Goal: Task Accomplishment & Management: Use online tool/utility

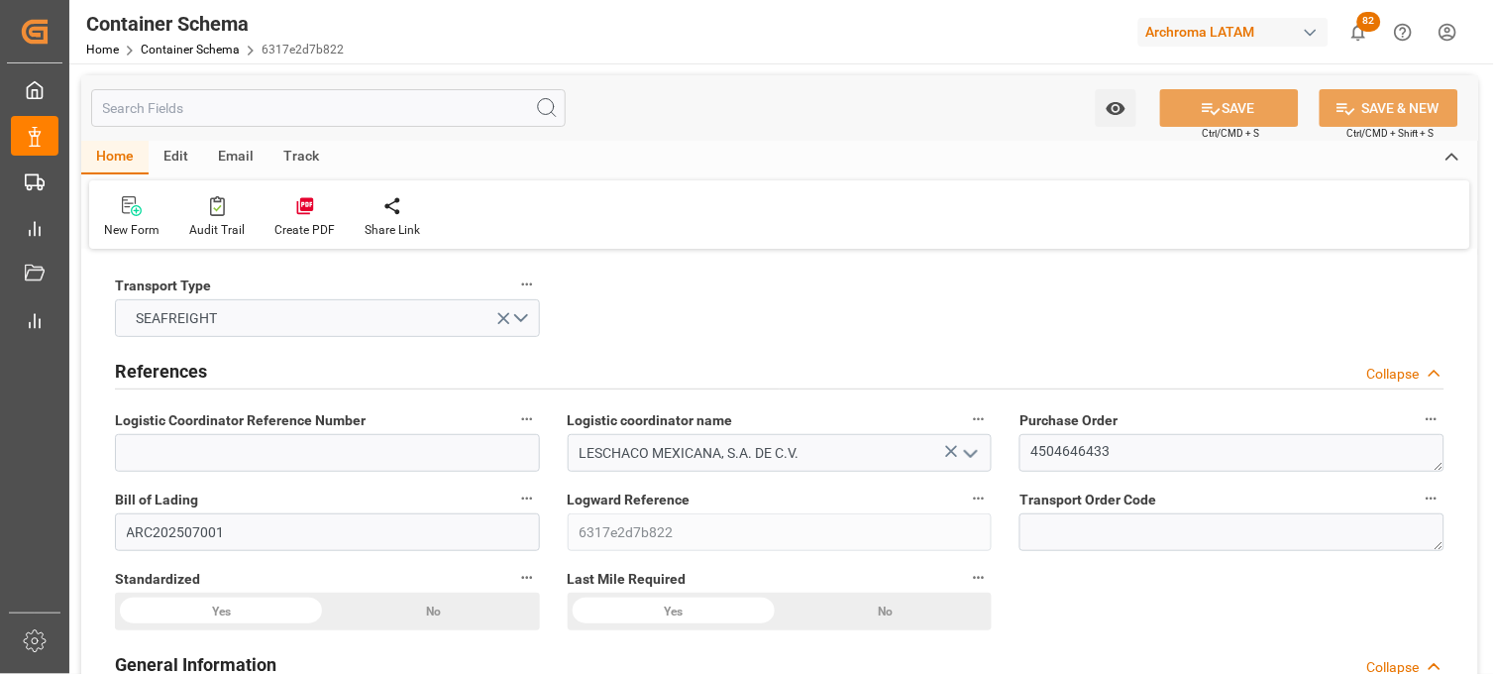
type input "0"
type input "7"
type input "1"
type input "6"
type input "7800"
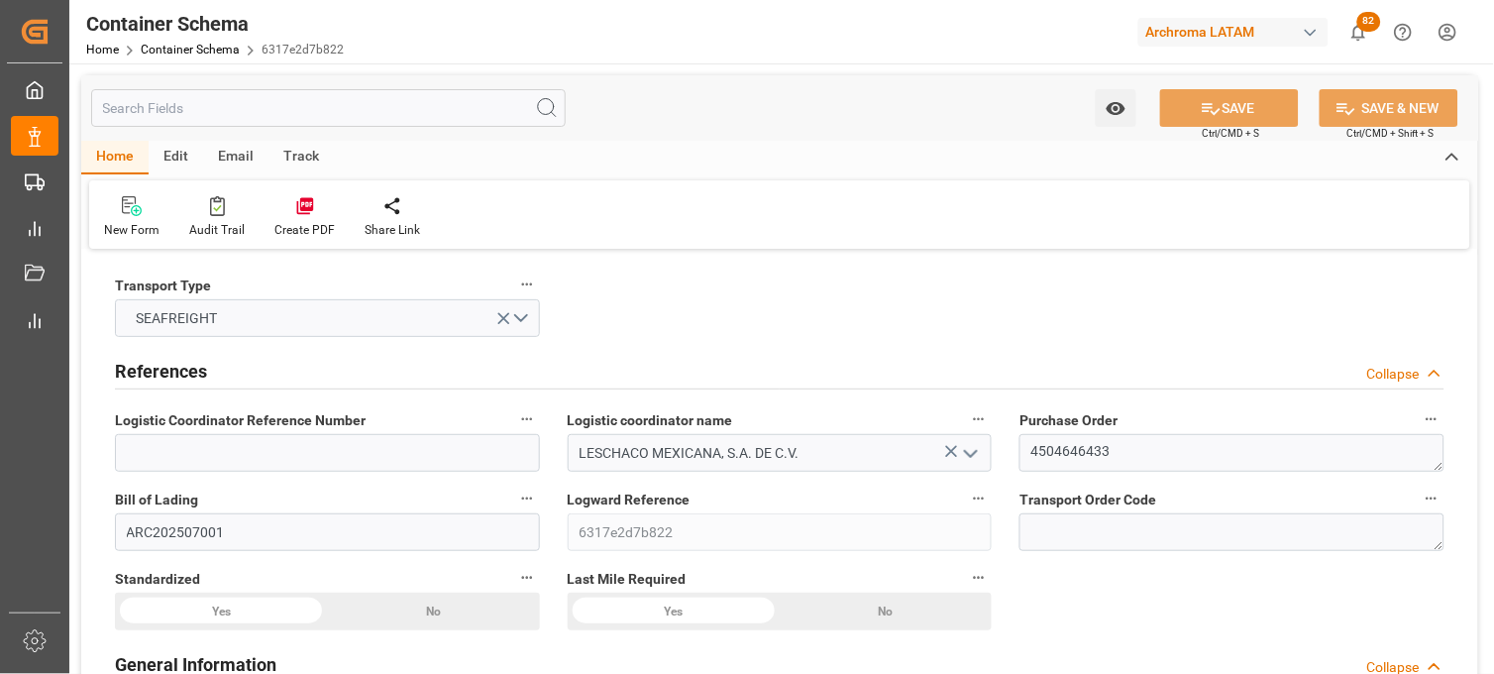
type input "8151"
type input "Hapag Lloyd"
type input "Hapag Lloyd Aktiengesellschaft"
type input "BRSSZ"
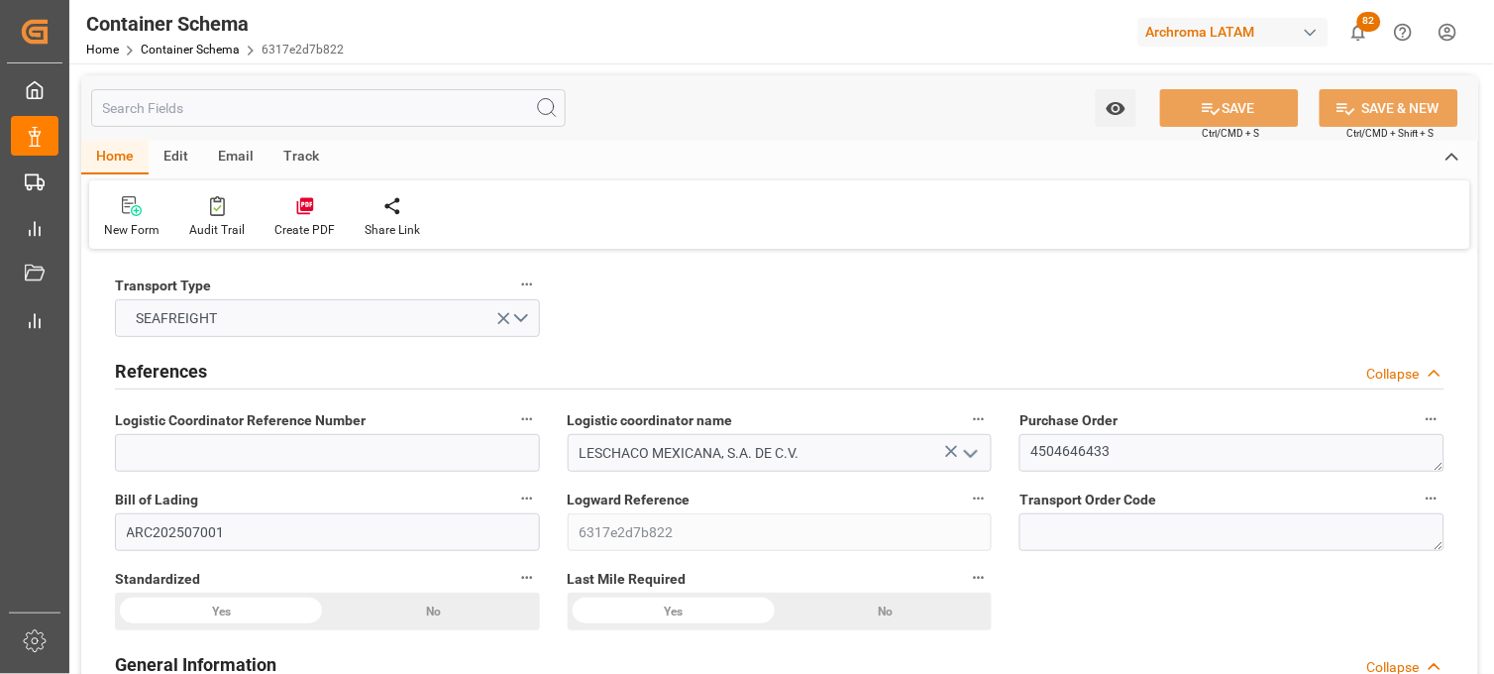
type input "MXVER"
type input "9267649"
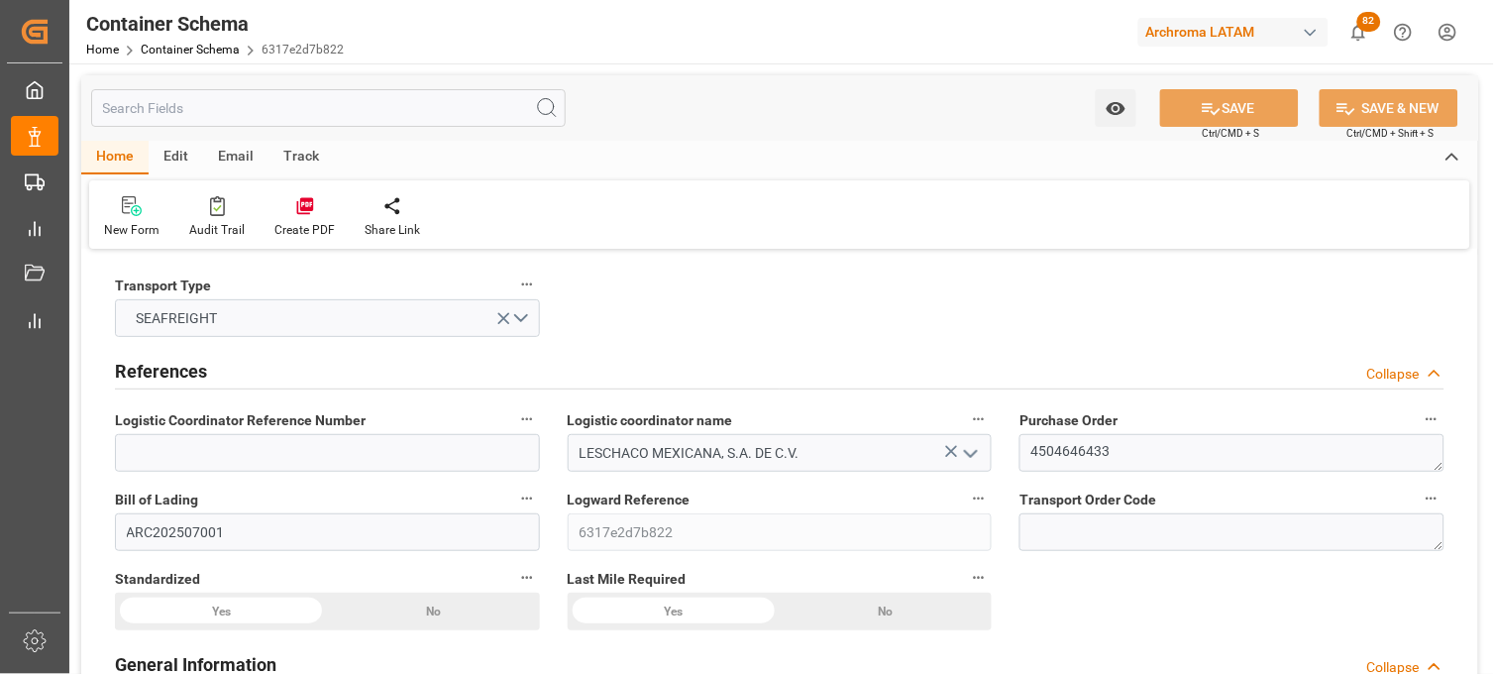
type input "9267649"
type input "22-08-2025 17:00"
type input "[DATE]"
type input "27-08-2025"
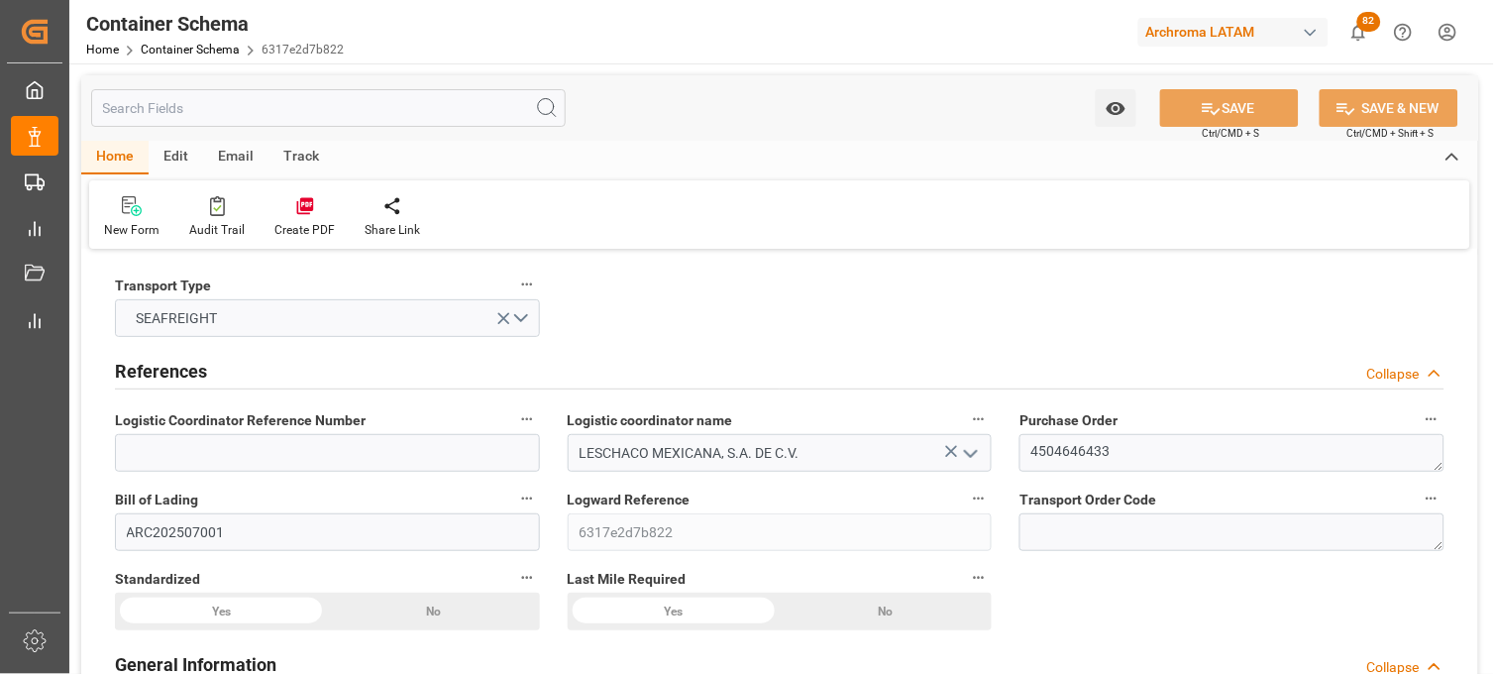
type input "07-08-2025 17:30"
type input "27-08-2025 00:00"
type input "27-08-2025 17:30"
type input "27-08-2025 00:00"
click at [174, 50] on link "Container Schema" at bounding box center [190, 50] width 99 height 14
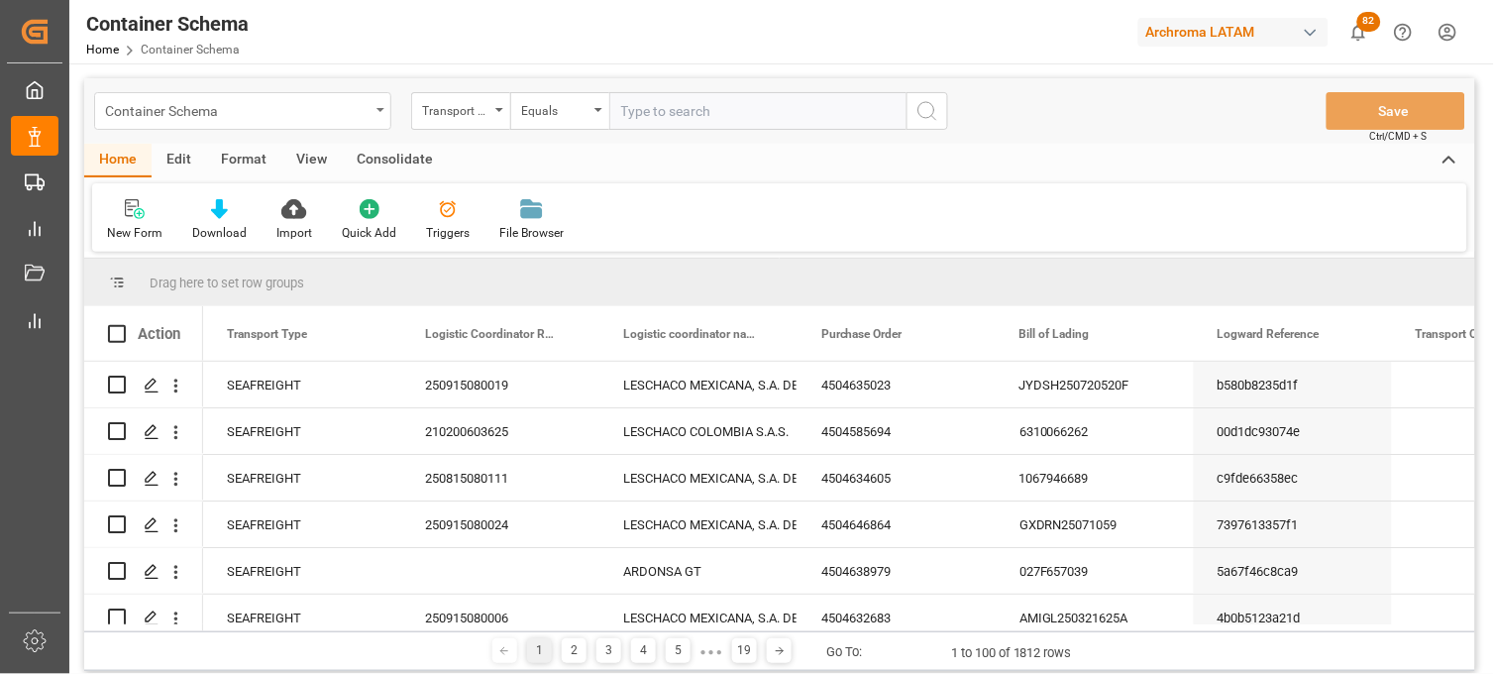
click at [242, 103] on div "Container Schema" at bounding box center [237, 109] width 265 height 25
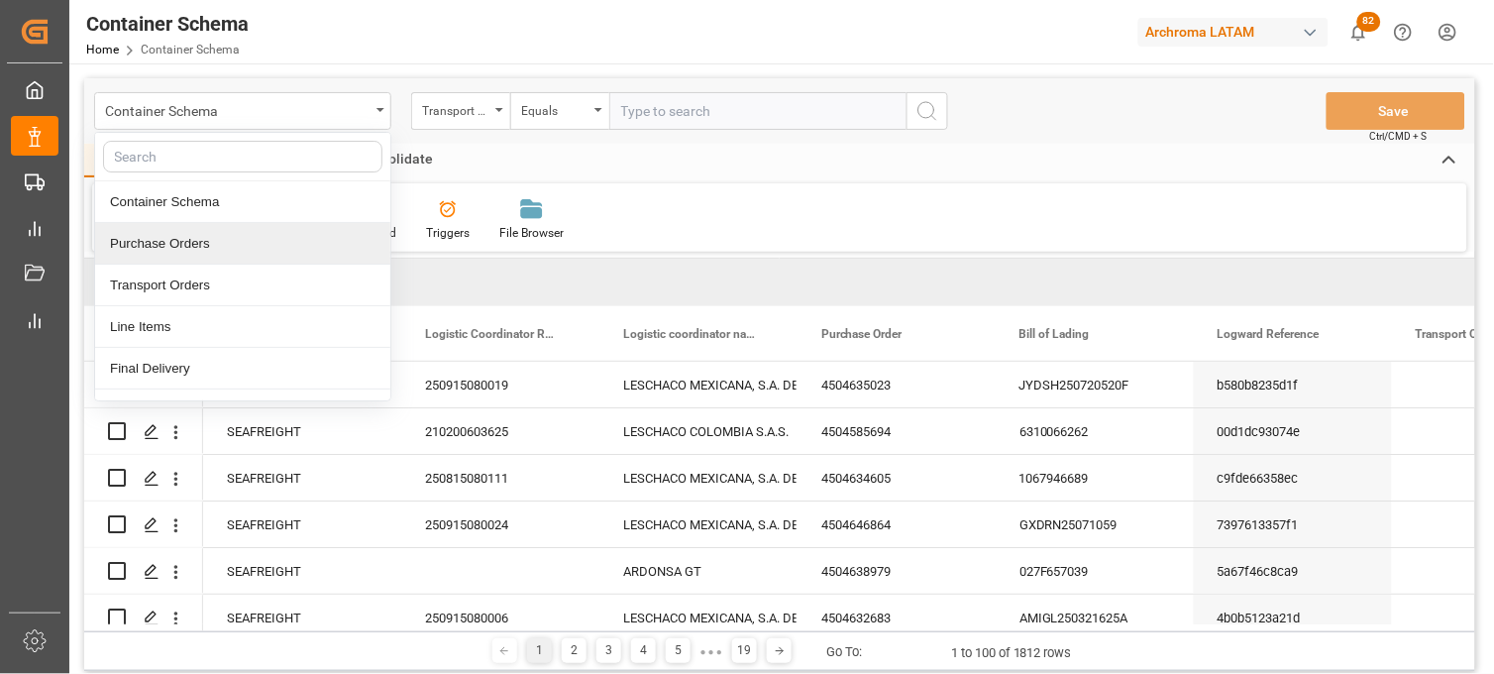
click at [200, 241] on div "Purchase Orders" at bounding box center [242, 244] width 295 height 42
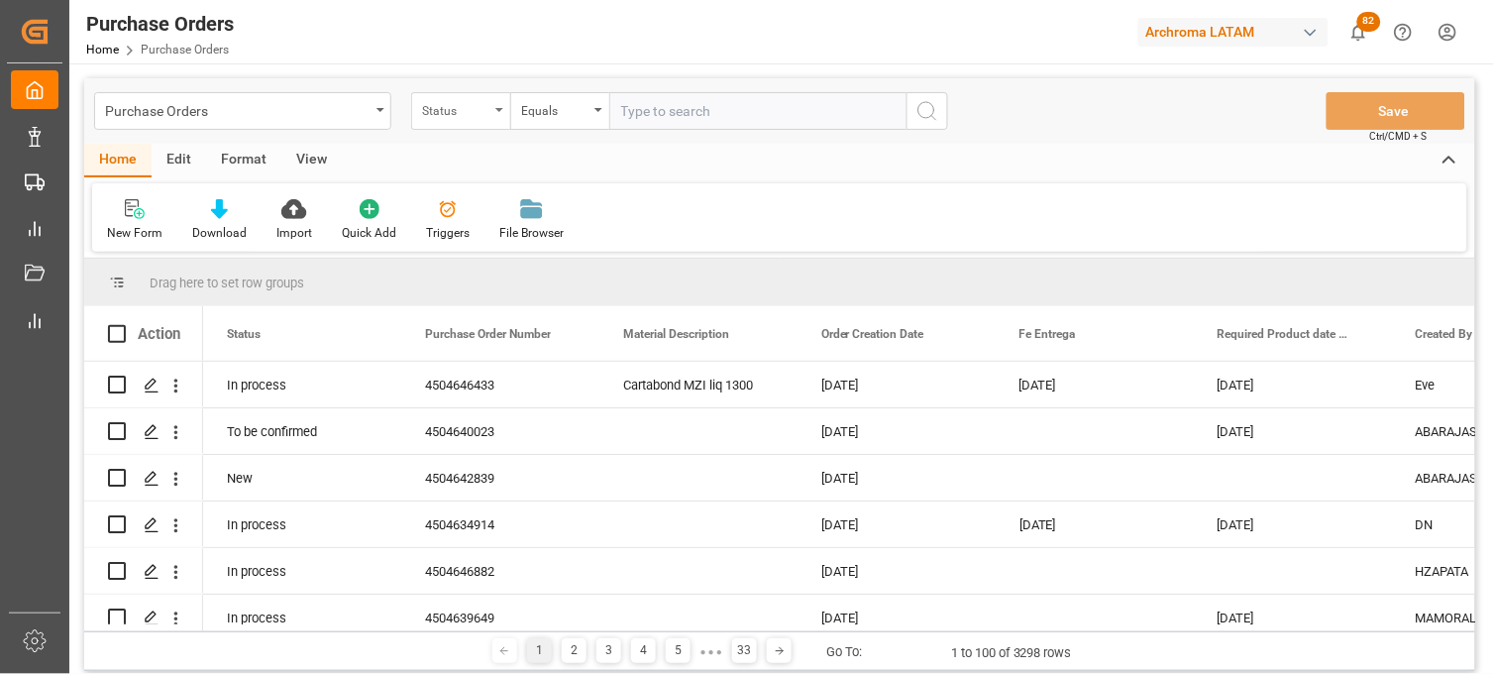
click at [490, 106] on div "Status" at bounding box center [460, 111] width 99 height 38
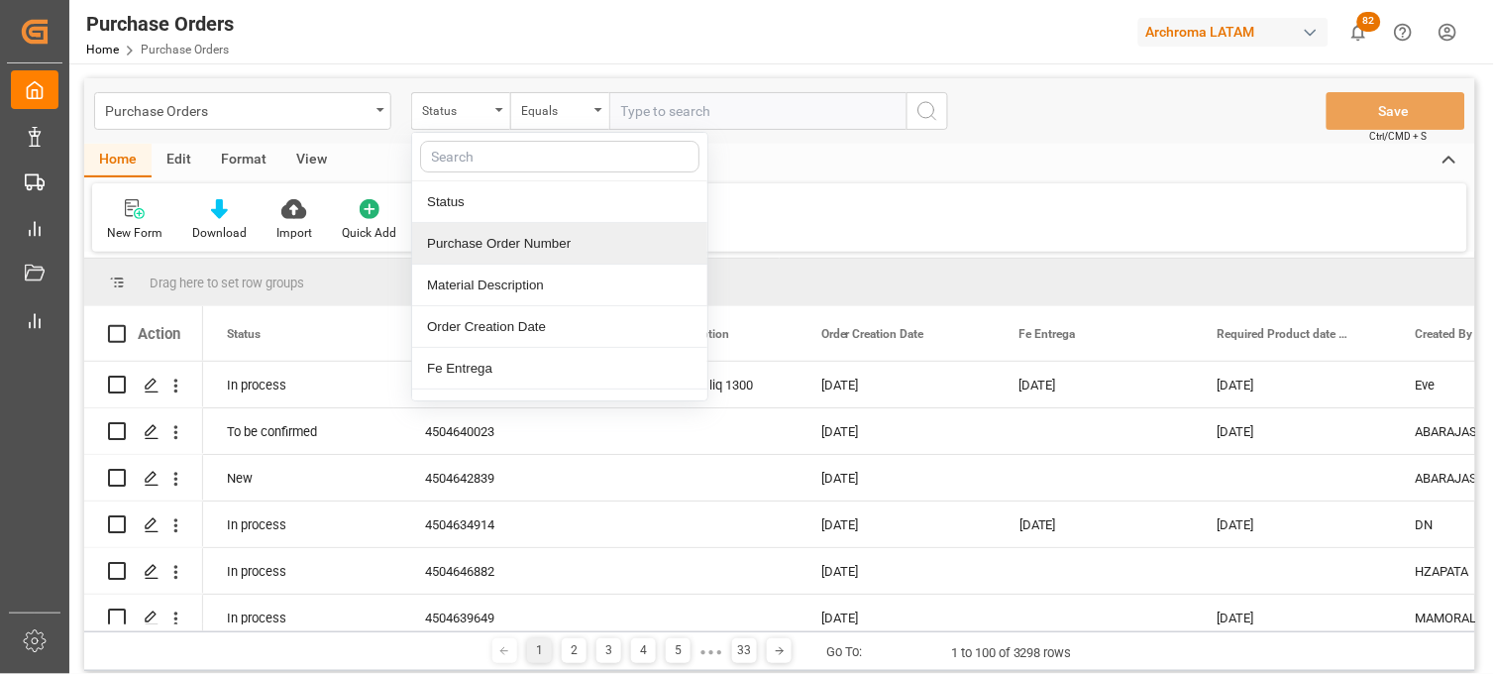
click at [558, 235] on div "Purchase Order Number" at bounding box center [559, 244] width 295 height 42
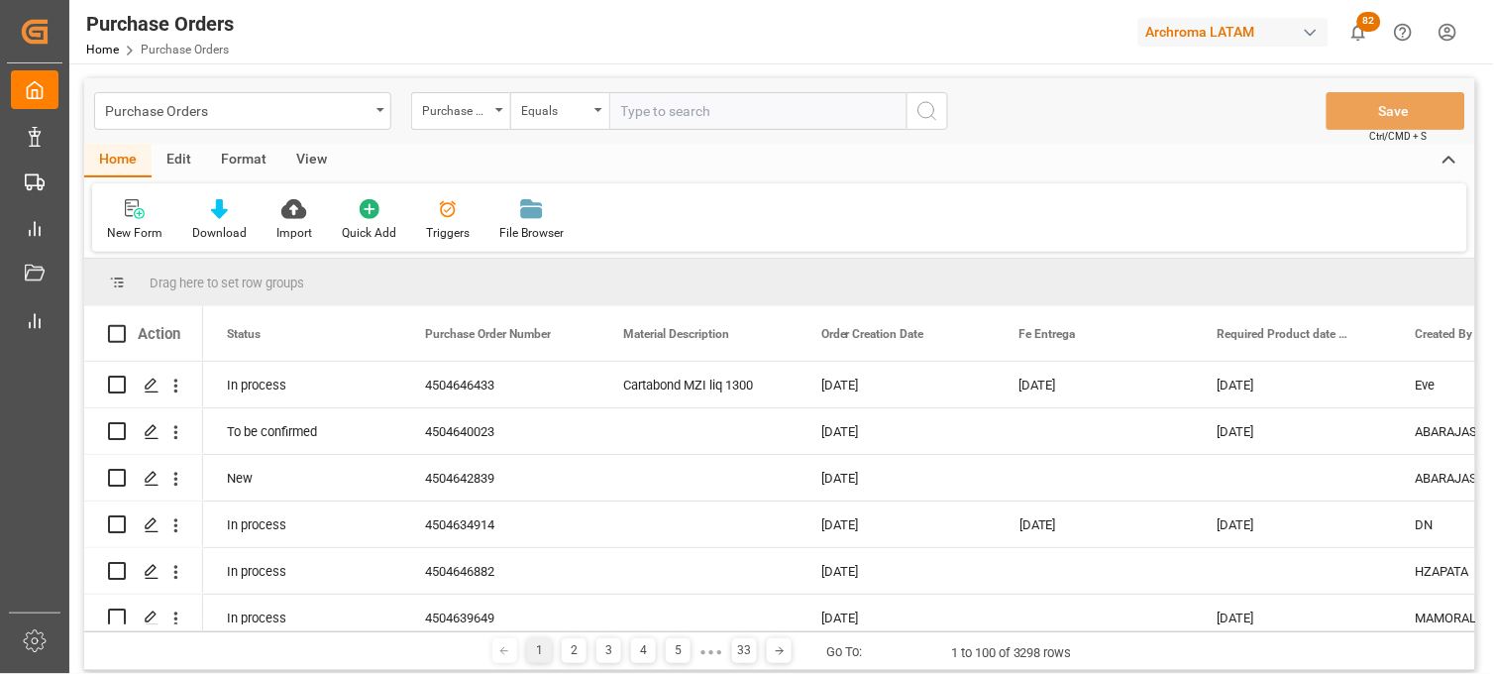
click at [649, 119] on input "text" at bounding box center [757, 111] width 297 height 38
paste input "4504610026"
type input "4504610026"
click at [933, 114] on icon "search button" at bounding box center [927, 111] width 24 height 24
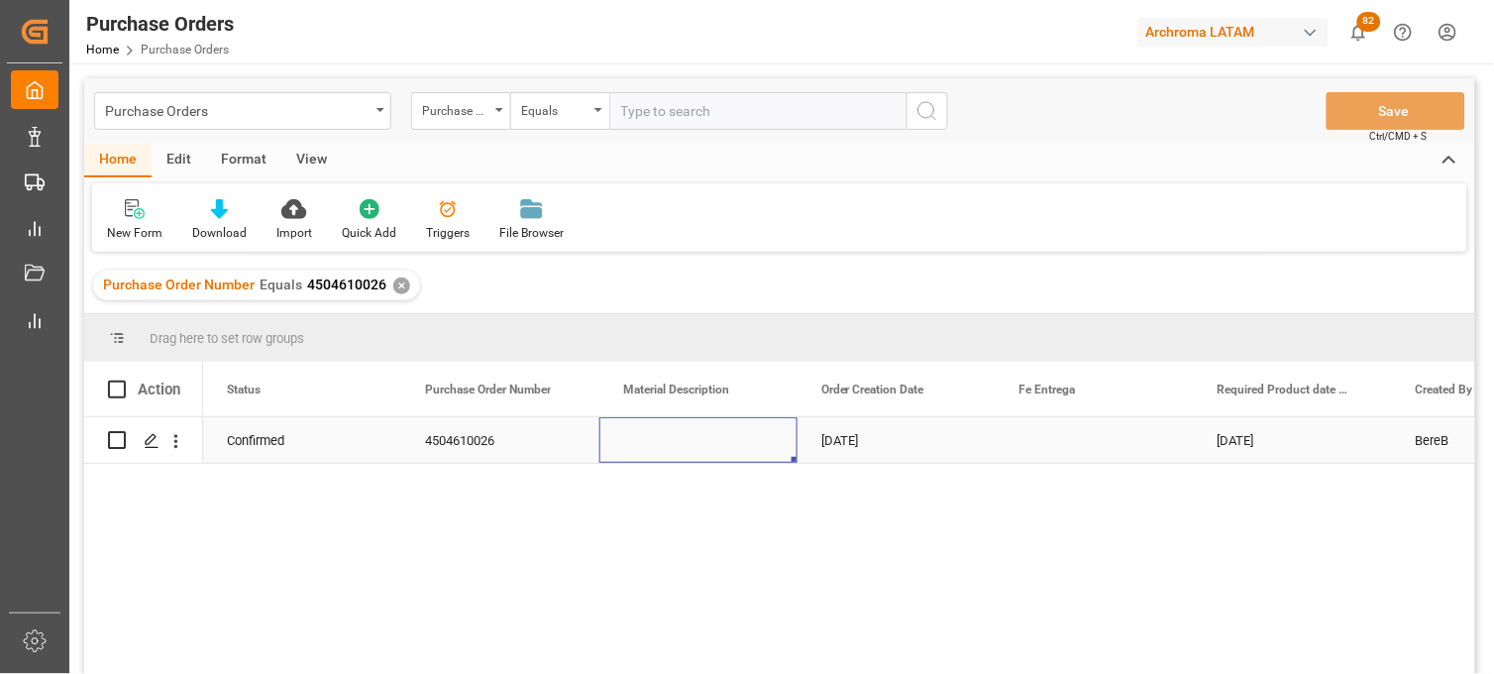
click at [684, 439] on div "Press SPACE to select this row." at bounding box center [698, 440] width 198 height 46
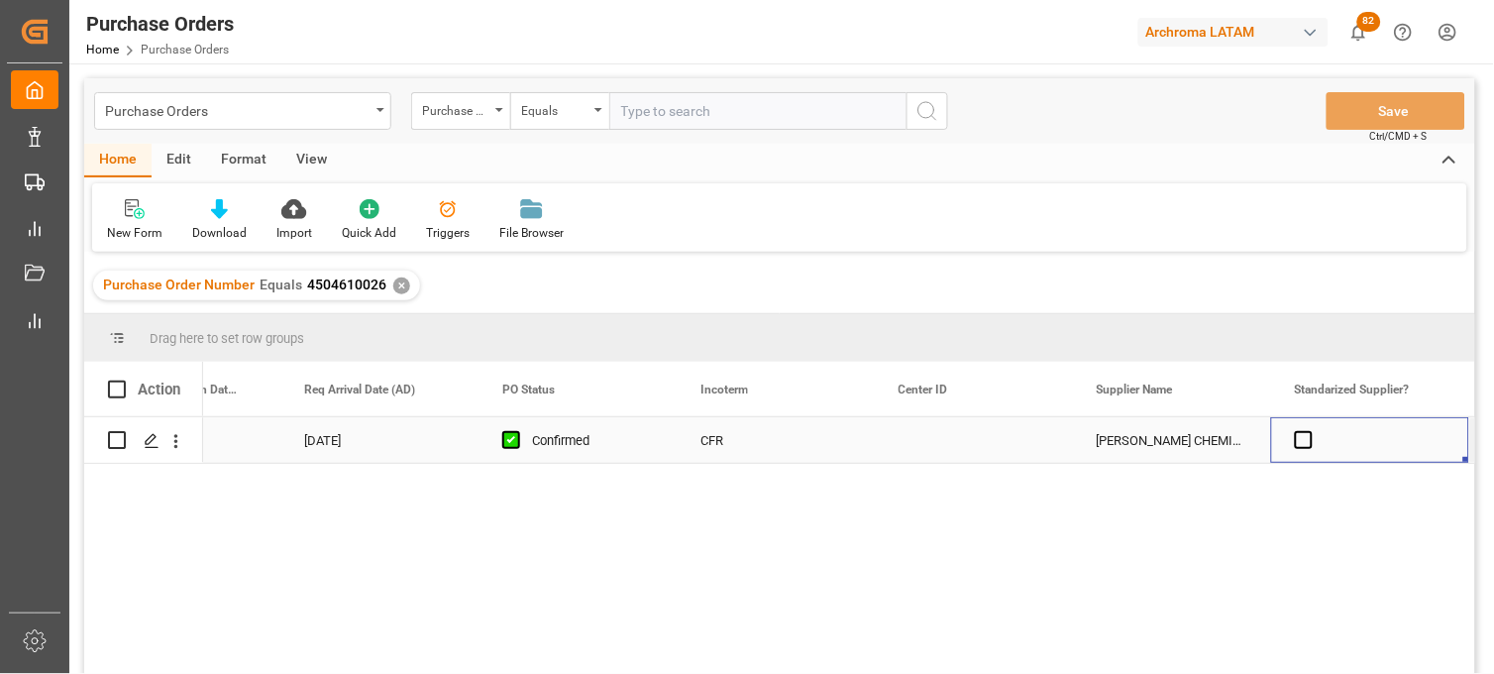
scroll to position [0, 2300]
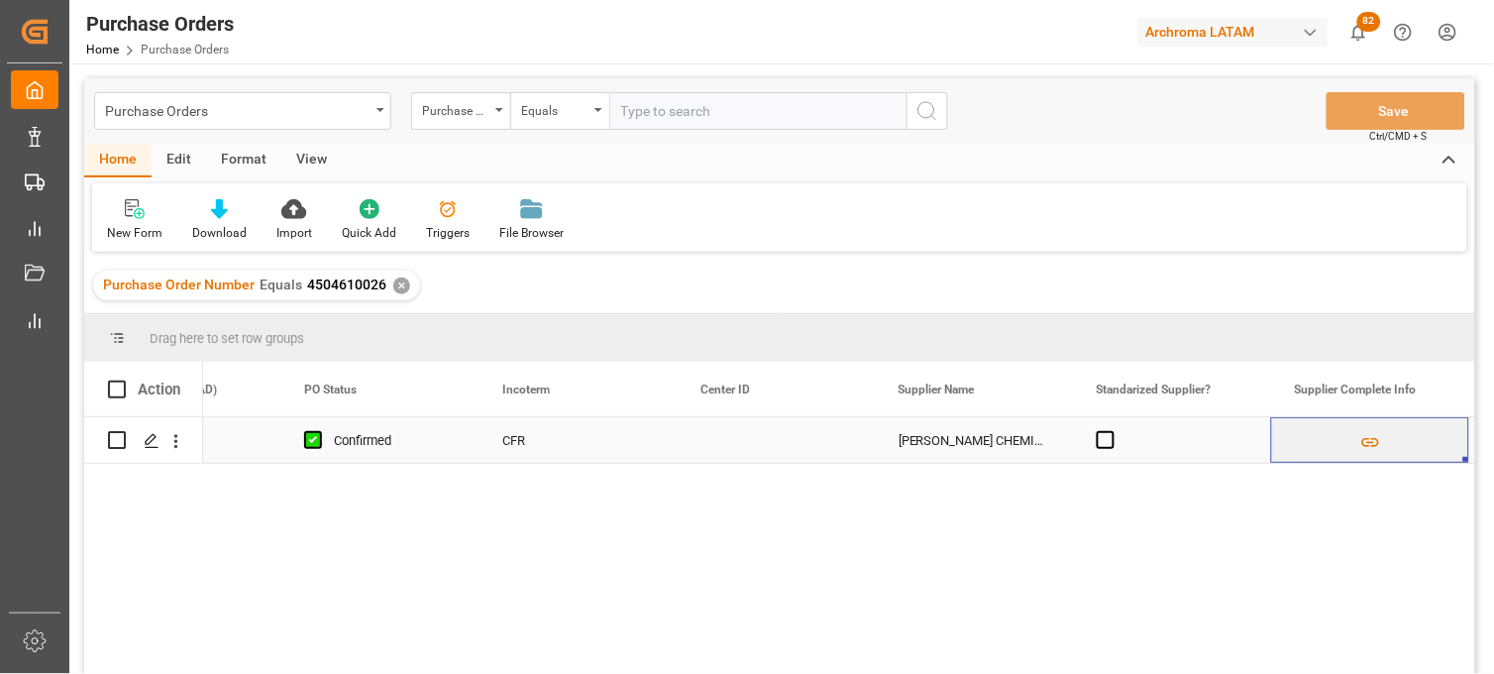
click at [716, 437] on div "Press SPACE to select this row." at bounding box center [776, 440] width 198 height 46
click at [716, 437] on input "Press SPACE to select this row." at bounding box center [775, 452] width 166 height 38
type input "4001"
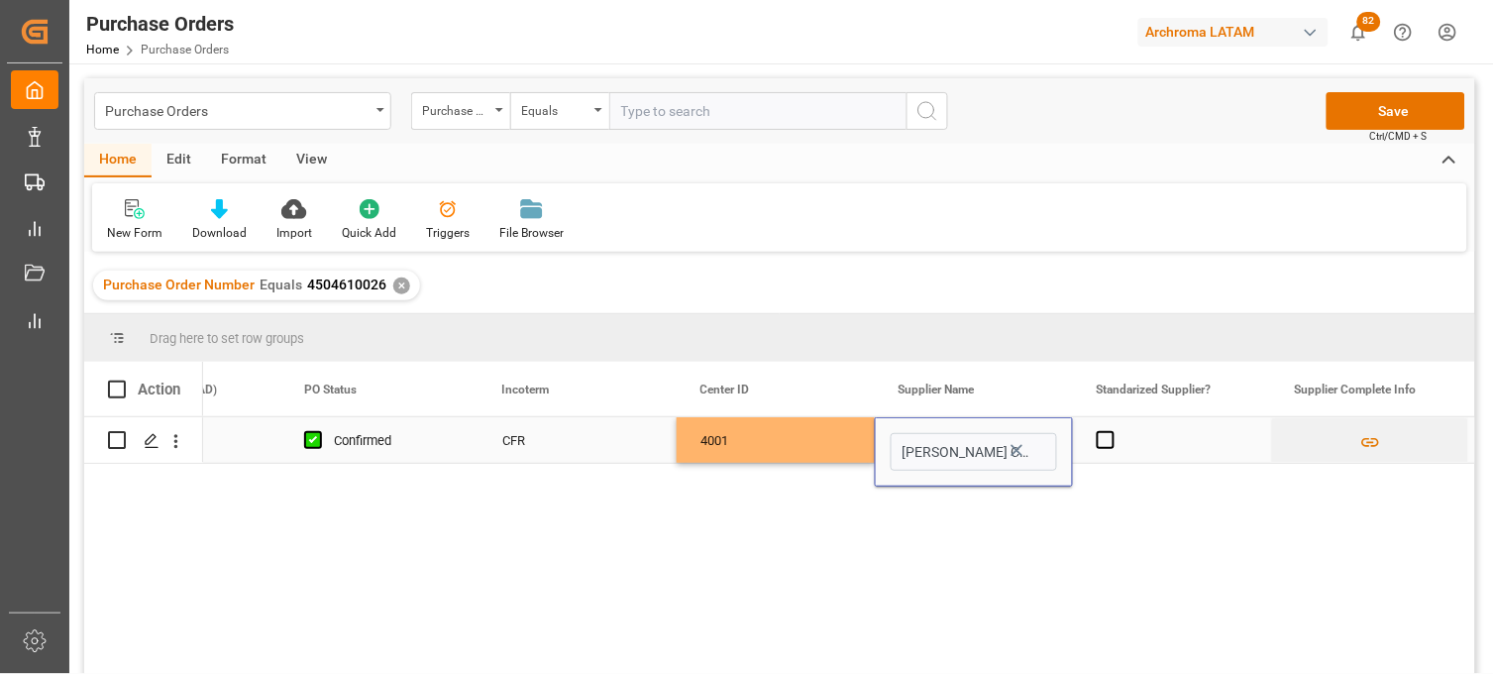
click at [788, 447] on div "4001" at bounding box center [776, 440] width 198 height 46
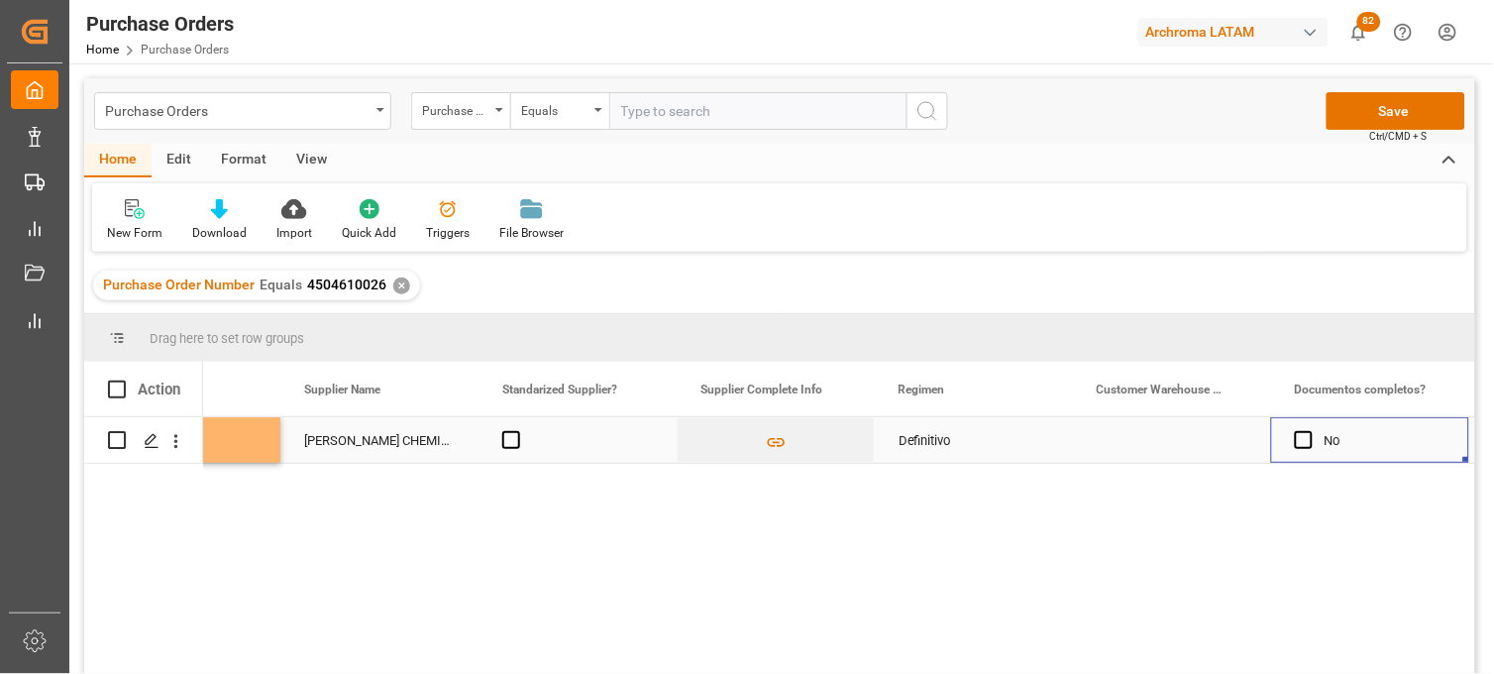
scroll to position [0, 0]
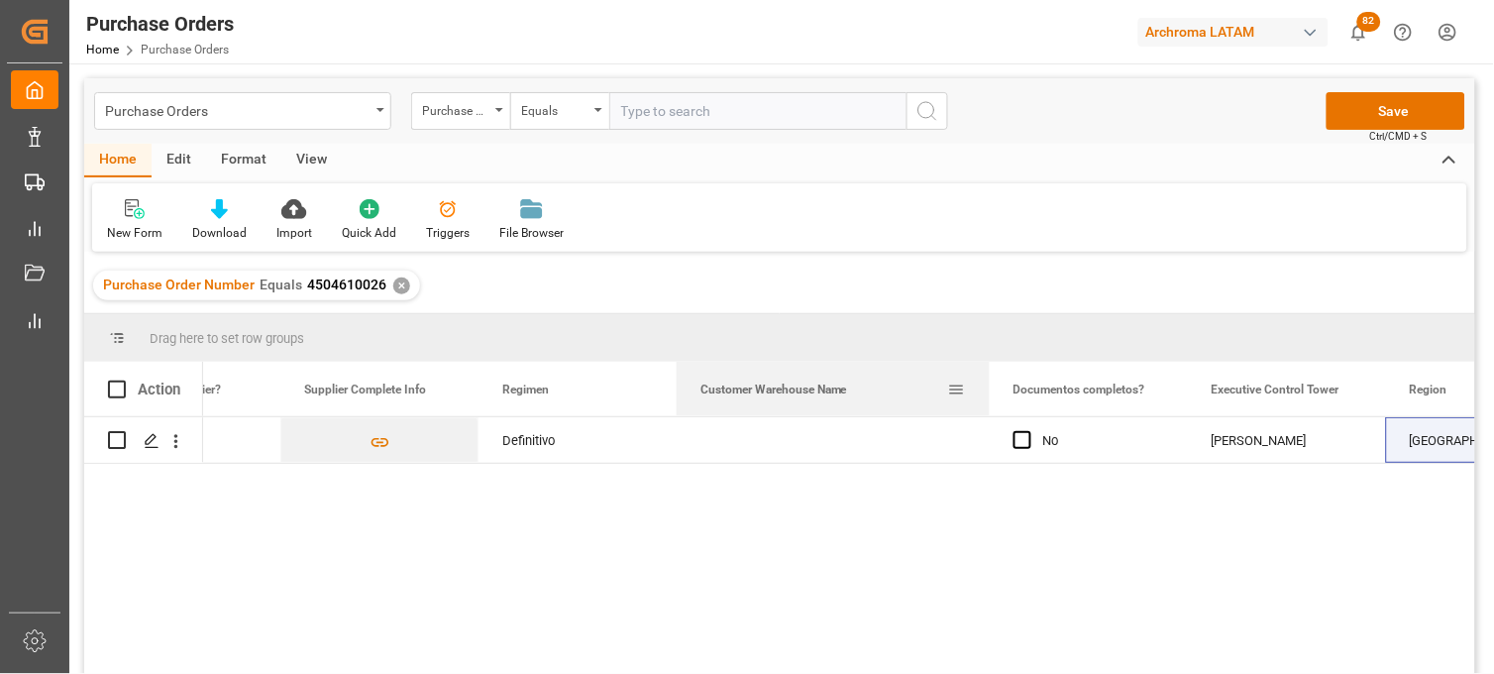
drag, startPoint x: 872, startPoint y: 371, endPoint x: 987, endPoint y: 372, distance: 114.9
click at [987, 372] on div at bounding box center [990, 389] width 8 height 54
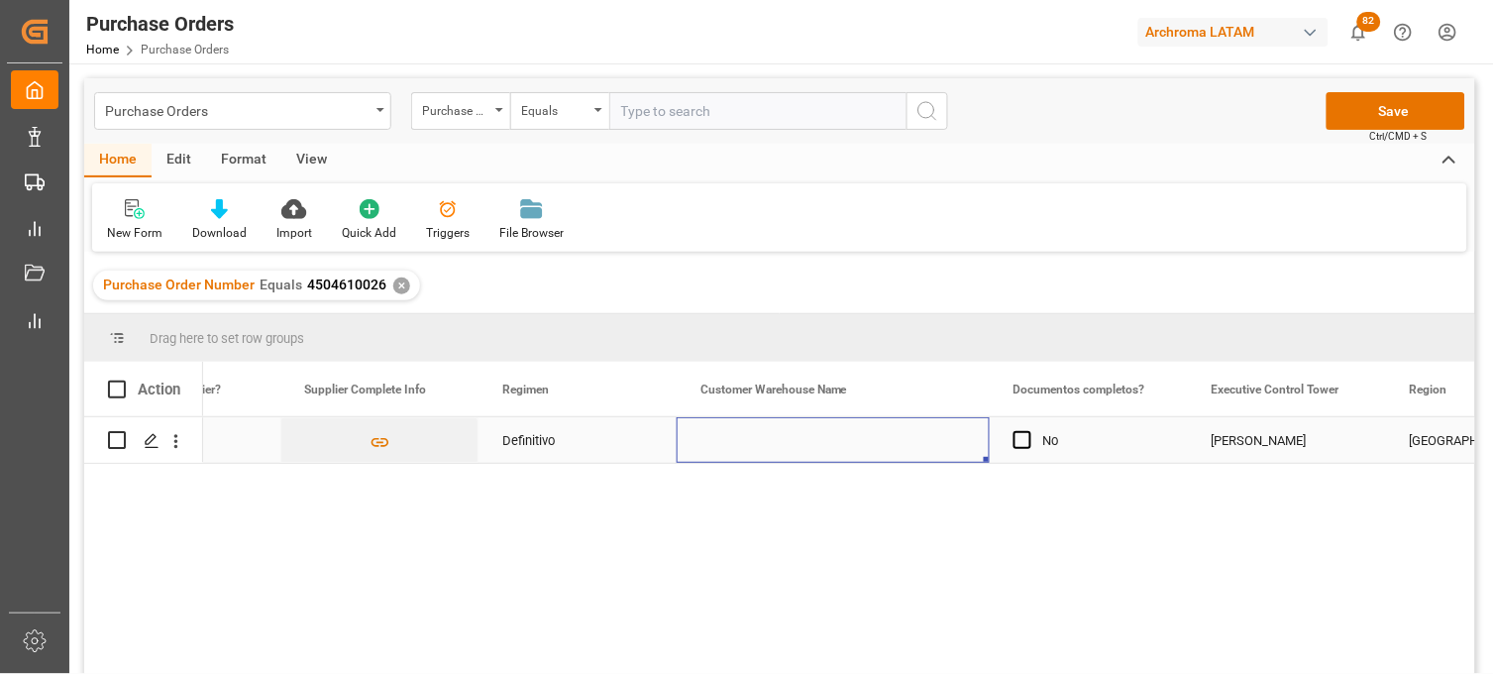
click at [768, 446] on div "Press SPACE to select this row." at bounding box center [833, 440] width 313 height 46
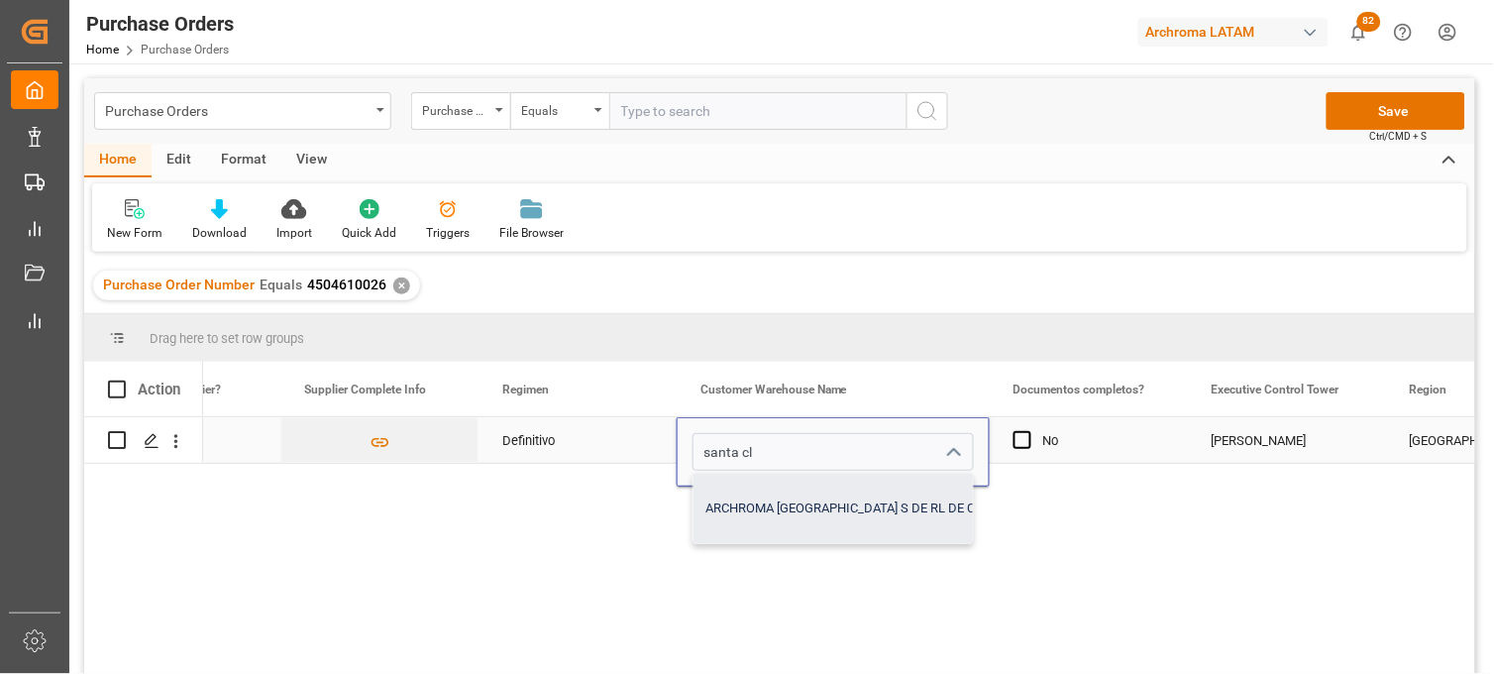
click at [764, 498] on div "ARCHROMA MEXICO S DE RL DE CV (SANTA CLARA)" at bounding box center [957, 508] width 529 height 69
type input "ARCHROMA MEXICO S DE RL DE CV (SANTA CLARA)"
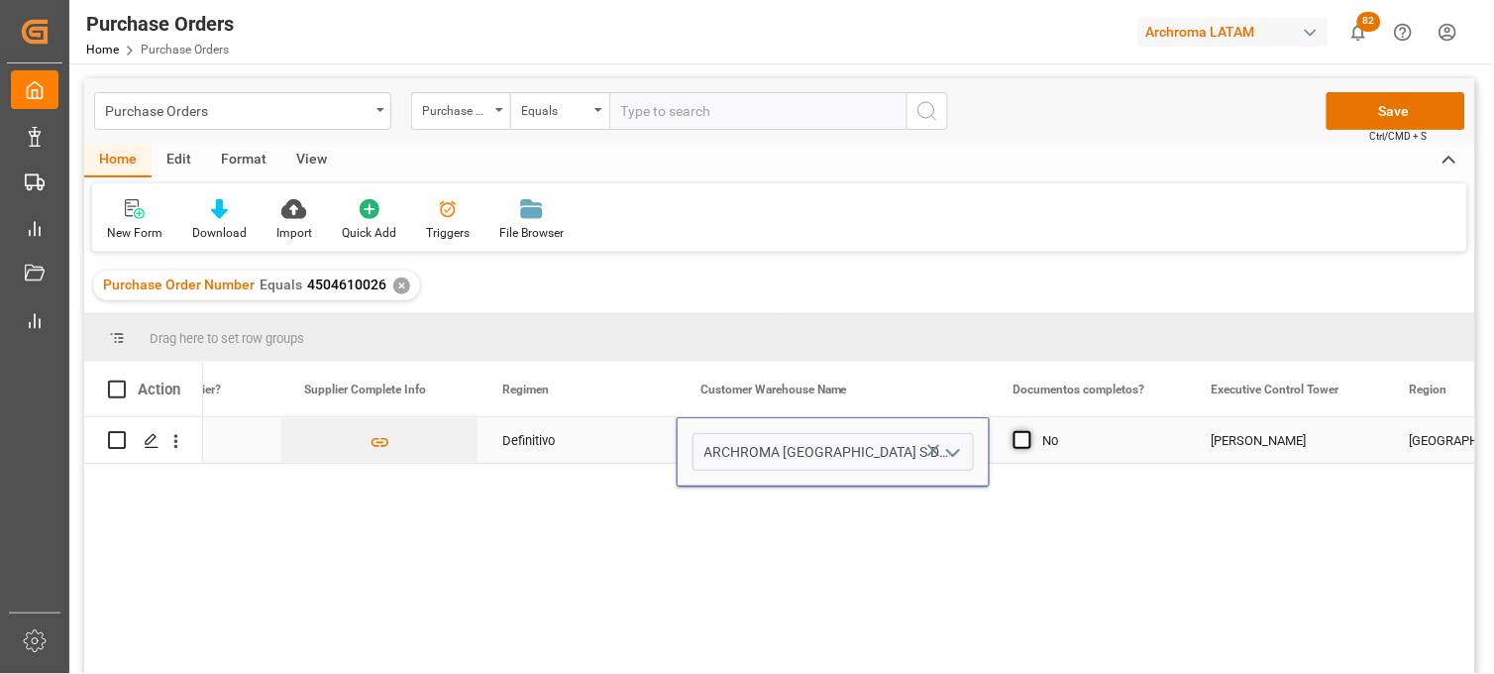
click at [1027, 442] on span "Press SPACE to select this row." at bounding box center [1022, 440] width 18 height 18
click at [1028, 431] on input "Press SPACE to select this row." at bounding box center [1028, 431] width 0 height 0
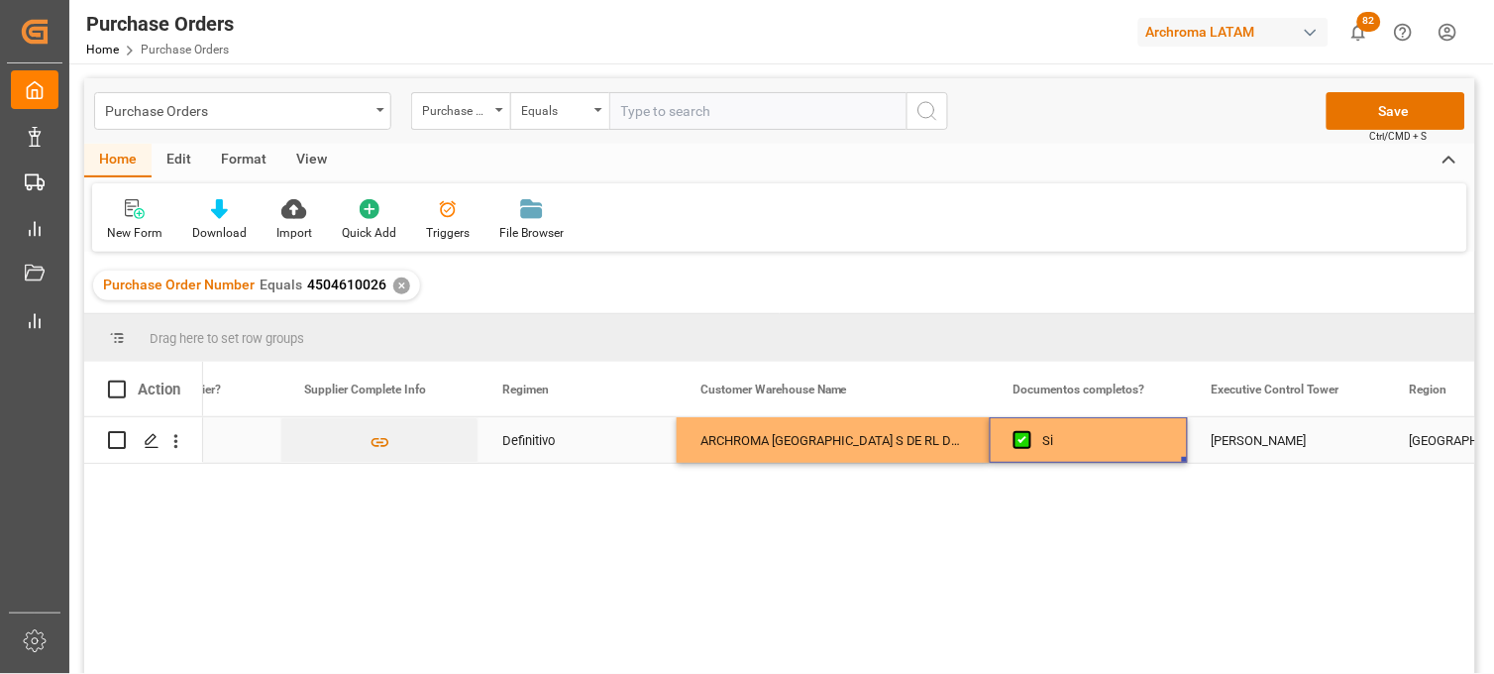
click at [1214, 442] on div "Perla Sánchez" at bounding box center [1287, 441] width 151 height 46
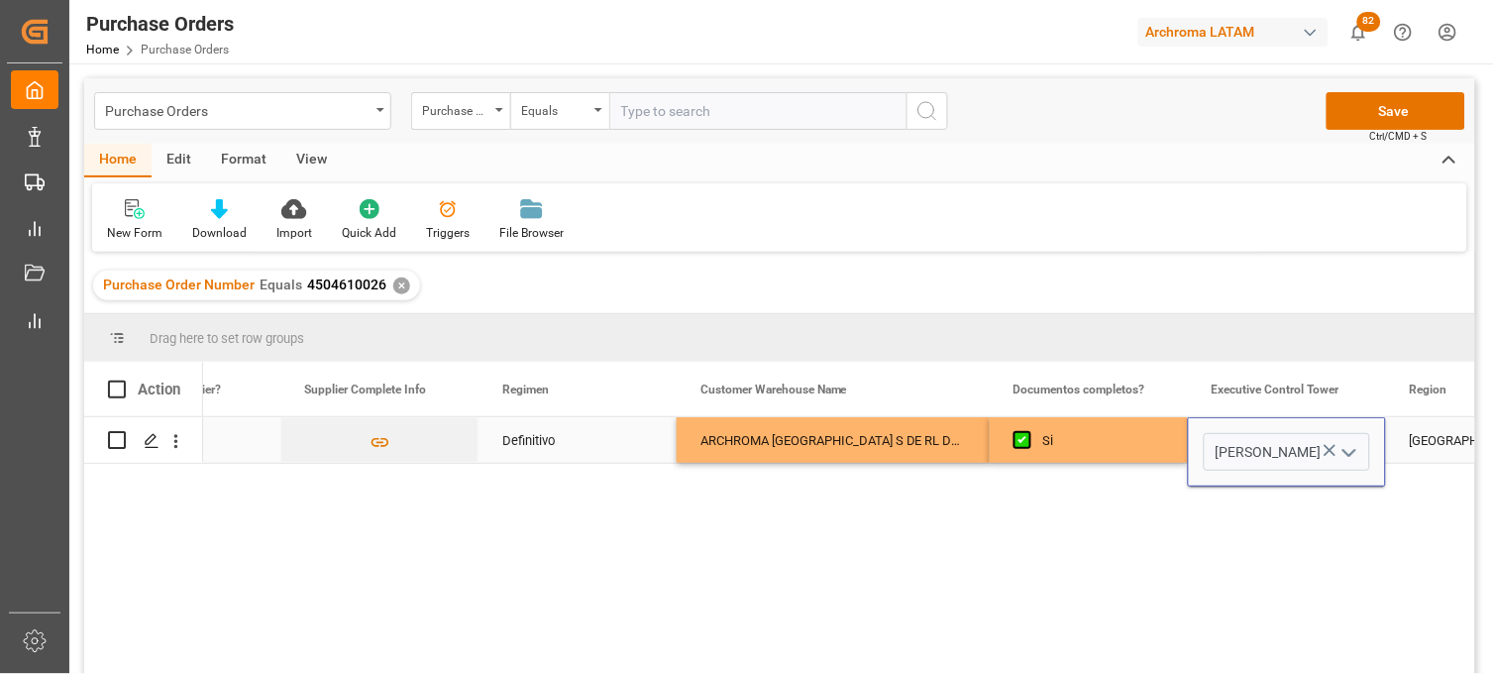
click at [1216, 442] on input "Perla Sánchez" at bounding box center [1287, 452] width 166 height 38
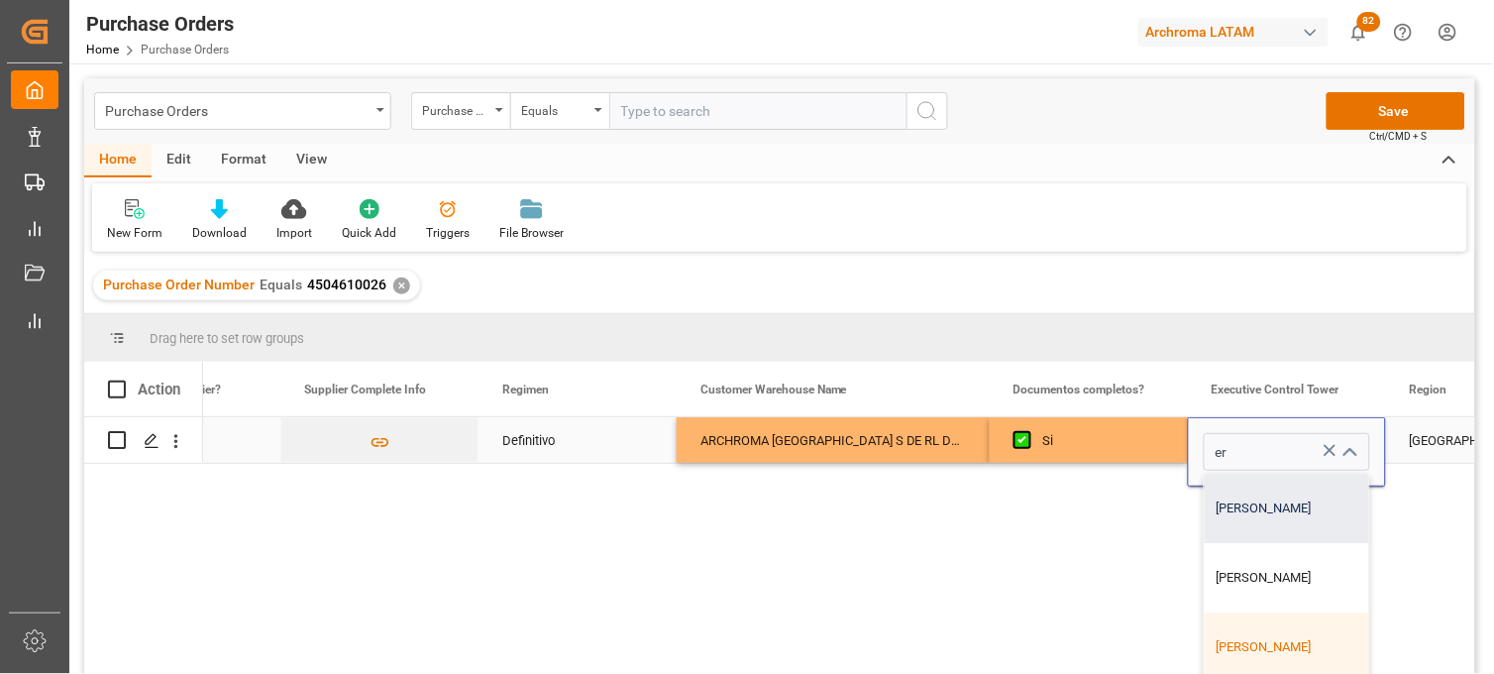
click at [1243, 489] on div "Erika Cervantes" at bounding box center [1287, 508] width 164 height 69
type input "Erika Cervantes"
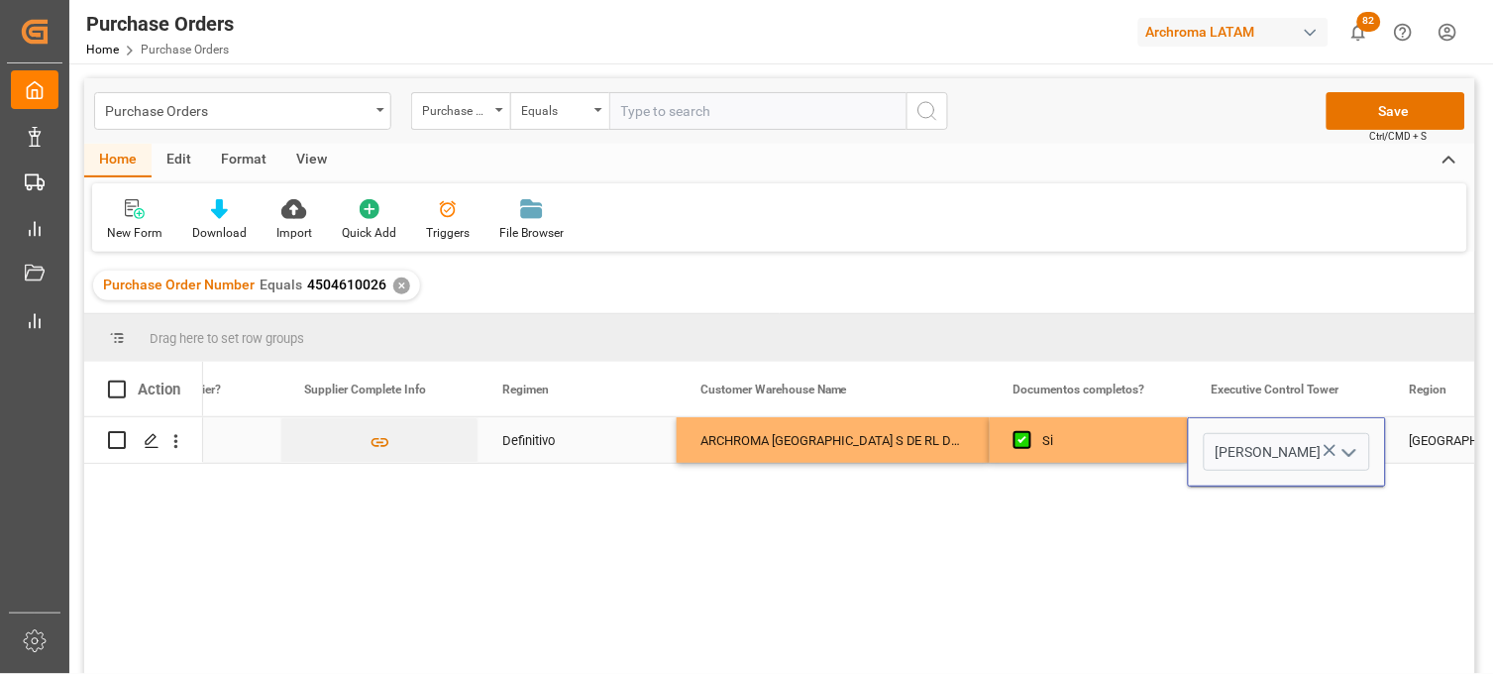
click at [1160, 454] on div "Si" at bounding box center [1103, 441] width 121 height 46
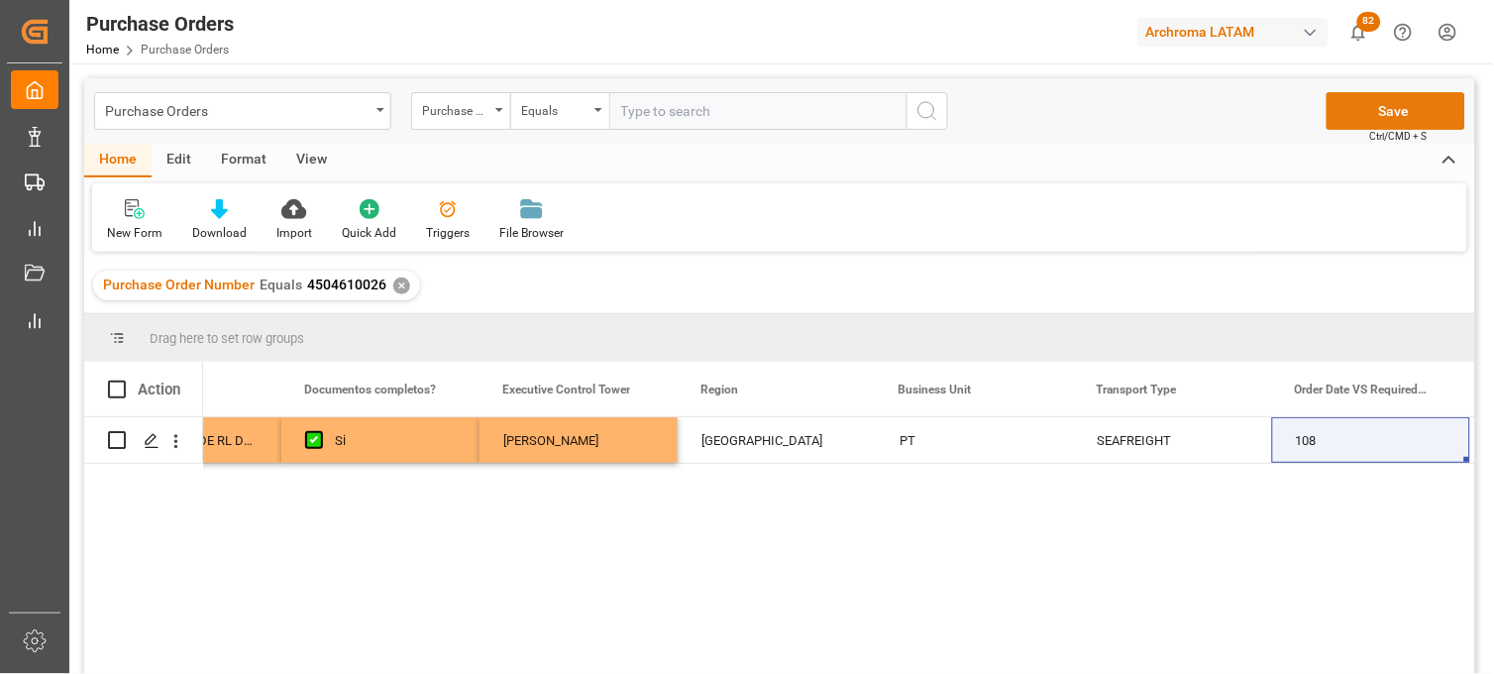
click at [1365, 112] on button "Save" at bounding box center [1396, 111] width 139 height 38
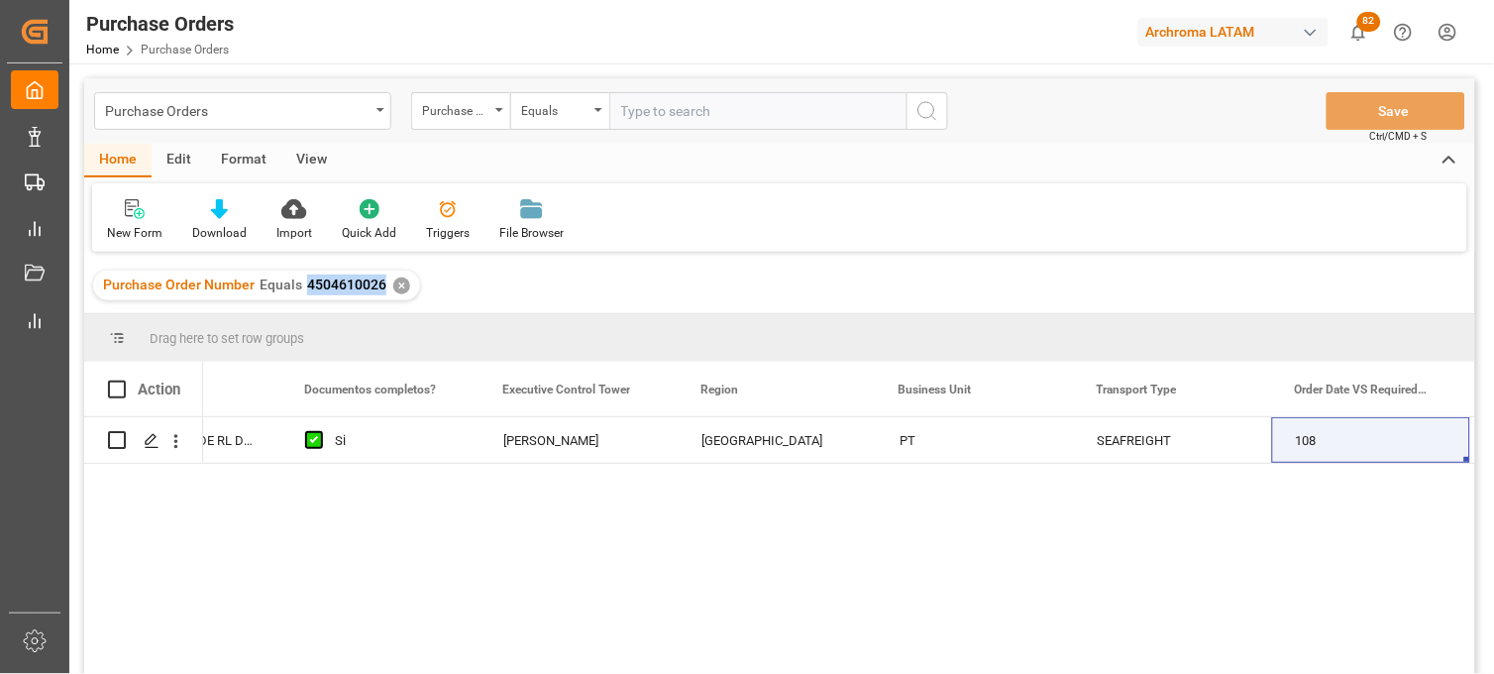
drag, startPoint x: 381, startPoint y: 289, endPoint x: 300, endPoint y: 295, distance: 81.5
click at [300, 295] on div "Purchase Order Number Equals 4504610026 ✕" at bounding box center [256, 285] width 327 height 30
copy span "4504610026"
click at [360, 116] on div "Purchase Orders" at bounding box center [237, 109] width 265 height 25
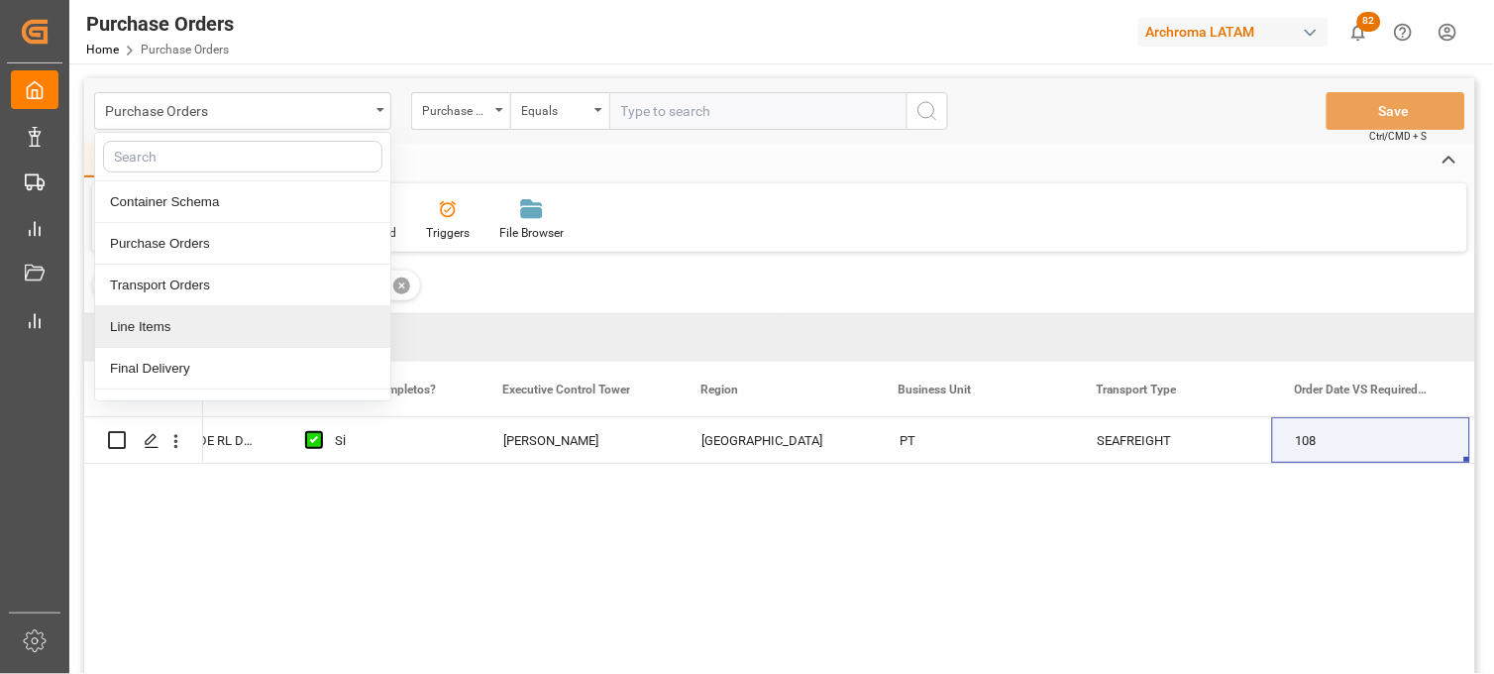
click at [205, 334] on div "Line Items" at bounding box center [242, 327] width 295 height 42
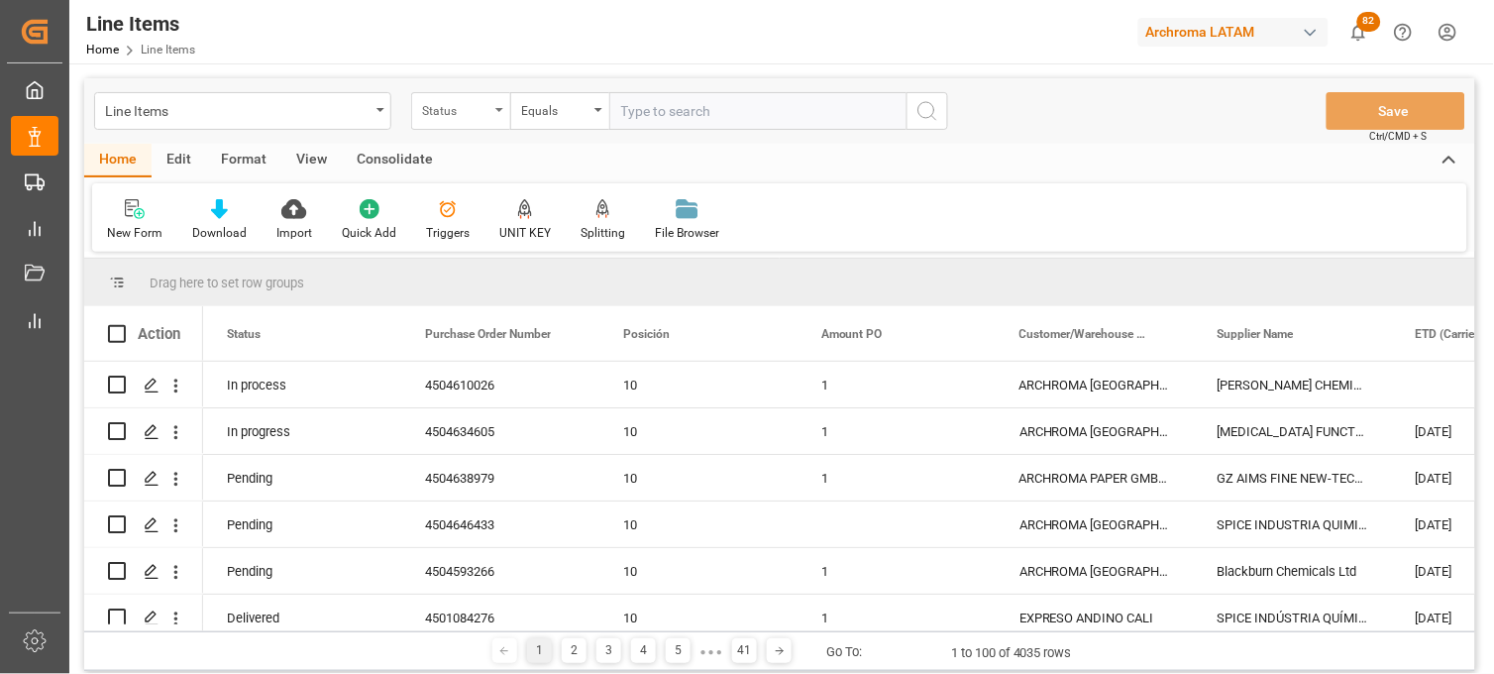
click at [479, 120] on div "Status" at bounding box center [460, 111] width 99 height 38
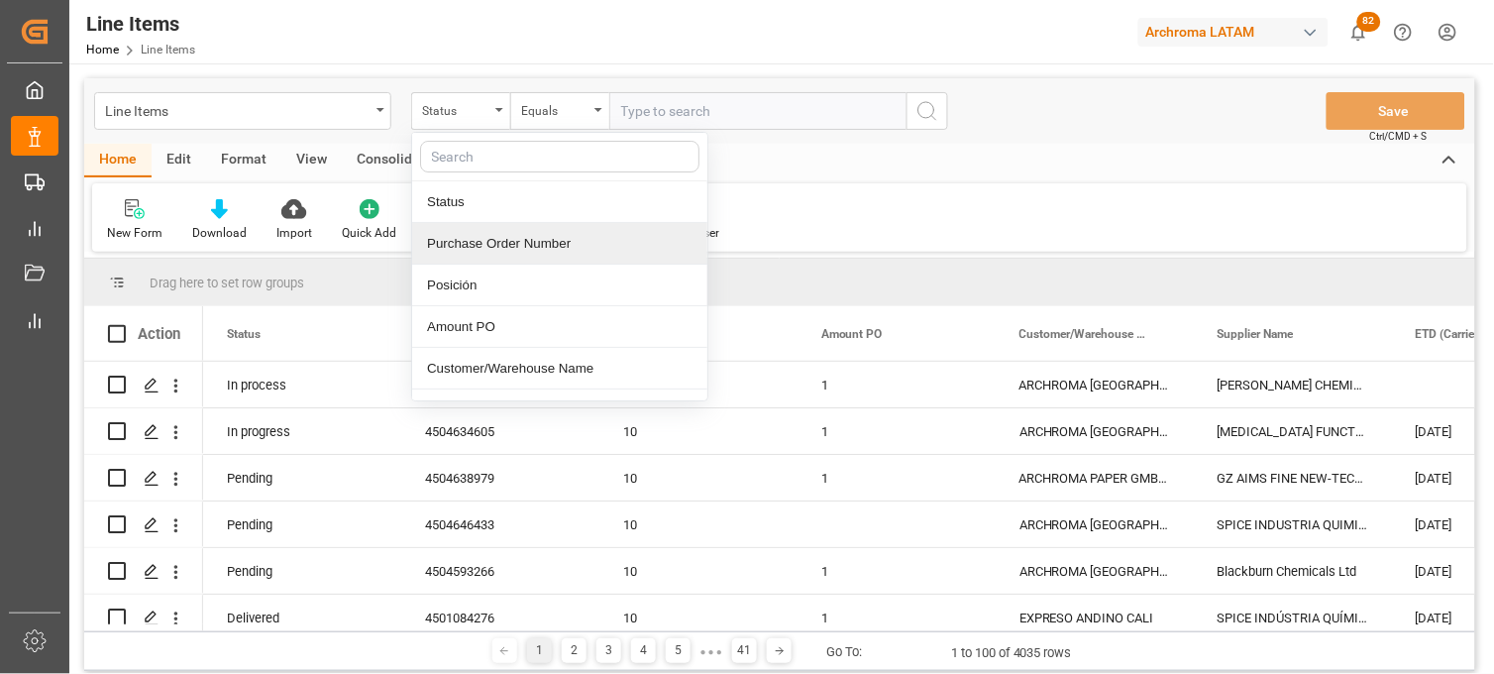
click at [495, 259] on div "Purchase Order Number" at bounding box center [559, 244] width 295 height 42
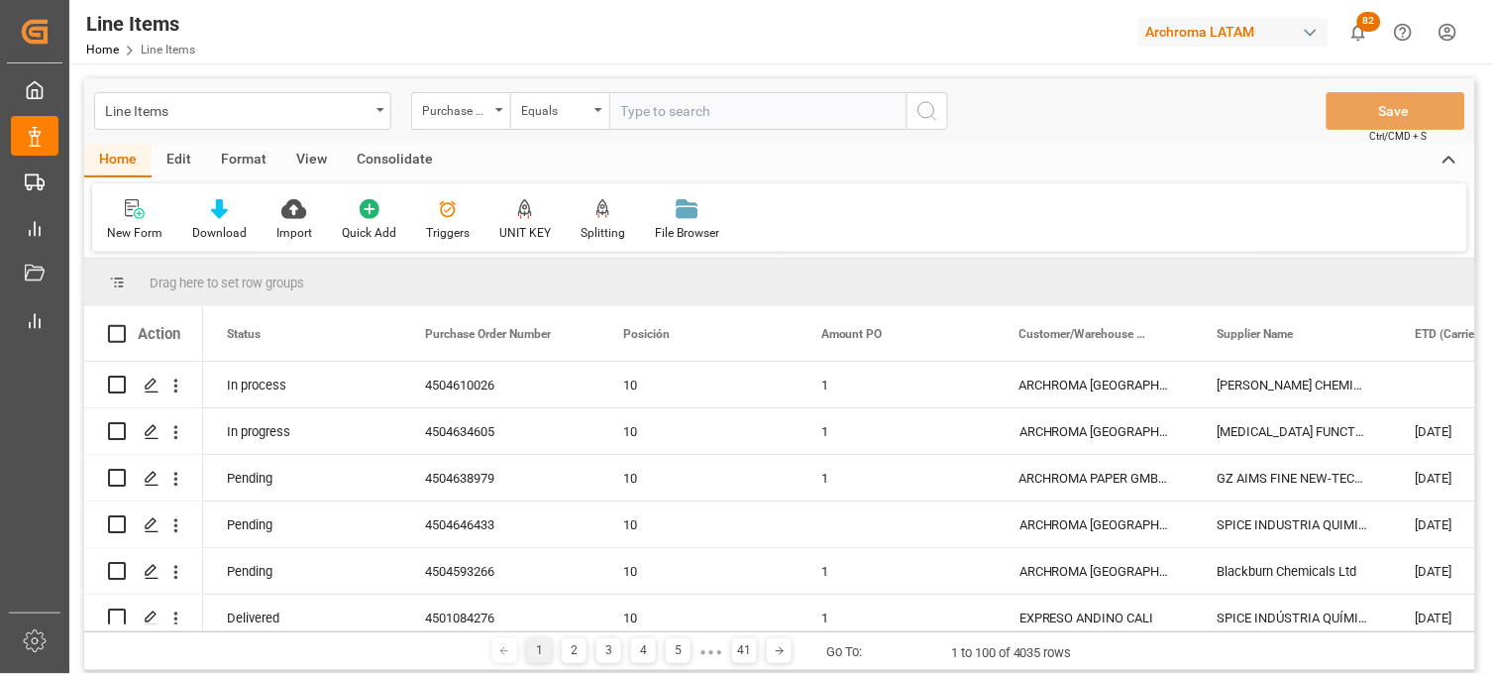
click at [638, 114] on input "text" at bounding box center [757, 111] width 297 height 38
paste input "4504610026"
type input "4504610026"
click at [929, 117] on icon "search button" at bounding box center [927, 111] width 24 height 24
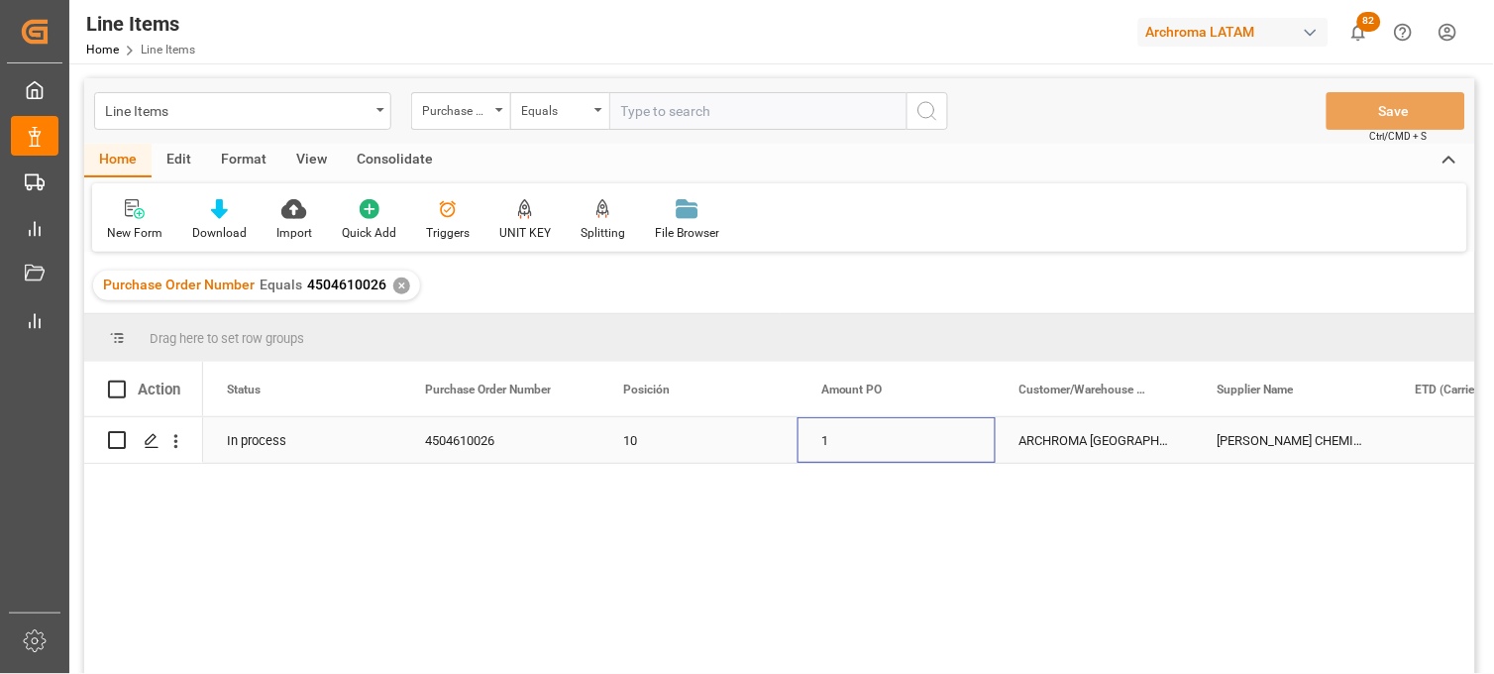
click at [830, 440] on div "1" at bounding box center [897, 440] width 198 height 46
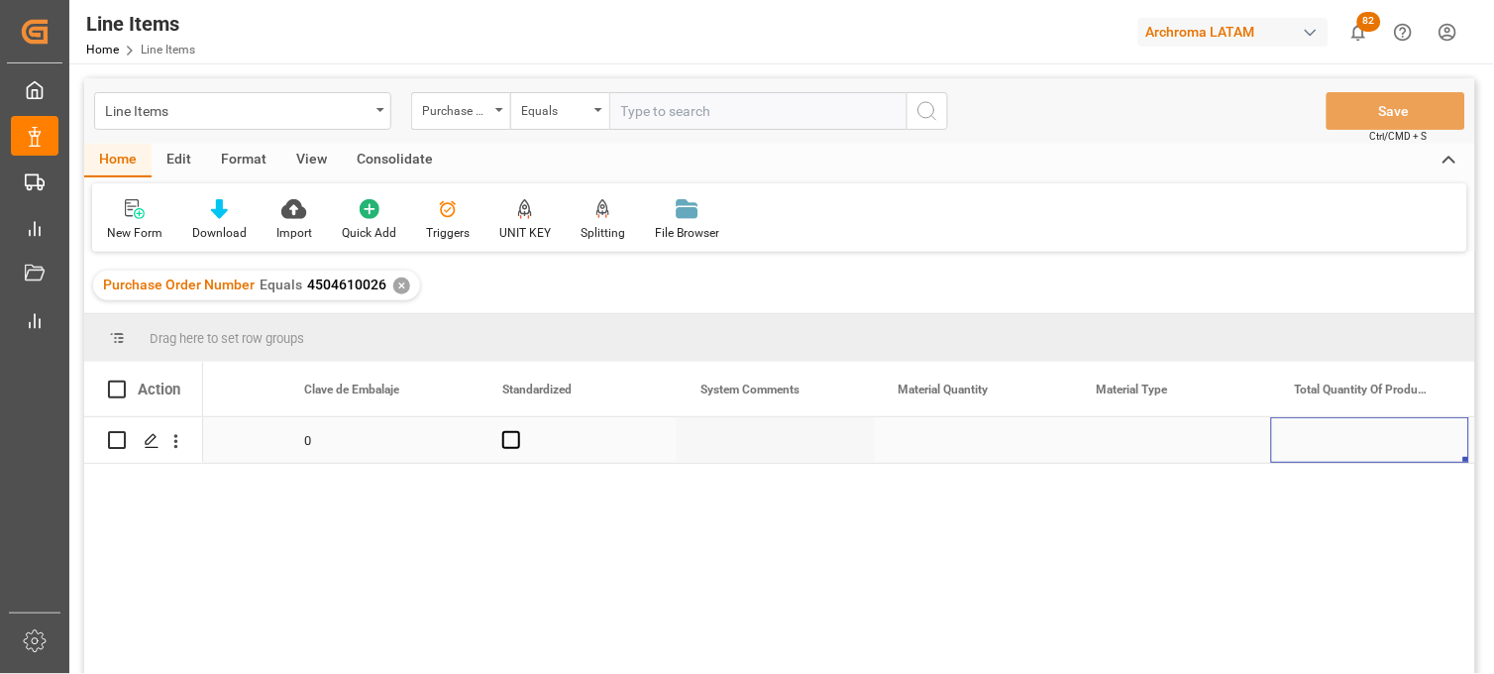
scroll to position [0, 2499]
click at [736, 441] on div "Press SPACE to select this row." at bounding box center [776, 440] width 198 height 46
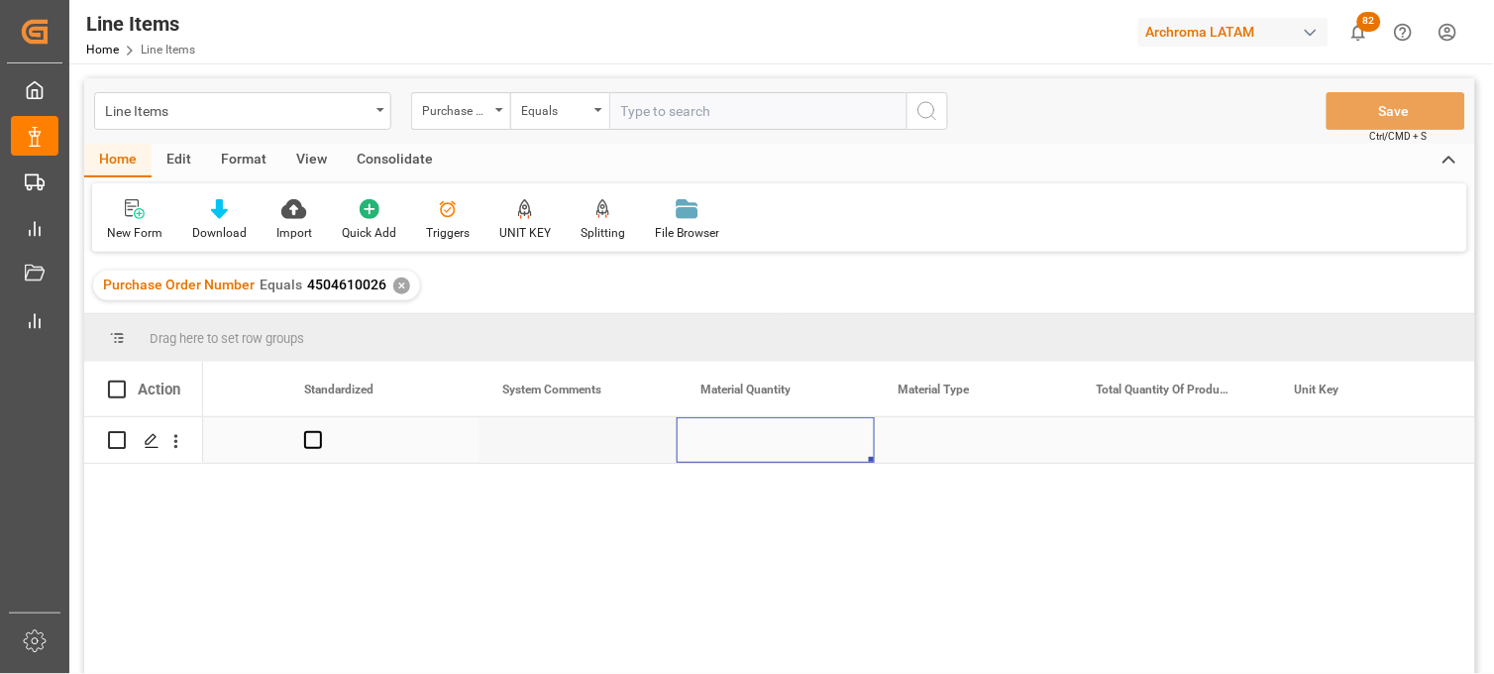
click at [736, 441] on div "Press SPACE to select this row." at bounding box center [776, 440] width 198 height 46
click at [736, 441] on input "Press SPACE to select this row." at bounding box center [775, 452] width 166 height 38
type input "18"
click at [926, 442] on div "Press SPACE to select this row." at bounding box center [974, 440] width 198 height 46
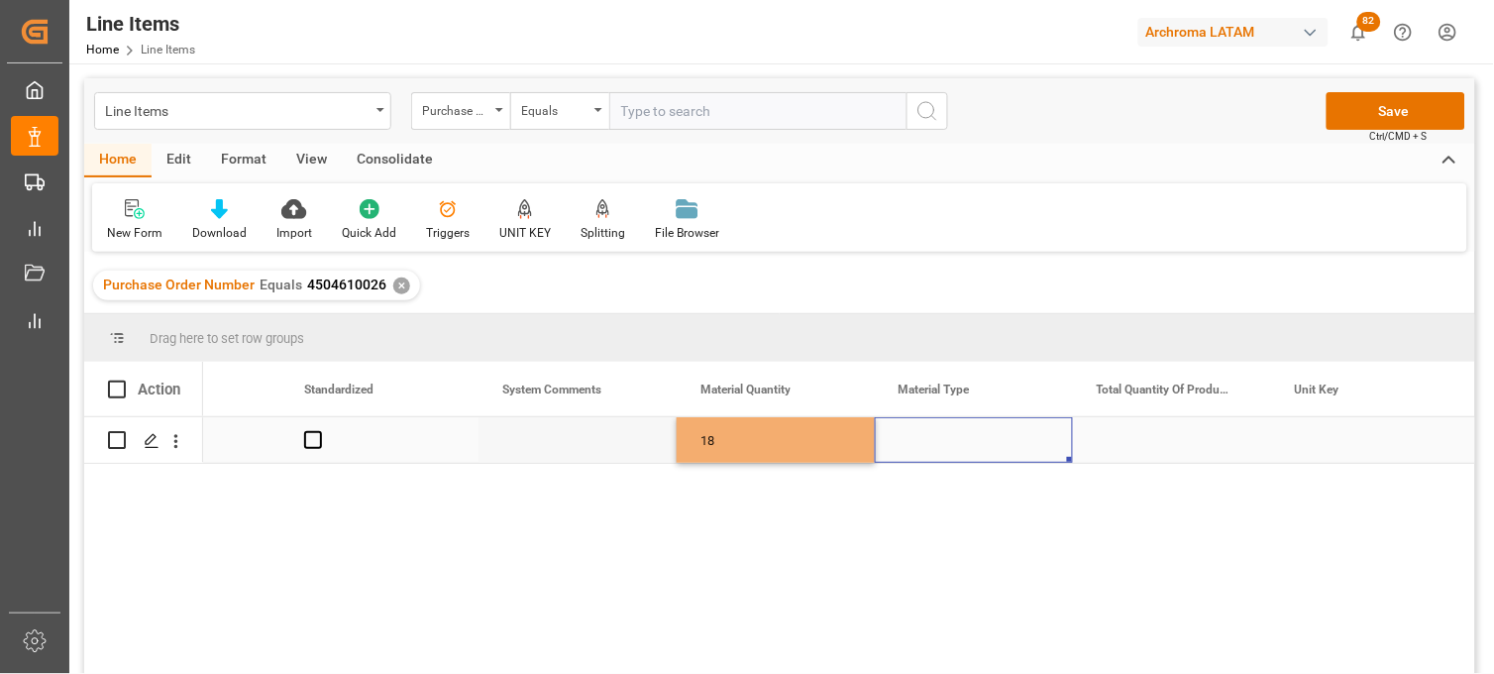
click at [926, 442] on div "Press SPACE to select this row." at bounding box center [974, 440] width 198 height 46
click at [926, 442] on input "Press SPACE to select this row." at bounding box center [974, 452] width 166 height 38
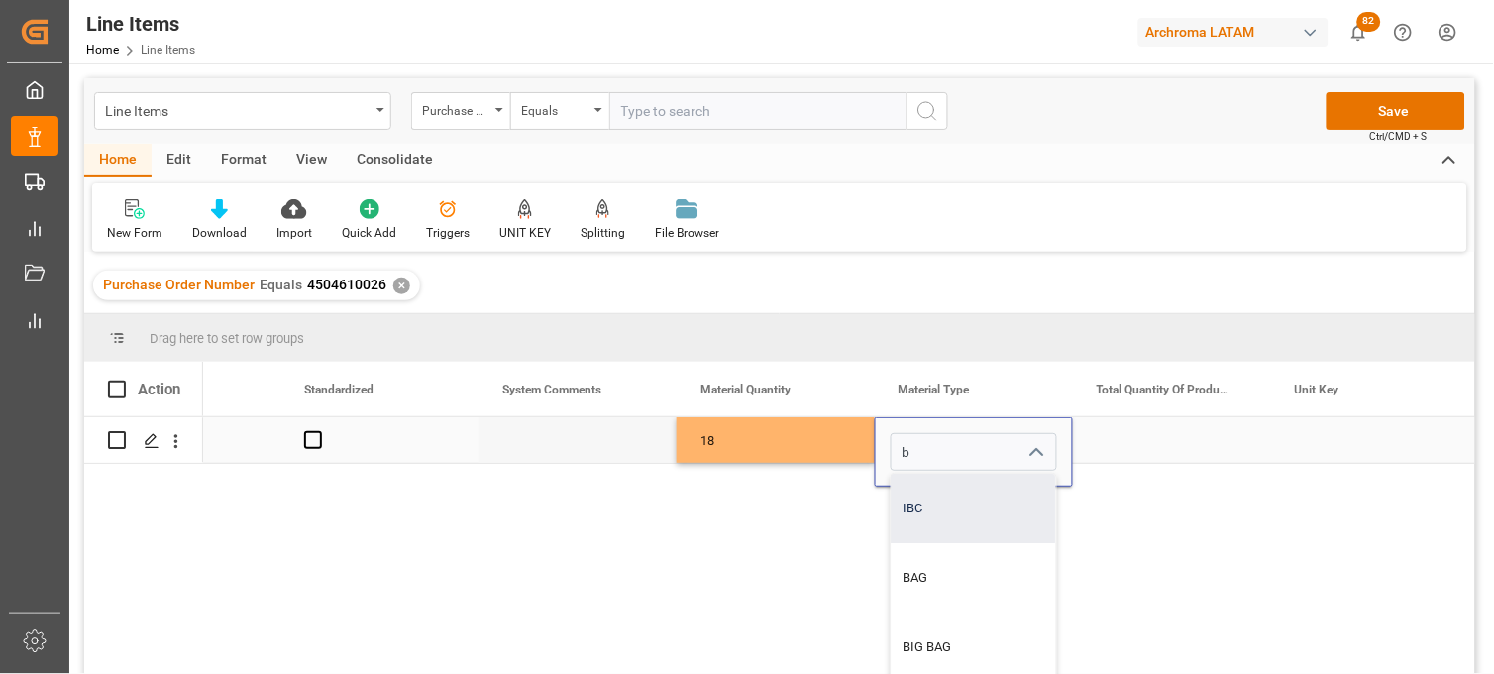
drag, startPoint x: 936, startPoint y: 491, endPoint x: 1081, endPoint y: 471, distance: 146.1
click at [937, 491] on div "IBC" at bounding box center [974, 508] width 164 height 69
type input "IBC"
click at [1137, 442] on div "Press SPACE to select this row." at bounding box center [1172, 440] width 198 height 46
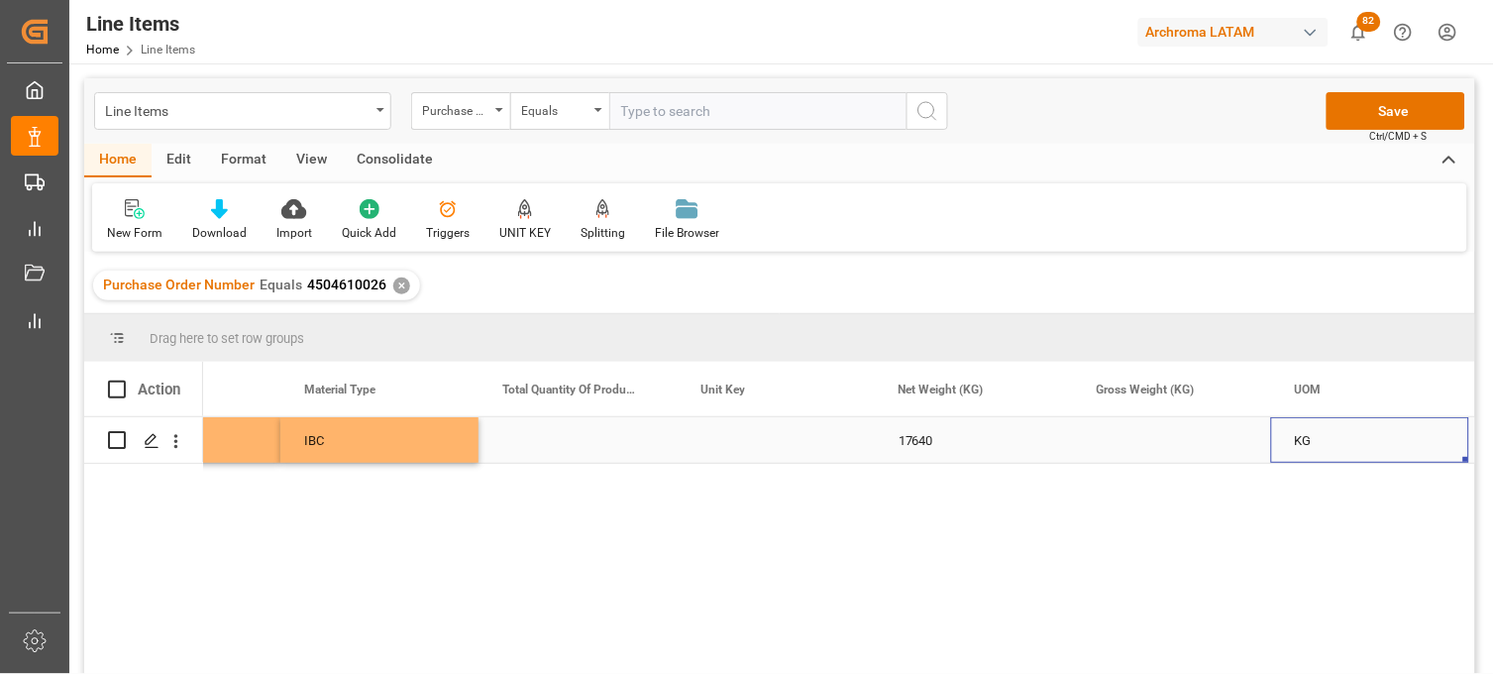
scroll to position [0, 3291]
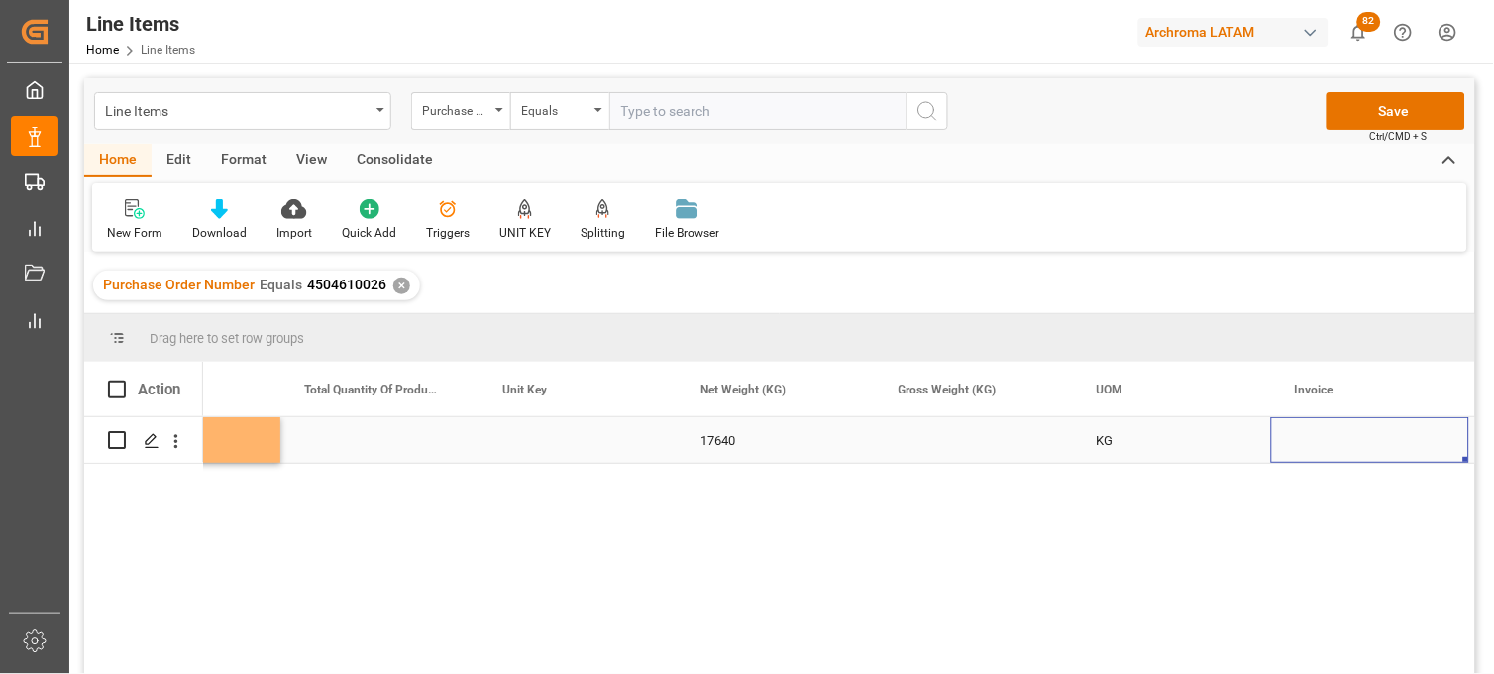
click at [962, 442] on div "Press SPACE to select this row." at bounding box center [974, 440] width 198 height 46
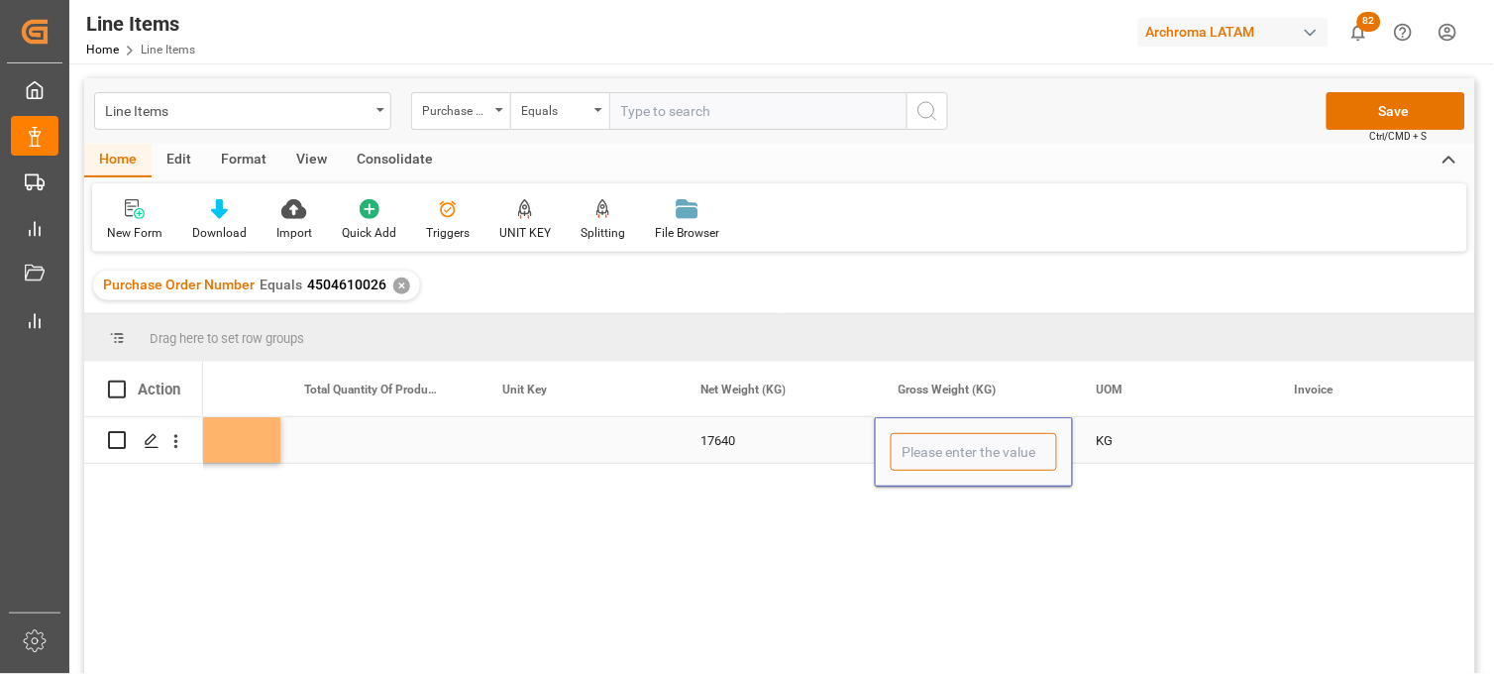
click at [962, 442] on input "Press SPACE to select this row." at bounding box center [974, 452] width 166 height 38
type input "18666"
click at [1094, 438] on div "KG" at bounding box center [1172, 440] width 198 height 46
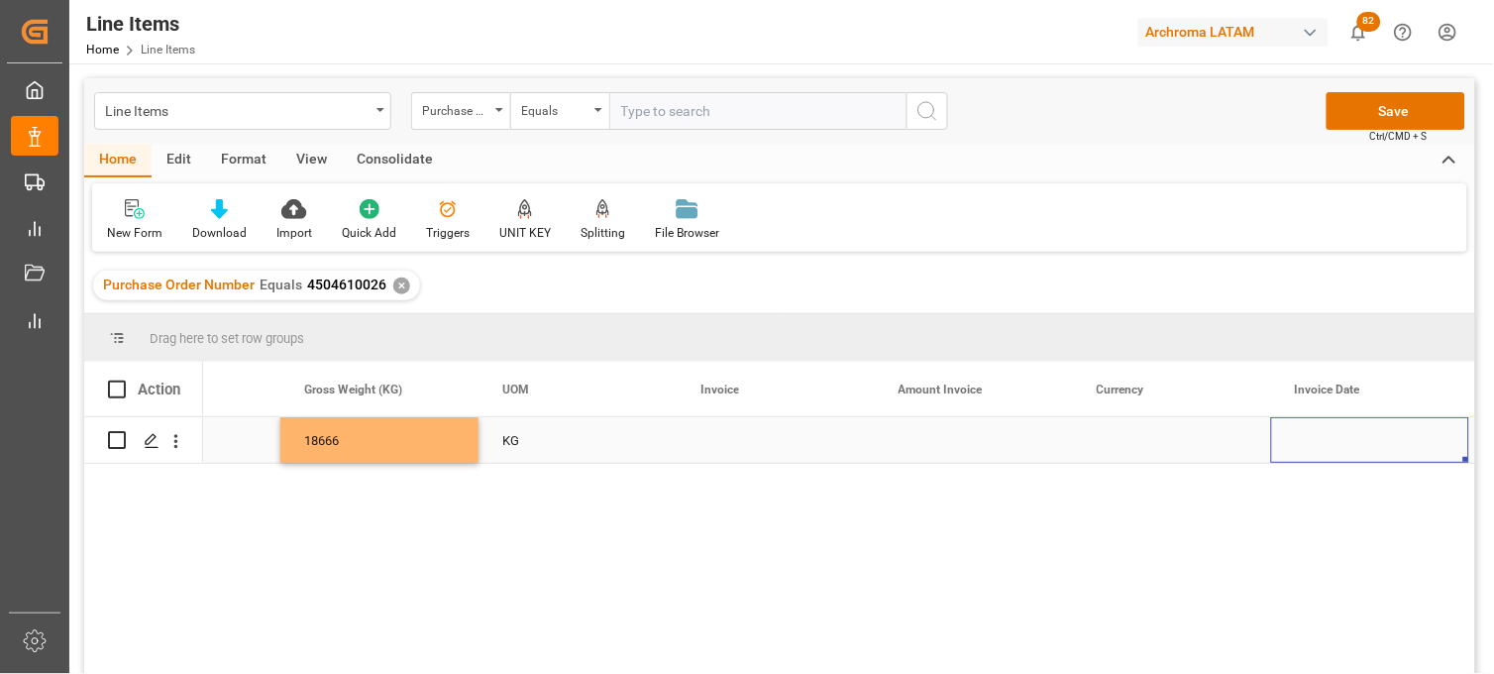
scroll to position [0, 4084]
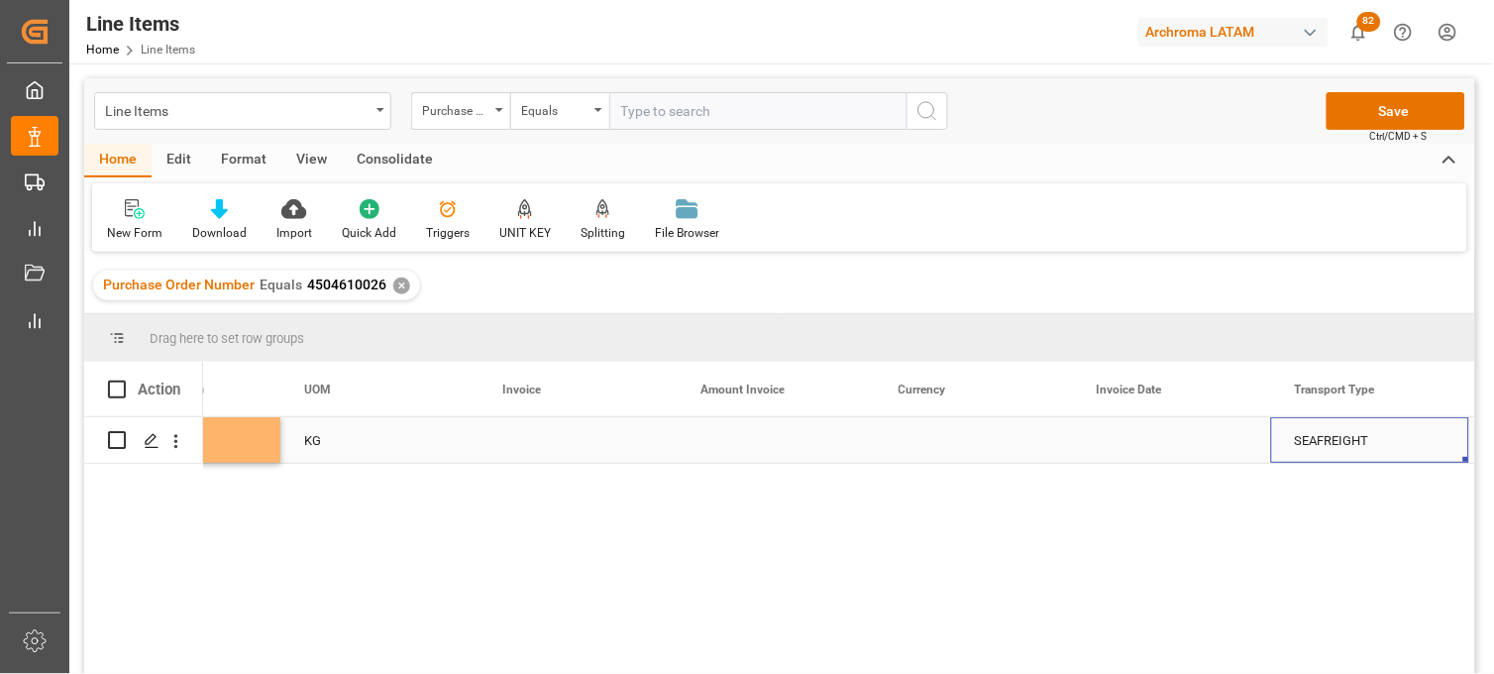
click at [536, 439] on div "Press SPACE to select this row." at bounding box center [578, 440] width 198 height 46
type input "85809"
click at [739, 437] on div "Press SPACE to select this row." at bounding box center [776, 440] width 198 height 46
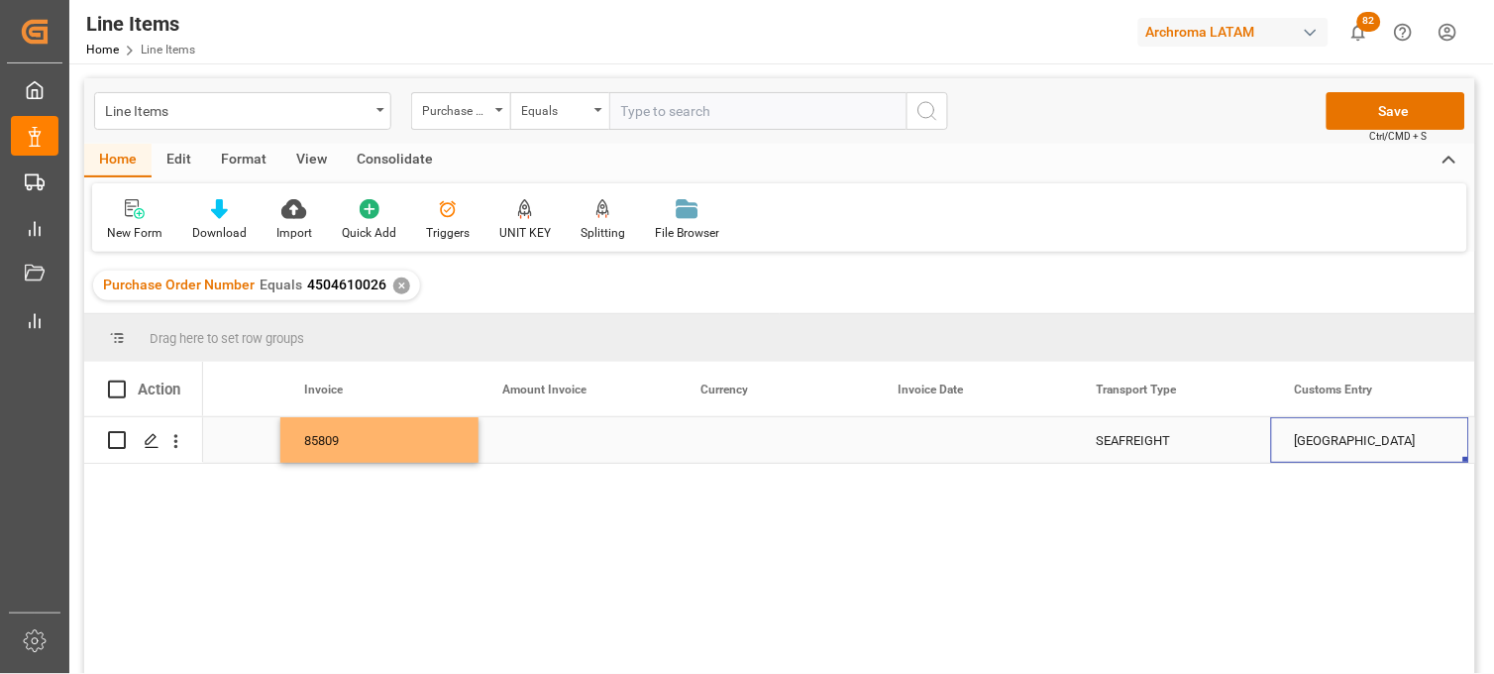
click at [571, 446] on div "Press SPACE to select this row." at bounding box center [578, 440] width 198 height 46
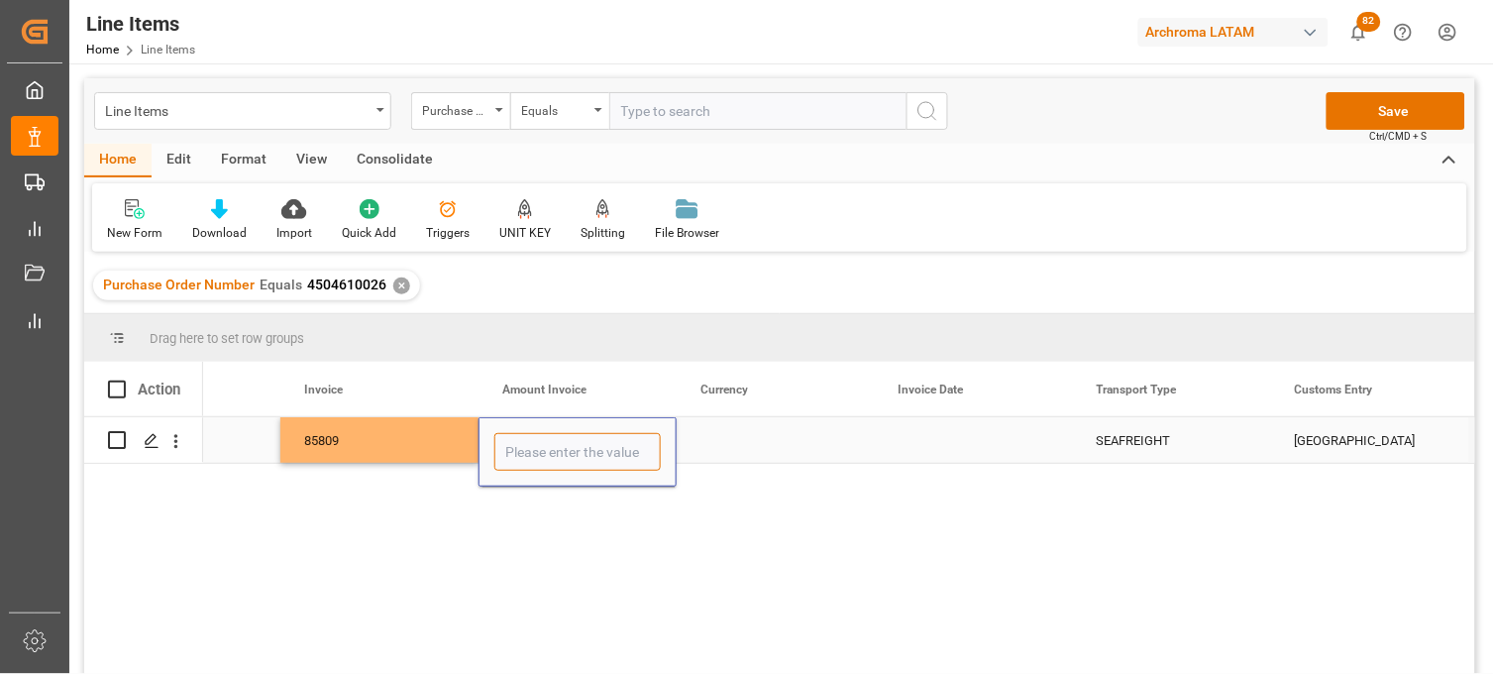
click at [571, 446] on input "Press SPACE to select this row." at bounding box center [577, 452] width 166 height 38
type input "31983.36"
click at [706, 444] on div "Press SPACE to select this row." at bounding box center [776, 440] width 198 height 46
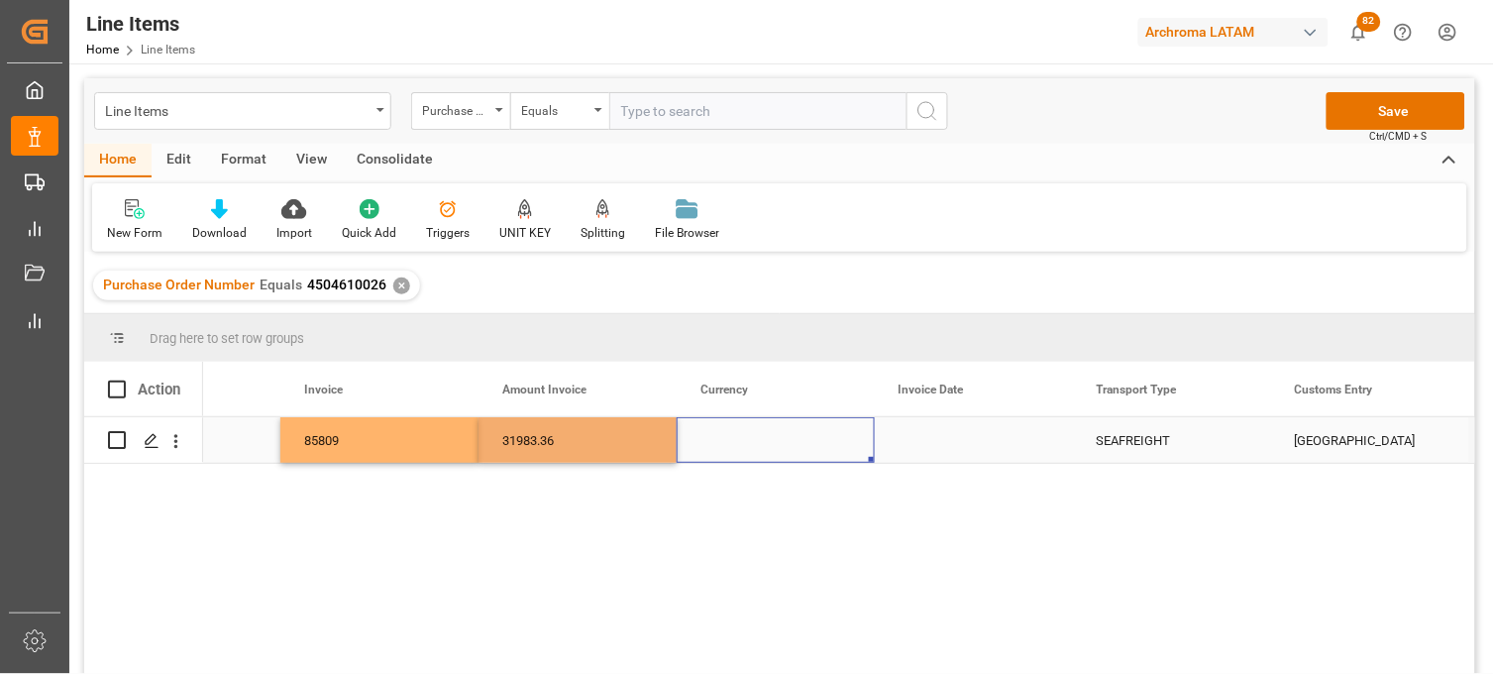
click at [707, 444] on div "Press SPACE to select this row." at bounding box center [776, 440] width 198 height 46
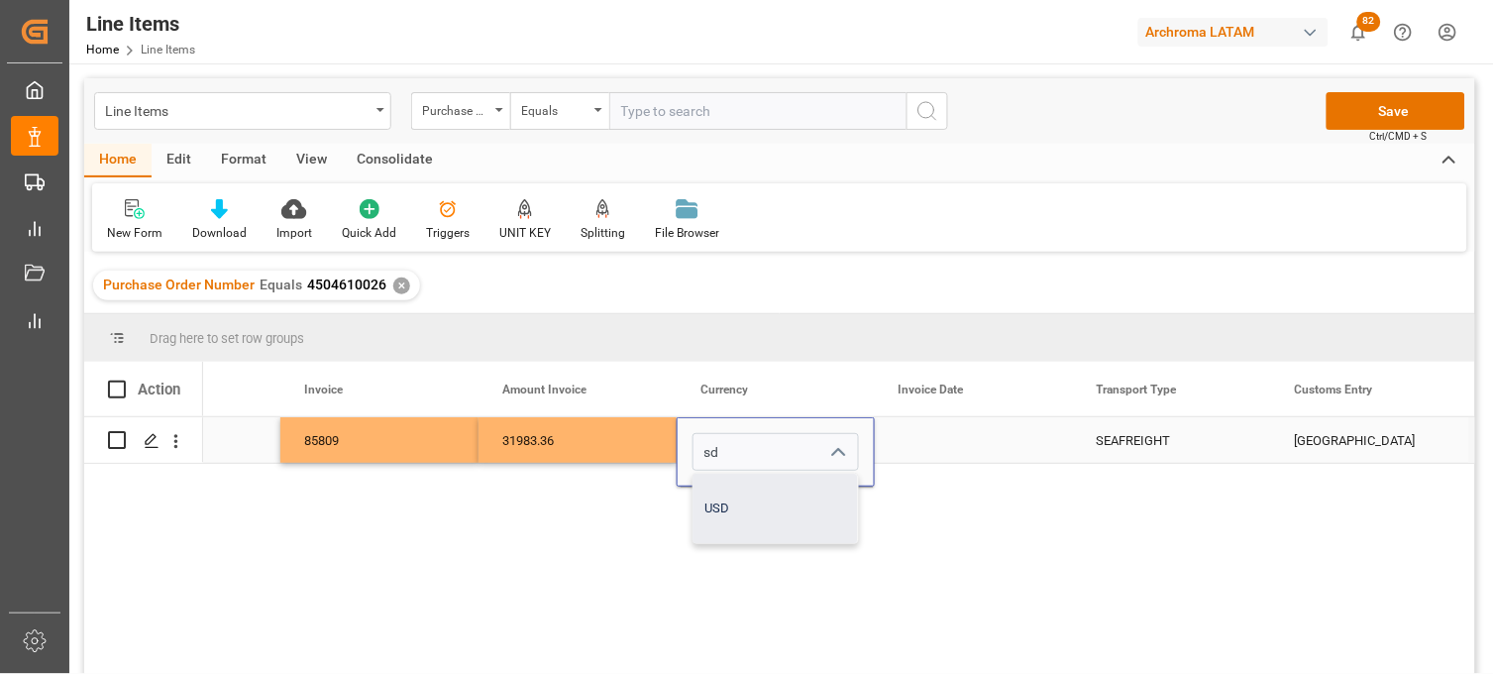
click at [736, 492] on div "USD" at bounding box center [775, 508] width 164 height 69
type input "USD"
click at [918, 448] on div "Press SPACE to select this row." at bounding box center [974, 440] width 198 height 46
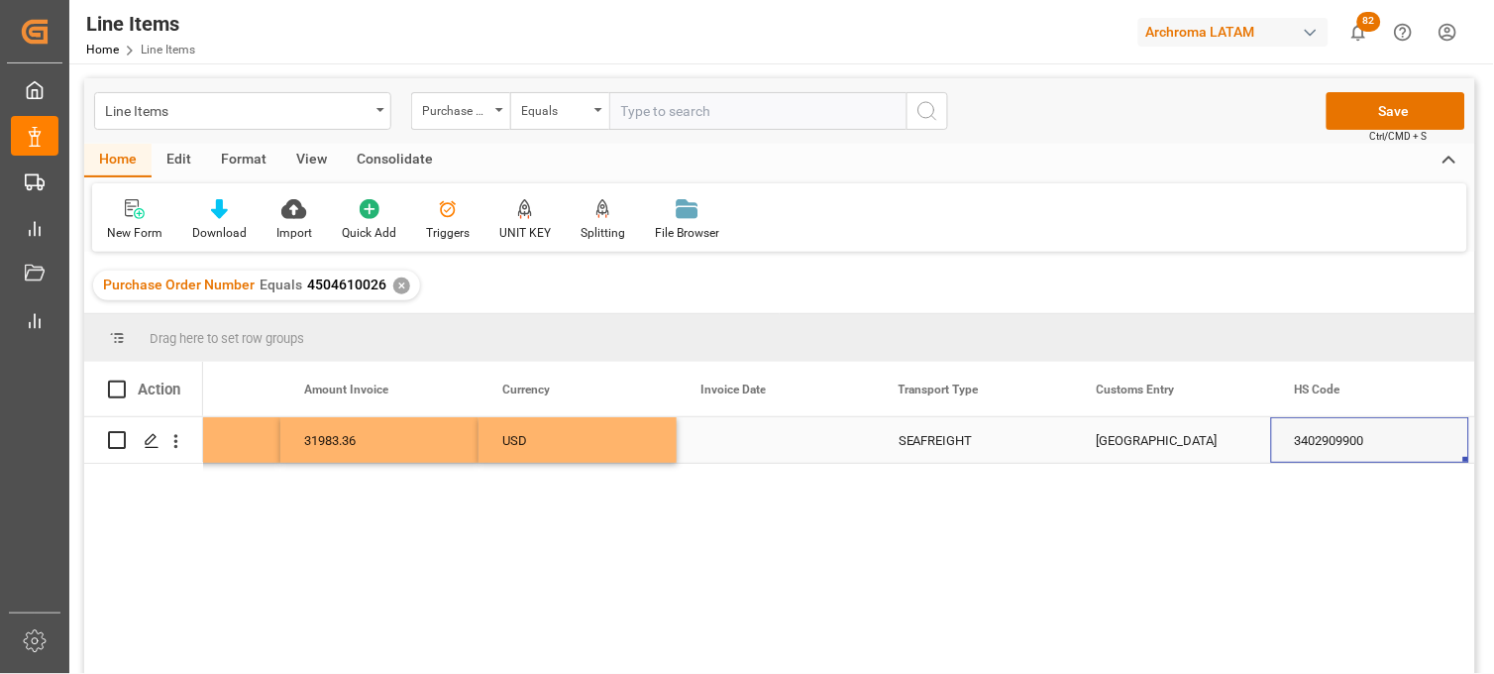
scroll to position [0, 4678]
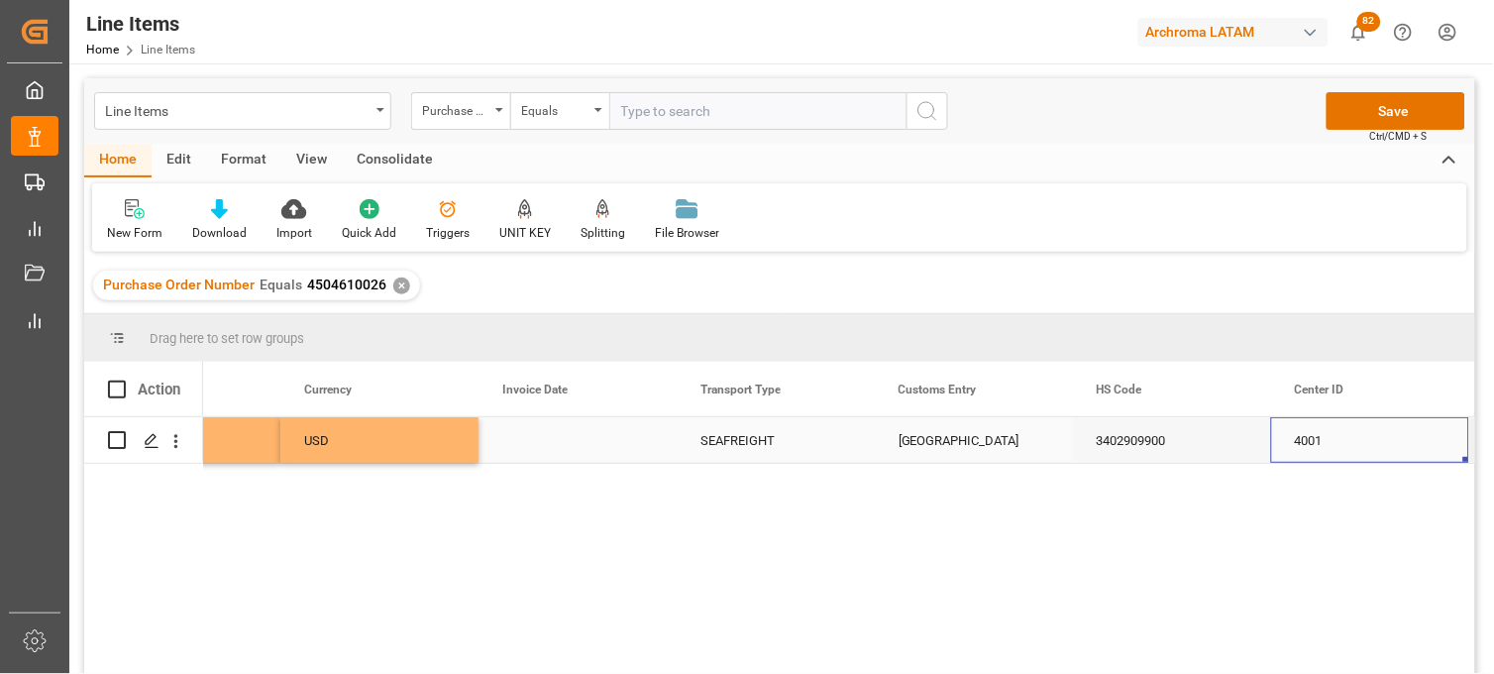
click at [541, 446] on div "Press SPACE to select this row." at bounding box center [578, 440] width 198 height 46
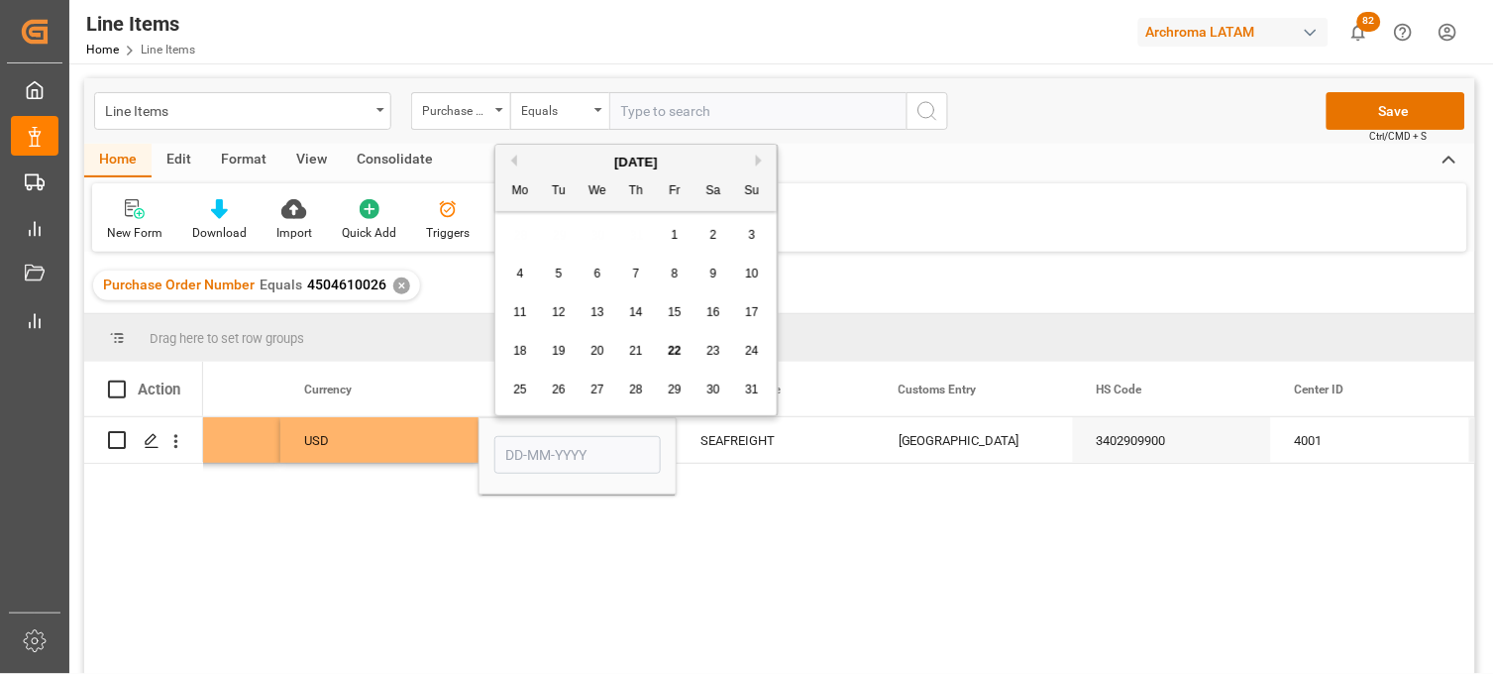
click at [510, 159] on button "Previous Month" at bounding box center [511, 161] width 12 height 12
click at [569, 393] on div "29" at bounding box center [559, 390] width 25 height 24
type input "29-07-2025"
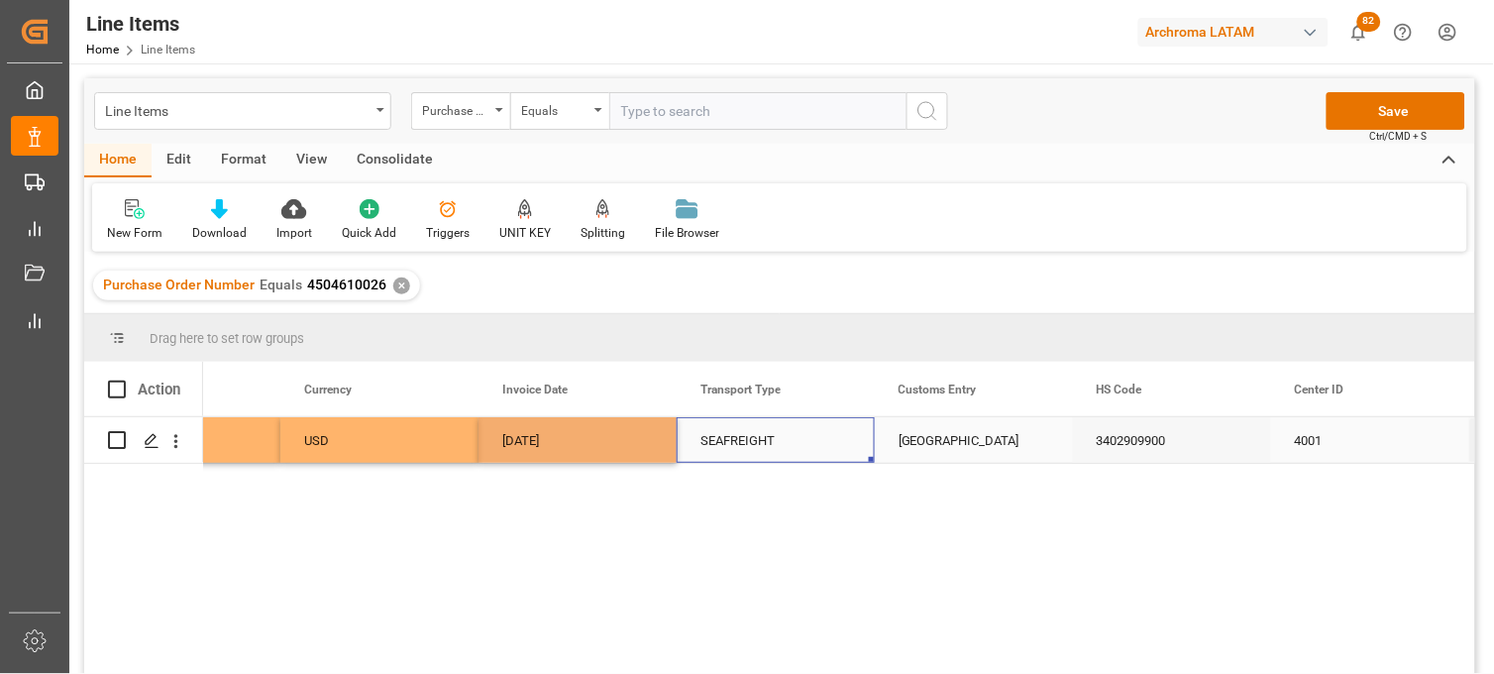
click at [737, 443] on div "SEAFREIGHT" at bounding box center [775, 441] width 151 height 46
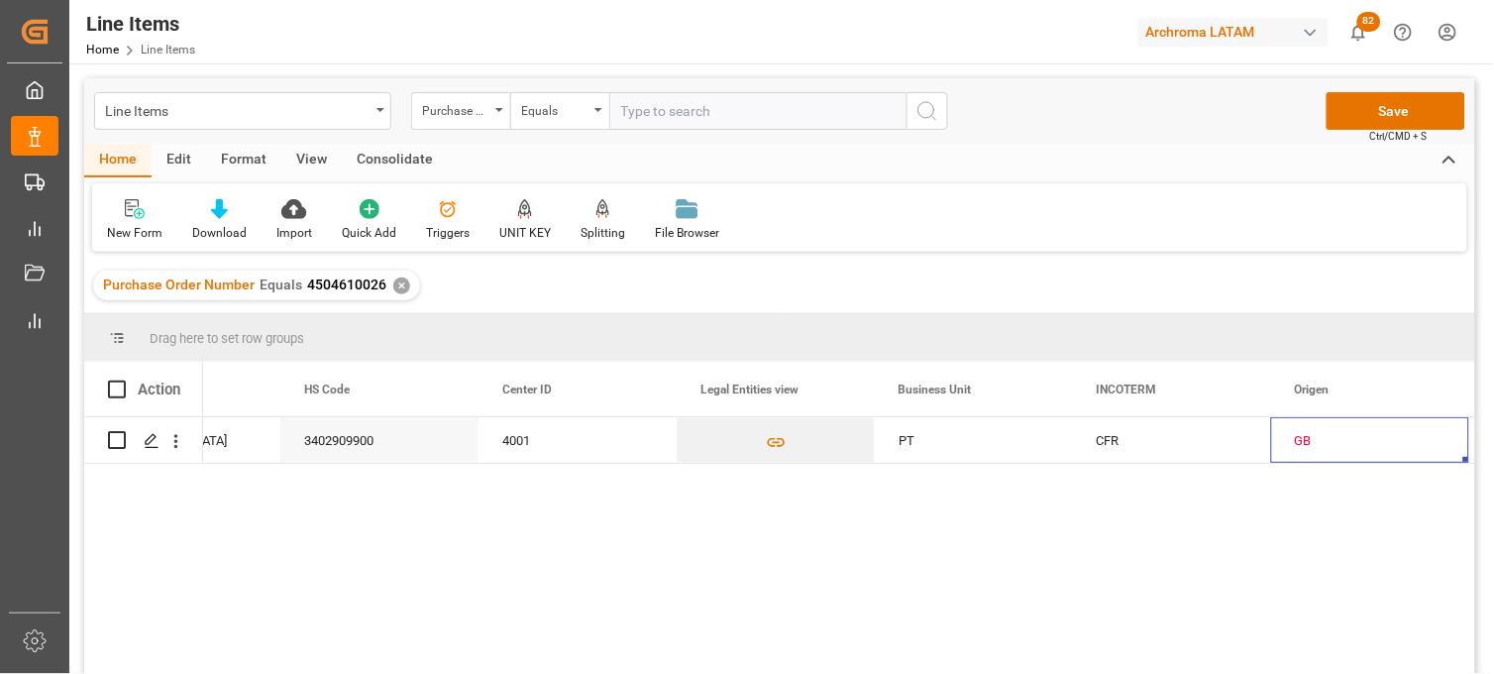
scroll to position [0, 5669]
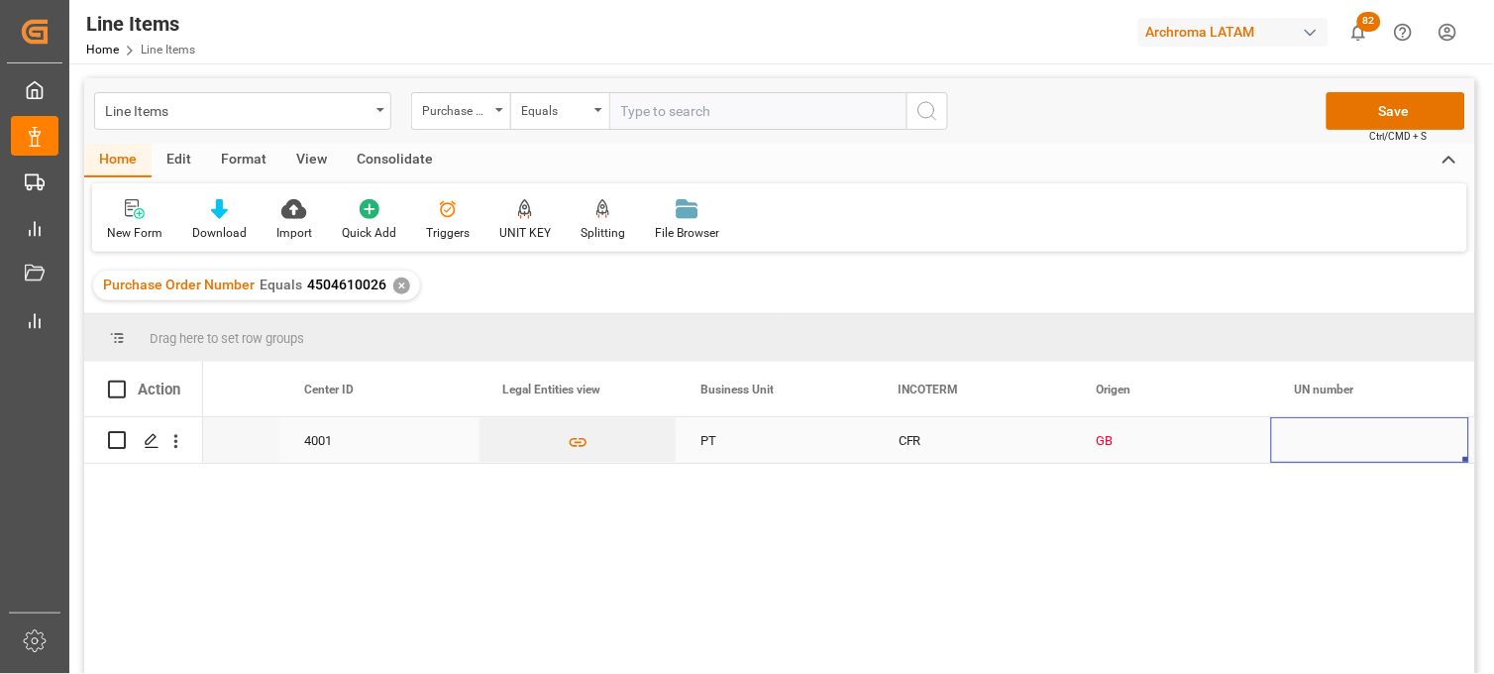
click at [1097, 439] on div "GB" at bounding box center [1172, 441] width 151 height 46
drag, startPoint x: 1142, startPoint y: 451, endPoint x: 1100, endPoint y: 452, distance: 42.6
click at [1100, 452] on input "gran" at bounding box center [1172, 452] width 166 height 38
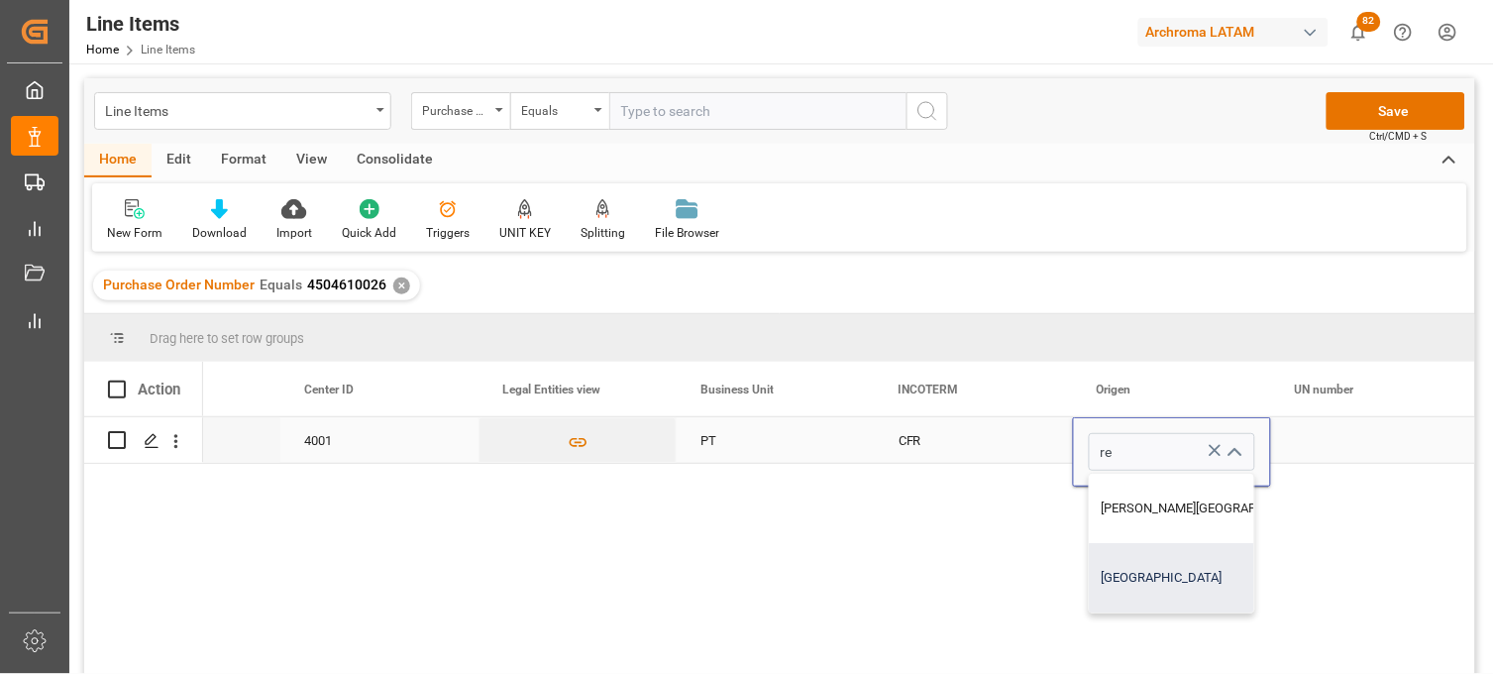
click at [1131, 559] on div "REINO UNIDO" at bounding box center [1210, 577] width 240 height 69
type input "REINO UNIDO"
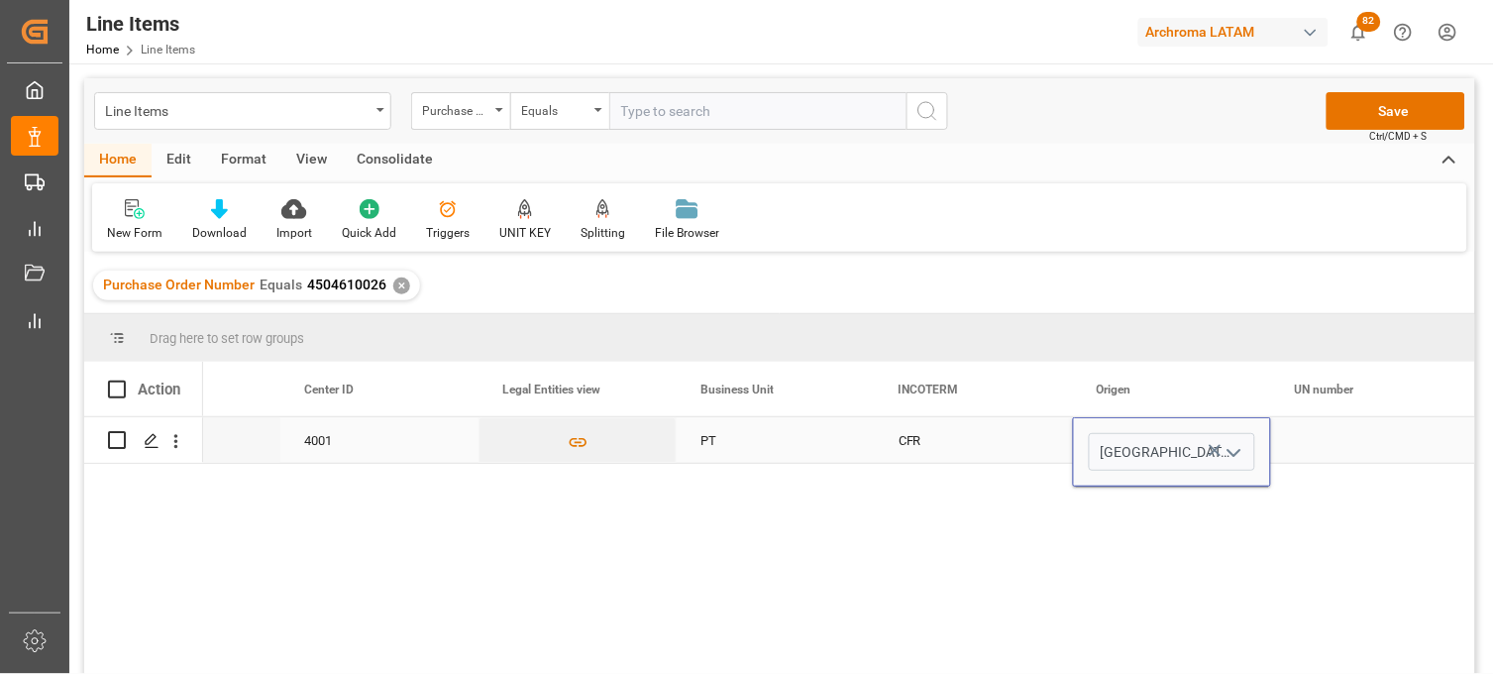
click at [1305, 440] on div "Press SPACE to select this row." at bounding box center [1370, 440] width 198 height 46
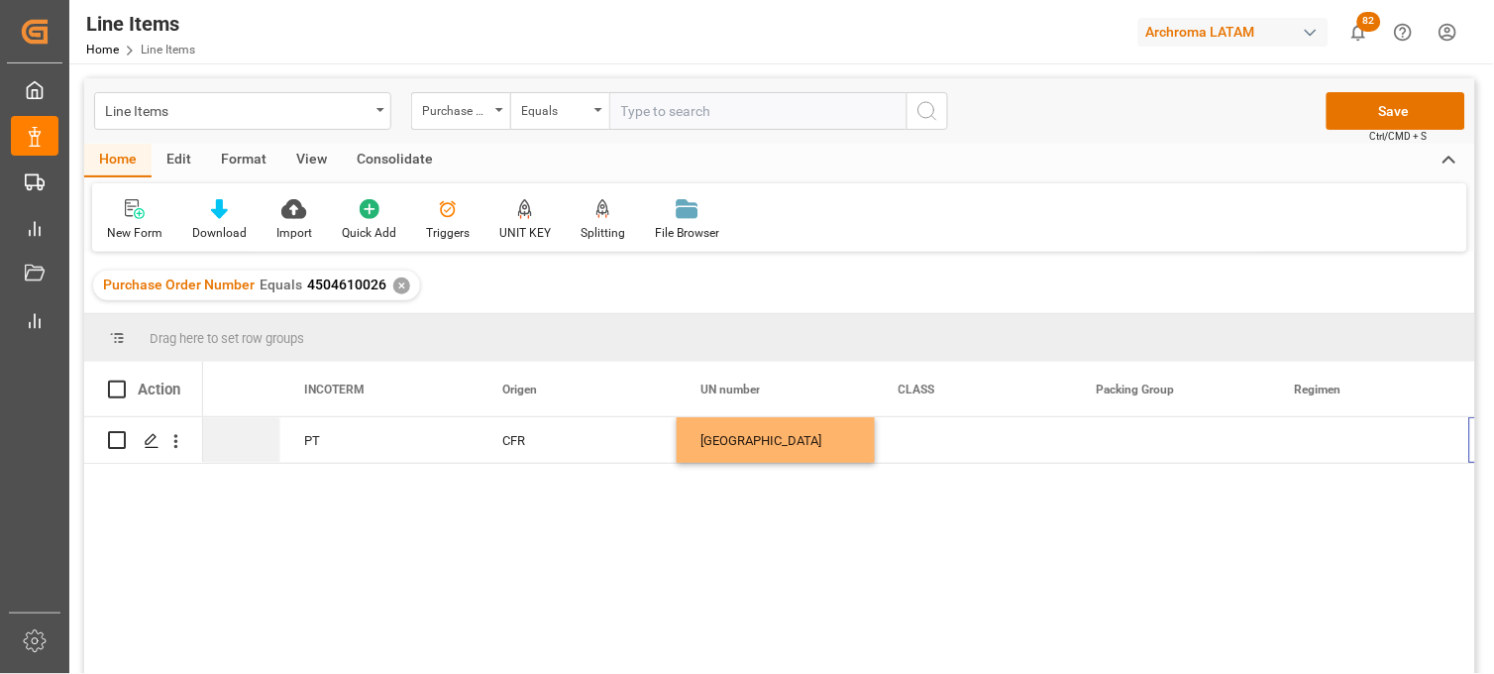
scroll to position [0, 6263]
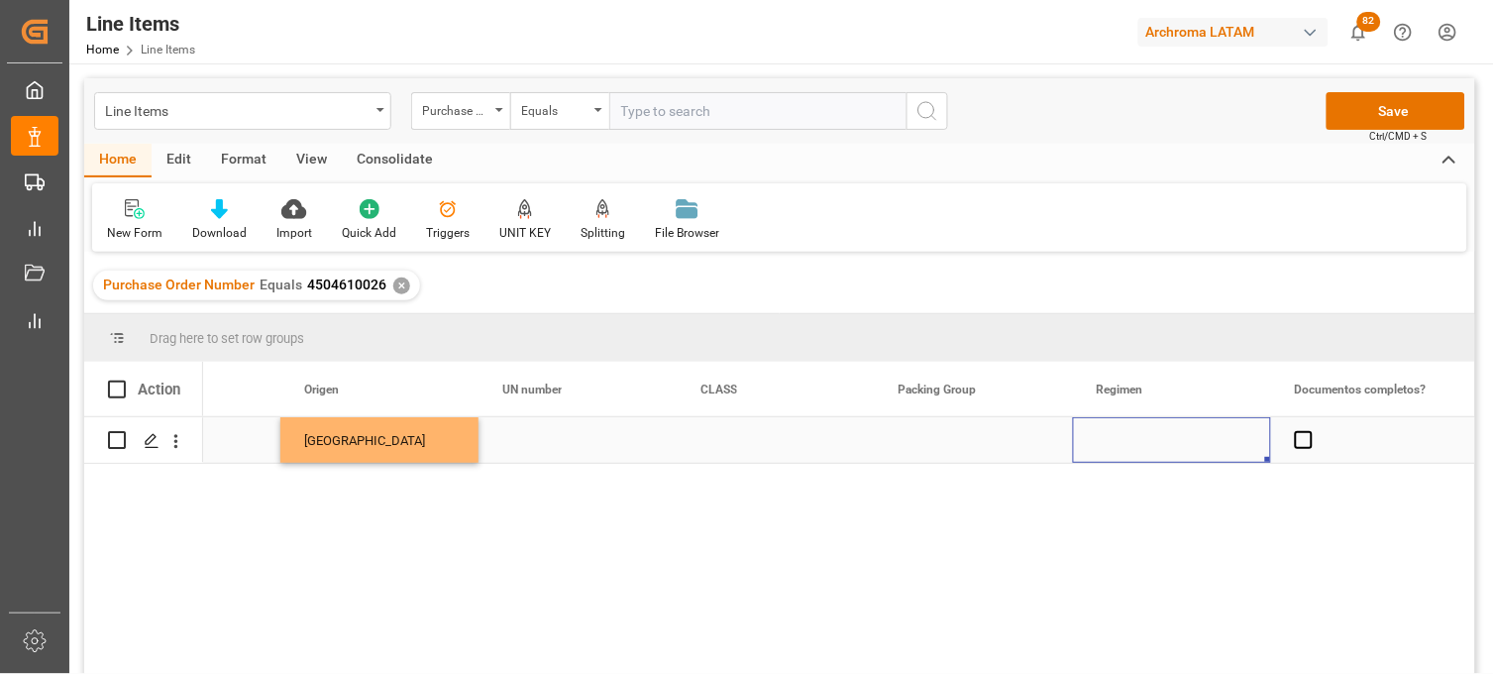
click at [1135, 439] on div "Press SPACE to select this row." at bounding box center [1172, 440] width 198 height 46
click at [1135, 439] on input "Press SPACE to select this row." at bounding box center [1172, 452] width 166 height 38
type input "Definitivo"
click at [1306, 443] on span "Press SPACE to select this row." at bounding box center [1304, 440] width 18 height 18
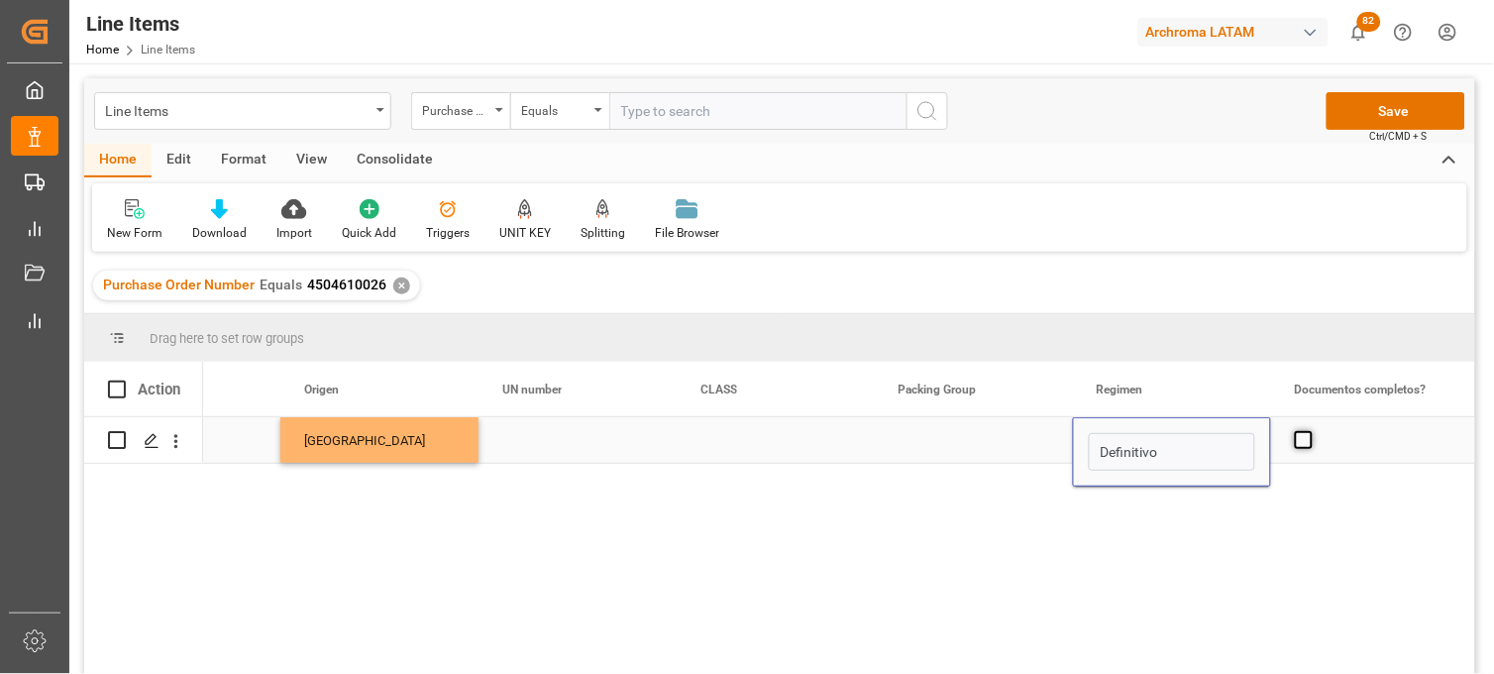
click at [1310, 431] on input "Press SPACE to select this row." at bounding box center [1310, 431] width 0 height 0
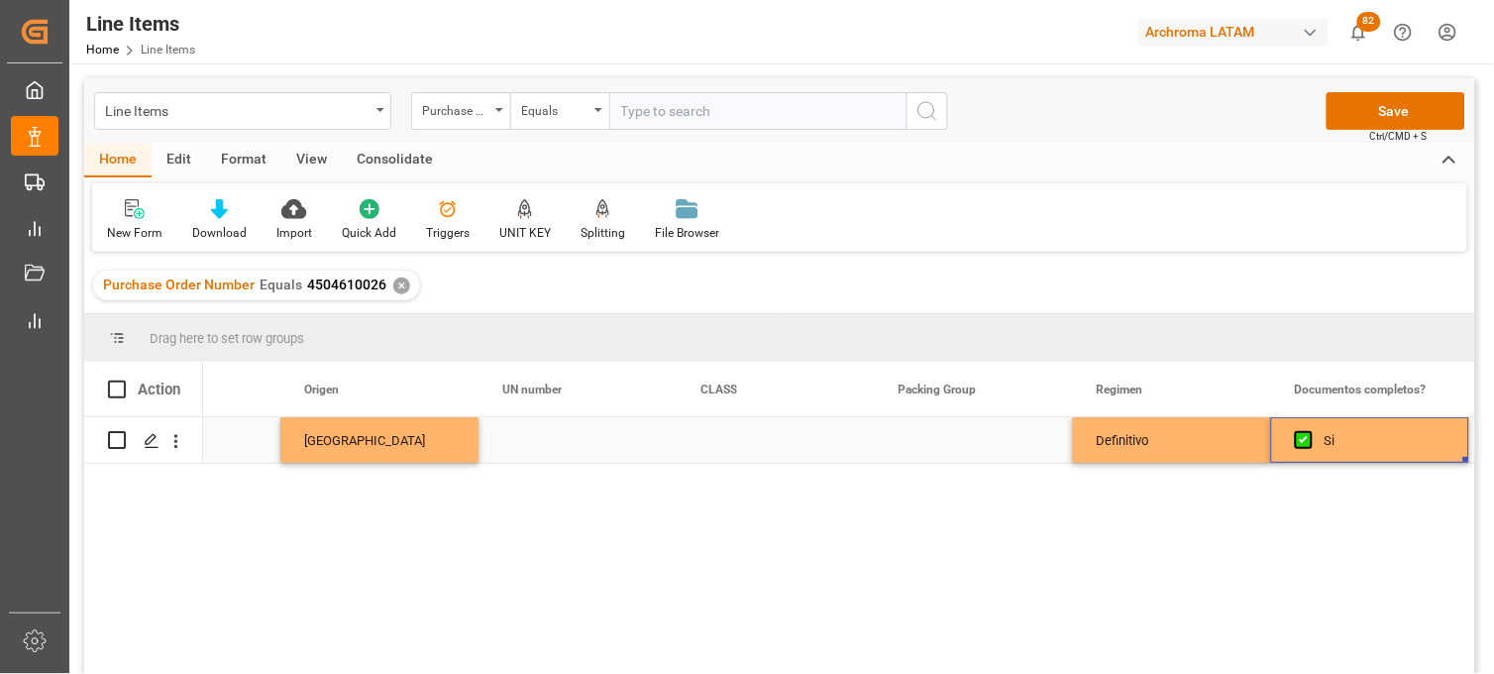
click at [933, 441] on div "Press SPACE to select this row." at bounding box center [974, 440] width 198 height 46
click at [1357, 97] on button "Save" at bounding box center [1396, 111] width 139 height 38
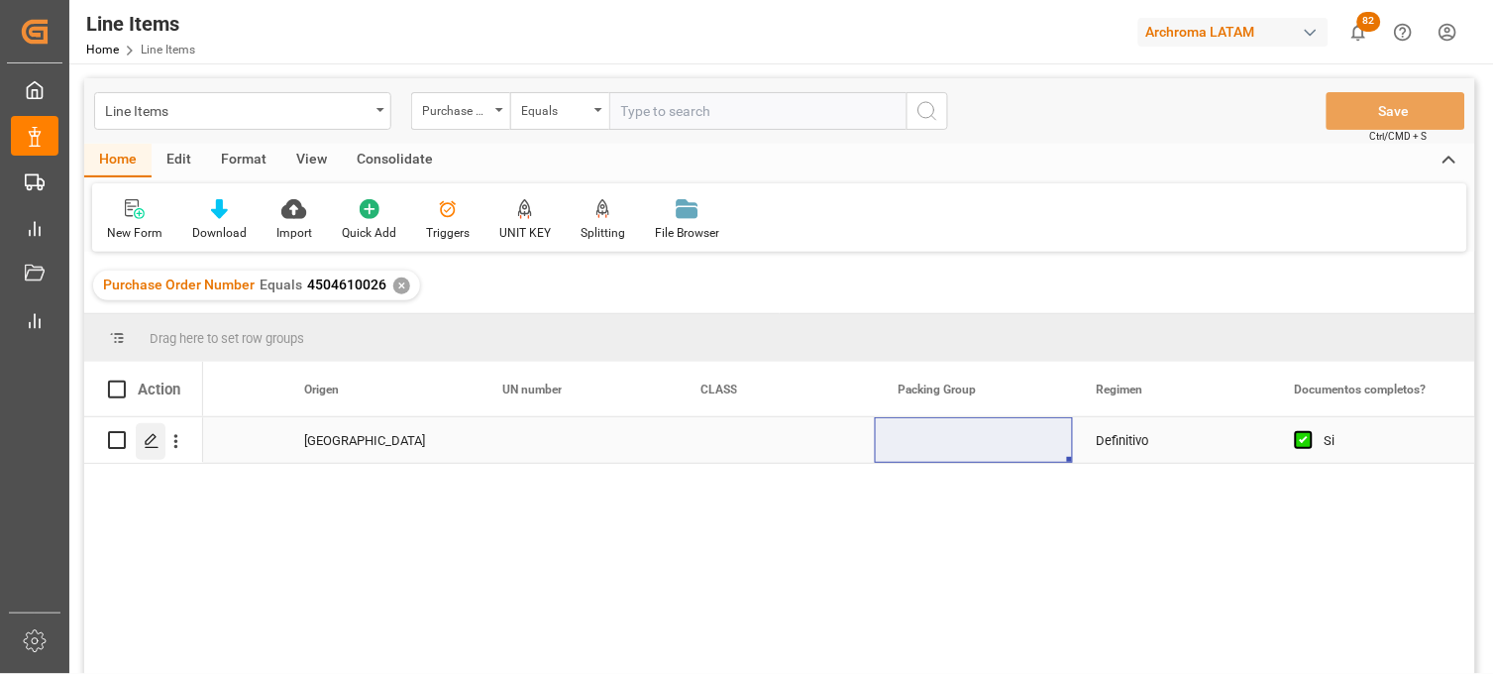
click at [154, 446] on icon "Press SPACE to select this row." at bounding box center [152, 441] width 16 height 16
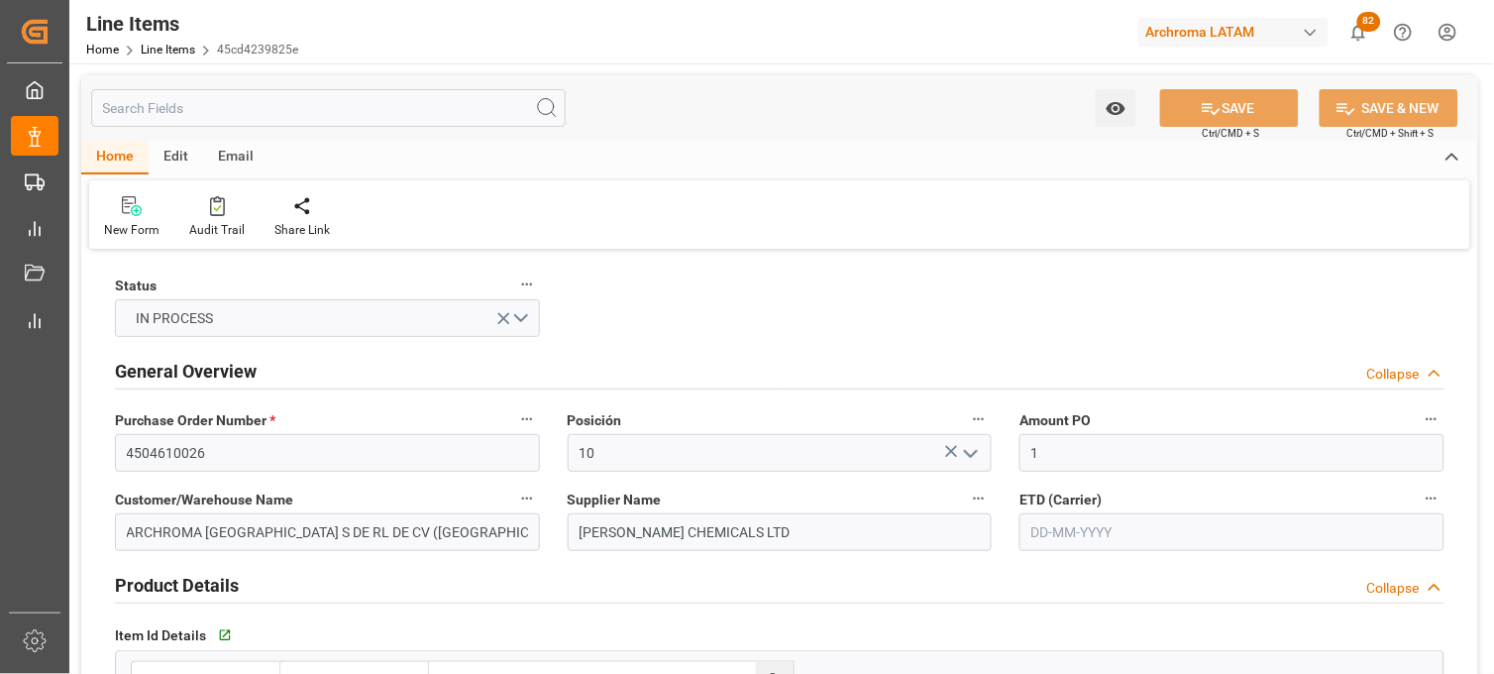
type input "29-07-2025"
type input "23-08-2025 02:09"
type input "25-04-2025 19:41"
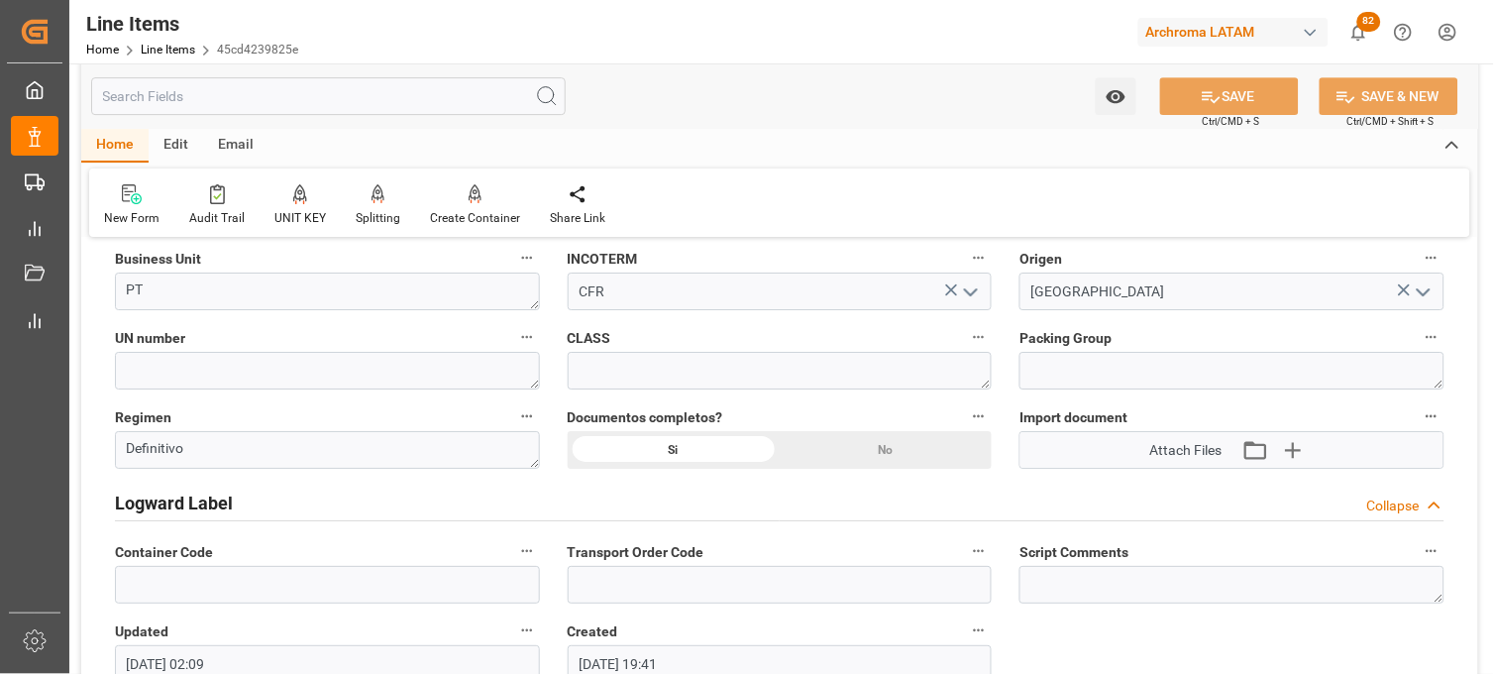
scroll to position [1431, 0]
click at [1285, 447] on icon "button" at bounding box center [1292, 451] width 32 height 32
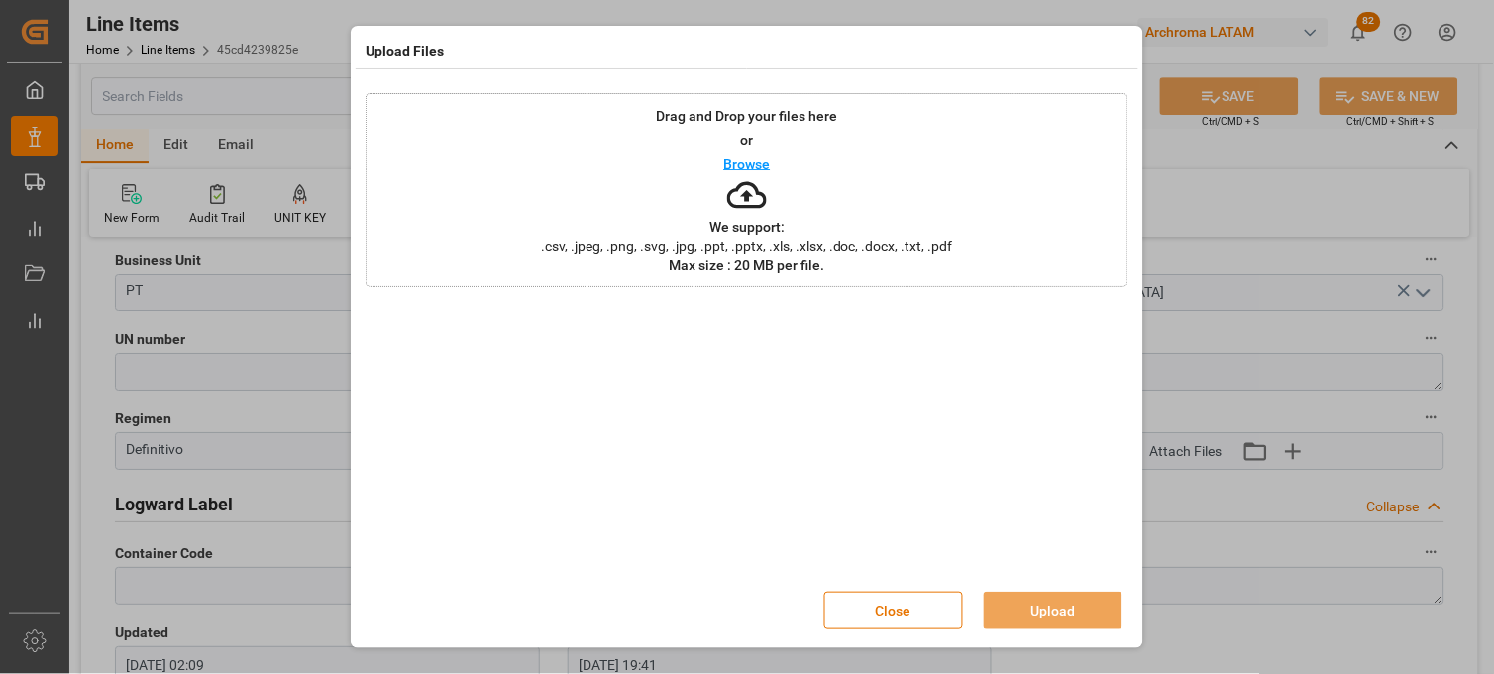
click at [833, 241] on span ".csv, .jpeg, .png, .svg, .jpg, .ppt, .pptx, .xls, .xlsx, .doc, .docx, .txt, .pdf" at bounding box center [747, 246] width 438 height 14
click at [1460, 330] on div "Upload Files Drag and Drop your files here or Browse We support: .csv, .jpeg, .…" at bounding box center [747, 337] width 1494 height 674
click at [775, 221] on p "We support:" at bounding box center [746, 227] width 75 height 14
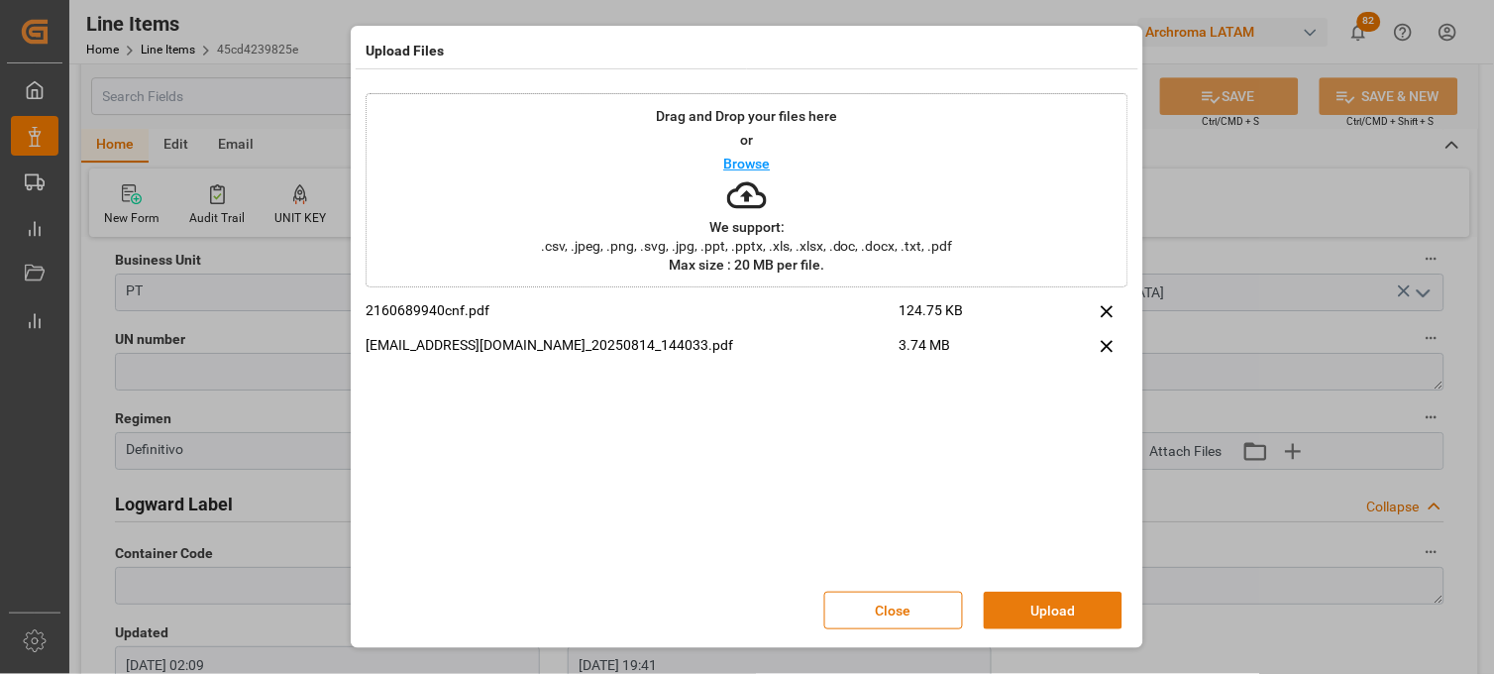
click at [1032, 606] on button "Upload" at bounding box center [1053, 610] width 139 height 38
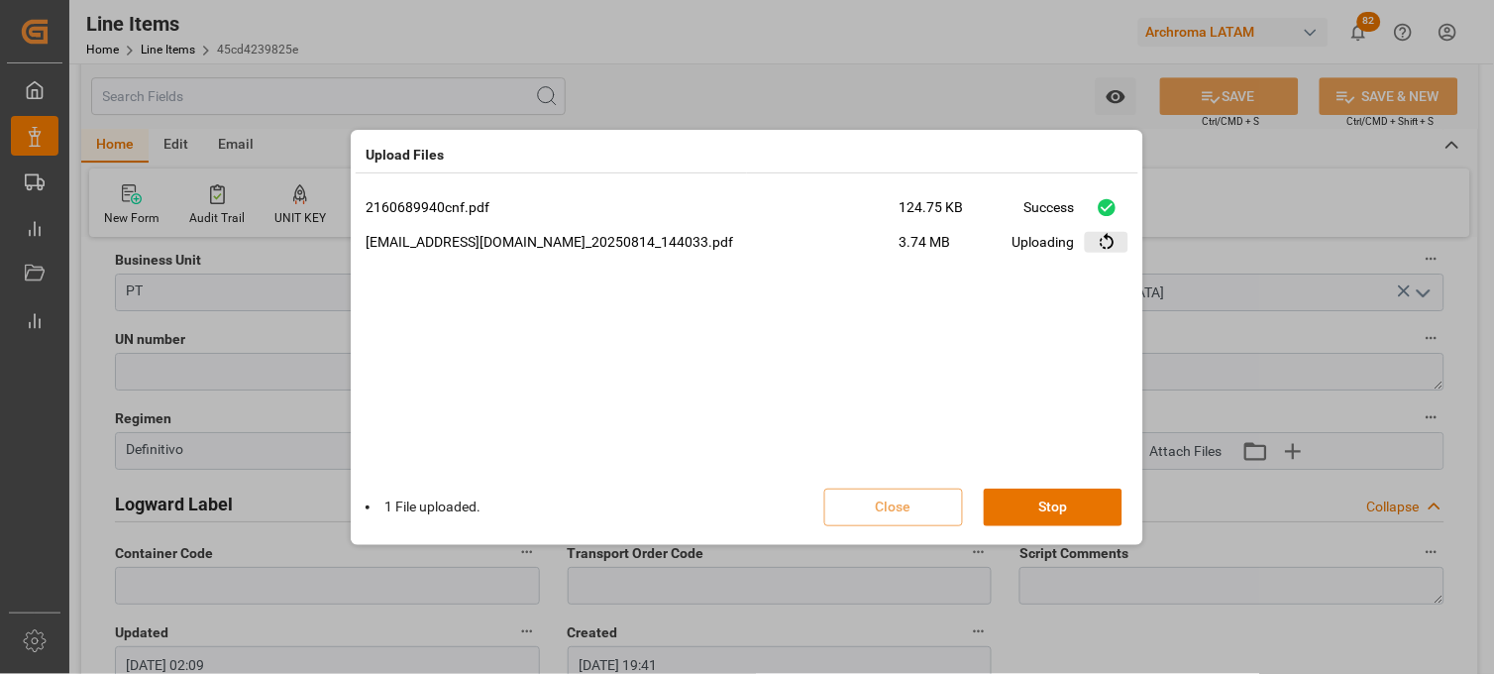
click at [1110, 244] on icon at bounding box center [1107, 242] width 21 height 21
click at [1044, 503] on button "Done" at bounding box center [1053, 507] width 139 height 38
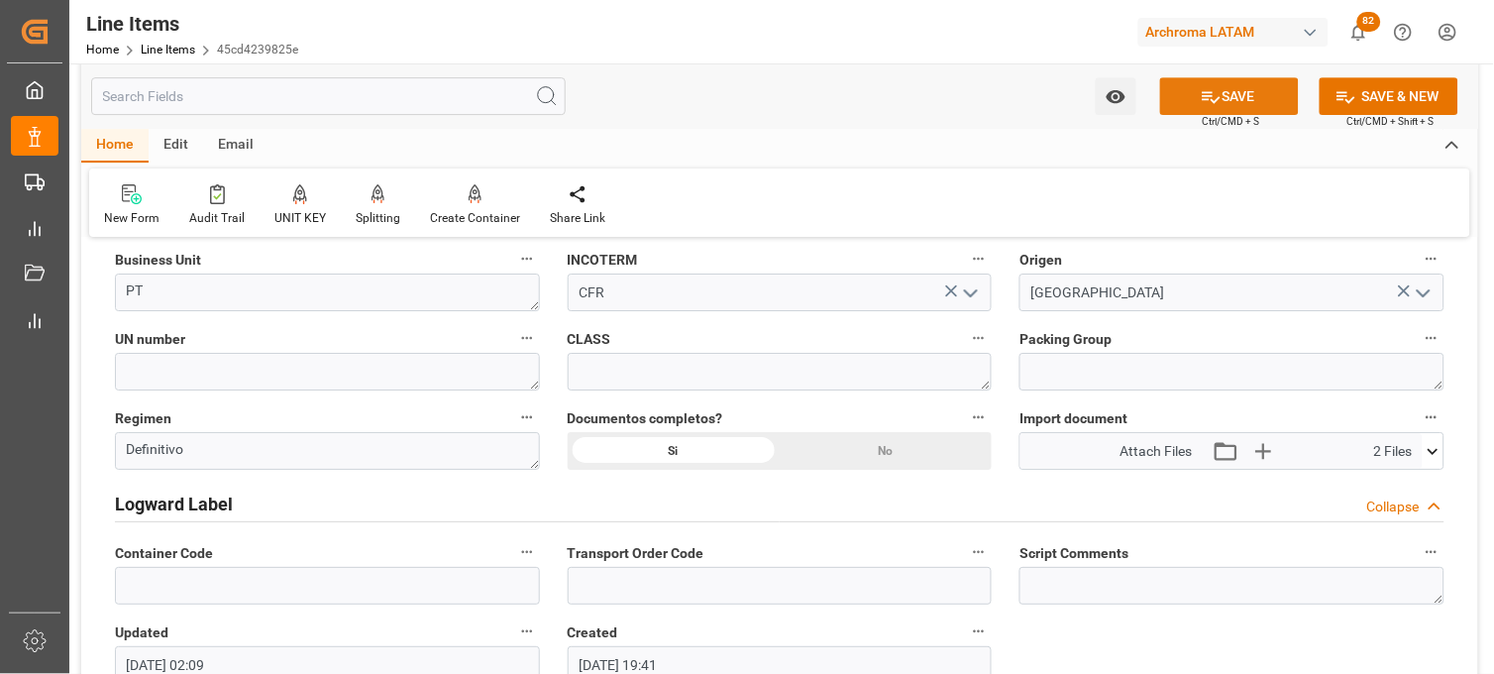
click at [1213, 100] on icon at bounding box center [1212, 97] width 18 height 12
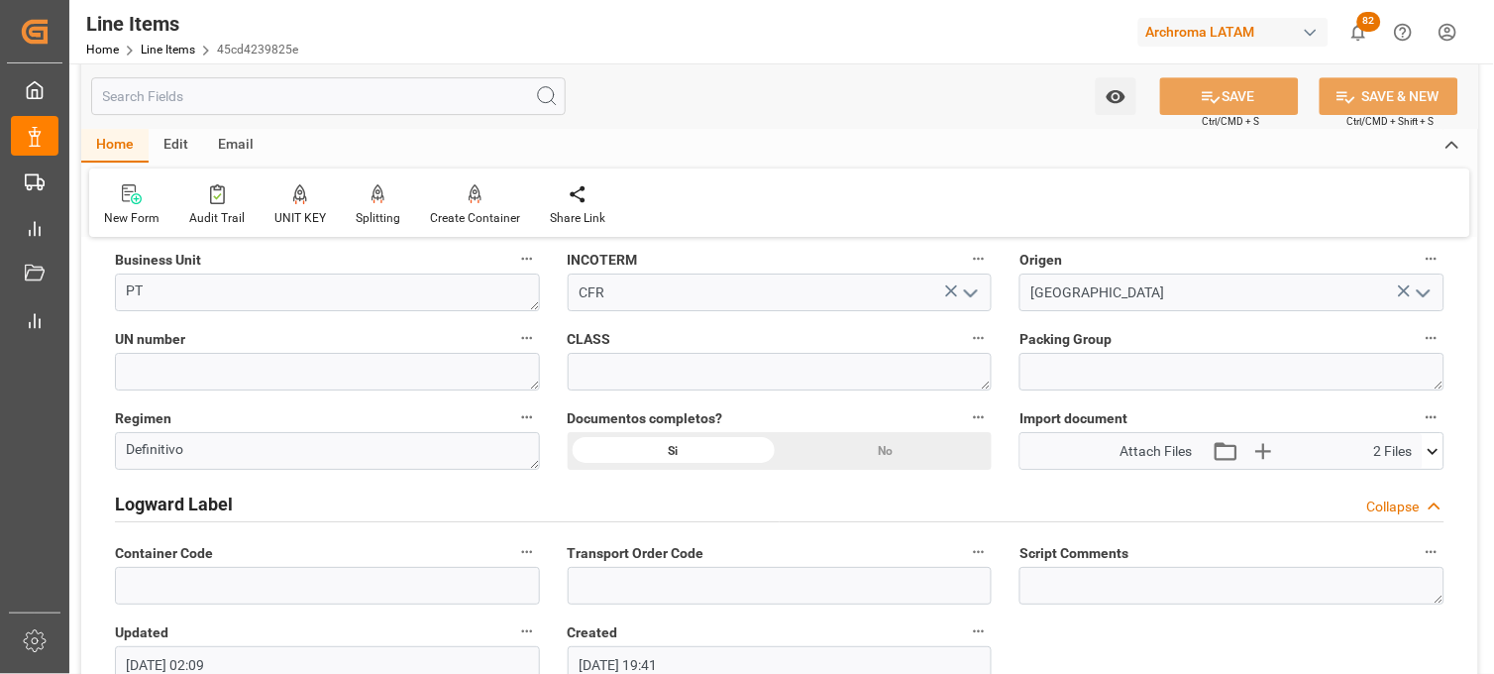
type input "23-08-2025 02:12"
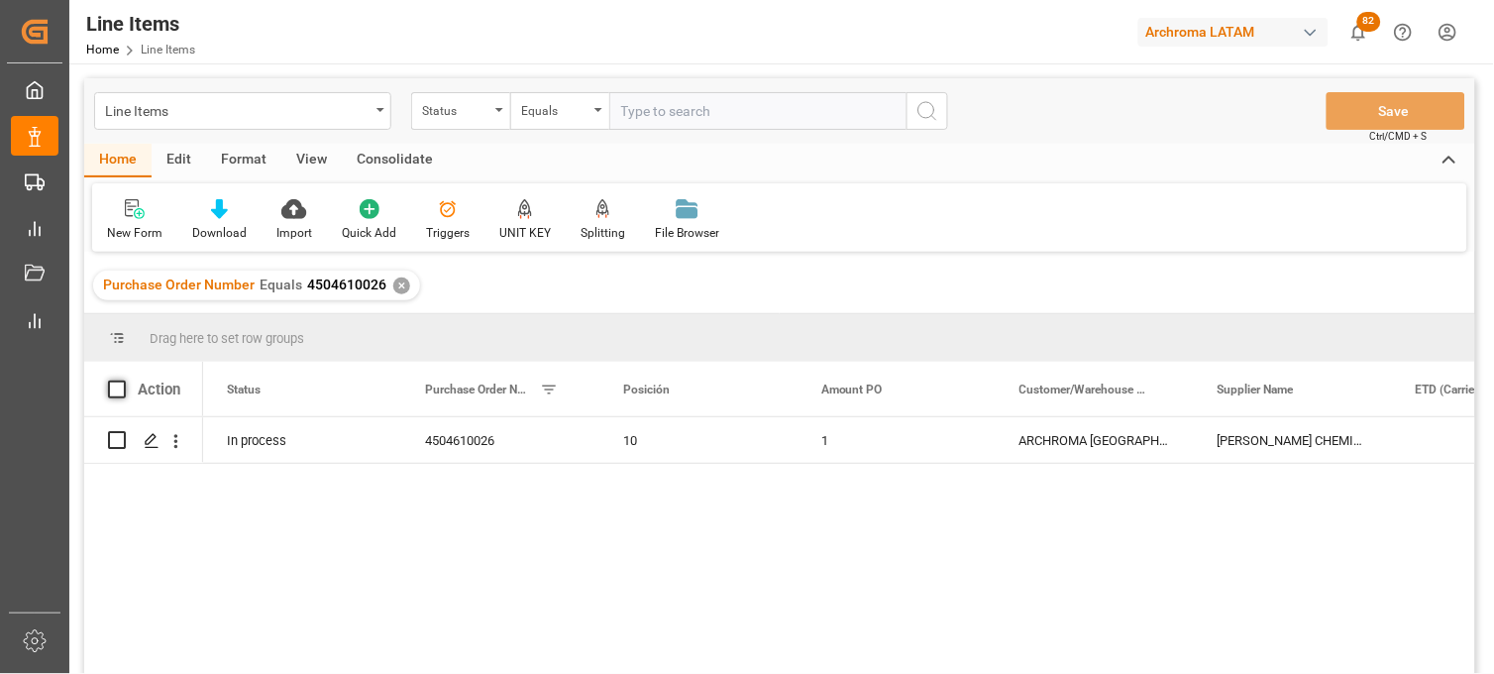
click at [113, 391] on span at bounding box center [117, 389] width 18 height 18
click at [123, 380] on input "checkbox" at bounding box center [123, 380] width 0 height 0
checkbox input "true"
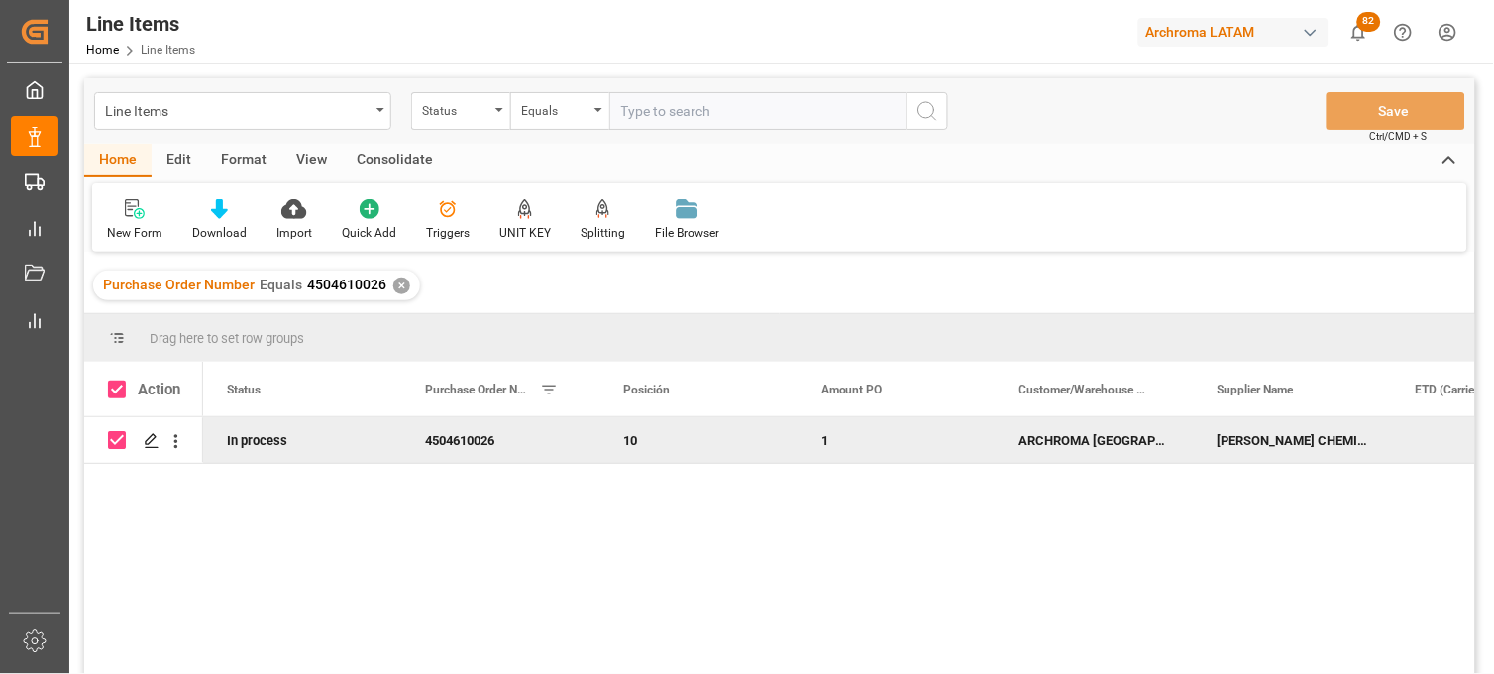
click at [388, 157] on div "Consolidate" at bounding box center [395, 161] width 106 height 34
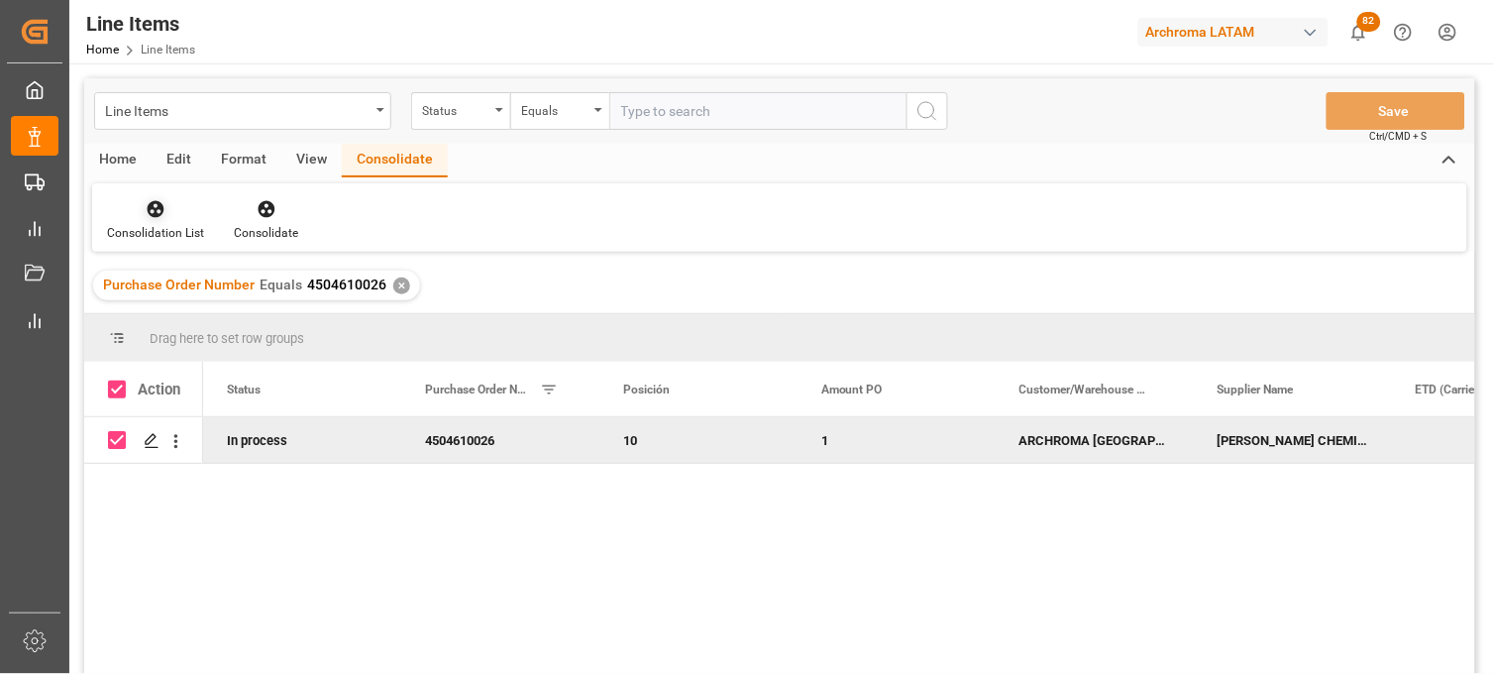
click at [155, 224] on div "Consolidation List" at bounding box center [155, 233] width 97 height 18
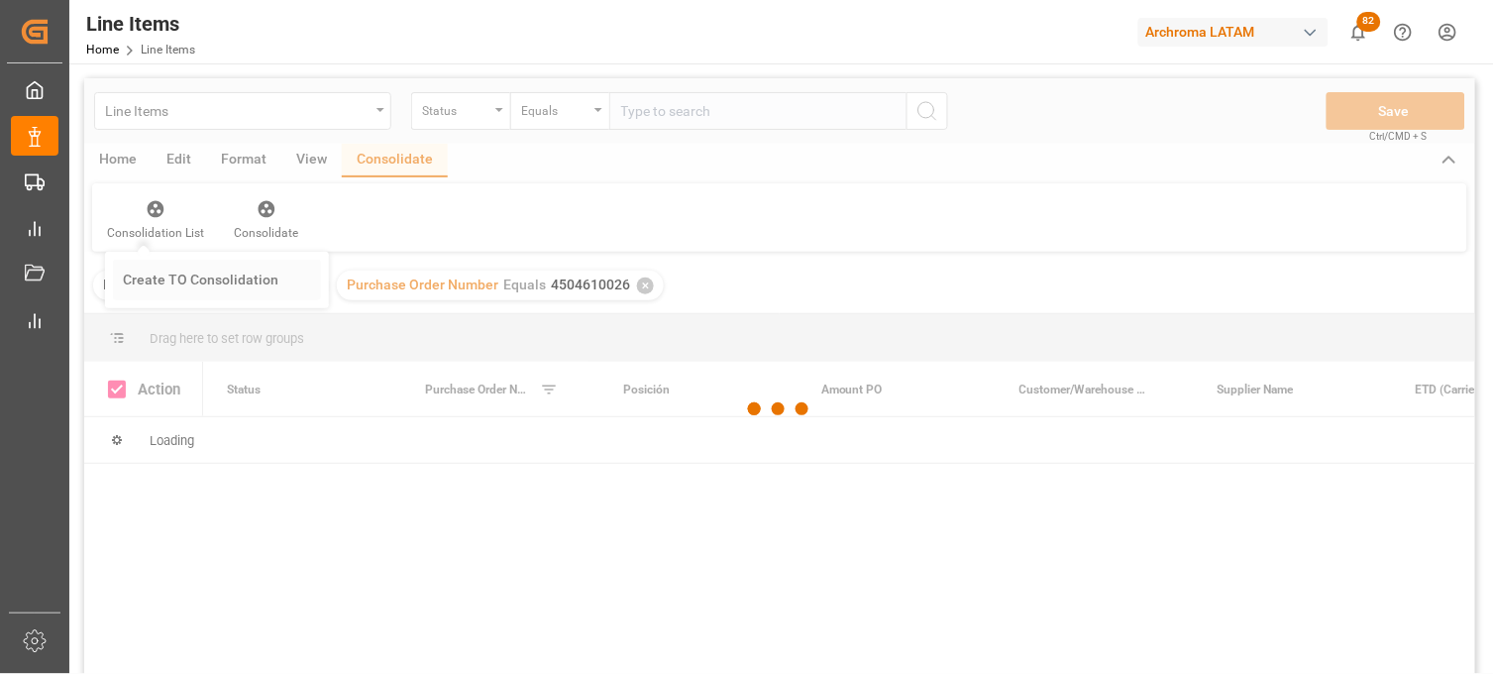
click at [169, 280] on div "Line Items Status Equals Save Ctrl/CMD + S Home Edit Format View Consolidate Co…" at bounding box center [779, 402] width 1391 height 648
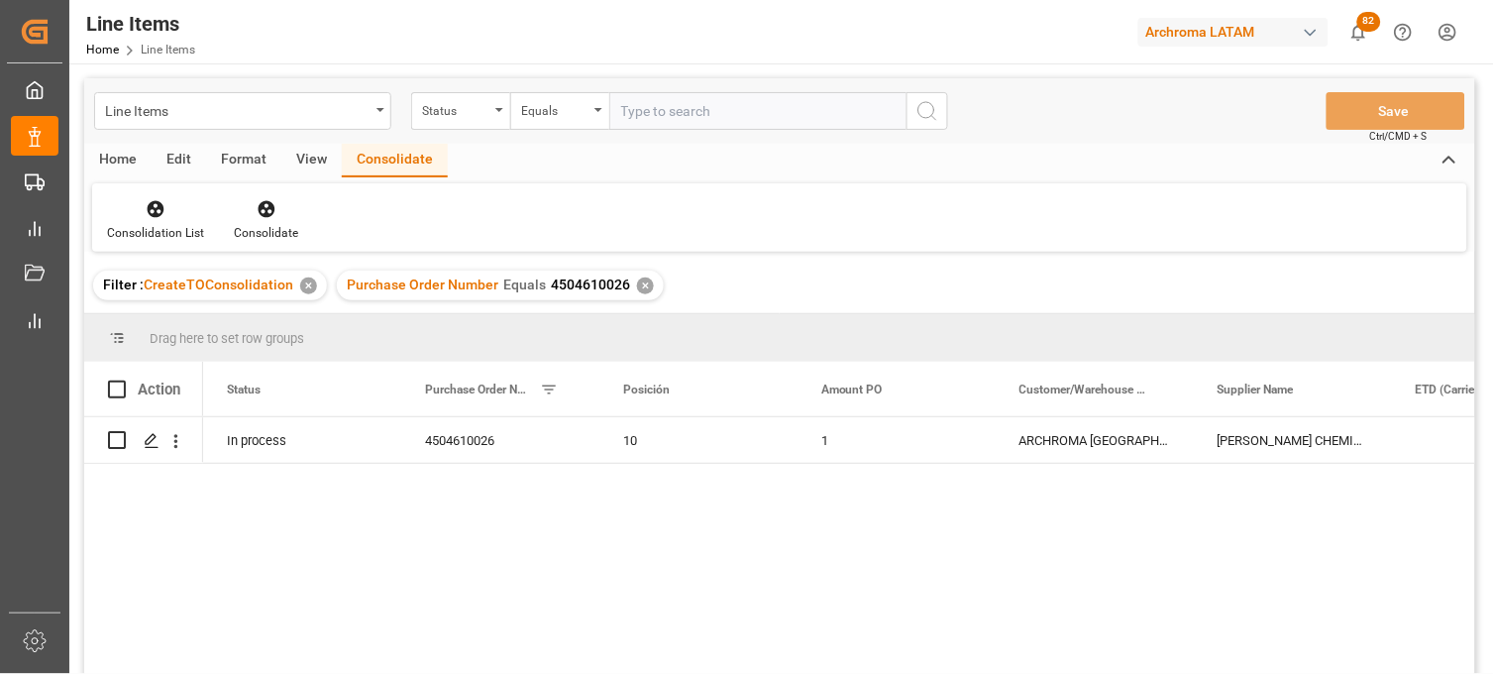
click at [105, 377] on div "Action" at bounding box center [143, 389] width 119 height 54
click at [115, 388] on span at bounding box center [117, 389] width 18 height 18
click at [123, 380] on input "checkbox" at bounding box center [123, 380] width 0 height 0
checkbox input "true"
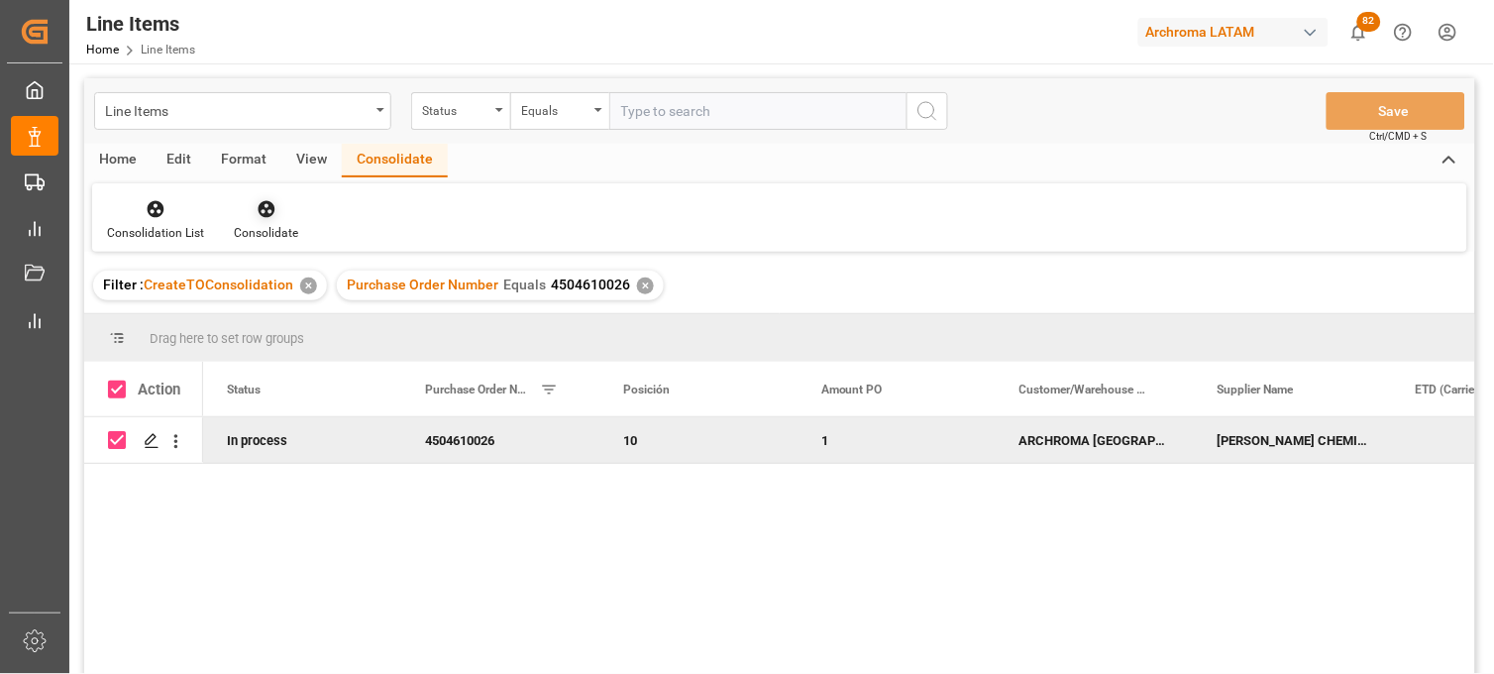
click at [263, 226] on div "Consolidate" at bounding box center [266, 233] width 64 height 18
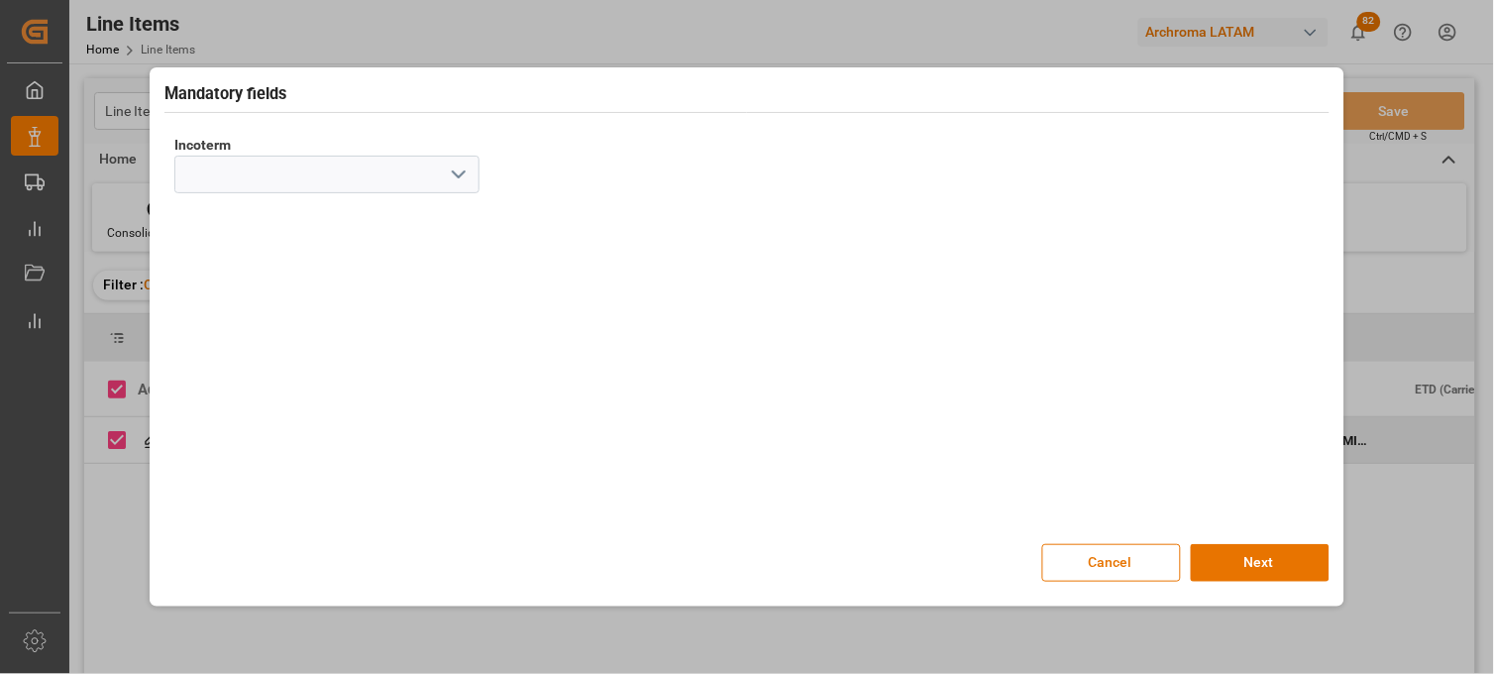
click at [464, 173] on icon "open menu" at bounding box center [459, 174] width 24 height 24
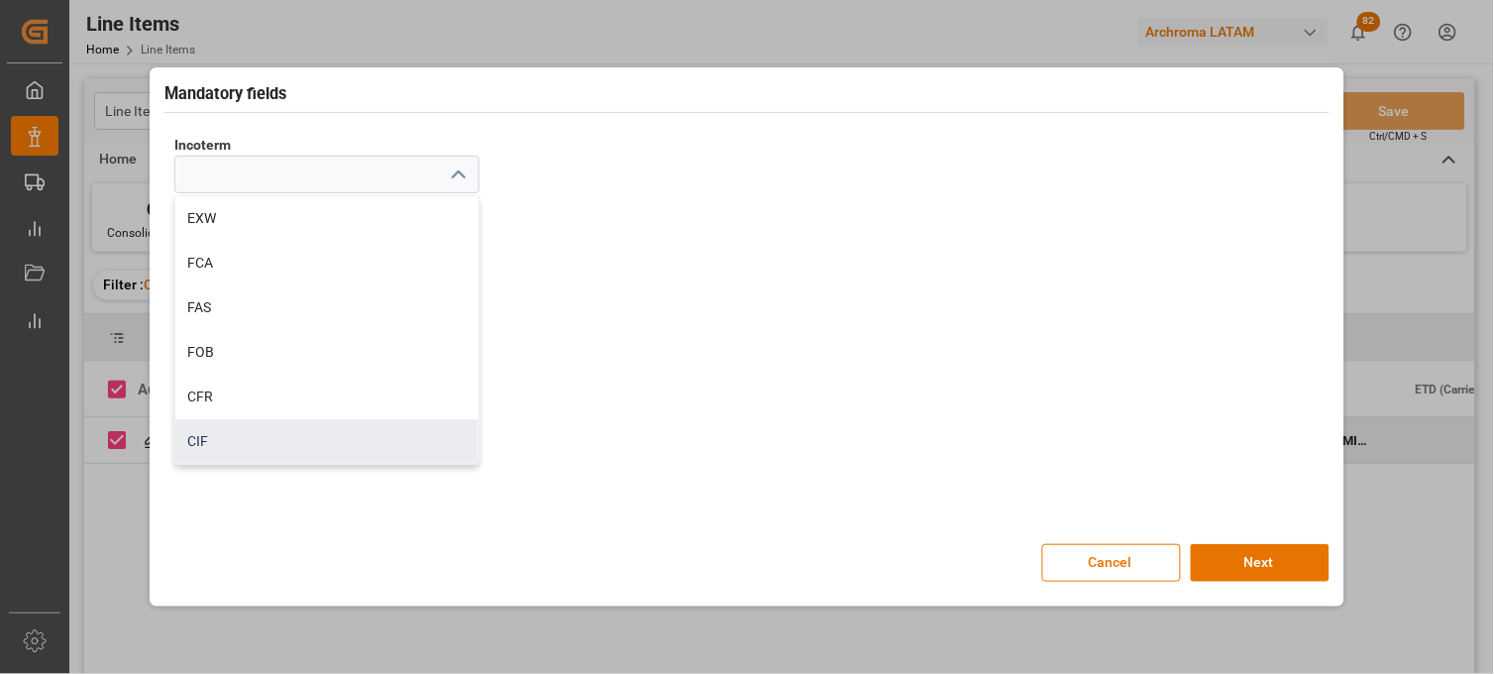
click at [275, 441] on div "CIF" at bounding box center [326, 441] width 303 height 45
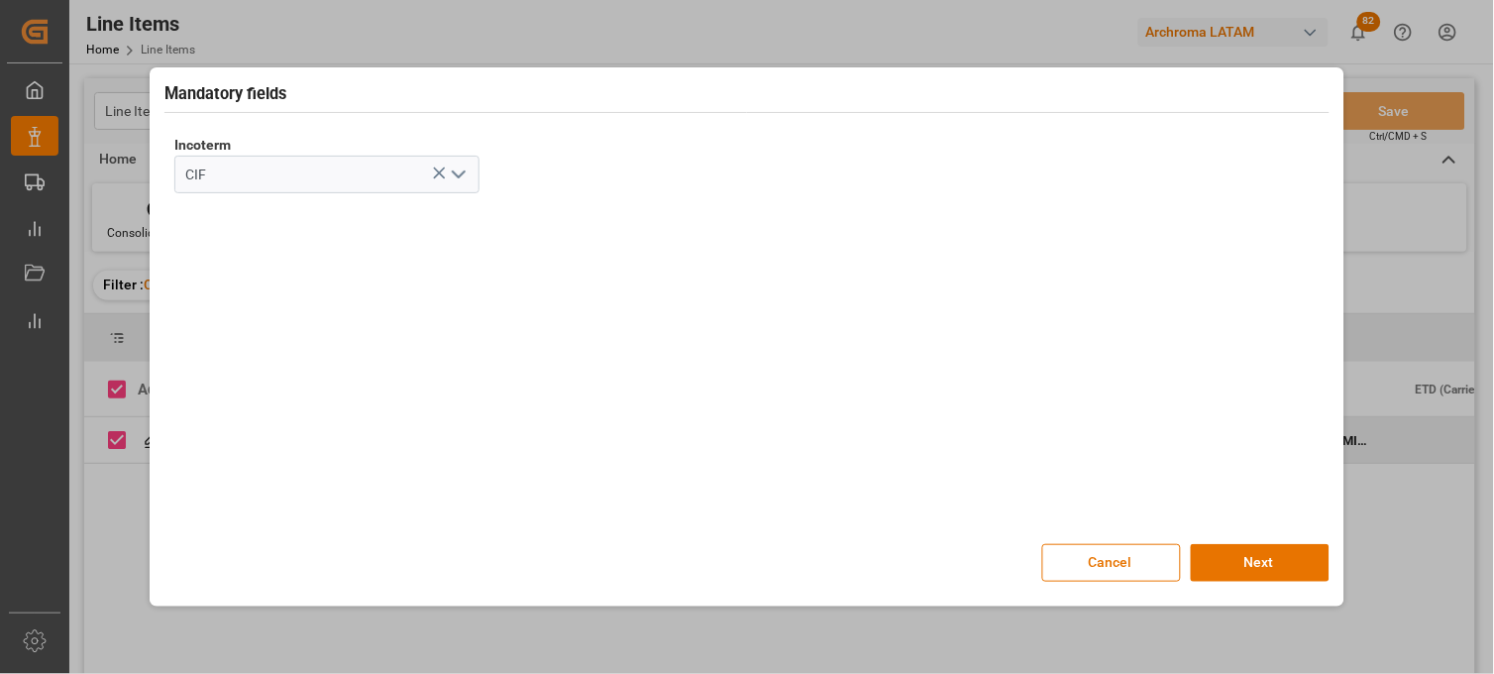
click at [456, 169] on icon "open menu" at bounding box center [459, 174] width 24 height 24
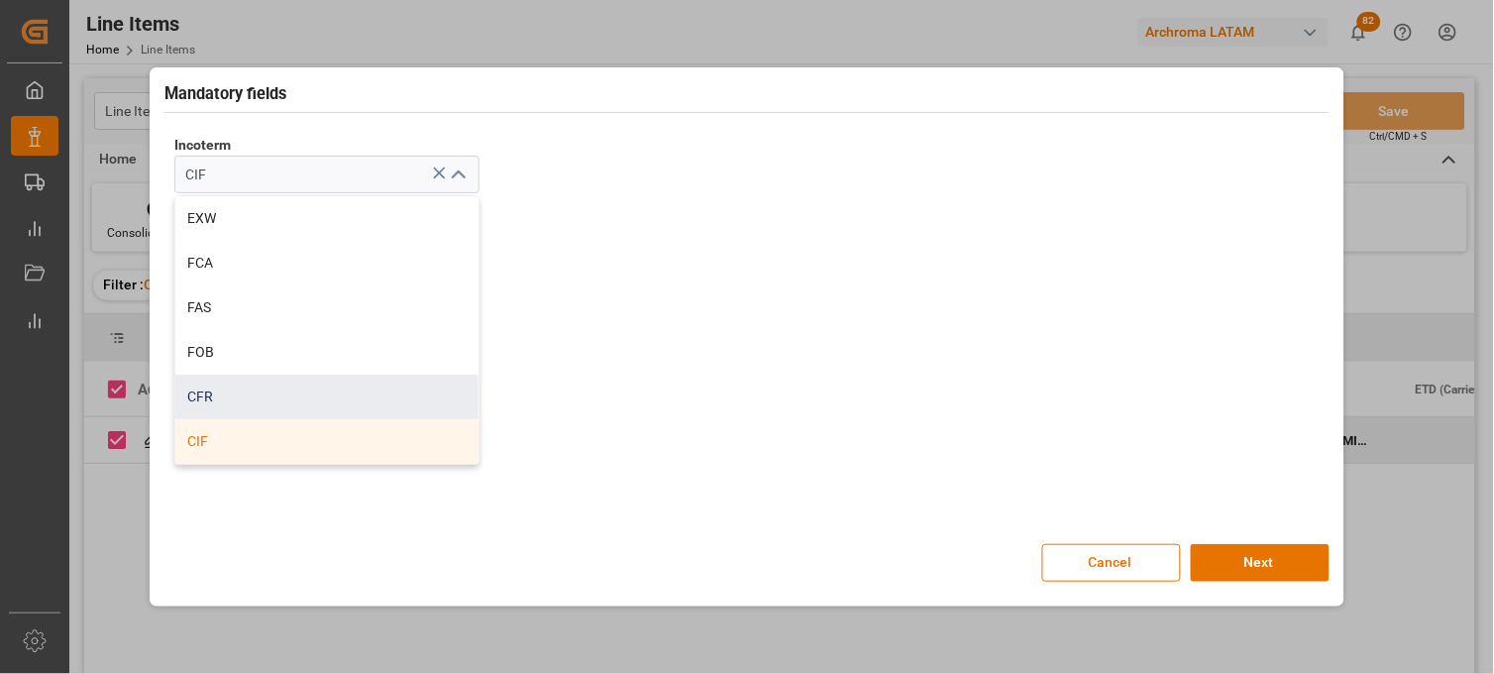
click at [248, 413] on div "CFR" at bounding box center [326, 396] width 303 height 45
type input "CFR"
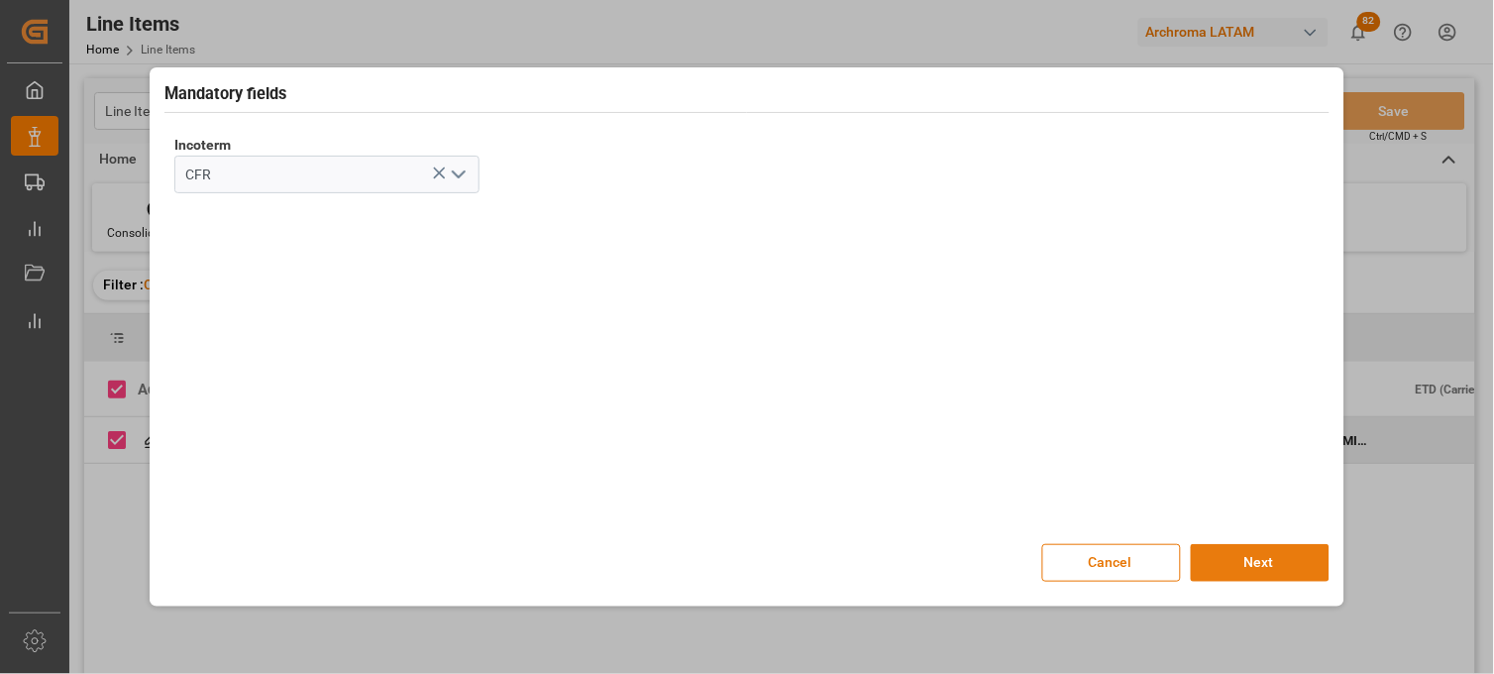
click at [1253, 552] on button "Next" at bounding box center [1260, 563] width 139 height 38
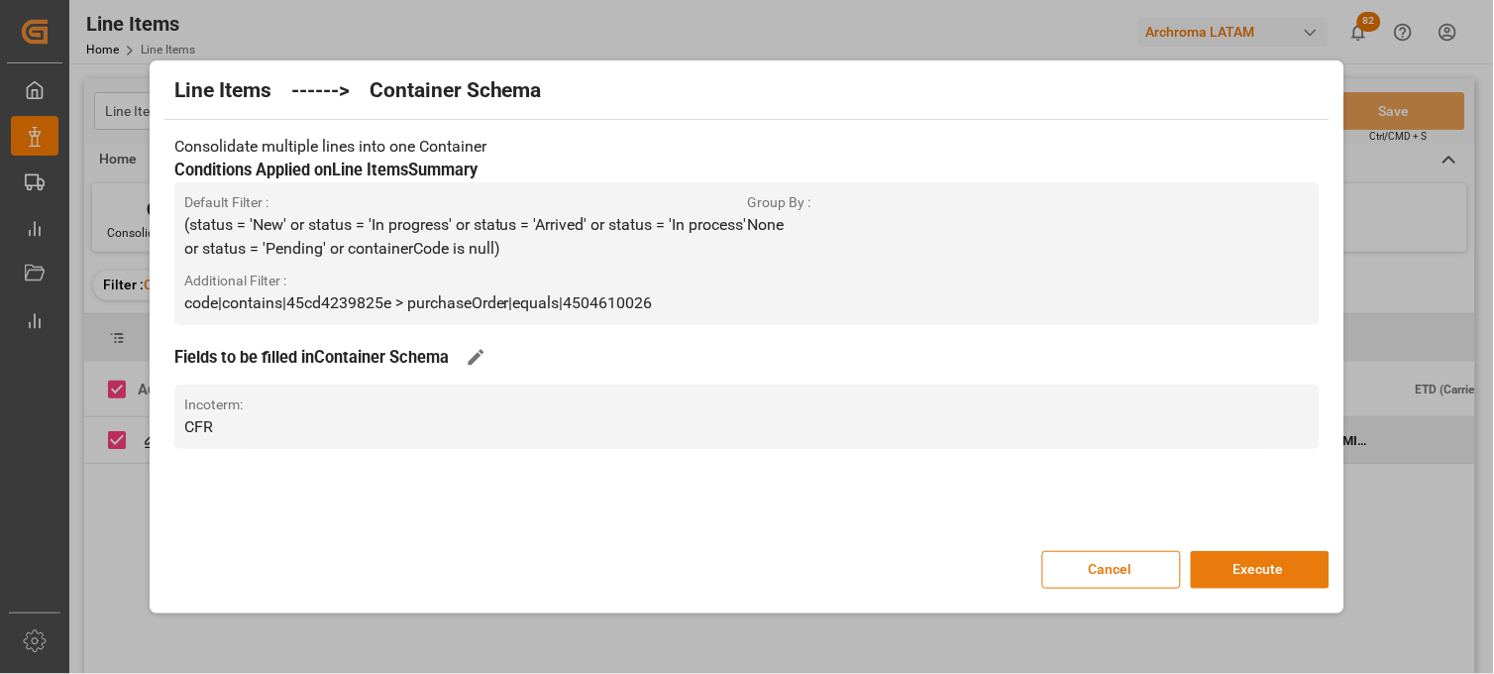
click at [1231, 571] on button "Execute" at bounding box center [1260, 570] width 139 height 38
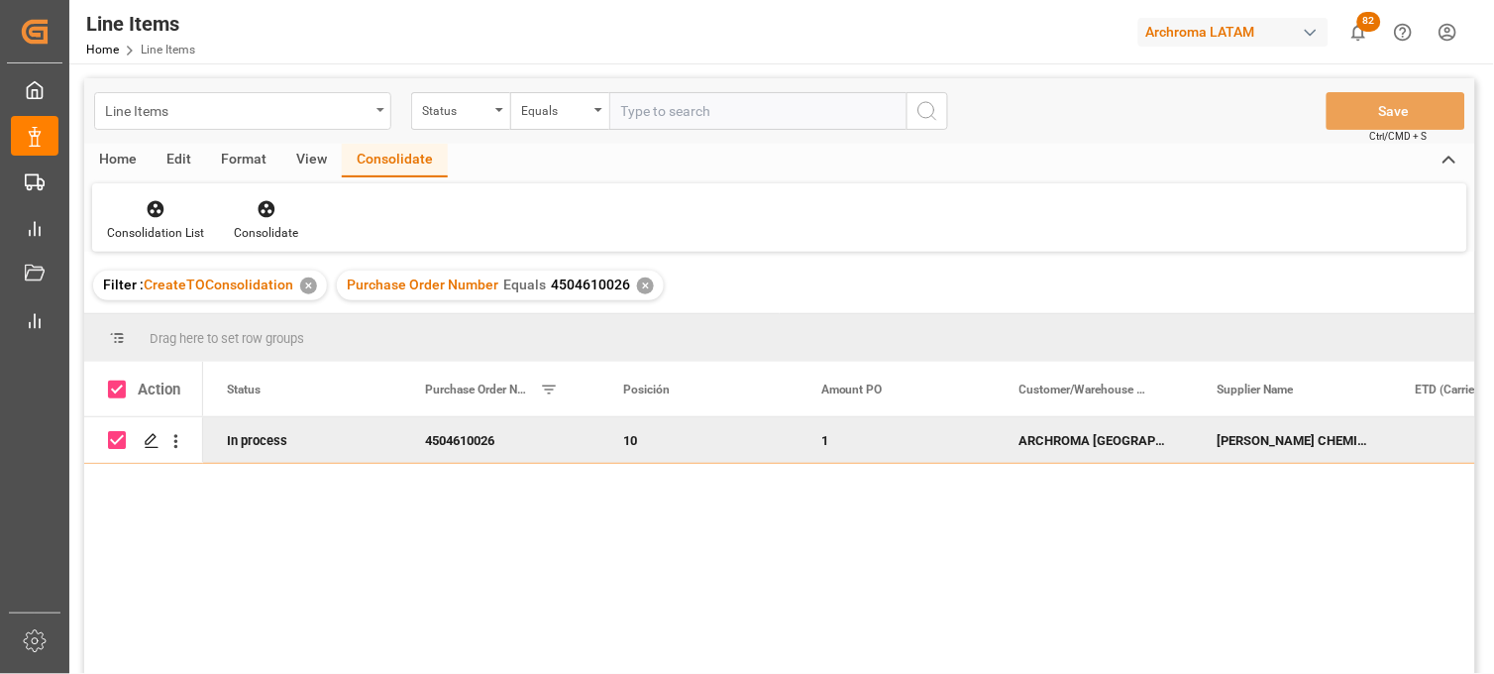
click at [374, 107] on div "Line Items" at bounding box center [242, 111] width 297 height 38
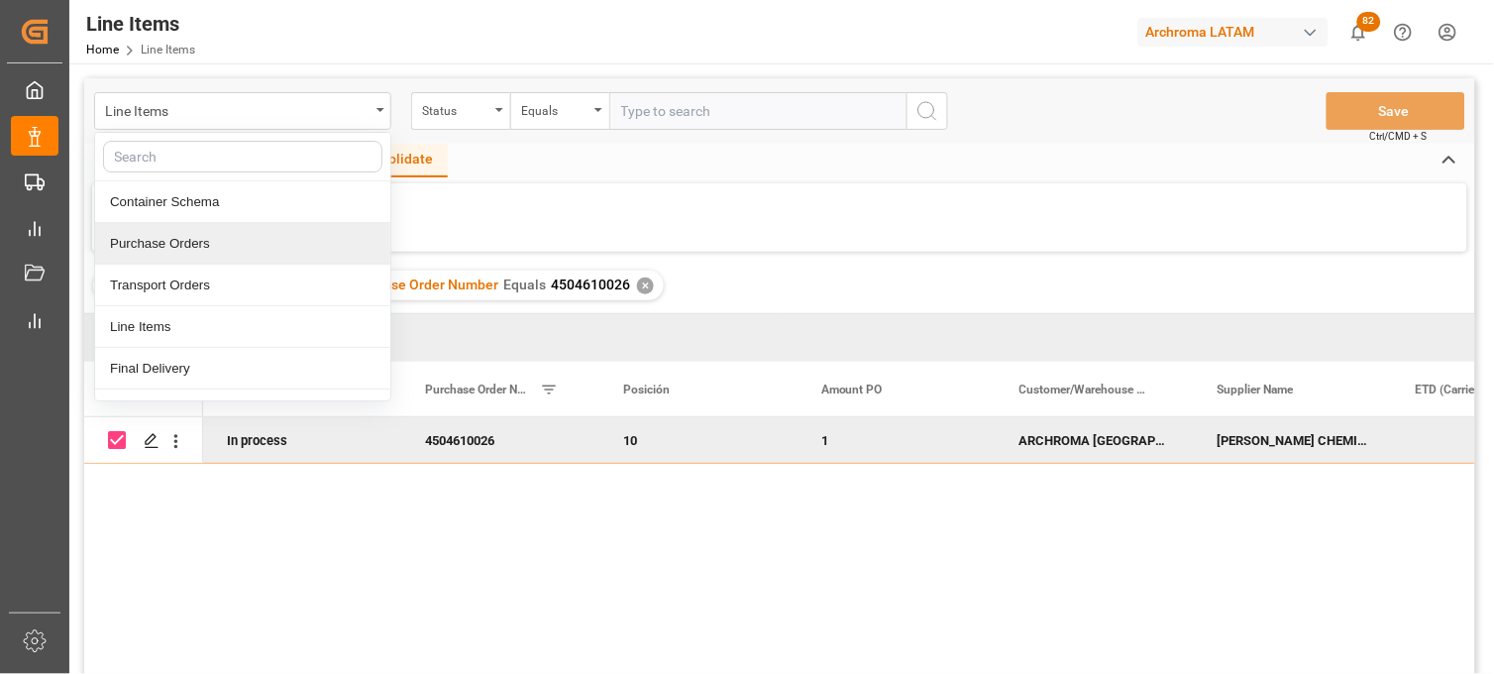
click at [202, 243] on div "Purchase Orders" at bounding box center [242, 244] width 295 height 42
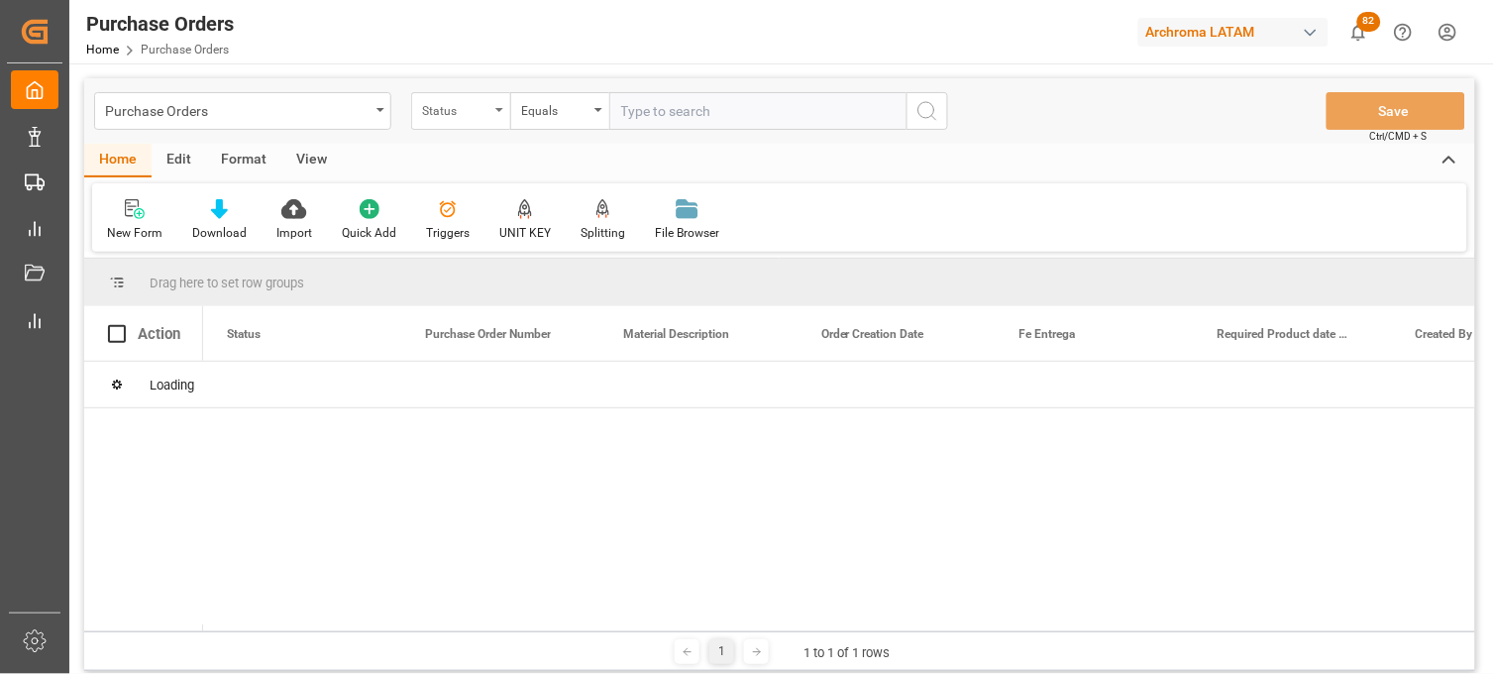
click at [492, 112] on div "Status" at bounding box center [460, 111] width 99 height 38
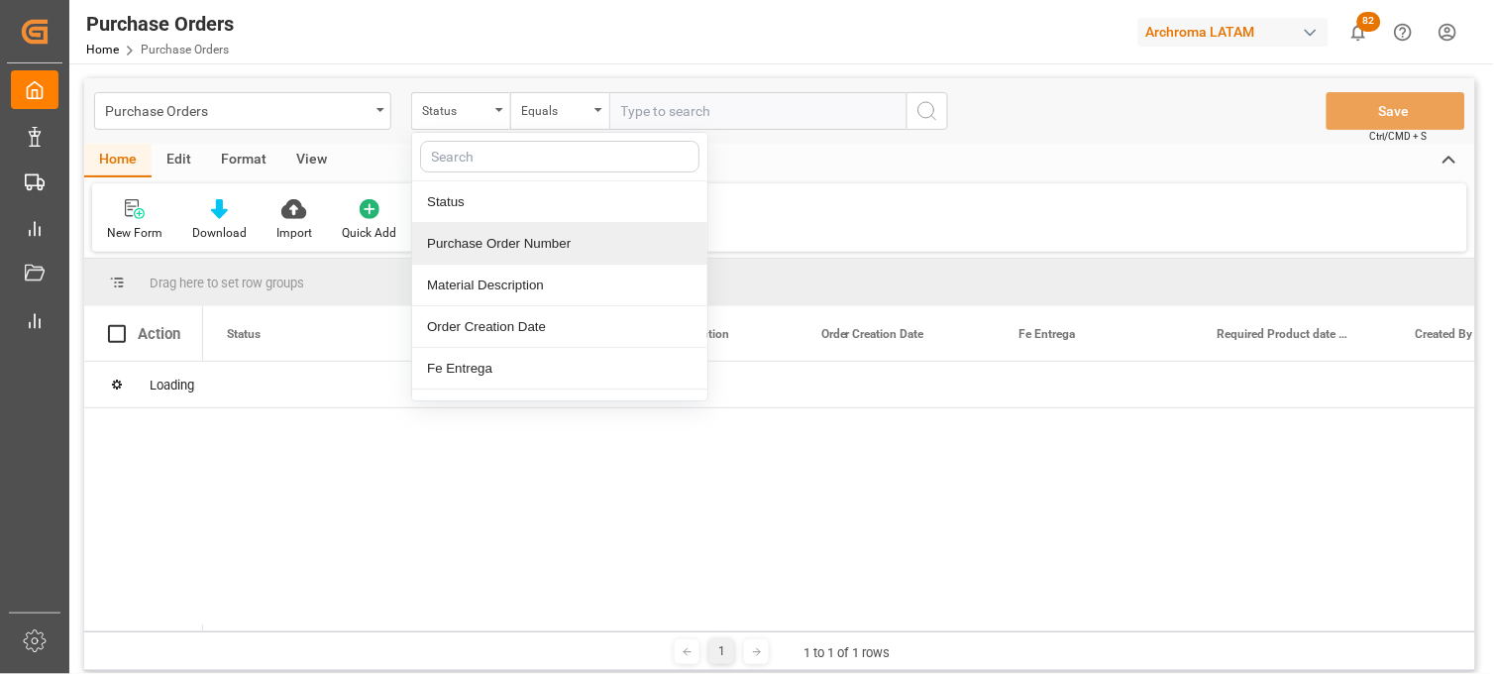
click at [526, 244] on div "Purchase Order Number" at bounding box center [559, 244] width 295 height 42
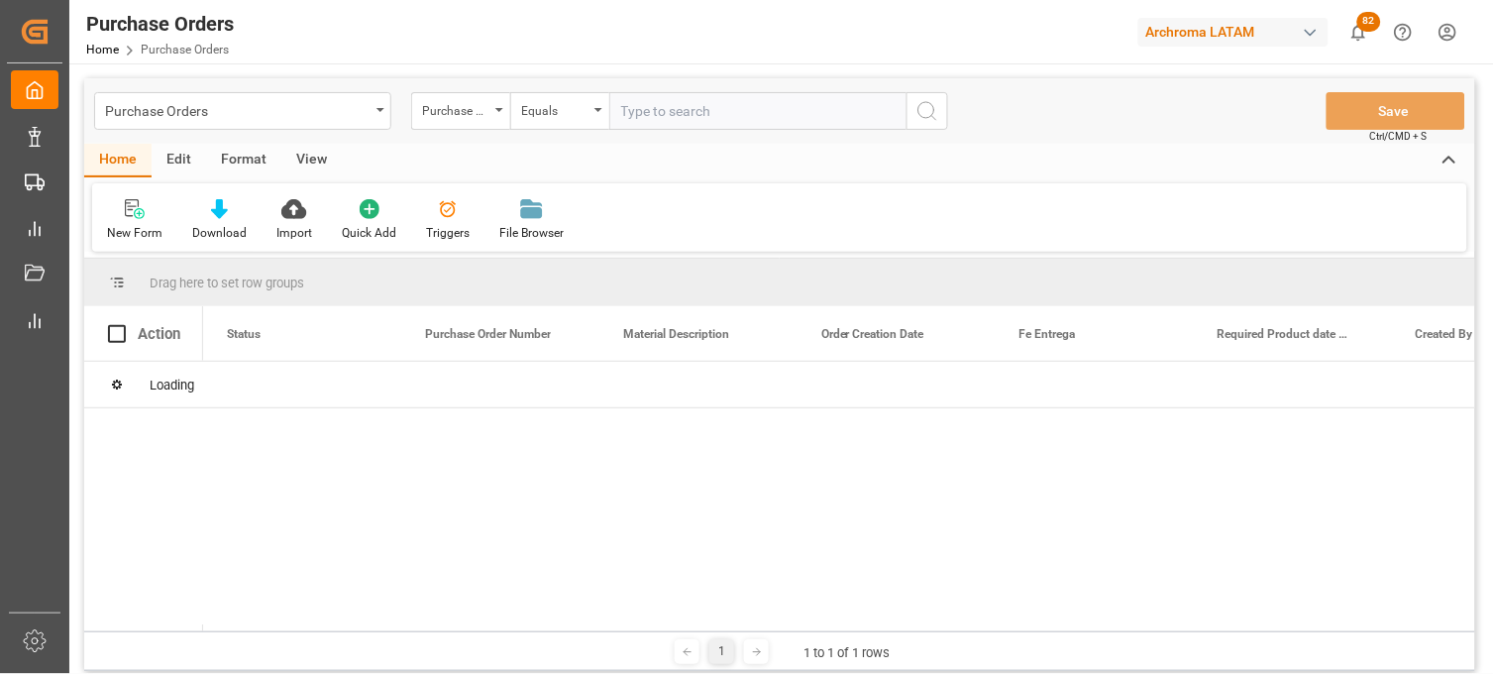
click at [678, 127] on input "text" at bounding box center [757, 111] width 297 height 38
paste input "4504646379"
type input "4504646379"
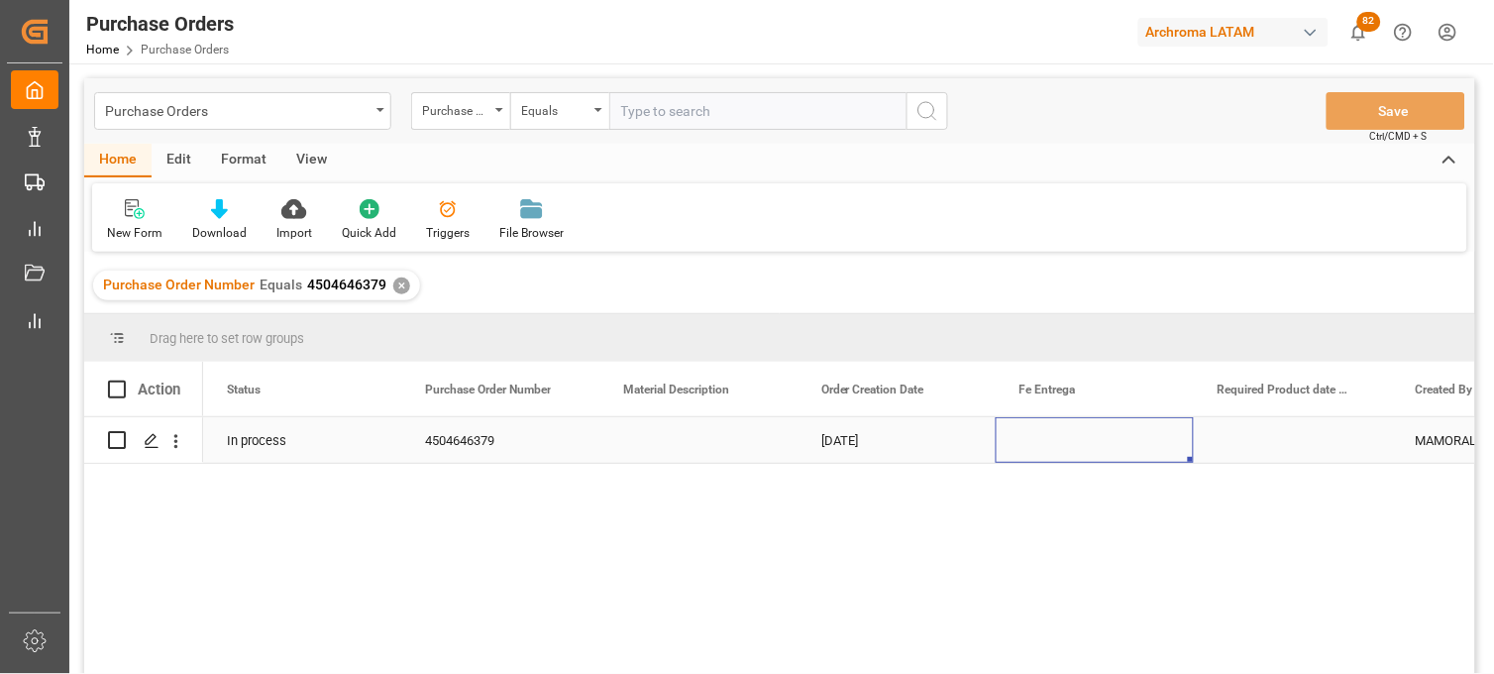
click at [1073, 438] on div "Press SPACE to select this row." at bounding box center [1095, 440] width 198 height 46
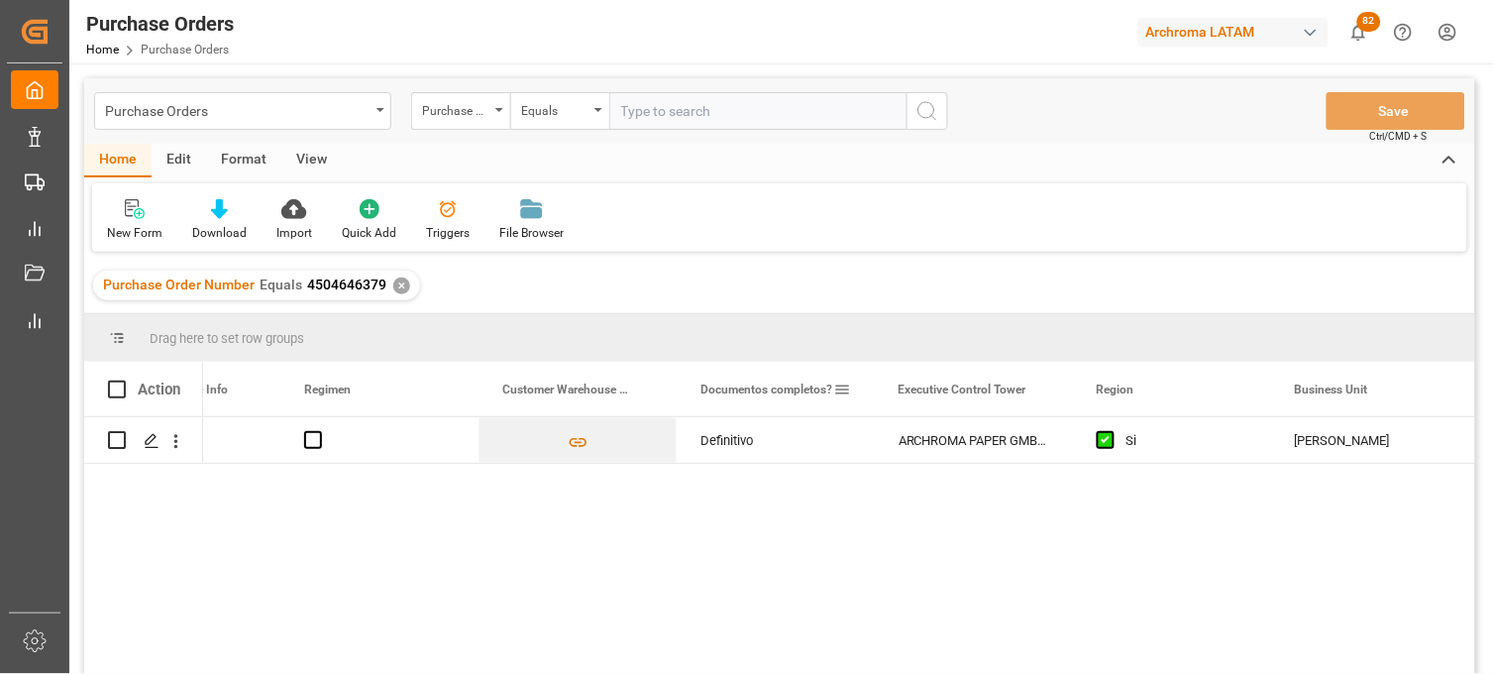
scroll to position [0, 3489]
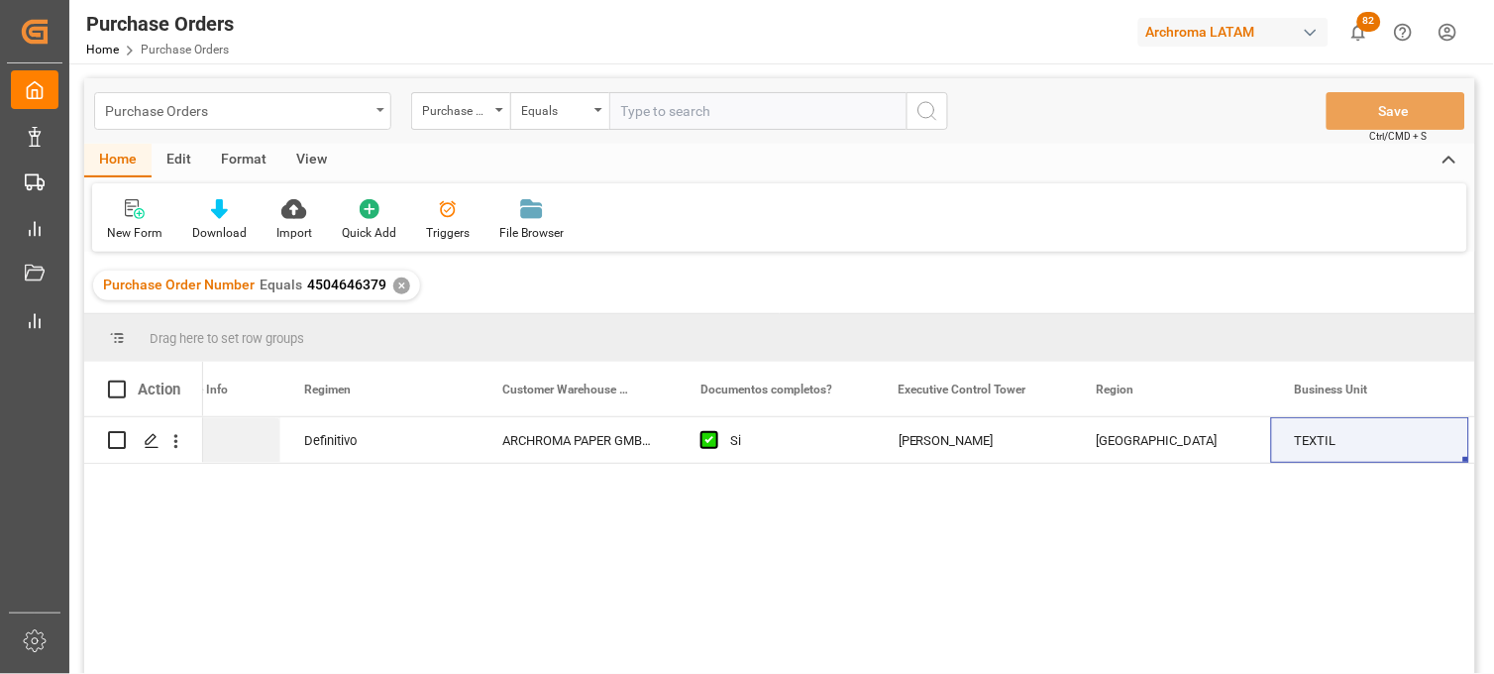
click at [245, 113] on div "Purchase Orders" at bounding box center [237, 109] width 265 height 25
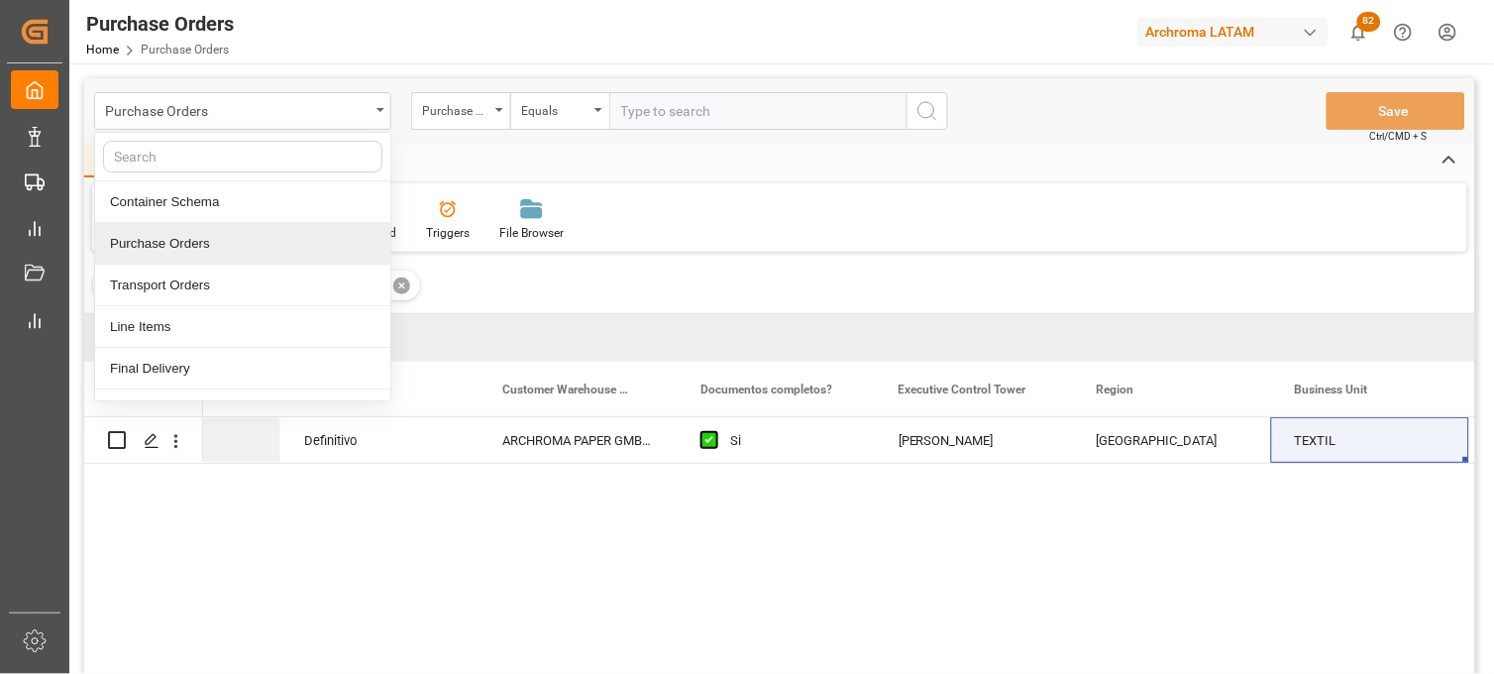
click at [240, 235] on div "Purchase Orders" at bounding box center [242, 244] width 295 height 42
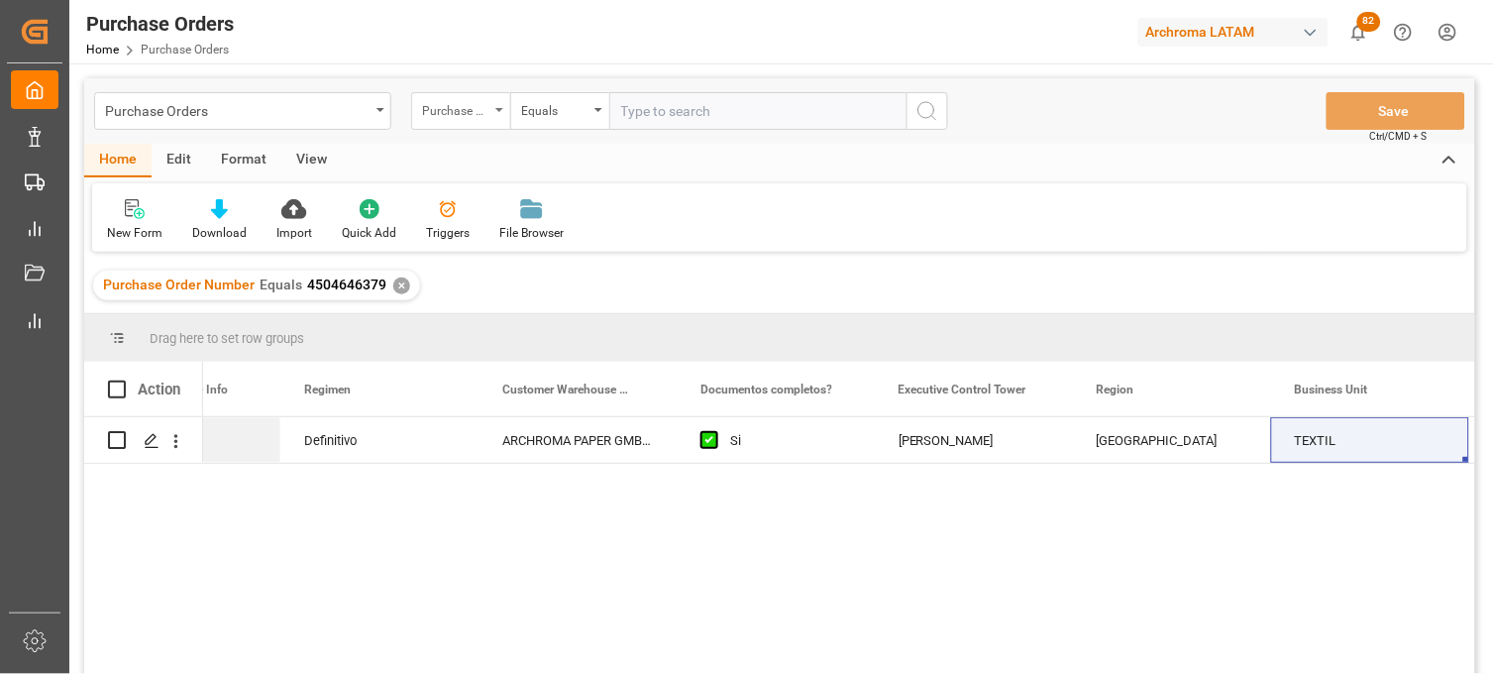
click at [490, 106] on div "Purchase Order Number" at bounding box center [460, 111] width 99 height 38
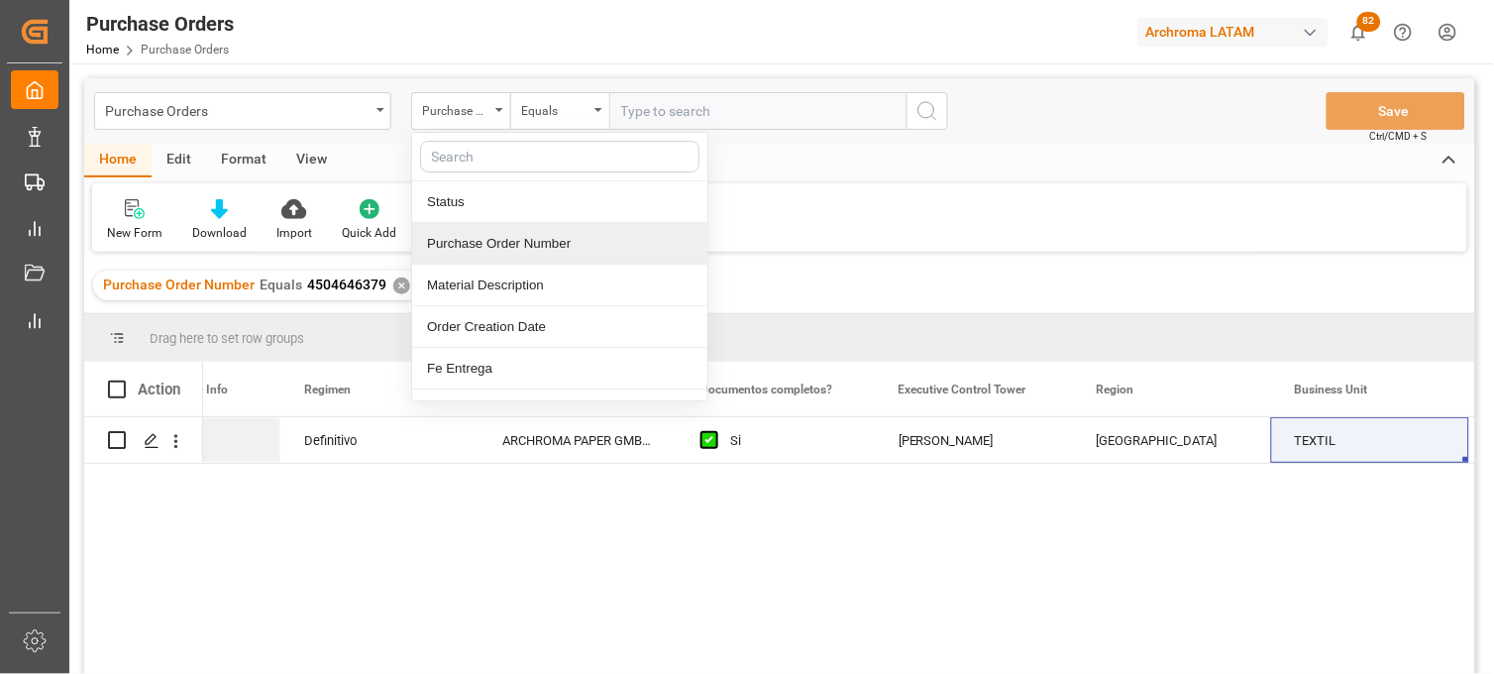
click at [388, 294] on div "Purchase Order Number Equals 4504646379 ✕" at bounding box center [256, 285] width 327 height 30
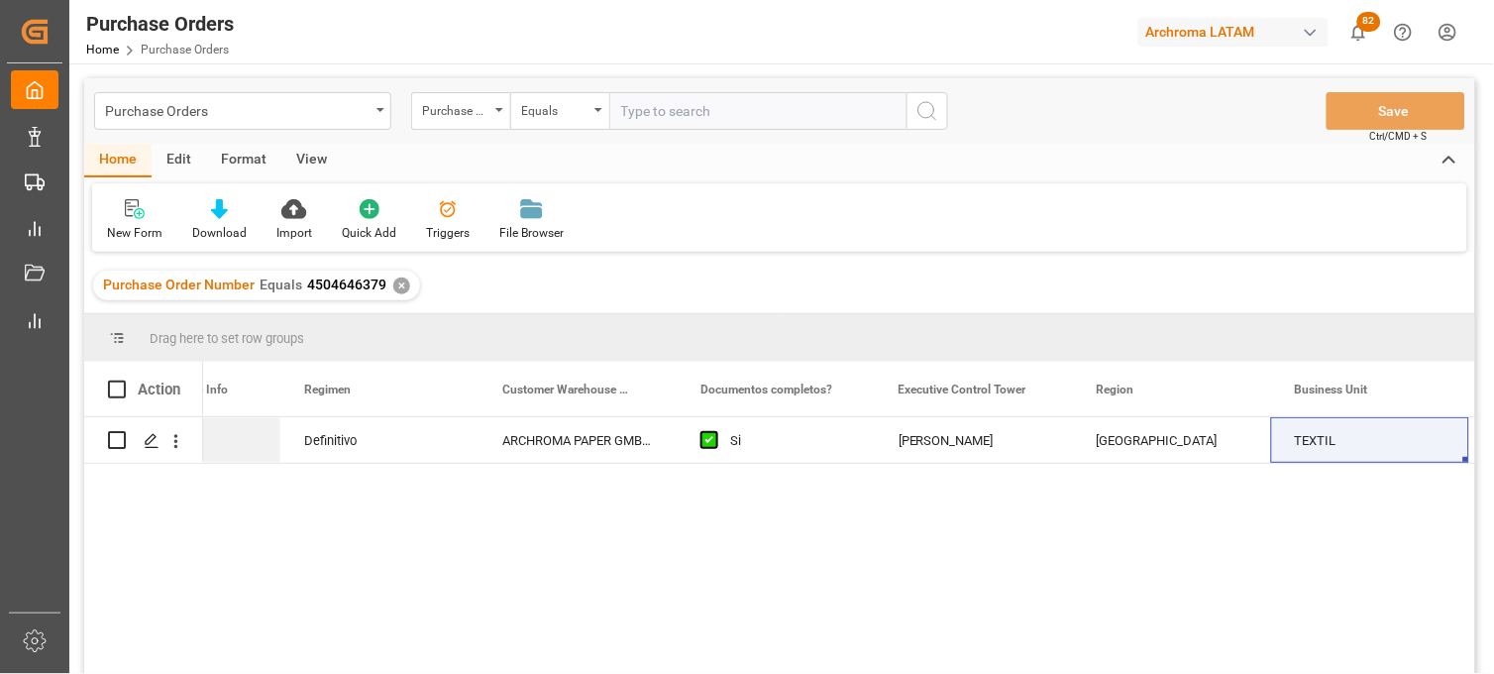
click at [397, 285] on div "✕" at bounding box center [401, 285] width 17 height 17
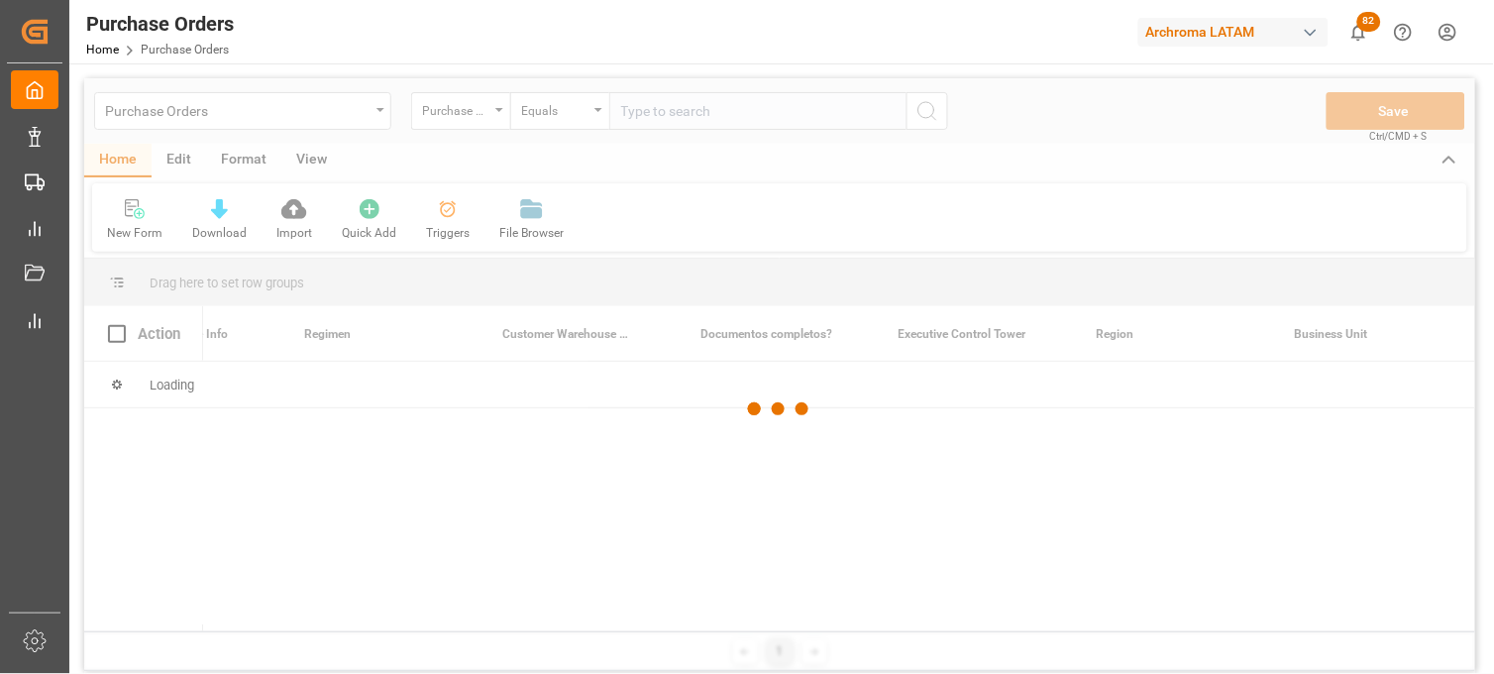
click at [629, 109] on div at bounding box center [779, 409] width 1391 height 662
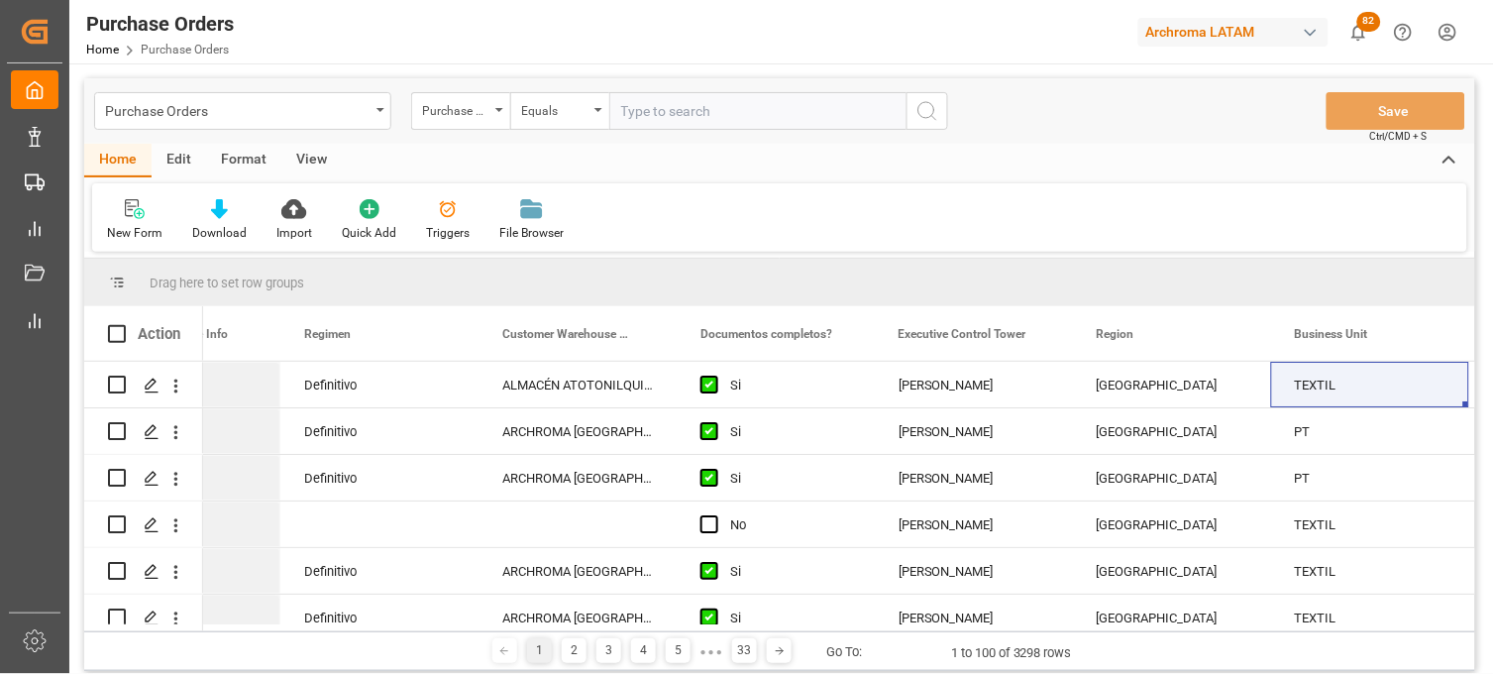
click at [631, 121] on input "text" at bounding box center [757, 111] width 297 height 38
paste input "4504642839"
type input "4504642839"
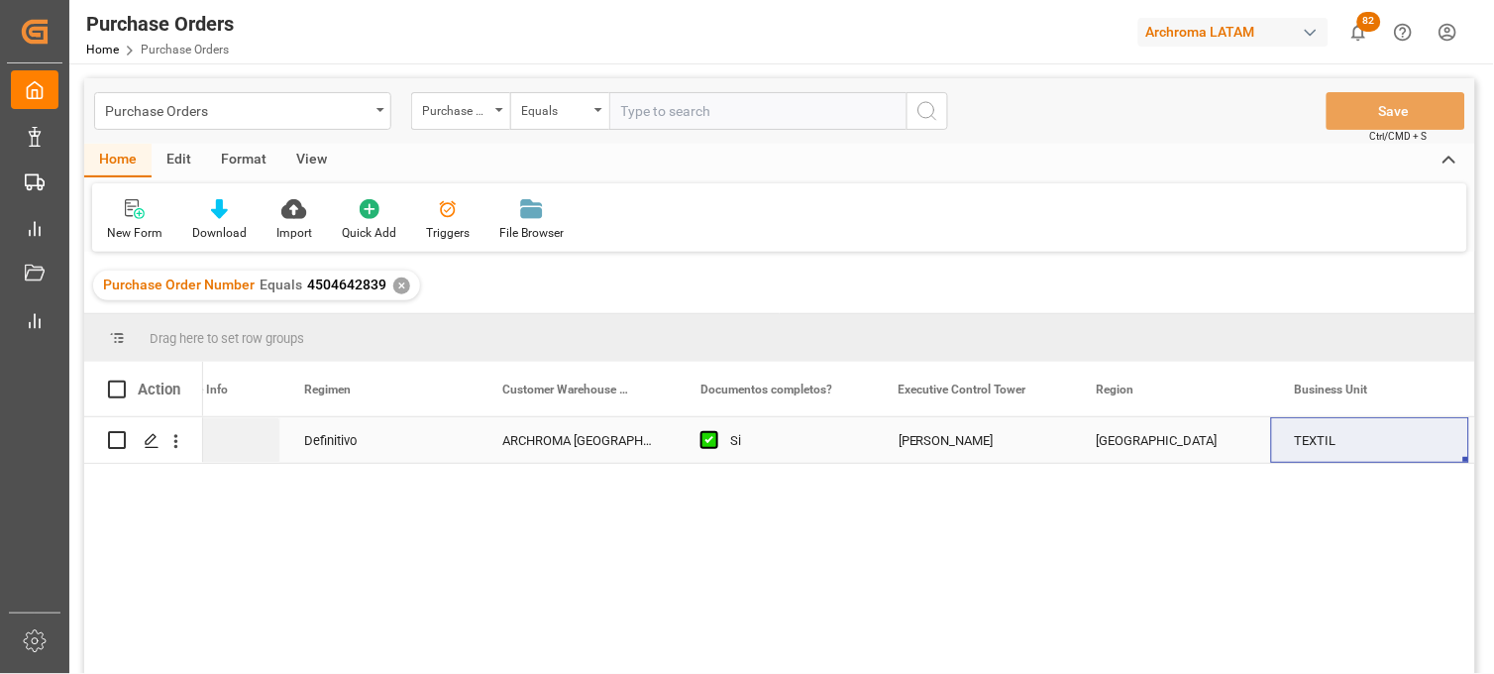
click at [937, 457] on div "Erika Cervantes" at bounding box center [974, 441] width 151 height 46
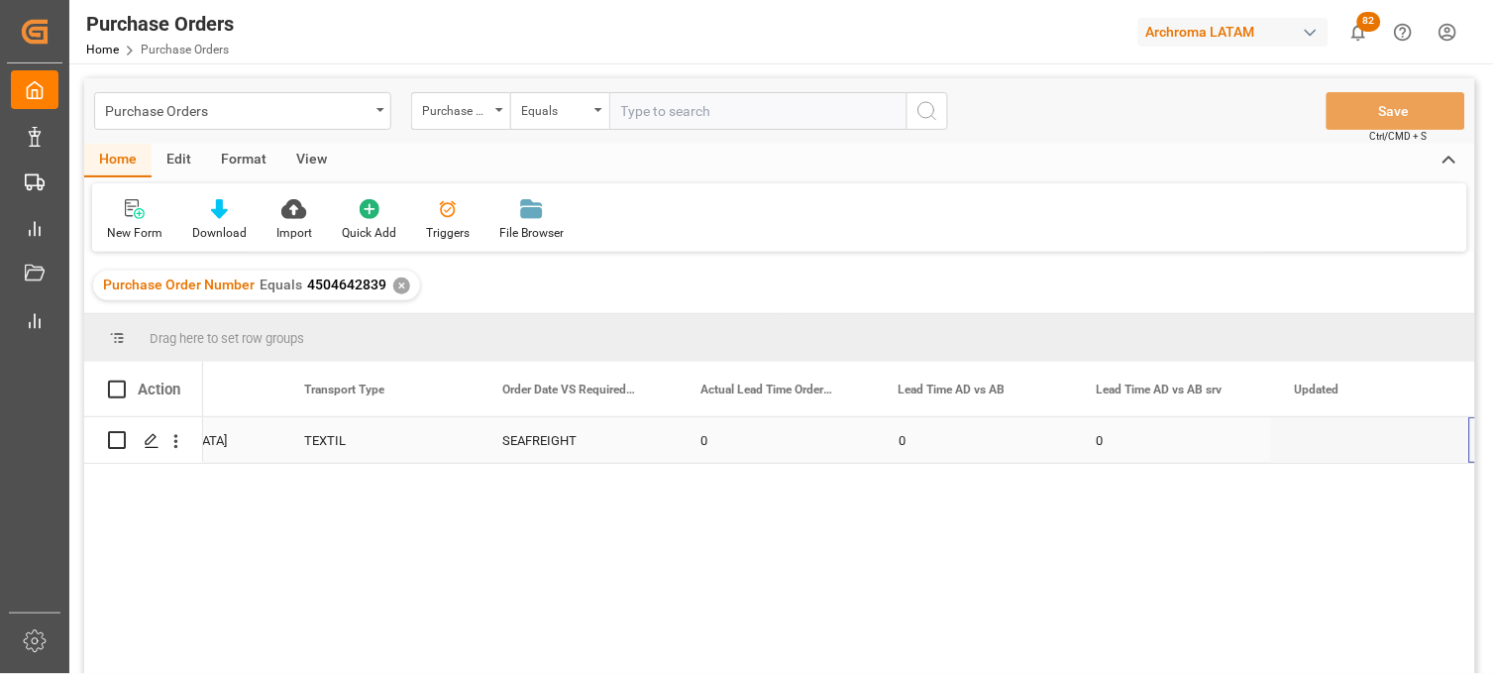
scroll to position [0, 4678]
click at [397, 288] on div "✕" at bounding box center [401, 285] width 17 height 17
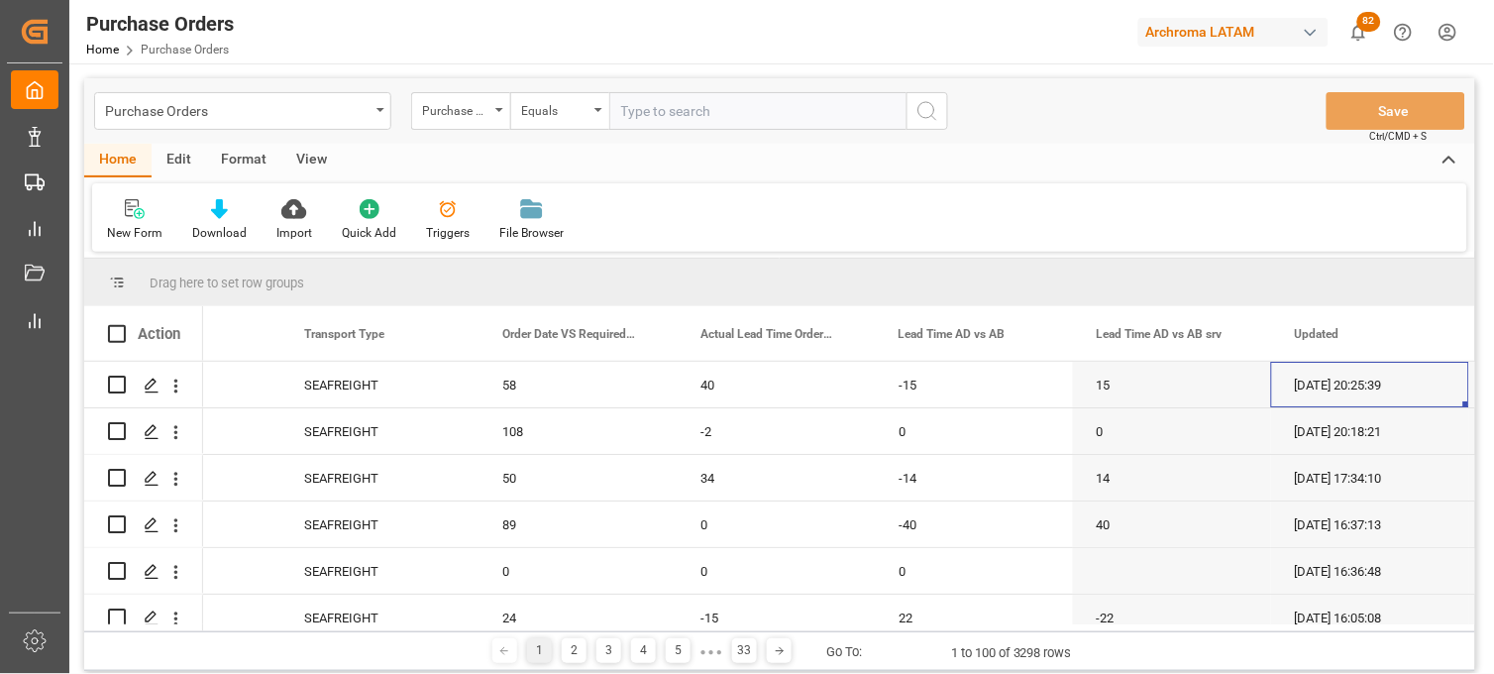
click at [648, 119] on input "text" at bounding box center [757, 111] width 297 height 38
paste input "4504644522"
type input "4504644522"
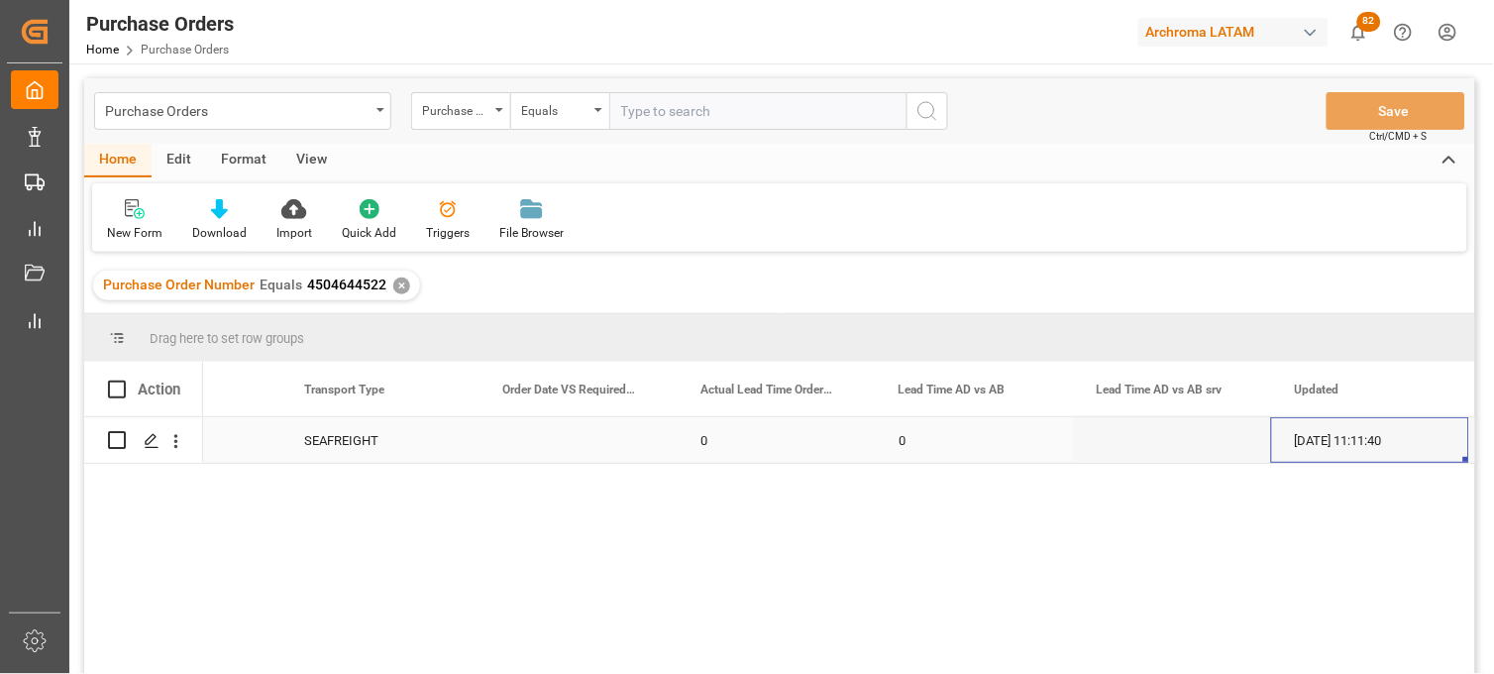
click at [532, 441] on div "Press SPACE to select this row." at bounding box center [578, 440] width 198 height 46
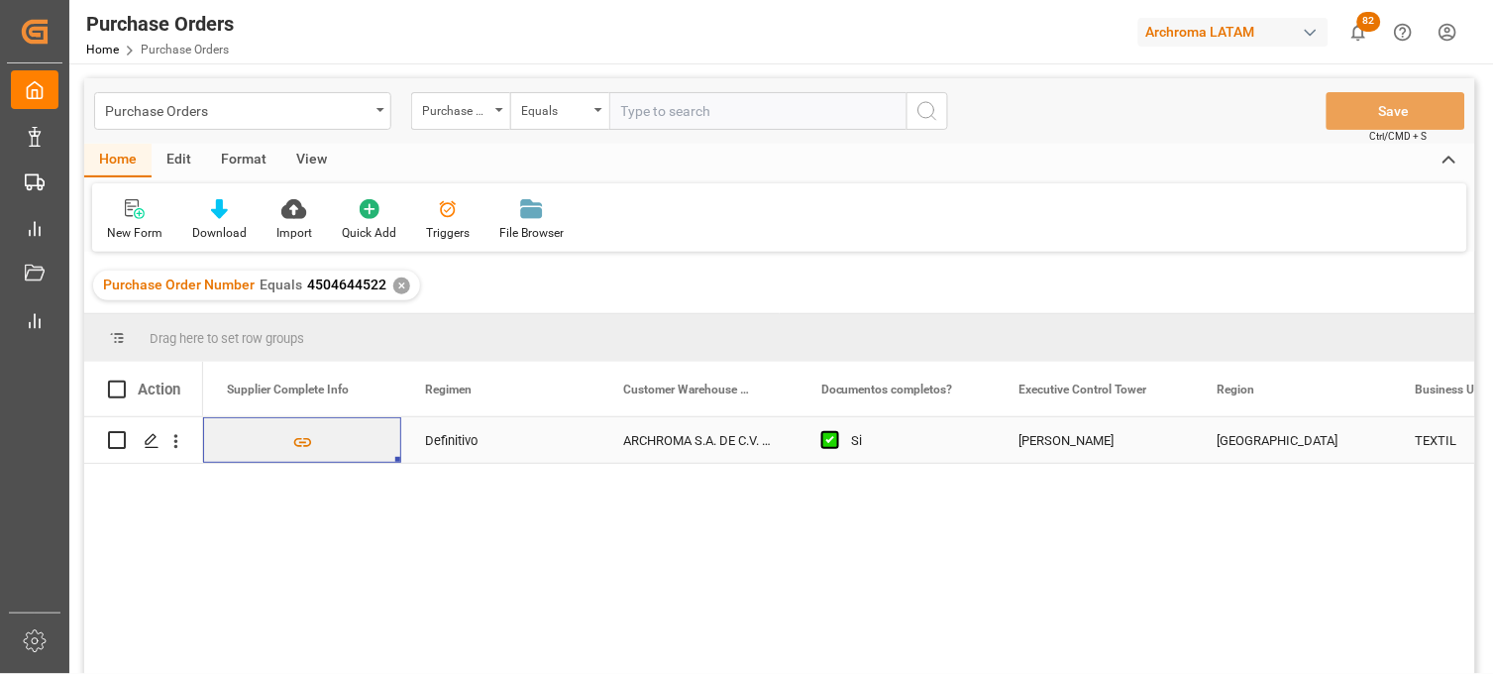
scroll to position [0, 3170]
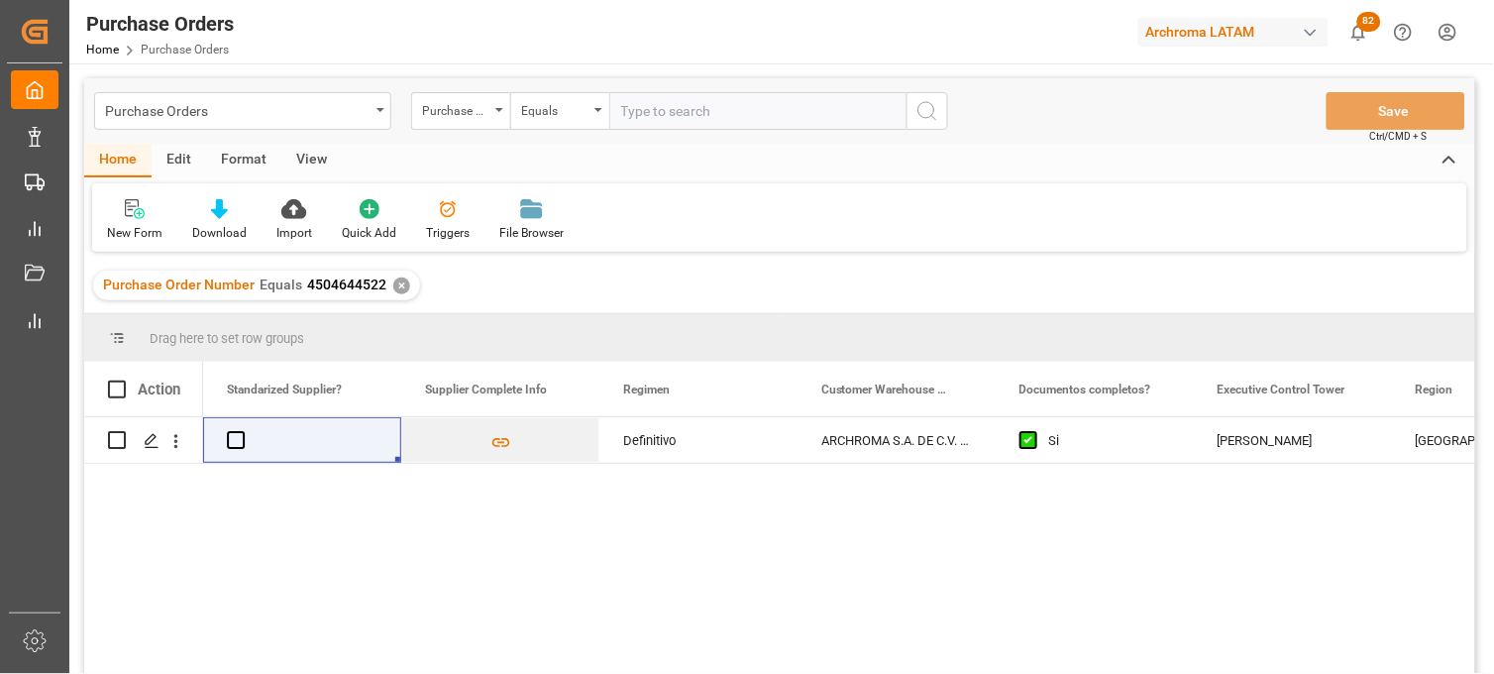
click at [399, 282] on div "✕" at bounding box center [401, 285] width 17 height 17
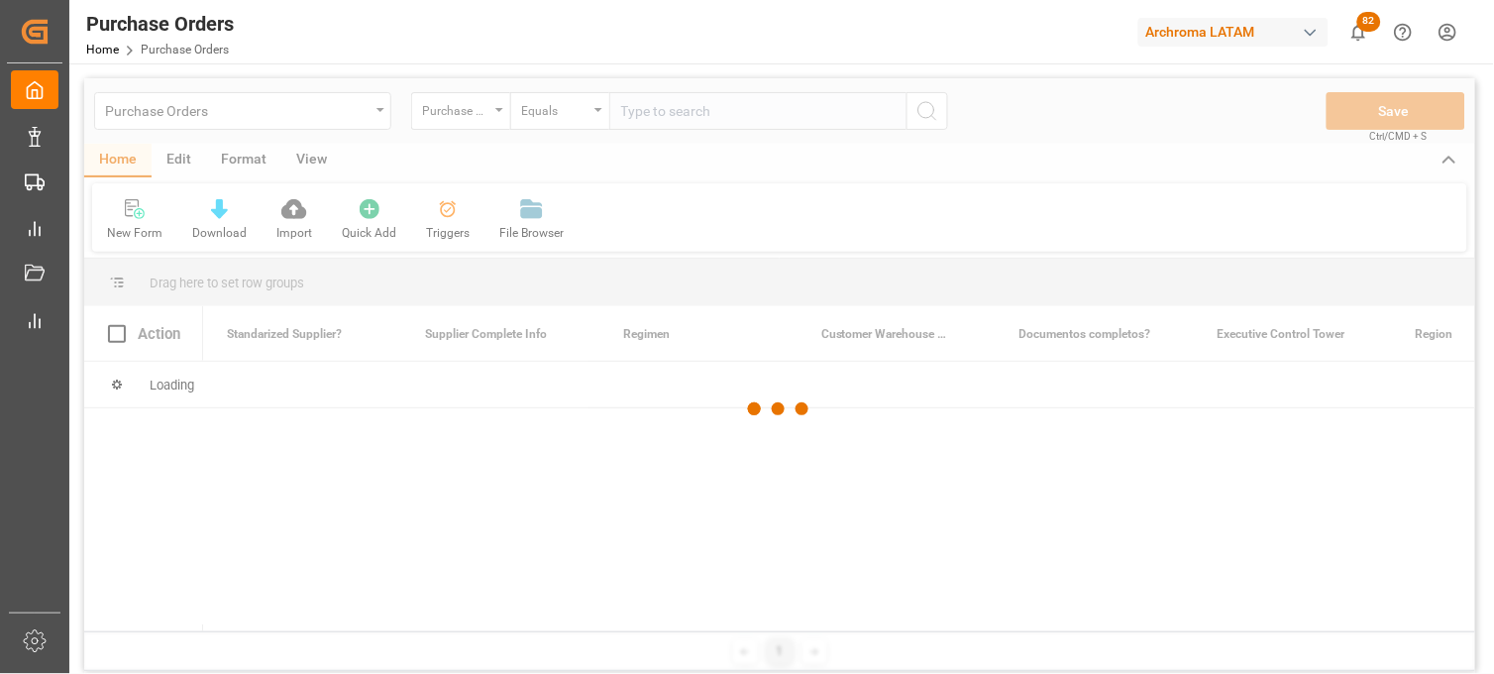
click at [661, 117] on div at bounding box center [779, 409] width 1391 height 662
click at [650, 119] on div at bounding box center [779, 409] width 1391 height 662
click at [647, 120] on div at bounding box center [779, 409] width 1391 height 662
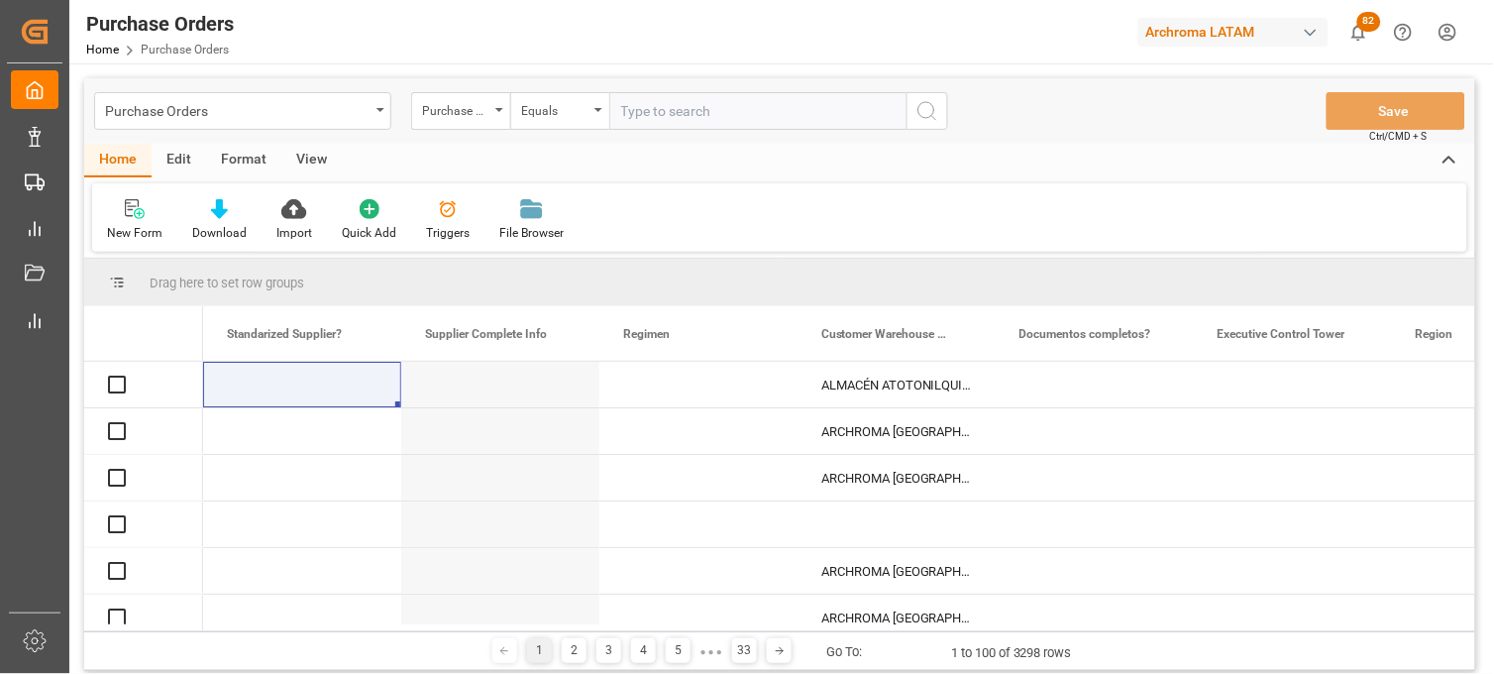
click at [639, 120] on input "text" at bounding box center [757, 111] width 297 height 38
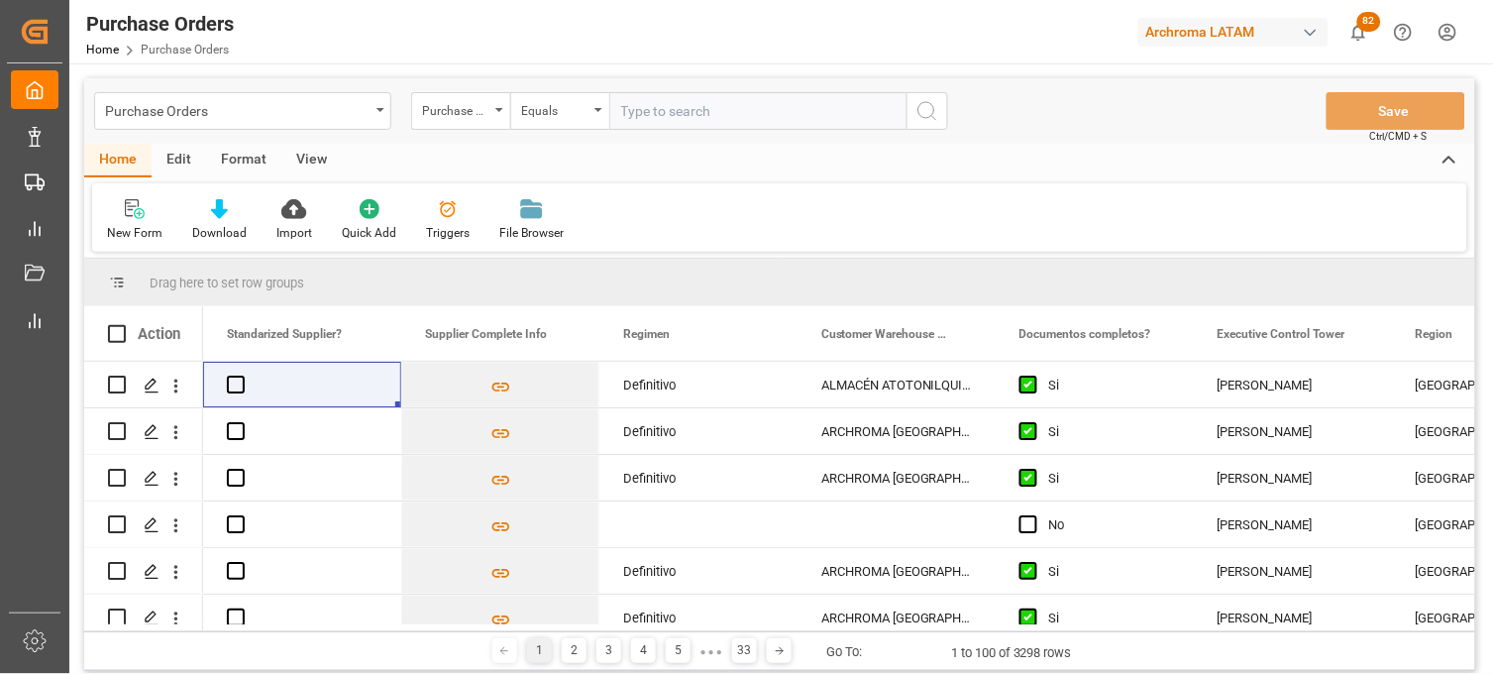
click at [637, 116] on input "text" at bounding box center [757, 111] width 297 height 38
paste input "4504651389"
type input "4504651389"
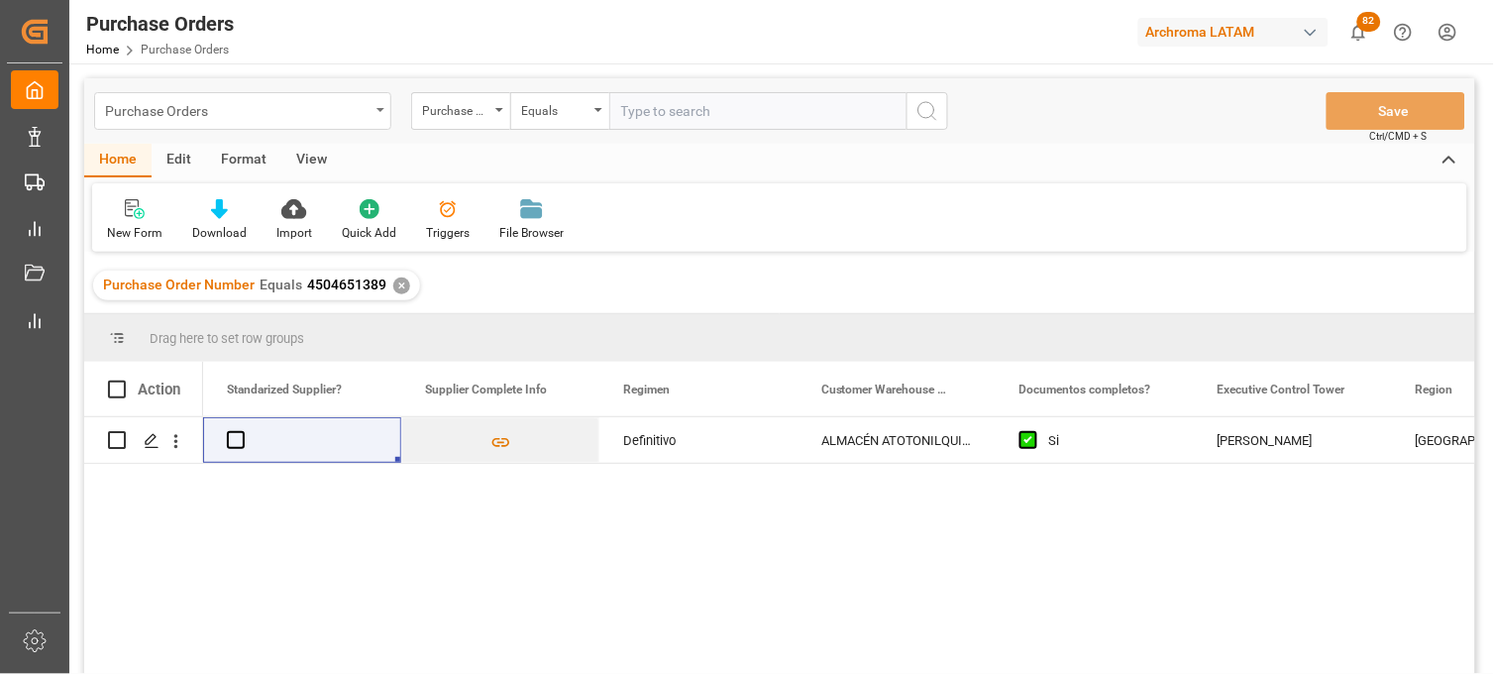
click at [352, 115] on div "Purchase Orders" at bounding box center [237, 109] width 265 height 25
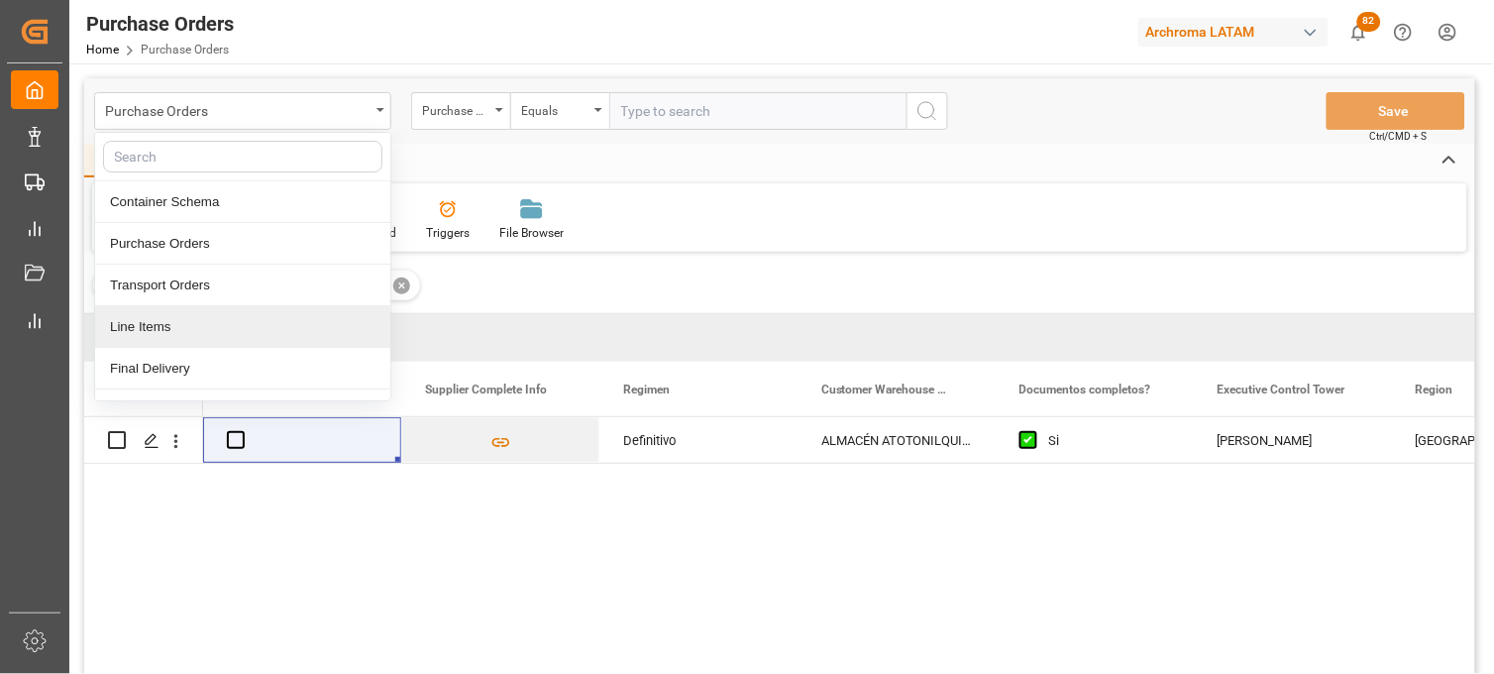
click at [440, 294] on div "Purchase Order Number Equals 4504651389 ✕" at bounding box center [779, 285] width 1391 height 55
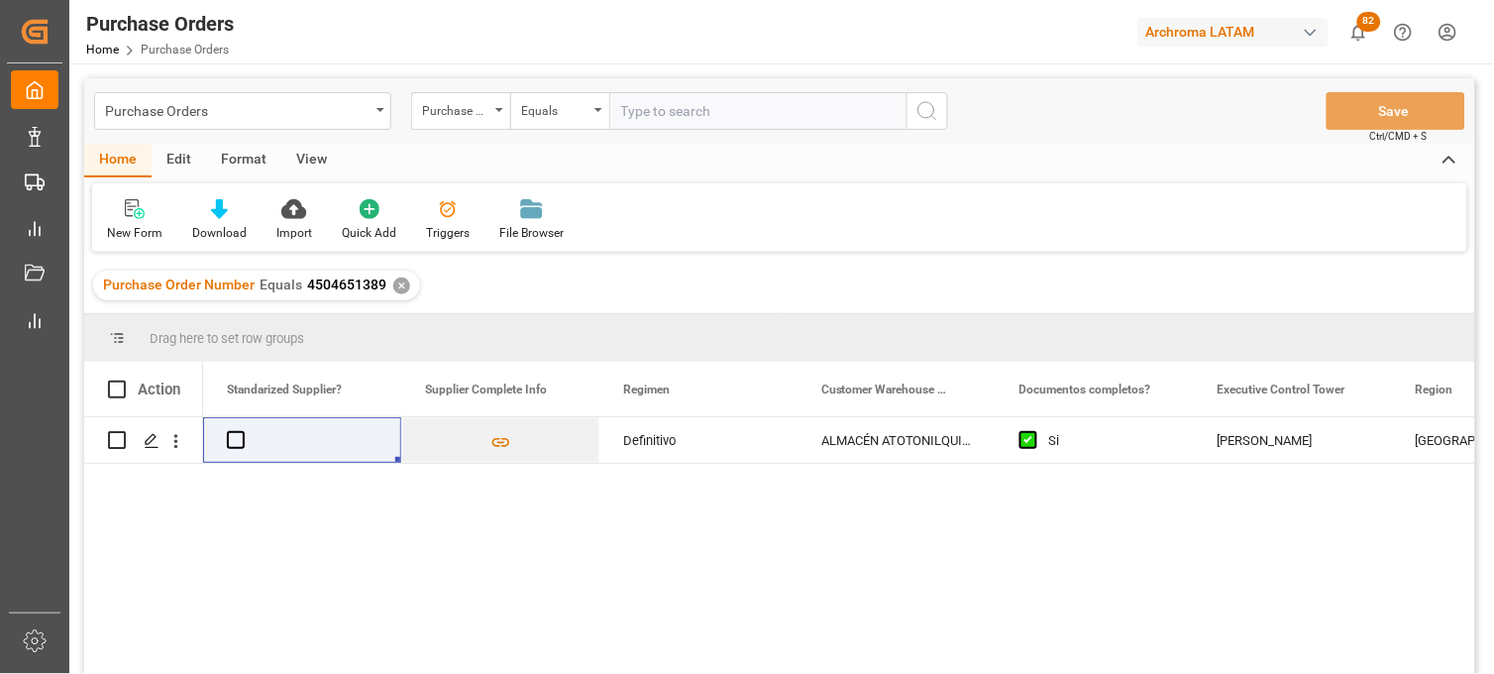
click at [400, 282] on div "✕" at bounding box center [401, 285] width 17 height 17
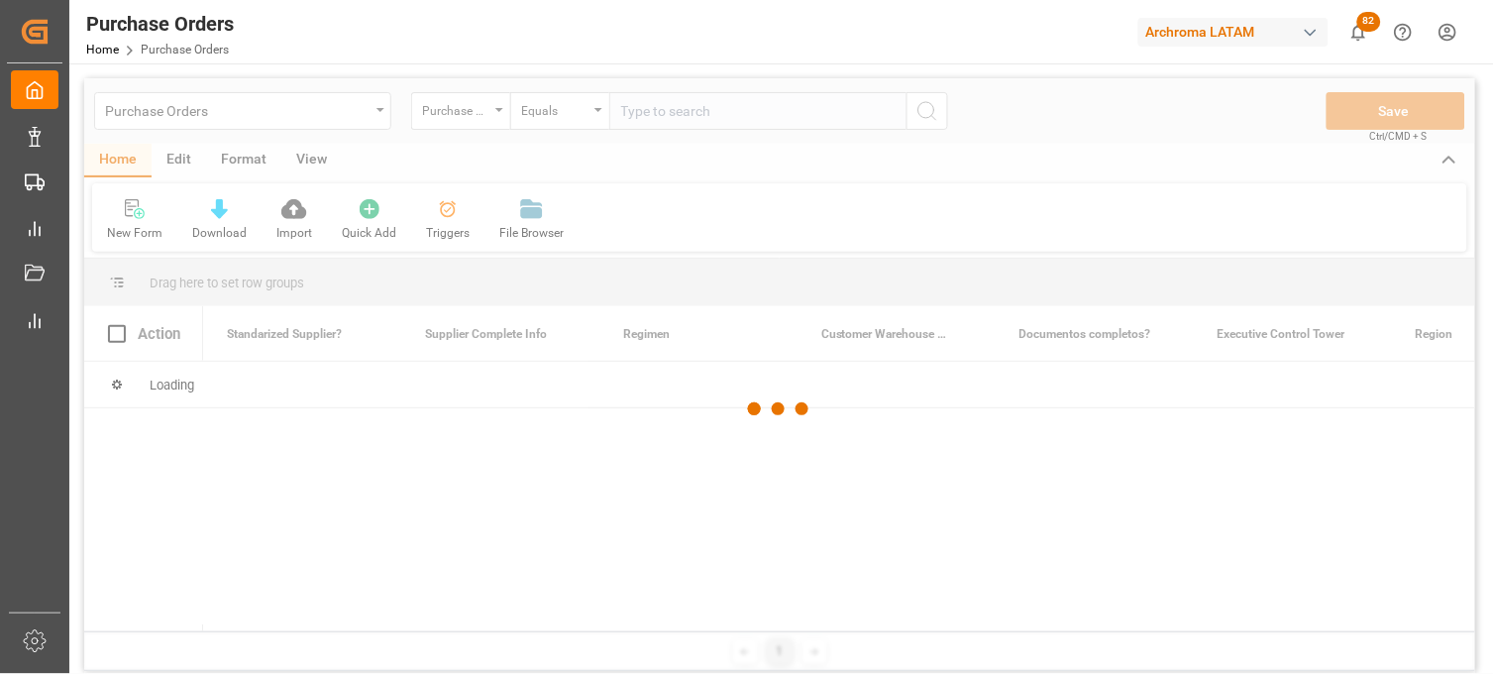
click at [644, 111] on div at bounding box center [779, 409] width 1391 height 662
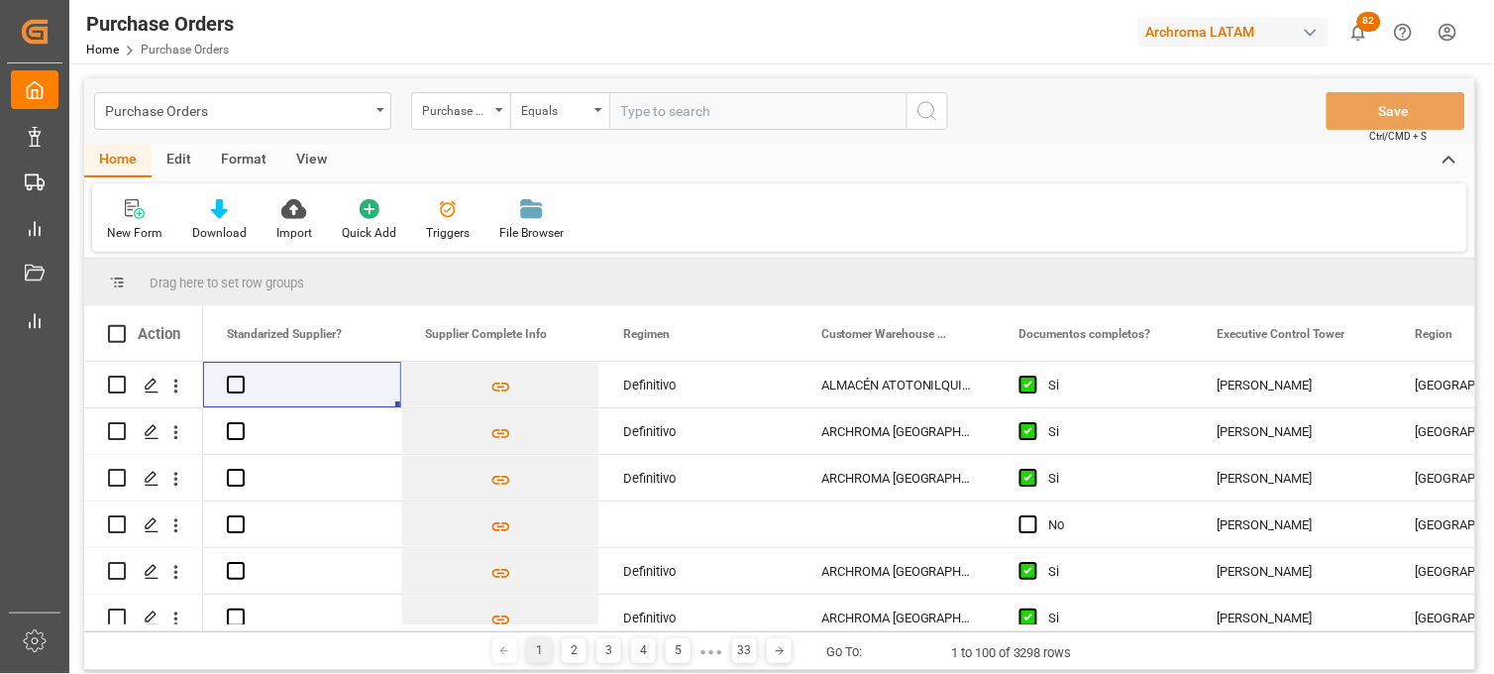
click at [644, 111] on input "text" at bounding box center [757, 111] width 297 height 38
paste input "4504610648"
type input "4504610648"
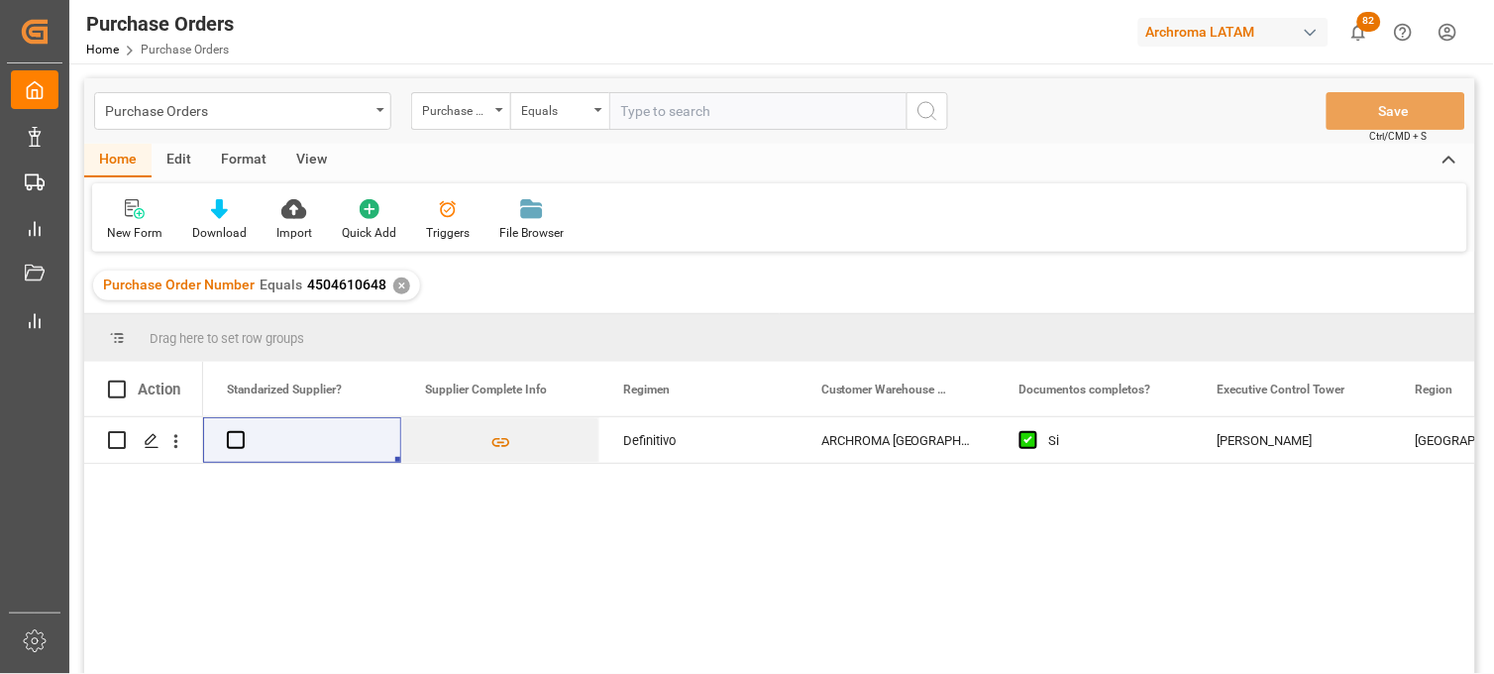
click at [393, 284] on div "✕" at bounding box center [401, 285] width 17 height 17
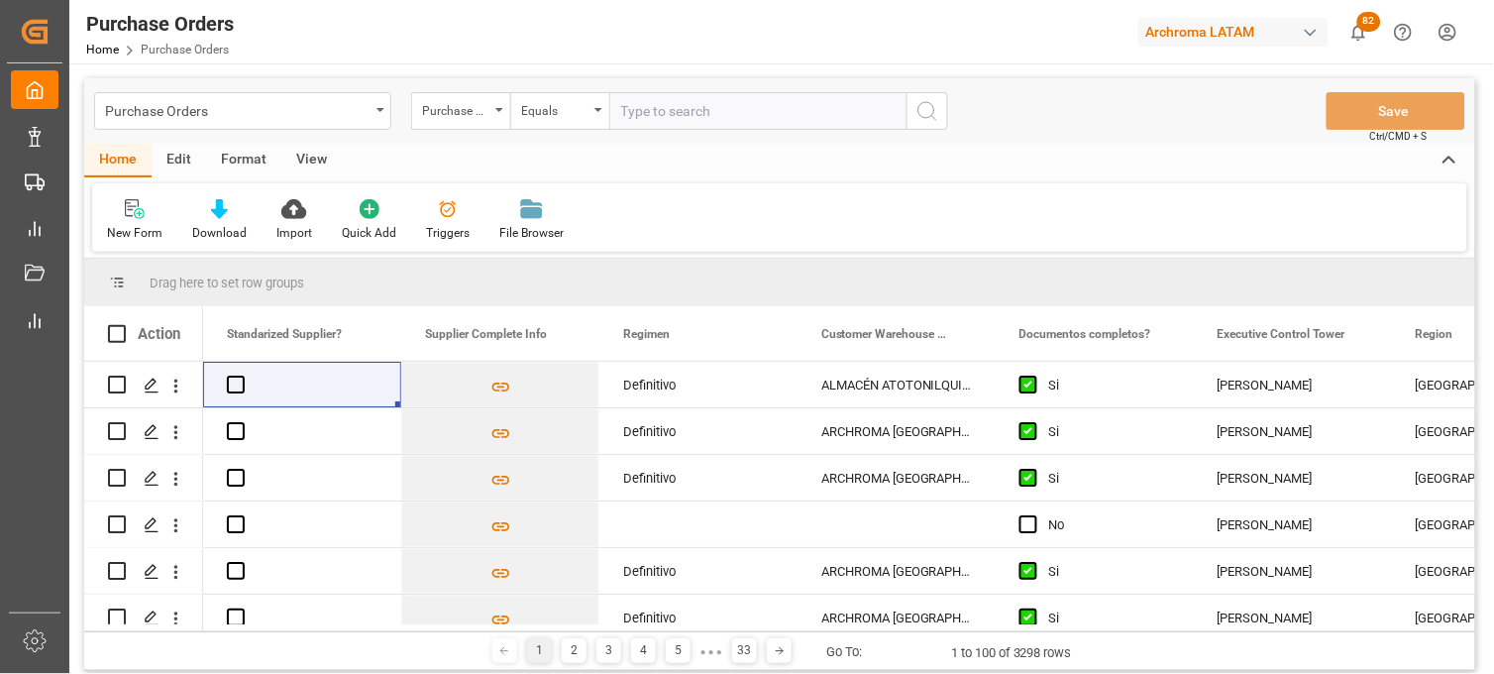
click at [616, 111] on input "text" at bounding box center [757, 111] width 297 height 38
paste input "4504612988"
type input "4504612988"
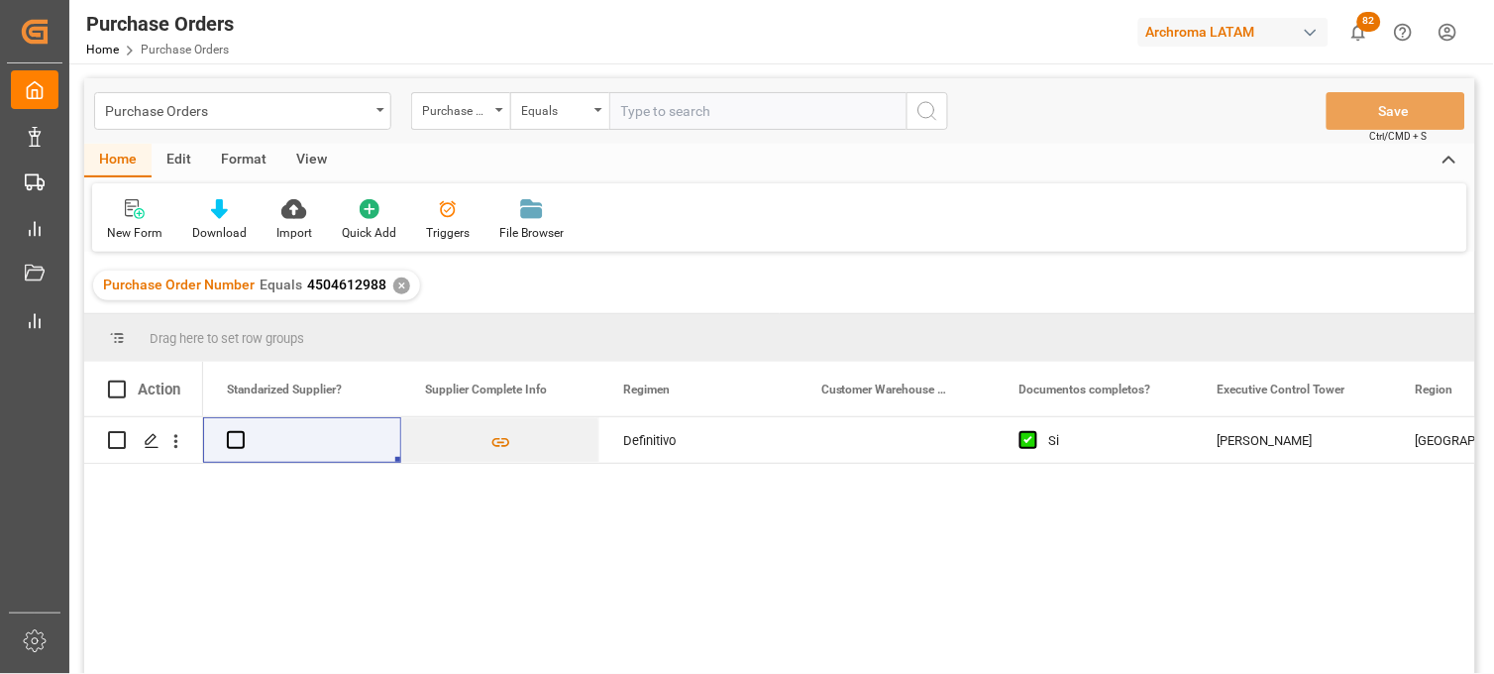
click at [393, 281] on div "✕" at bounding box center [401, 285] width 17 height 17
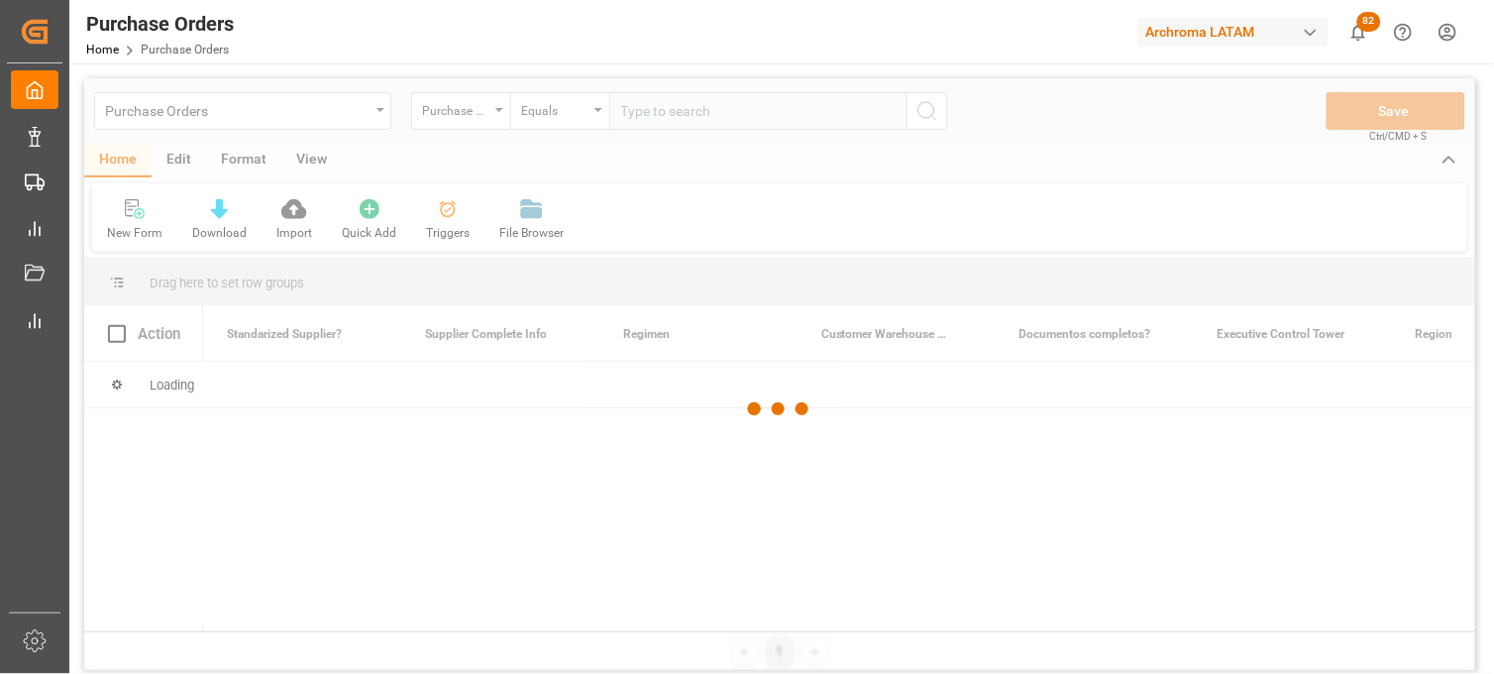
click at [644, 109] on div at bounding box center [779, 409] width 1391 height 662
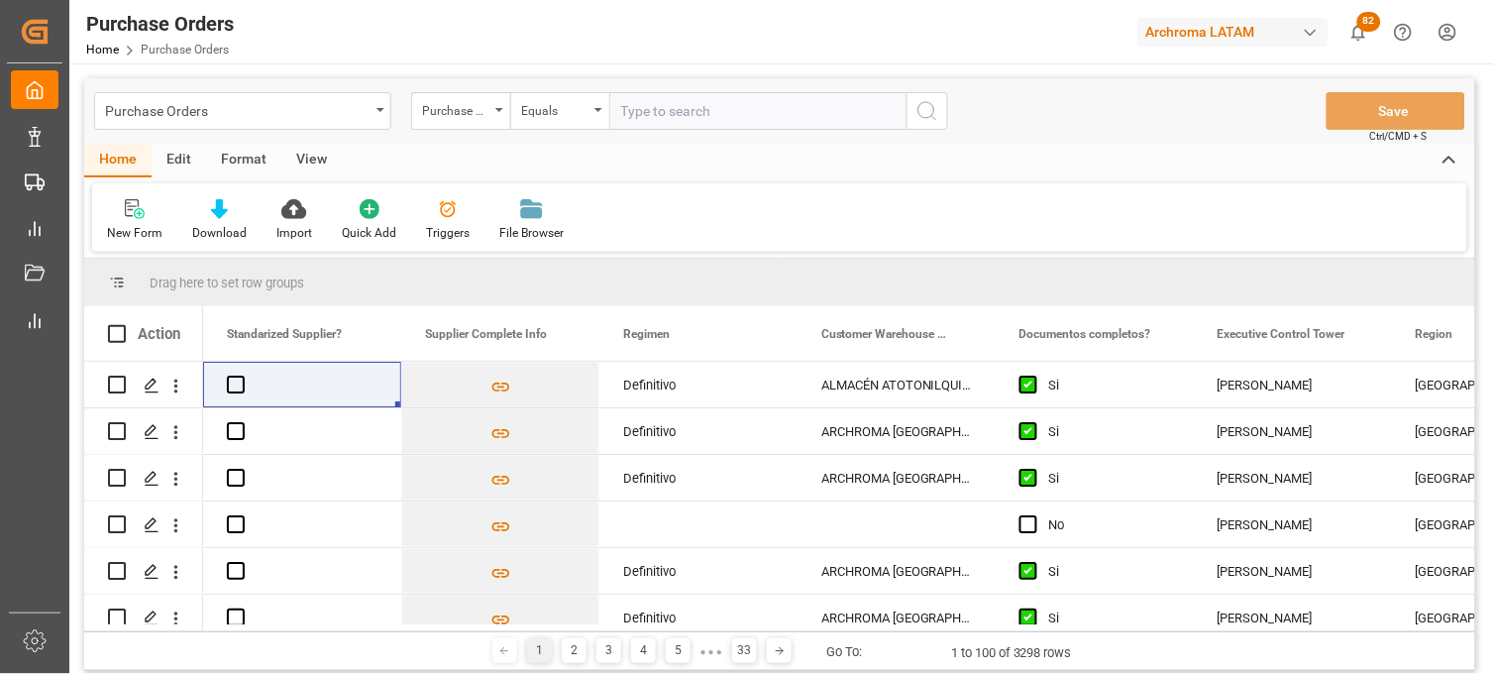
click at [637, 114] on input "text" at bounding box center [757, 111] width 297 height 38
paste input "4504606464"
type input "4504606464"
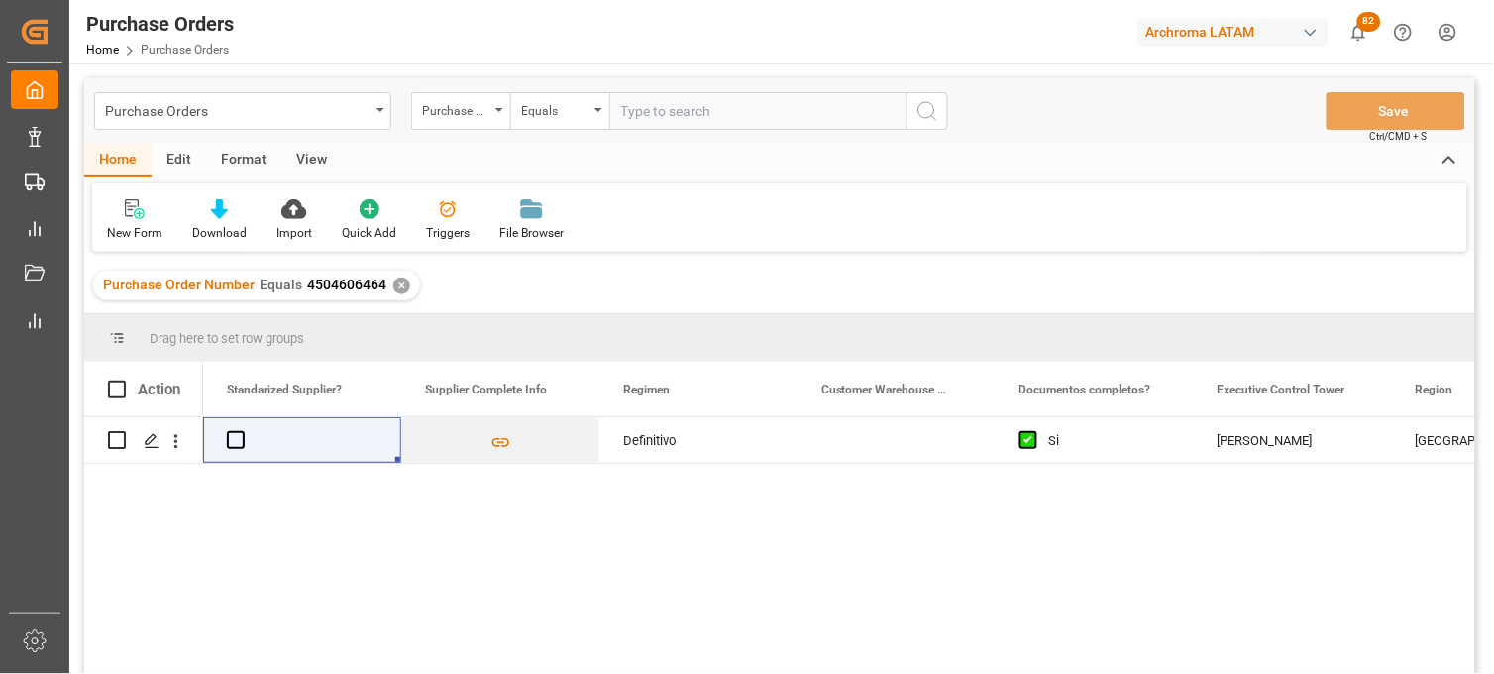
click at [398, 283] on div "✕" at bounding box center [401, 285] width 17 height 17
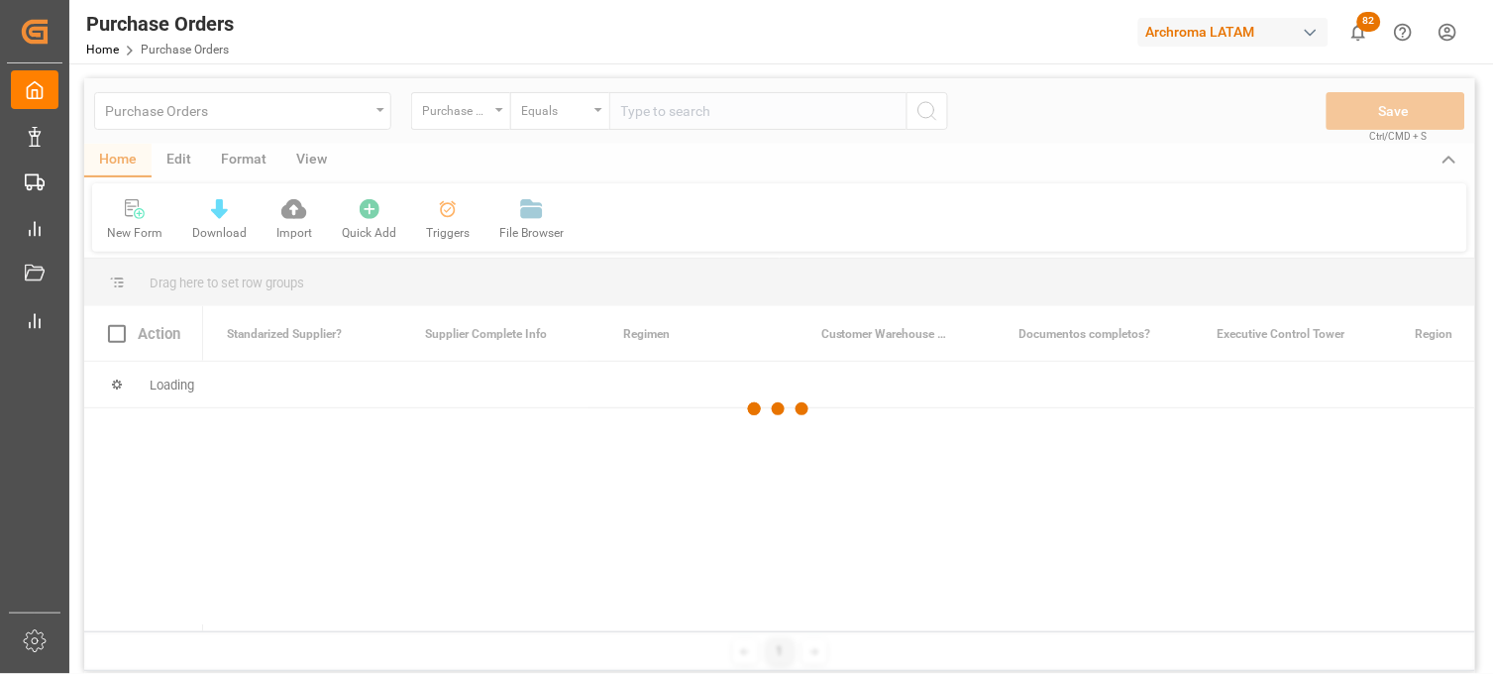
click at [636, 106] on div at bounding box center [779, 409] width 1391 height 662
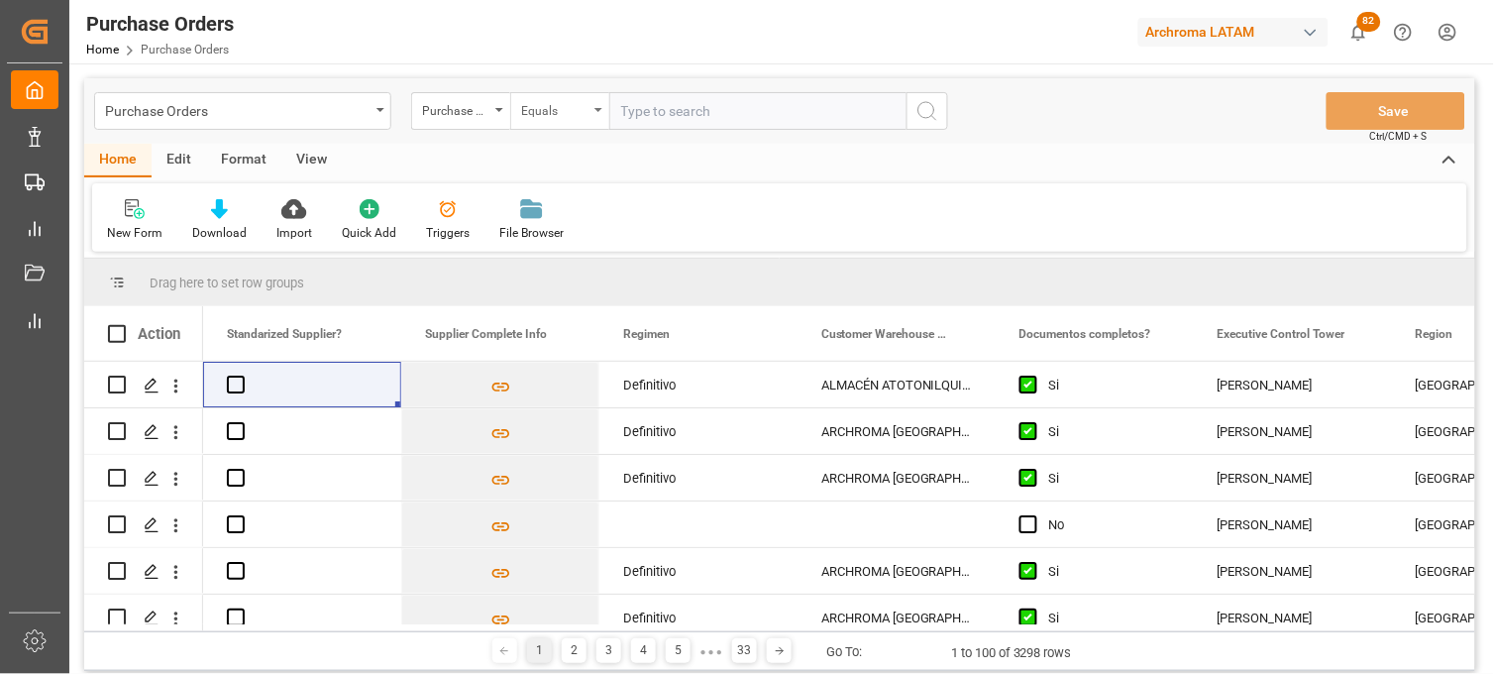
click at [590, 109] on div "Equals" at bounding box center [559, 111] width 99 height 38
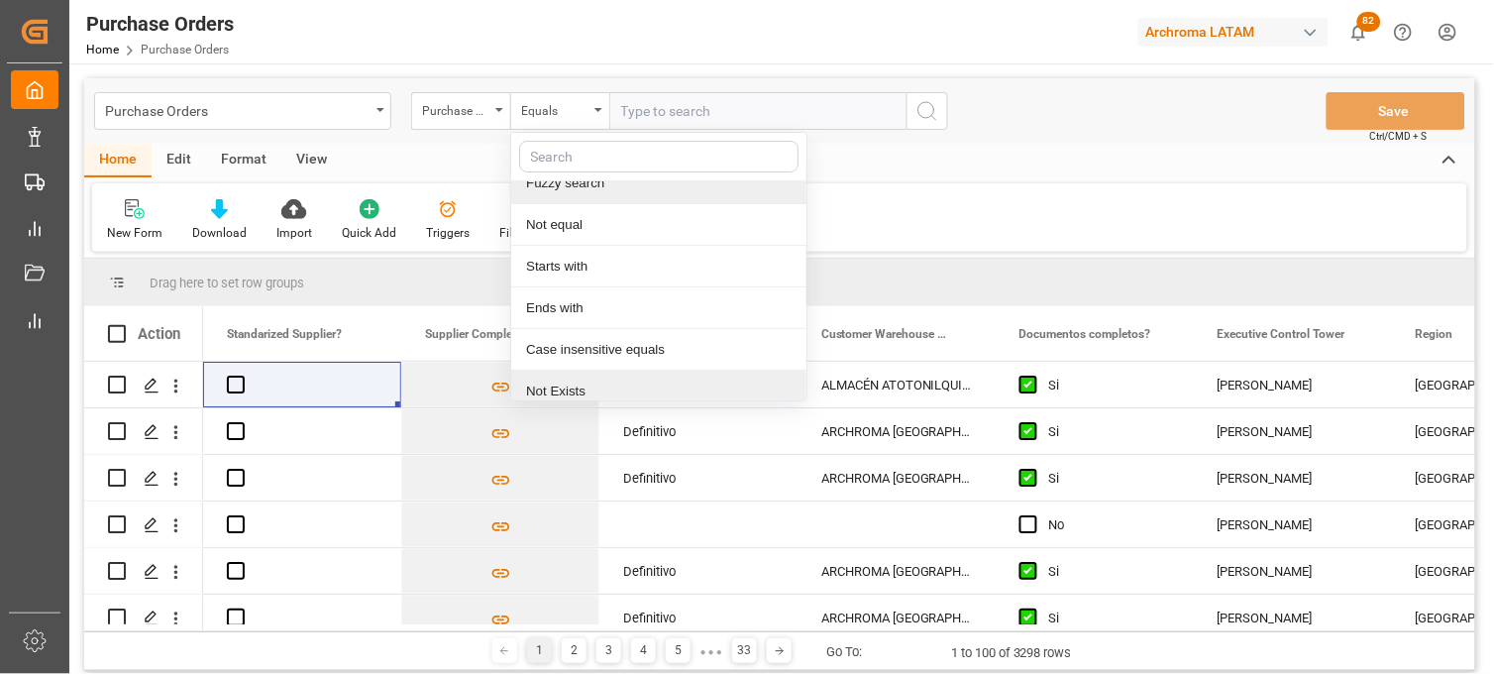
scroll to position [114, 0]
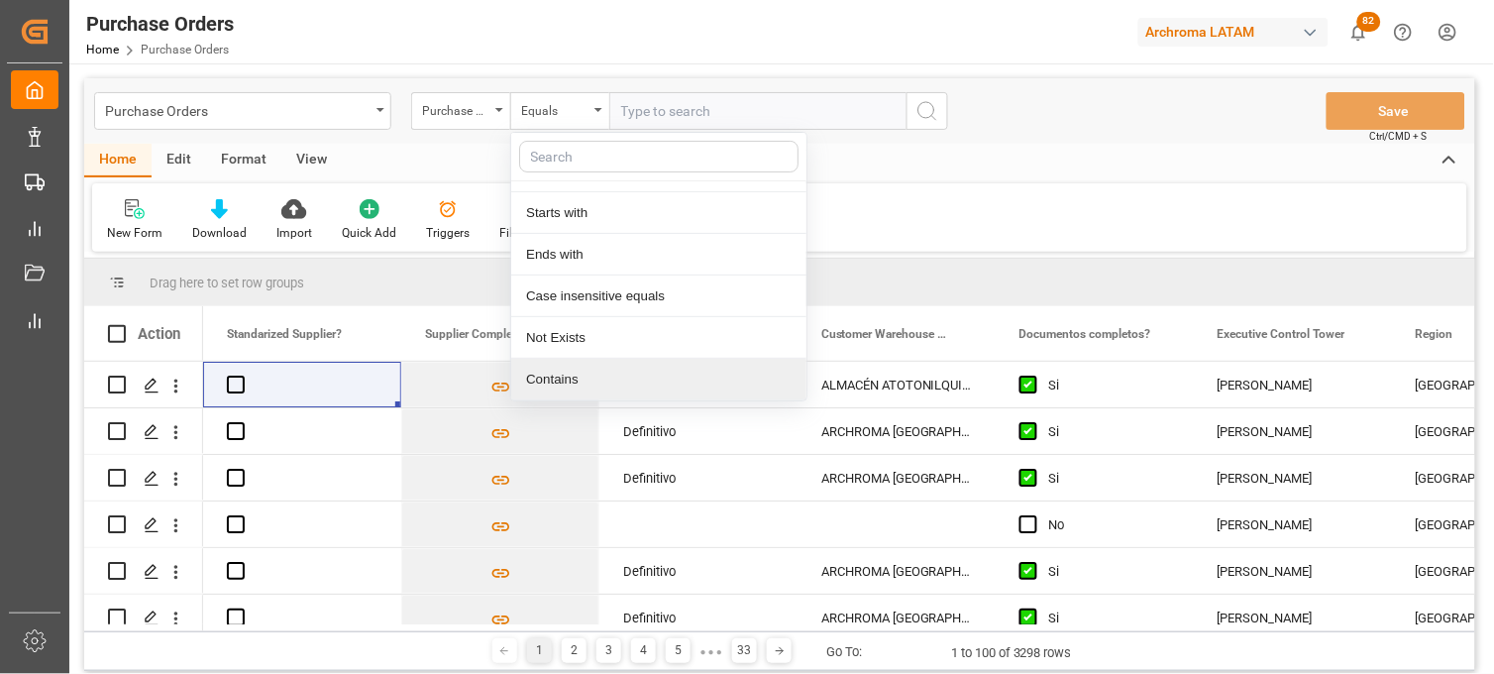
drag, startPoint x: 629, startPoint y: 379, endPoint x: 628, endPoint y: 345, distance: 34.7
click at [628, 377] on div "Contains" at bounding box center [658, 380] width 295 height 42
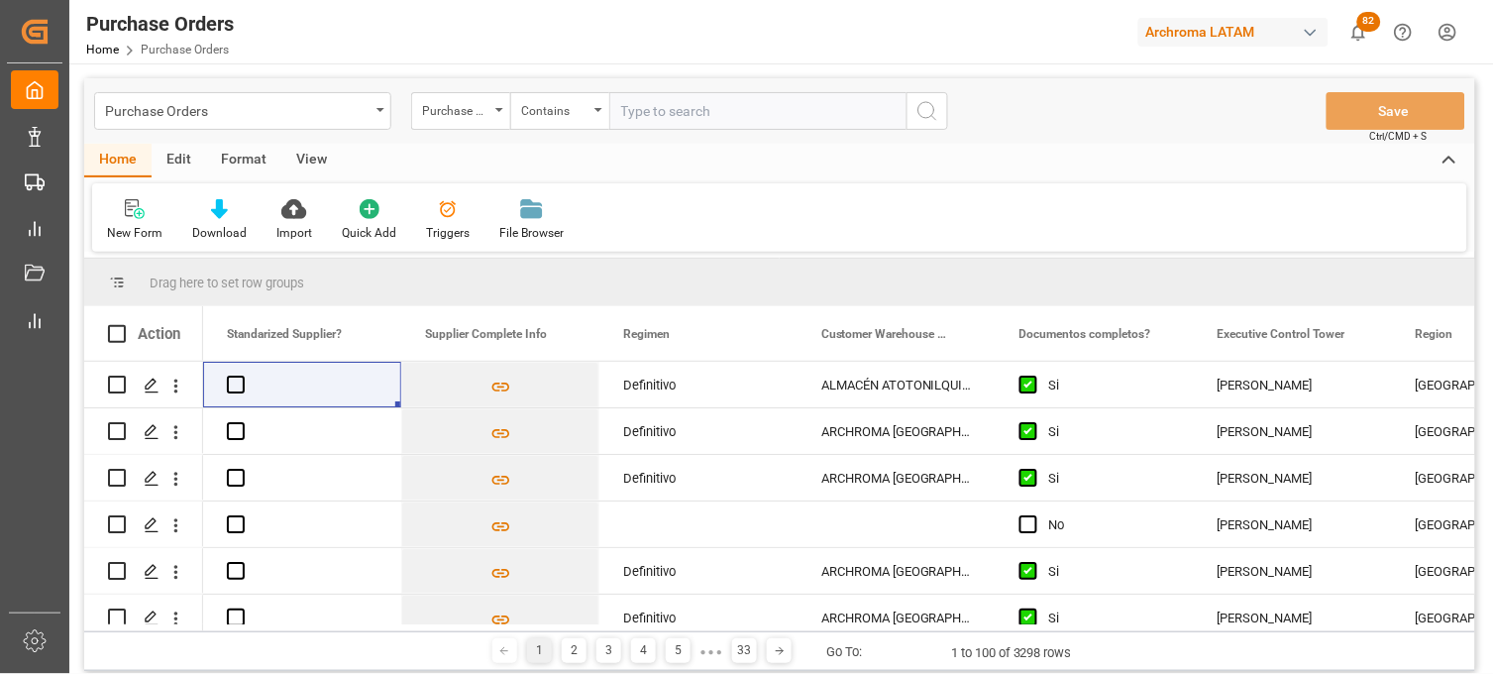
click at [648, 113] on input "text" at bounding box center [757, 111] width 297 height 38
paste input "4504649439"
click at [768, 127] on input "4504649439," at bounding box center [757, 111] width 297 height 38
paste input "4504633311"
type input "4504649439,4504633311"
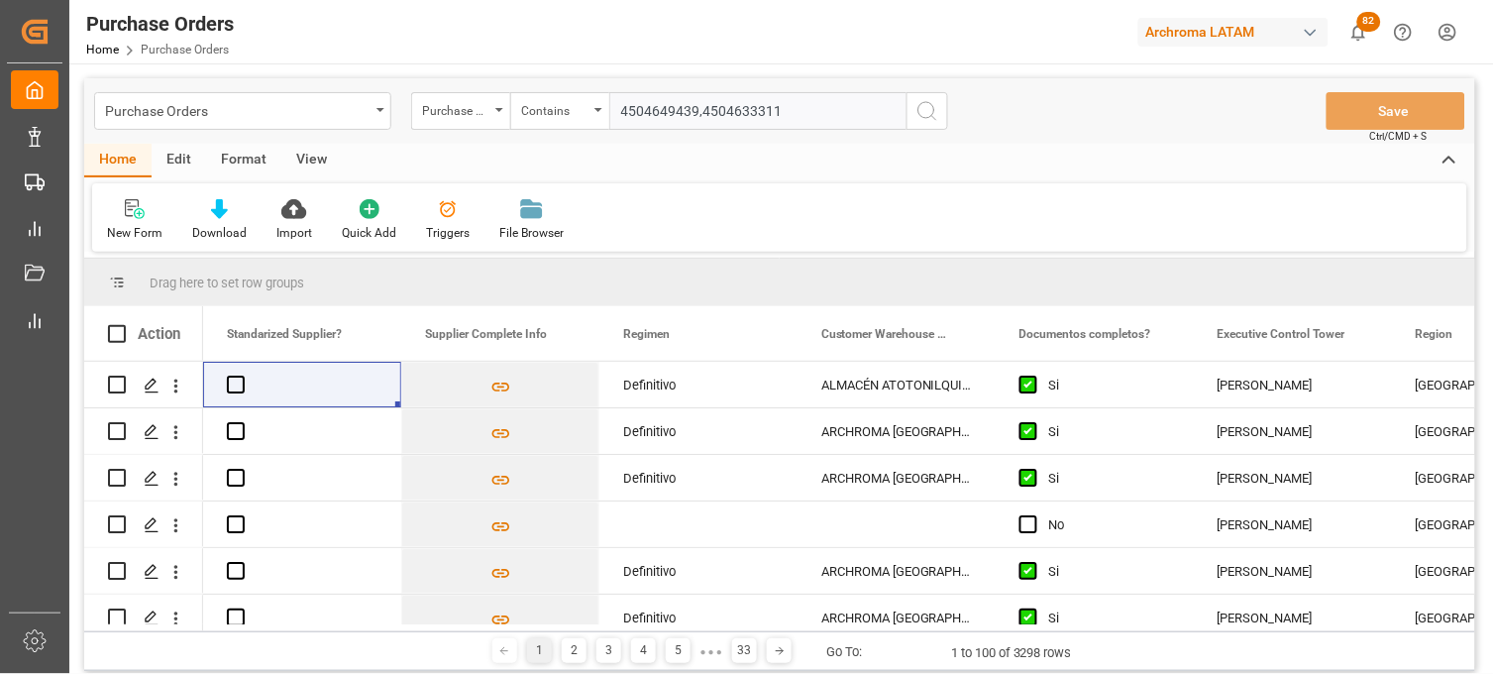
click at [931, 113] on icon "search button" at bounding box center [927, 111] width 24 height 24
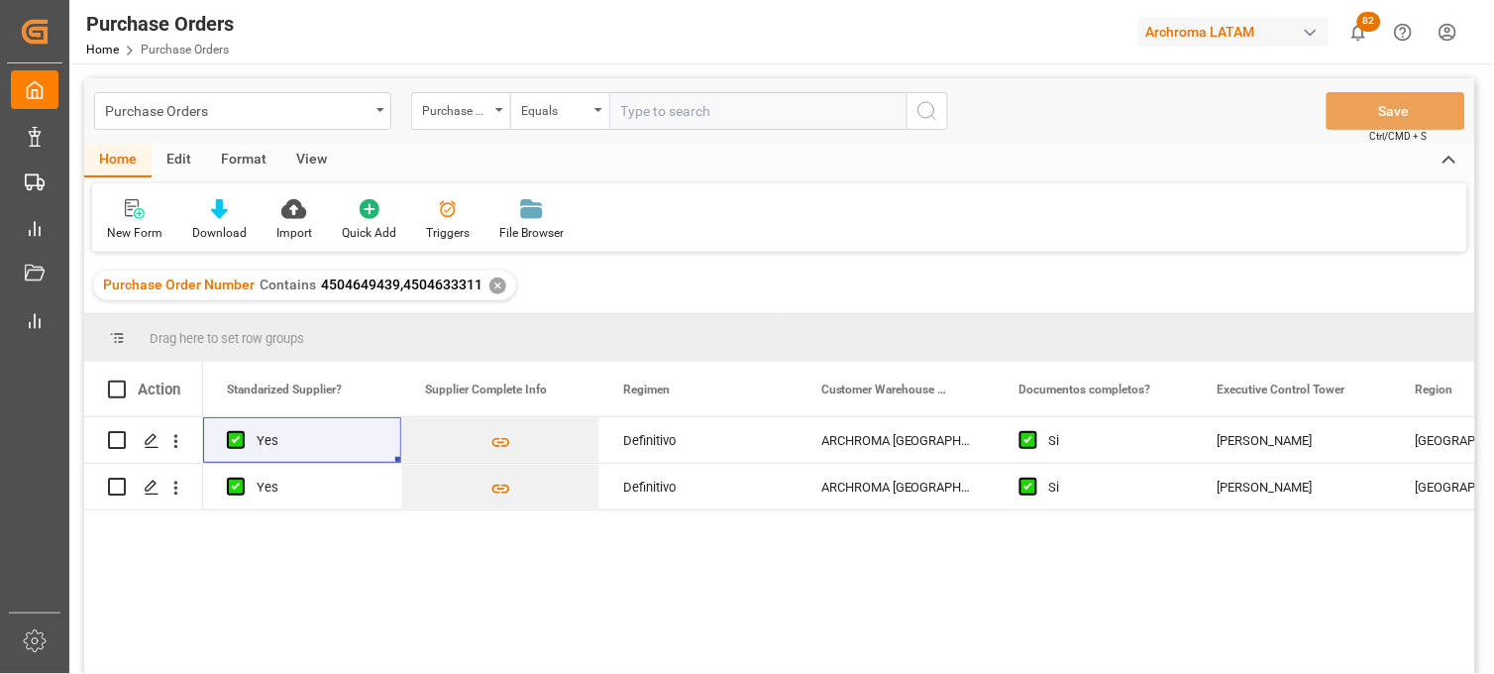
click at [493, 283] on div "✕" at bounding box center [497, 285] width 17 height 17
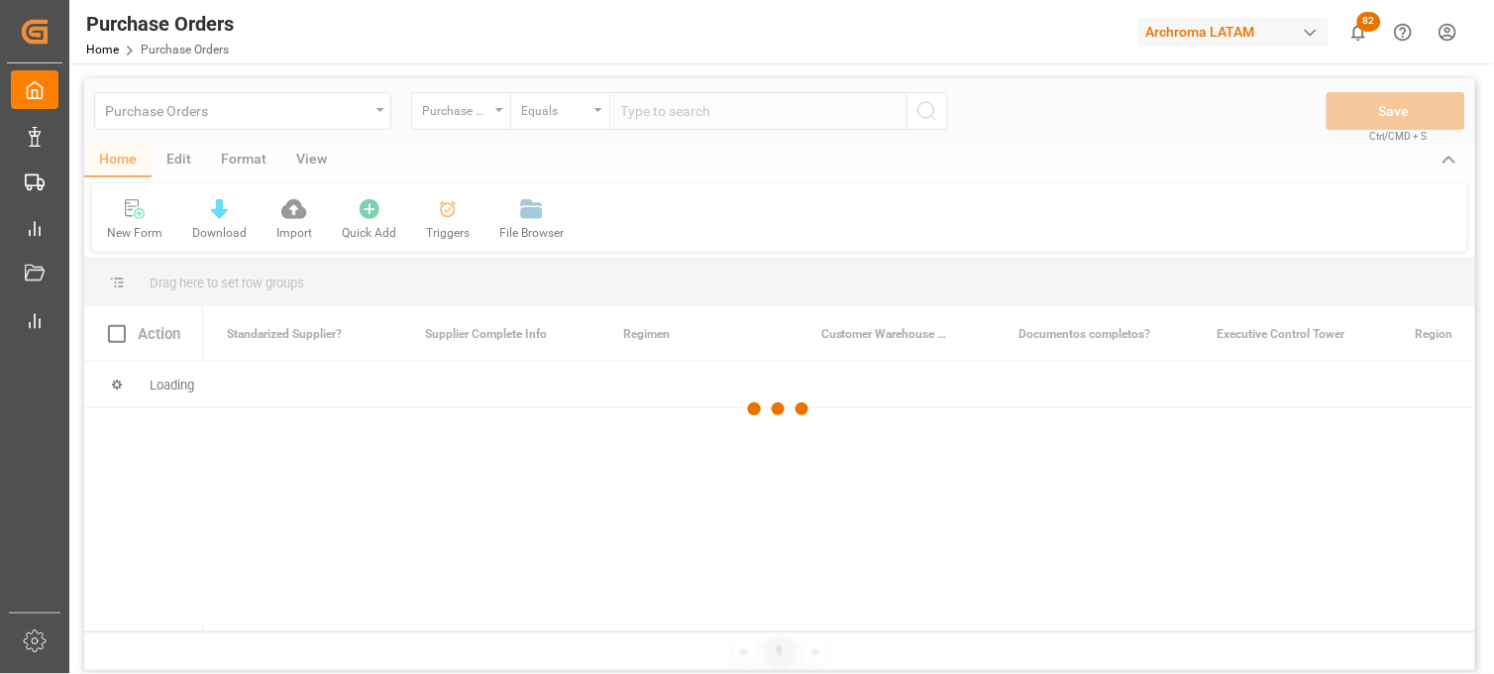
click at [607, 123] on div at bounding box center [779, 409] width 1391 height 662
click at [635, 120] on div at bounding box center [779, 409] width 1391 height 662
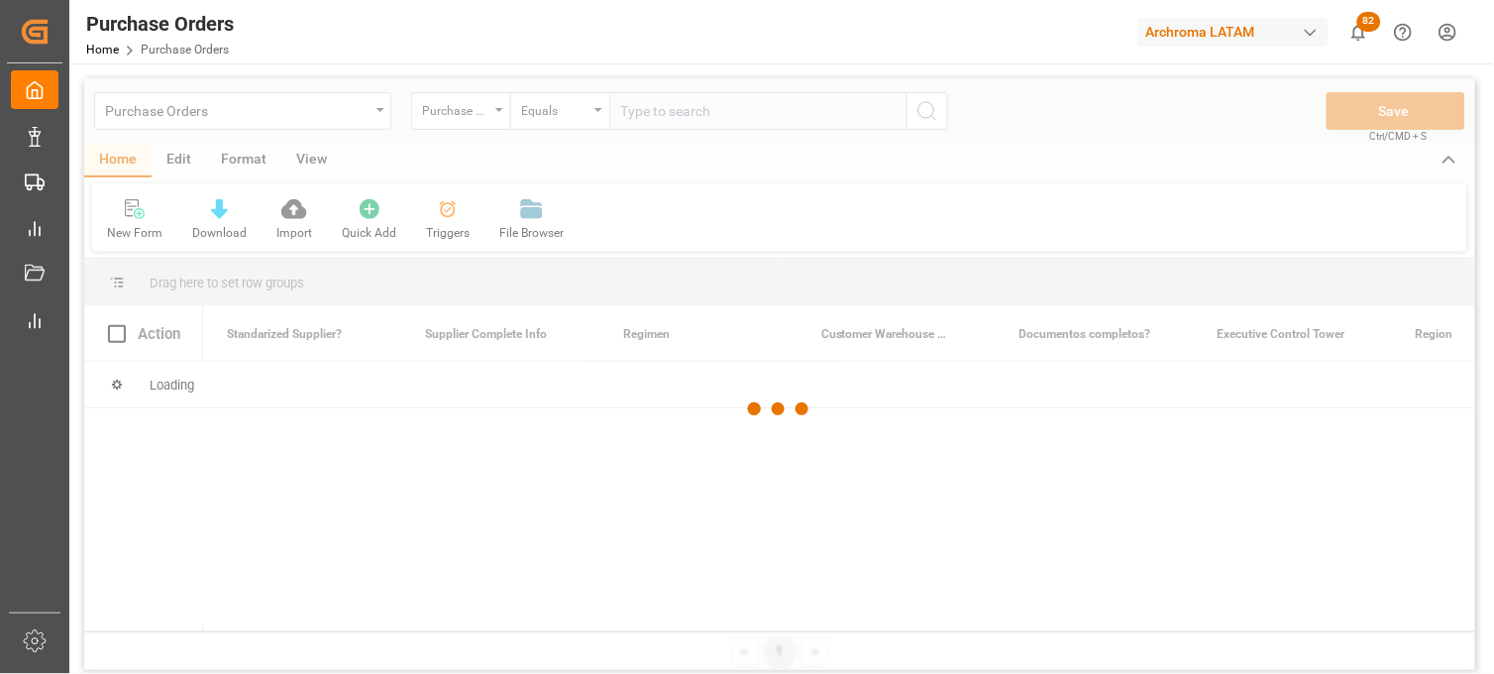
click at [635, 117] on div at bounding box center [779, 409] width 1391 height 662
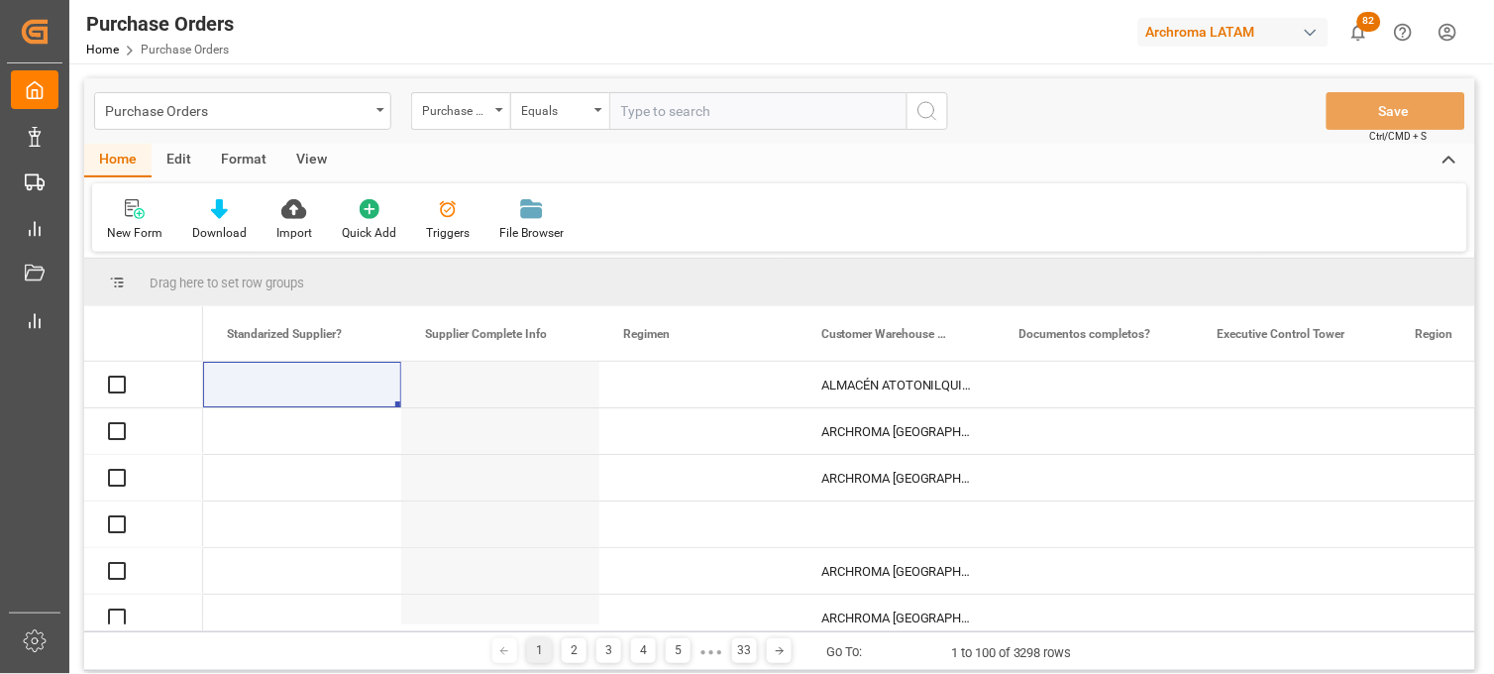
click at [635, 117] on input "text" at bounding box center [757, 111] width 297 height 38
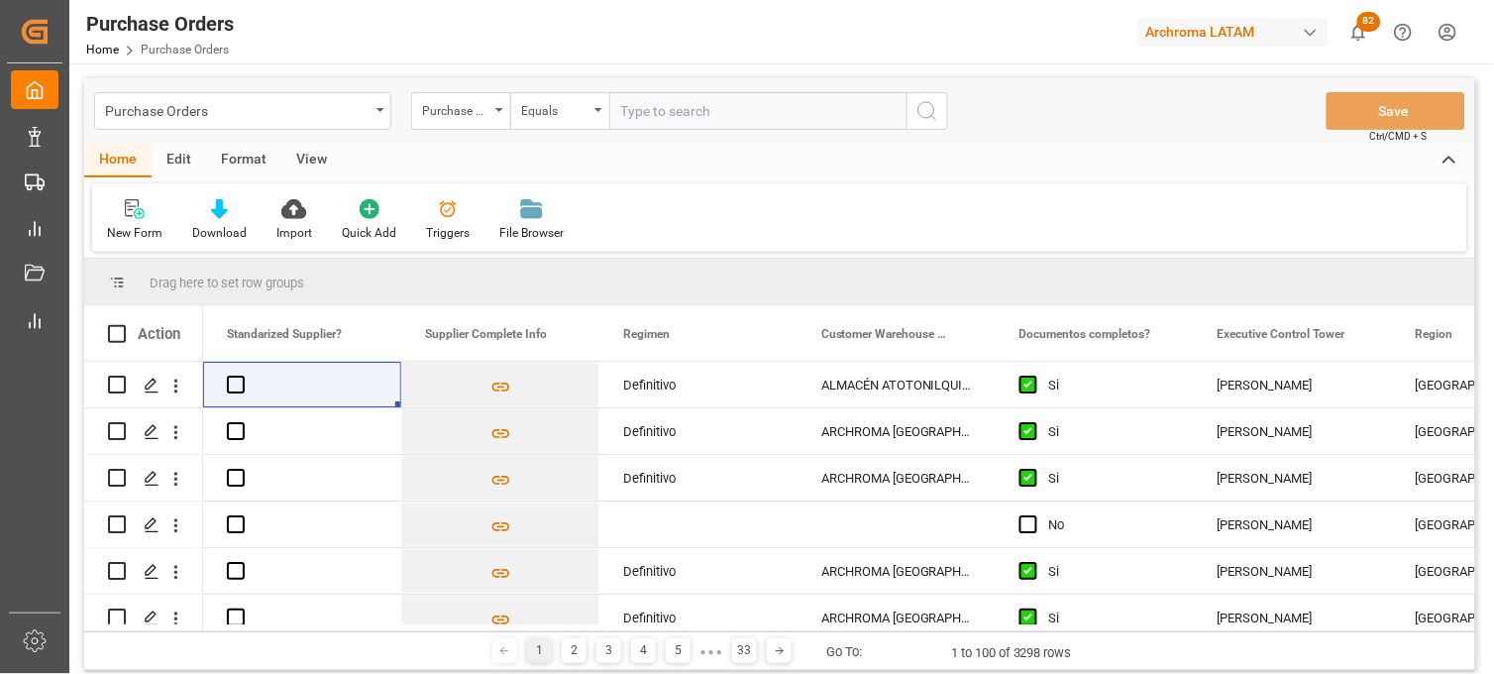
paste input "4504642839"
type input "4504642839"
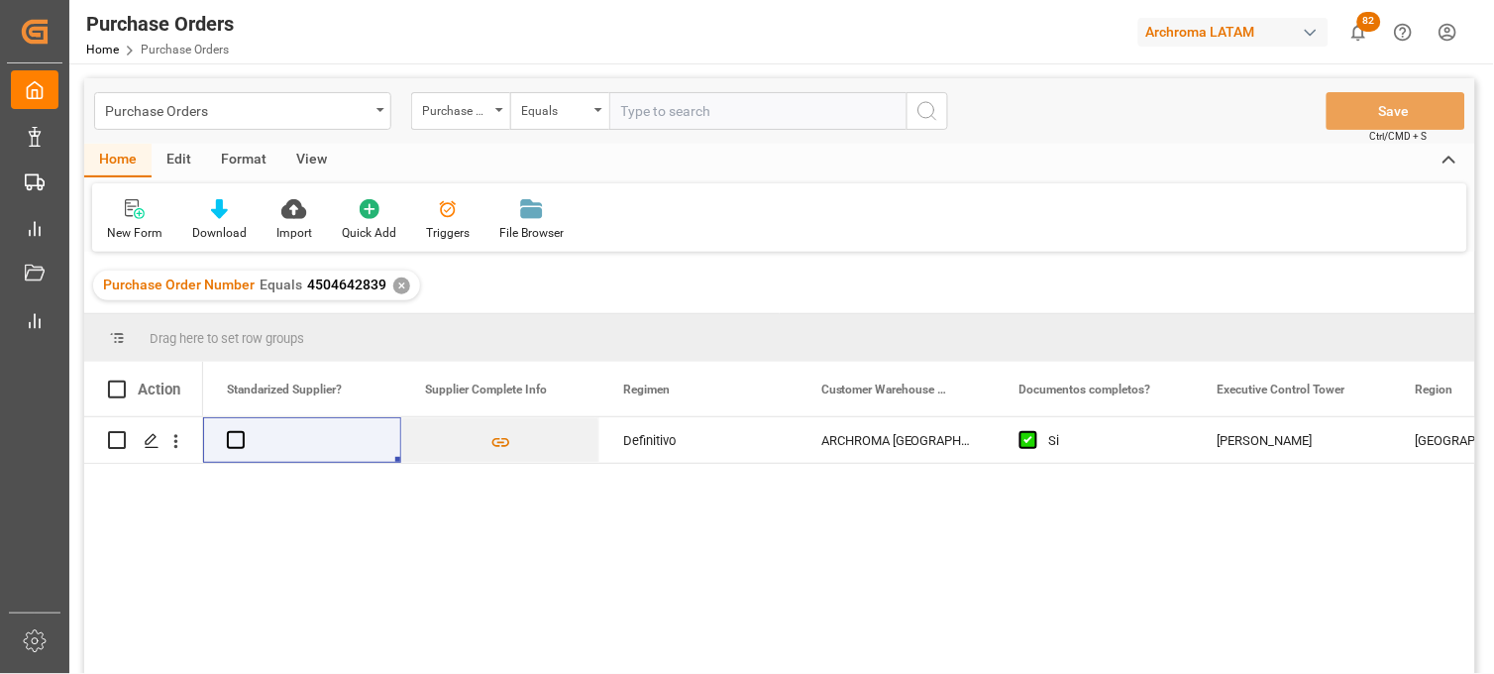
drag, startPoint x: 308, startPoint y: 41, endPoint x: 621, endPoint y: 507, distance: 561.9
click at [621, 507] on div "4001 ARCHROMA MANAGEMENT GMBH Definitivo ARCHROMA MEXICO S DE RL DE CV (SANTA C…" at bounding box center [839, 551] width 1272 height 269
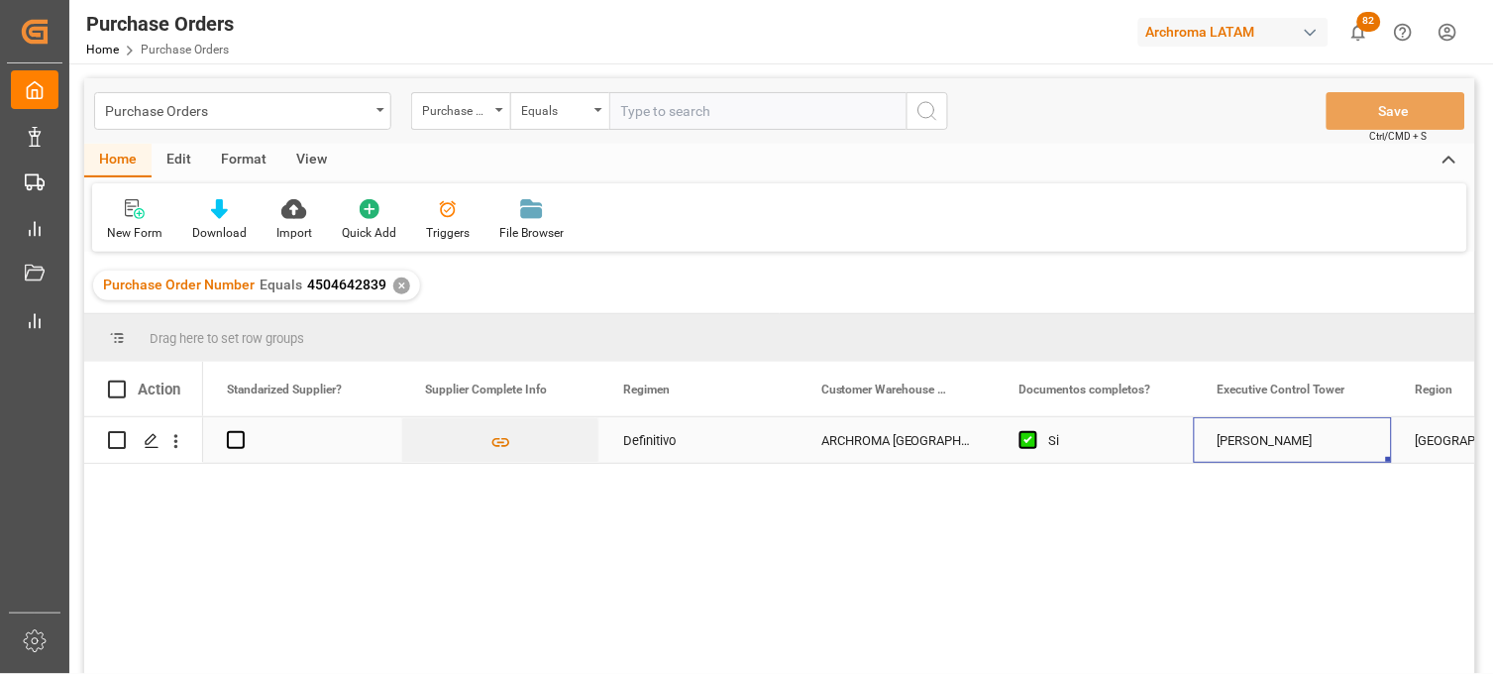
click at [1248, 461] on div "Erika Cervantes" at bounding box center [1293, 441] width 151 height 46
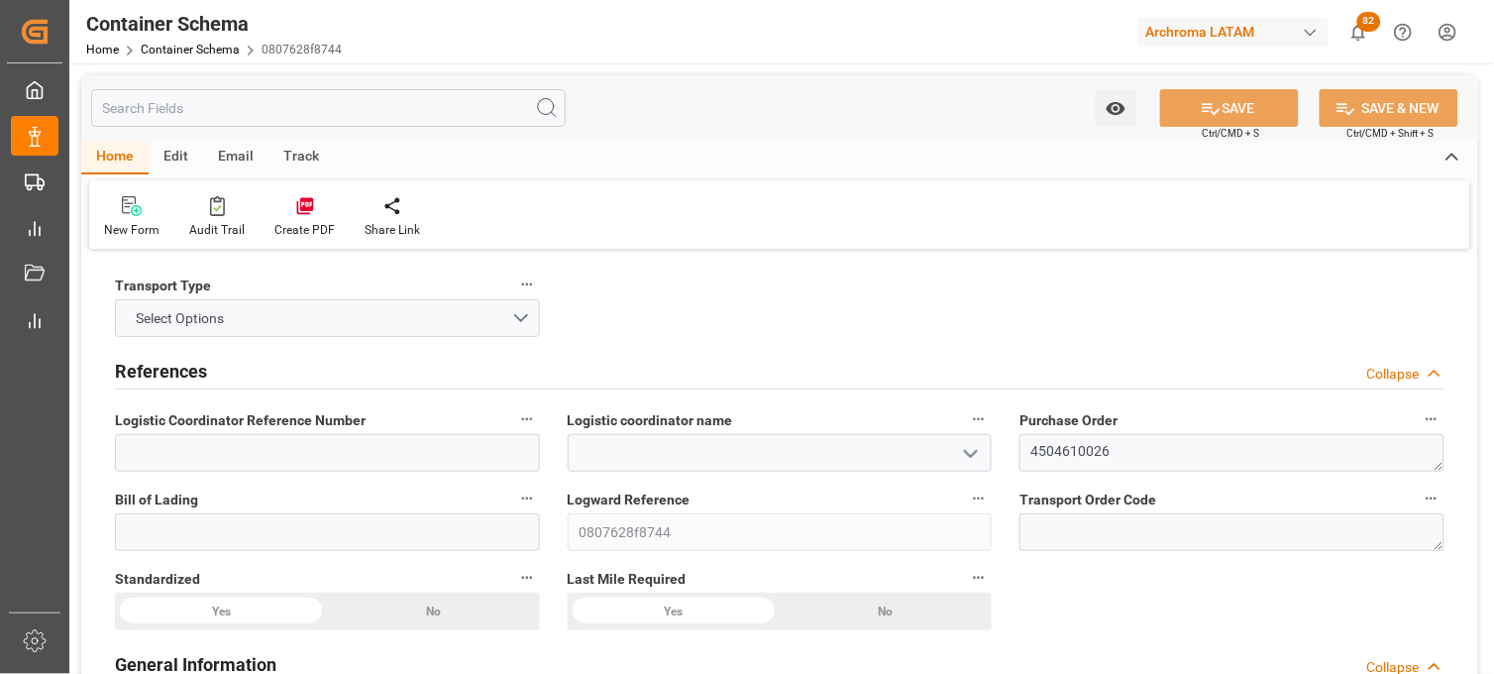
type input "0"
type input "1"
type input "18"
type input "17640"
type input "18666"
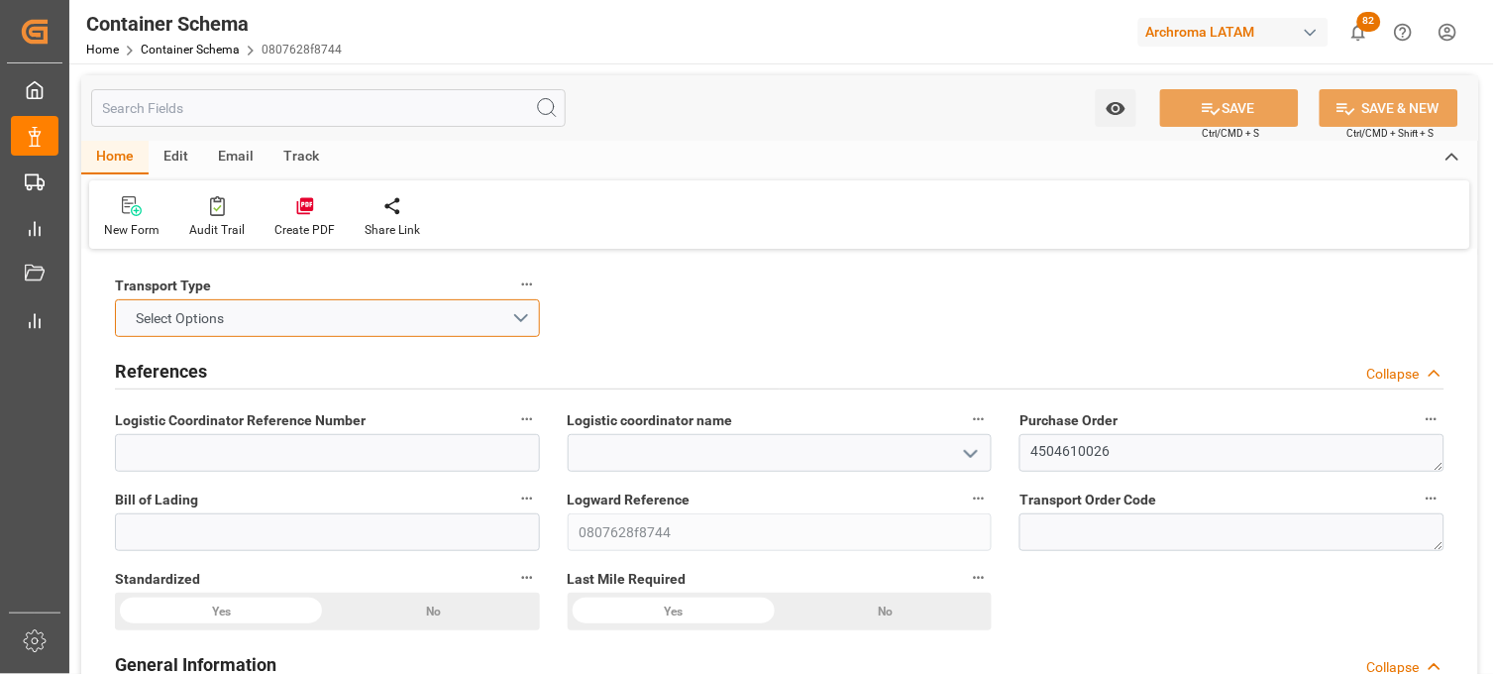
click at [292, 318] on button "Select Options" at bounding box center [327, 318] width 425 height 38
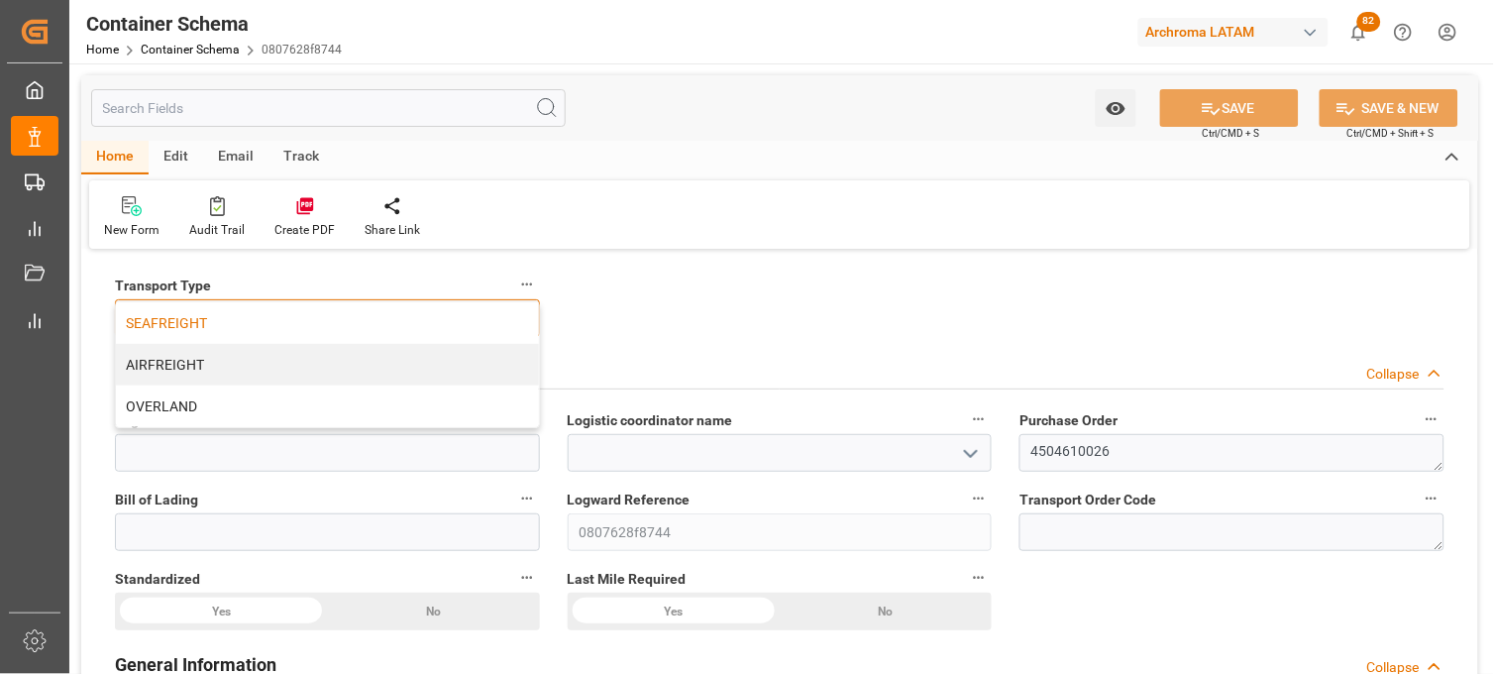
click at [265, 329] on div "SEAFREIGHT" at bounding box center [327, 323] width 423 height 42
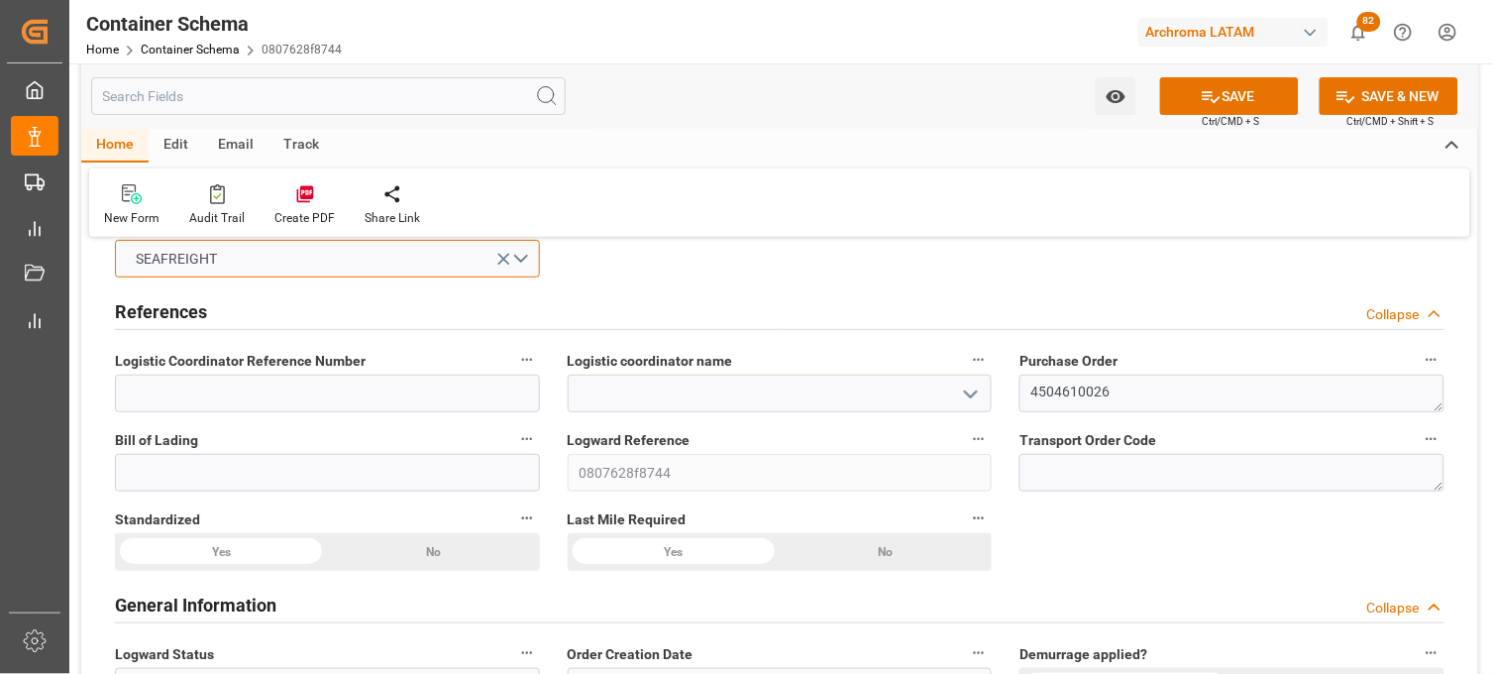
scroll to position [110, 0]
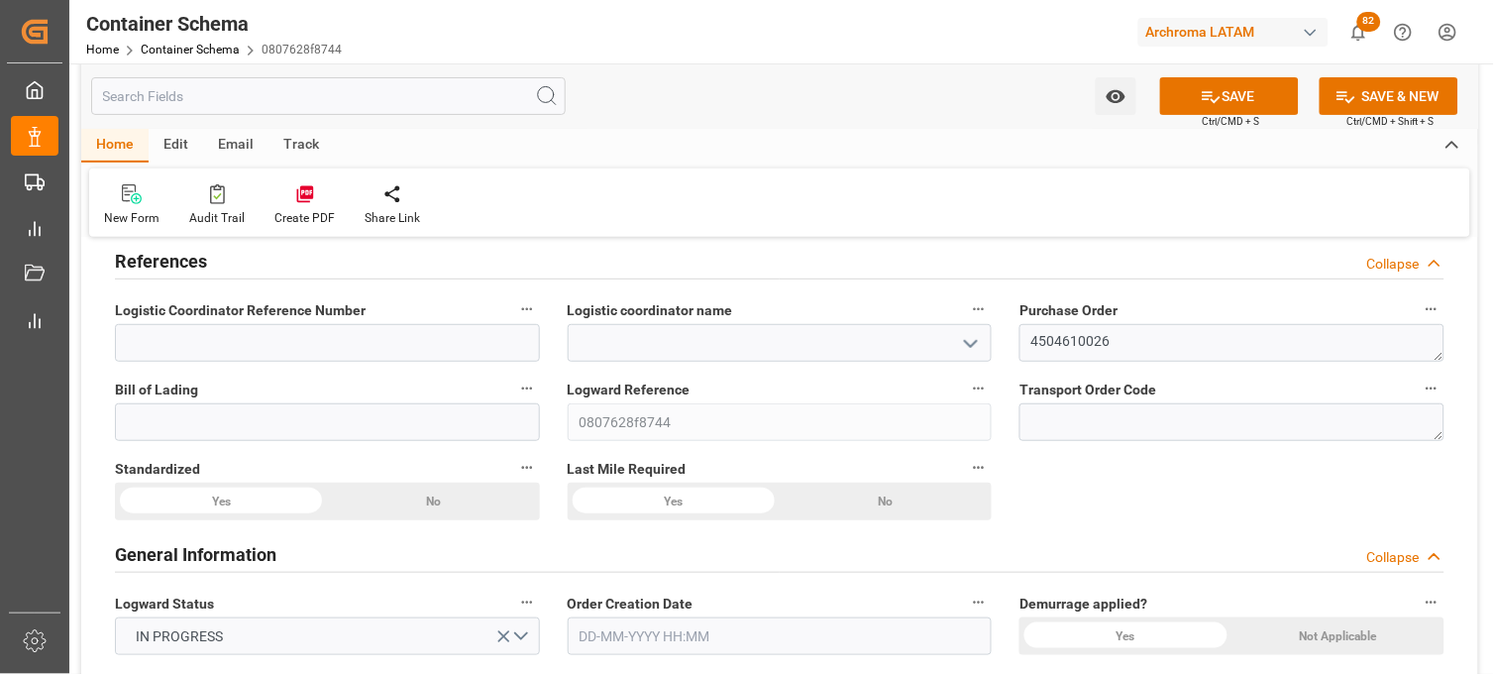
click at [964, 345] on icon "open menu" at bounding box center [971, 344] width 24 height 24
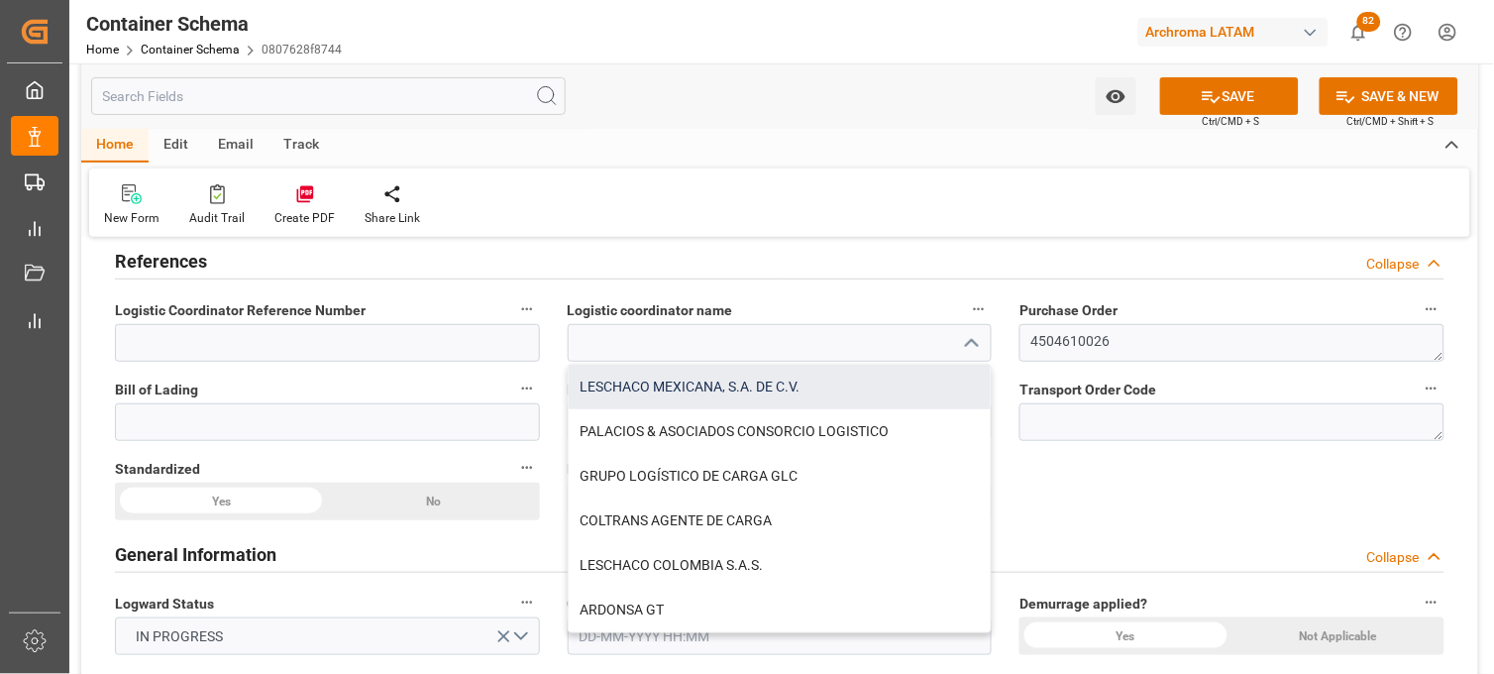
click at [703, 390] on div "LESCHACO MEXICANA, S.A. DE C.V." at bounding box center [780, 387] width 423 height 45
type input "LESCHACO MEXICANA, S.A. DE C.V."
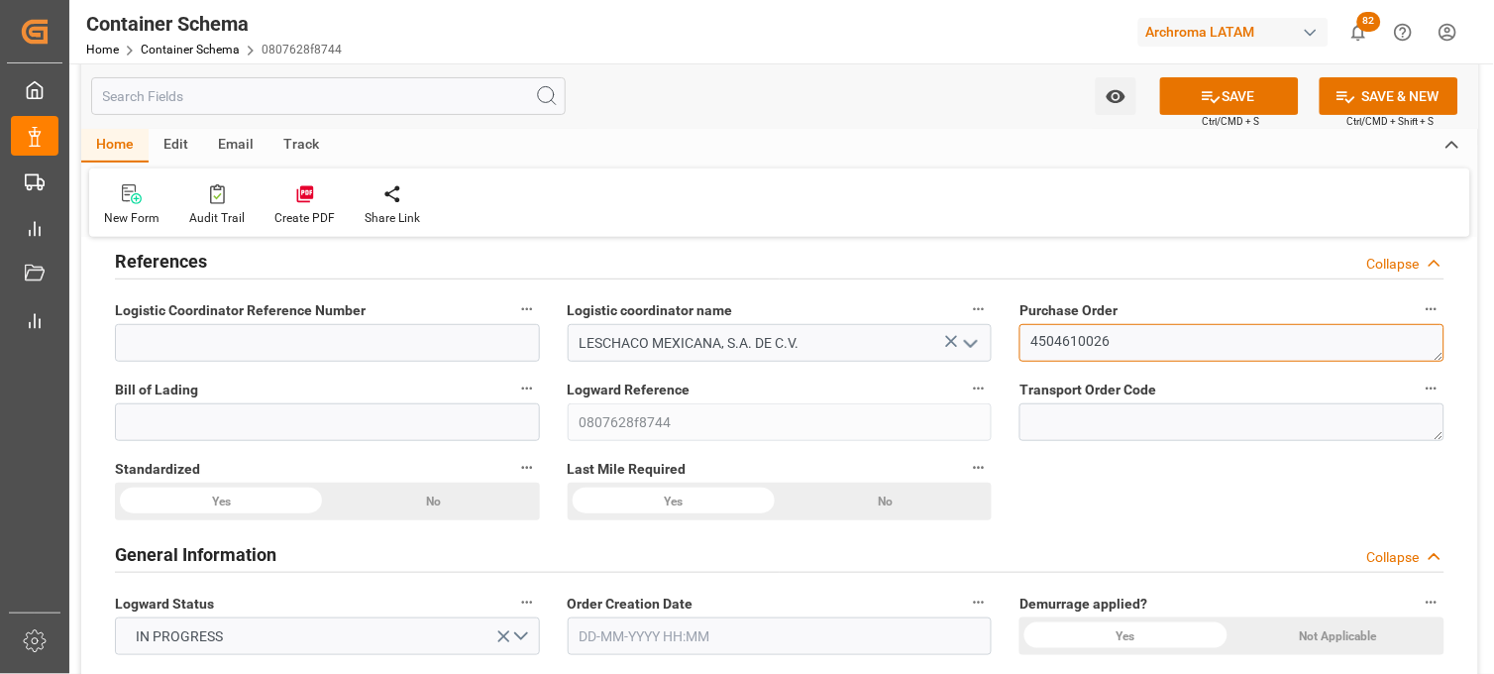
click at [1061, 341] on textarea "4504610026" at bounding box center [1231, 343] width 425 height 38
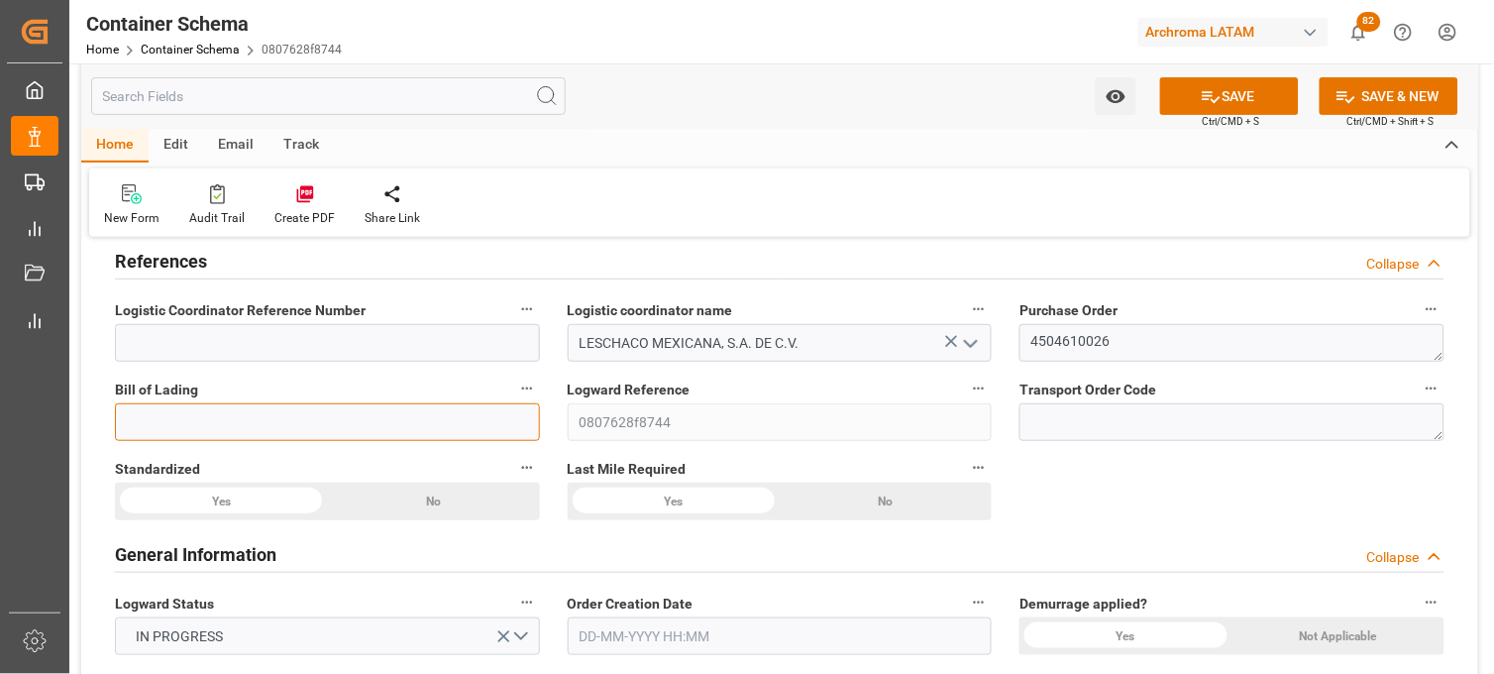
click at [314, 432] on input at bounding box center [327, 422] width 425 height 38
paste input "OOLU2160689940"
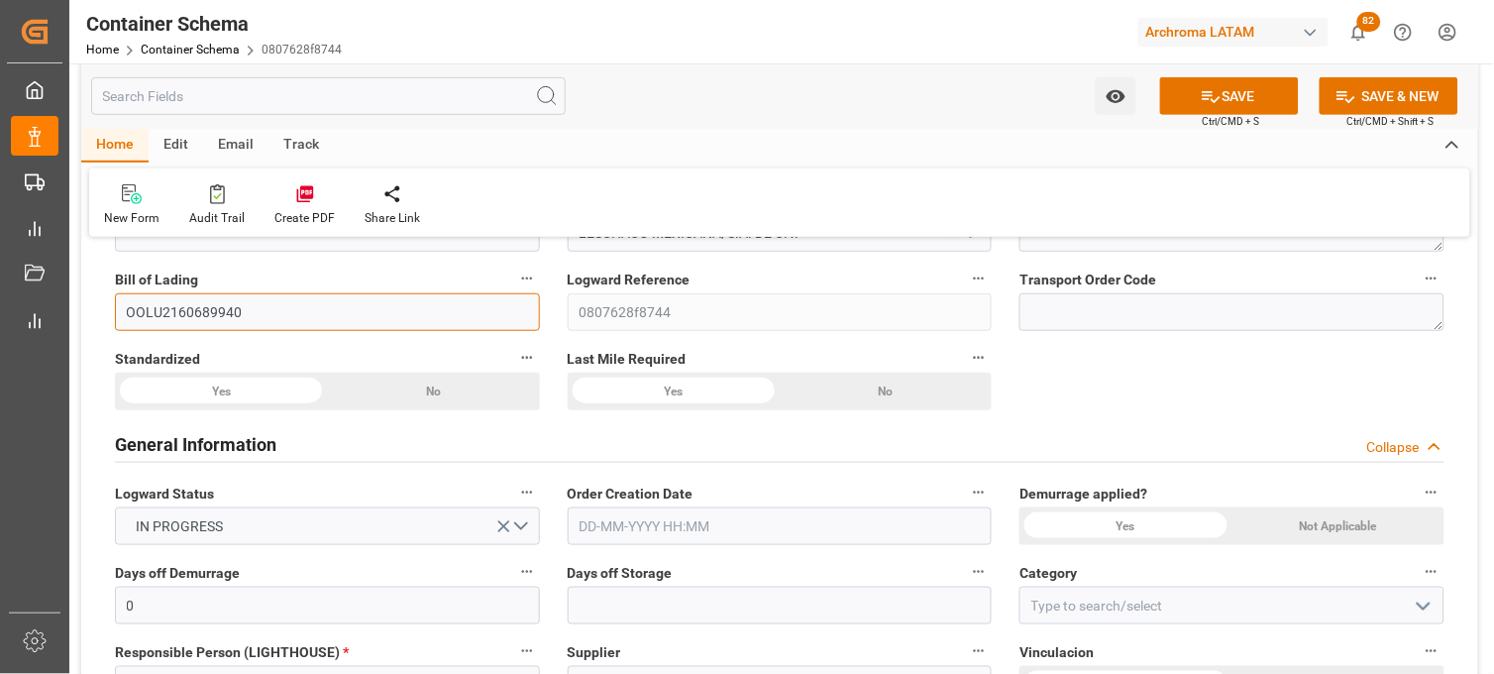
scroll to position [330, 0]
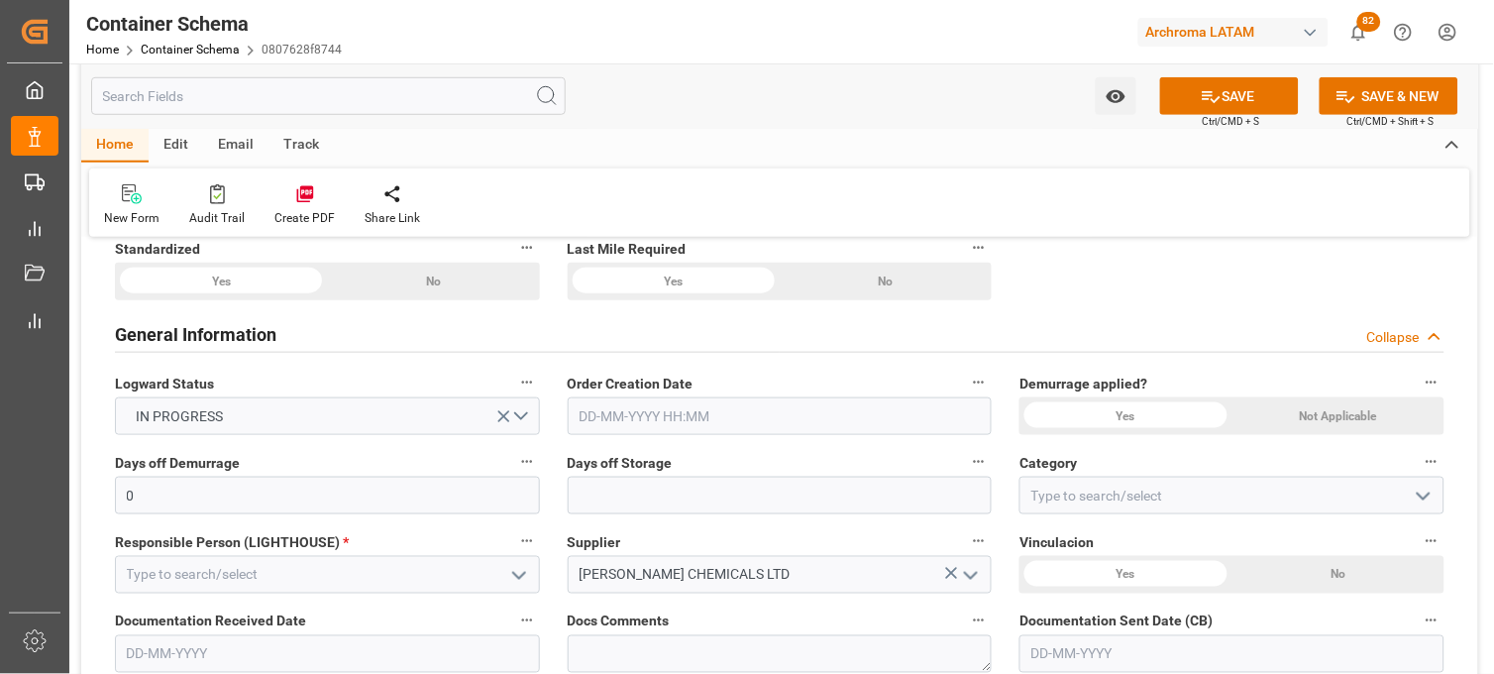
type input "OOLU2160689940"
click at [571, 404] on input "text" at bounding box center [780, 416] width 425 height 38
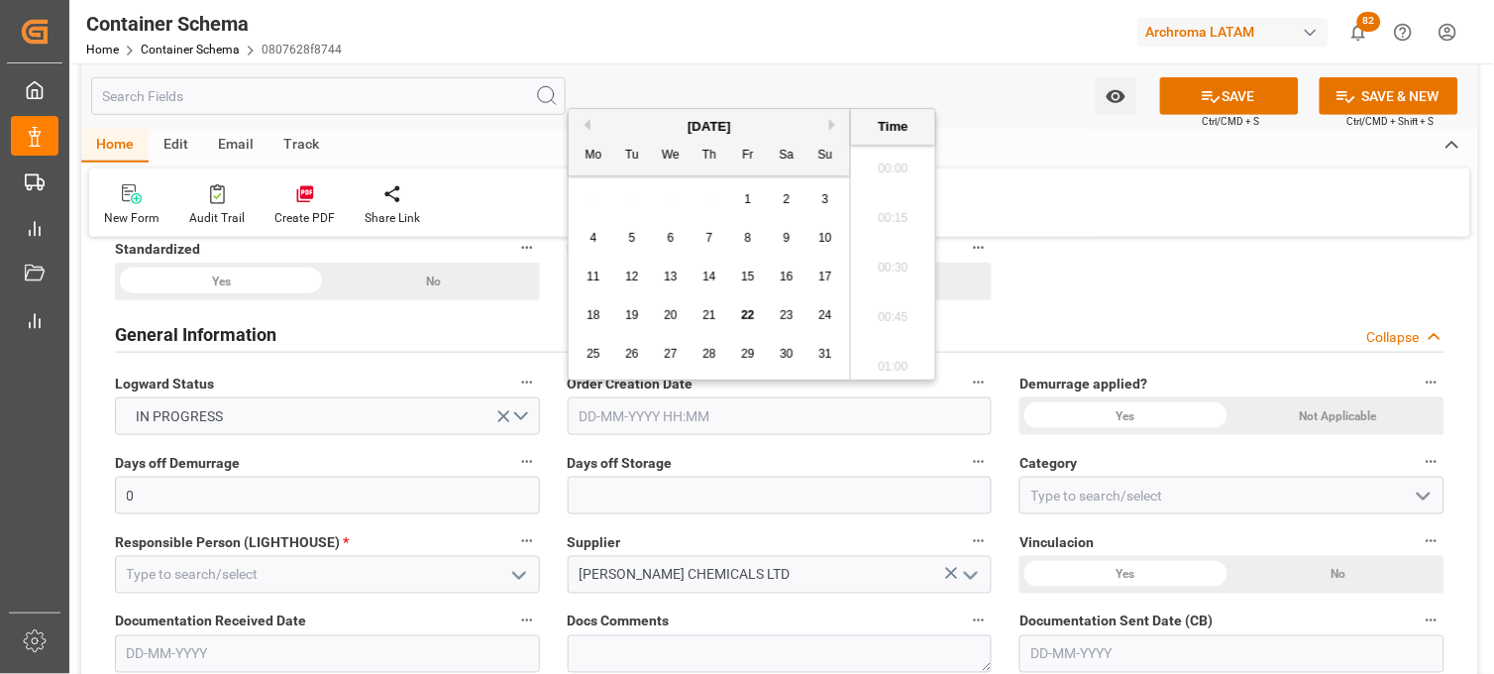
scroll to position [3870, 0]
click at [588, 200] on div "28 29 30 31 1 2 3" at bounding box center [710, 199] width 270 height 39
click at [745, 320] on span "22" at bounding box center [747, 315] width 13 height 14
click at [886, 302] on li "20:15" at bounding box center [893, 312] width 84 height 50
type input "[DATE] 20:15"
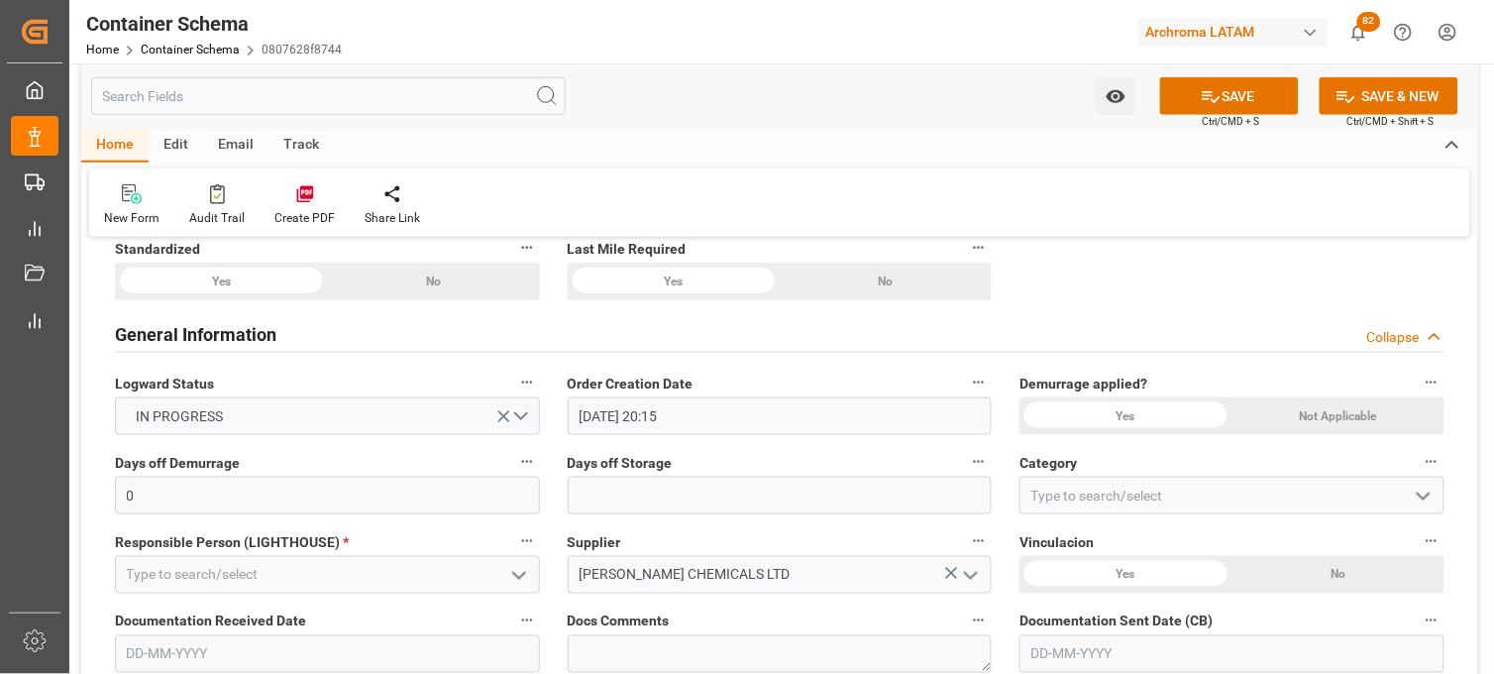
click at [327, 300] on div "Yes" at bounding box center [221, 282] width 212 height 38
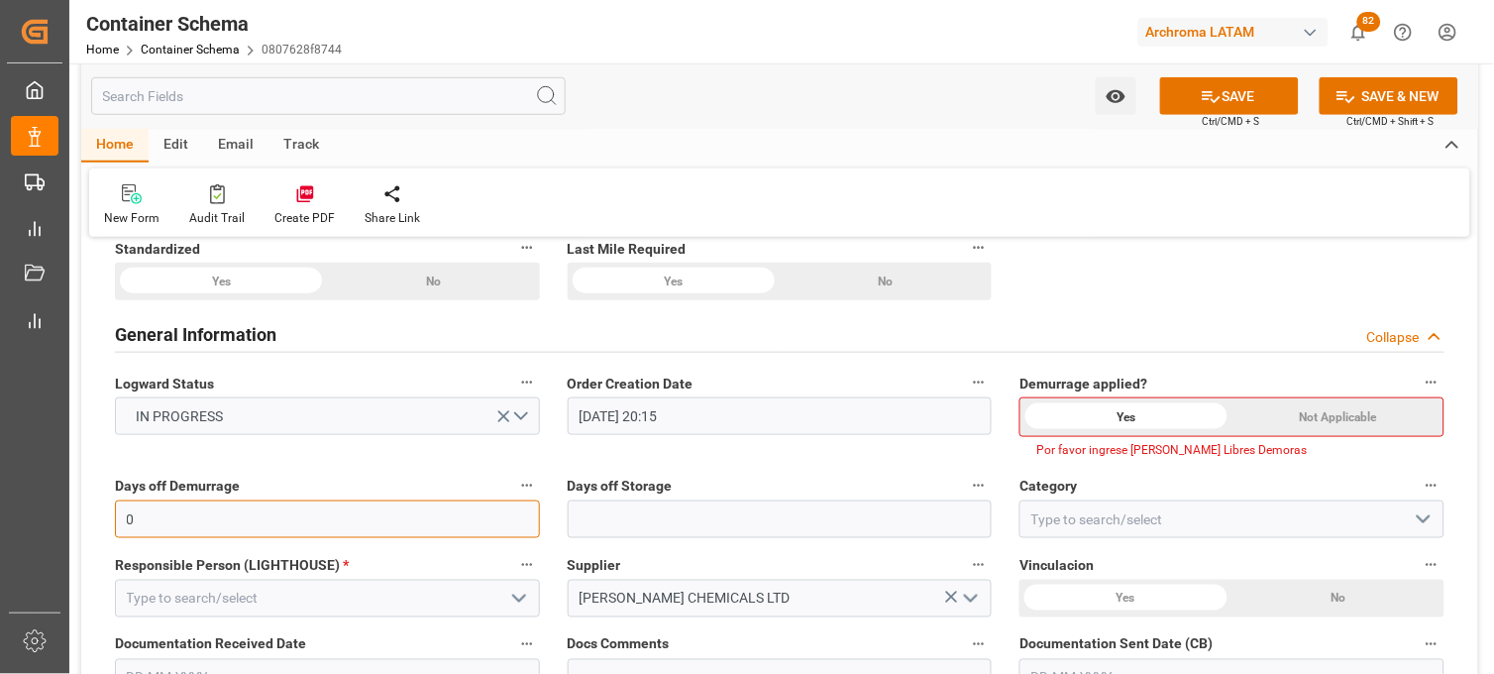
click at [485, 509] on input "0" at bounding box center [327, 519] width 425 height 38
type input "10"
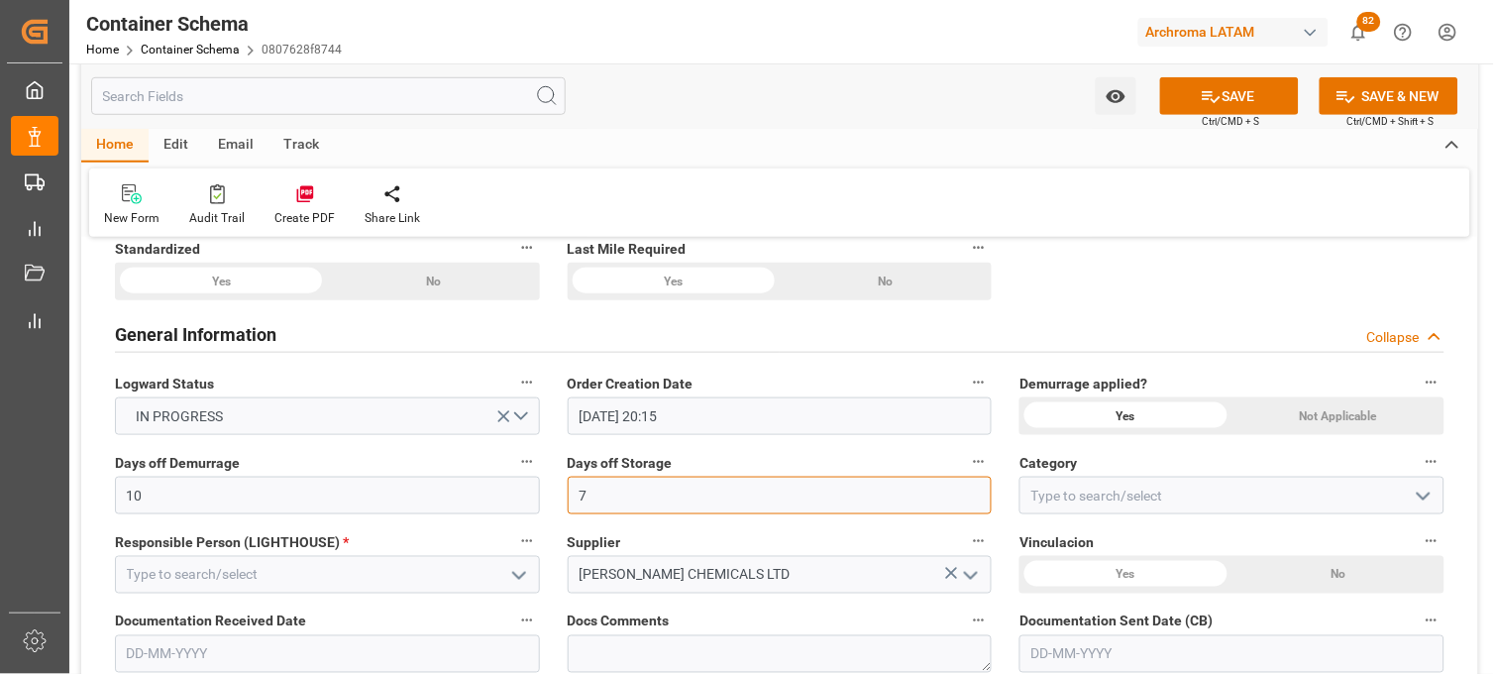
type input "7"
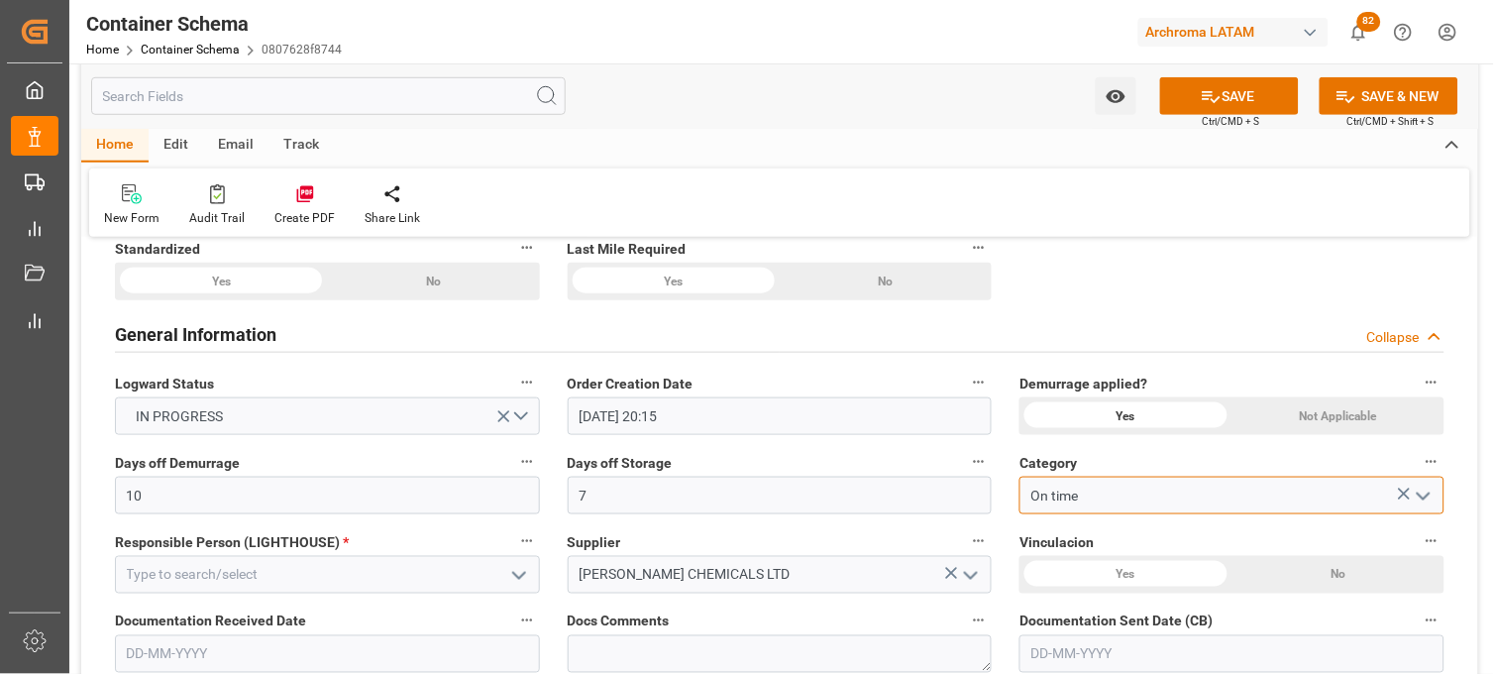
type input "On time"
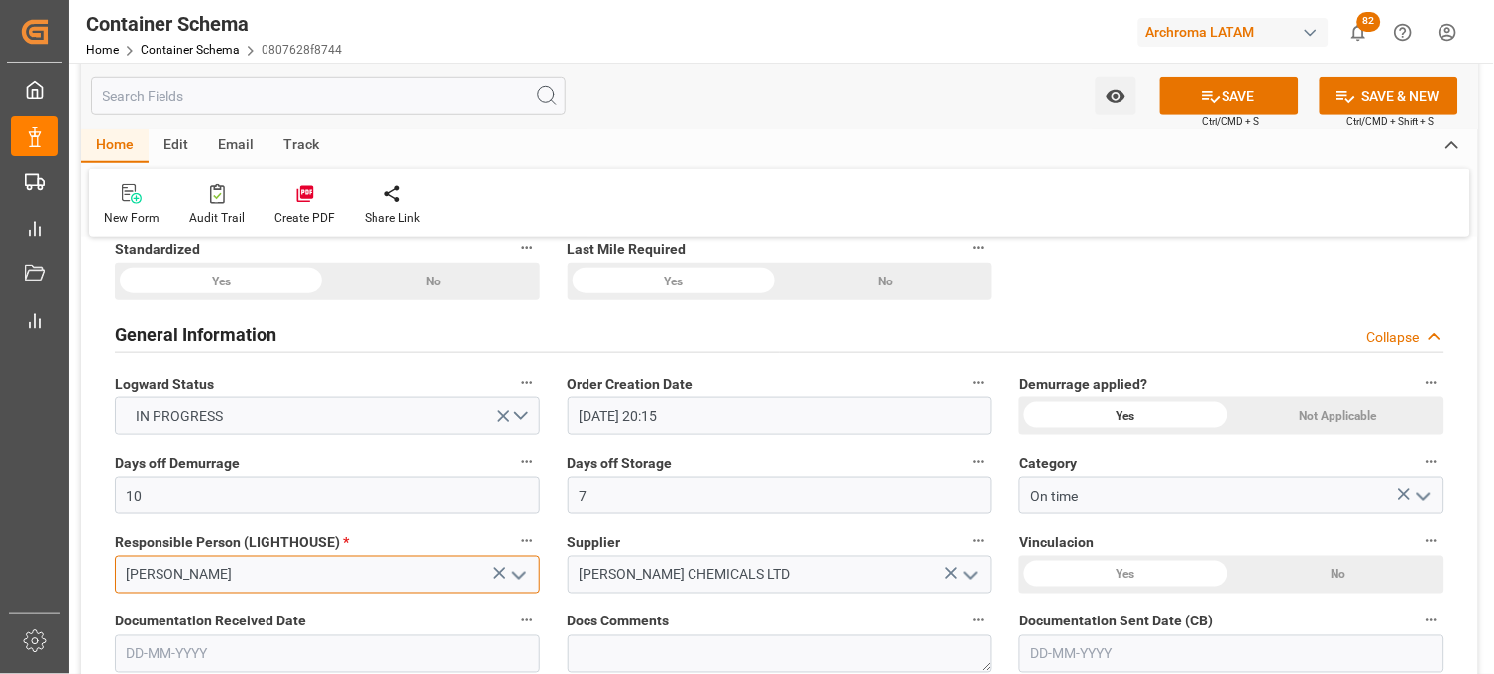
type input "[PERSON_NAME]"
click at [539, 300] on div "No" at bounding box center [433, 282] width 212 height 38
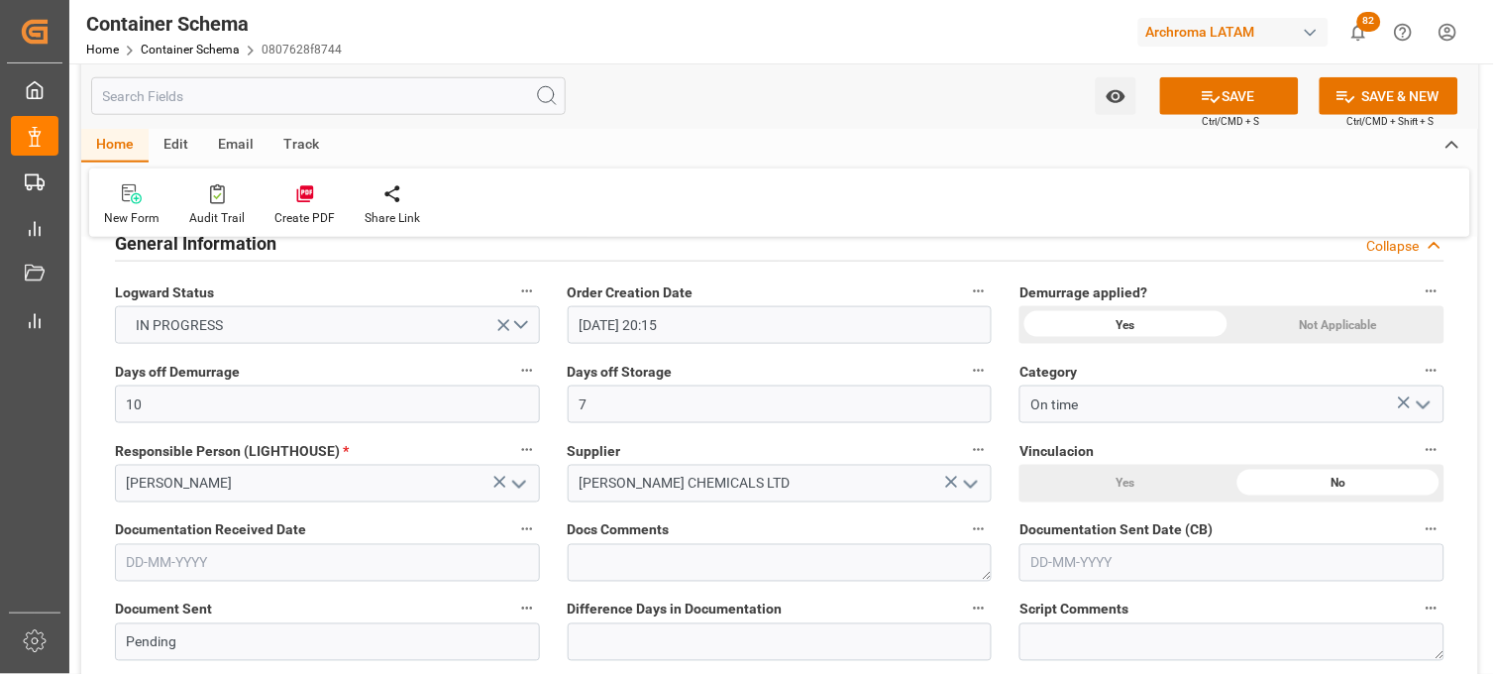
scroll to position [440, 0]
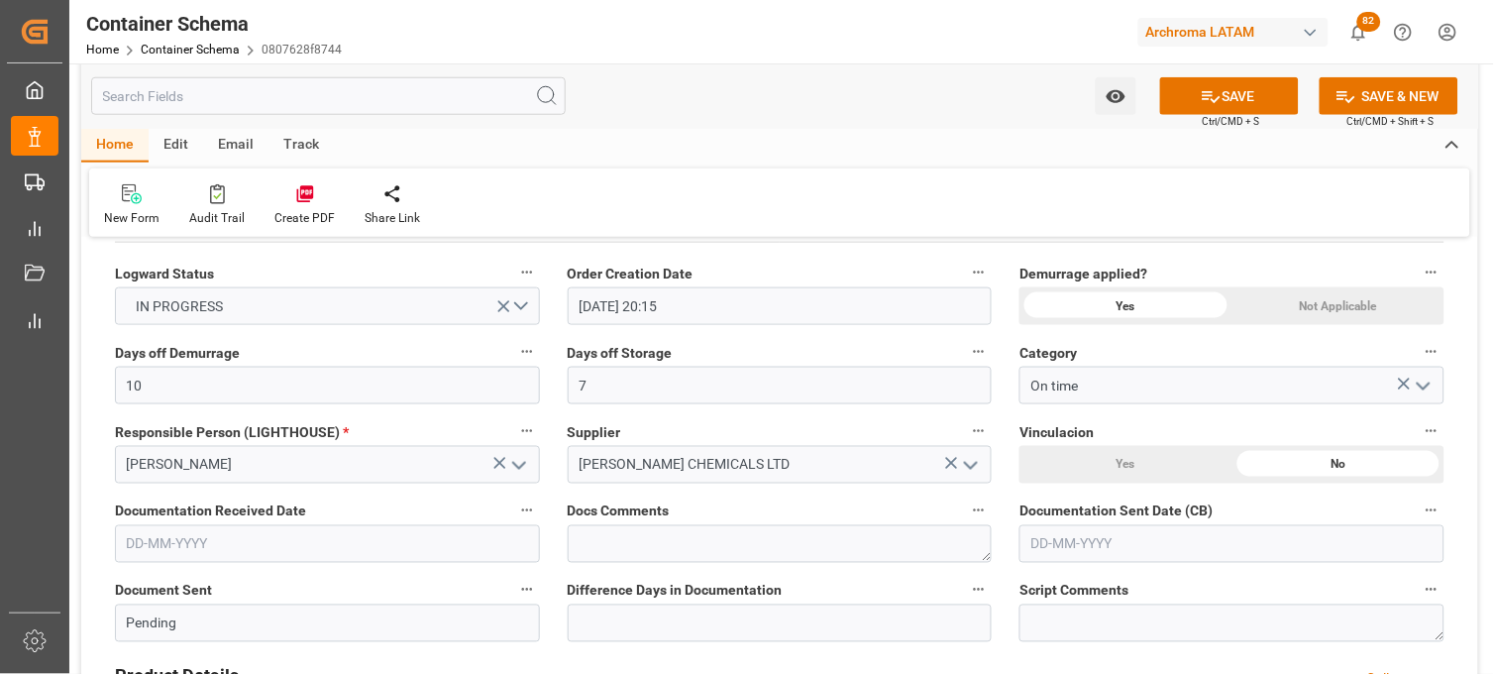
click at [215, 546] on input "text" at bounding box center [327, 544] width 425 height 38
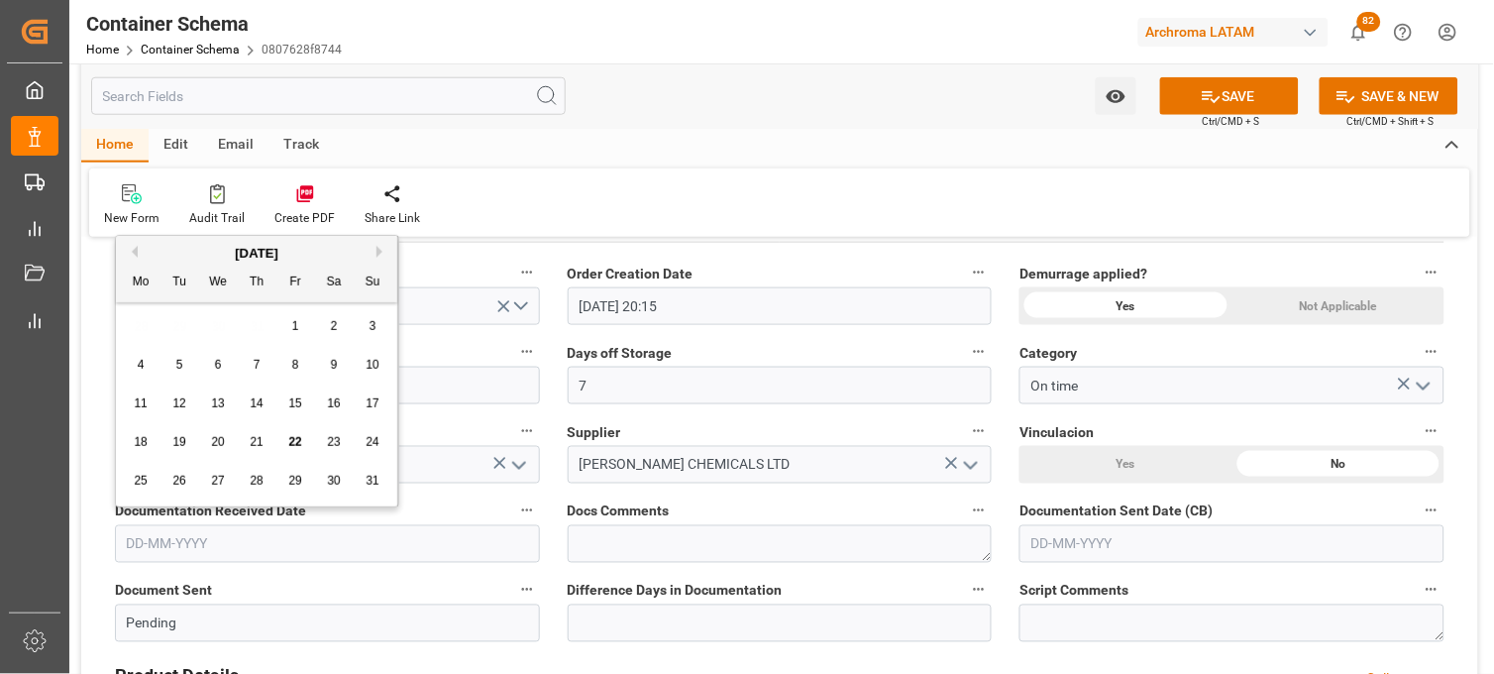
click at [135, 332] on div "28 29 30 31 1 2 3" at bounding box center [257, 326] width 270 height 39
click at [252, 448] on span "21" at bounding box center [256, 442] width 13 height 14
type input "21-08-2025"
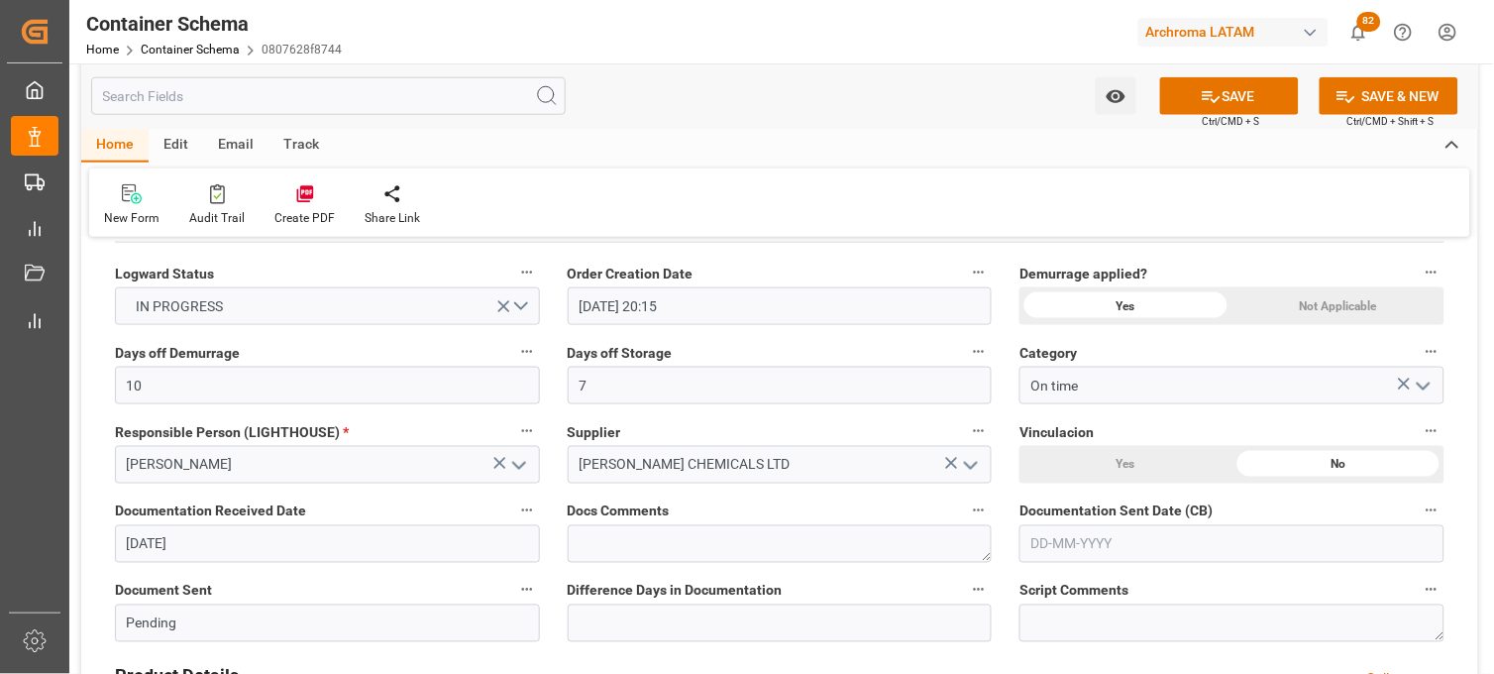
click at [1063, 549] on input "text" at bounding box center [1231, 544] width 425 height 38
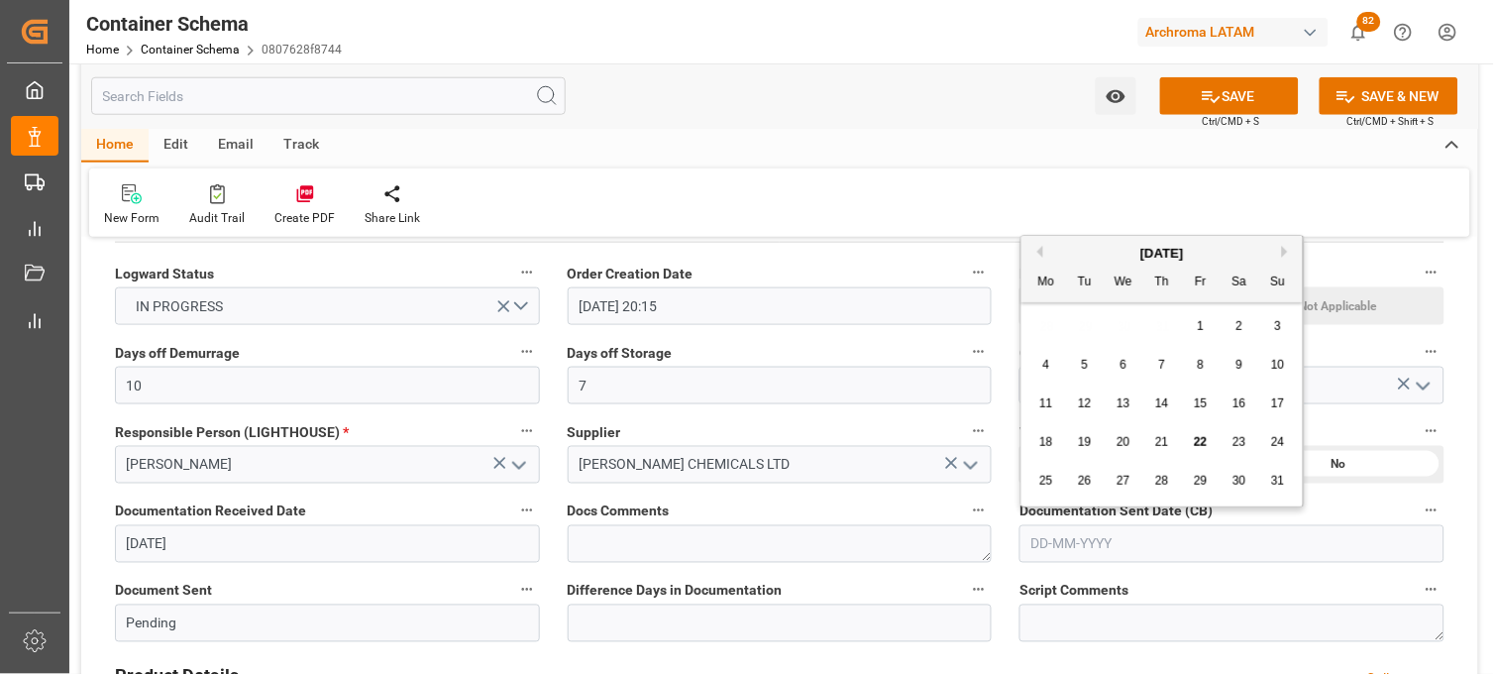
click at [1020, 308] on div "Previous Month Next Month August 2025 Mo Tu We Th Fr Sa Su 28 29 30 31 1 2 3 4 …" at bounding box center [1162, 371] width 284 height 272
click at [1205, 449] on span "22" at bounding box center [1200, 442] width 13 height 14
type input "[DATE]"
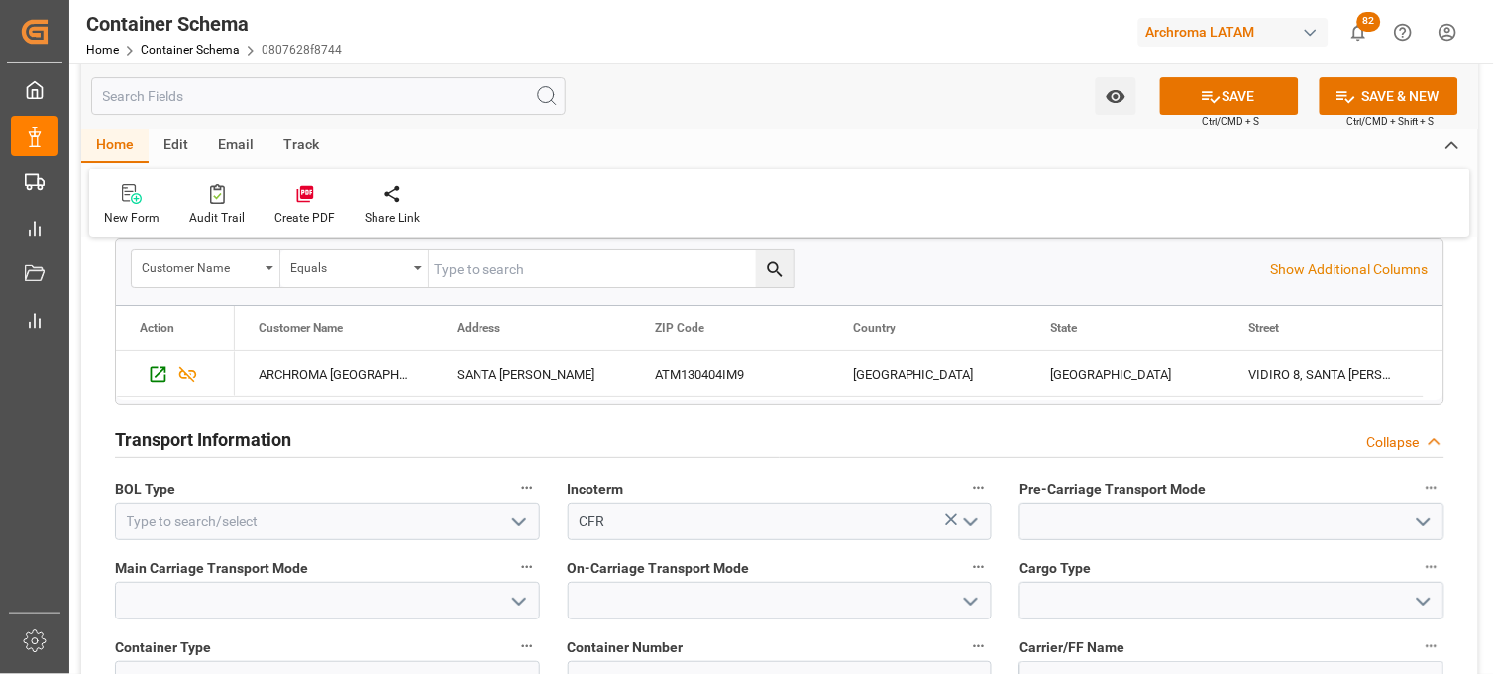
scroll to position [1650, 0]
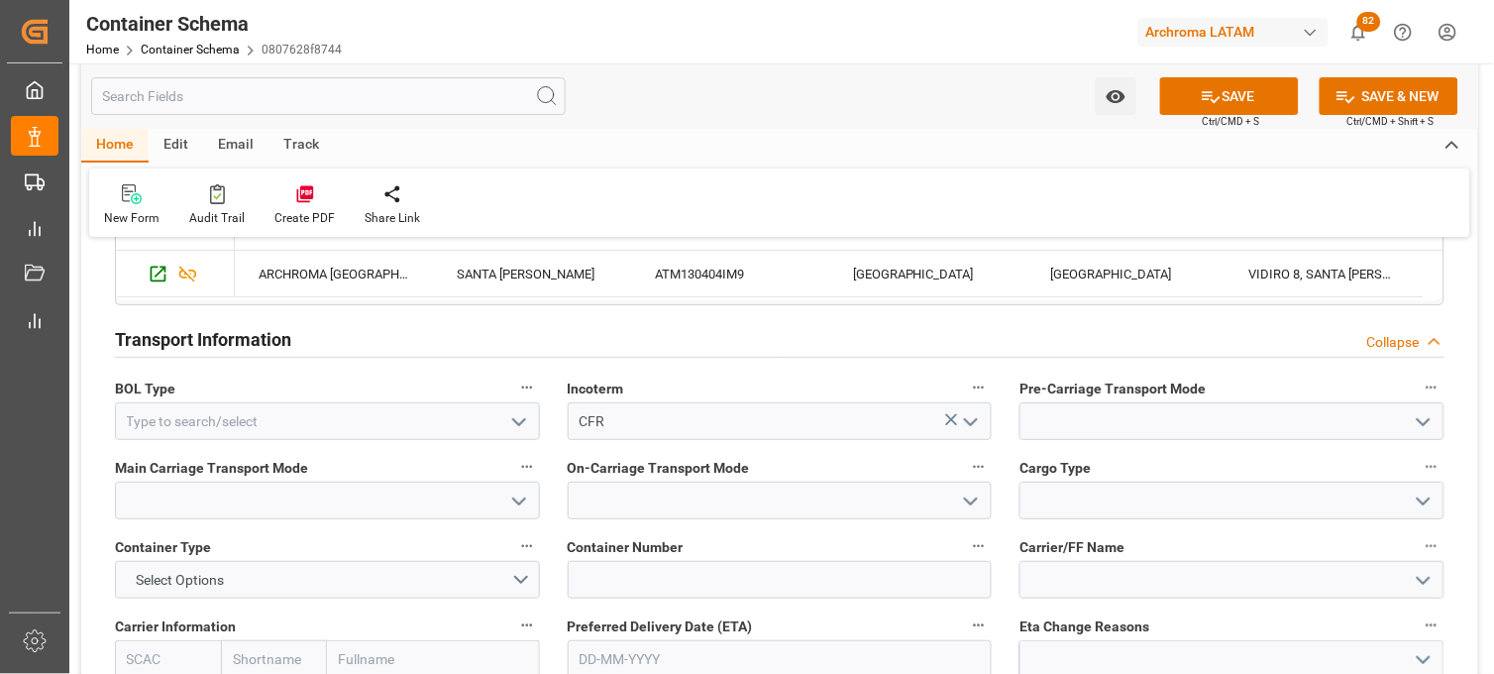
click at [521, 430] on icon "open menu" at bounding box center [519, 422] width 24 height 24
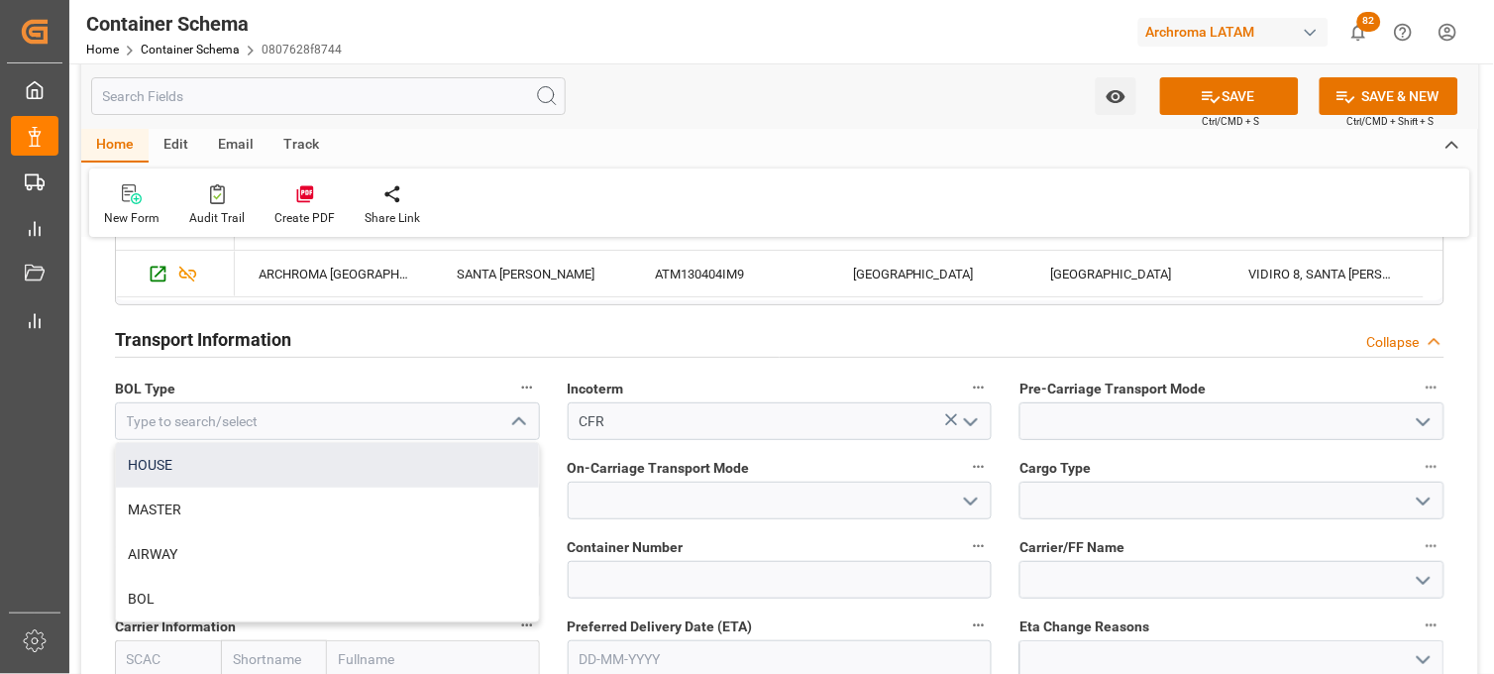
click at [448, 463] on div "HOUSE" at bounding box center [327, 465] width 423 height 45
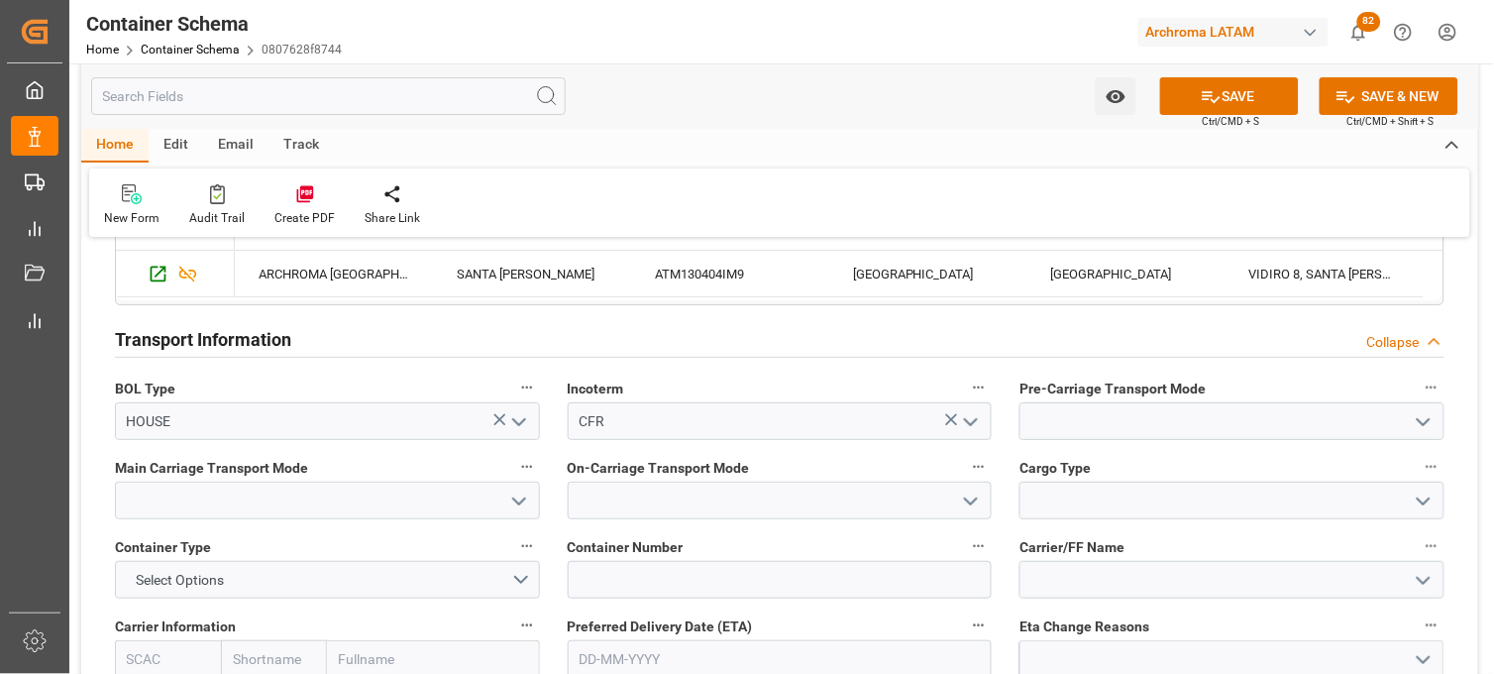
drag, startPoint x: 518, startPoint y: 422, endPoint x: 503, endPoint y: 438, distance: 21.7
click at [519, 424] on polyline "open menu" at bounding box center [519, 422] width 12 height 6
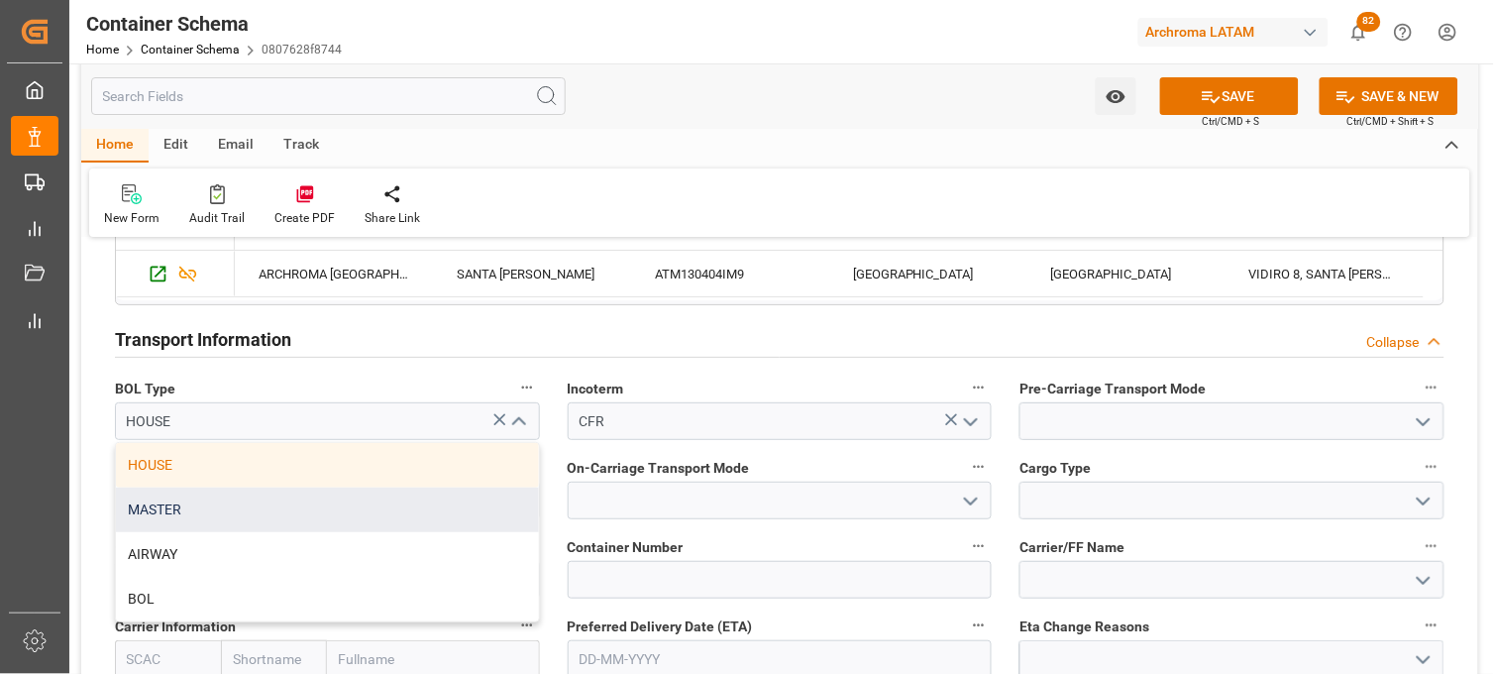
click at [453, 499] on div "MASTER" at bounding box center [327, 509] width 423 height 45
type input "MASTER"
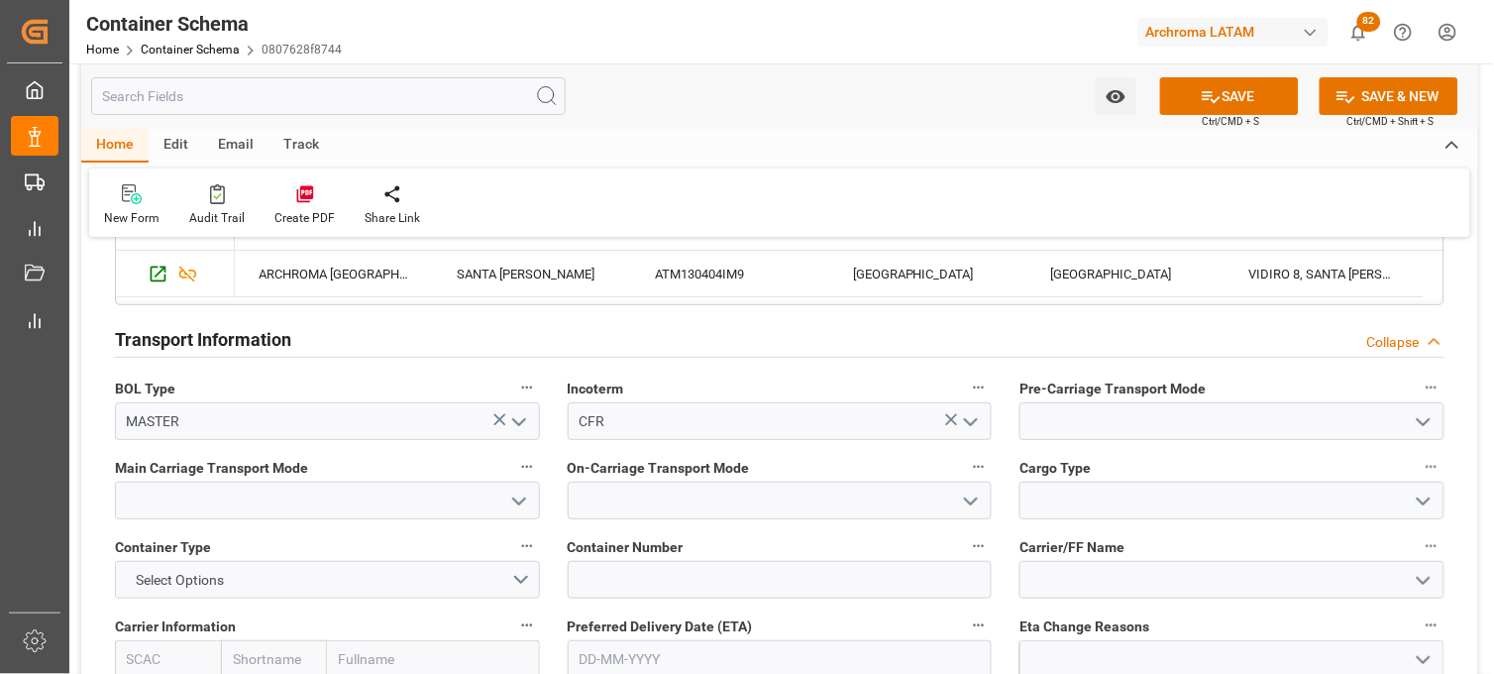
click at [1418, 416] on icon "open menu" at bounding box center [1424, 422] width 24 height 24
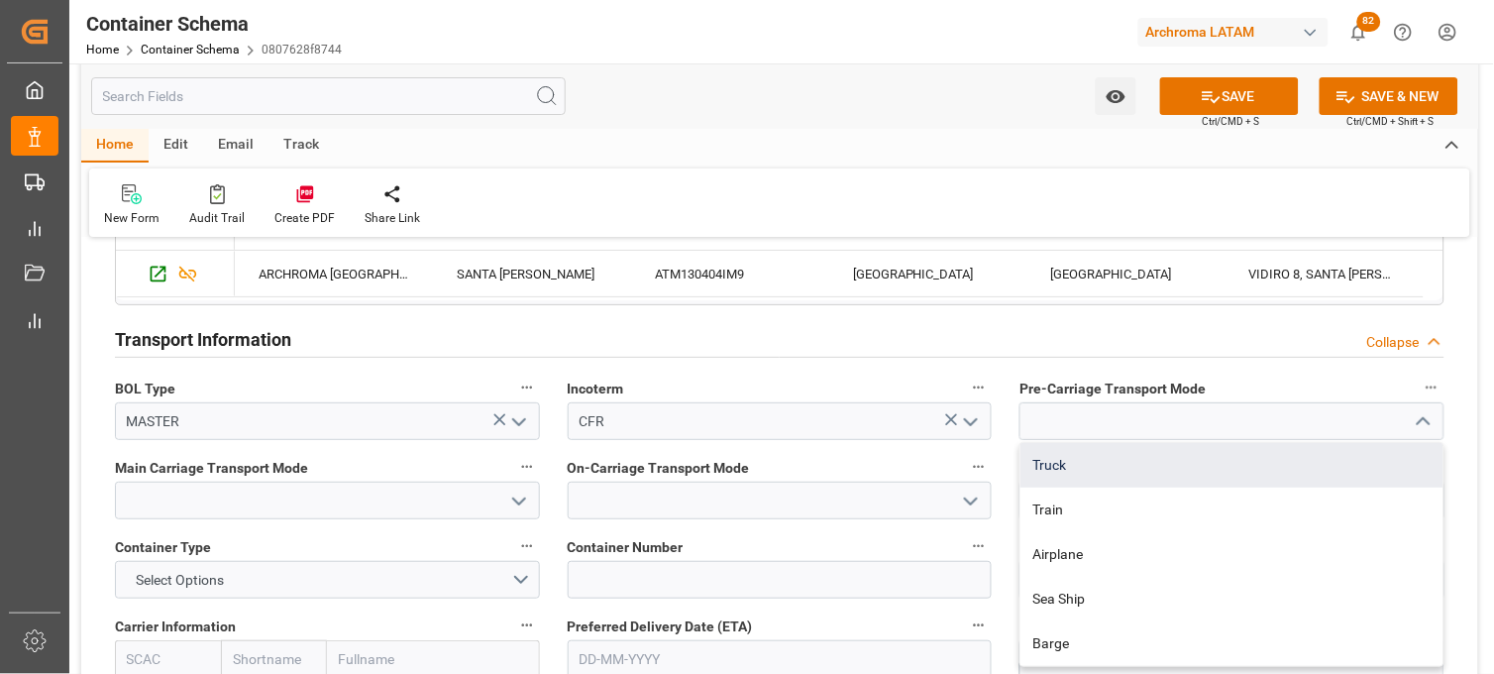
click at [1205, 464] on div "Truck" at bounding box center [1231, 465] width 423 height 45
type input "Truck"
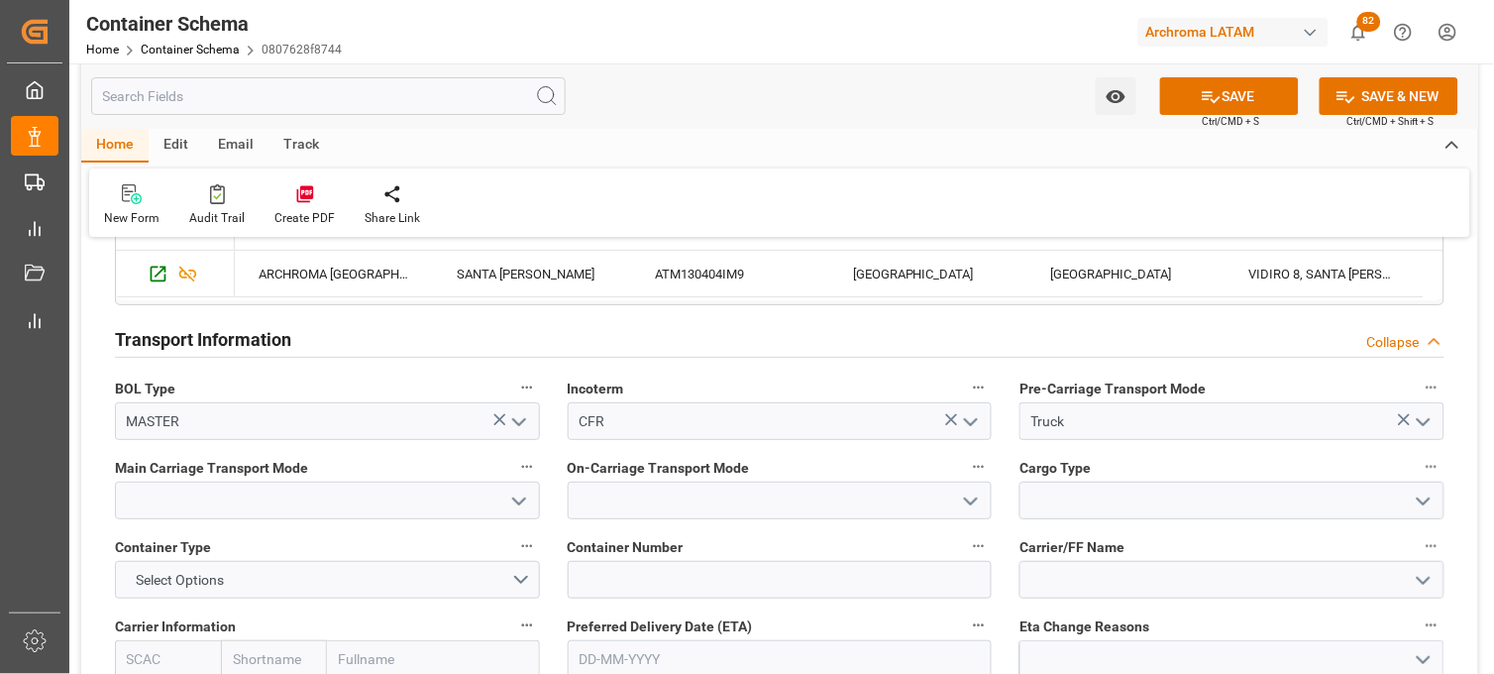
click at [518, 502] on polyline "open menu" at bounding box center [519, 501] width 12 height 6
click at [428, 656] on div "Sea Ship" at bounding box center [327, 678] width 423 height 45
type input "Sea Ship"
click at [977, 499] on icon "open menu" at bounding box center [971, 501] width 24 height 24
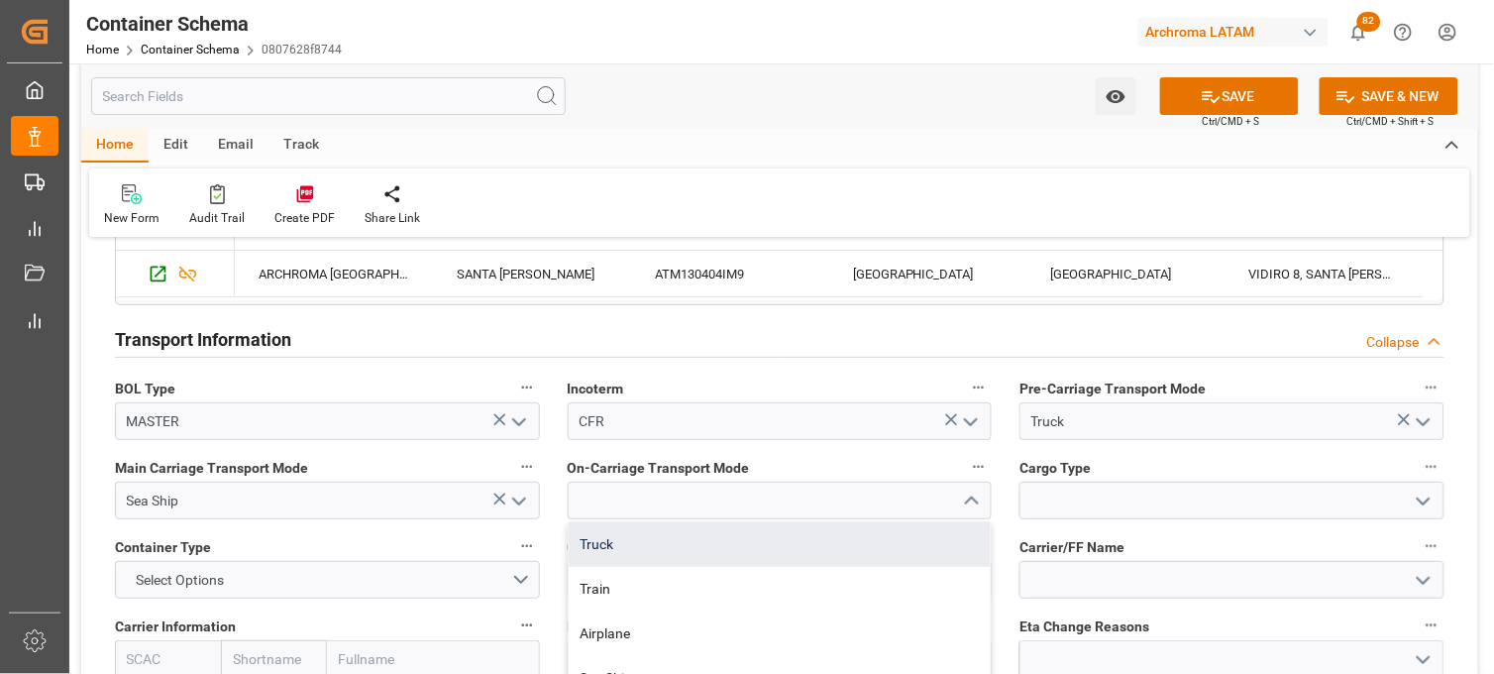
click at [815, 543] on div "Truck" at bounding box center [780, 544] width 423 height 45
type input "Truck"
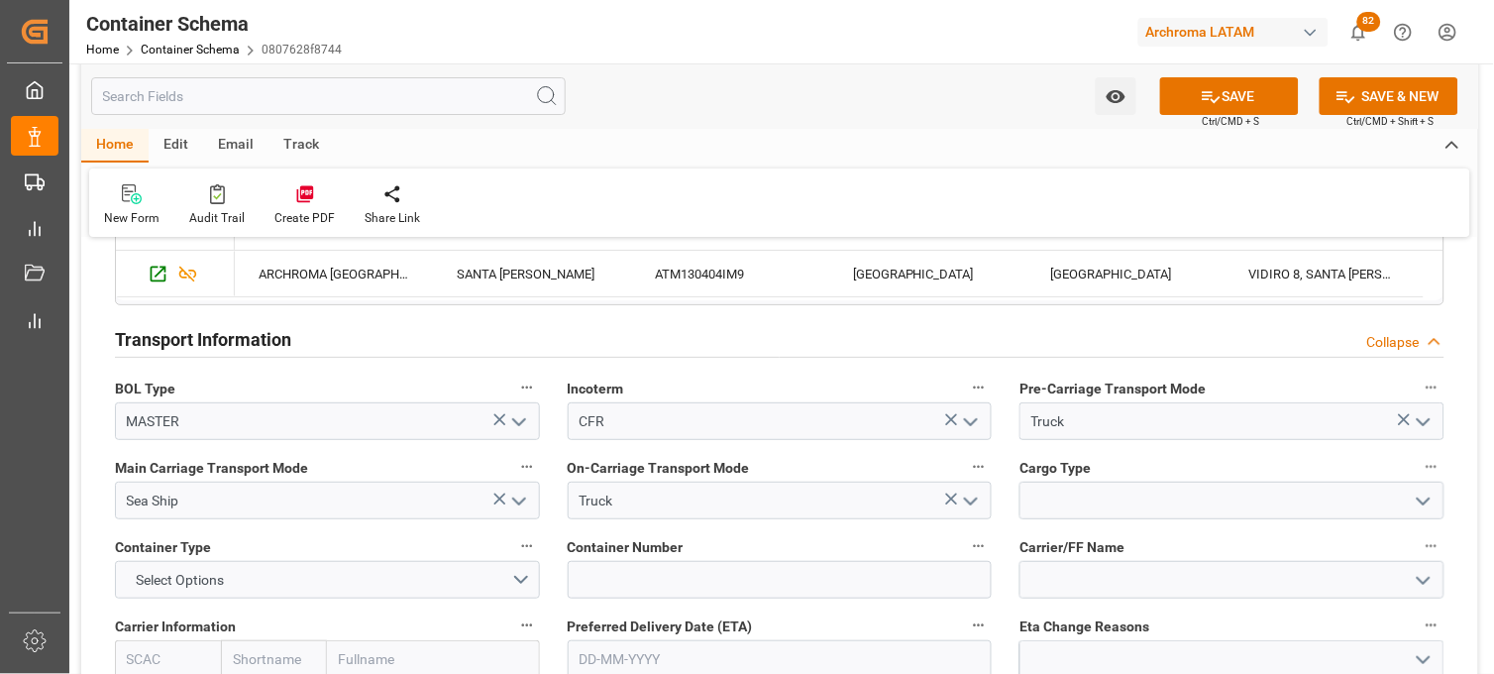
click at [1424, 502] on polyline "open menu" at bounding box center [1424, 501] width 12 height 6
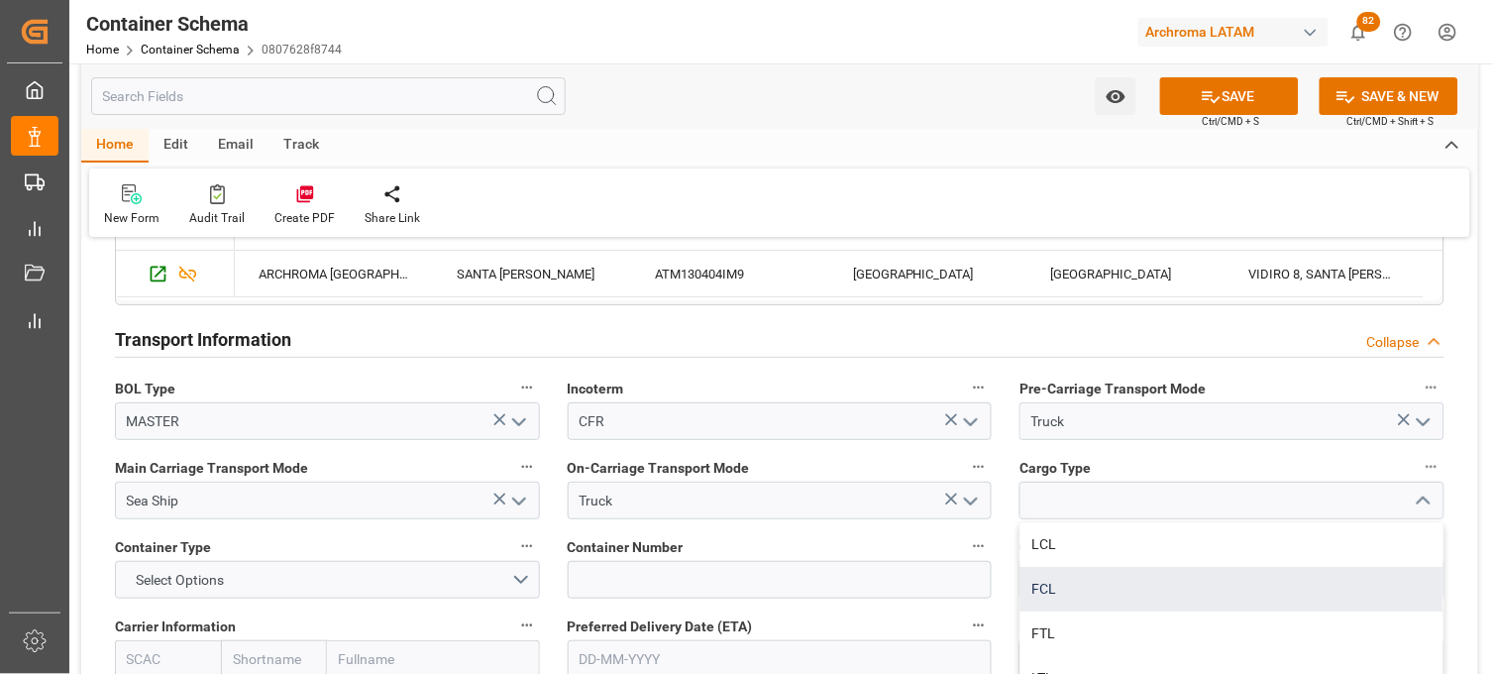
click at [1035, 582] on div "FCL" at bounding box center [1231, 589] width 423 height 45
type input "FCL"
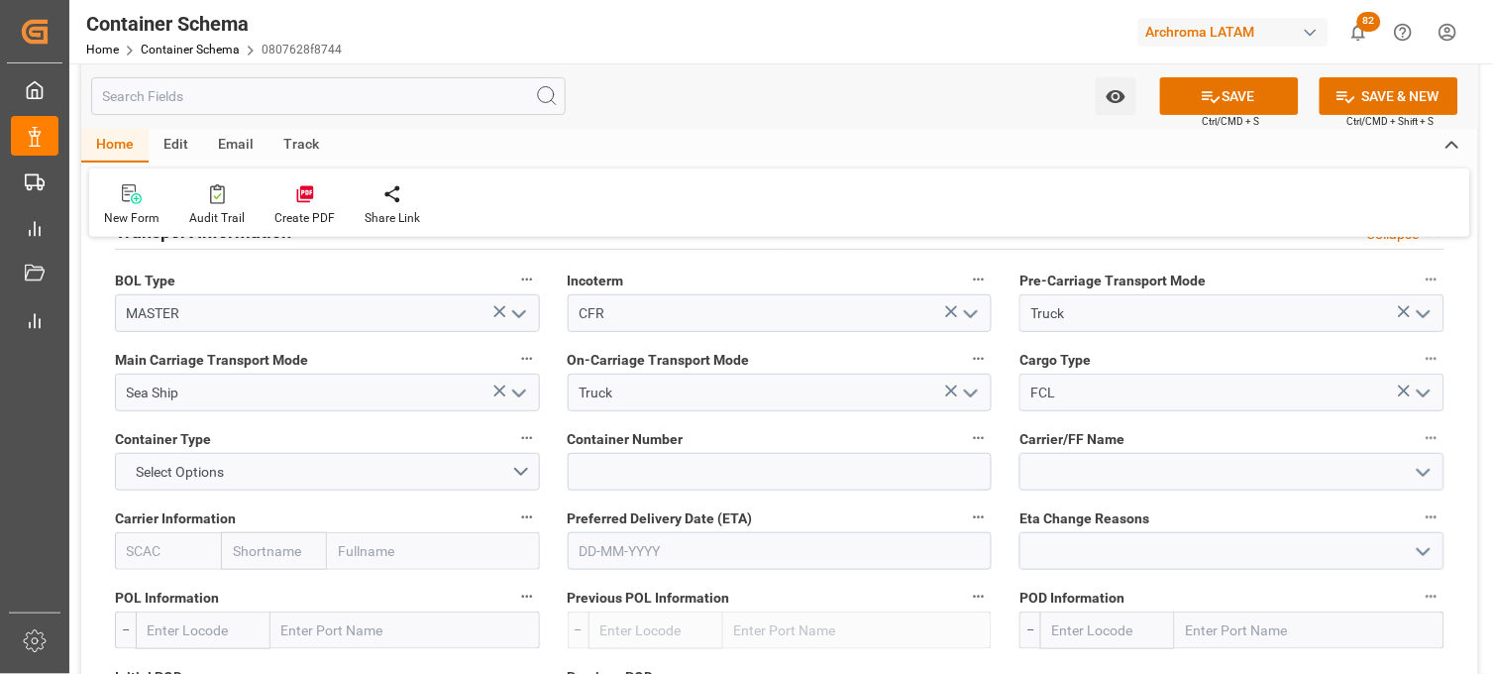
scroll to position [1760, 0]
click at [519, 469] on button "Select Options" at bounding box center [327, 470] width 425 height 38
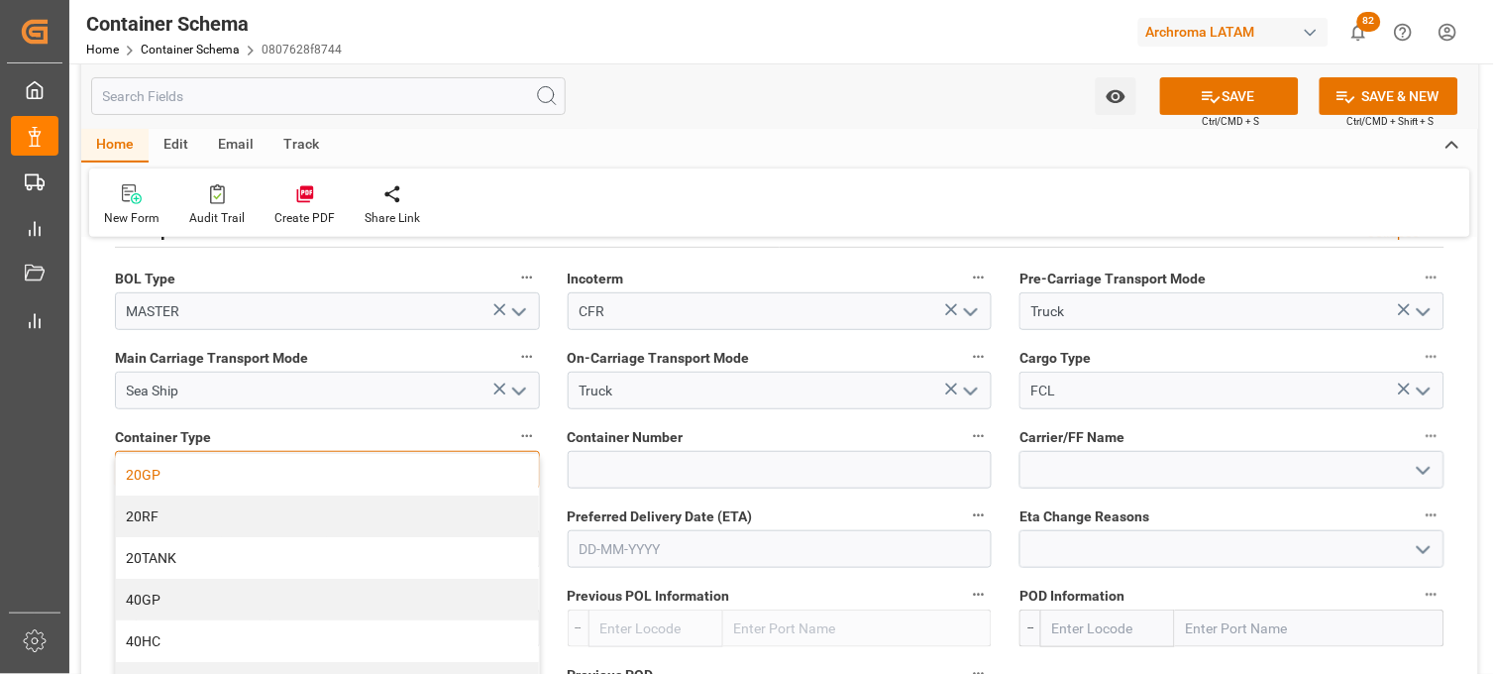
drag, startPoint x: 340, startPoint y: 479, endPoint x: 944, endPoint y: 667, distance: 633.0
click at [340, 479] on div "20GP" at bounding box center [327, 475] width 423 height 42
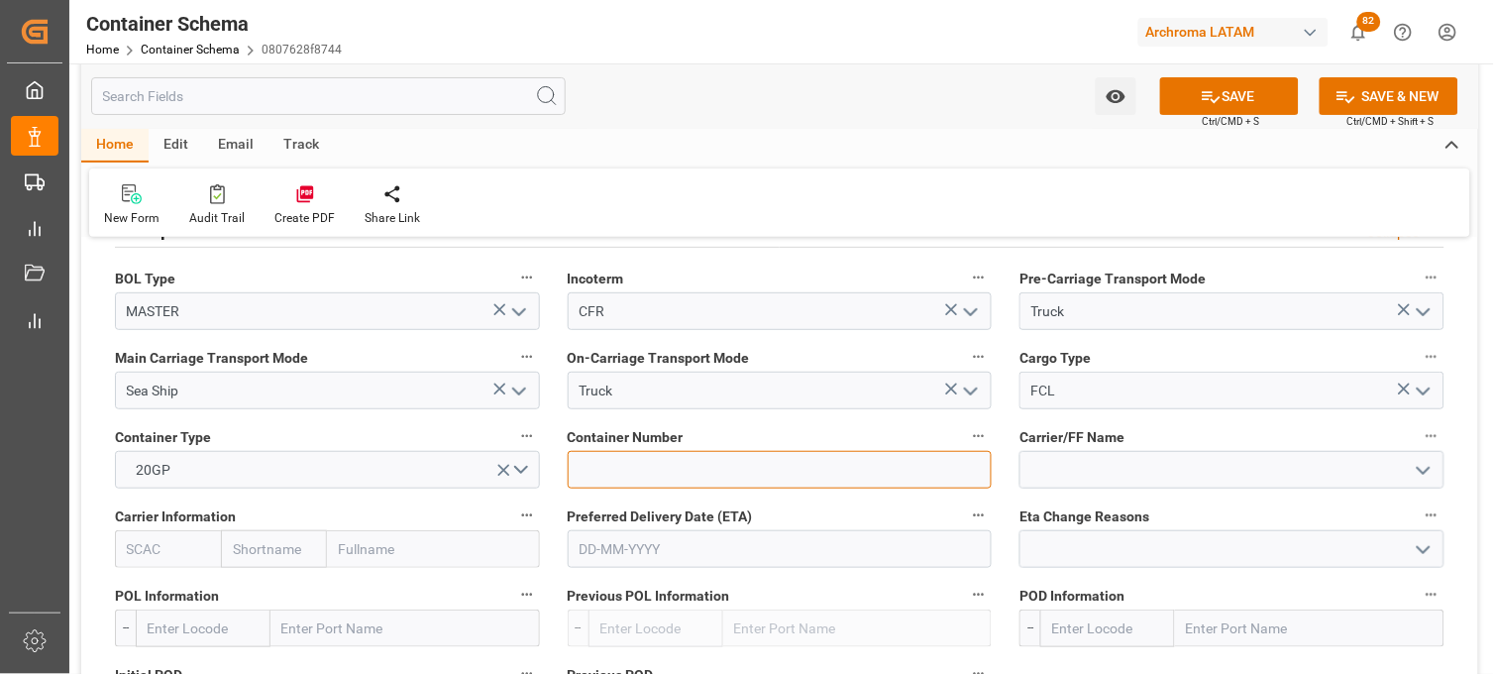
click at [621, 466] on input at bounding box center [780, 470] width 425 height 38
paste input "OOLU0380335"
type input "OOLU0380335"
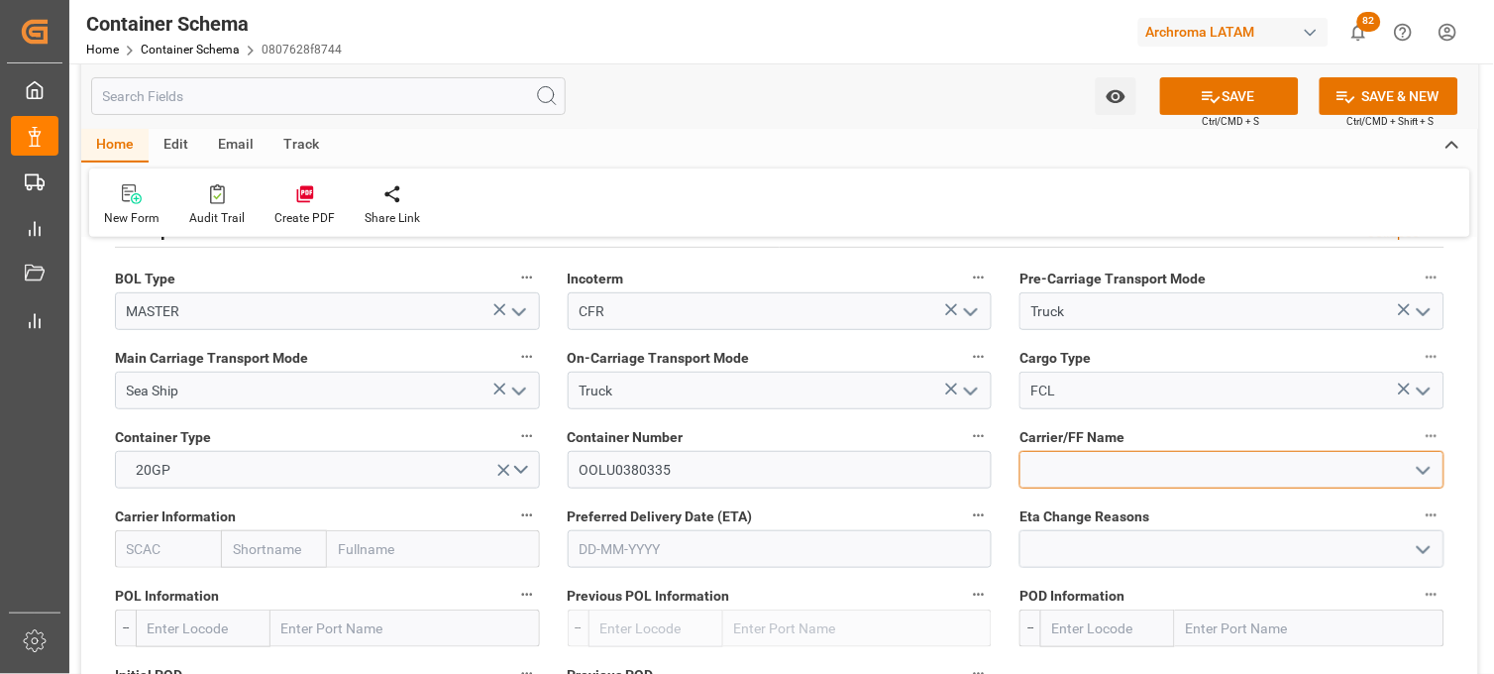
click at [1050, 472] on input at bounding box center [1231, 470] width 425 height 38
click at [277, 546] on input "text" at bounding box center [274, 549] width 106 height 38
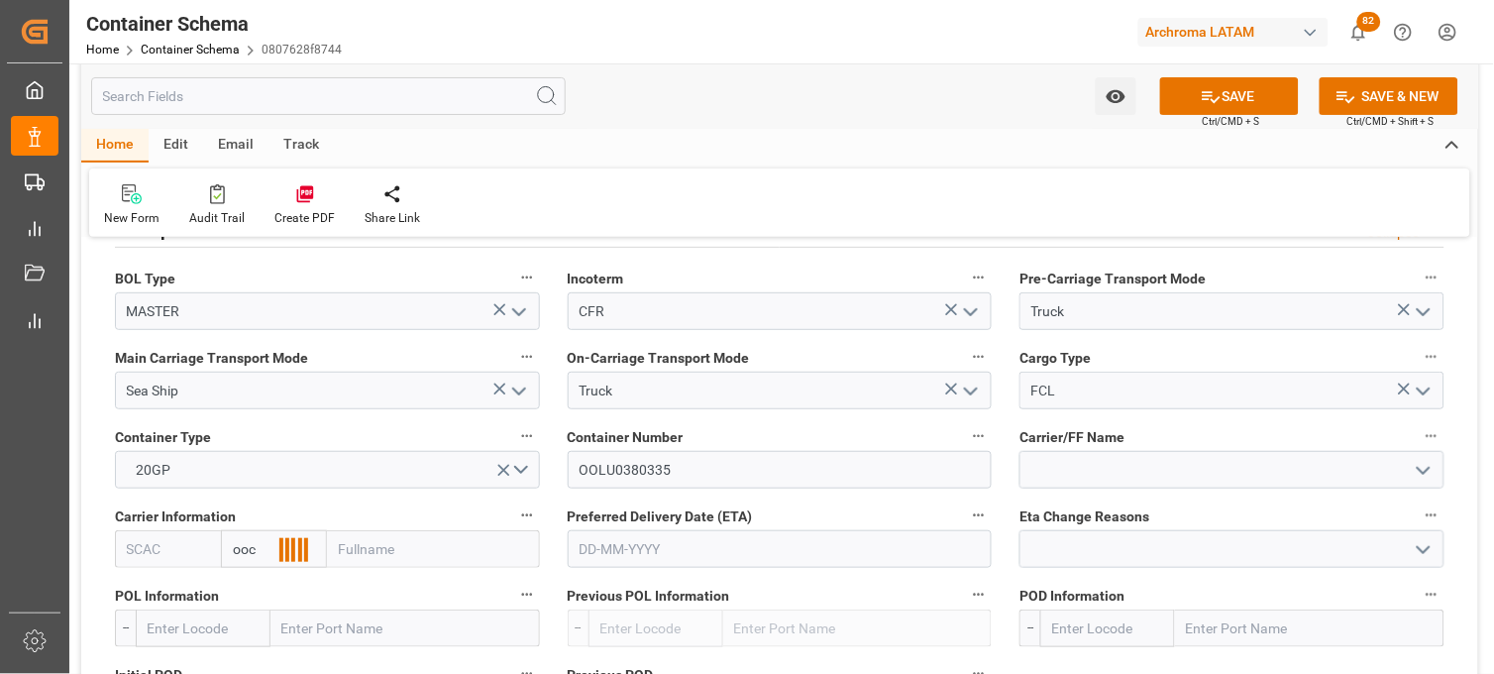
type input "oocl"
click at [243, 595] on b "OOCL" at bounding box center [252, 593] width 37 height 16
type input "OOLU"
type input "OOCL"
type input "Orient Overseas Container Line Ltd"
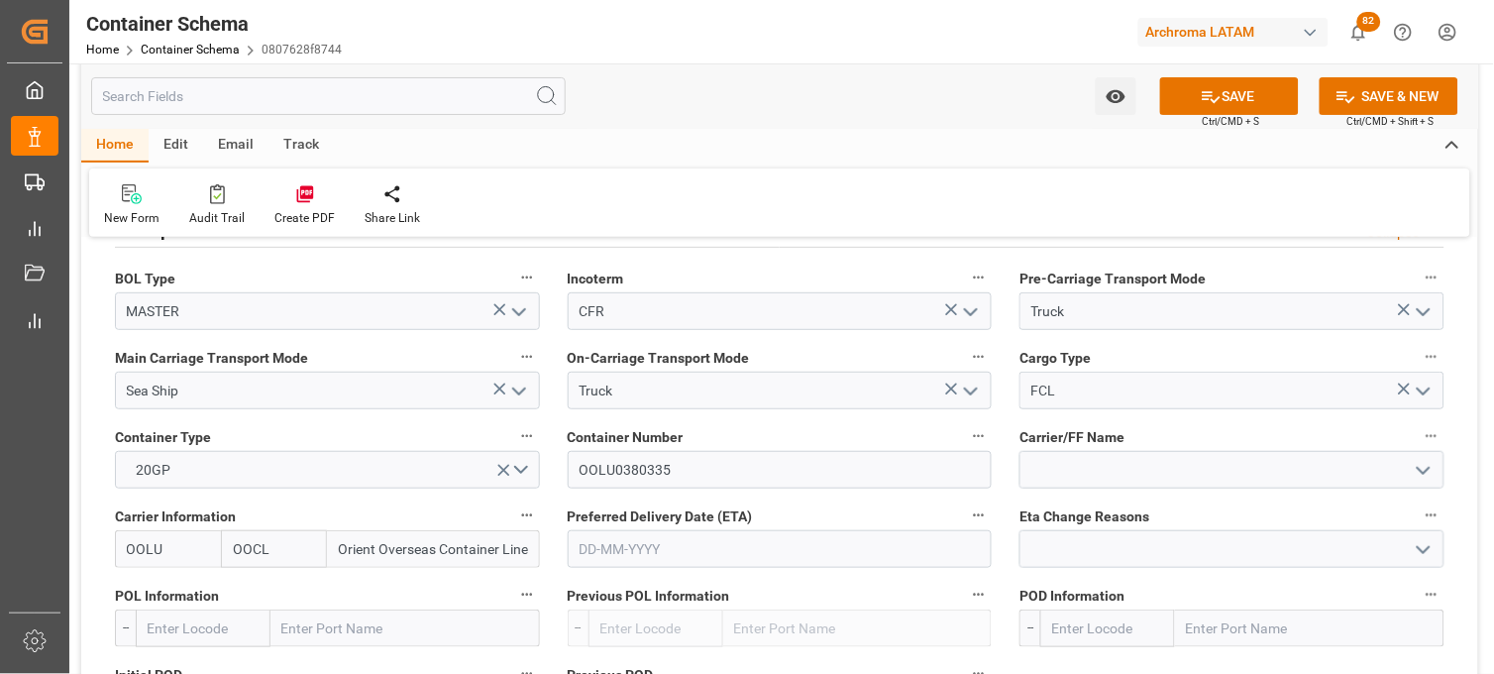
type input "OOCL"
click at [619, 548] on input "text" at bounding box center [780, 549] width 425 height 38
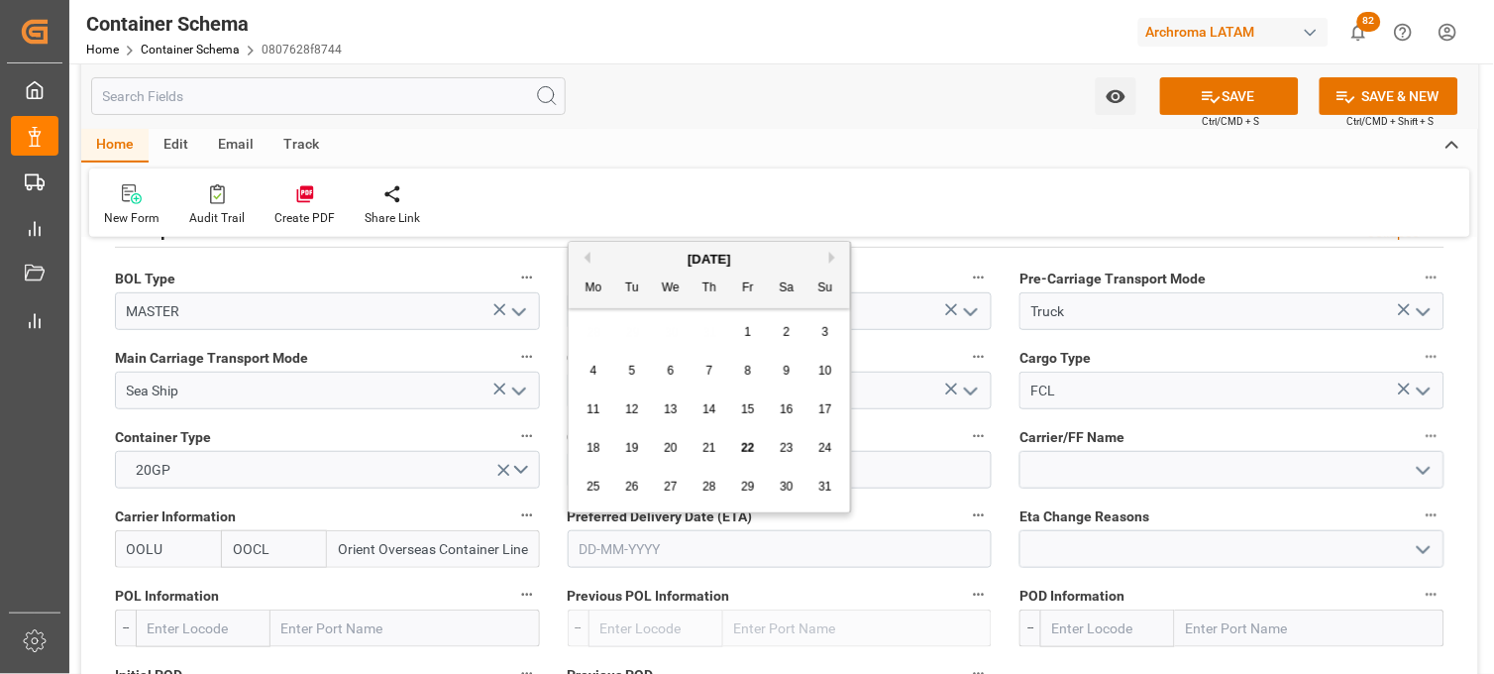
click at [830, 255] on button "Next Month" at bounding box center [835, 258] width 12 height 12
click at [595, 332] on span "1" at bounding box center [593, 332] width 7 height 14
type input "01-09-2025"
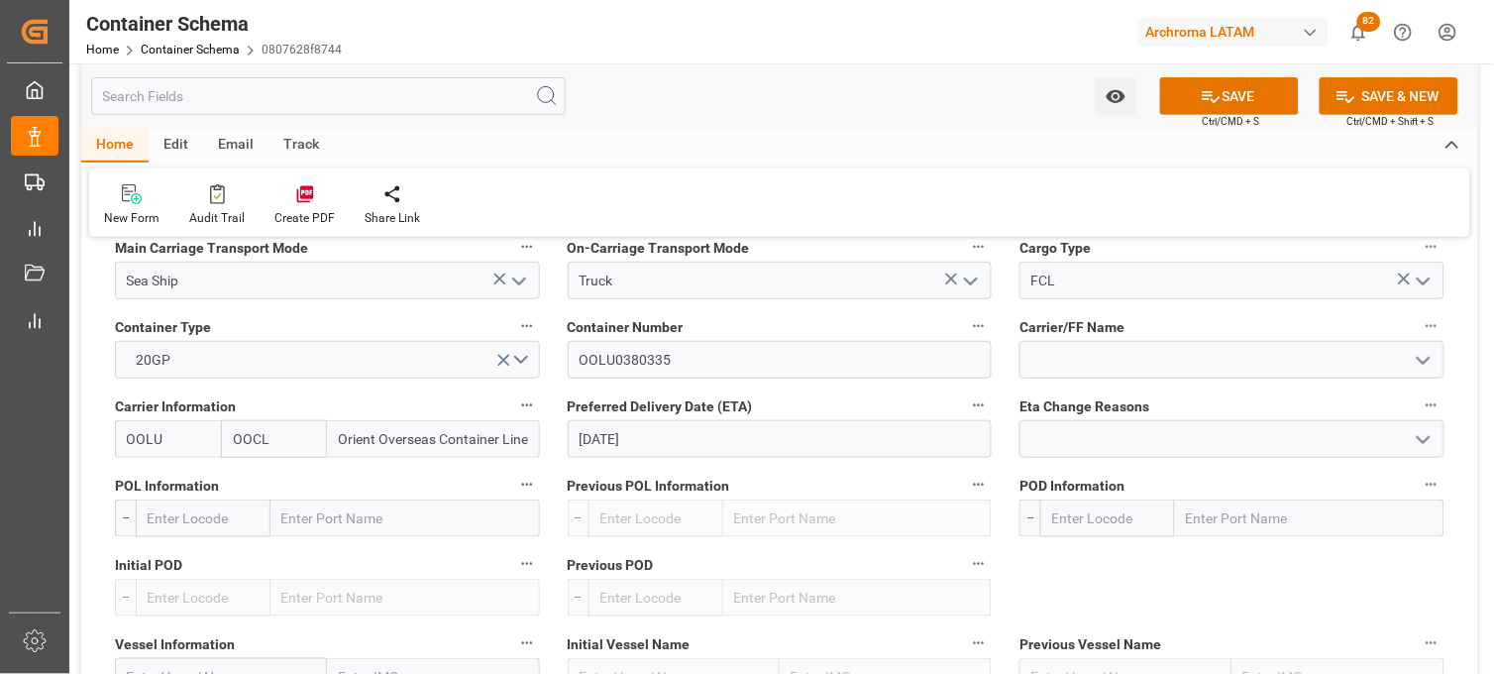
scroll to position [1981, 0]
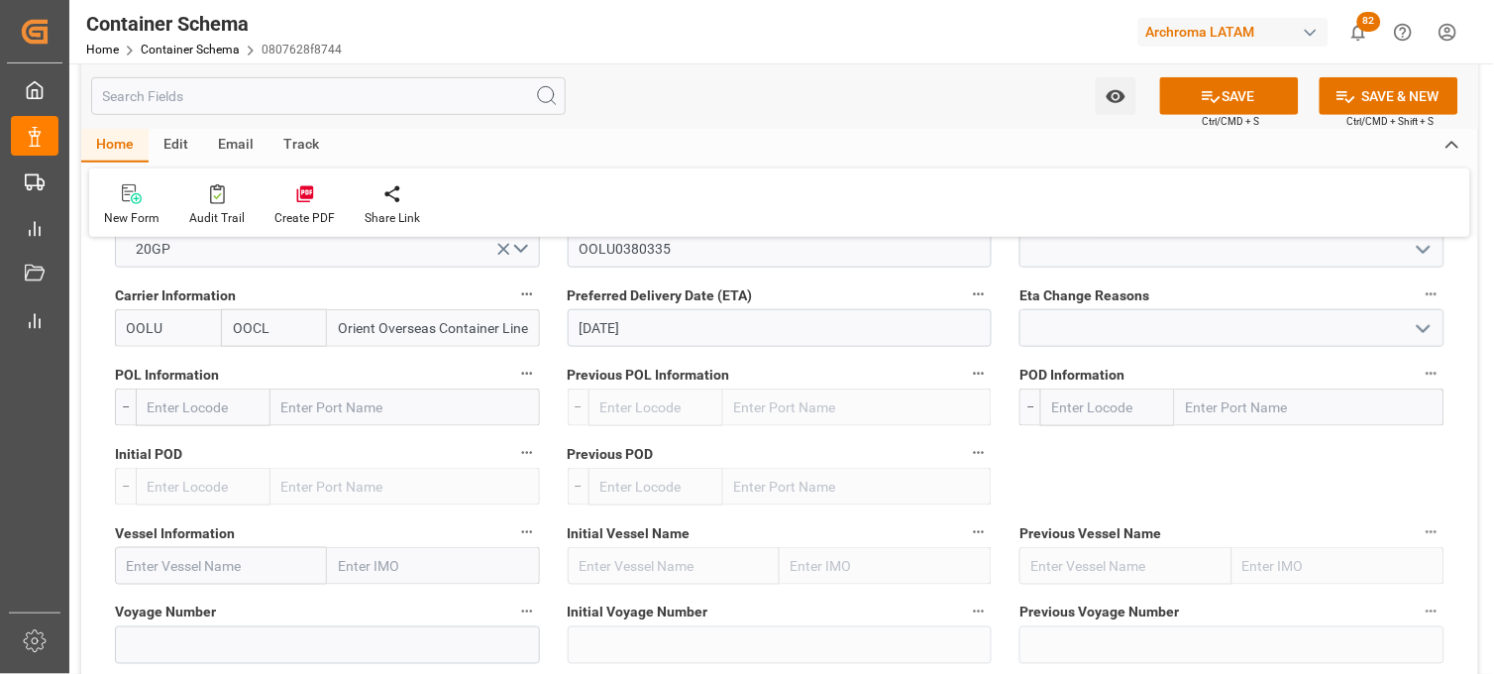
click at [312, 406] on input "text" at bounding box center [404, 407] width 269 height 38
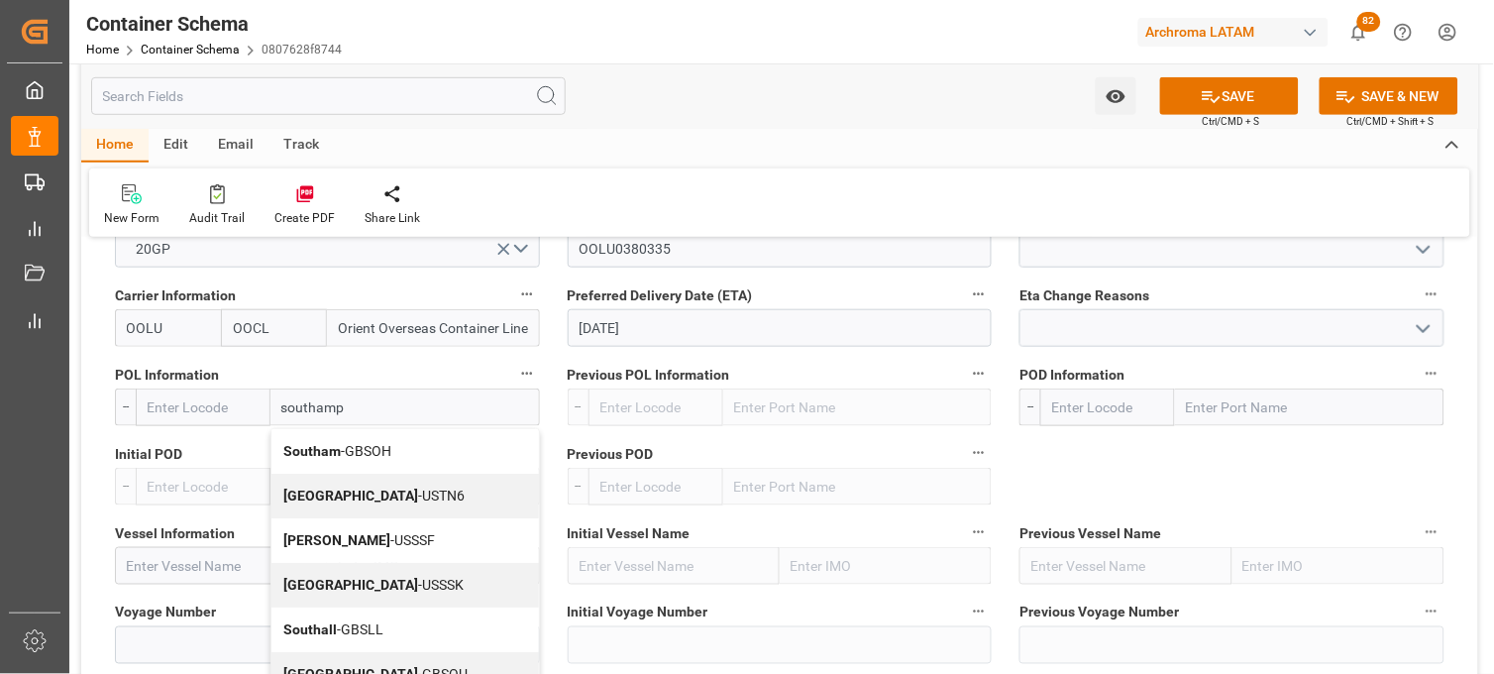
type input "southampt"
click at [367, 488] on b "Southampton" at bounding box center [350, 495] width 135 height 16
type input "USTN6"
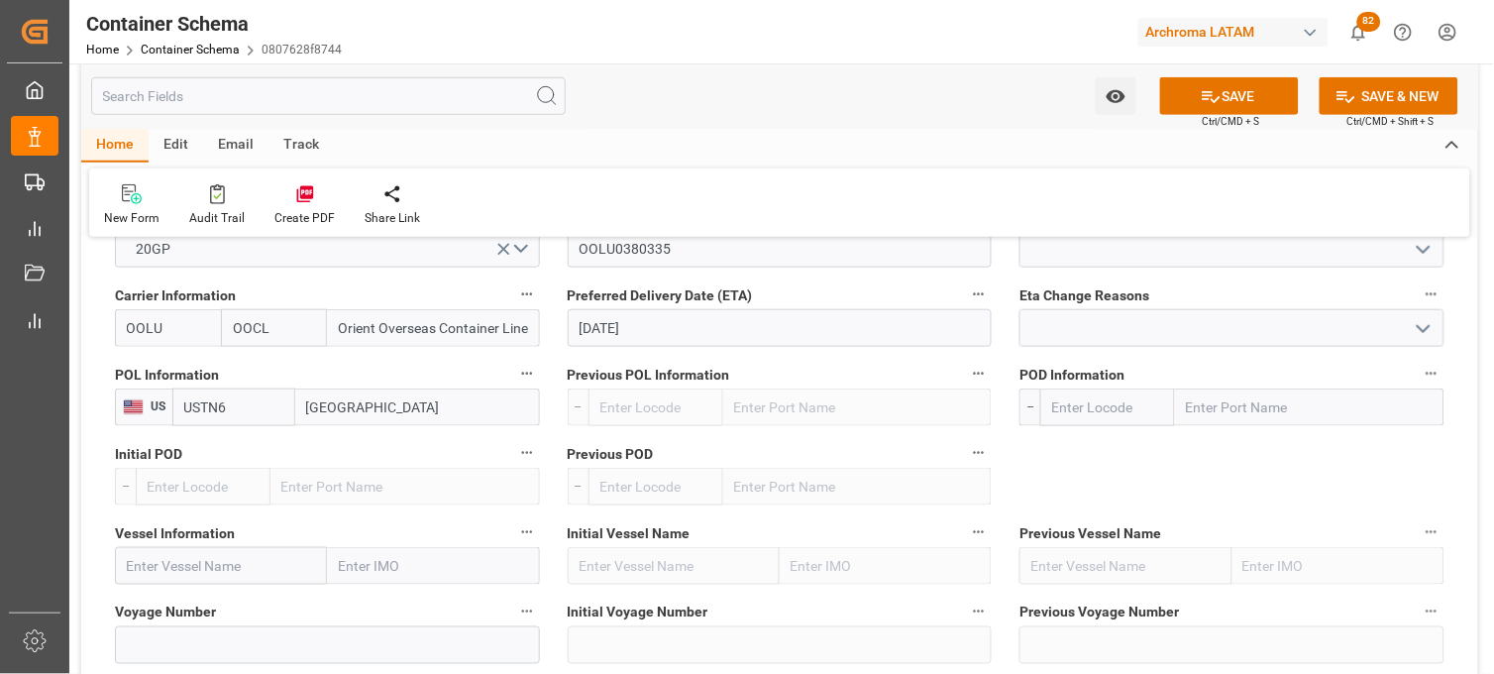
type input "Southampton"
click at [1213, 412] on input "text" at bounding box center [1309, 407] width 269 height 38
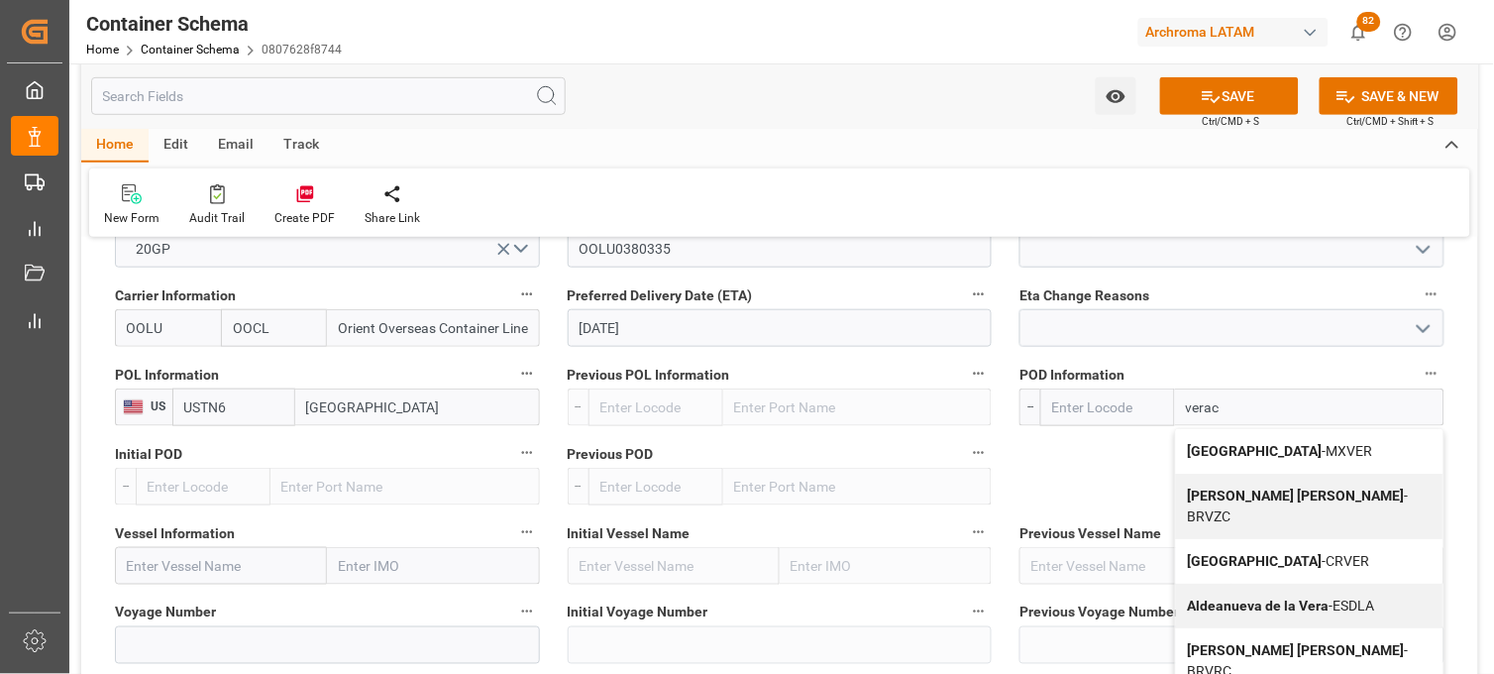
click at [1199, 452] on b "Veracruz" at bounding box center [1255, 451] width 135 height 16
type input "Veracruz"
type input "MXVER"
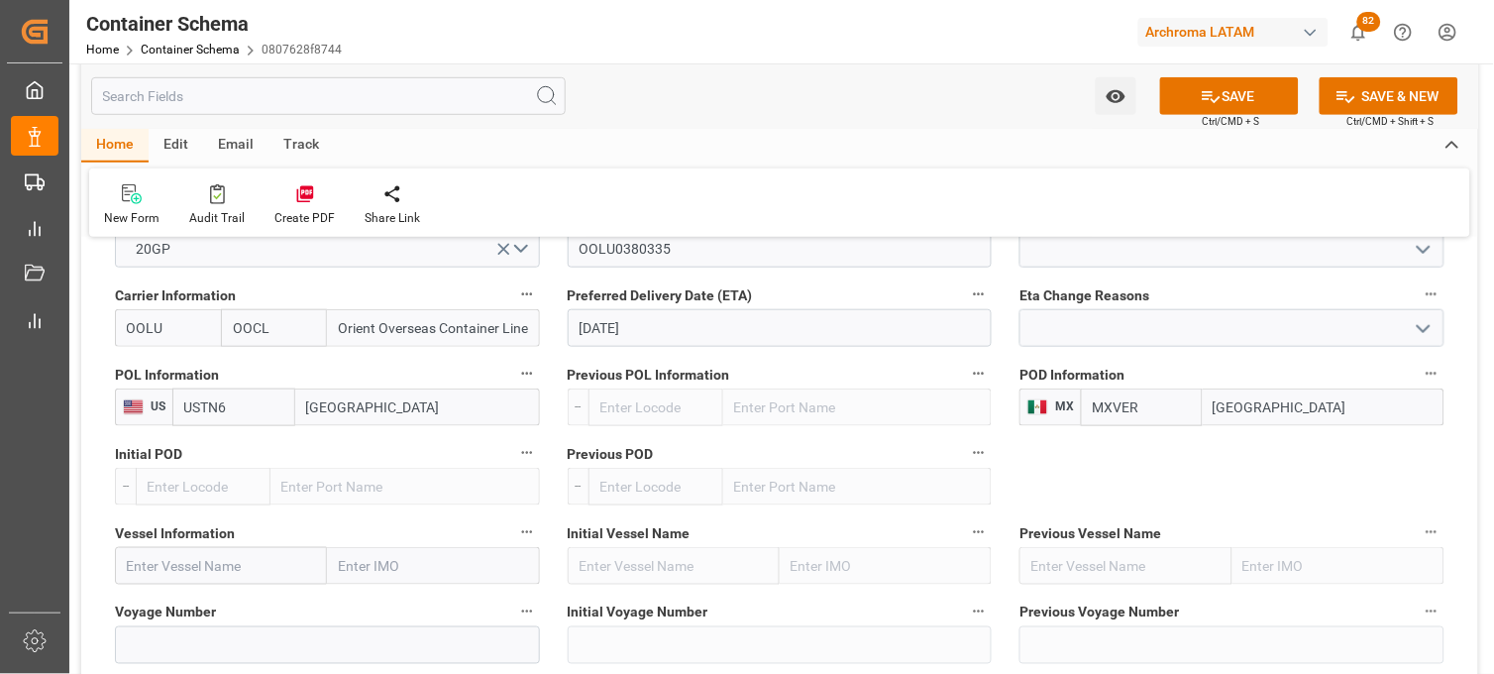
type input "Veracruz"
click at [183, 561] on input "text" at bounding box center [221, 566] width 212 height 38
paste input "CMA CGM MOLIERE"
type input "CMA CGM MOLIERE"
click at [189, 625] on div "CMA CGM MOLIERE - 9401099" at bounding box center [220, 609] width 208 height 45
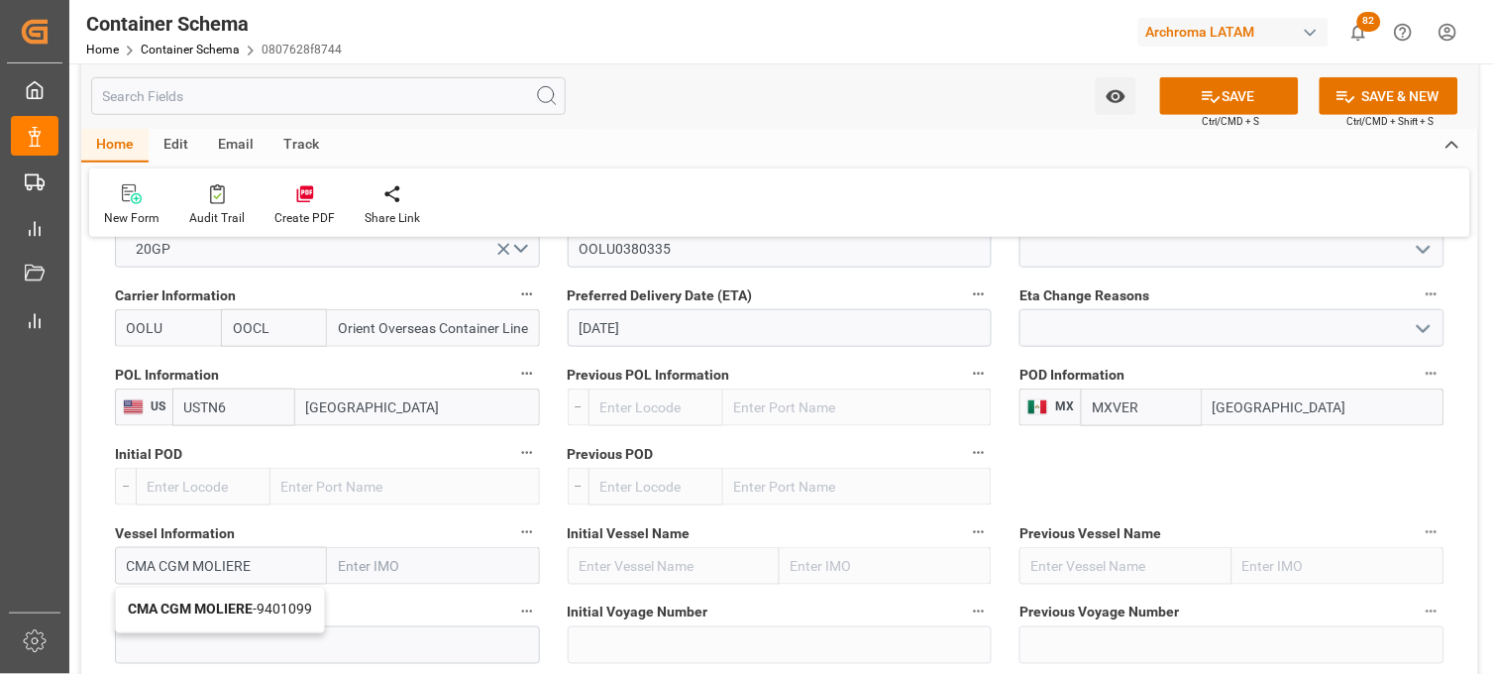
type input "9401099"
type input "CMA CGM MOLIERE"
click at [334, 410] on input "Southampton" at bounding box center [417, 407] width 245 height 38
click at [389, 404] on input "Southampton" at bounding box center [417, 407] width 245 height 38
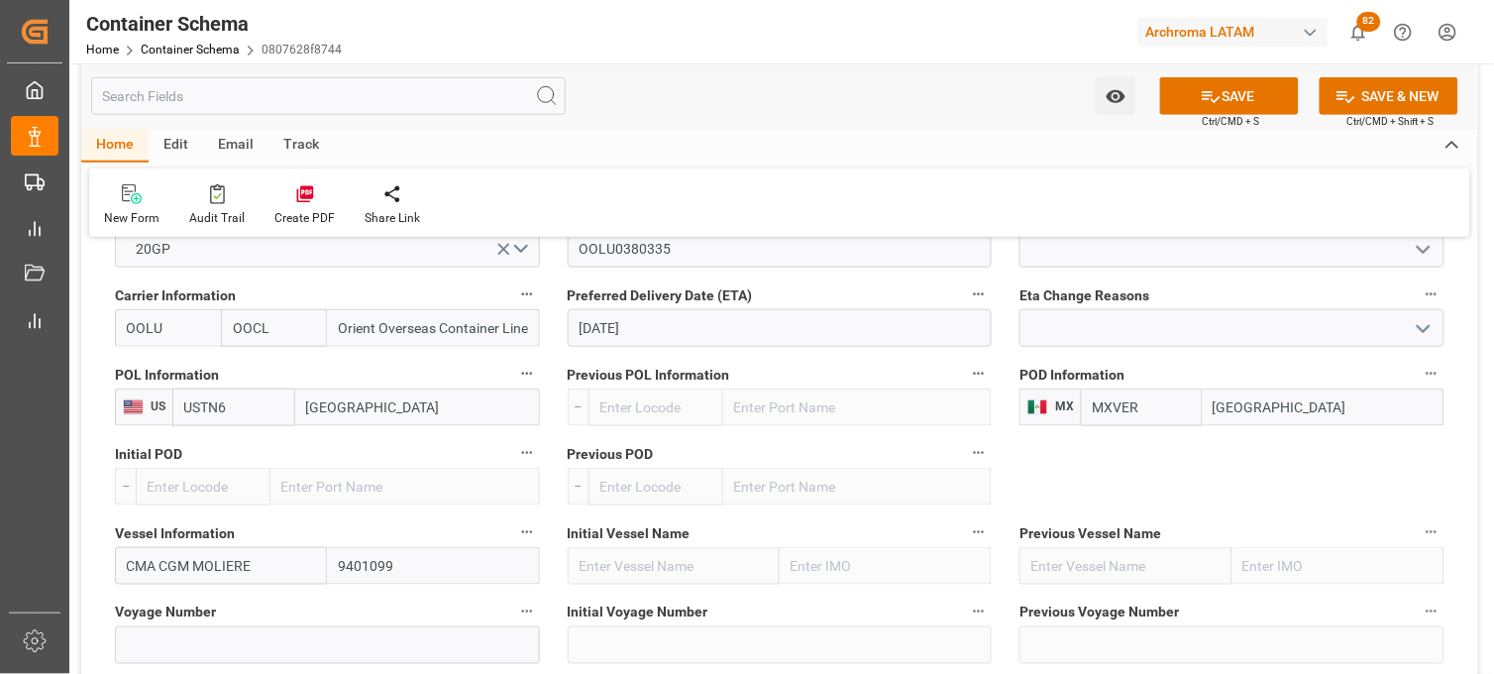
drag, startPoint x: 403, startPoint y: 408, endPoint x: 285, endPoint y: 408, distance: 117.9
click at [285, 408] on div "USTN6 Southampton" at bounding box center [356, 407] width 368 height 38
paste input "Southampton"
type input "Southampton"
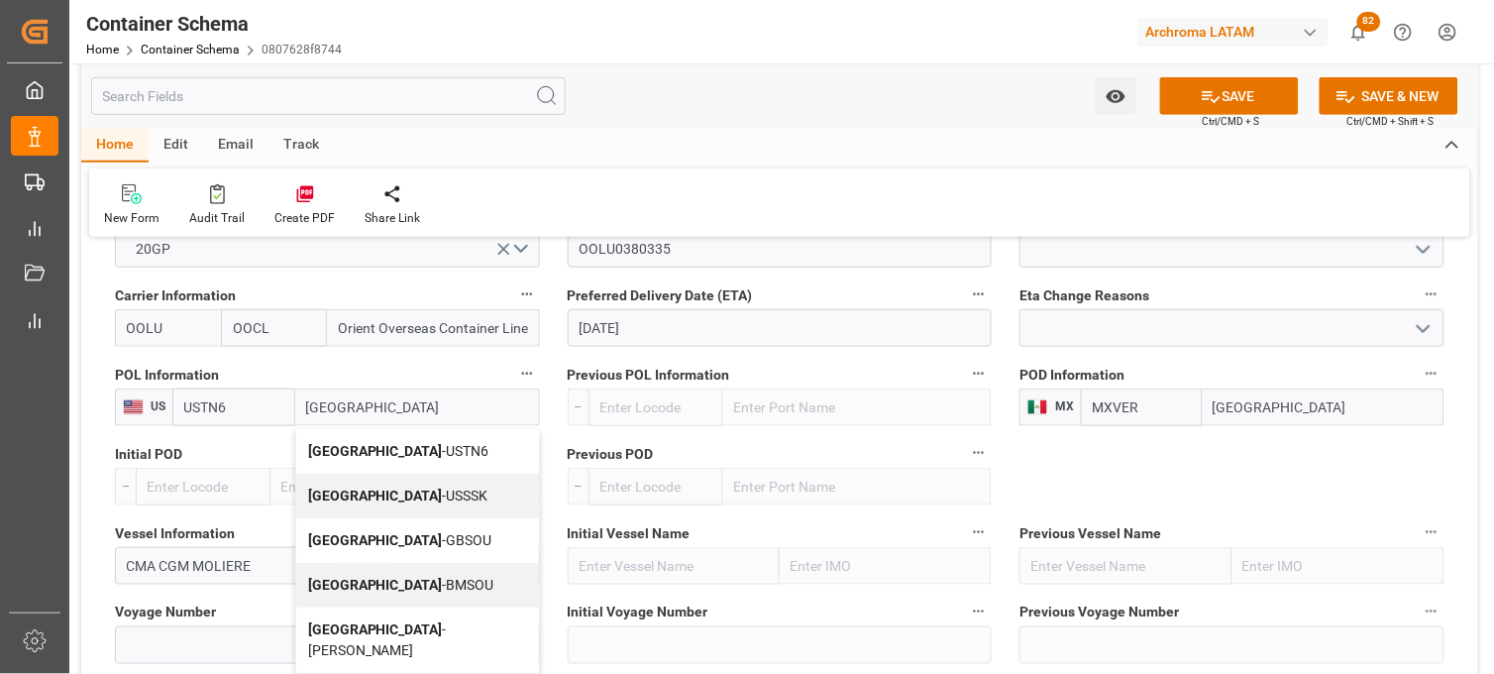
click at [327, 538] on b "Southampton" at bounding box center [375, 540] width 135 height 16
type input "GBSOU"
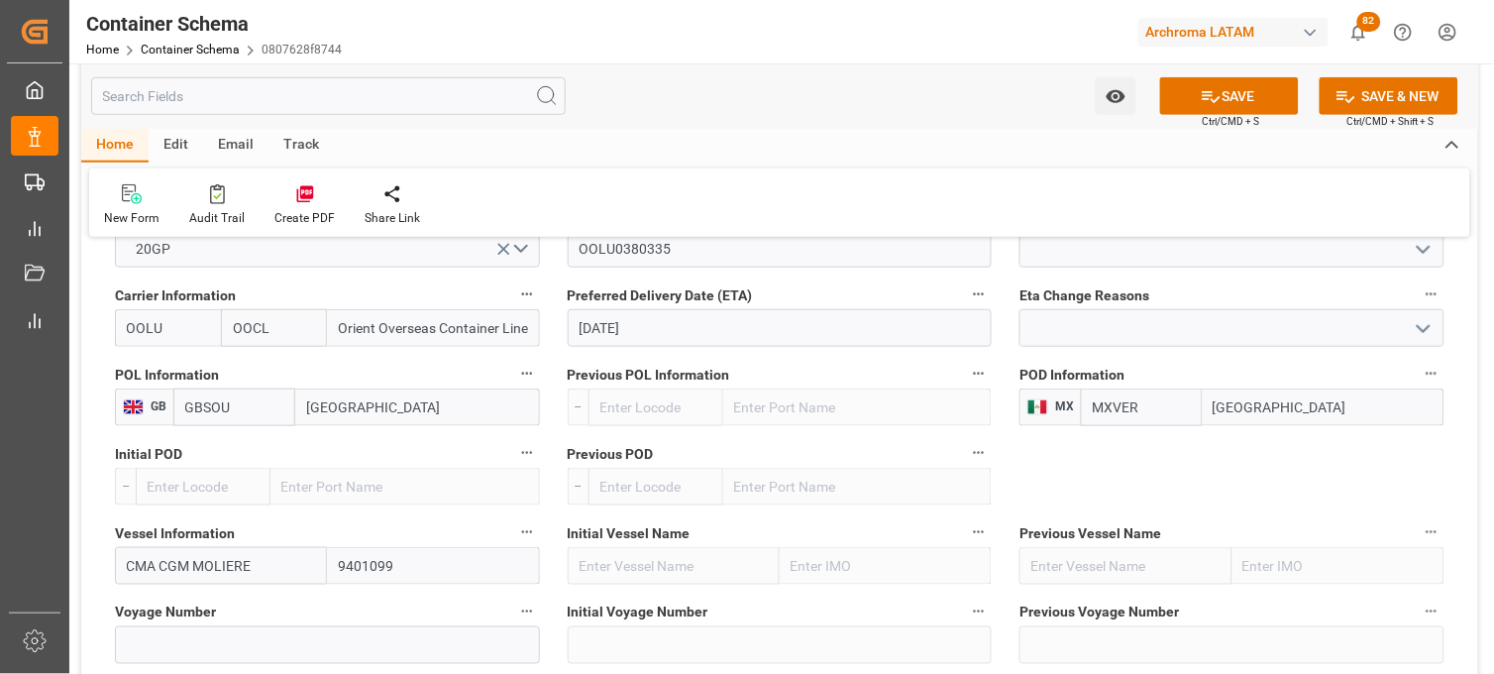
scroll to position [2091, 0]
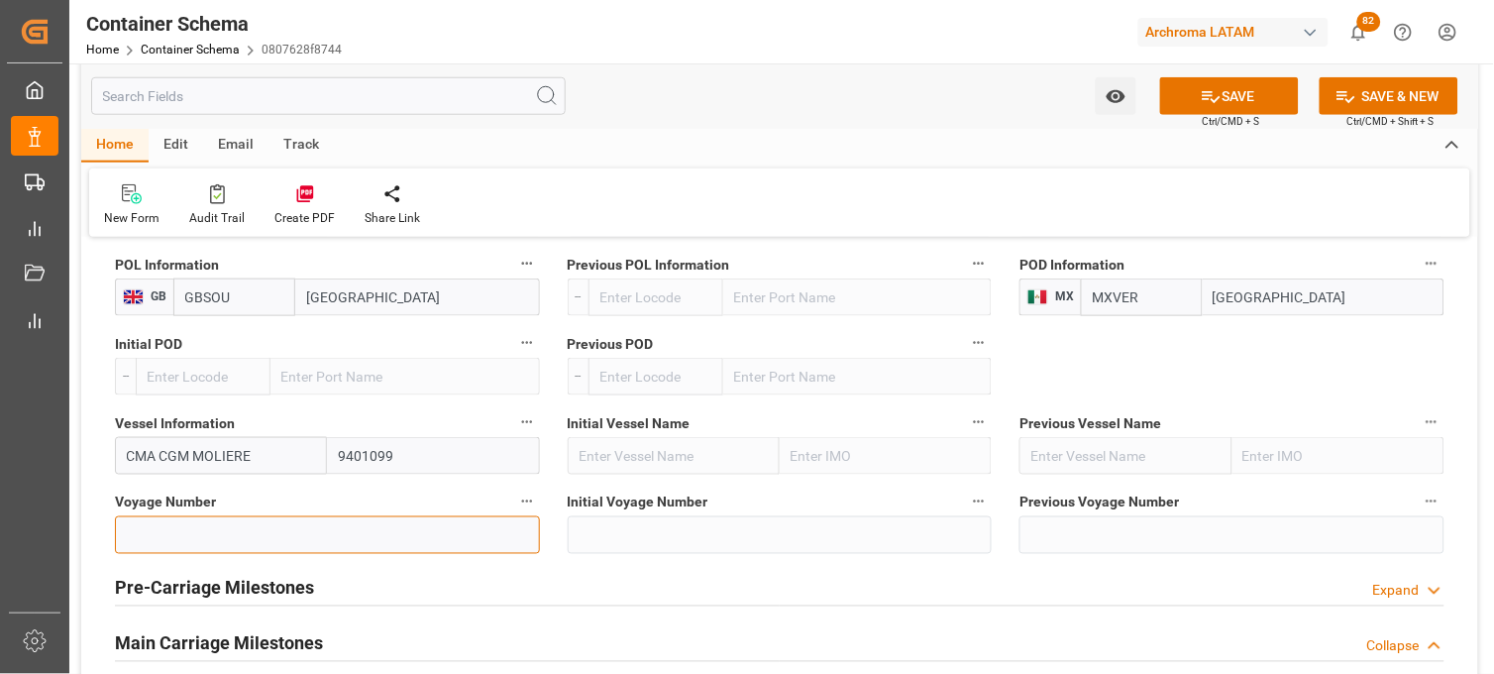
click at [224, 532] on input at bounding box center [327, 535] width 425 height 38
paste input "0VBKFW1MA"
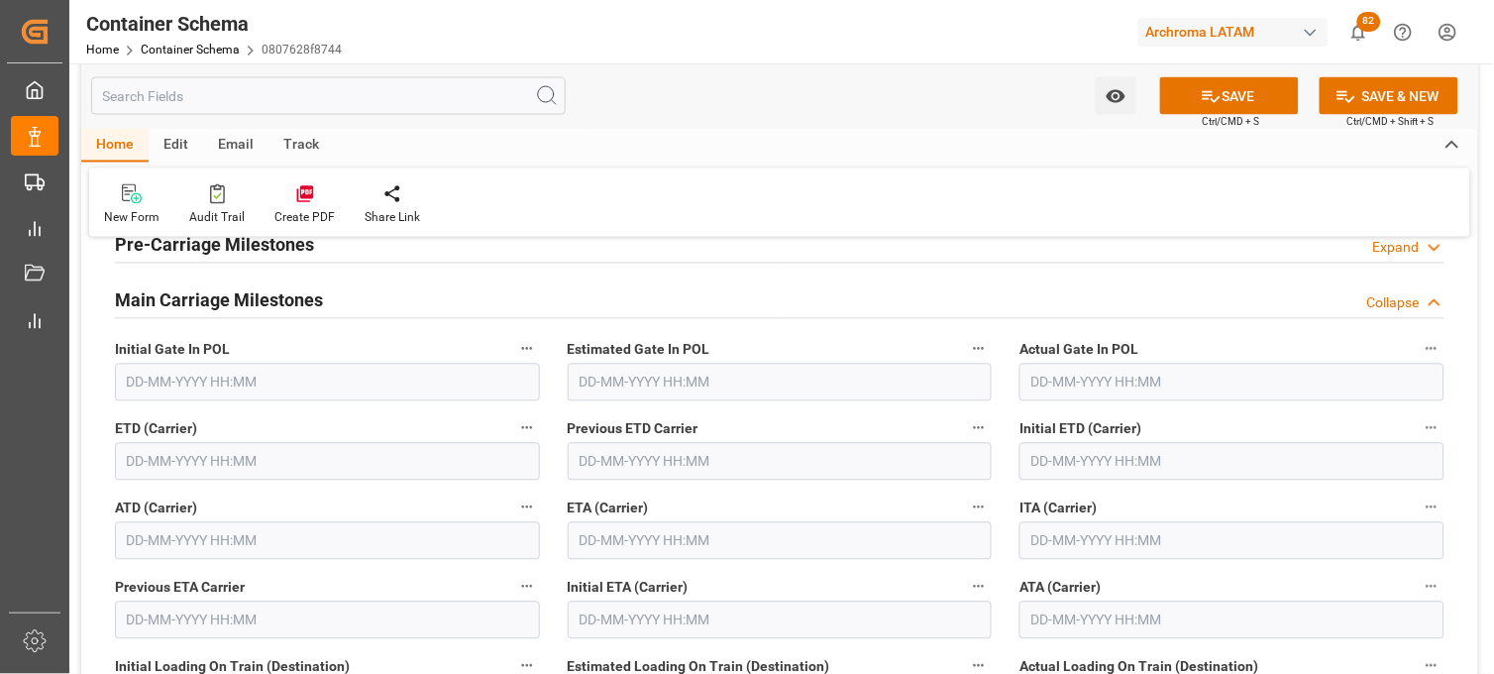
scroll to position [2531, 0]
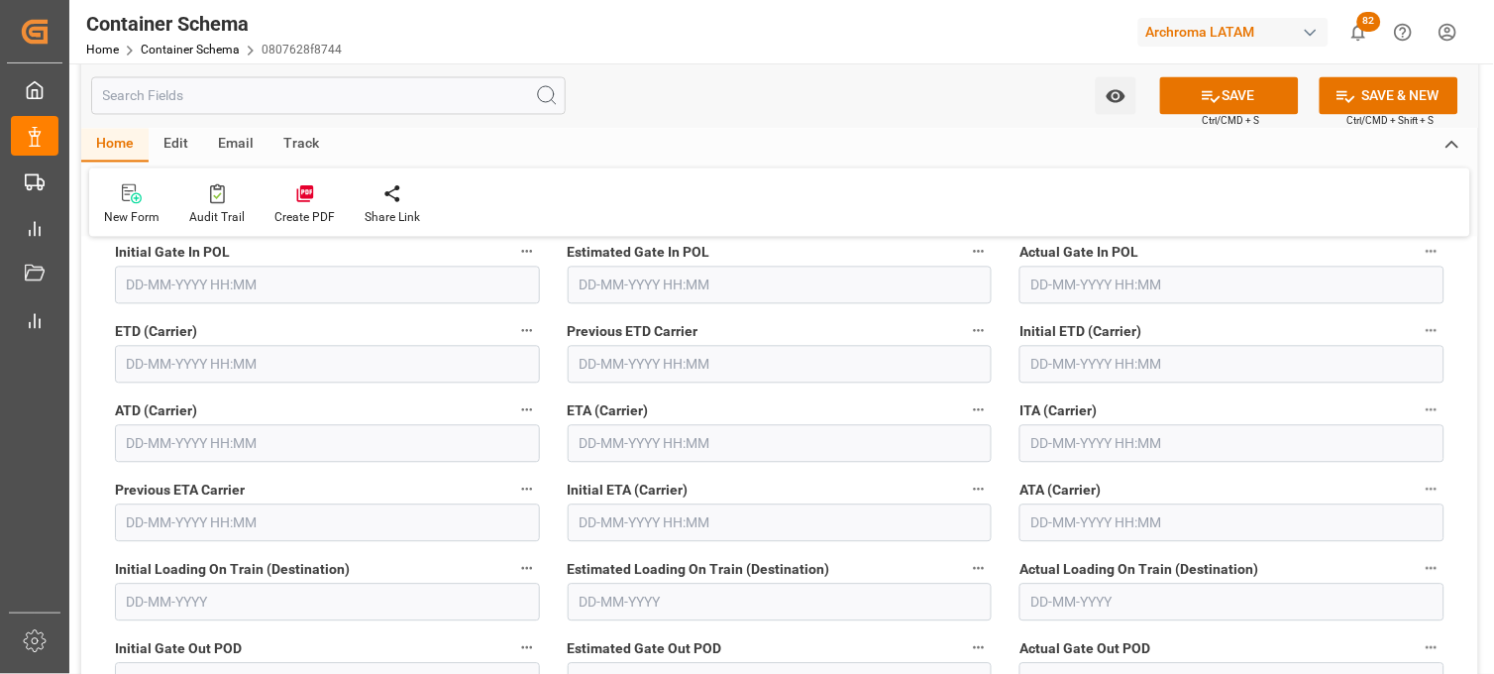
type input "0VBKFW1MA"
click at [590, 433] on input "text" at bounding box center [780, 444] width 425 height 38
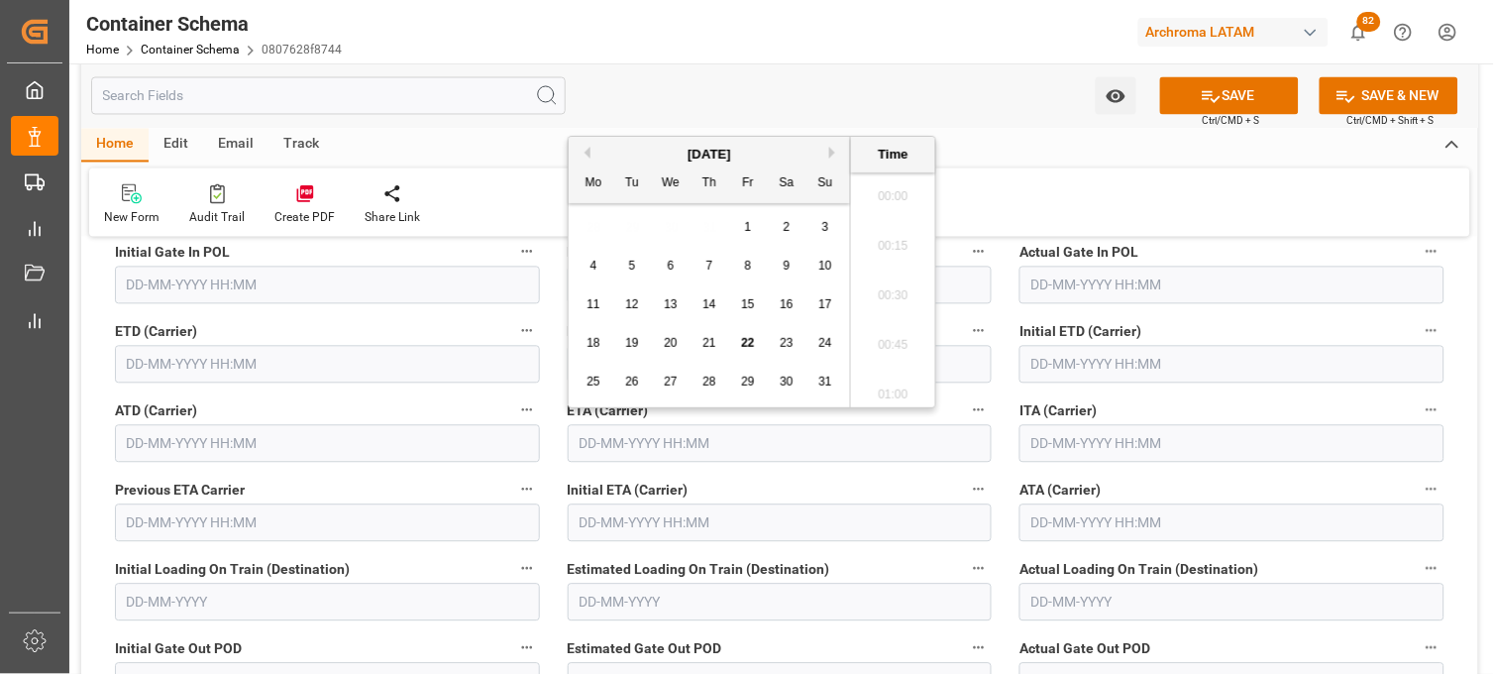
scroll to position [3919, 0]
click at [833, 147] on button "Next Month" at bounding box center [835, 153] width 12 height 12
click at [597, 226] on div "1" at bounding box center [594, 228] width 25 height 24
click at [897, 347] on li "20:30" at bounding box center [893, 340] width 84 height 50
type input "01-09-2025 20:30"
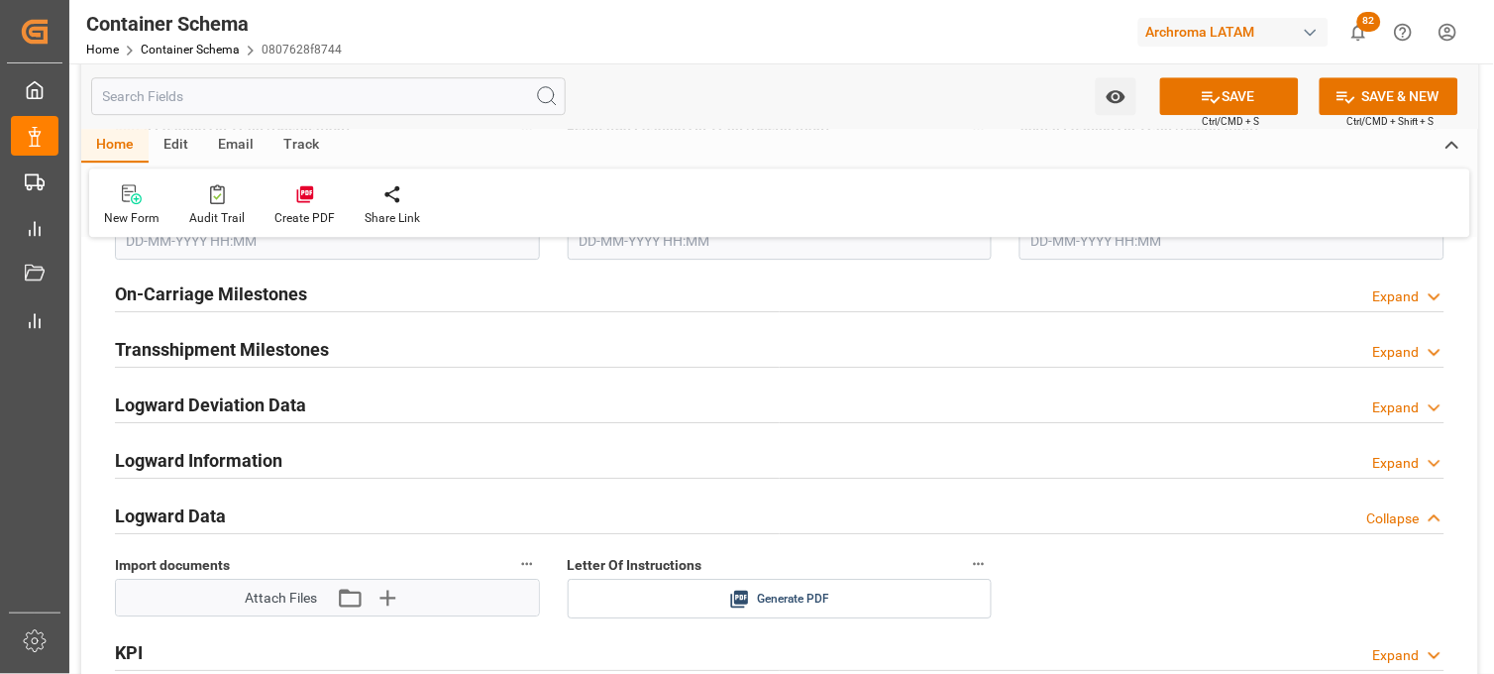
scroll to position [3082, 0]
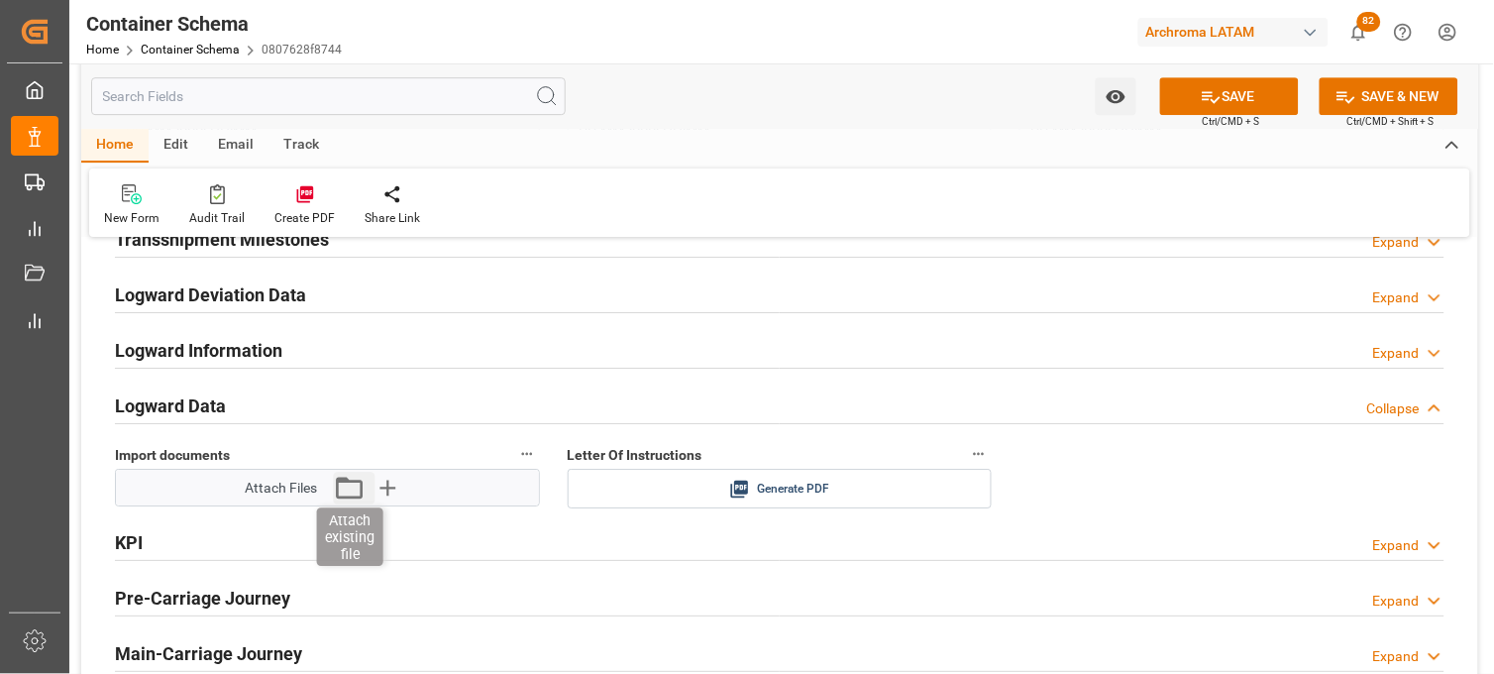
click at [354, 488] on icon "button" at bounding box center [350, 488] width 32 height 32
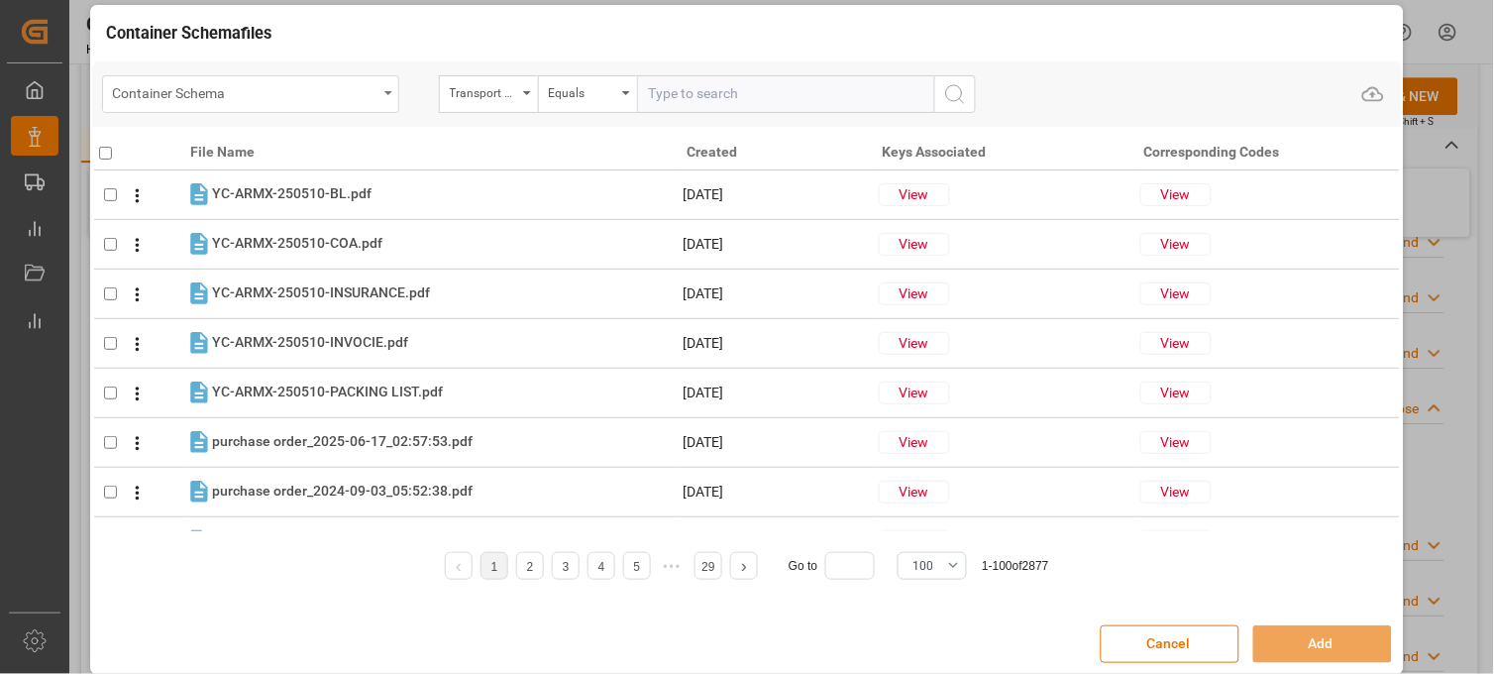
click at [271, 102] on div "Container Schema" at bounding box center [245, 91] width 265 height 25
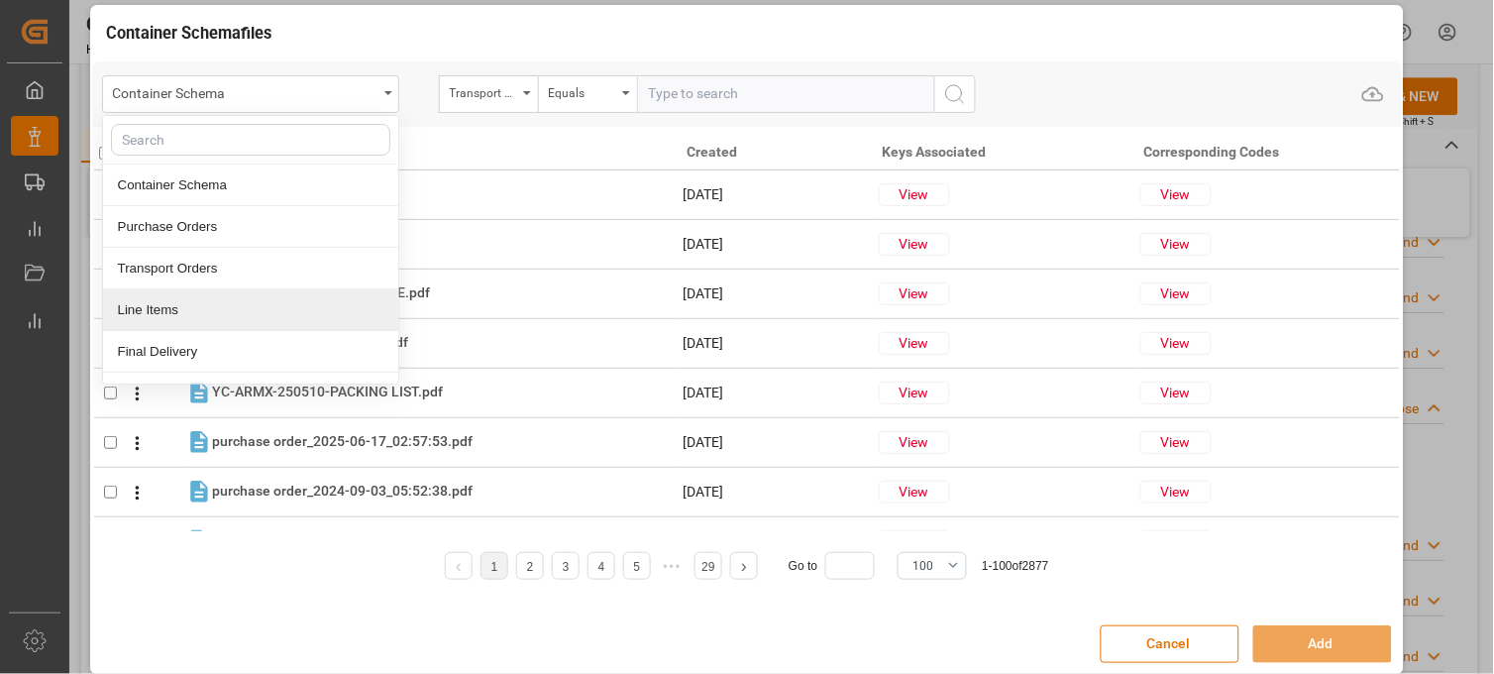
click at [239, 304] on div "Line Items" at bounding box center [250, 310] width 295 height 42
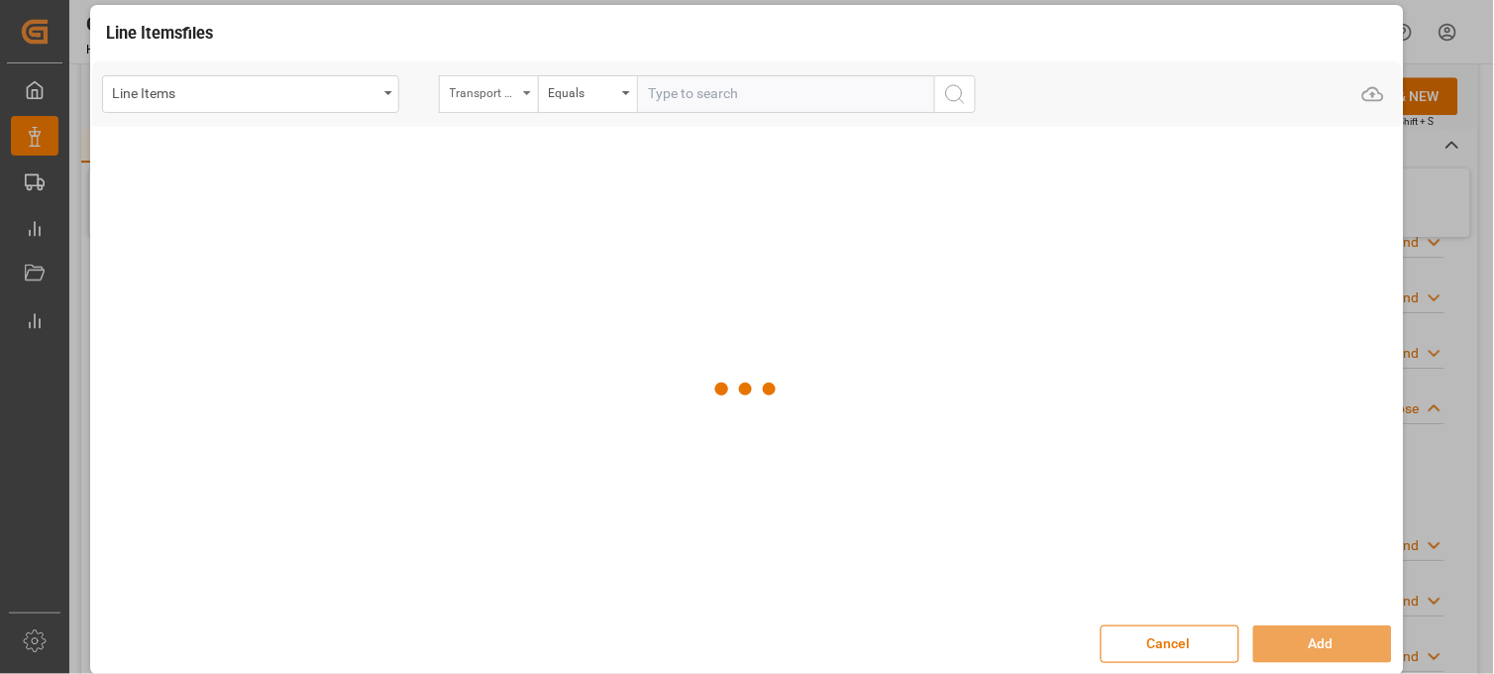
click at [479, 100] on div "Transport Type" at bounding box center [483, 90] width 67 height 23
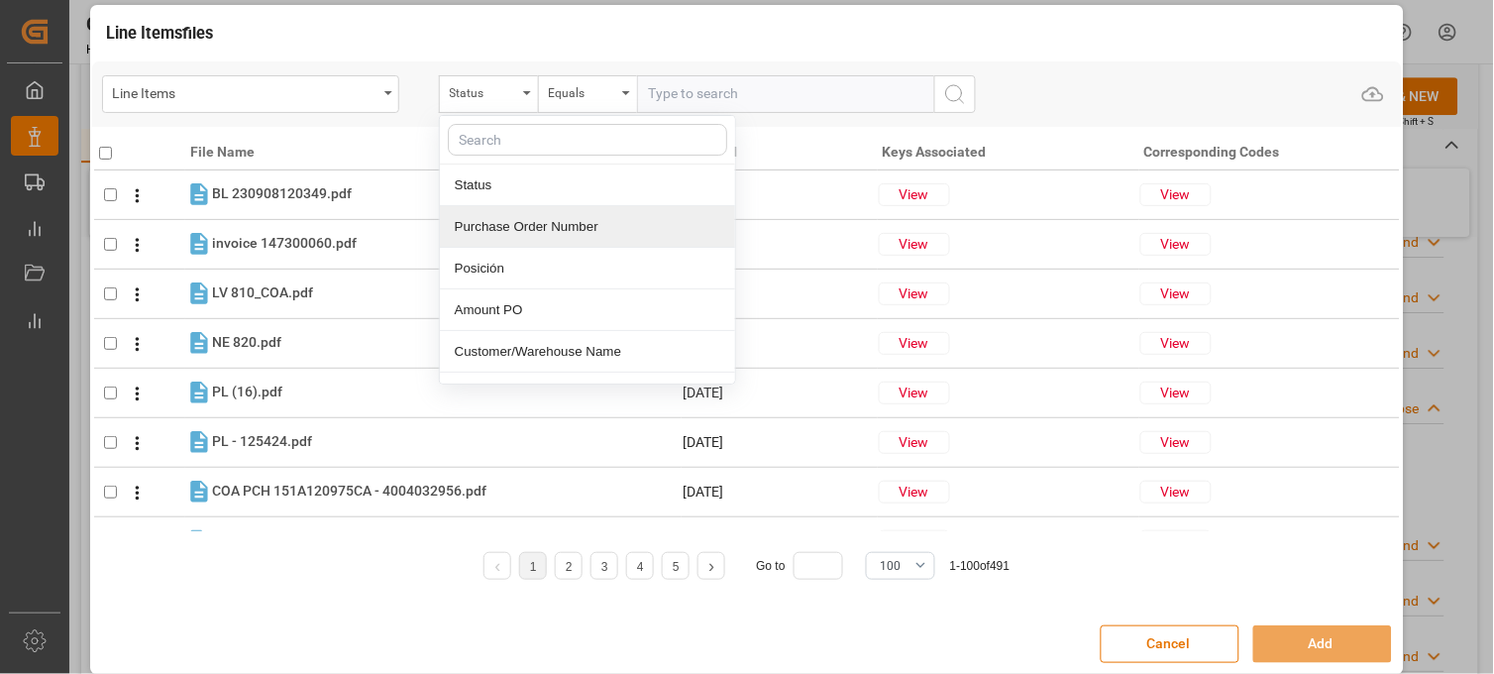
click at [487, 228] on div "Purchase Order Number" at bounding box center [587, 227] width 295 height 42
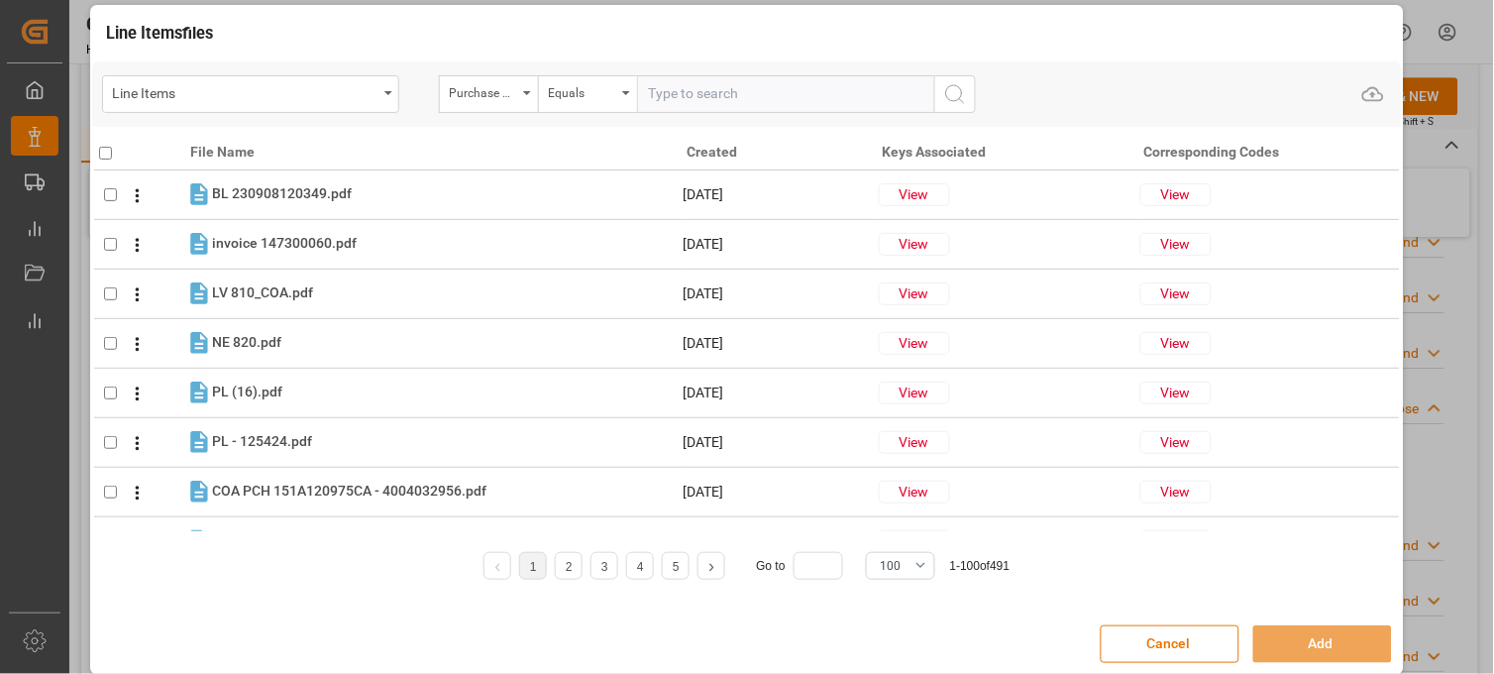
click at [651, 99] on input "text" at bounding box center [785, 94] width 297 height 38
paste input "4504610026"
type input "4504610026"
click at [964, 97] on icon "search button" at bounding box center [955, 94] width 24 height 24
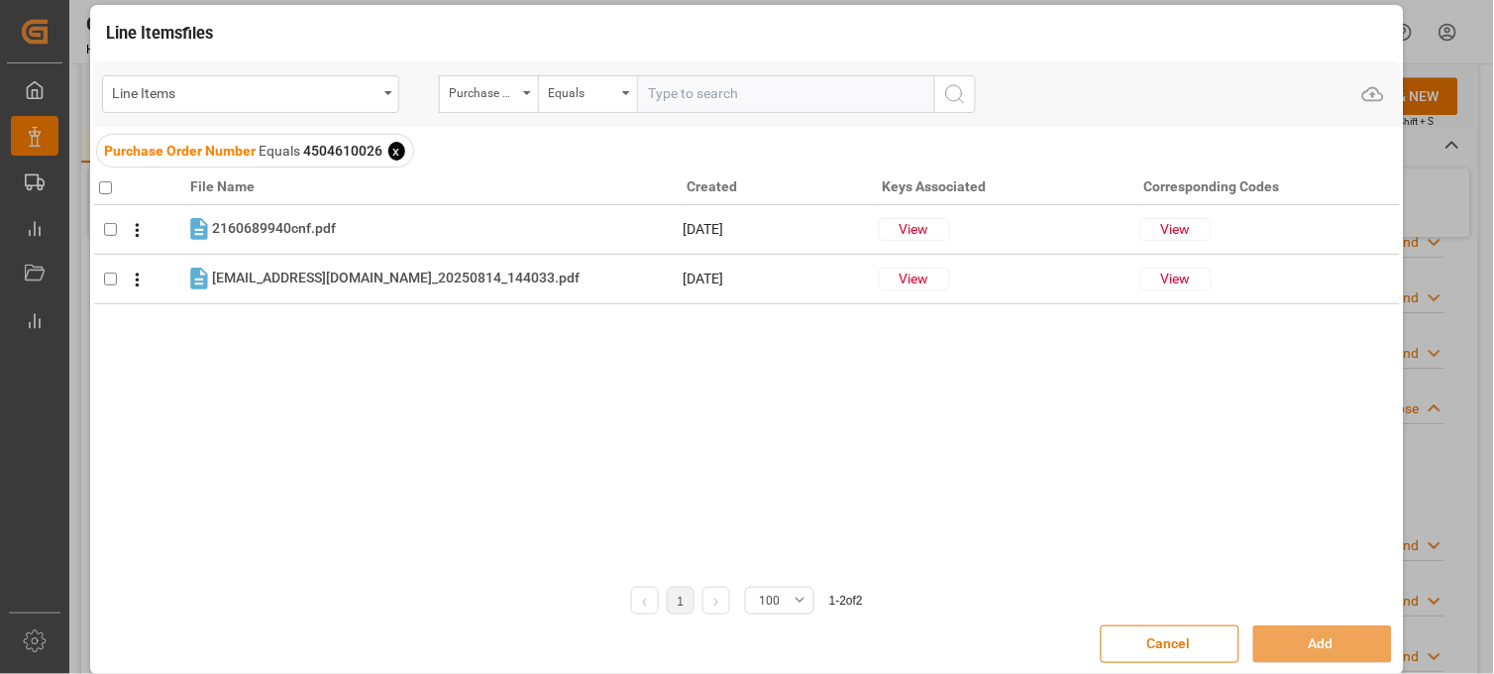
click at [107, 186] on input "checkbox" at bounding box center [105, 187] width 13 height 13
checkbox input "true"
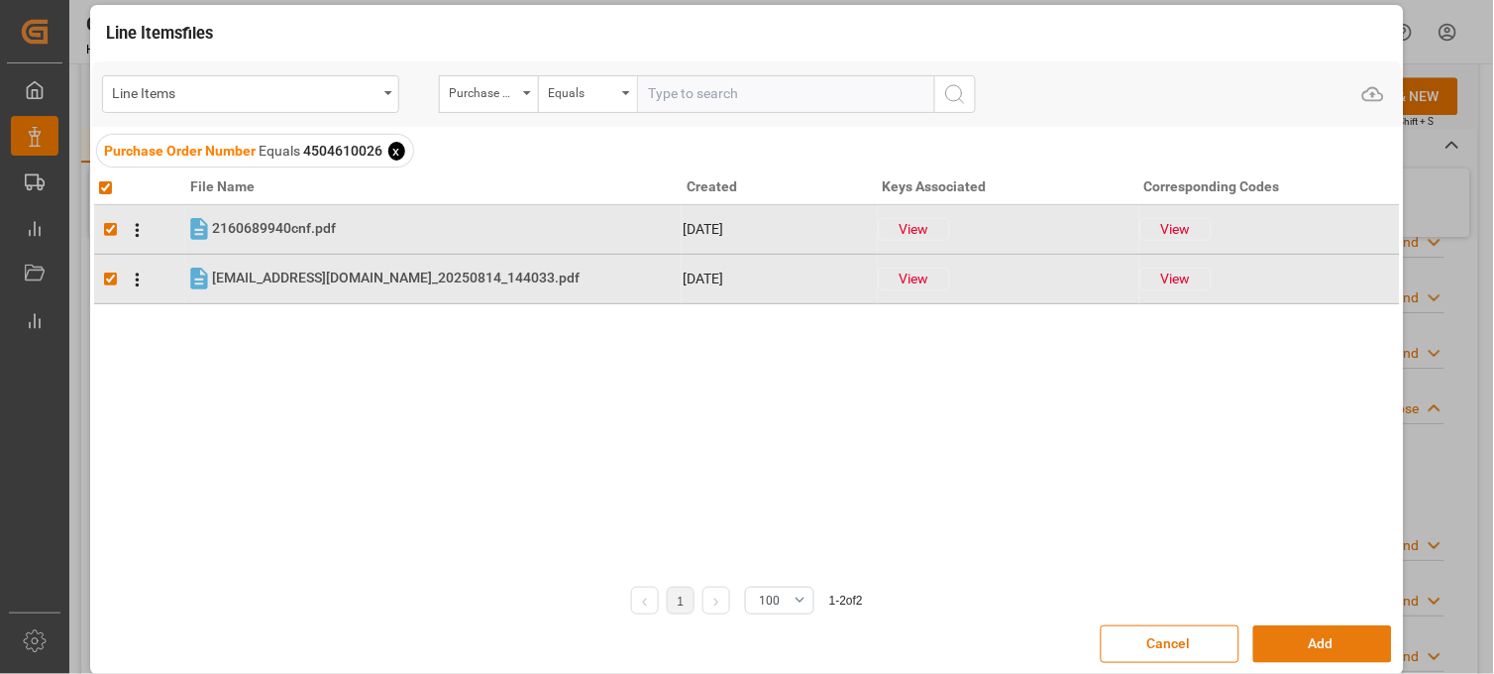
click at [1298, 642] on button "Add" at bounding box center [1322, 644] width 139 height 38
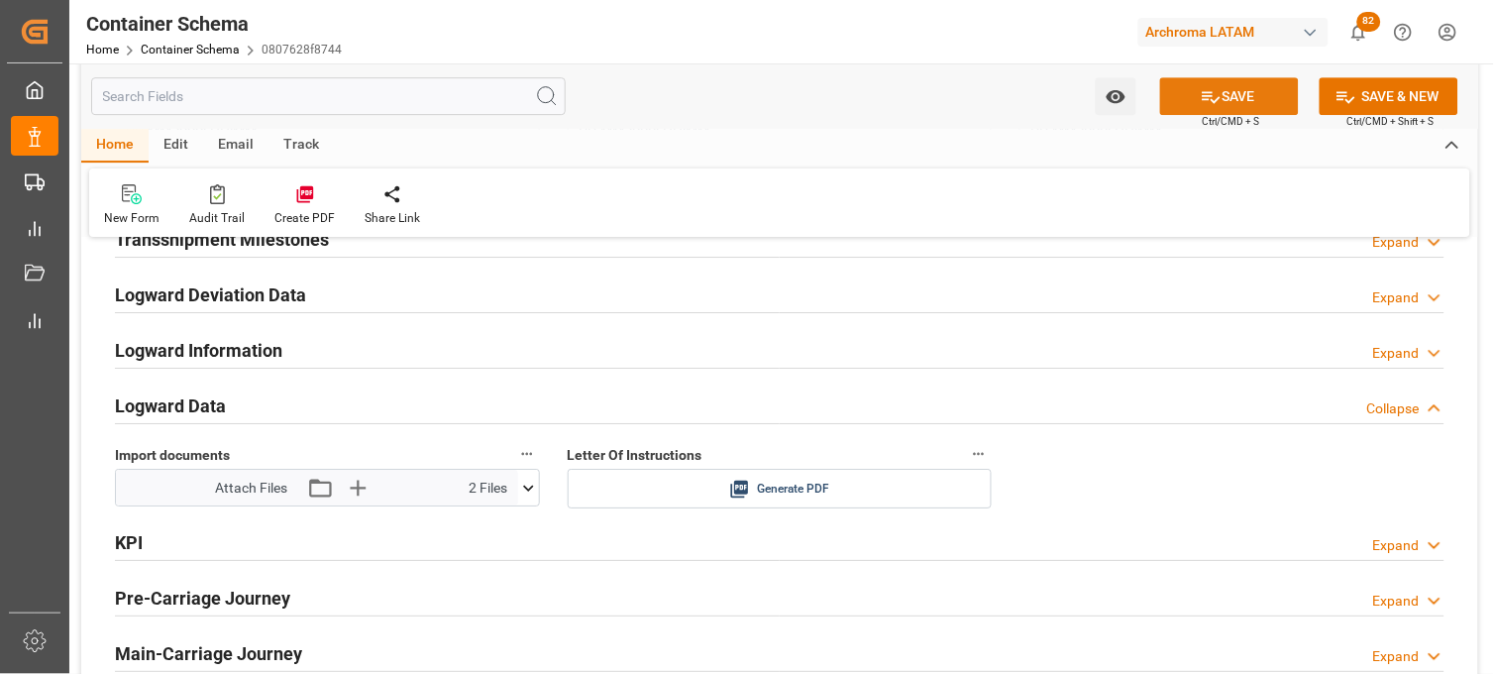
click at [1214, 101] on icon at bounding box center [1211, 96] width 21 height 21
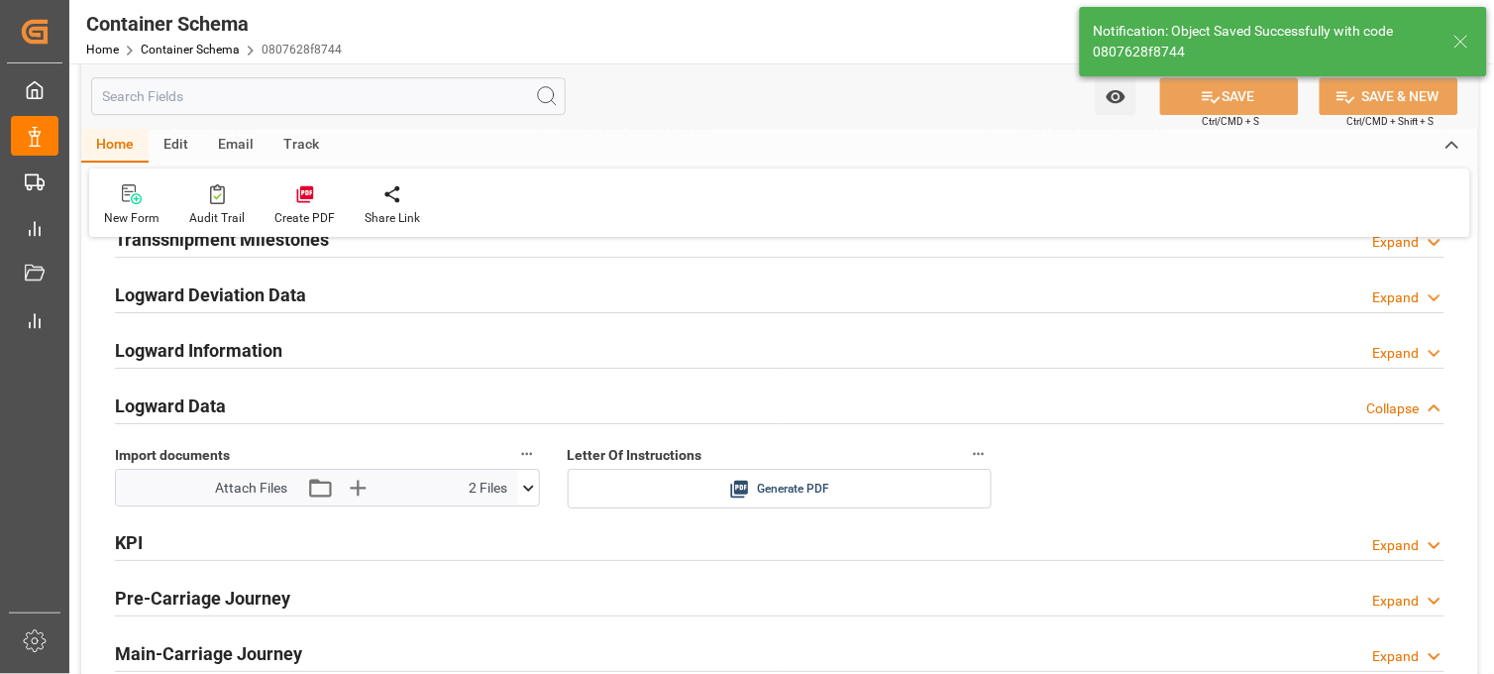
type input "Document Sent"
type input "MXVER"
type input "Veracruz"
type input "CMA CGM MOLIERE"
type input "9401099"
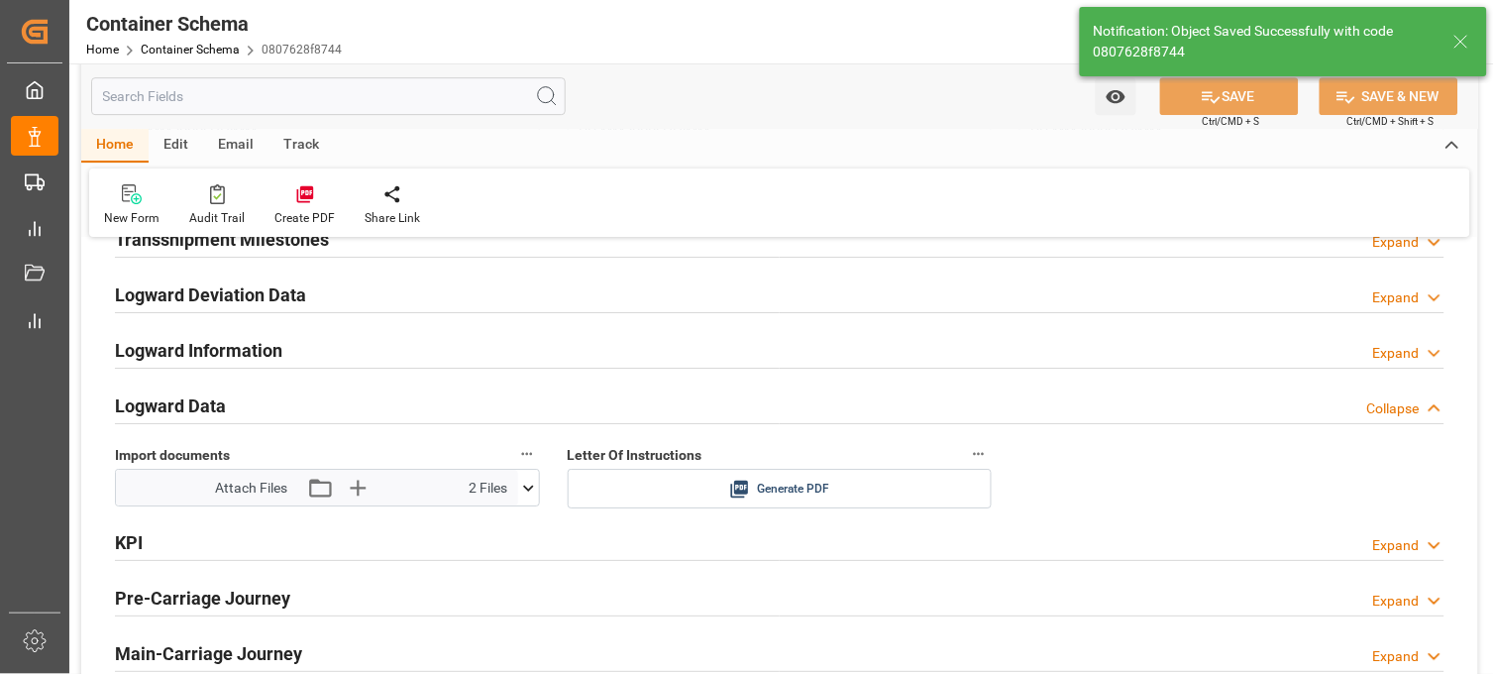
type input "0VBKFW1MA"
type input "01-09-2025 20:30"
click at [738, 490] on icon at bounding box center [740, 489] width 18 height 18
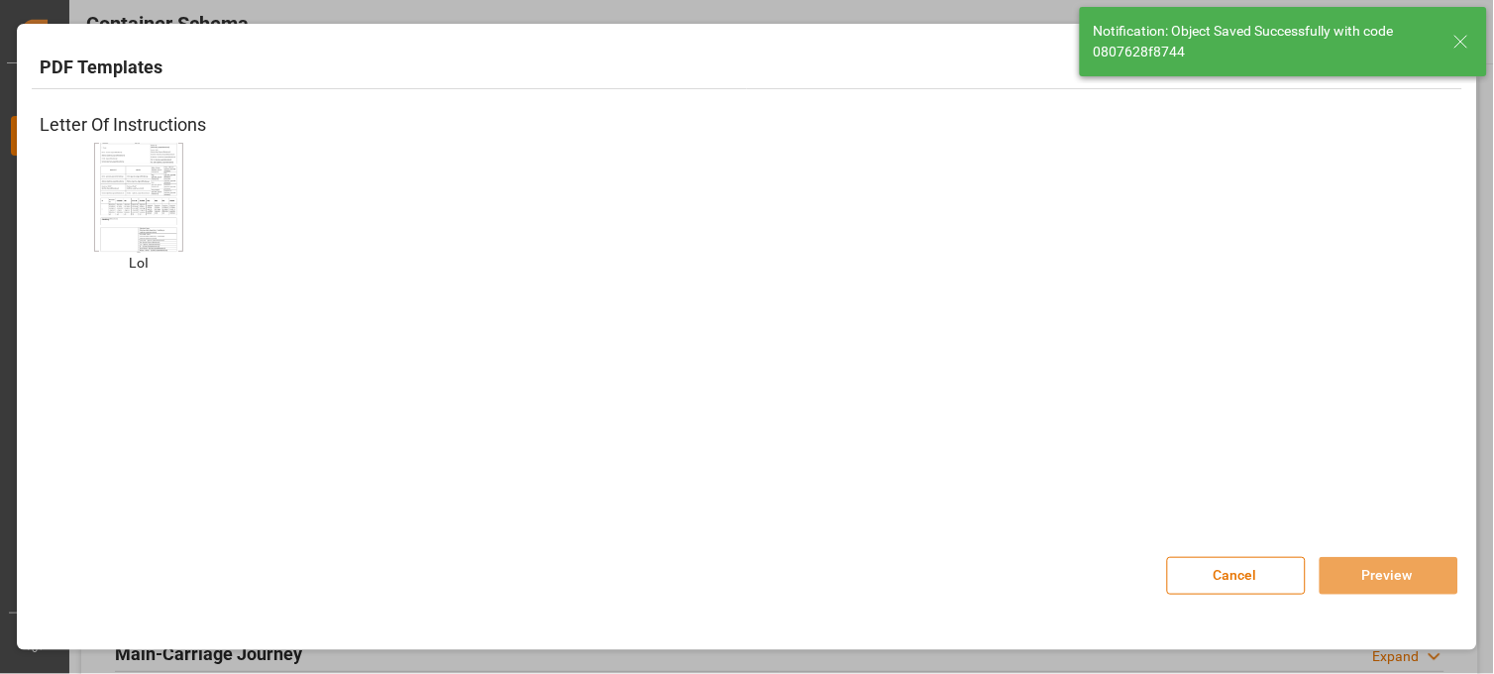
click at [144, 193] on img at bounding box center [138, 197] width 79 height 112
click at [1357, 579] on button "Preview" at bounding box center [1389, 576] width 139 height 38
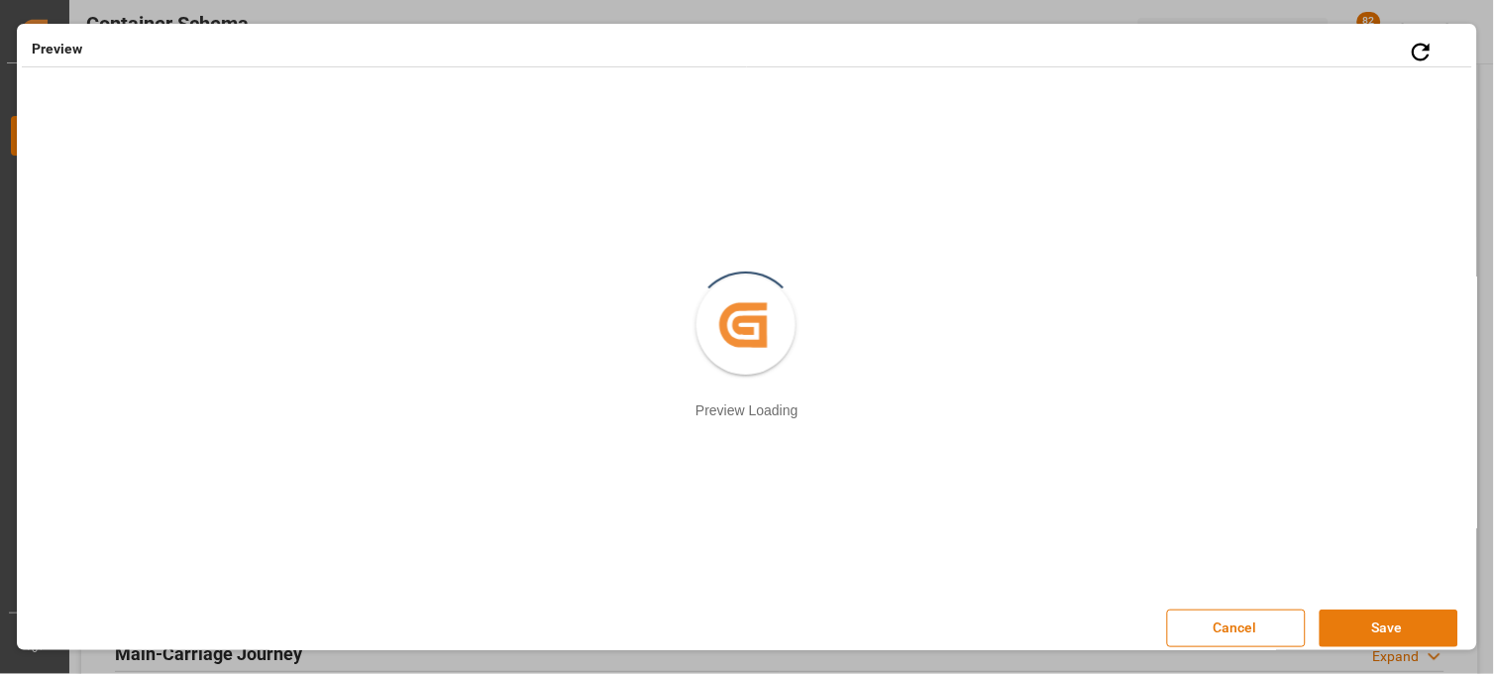
click at [1364, 635] on button "Save" at bounding box center [1389, 628] width 139 height 38
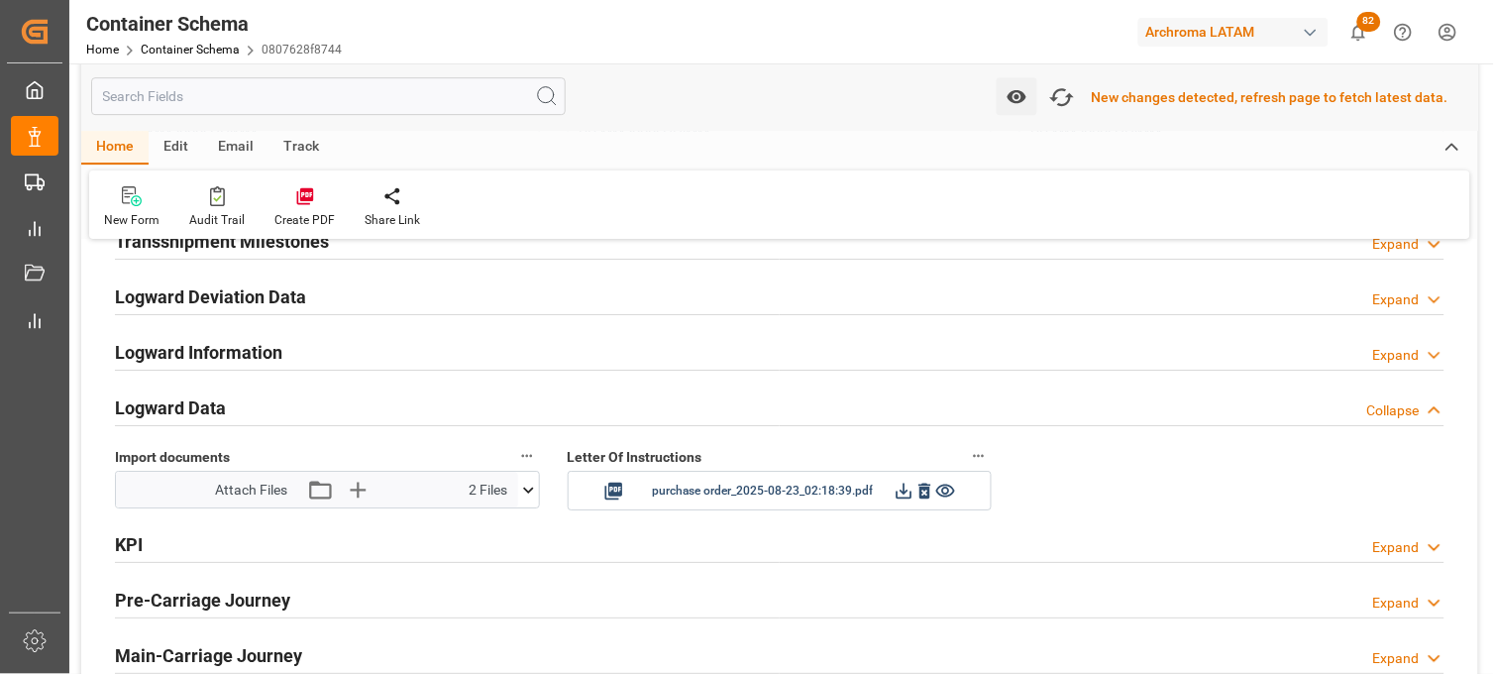
scroll to position [3084, 0]
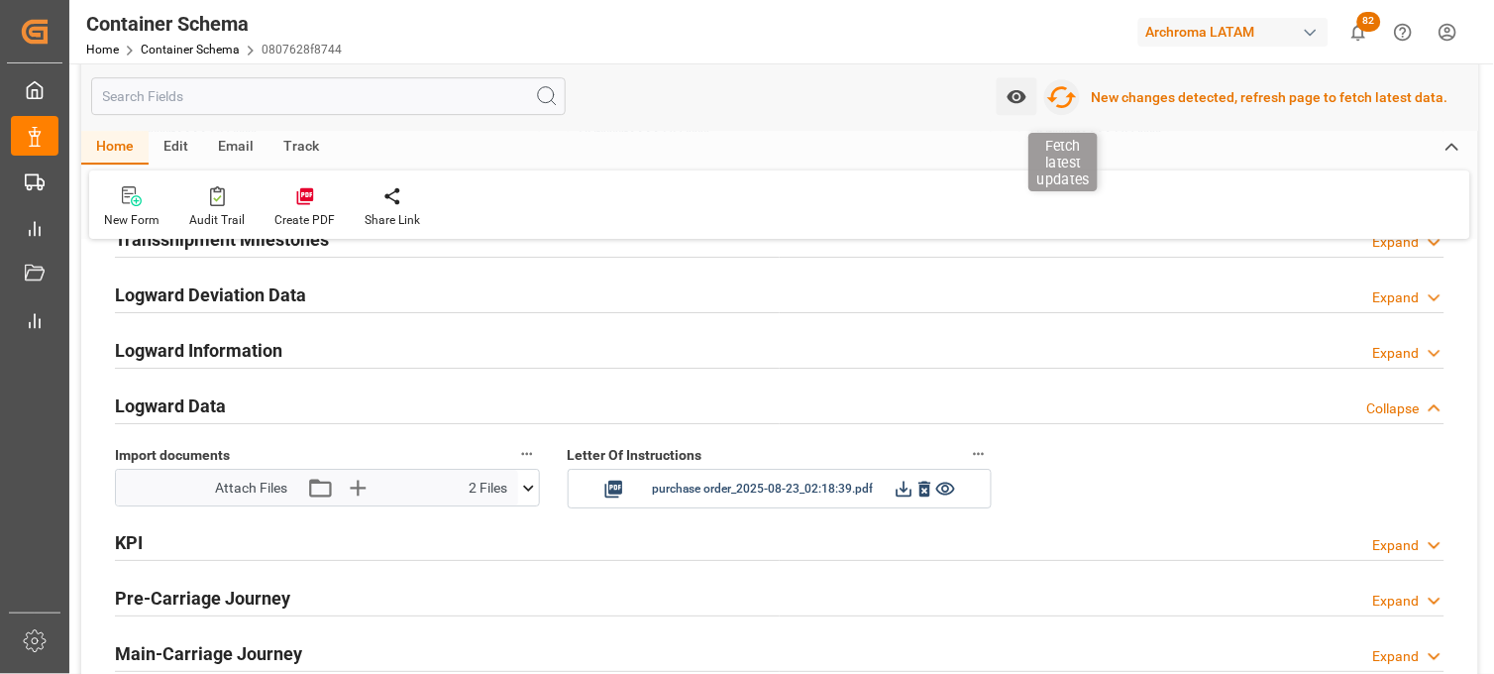
click at [1071, 97] on icon "button" at bounding box center [1062, 97] width 32 height 32
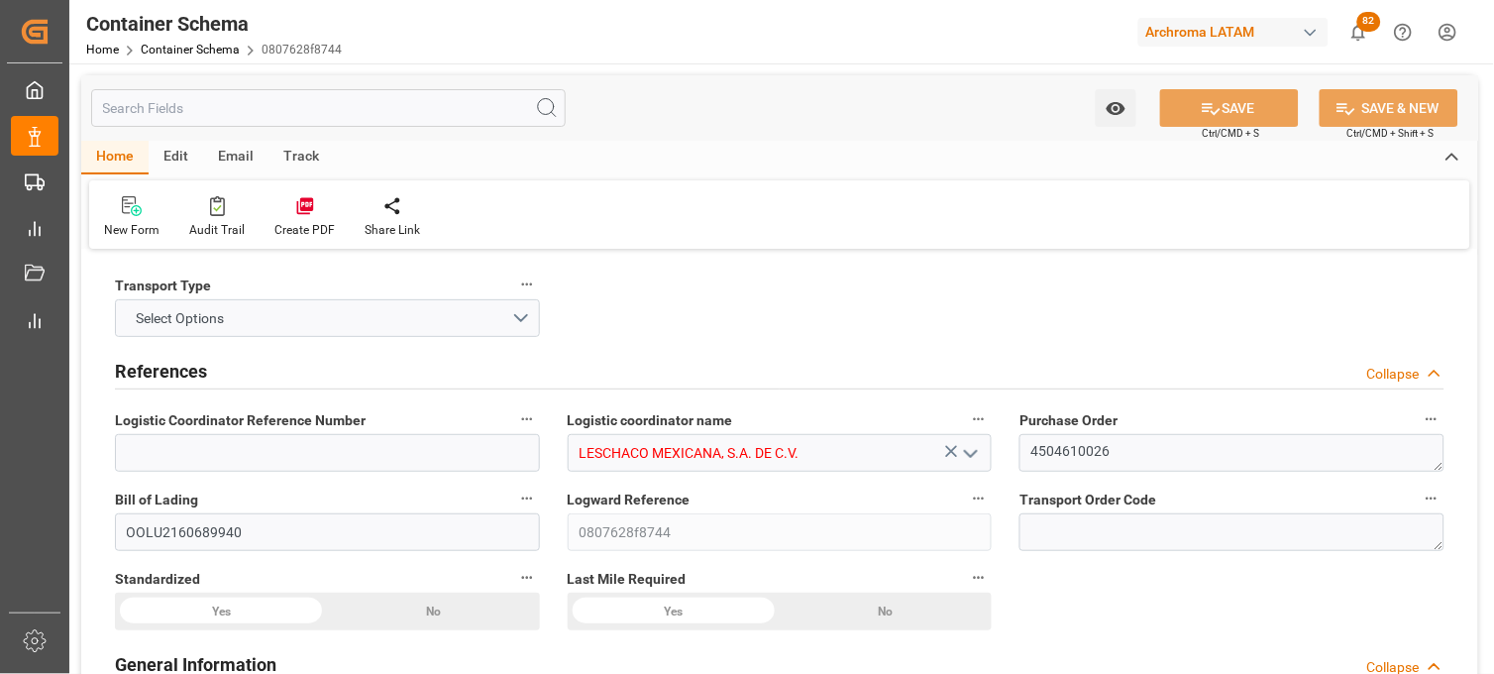
type input "10"
type input "7"
type input "1"
type input "18"
type input "17640"
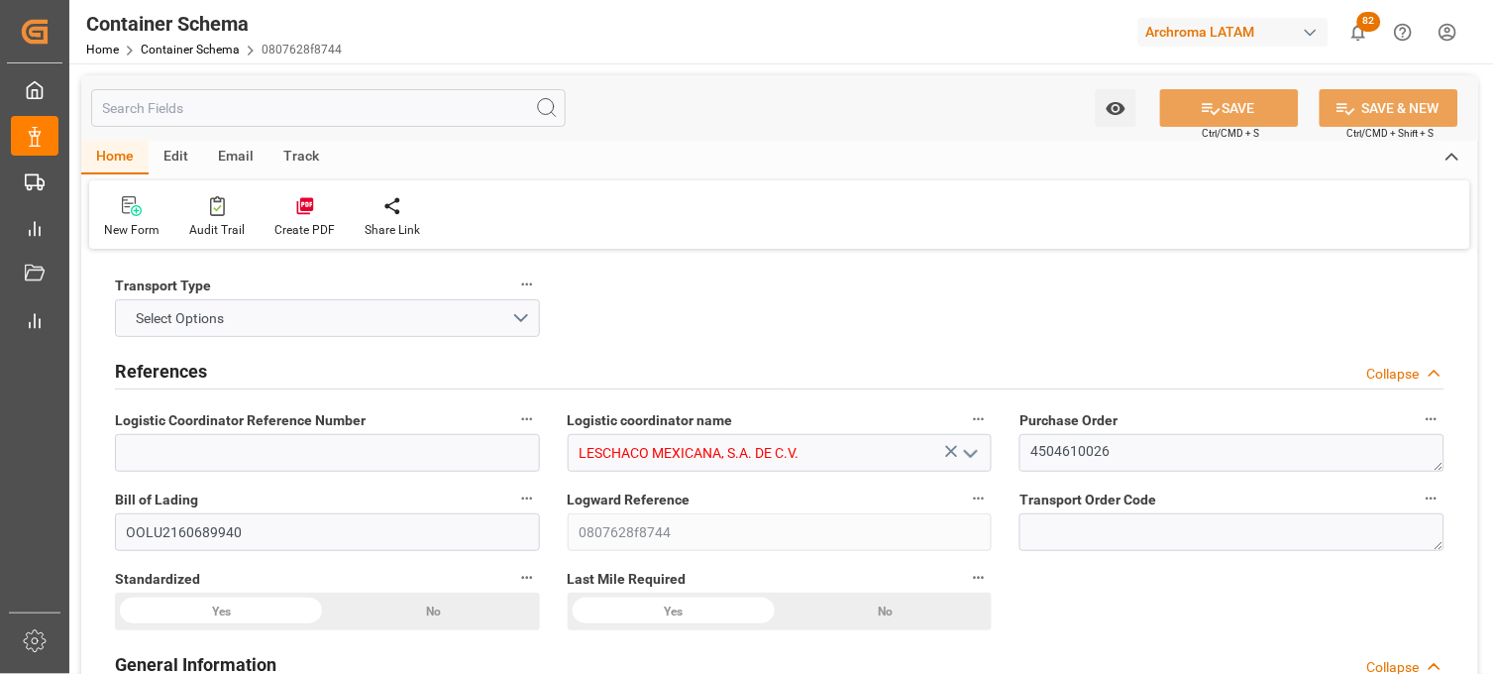
type input "18666"
type input "OOCL"
type input "Orient Overseas Container Line Ltd"
type input "GBSOU"
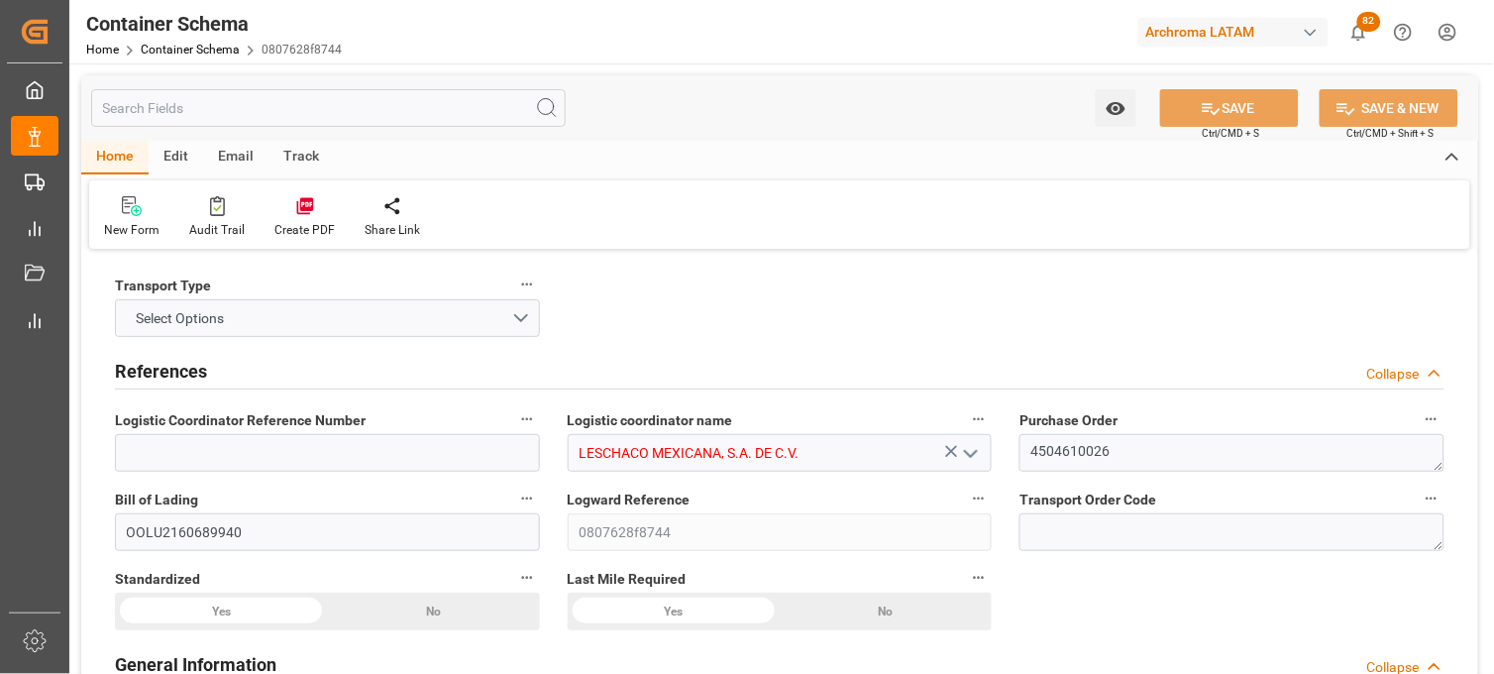
type input "MXVER"
type input "9401099"
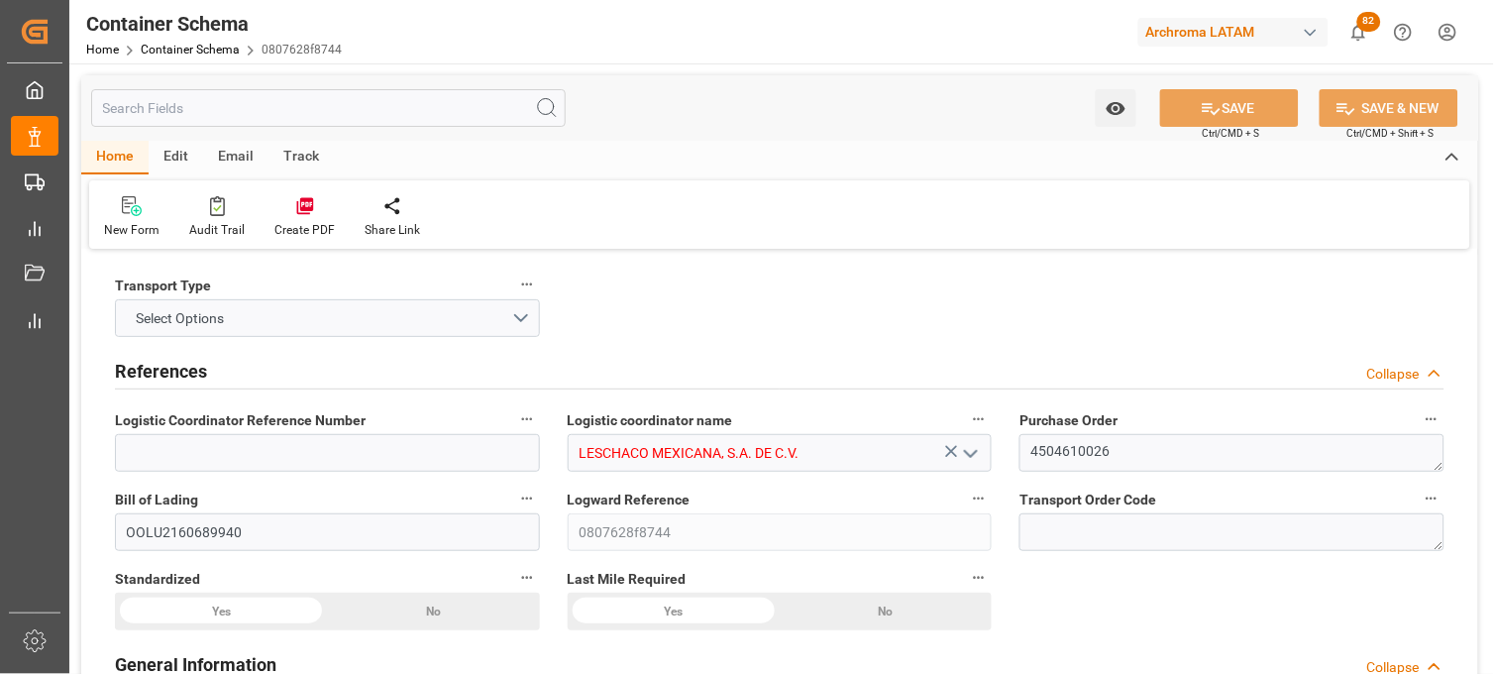
type input "9401099"
type input "22-08-2025 20:15"
type input "[DATE]"
type input "01-09-2025"
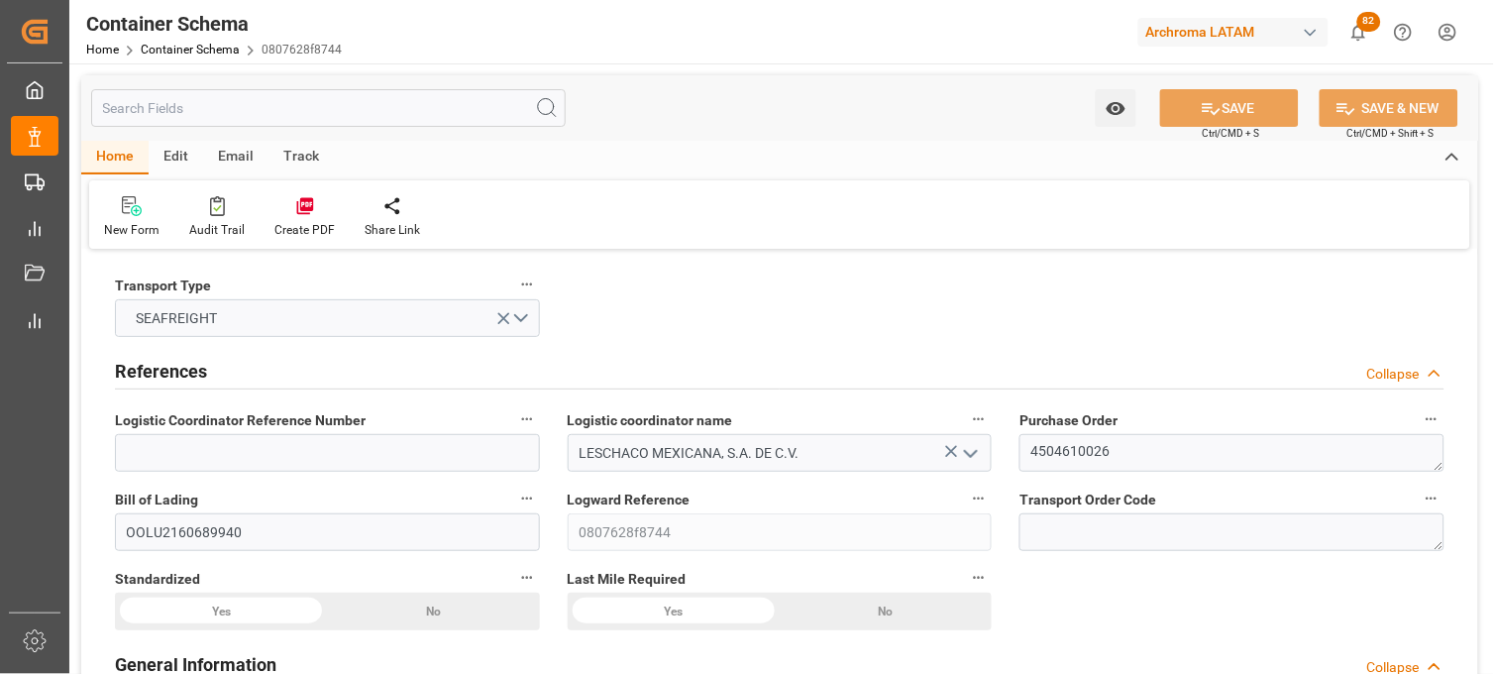
type input "01-09-2025 20:30"
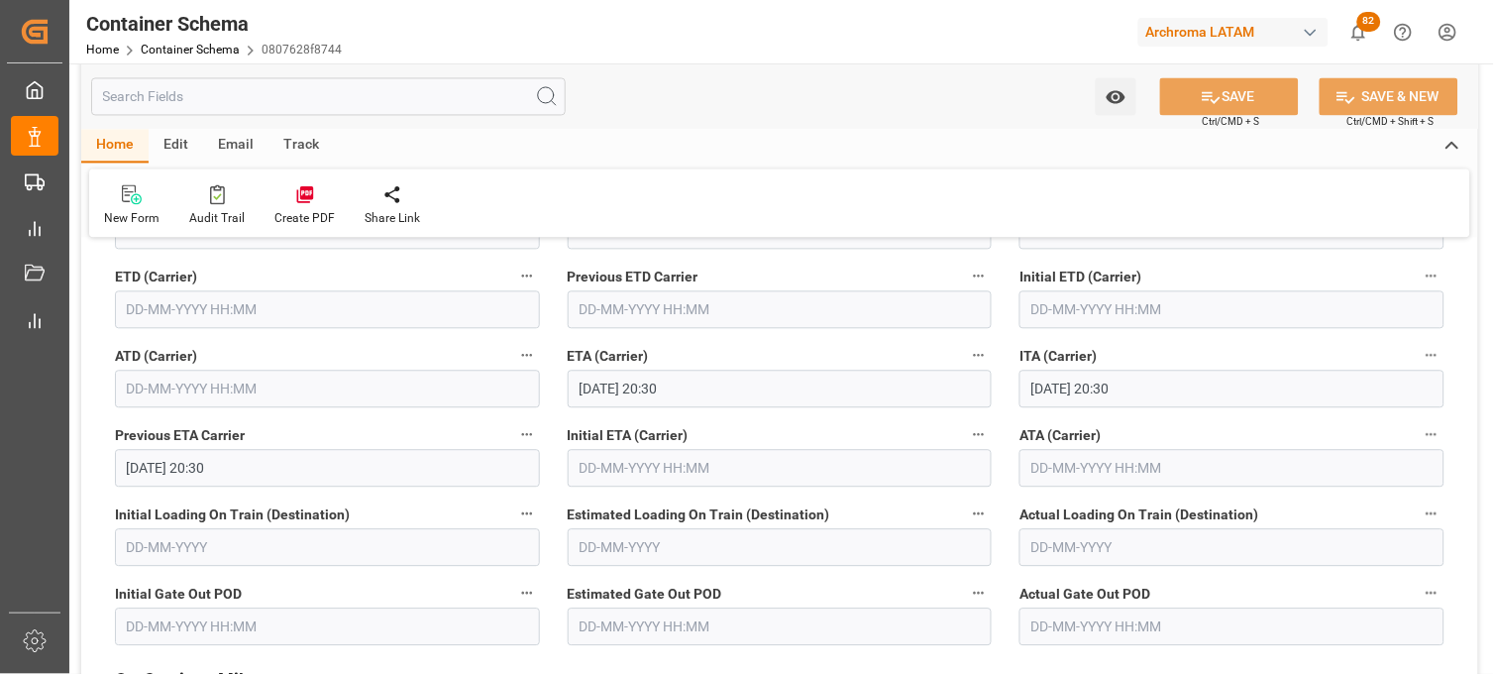
scroll to position [2531, 0]
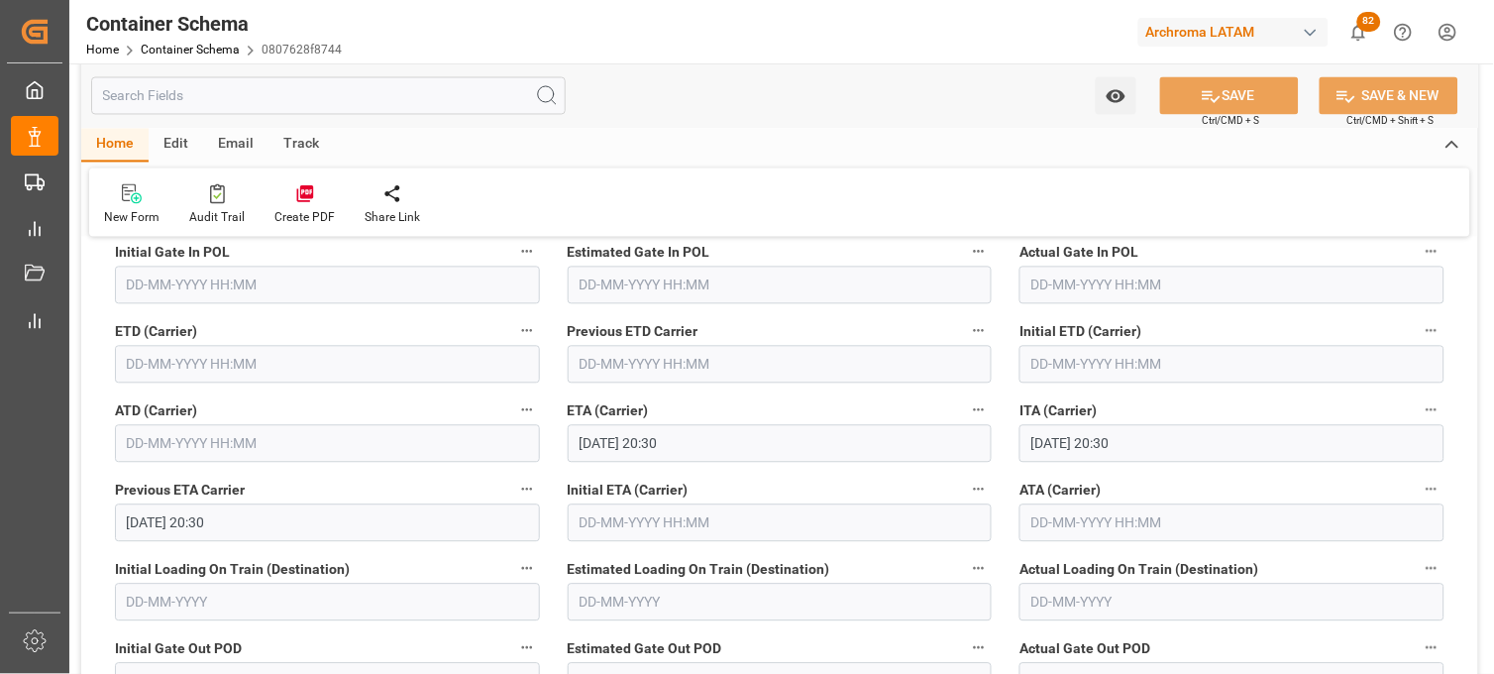
click at [142, 361] on input "text" at bounding box center [327, 365] width 425 height 38
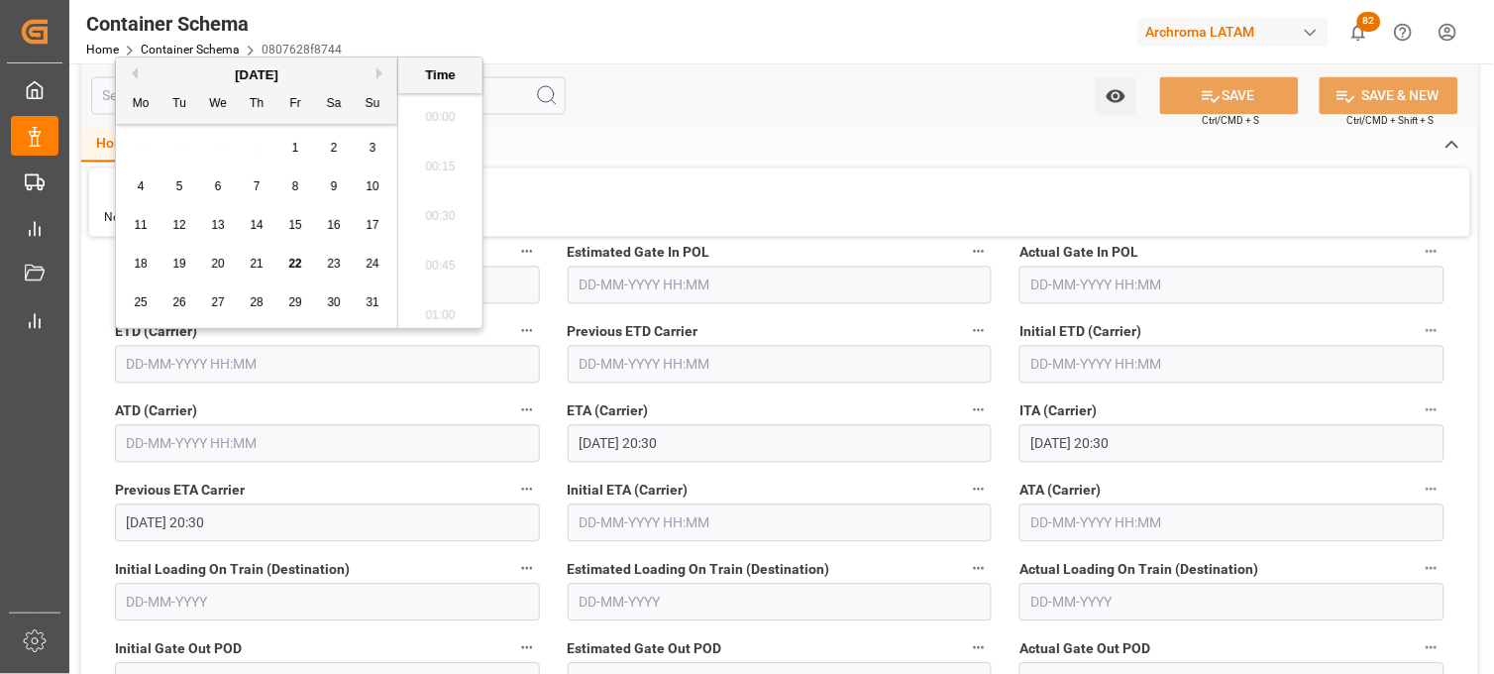
scroll to position [3919, 0]
click at [373, 149] on span "3" at bounding box center [373, 148] width 7 height 14
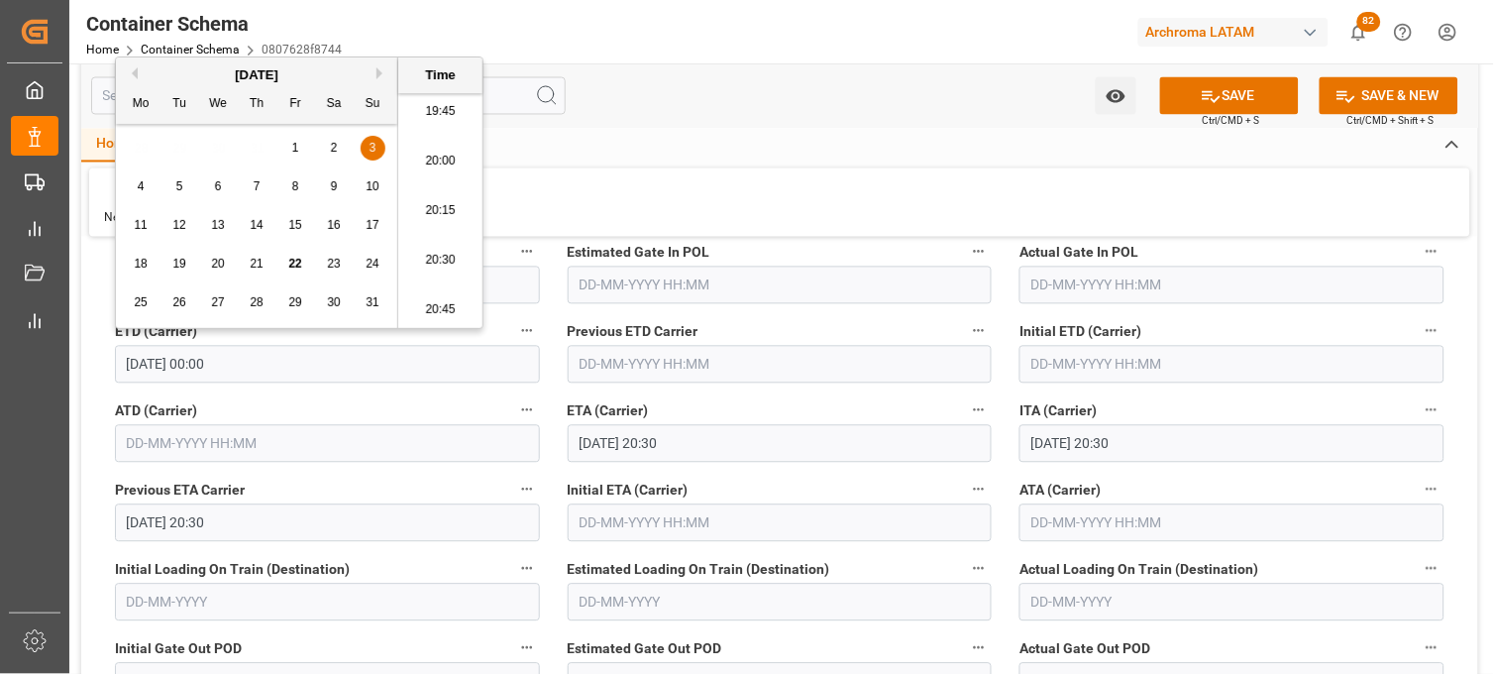
click at [429, 160] on li "20:00" at bounding box center [440, 162] width 84 height 50
type input "03-08-2025 20:00"
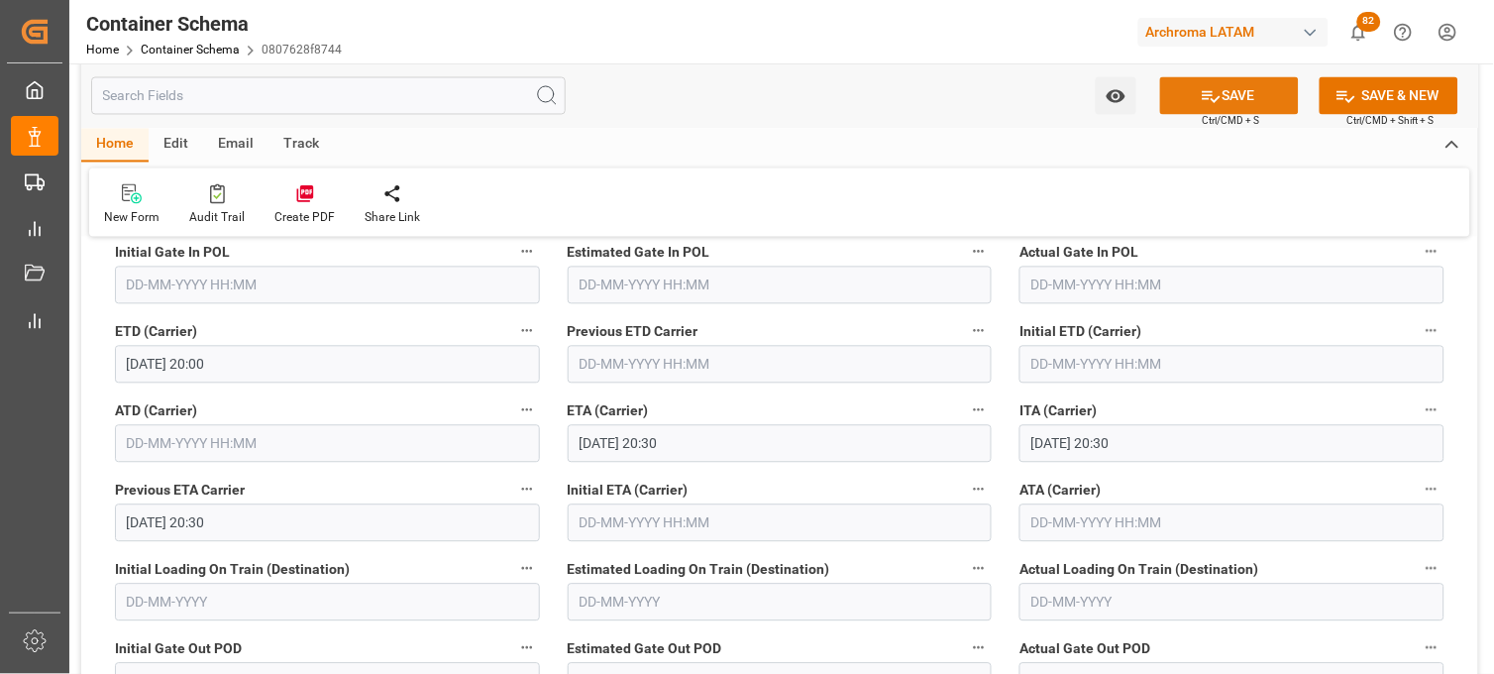
click at [1182, 100] on button "SAVE" at bounding box center [1229, 96] width 139 height 38
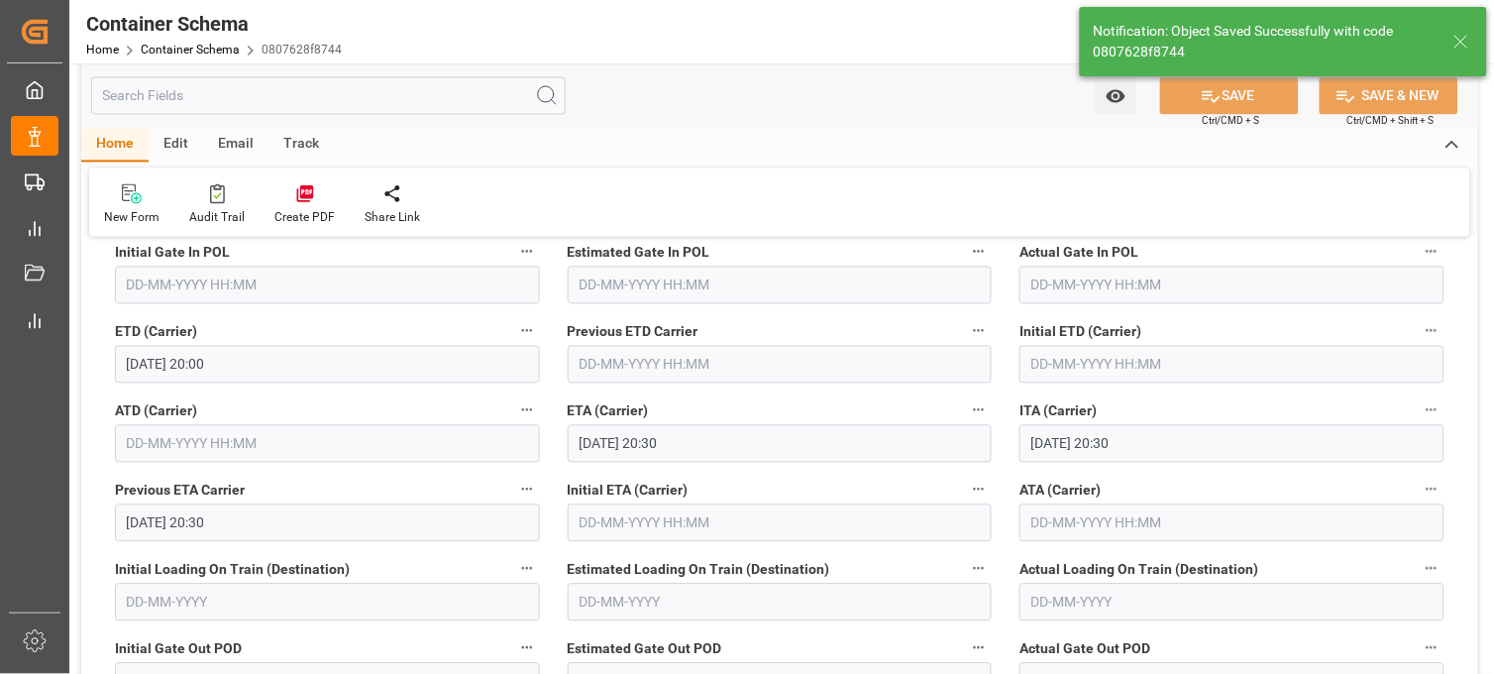
type input "01-09-2025 00:00"
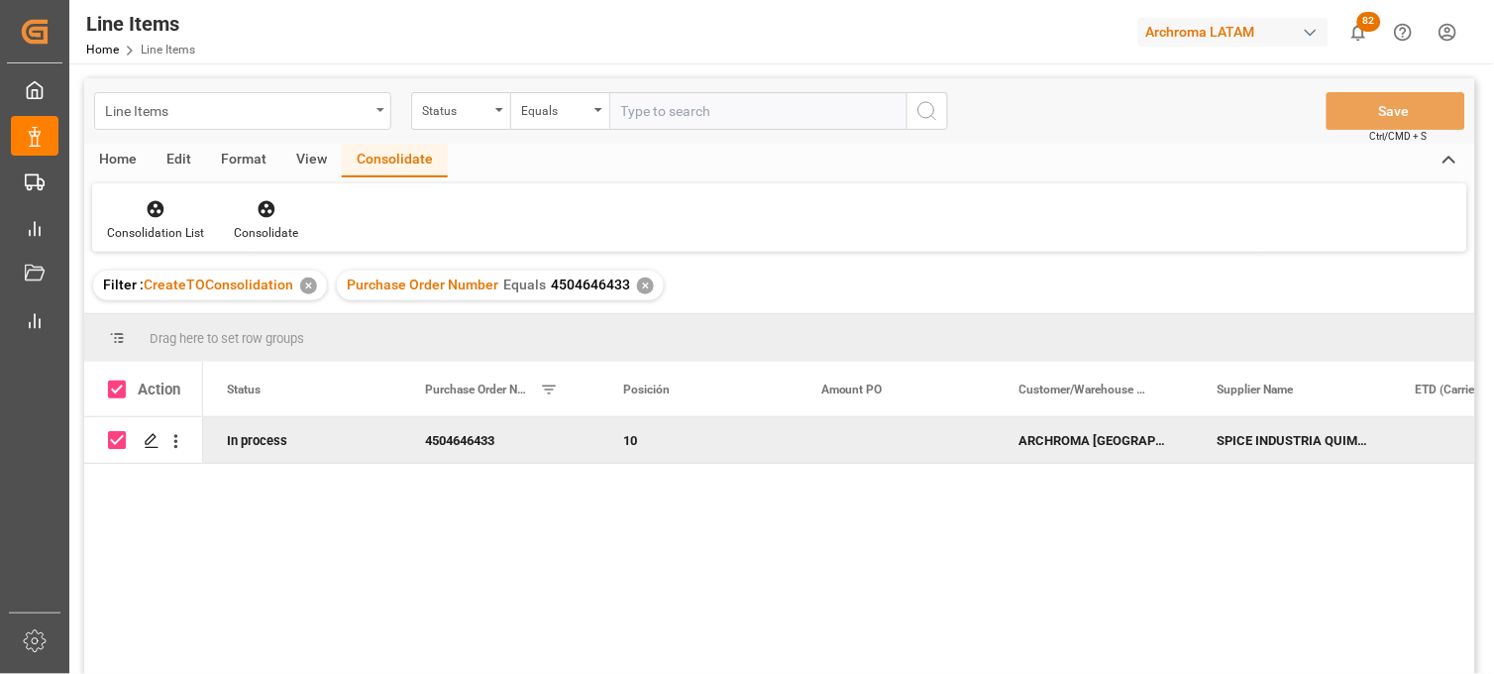
click at [201, 112] on div "Line Items" at bounding box center [237, 109] width 265 height 25
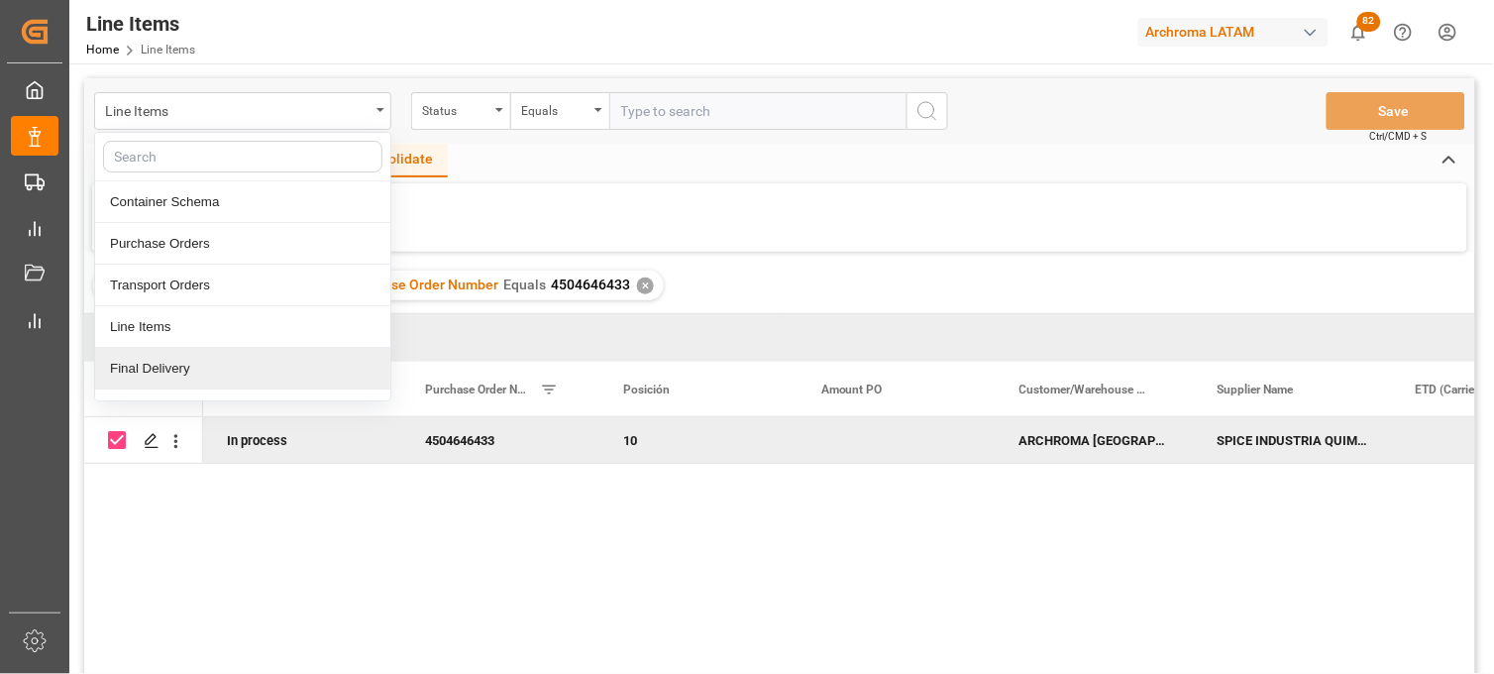
click at [194, 374] on div "Final Delivery" at bounding box center [242, 369] width 295 height 42
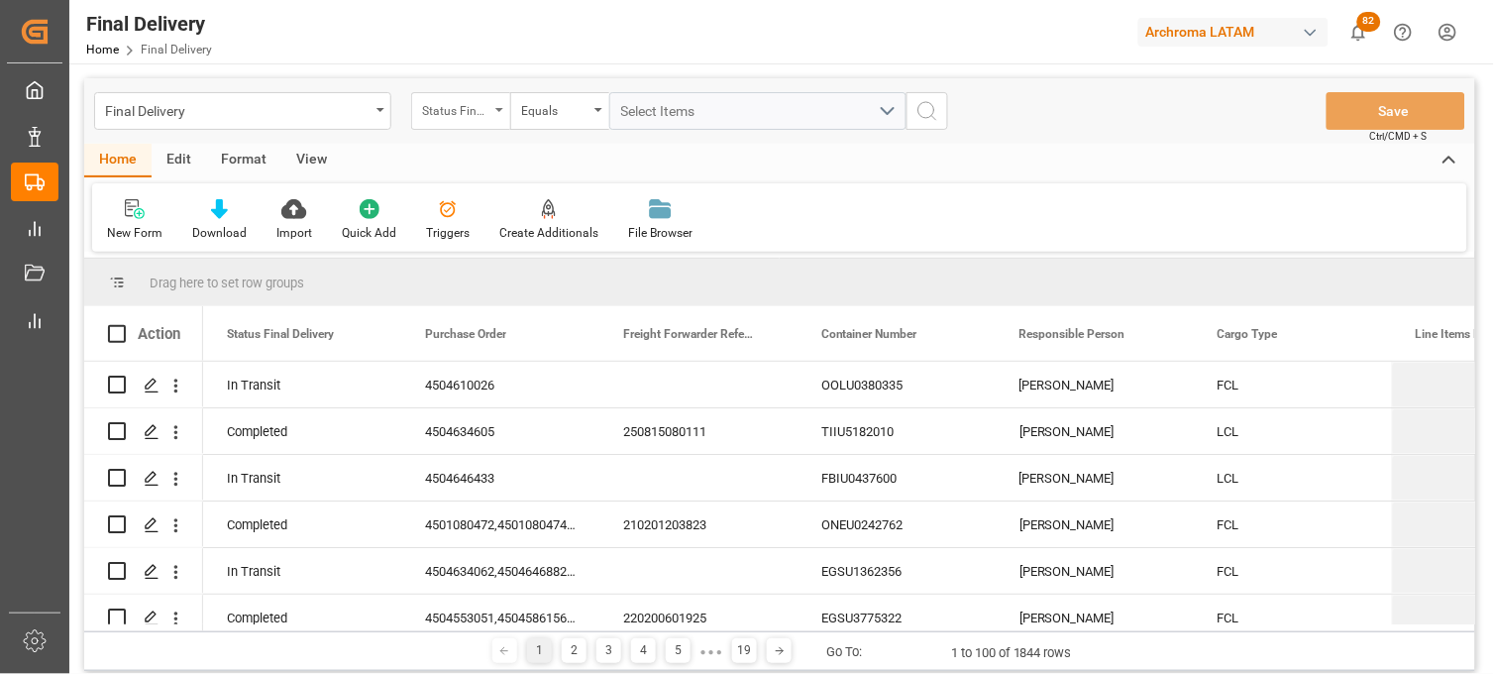
click at [487, 123] on div "Status Final Delivery" at bounding box center [460, 111] width 99 height 38
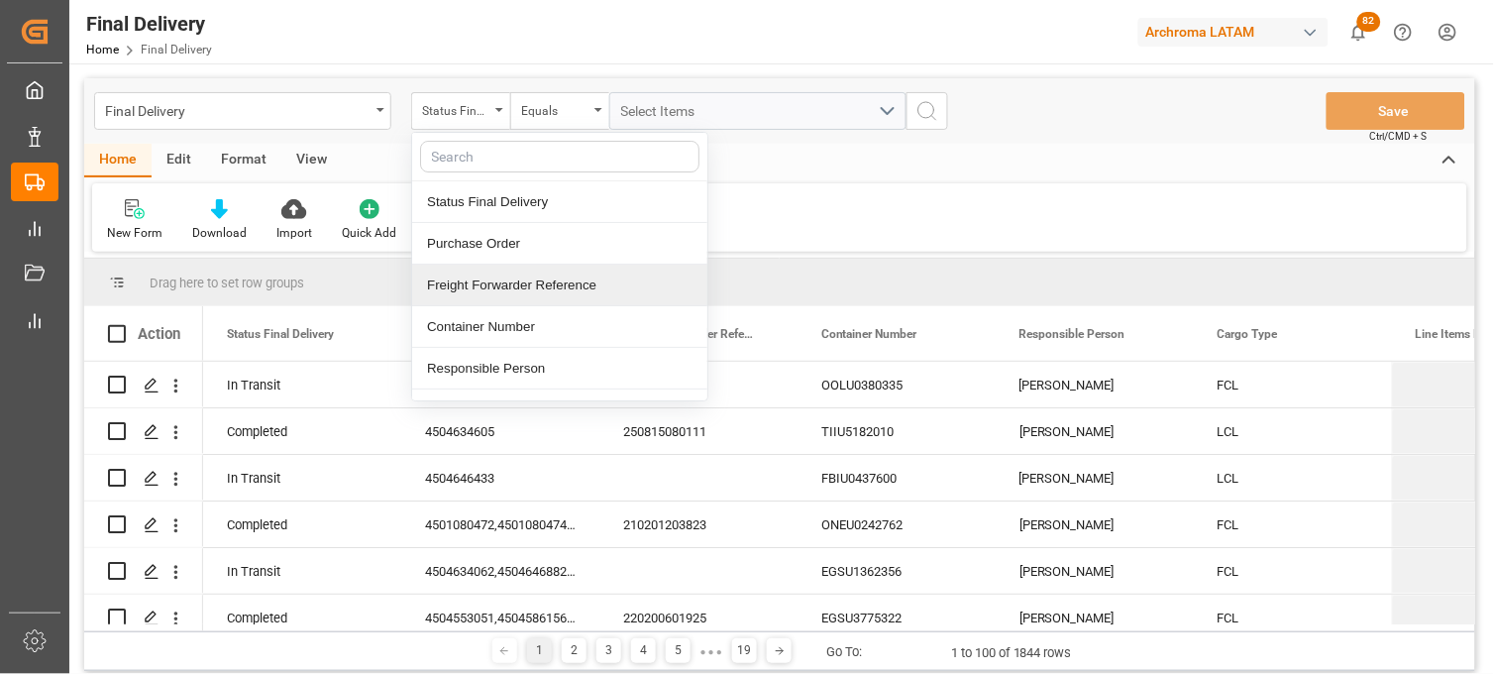
click at [499, 288] on div "Freight Forwarder Reference" at bounding box center [559, 286] width 295 height 42
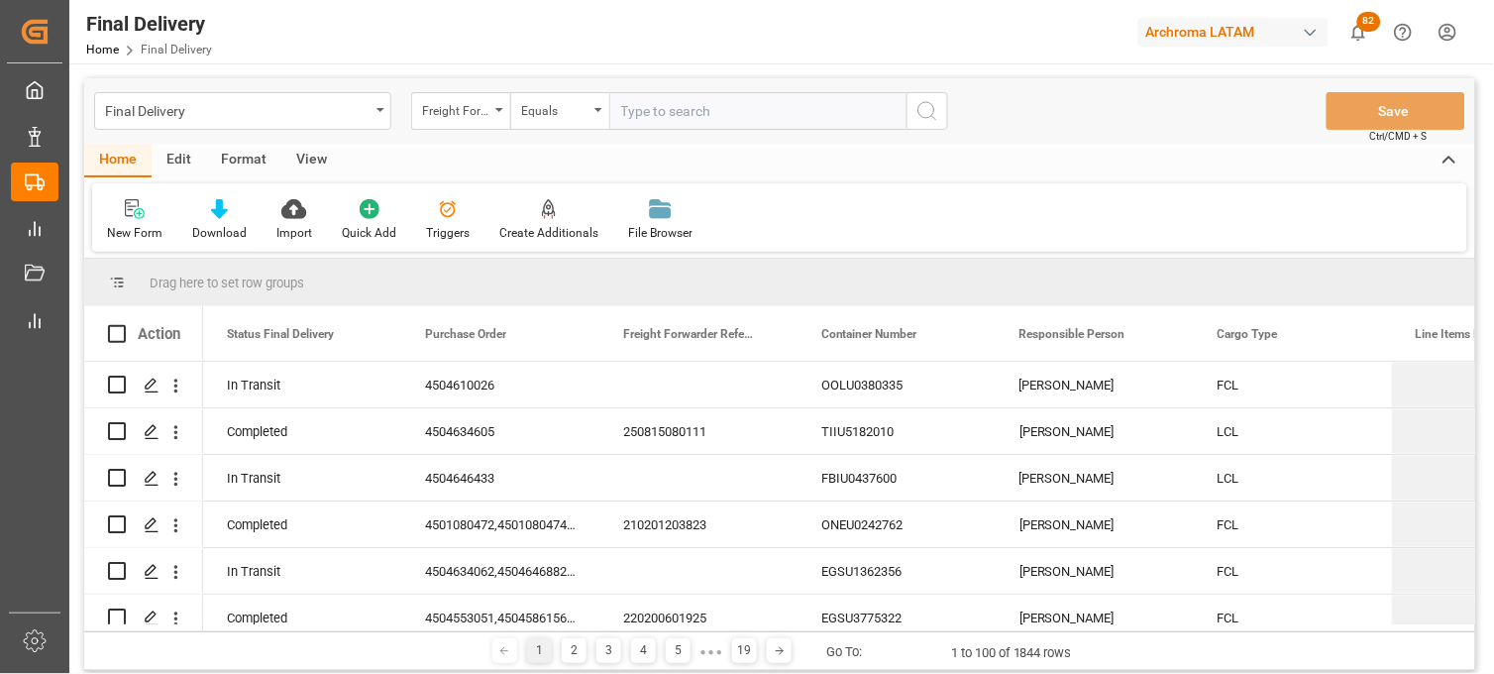
click at [634, 111] on input "text" at bounding box center [757, 111] width 297 height 38
type input "250815080025"
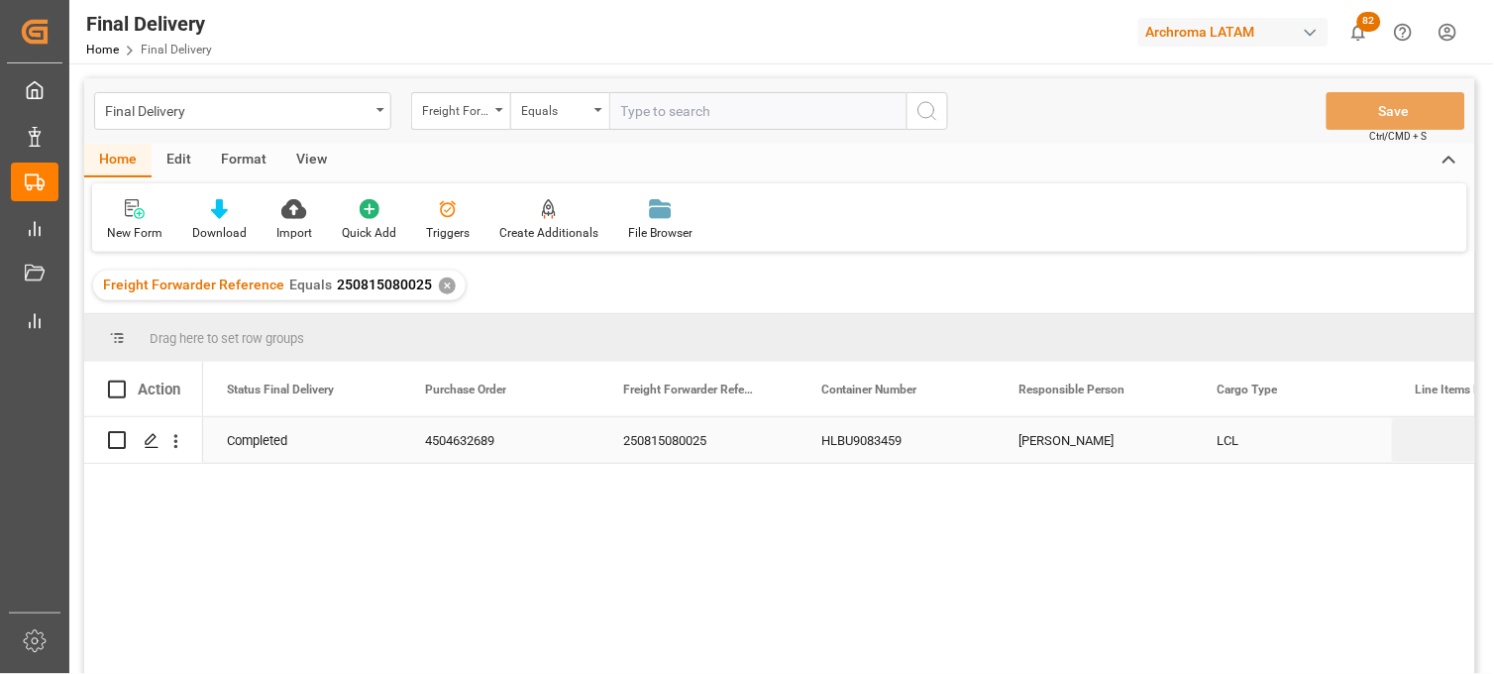
click at [878, 450] on div "HLBU9083459" at bounding box center [897, 440] width 198 height 46
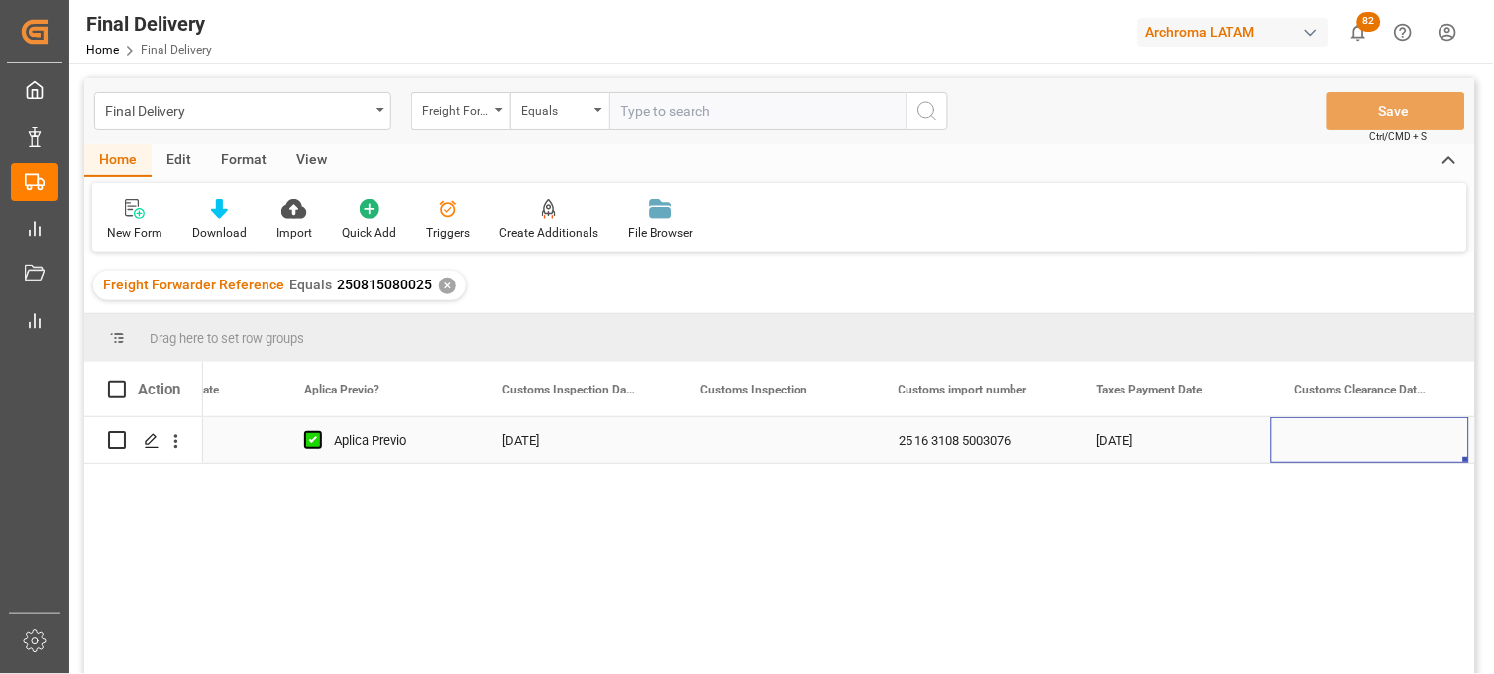
scroll to position [0, 1904]
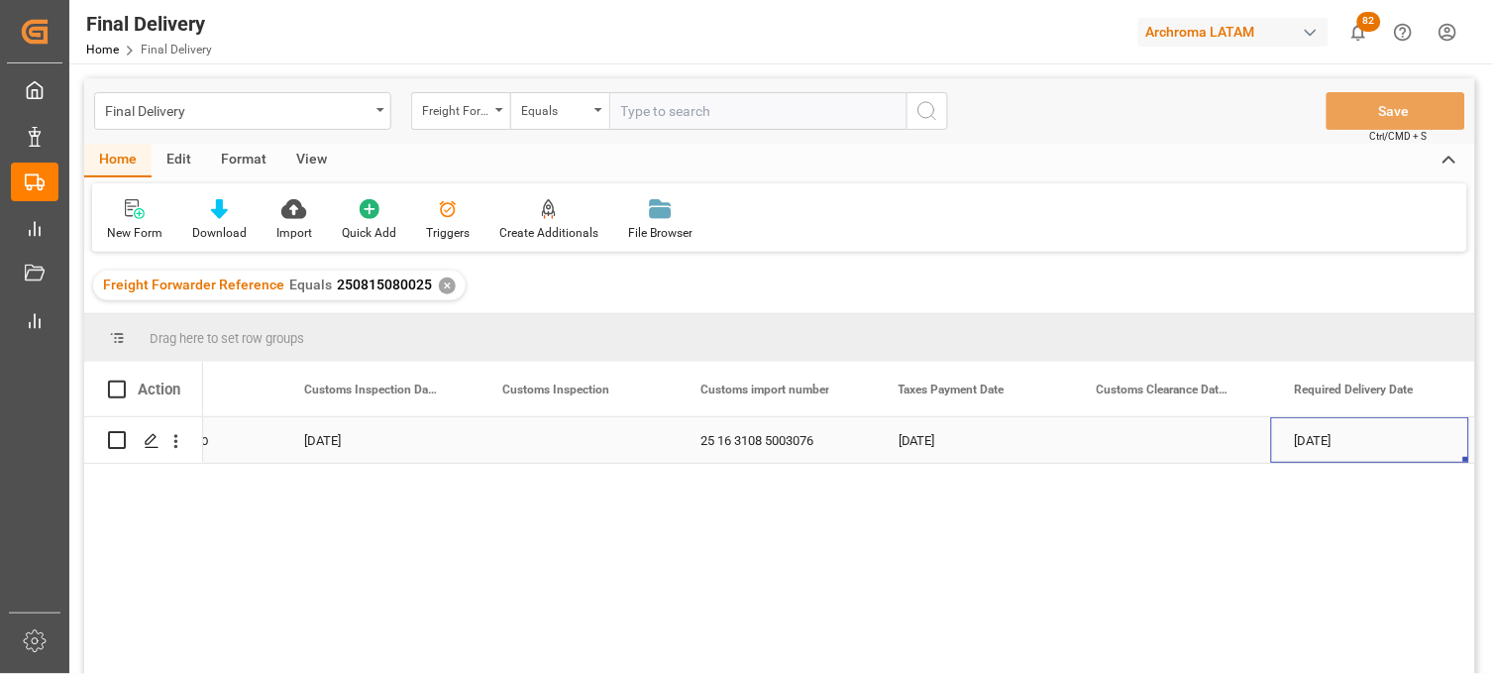
click at [550, 446] on div "Press SPACE to select this row." at bounding box center [578, 440] width 198 height 46
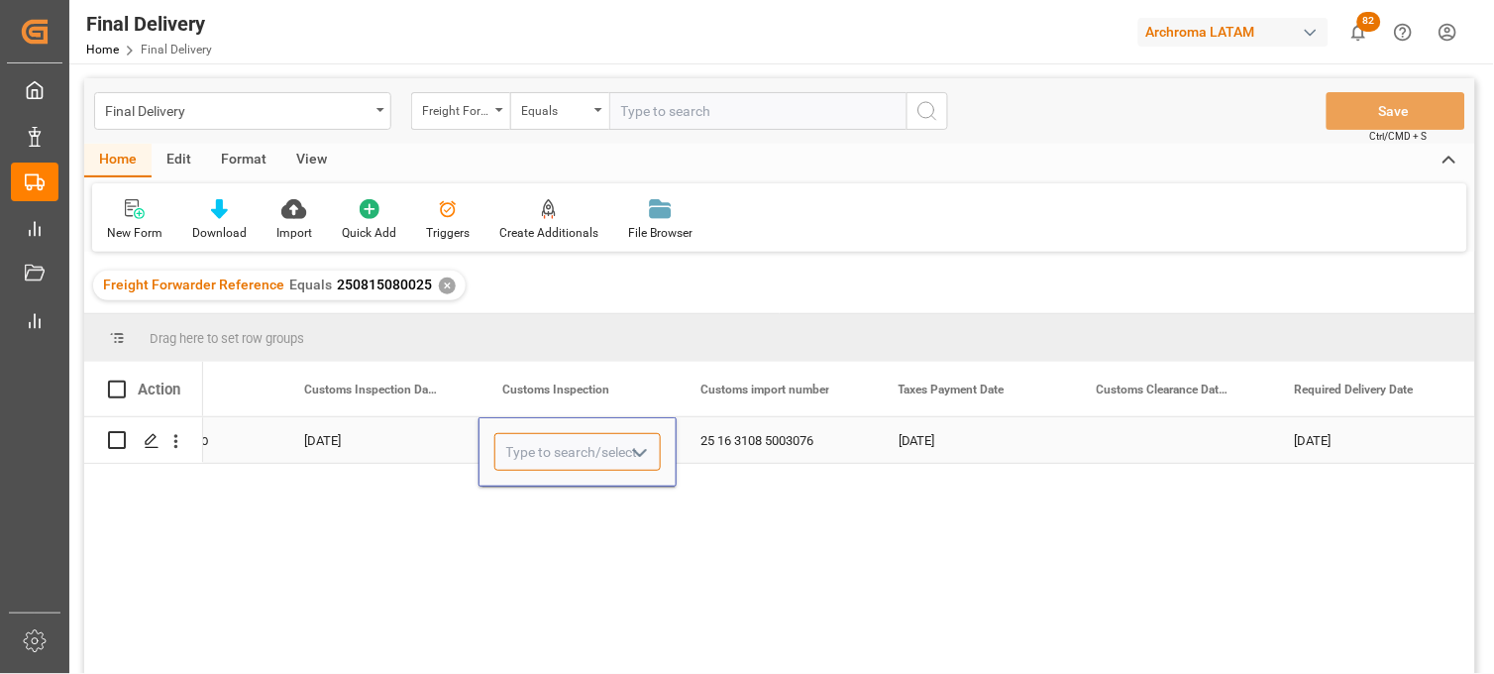
click at [550, 446] on input "Press SPACE to select this row." at bounding box center [577, 452] width 166 height 38
drag, startPoint x: 519, startPoint y: 499, endPoint x: 596, endPoint y: 469, distance: 83.2
click at [518, 499] on div "VERDE" at bounding box center [577, 508] width 164 height 69
type input "VERDE"
click at [757, 436] on div "25 16 3108 5003076" at bounding box center [776, 440] width 198 height 46
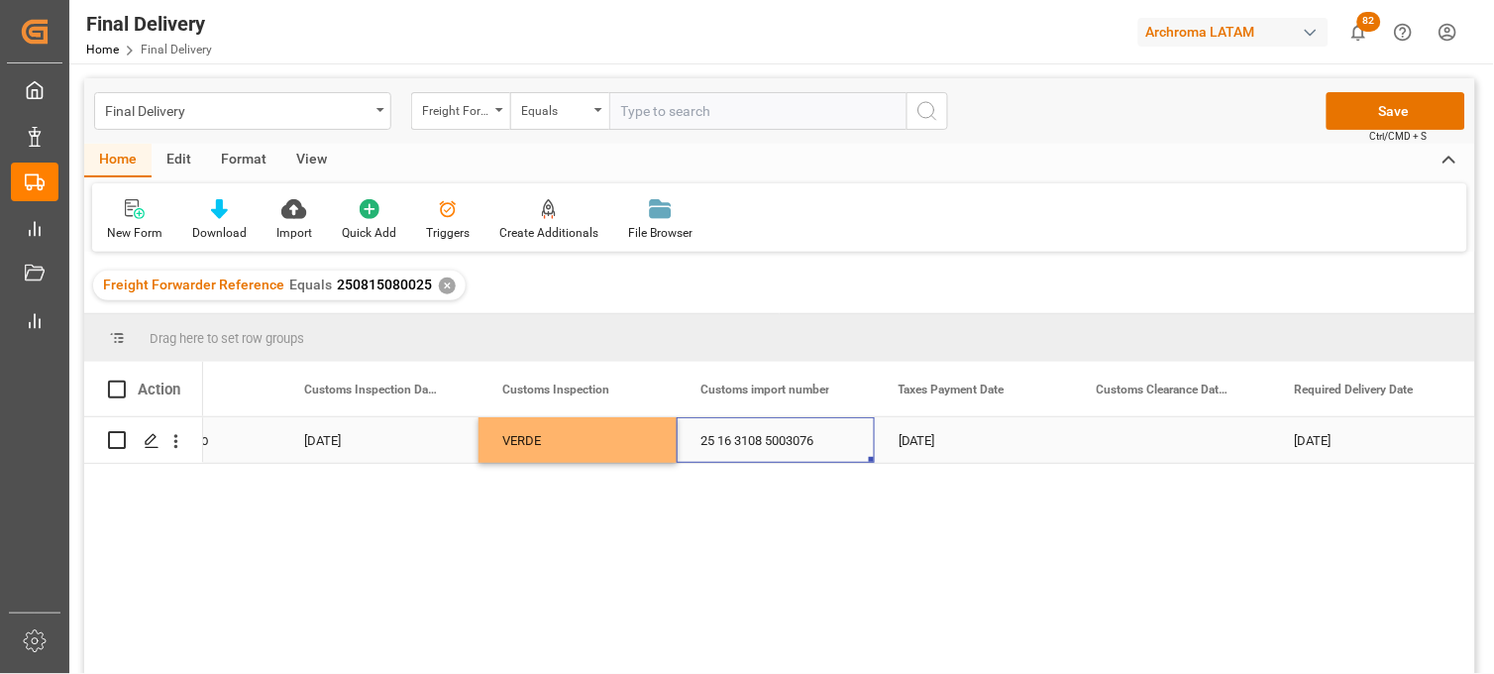
click at [1131, 441] on div "Press SPACE to select this row." at bounding box center [1172, 440] width 198 height 46
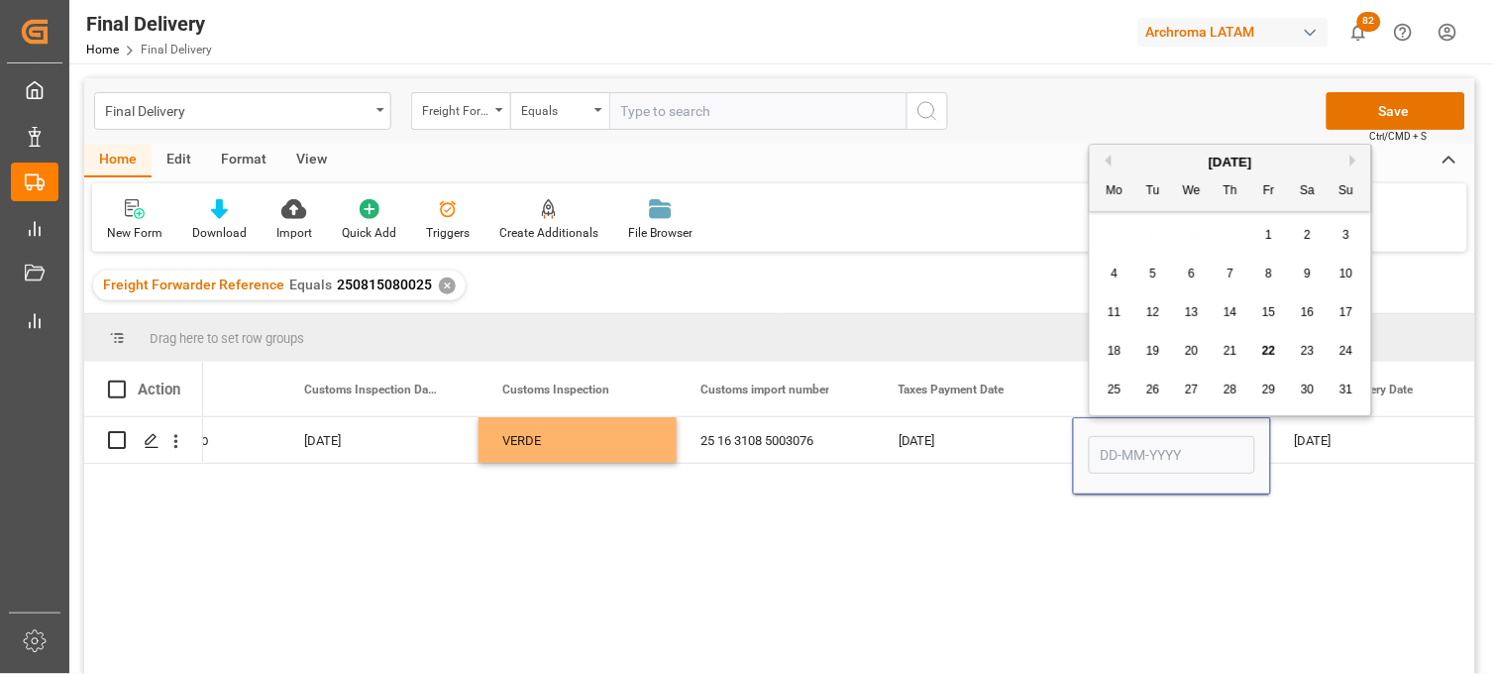
click at [1190, 349] on span "20" at bounding box center [1191, 351] width 13 height 14
type input "[DATE]"
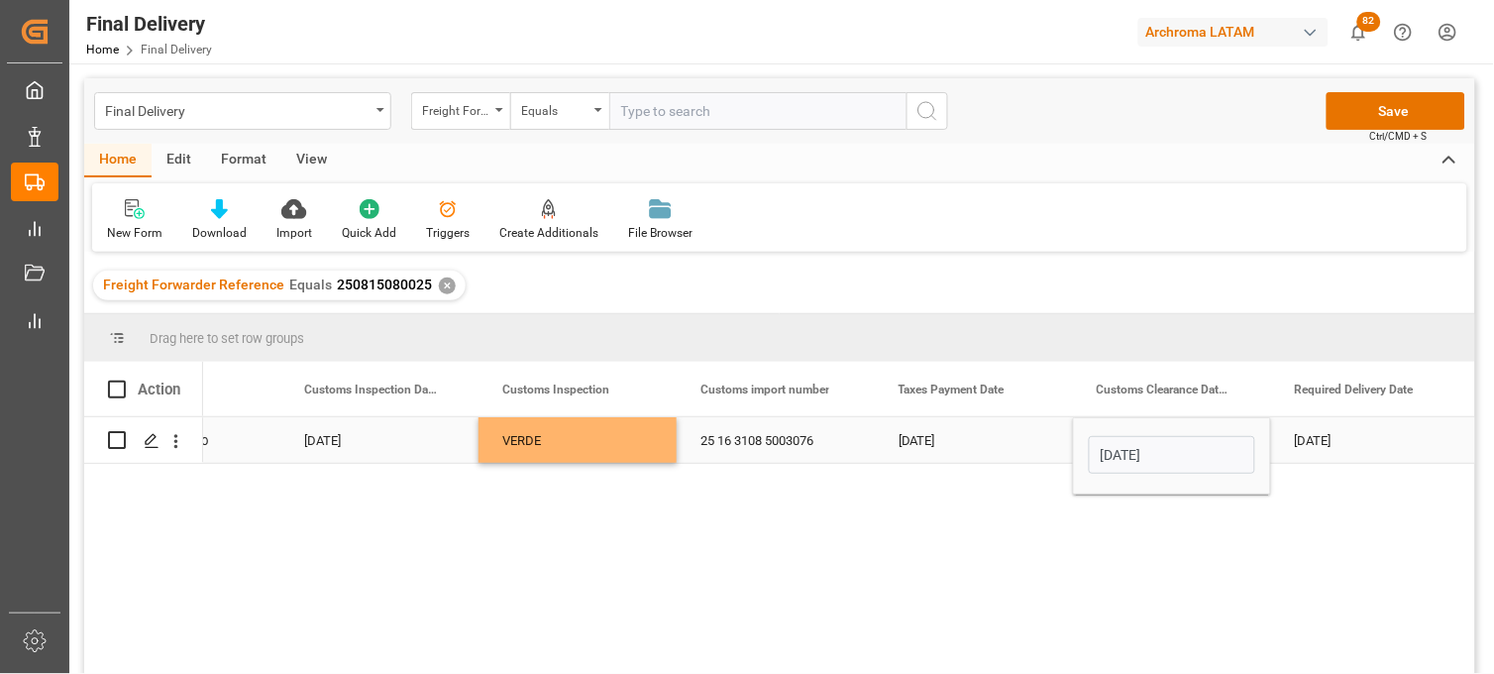
click at [1305, 434] on div "[DATE]" at bounding box center [1370, 440] width 198 height 46
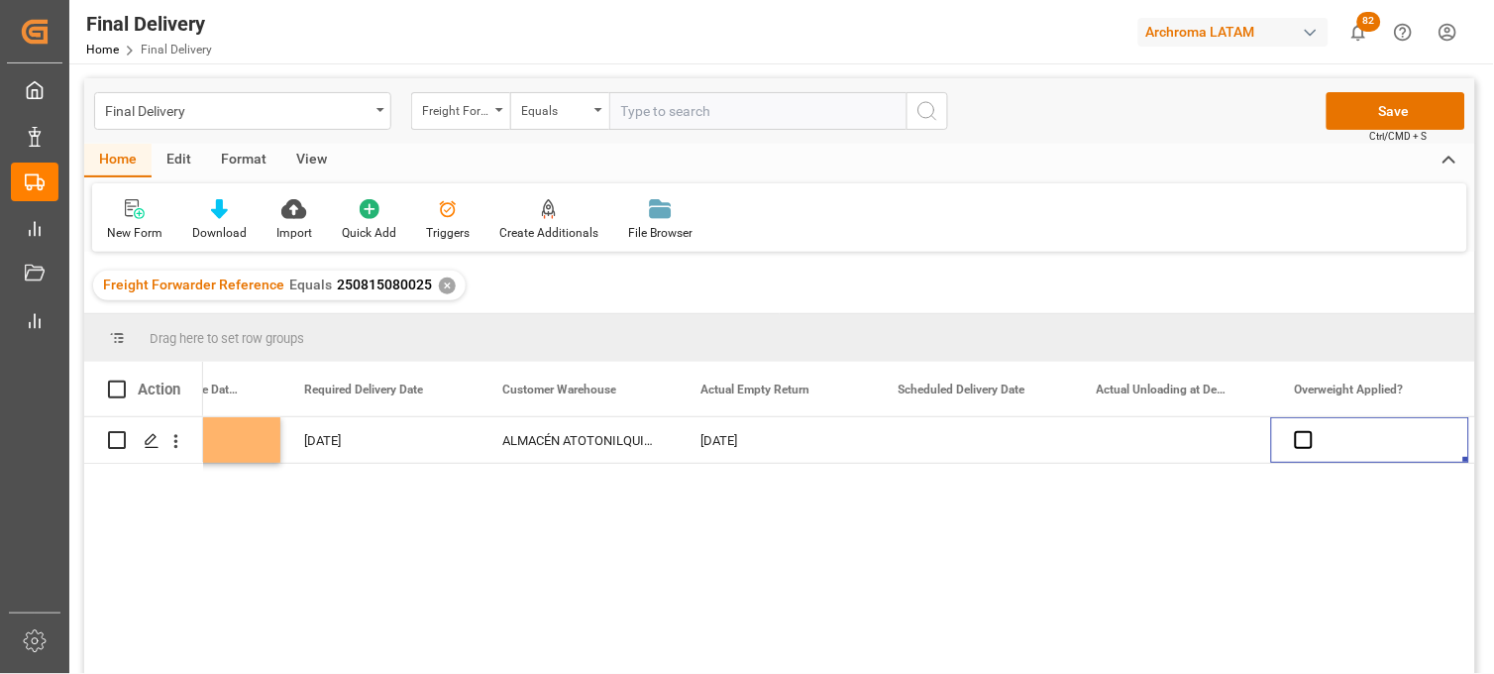
scroll to position [0, 0]
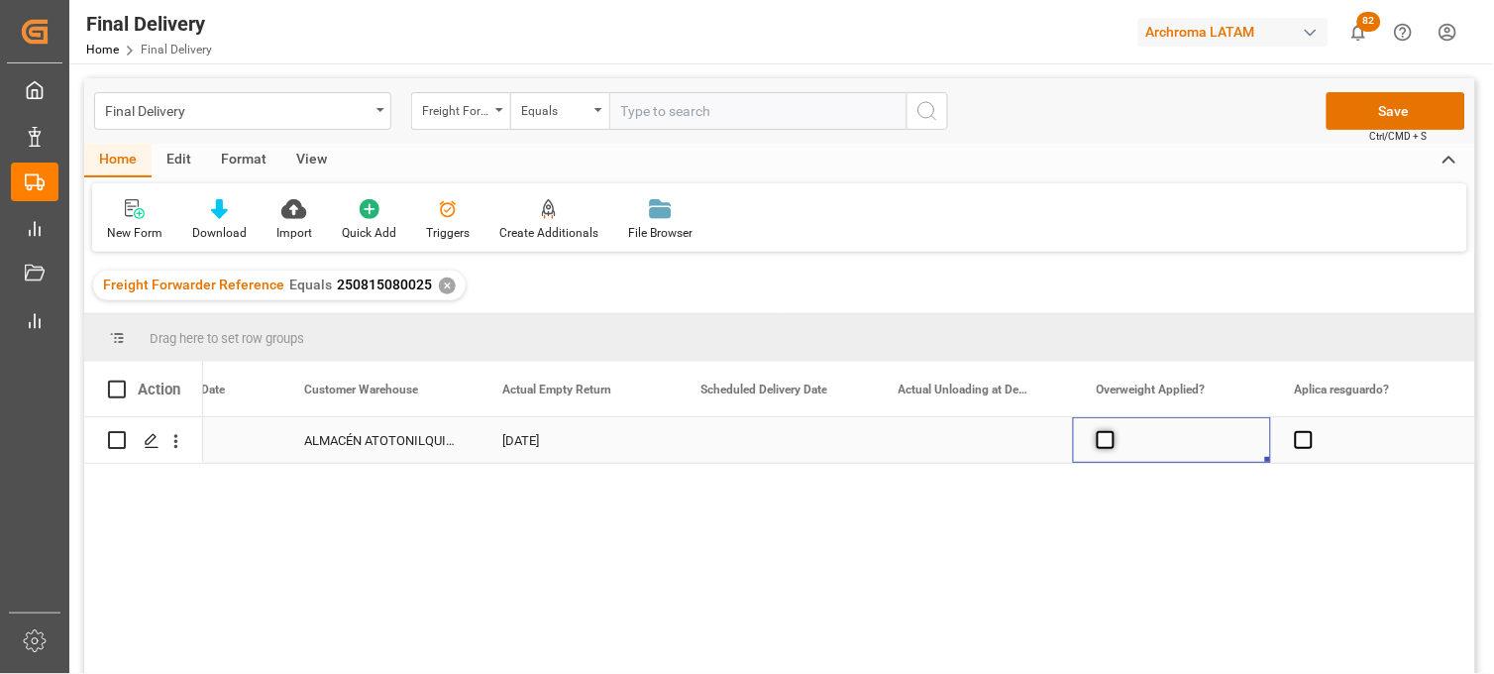
click at [1102, 440] on span "Press SPACE to select this row." at bounding box center [1106, 440] width 18 height 18
click at [1112, 431] on input "Press SPACE to select this row." at bounding box center [1112, 431] width 0 height 0
click at [1102, 440] on span "Press SPACE to select this row." at bounding box center [1106, 440] width 18 height 18
click at [1112, 431] on input "Press SPACE to select this row." at bounding box center [1112, 431] width 0 height 0
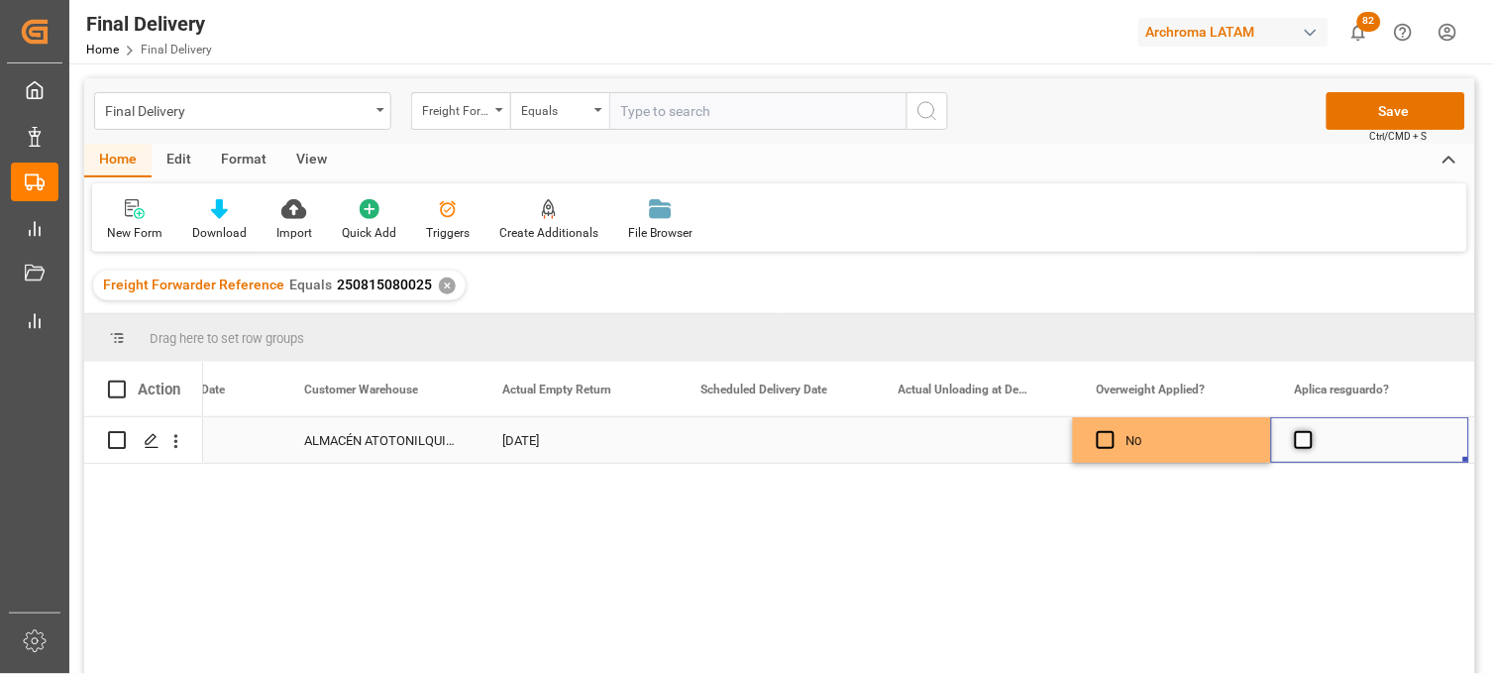
click at [1305, 441] on span "Press SPACE to select this row." at bounding box center [1304, 440] width 18 height 18
click at [1310, 431] on input "Press SPACE to select this row." at bounding box center [1310, 431] width 0 height 0
click at [1305, 441] on span "Press SPACE to select this row." at bounding box center [1304, 440] width 18 height 18
click at [1310, 431] on input "Press SPACE to select this row." at bounding box center [1310, 431] width 0 height 0
click at [954, 442] on div "Press SPACE to select this row." at bounding box center [974, 440] width 198 height 46
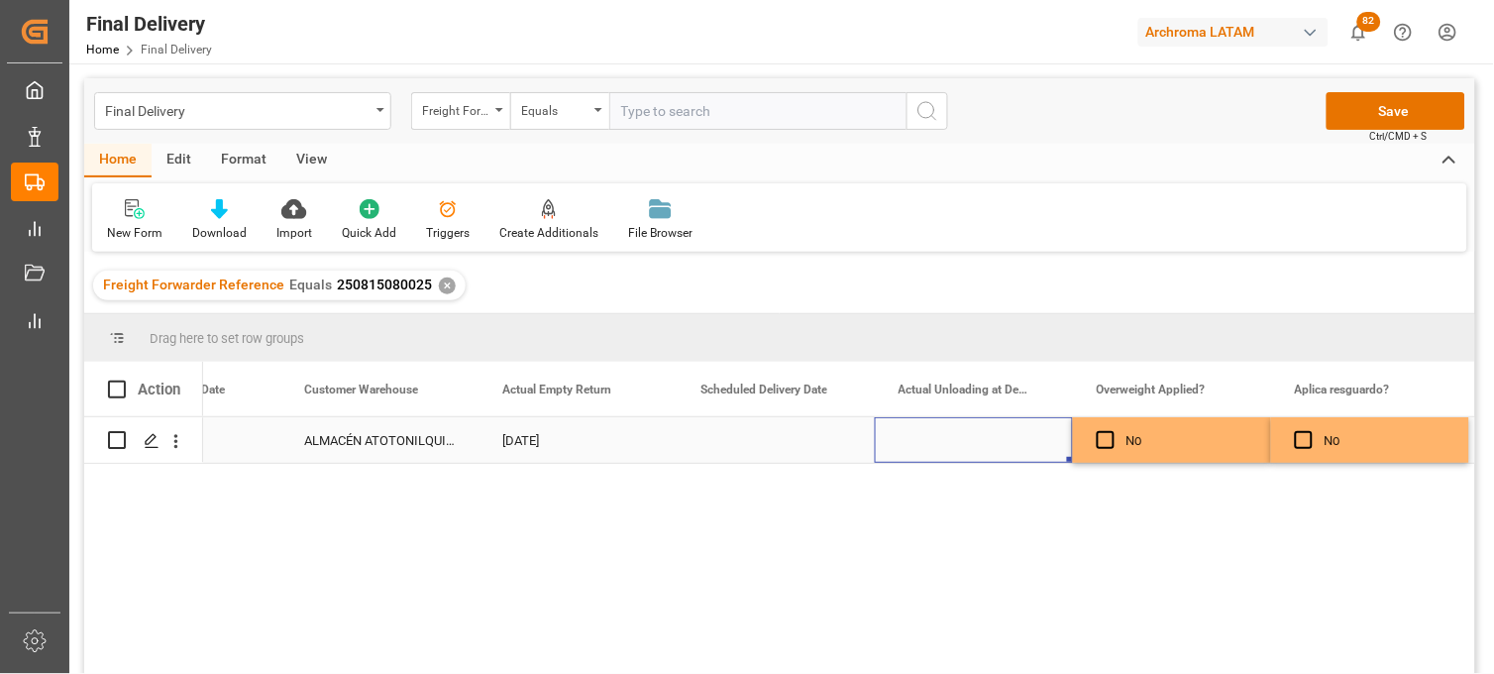
click at [954, 442] on div "Press SPACE to select this row." at bounding box center [974, 440] width 198 height 46
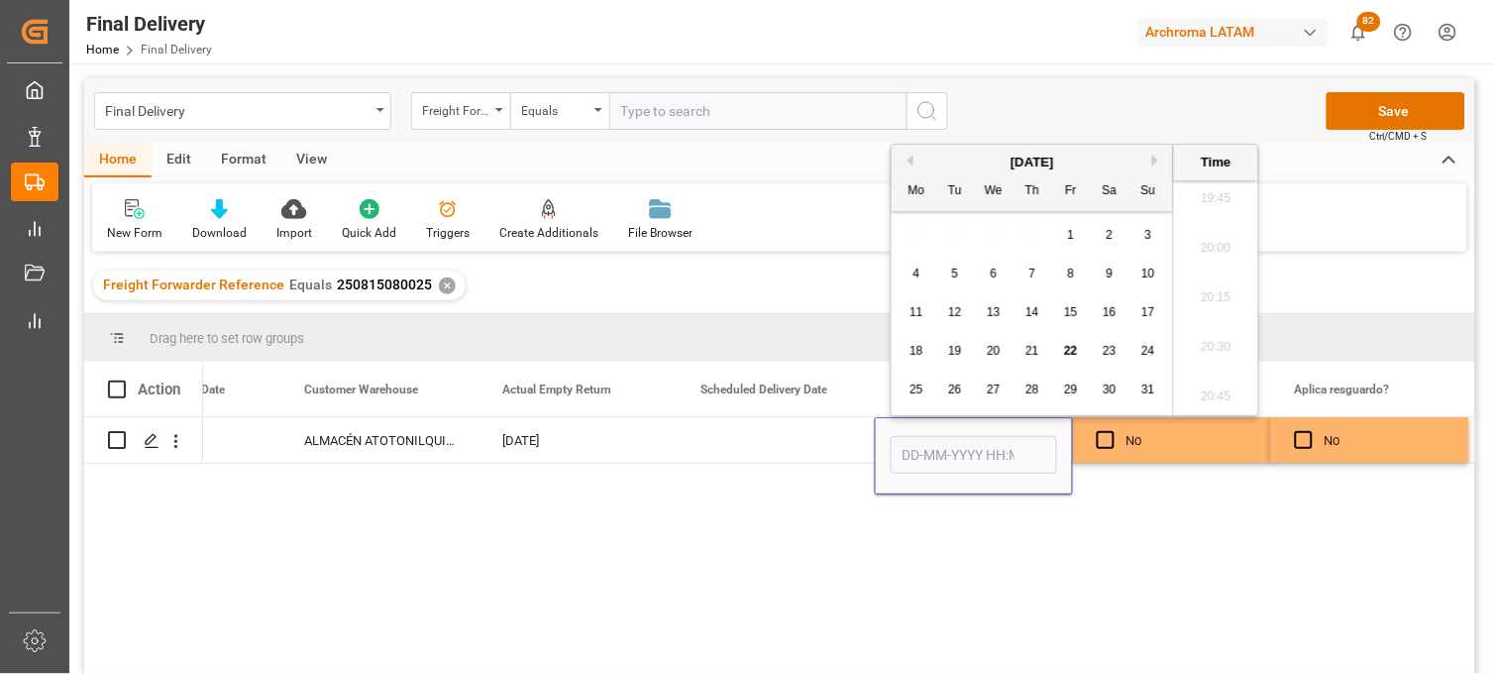
click at [1068, 355] on span "22" at bounding box center [1070, 351] width 13 height 14
click at [1222, 330] on li "16:00" at bounding box center [1216, 337] width 84 height 50
type input "22-08-2025 16:00"
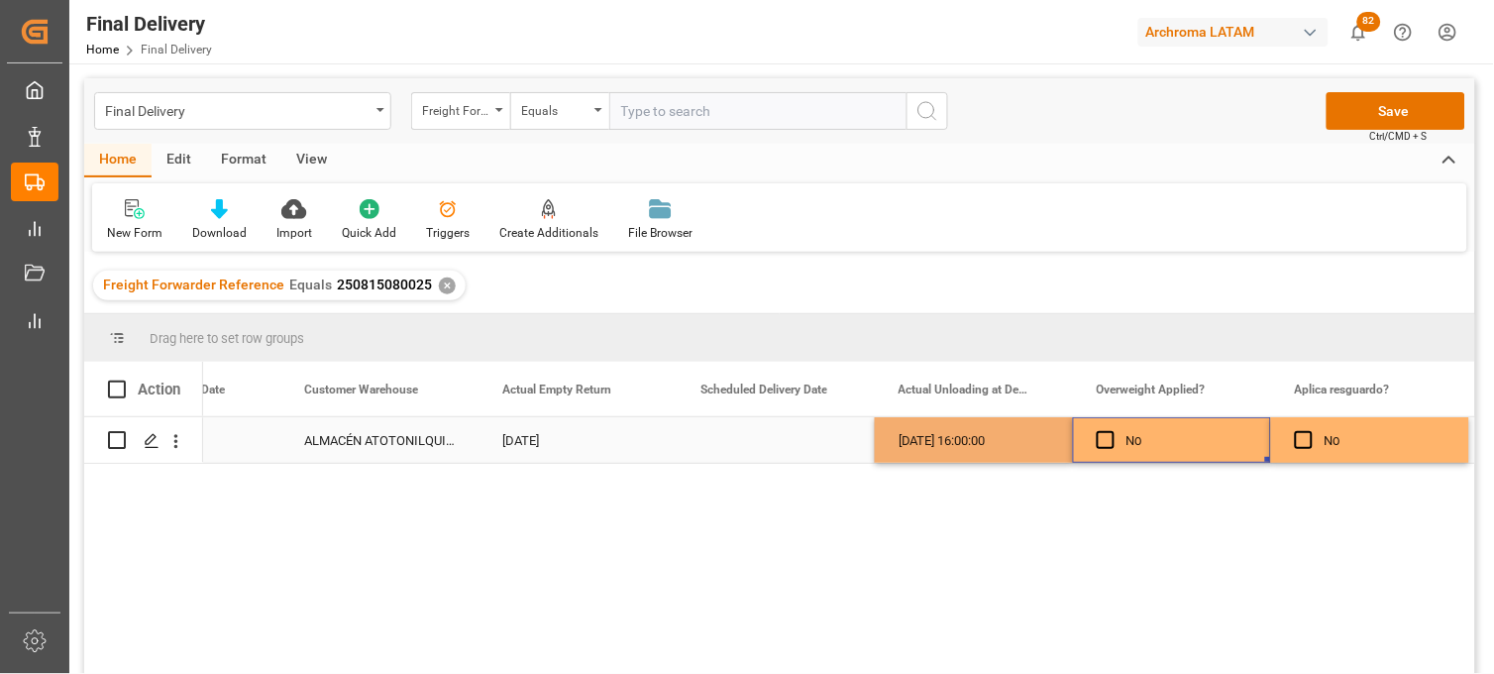
click at [1207, 446] on div "No" at bounding box center [1186, 441] width 121 height 46
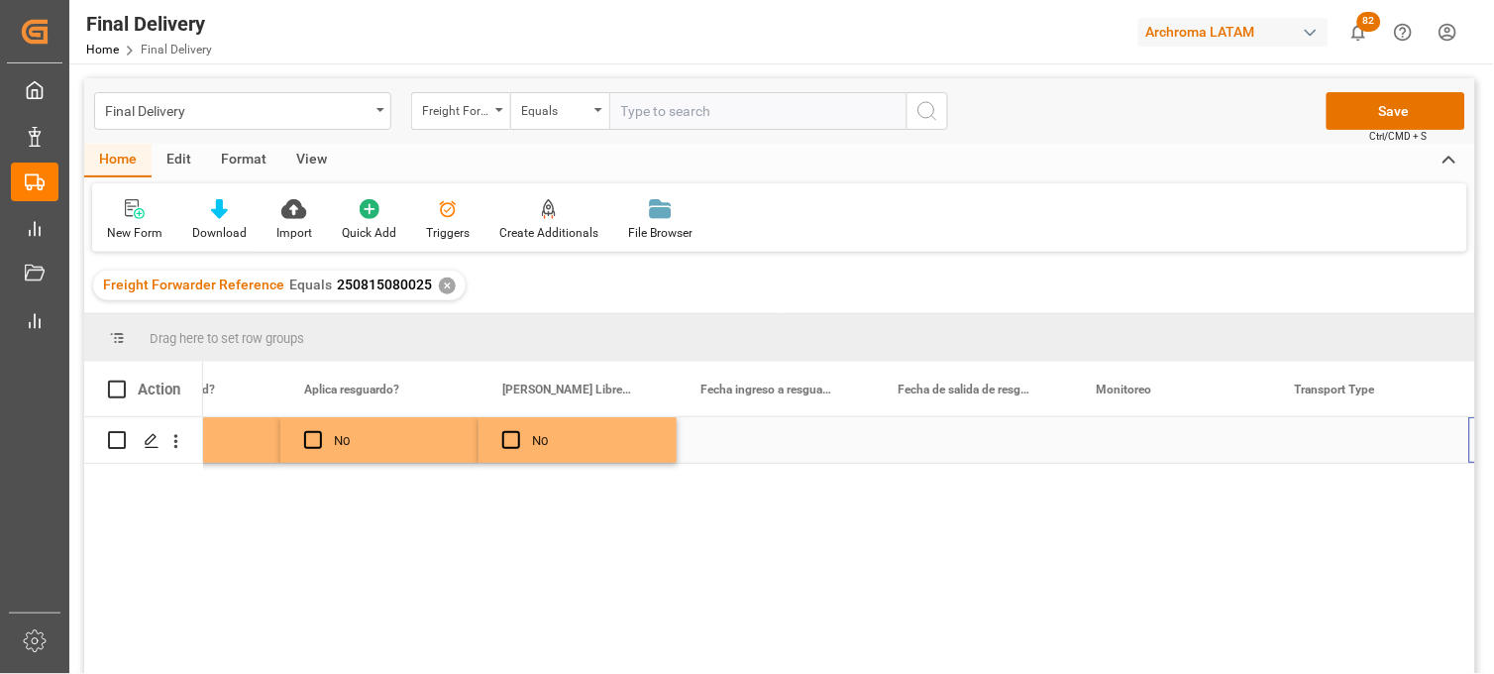
scroll to position [0, 4084]
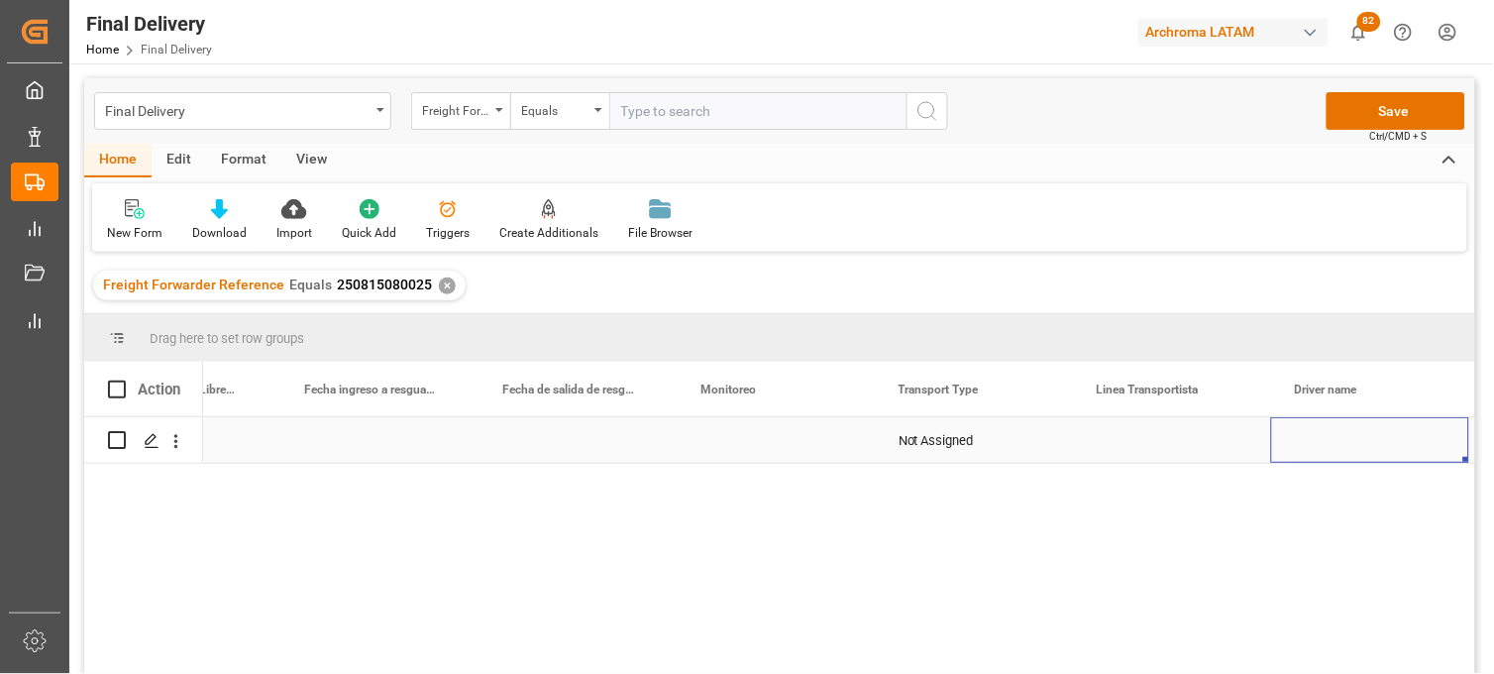
click at [740, 444] on div "Press SPACE to select this row." at bounding box center [776, 440] width 198 height 46
click at [738, 491] on div "Adrian Monroy" at bounding box center [775, 508] width 164 height 69
type input "Adrian Monroy"
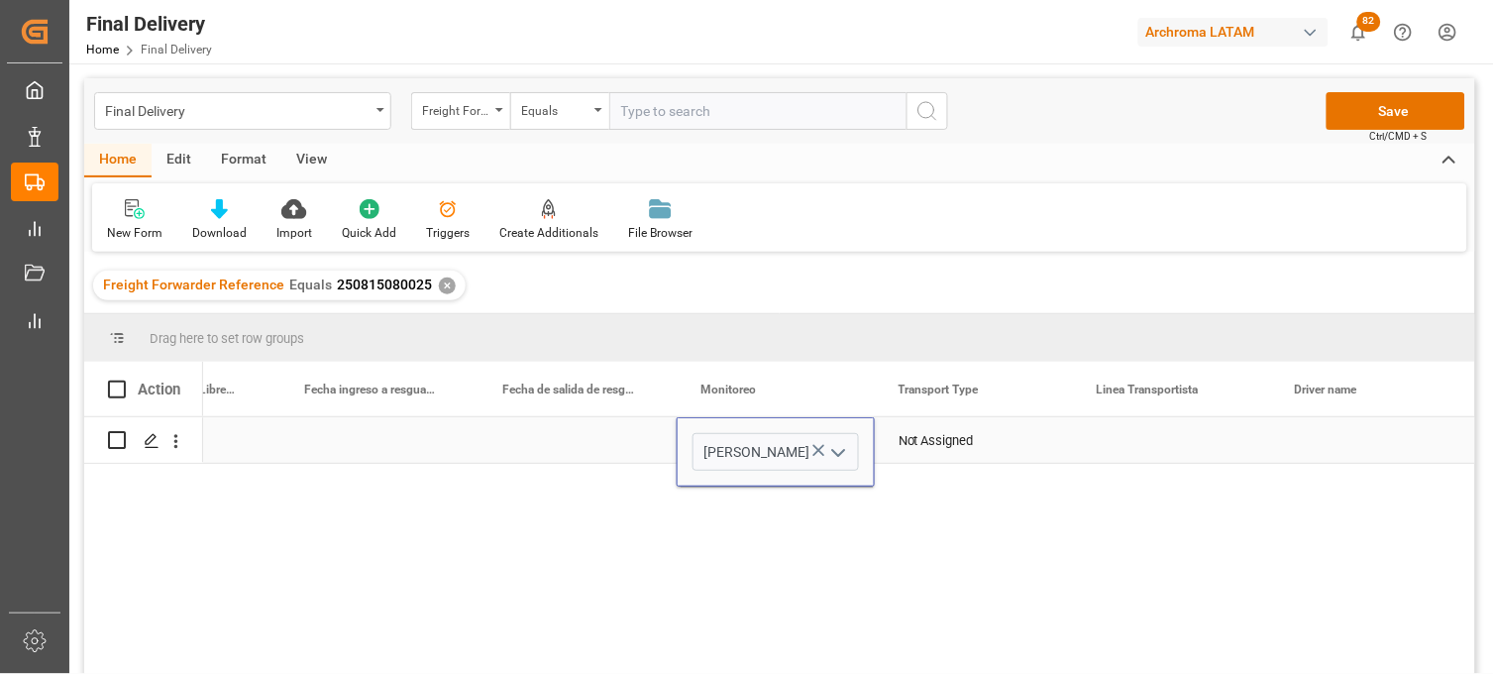
click at [953, 434] on div "Not Assigned" at bounding box center [974, 441] width 151 height 46
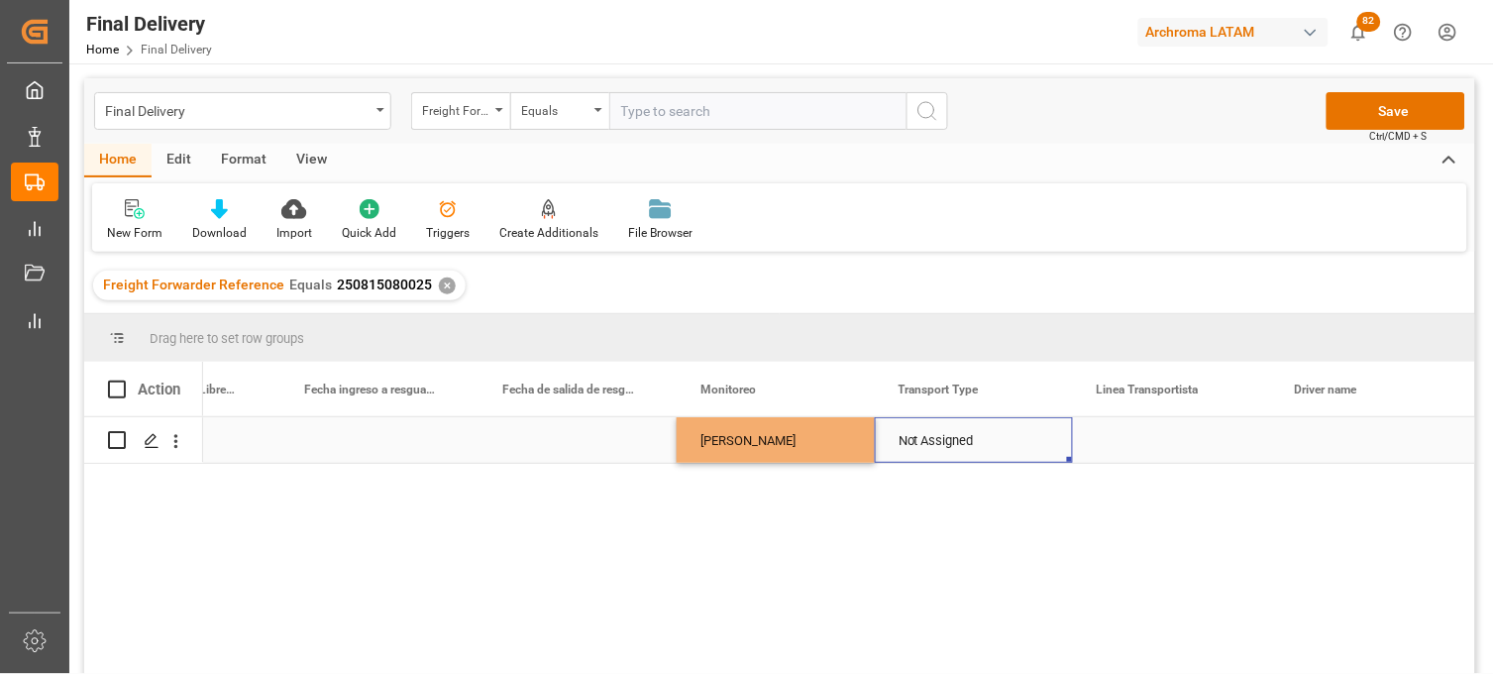
click at [953, 434] on div "Not Assigned" at bounding box center [974, 441] width 151 height 46
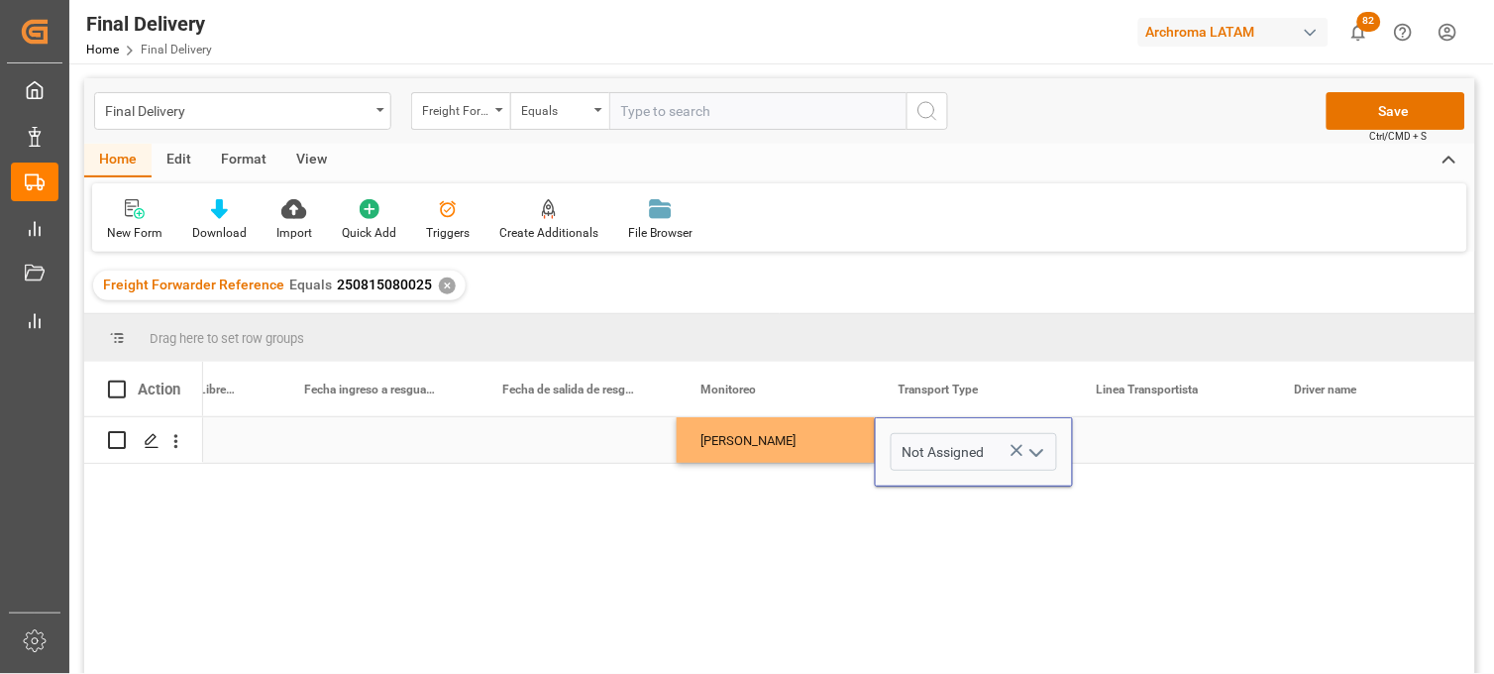
click at [1012, 447] on icon "Press SPACE to select this row." at bounding box center [1017, 451] width 12 height 12
click at [966, 447] on input "Press SPACE to select this row." at bounding box center [974, 452] width 166 height 38
drag, startPoint x: 933, startPoint y: 452, endPoint x: 888, endPoint y: 452, distance: 45.6
click at [888, 452] on div "akira" at bounding box center [974, 452] width 196 height 38
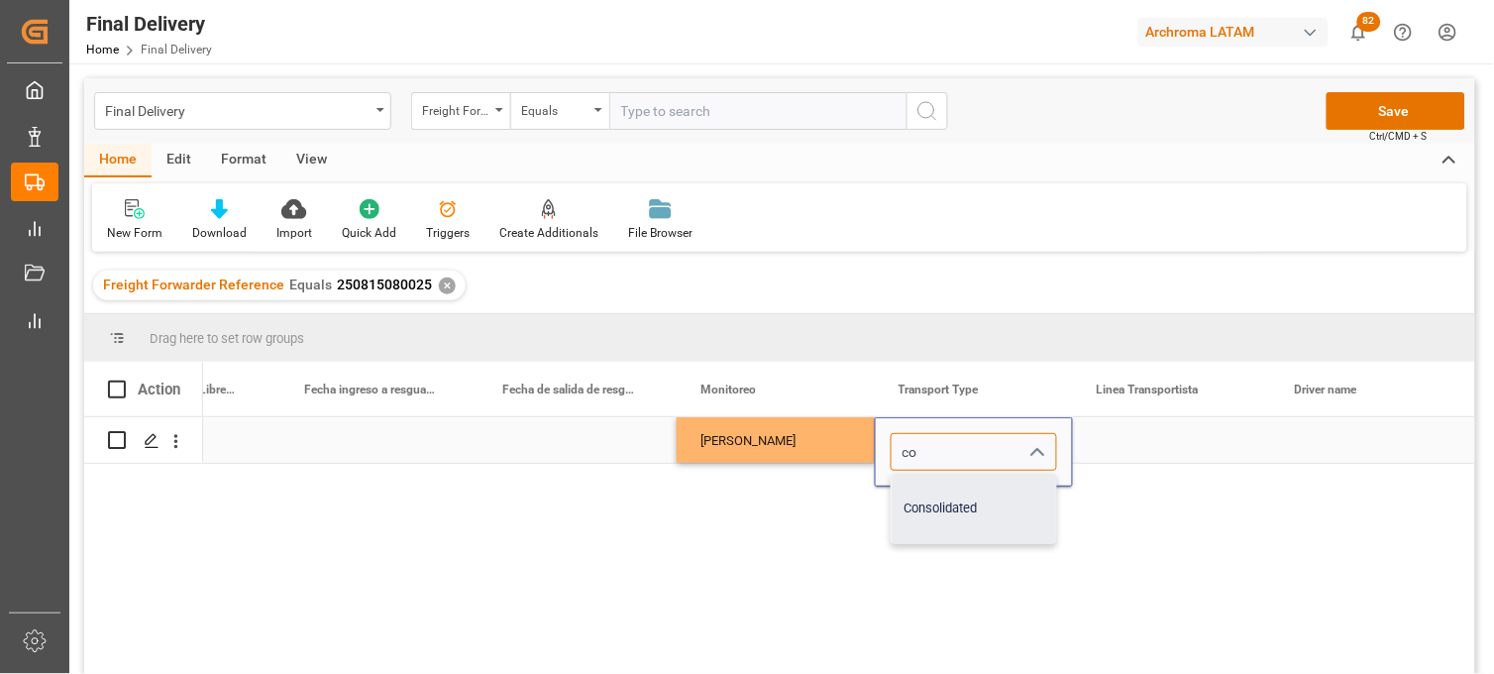
drag, startPoint x: 918, startPoint y: 498, endPoint x: 992, endPoint y: 488, distance: 74.0
click at [918, 497] on div "Consolidated" at bounding box center [974, 508] width 164 height 69
type input "Consolidated"
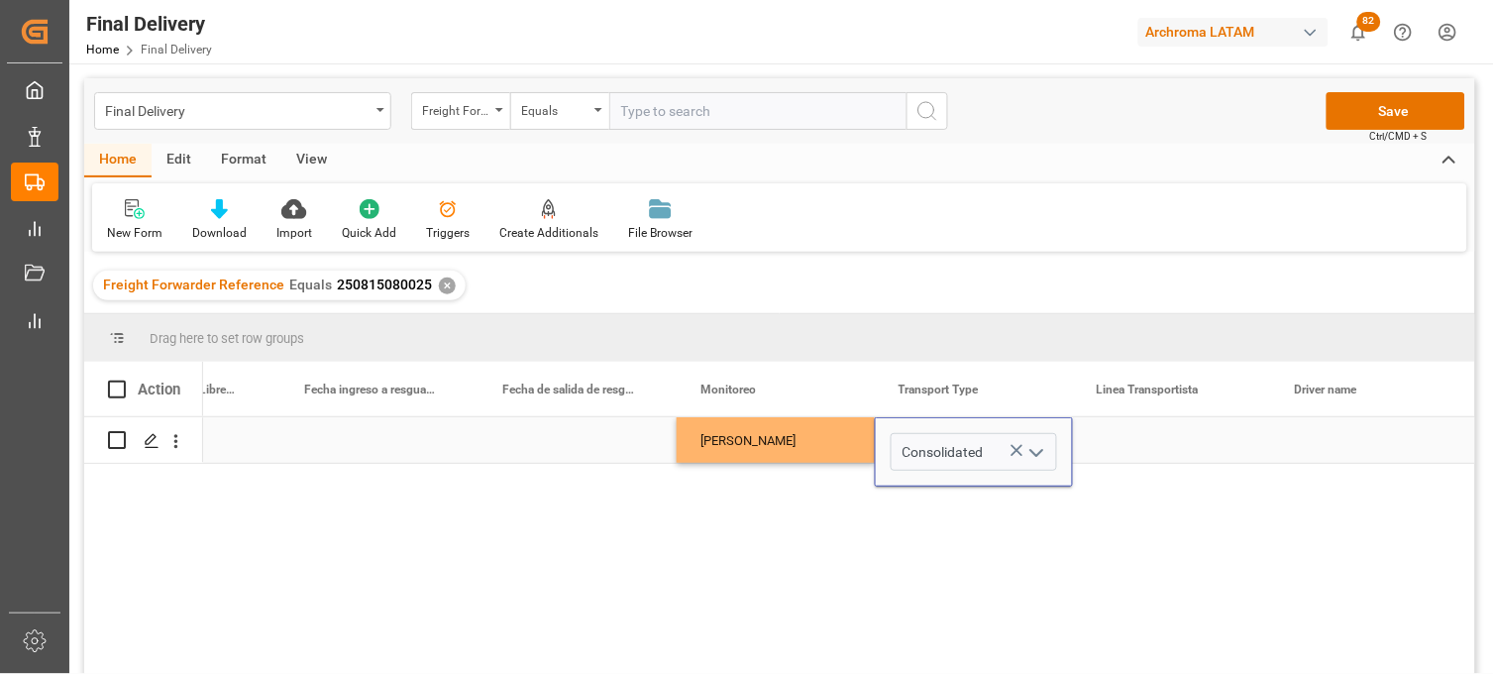
click at [1131, 446] on div "Press SPACE to select this row." at bounding box center [1172, 440] width 198 height 46
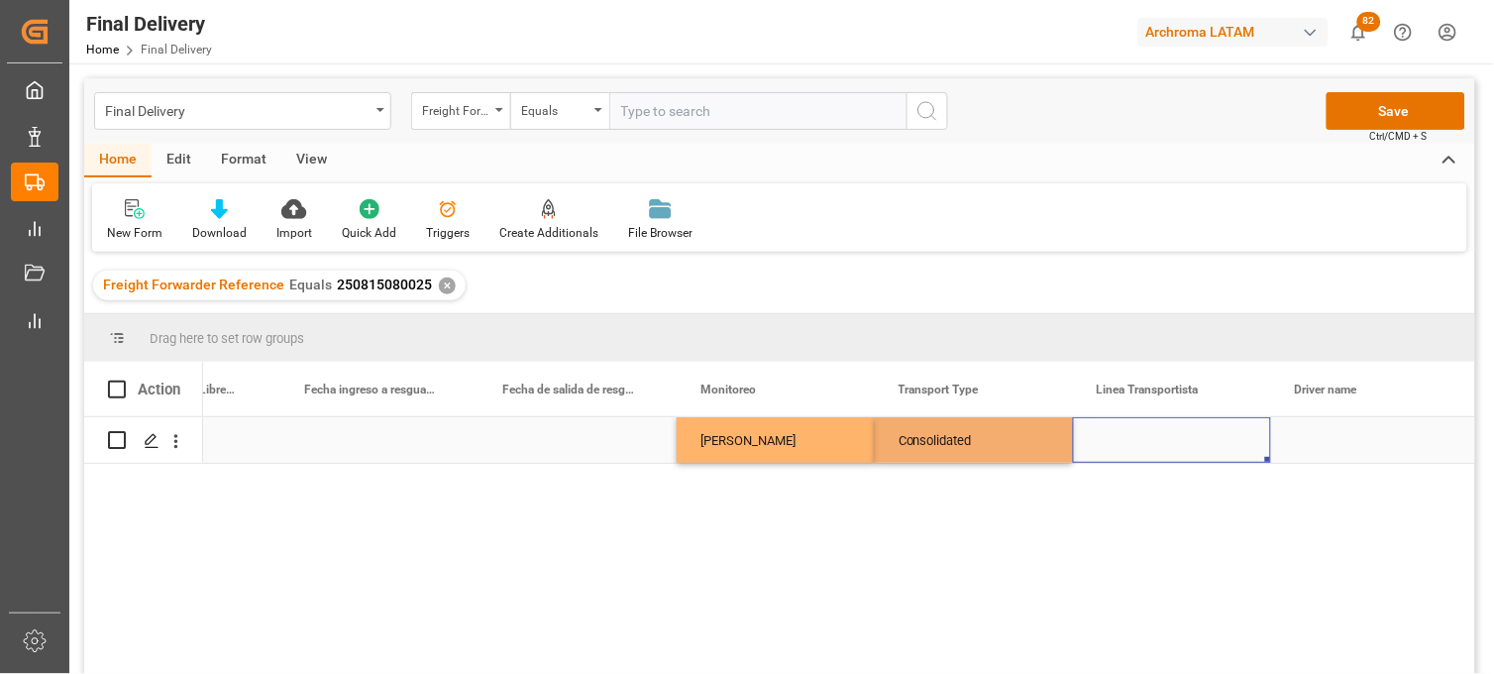
click at [1131, 446] on div "Press SPACE to select this row." at bounding box center [1172, 440] width 198 height 46
click at [1131, 446] on input "Press SPACE to select this row." at bounding box center [1172, 452] width 166 height 38
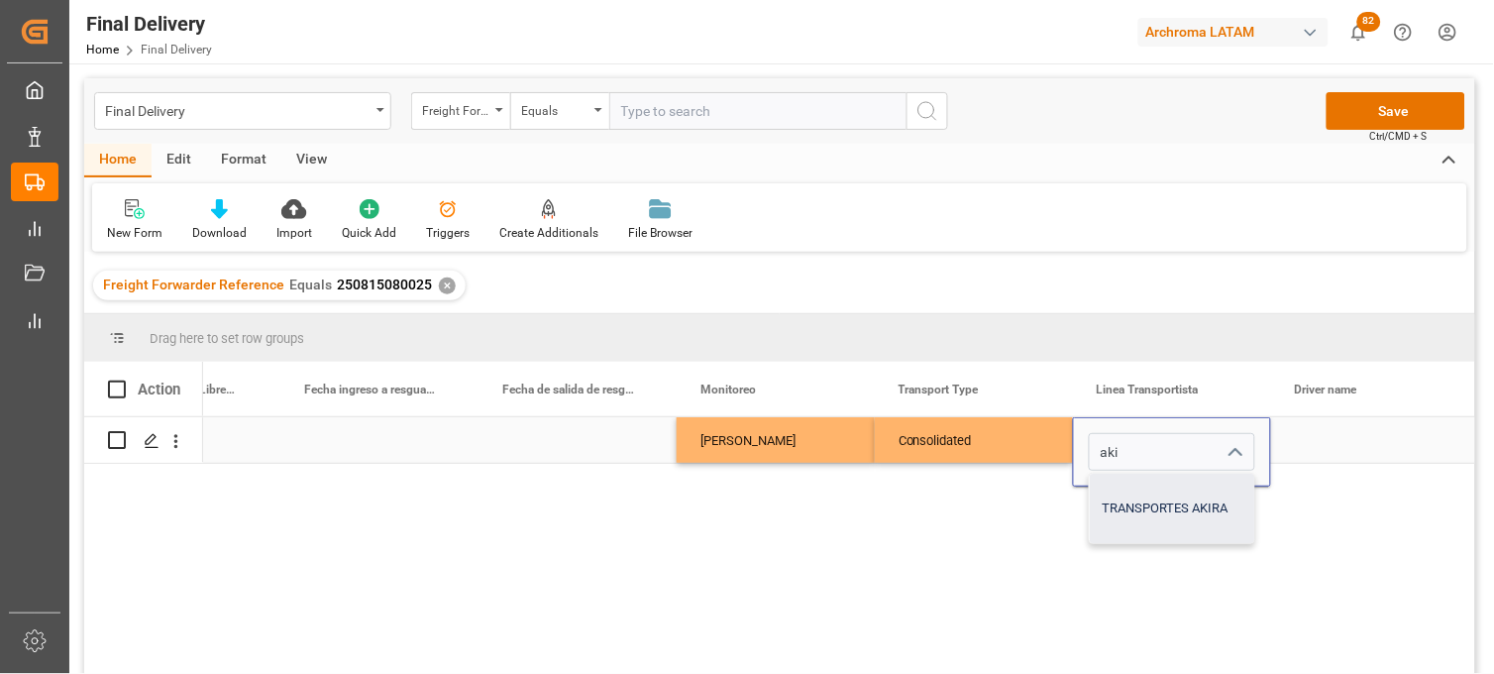
click at [1133, 485] on div "TRANSPORTES AKIRA" at bounding box center [1172, 508] width 164 height 69
type input "TRANSPORTES AKIRA"
click at [1318, 441] on div "Press SPACE to select this row." at bounding box center [1370, 440] width 198 height 46
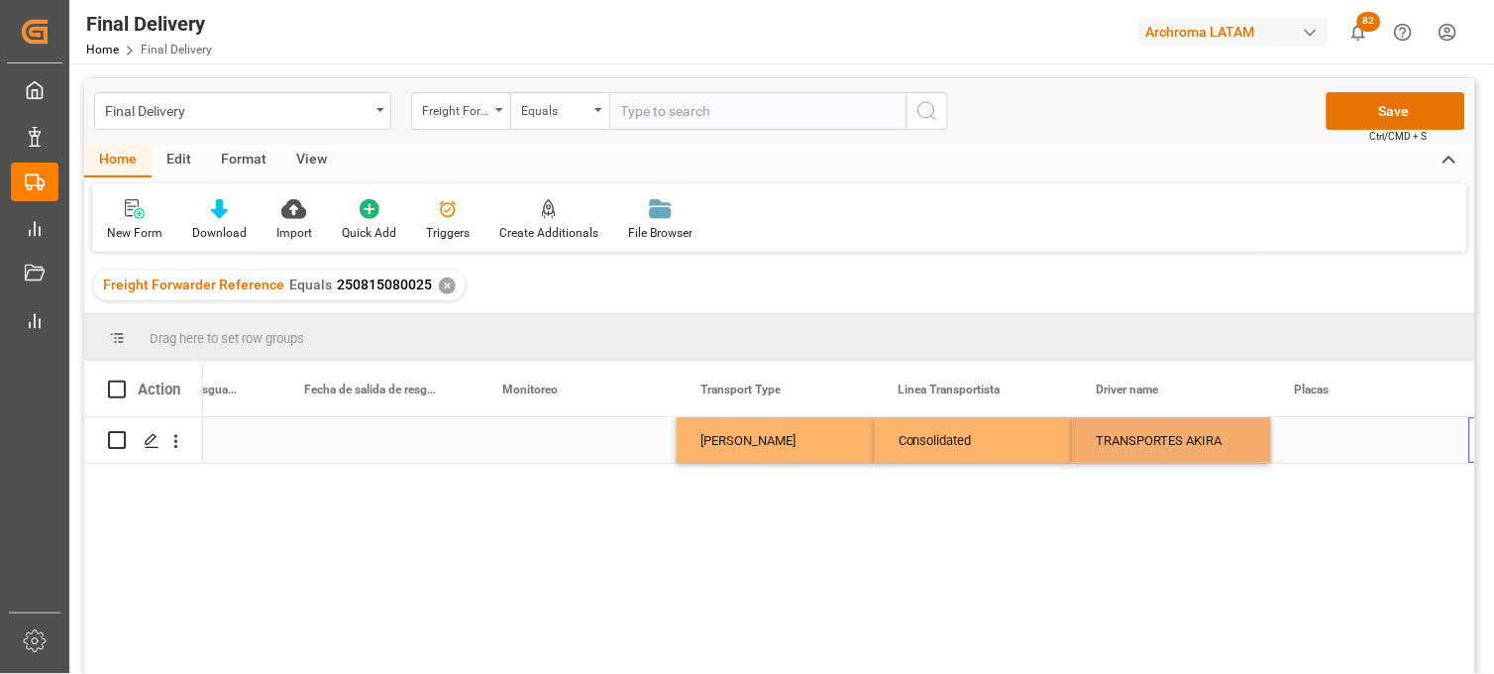
scroll to position [0, 4678]
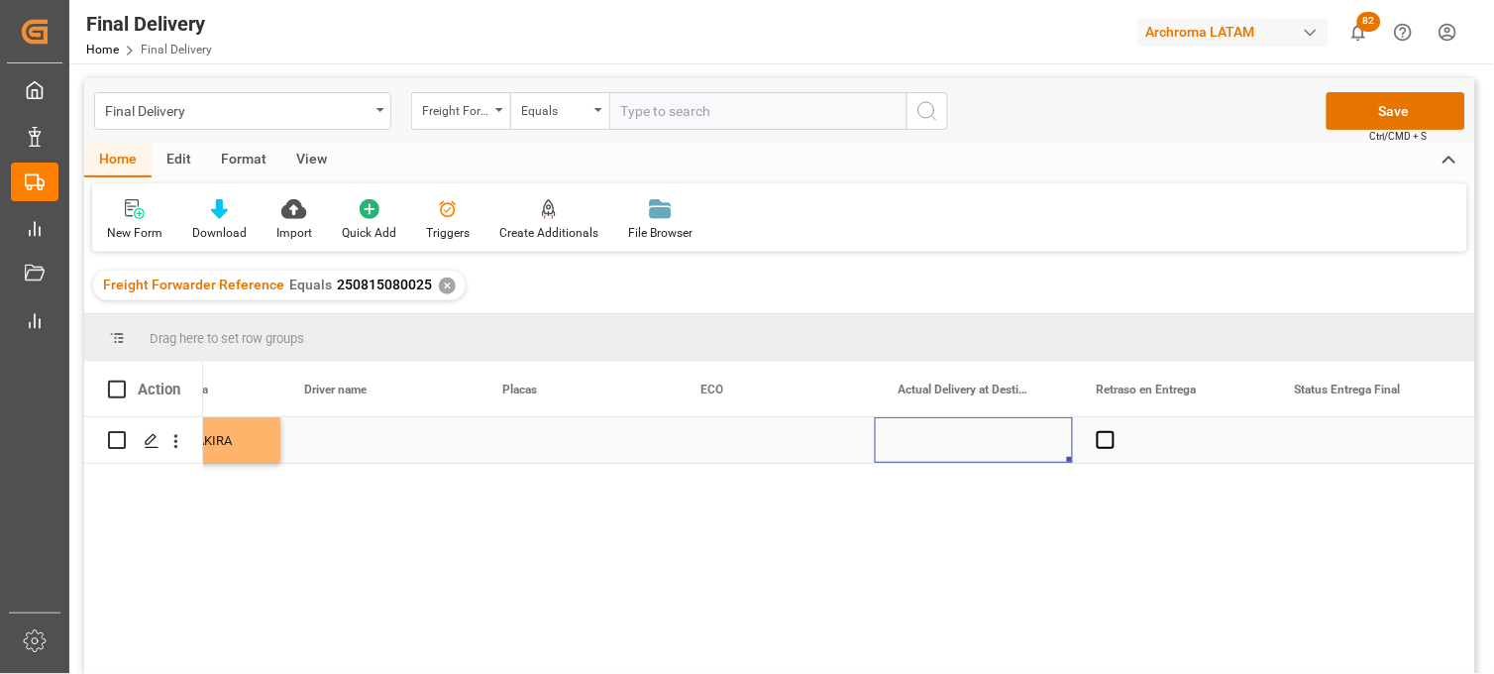
click at [948, 438] on div "Press SPACE to select this row." at bounding box center [974, 440] width 198 height 46
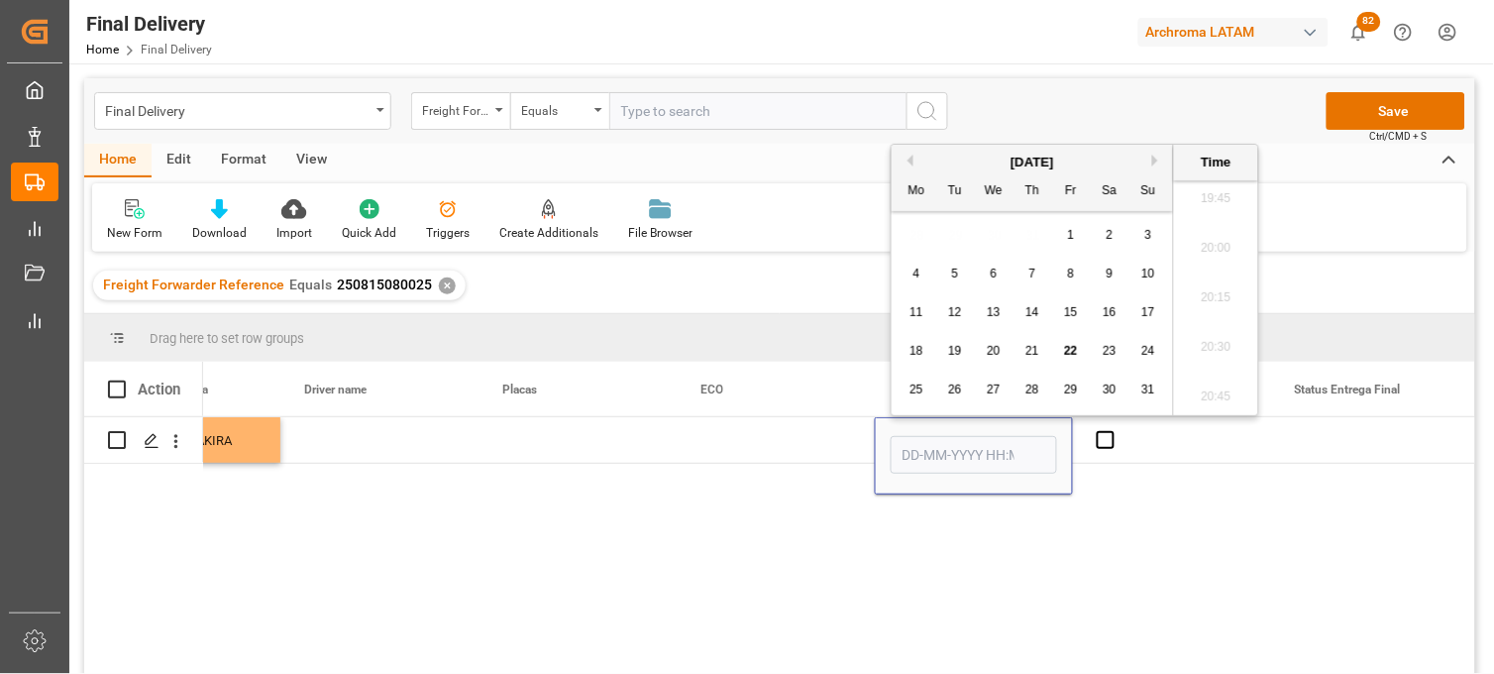
click at [1072, 355] on span "22" at bounding box center [1070, 351] width 13 height 14
click at [1222, 355] on li "10:00" at bounding box center [1216, 359] width 84 height 50
type input "22-08-2025 10:00"
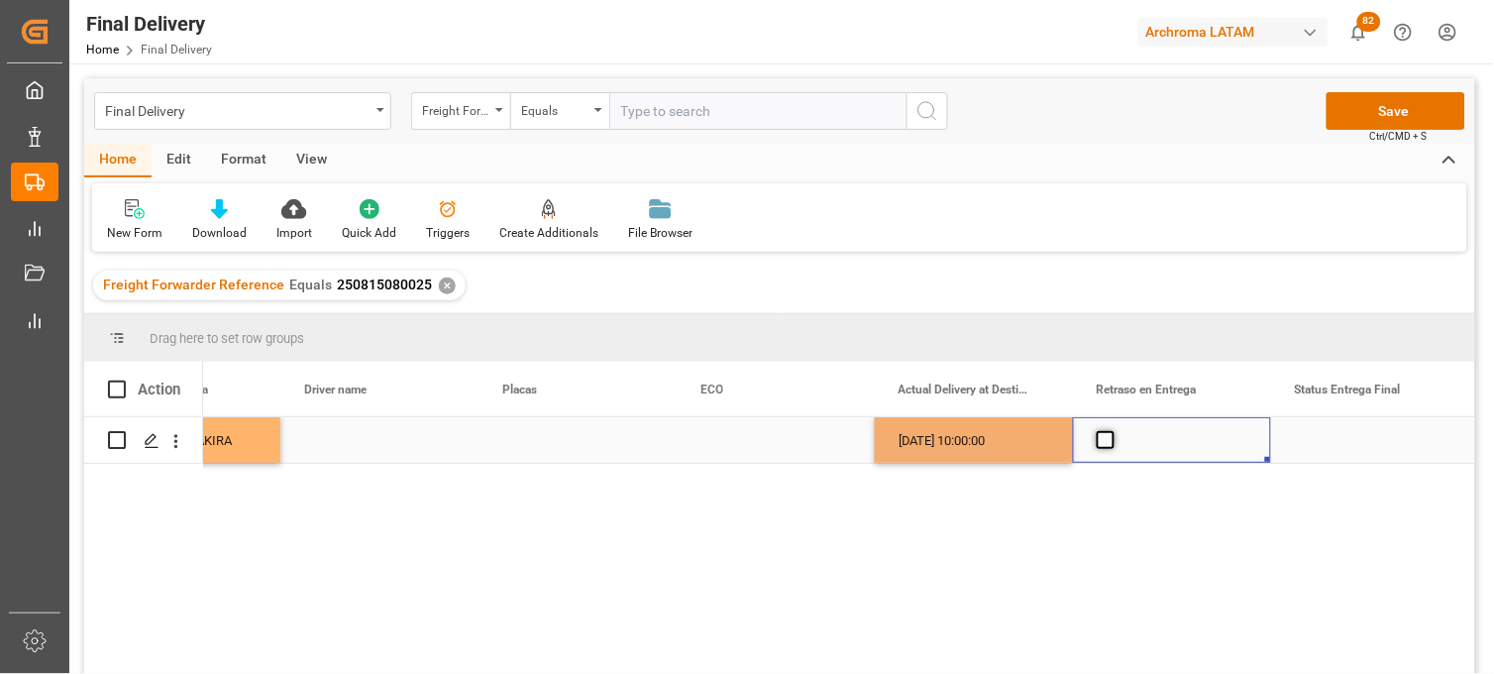
click at [1105, 441] on span "Press SPACE to select this row." at bounding box center [1106, 440] width 18 height 18
click at [1112, 431] on input "Press SPACE to select this row." at bounding box center [1112, 431] width 0 height 0
click at [1105, 441] on span "Press SPACE to select this row." at bounding box center [1106, 440] width 18 height 18
click at [1112, 431] on input "Press SPACE to select this row." at bounding box center [1112, 431] width 0 height 0
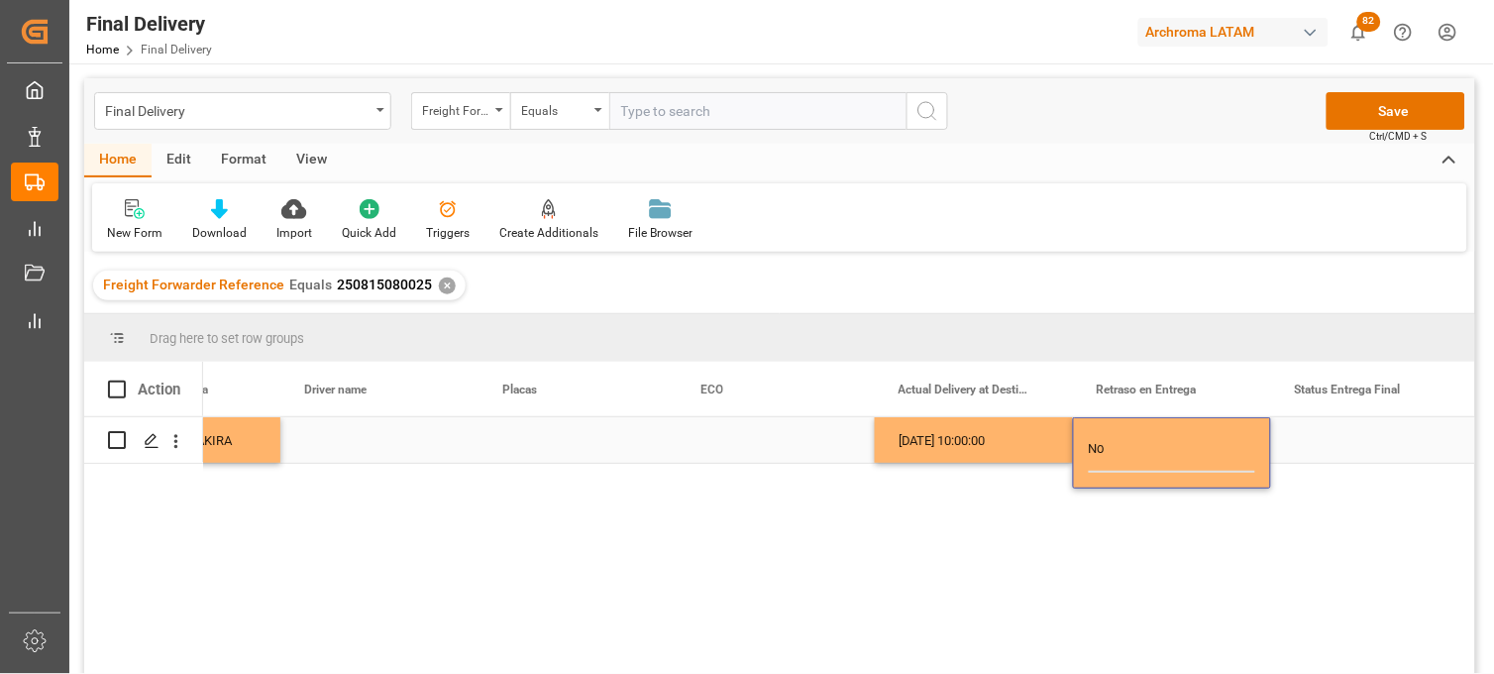
click at [1023, 444] on div "22-08-2025 10:00:00" at bounding box center [974, 440] width 198 height 46
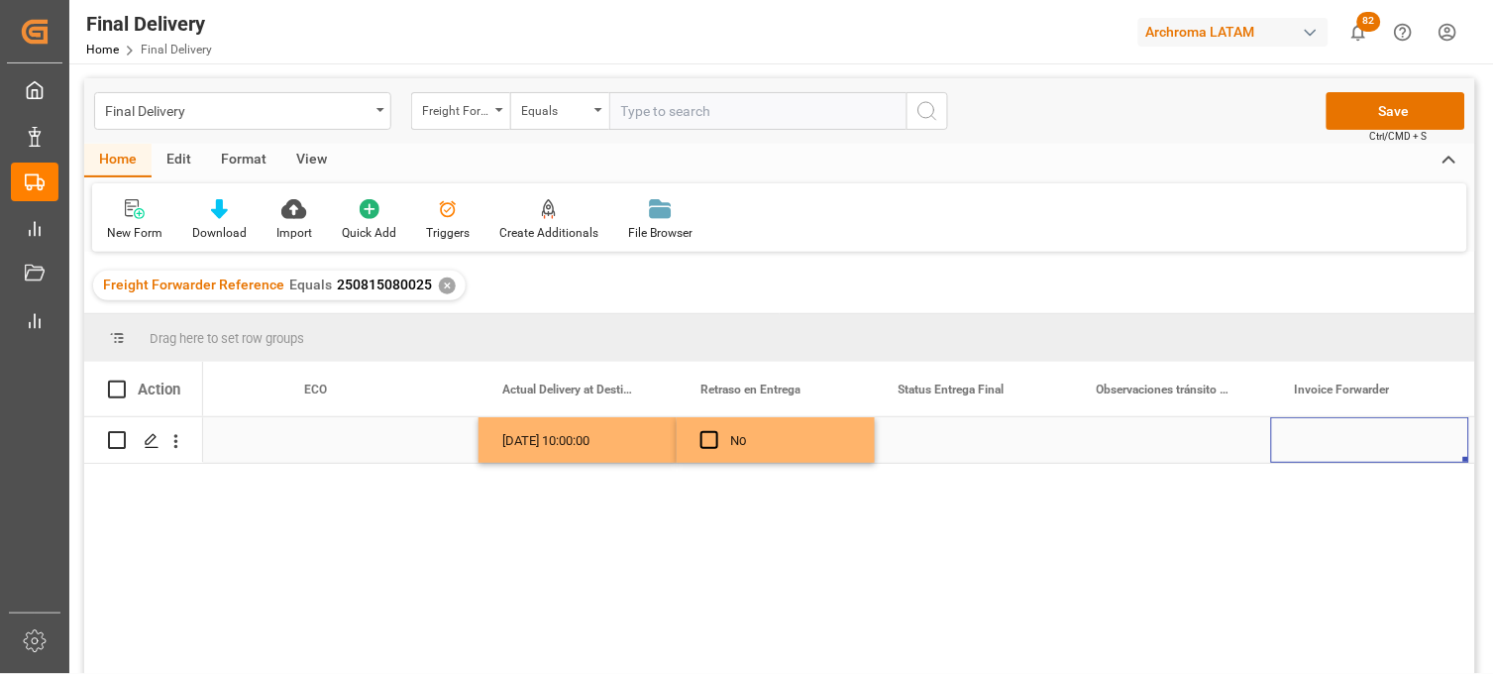
click at [932, 447] on div "Press SPACE to select this row." at bounding box center [974, 440] width 198 height 46
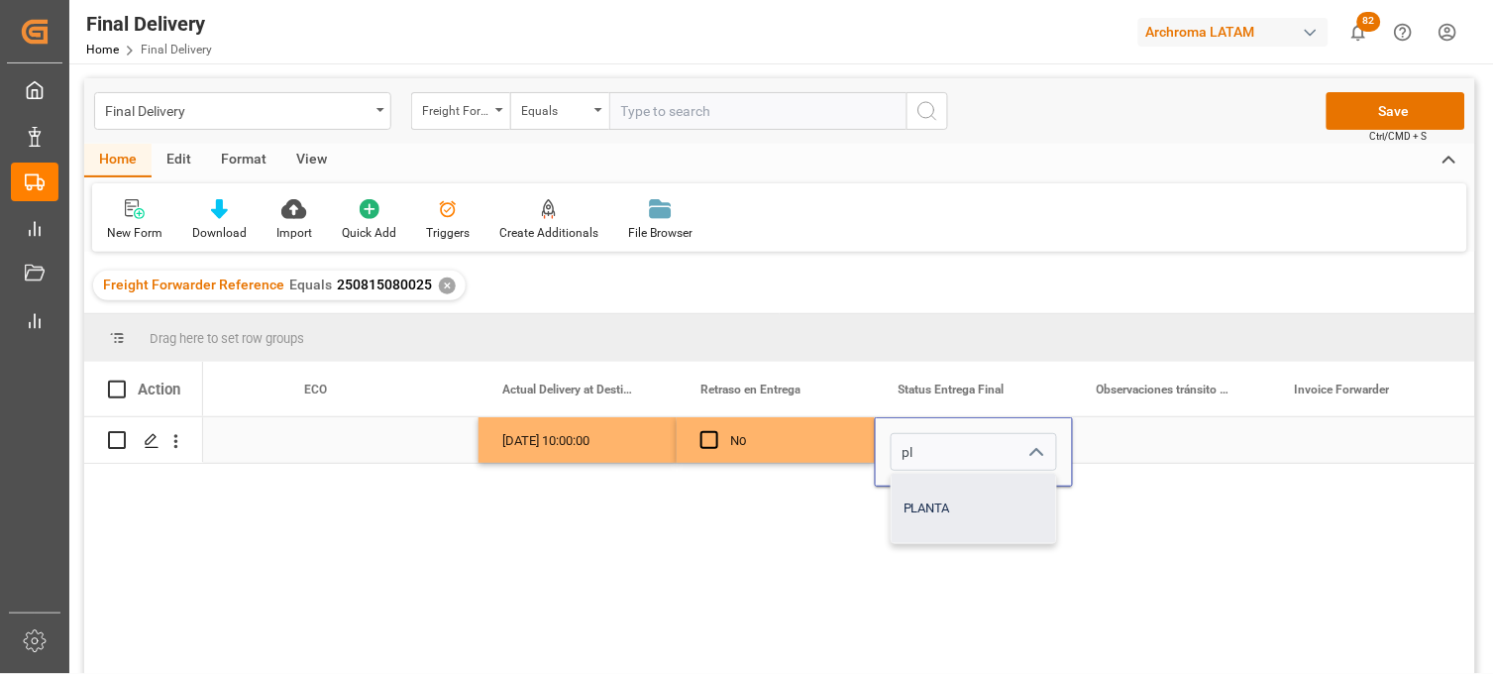
click at [931, 489] on div "PLANTA" at bounding box center [974, 508] width 164 height 69
type input "PLANTA"
click at [1144, 440] on div "Press SPACE to select this row." at bounding box center [1172, 440] width 198 height 46
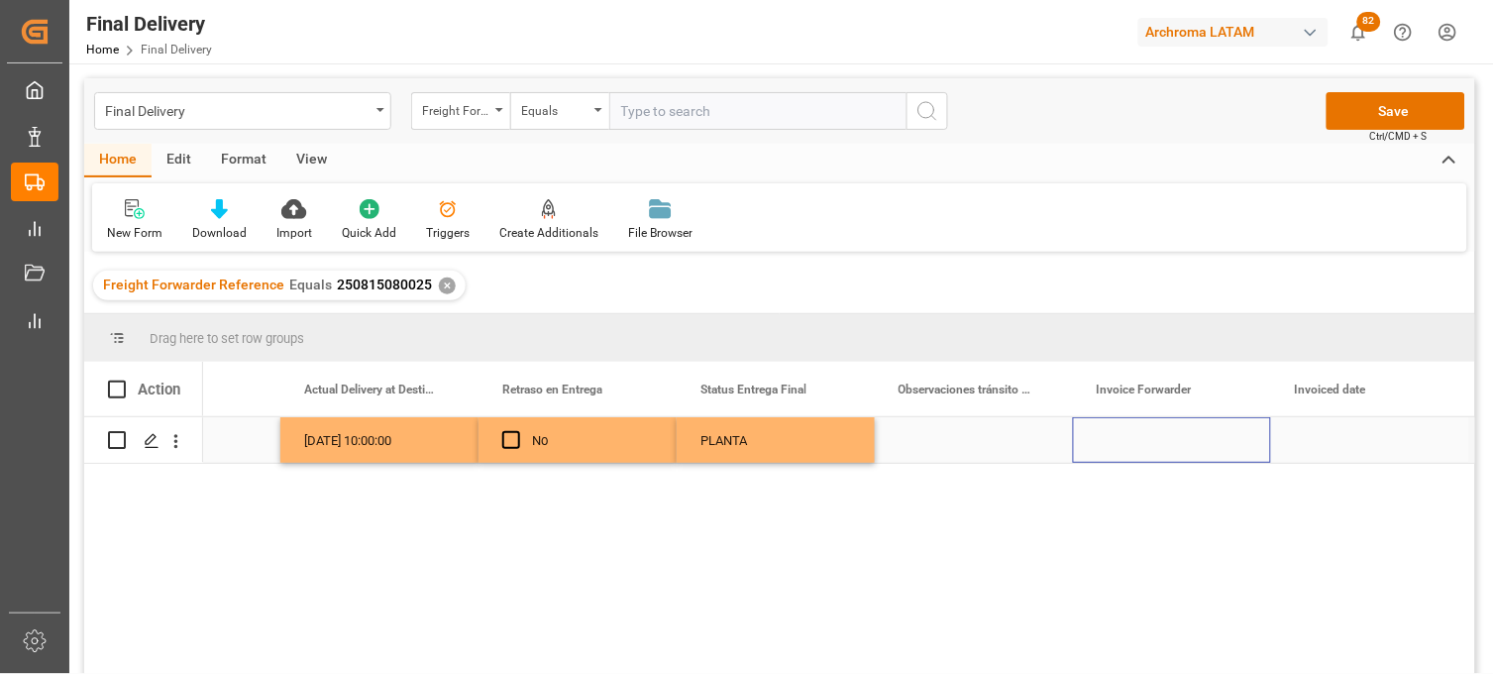
click at [1133, 436] on div "Press SPACE to select this row." at bounding box center [1172, 440] width 198 height 46
click at [1133, 436] on input "Press SPACE to select this row." at bounding box center [1172, 452] width 166 height 38
paste input "LM453433"
paste input "LM453434"
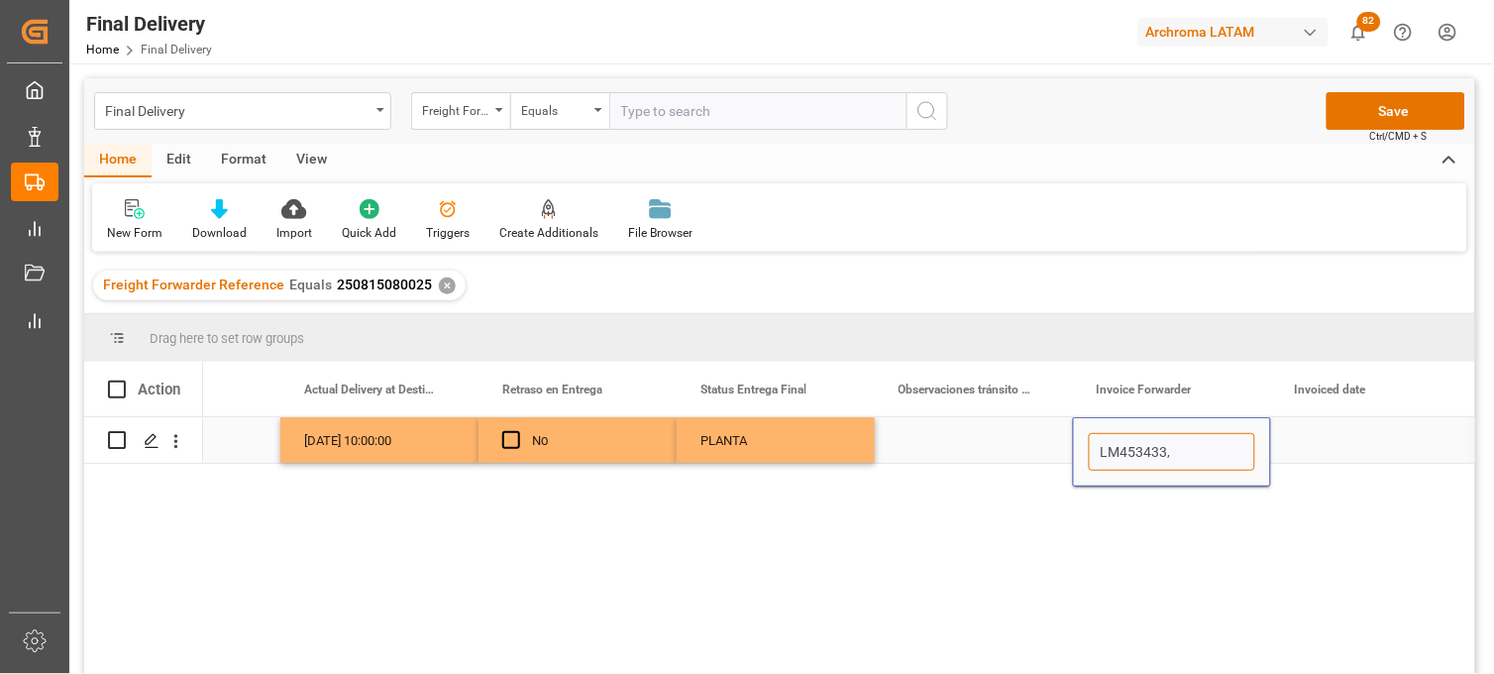
type input "LM453433,LM453434"
click at [1325, 441] on div "Press SPACE to select this row." at bounding box center [1370, 440] width 198 height 46
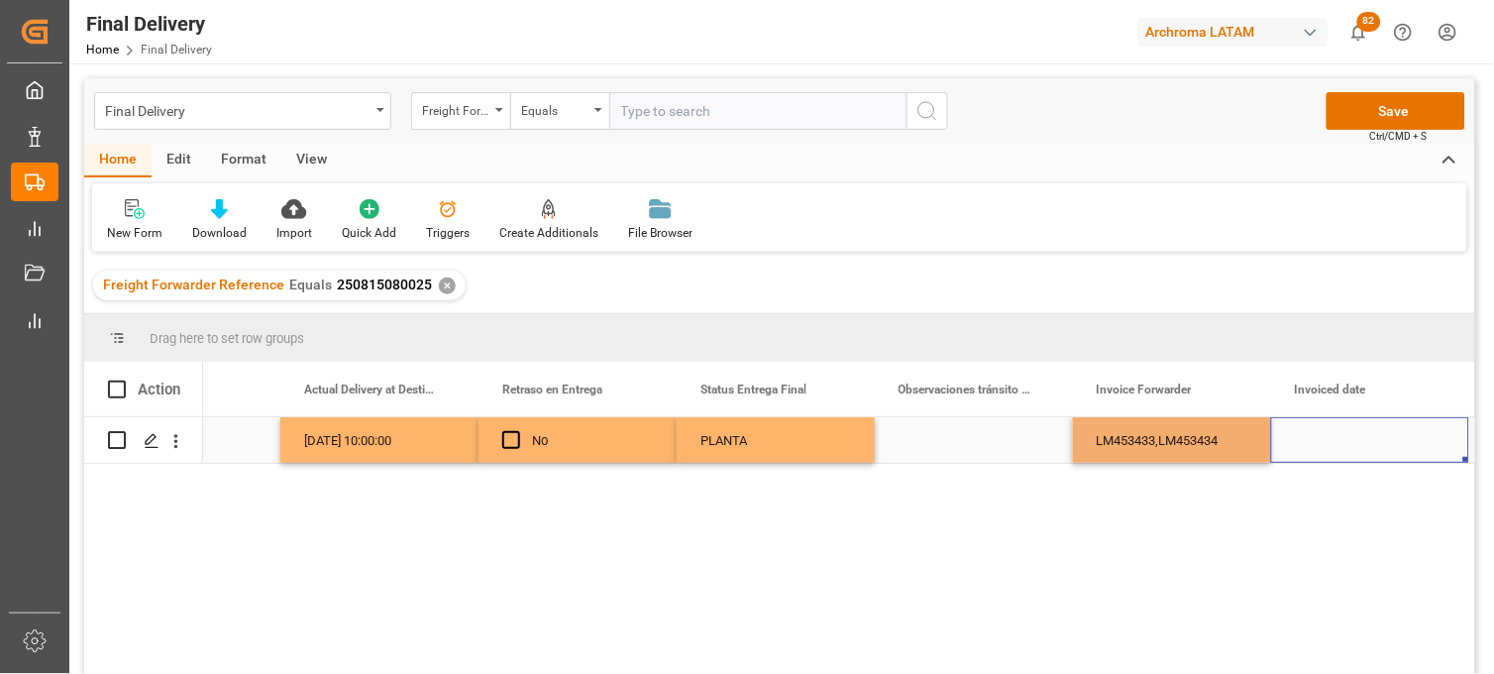
click at [1325, 441] on div "Press SPACE to select this row." at bounding box center [1370, 440] width 198 height 46
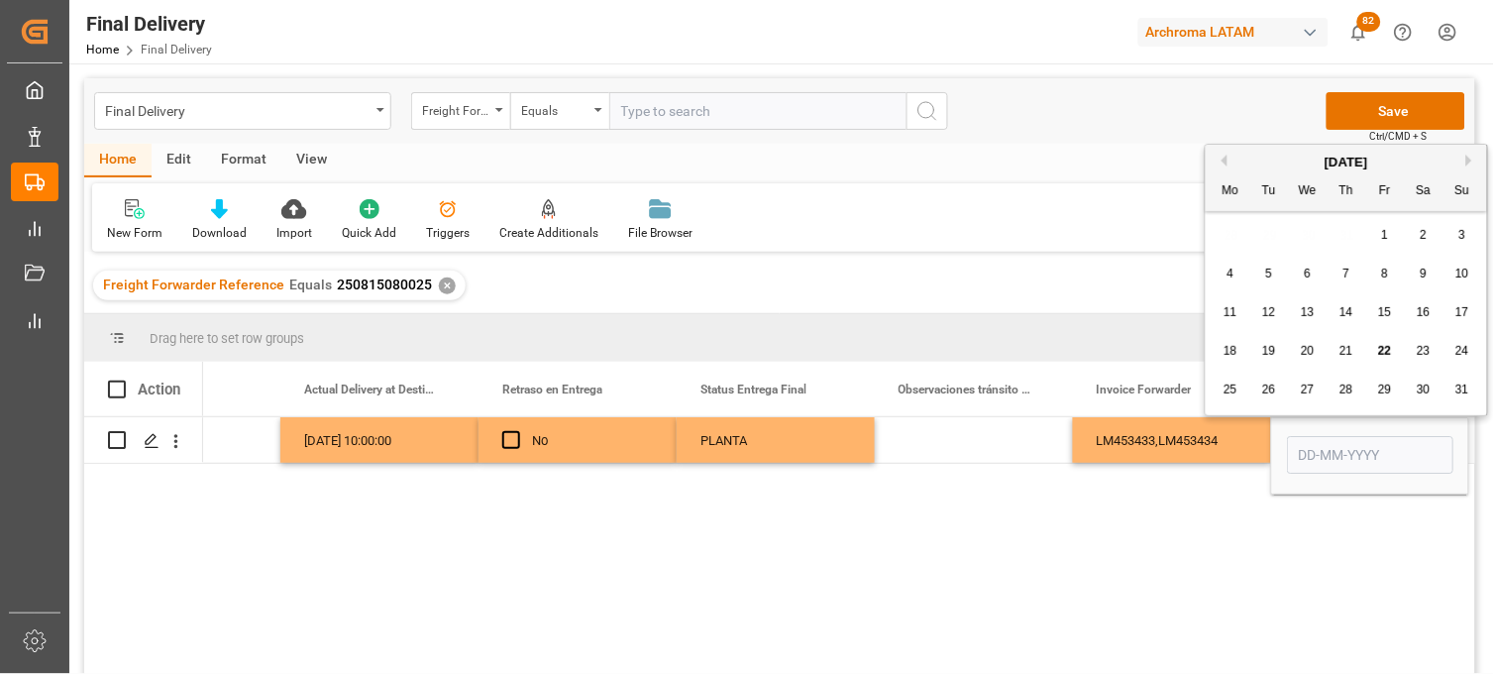
click at [1344, 352] on span "21" at bounding box center [1345, 351] width 13 height 14
type input "[DATE]"
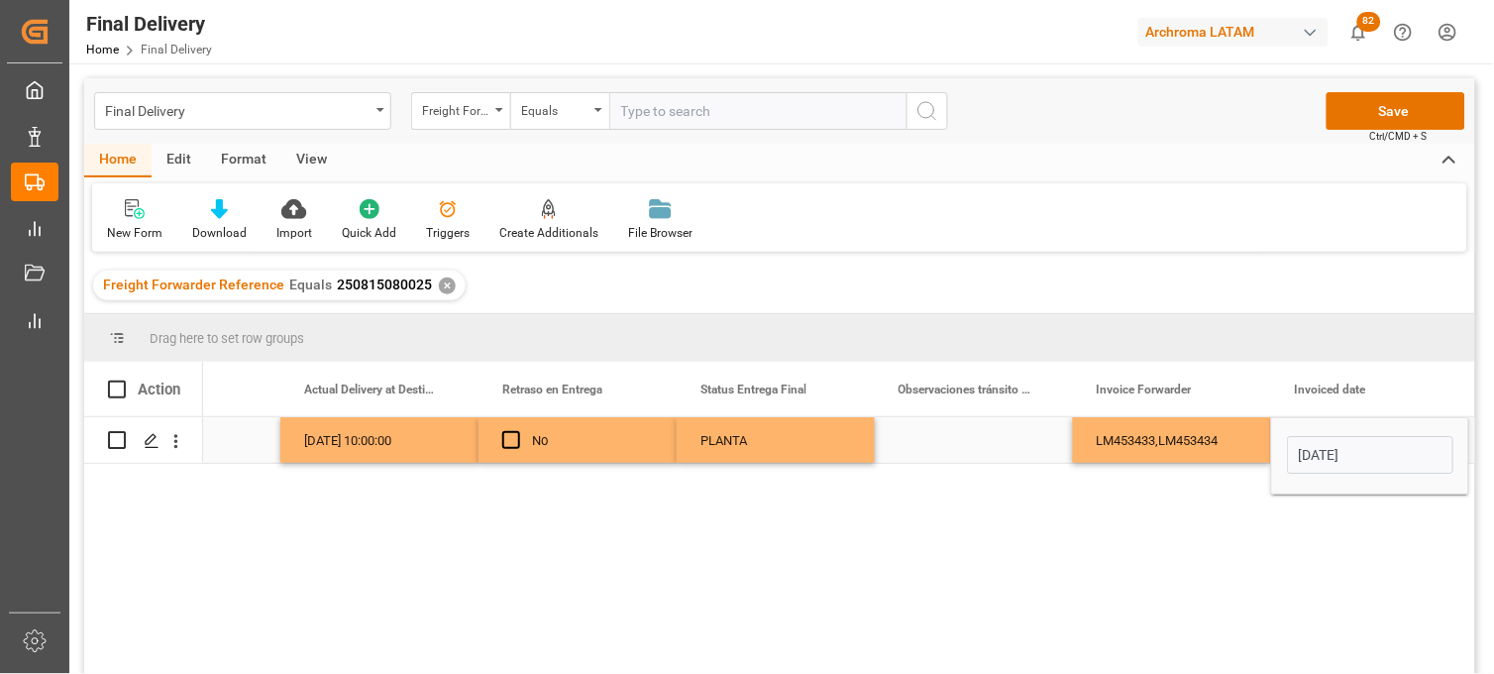
click at [1185, 439] on div "LM453433,LM453434" at bounding box center [1172, 440] width 198 height 46
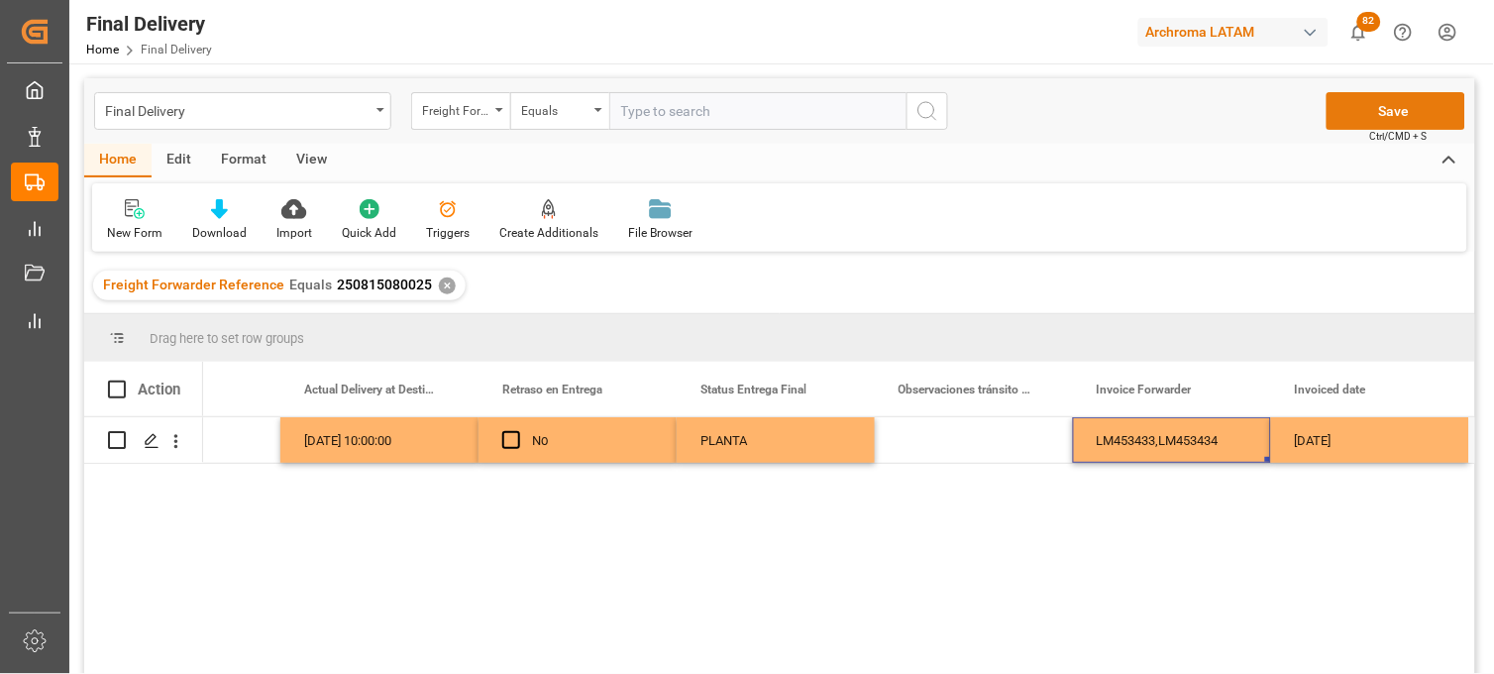
click at [1349, 119] on button "Save" at bounding box center [1396, 111] width 139 height 38
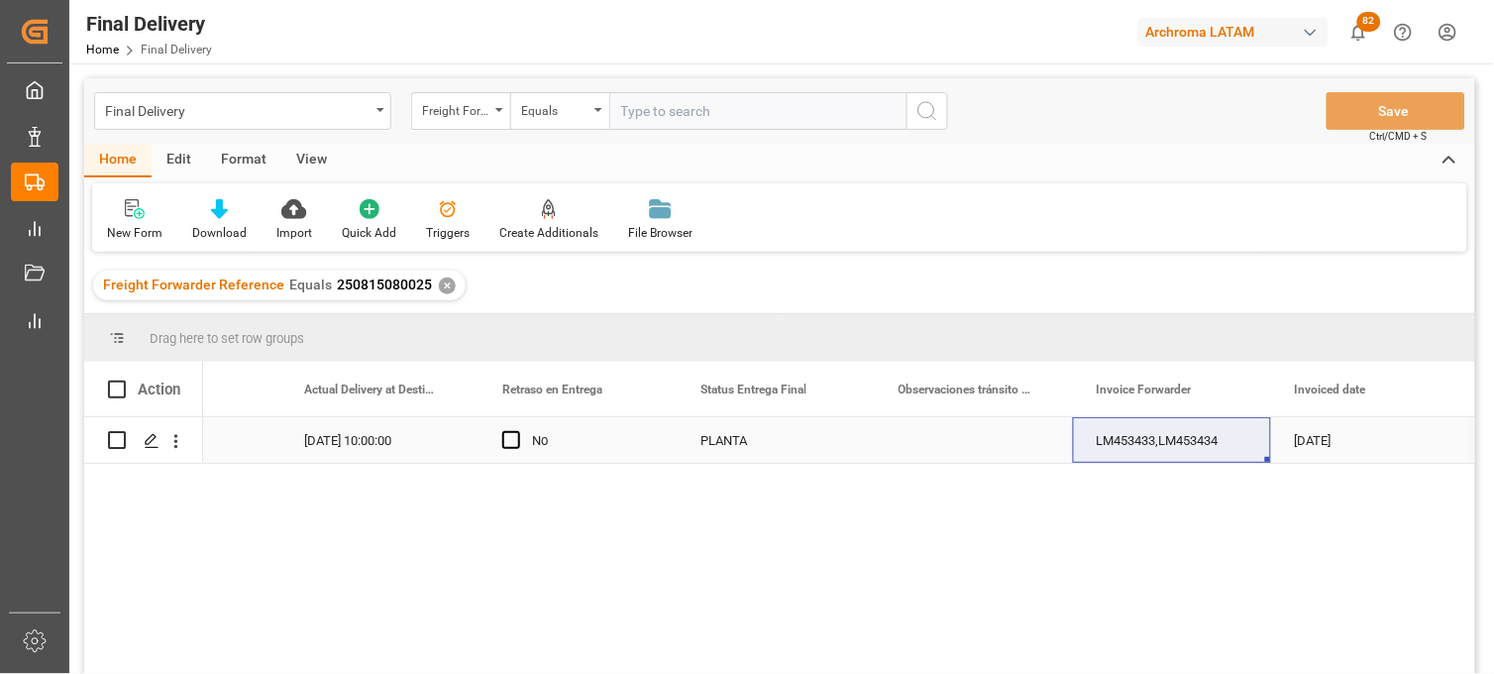
click at [945, 449] on div "Press SPACE to select this row." at bounding box center [974, 440] width 198 height 46
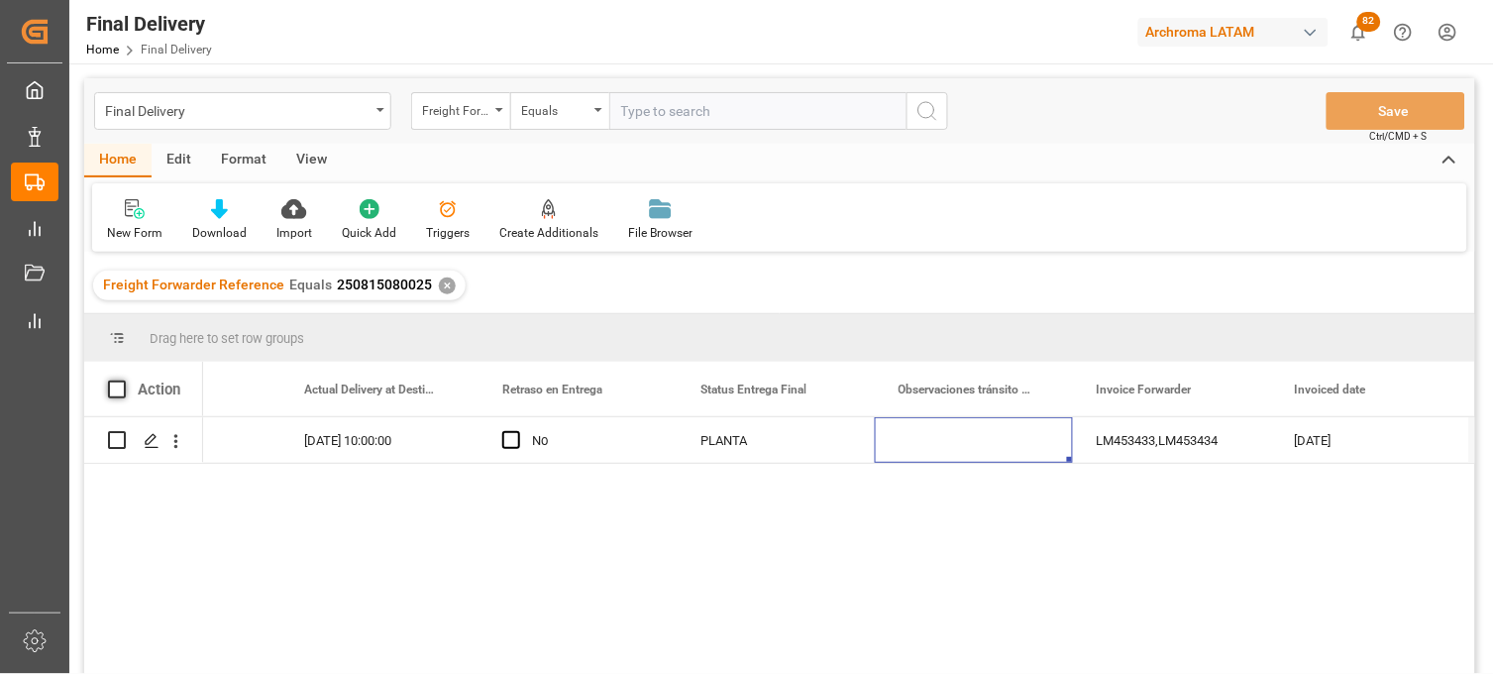
click at [117, 388] on span at bounding box center [117, 389] width 18 height 18
click at [123, 380] on input "checkbox" at bounding box center [123, 380] width 0 height 0
checkbox input "true"
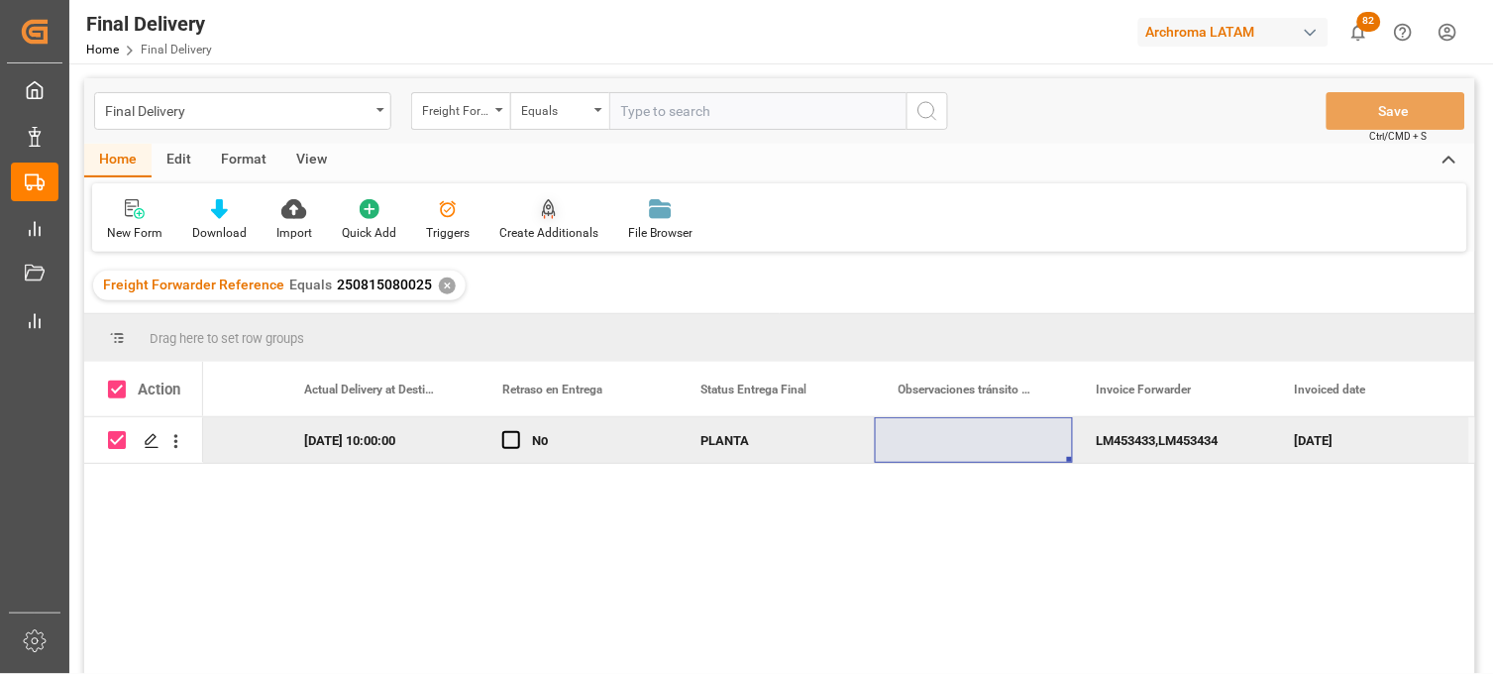
click at [525, 232] on div "Create Additionals" at bounding box center [548, 233] width 99 height 18
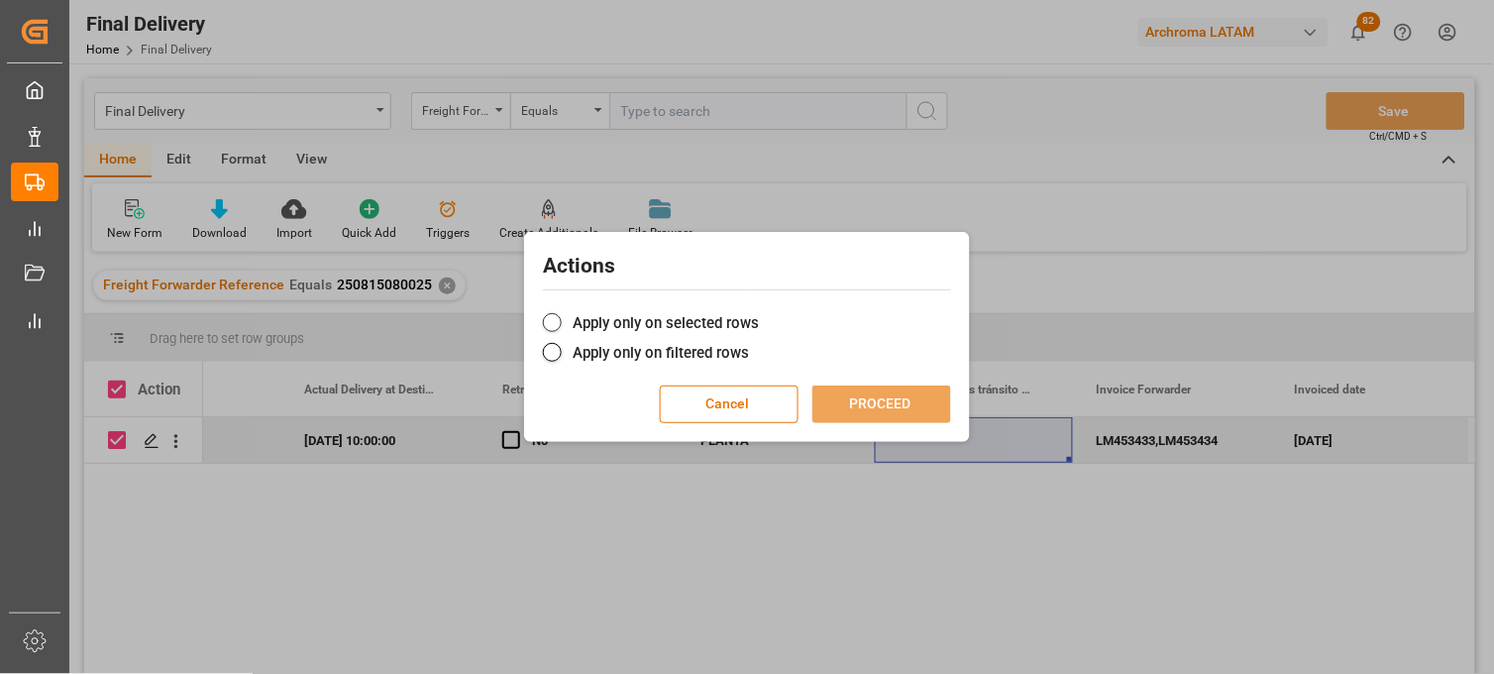
click at [583, 317] on label "Apply only on selected rows" at bounding box center [747, 323] width 408 height 24
click at [759, 312] on input "Apply only on selected rows" at bounding box center [759, 312] width 0 height 0
click at [839, 403] on button "PROCEED" at bounding box center [881, 404] width 139 height 38
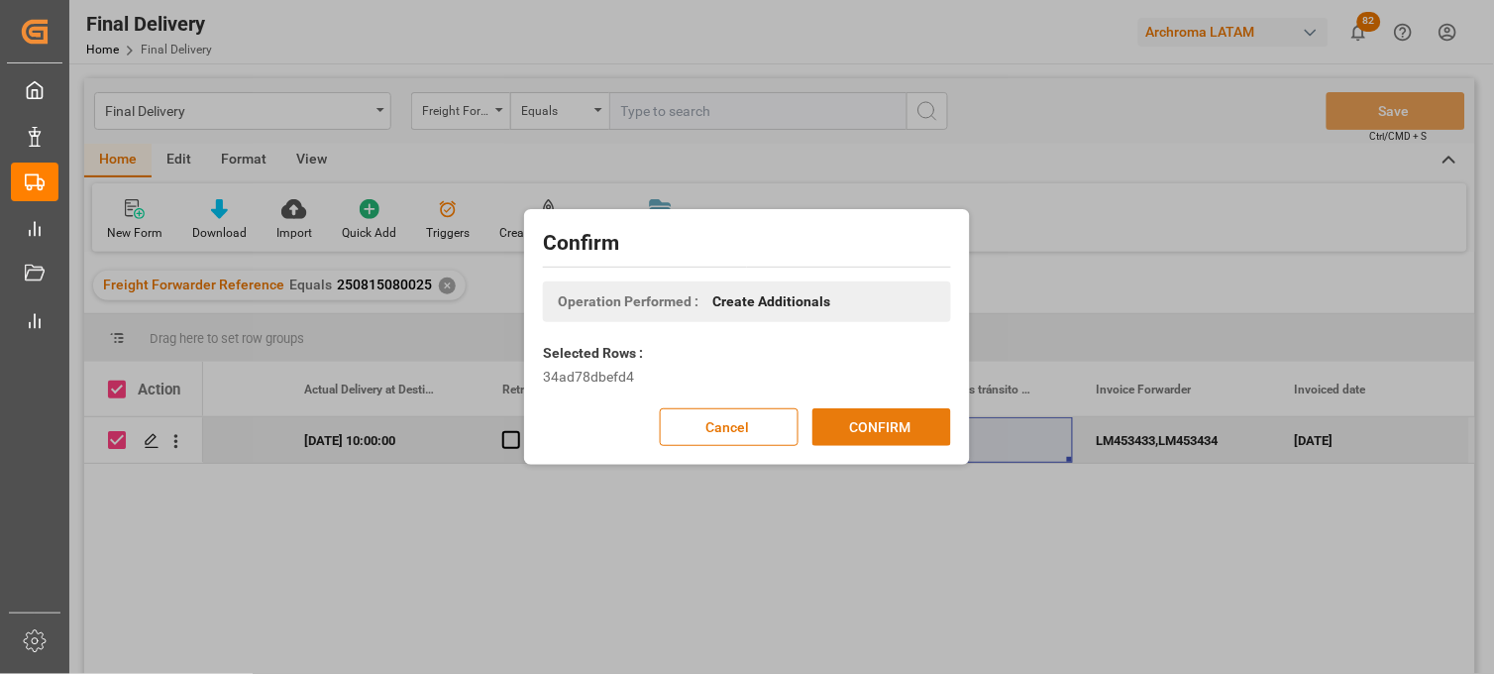
click at [846, 429] on button "CONFIRM" at bounding box center [881, 427] width 139 height 38
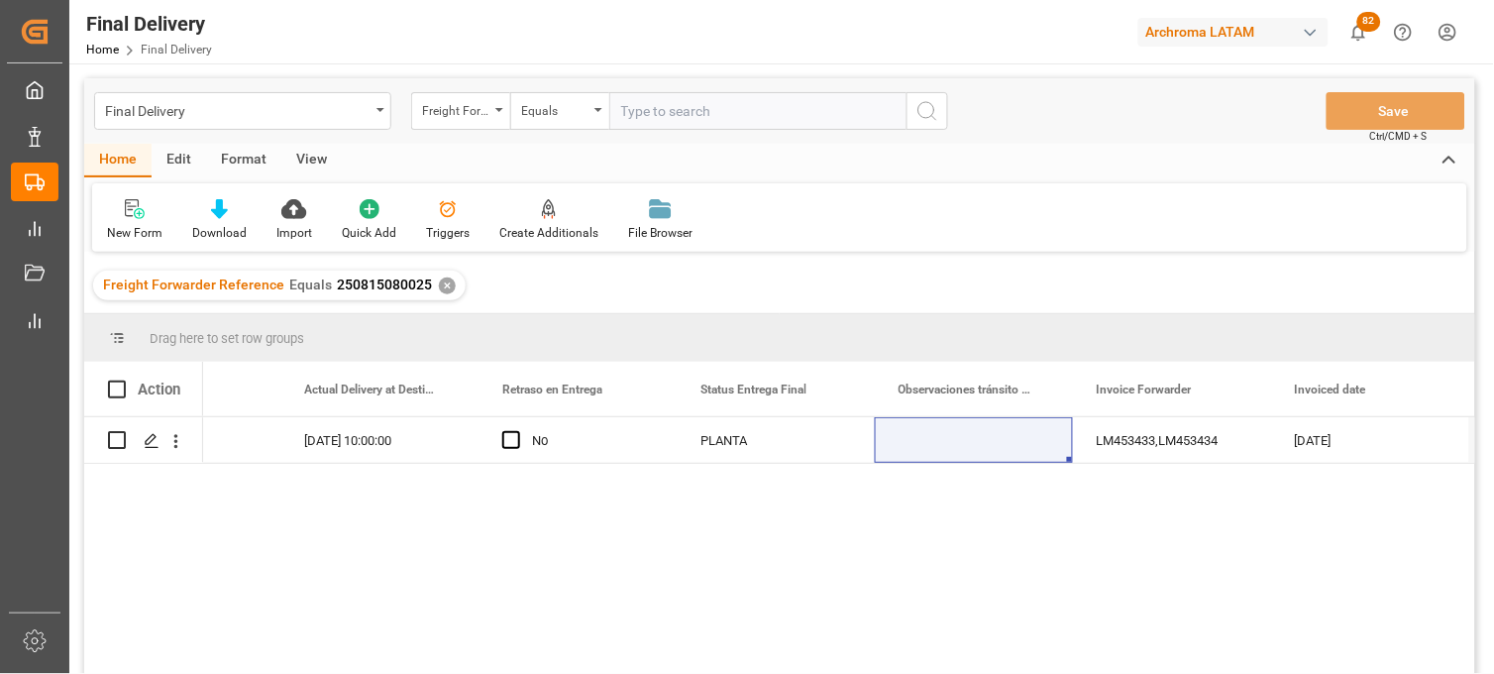
click at [440, 287] on div "✕" at bounding box center [447, 285] width 17 height 17
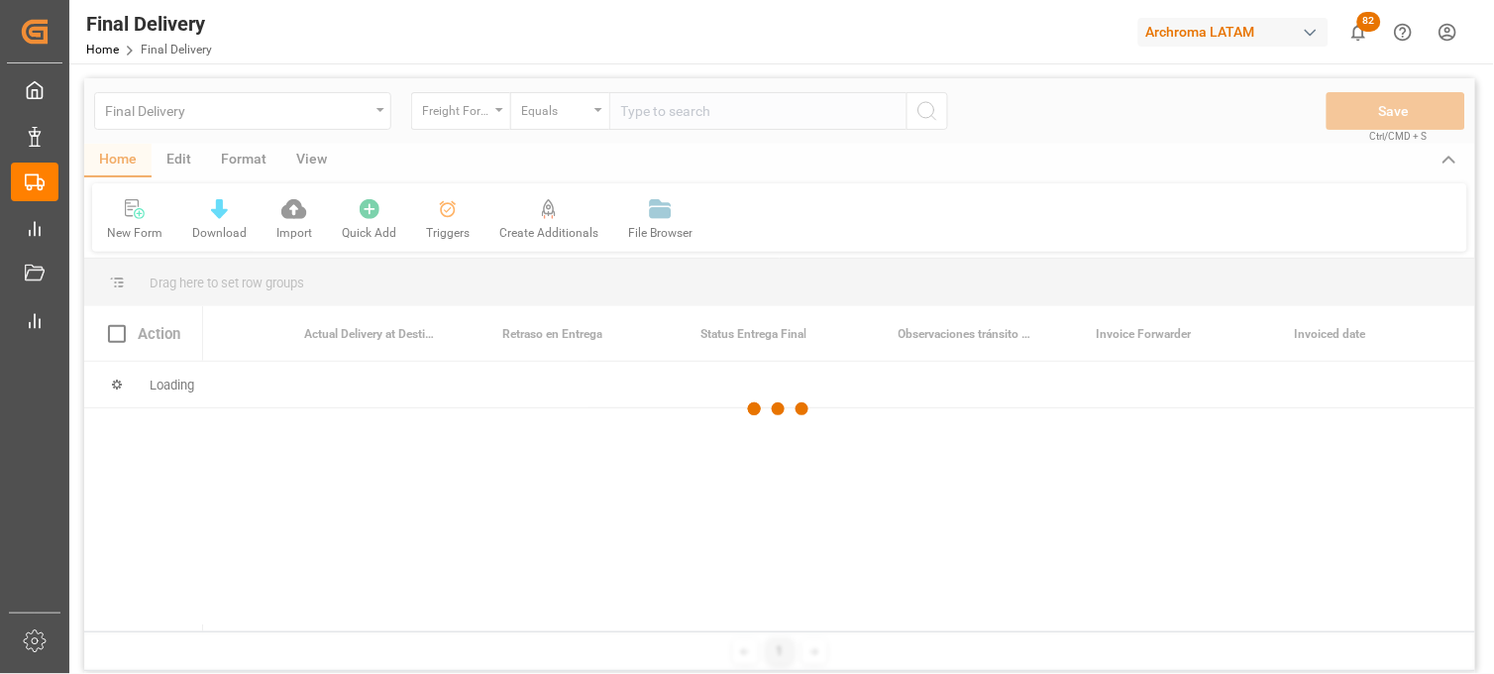
click at [671, 114] on div at bounding box center [779, 409] width 1391 height 662
click at [668, 112] on div at bounding box center [779, 409] width 1391 height 662
click at [658, 117] on div at bounding box center [779, 409] width 1391 height 662
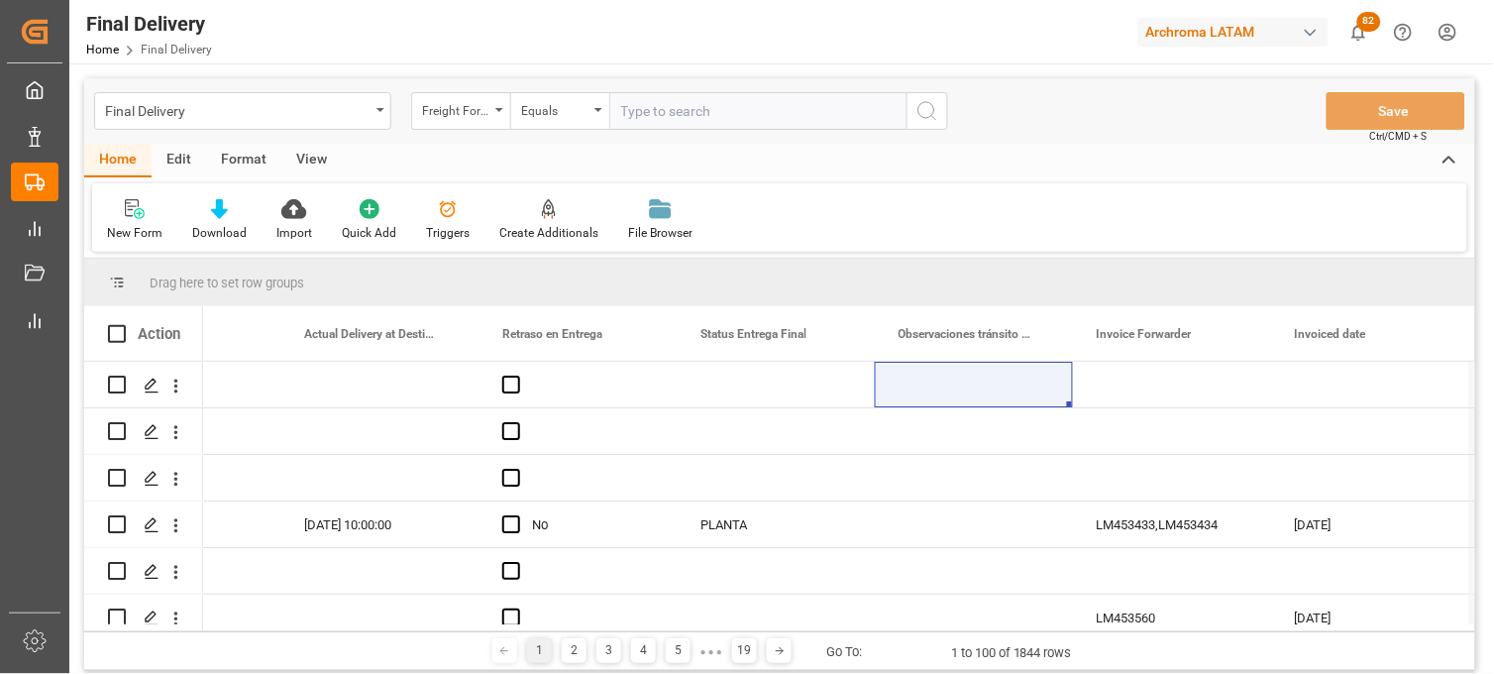
click at [661, 122] on input "text" at bounding box center [757, 111] width 297 height 38
paste input "250815080019"
type input "250815080019"
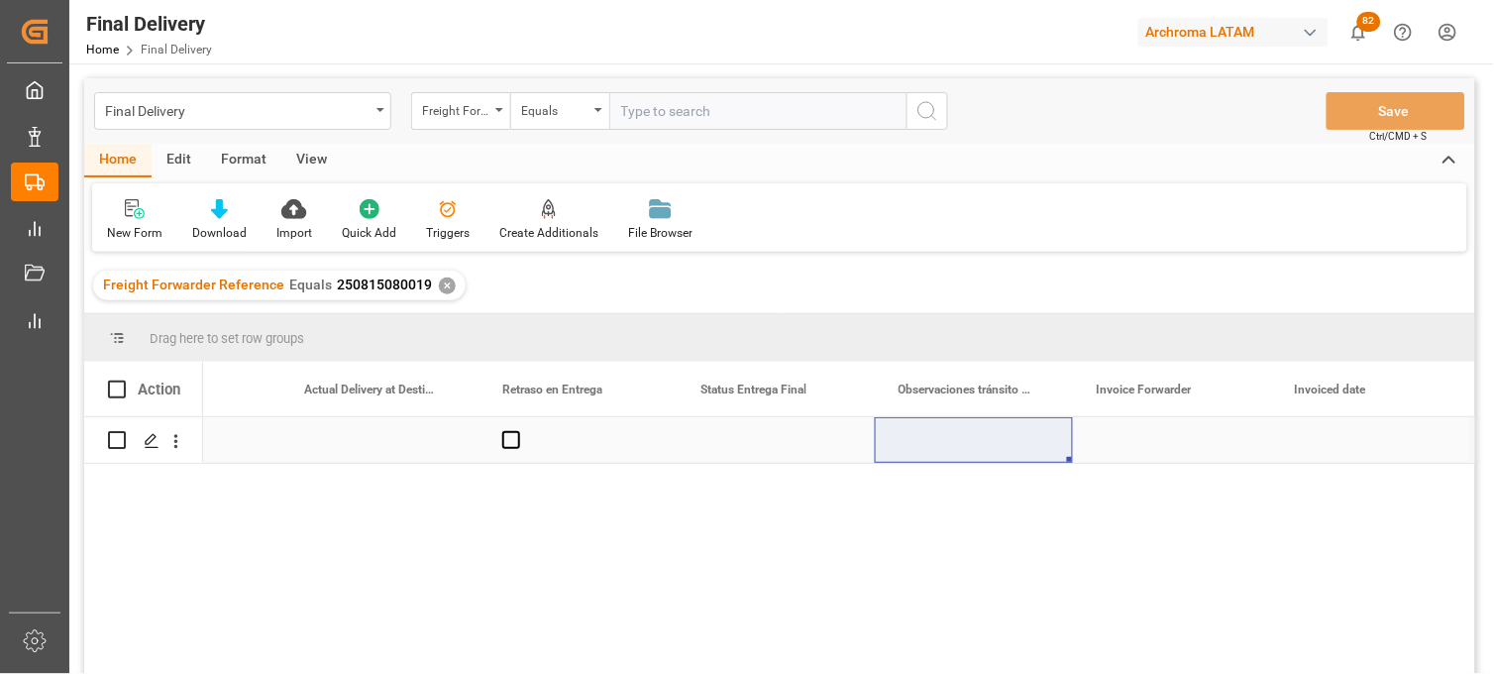
click at [1139, 440] on div "Press SPACE to select this row." at bounding box center [1172, 440] width 198 height 46
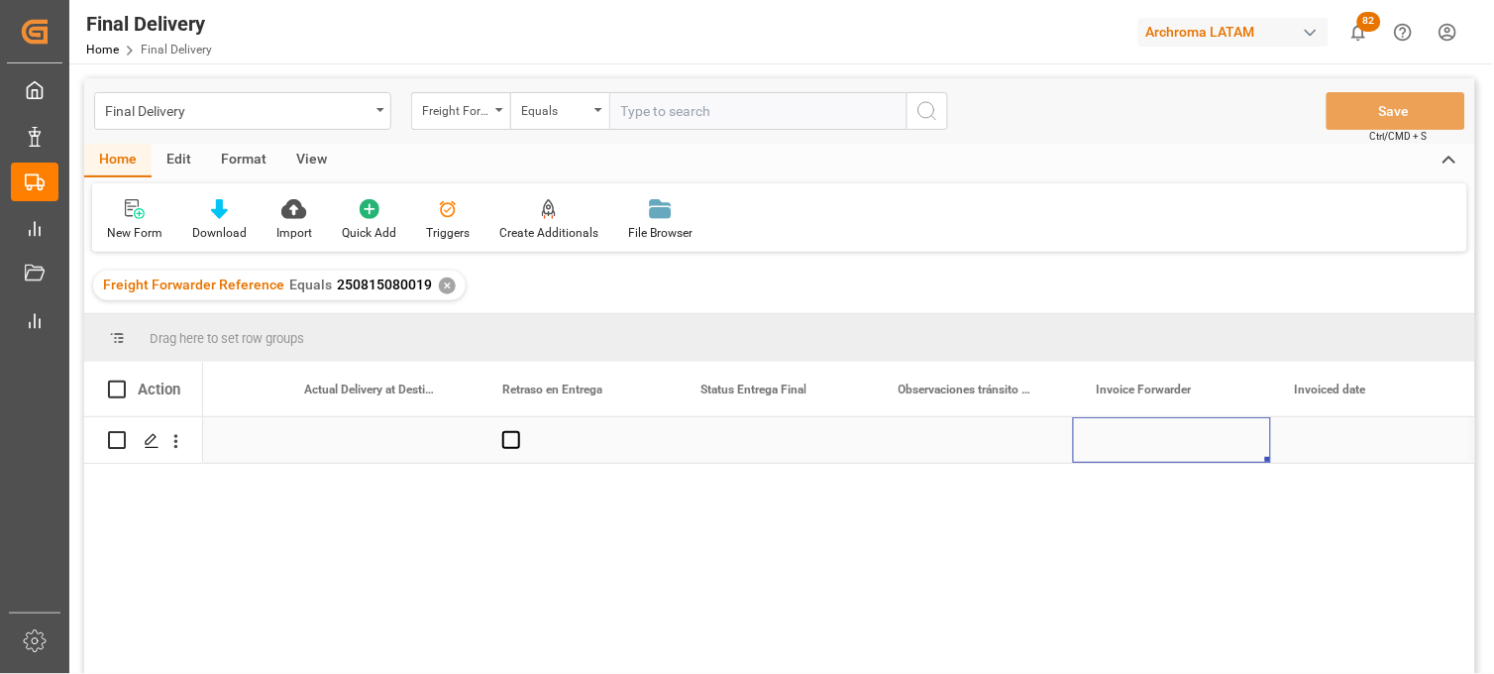
click at [1139, 442] on div "Press SPACE to select this row." at bounding box center [1172, 440] width 198 height 46
click at [1139, 442] on input "Press SPACE to select this row." at bounding box center [1172, 452] width 166 height 38
paste input "LM453437"
type input "LM453436,LM453437"
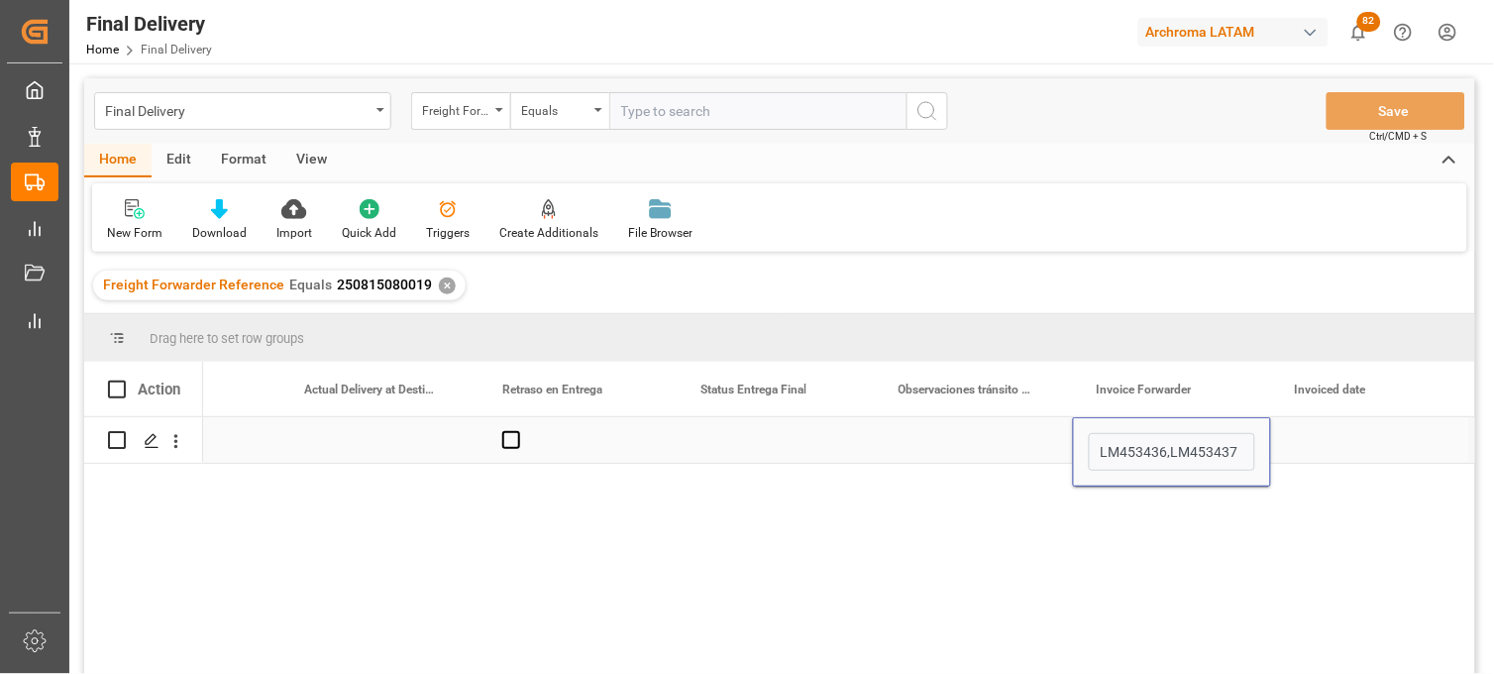
click at [1326, 443] on div "Press SPACE to select this row." at bounding box center [1370, 440] width 198 height 46
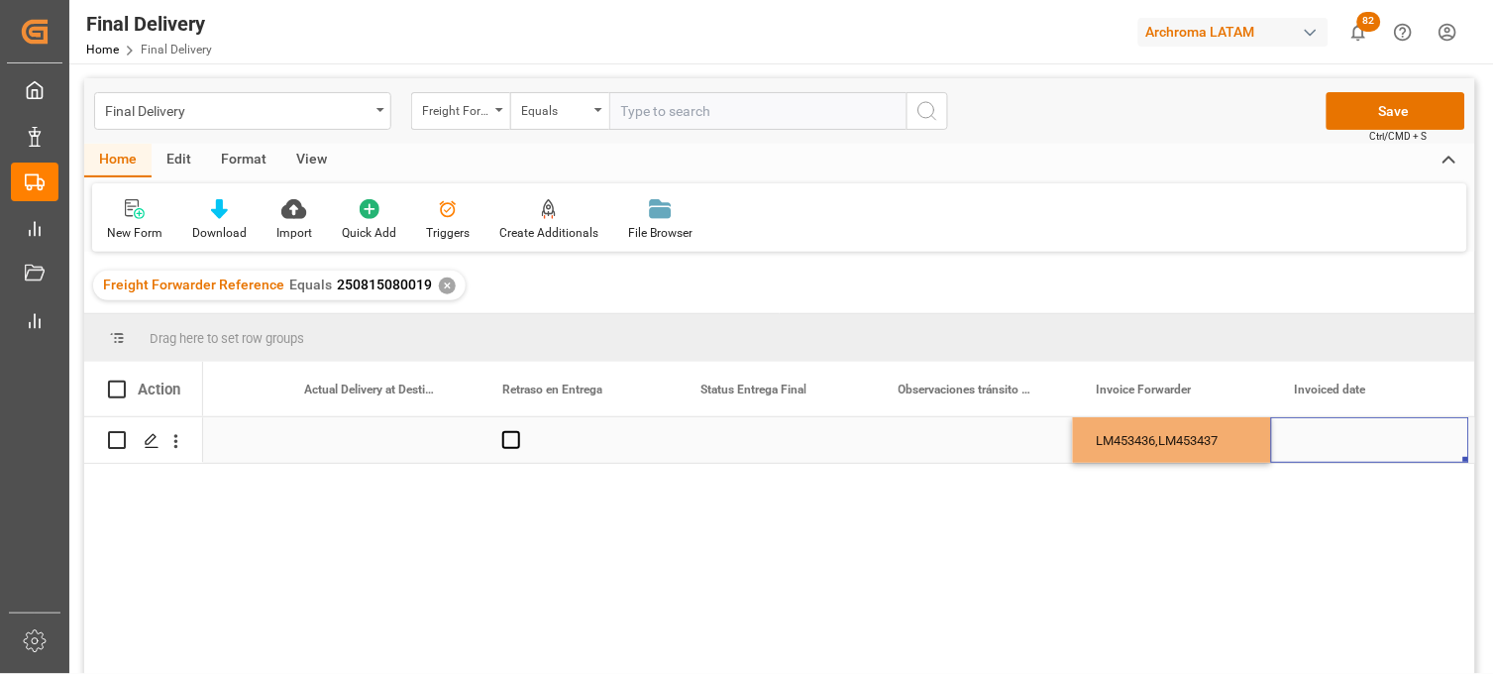
click at [1326, 443] on div "Press SPACE to select this row." at bounding box center [1370, 440] width 198 height 46
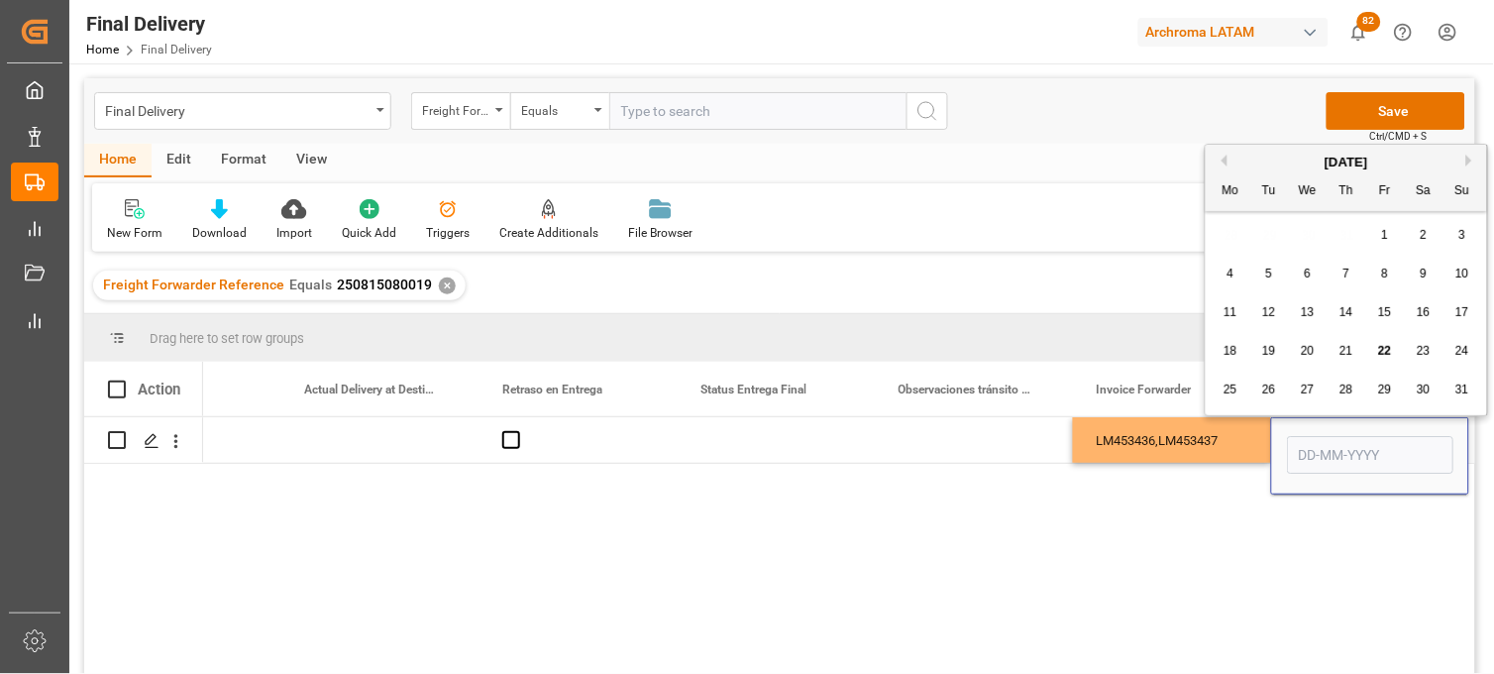
click at [1347, 355] on span "21" at bounding box center [1345, 351] width 13 height 14
type input "[DATE]"
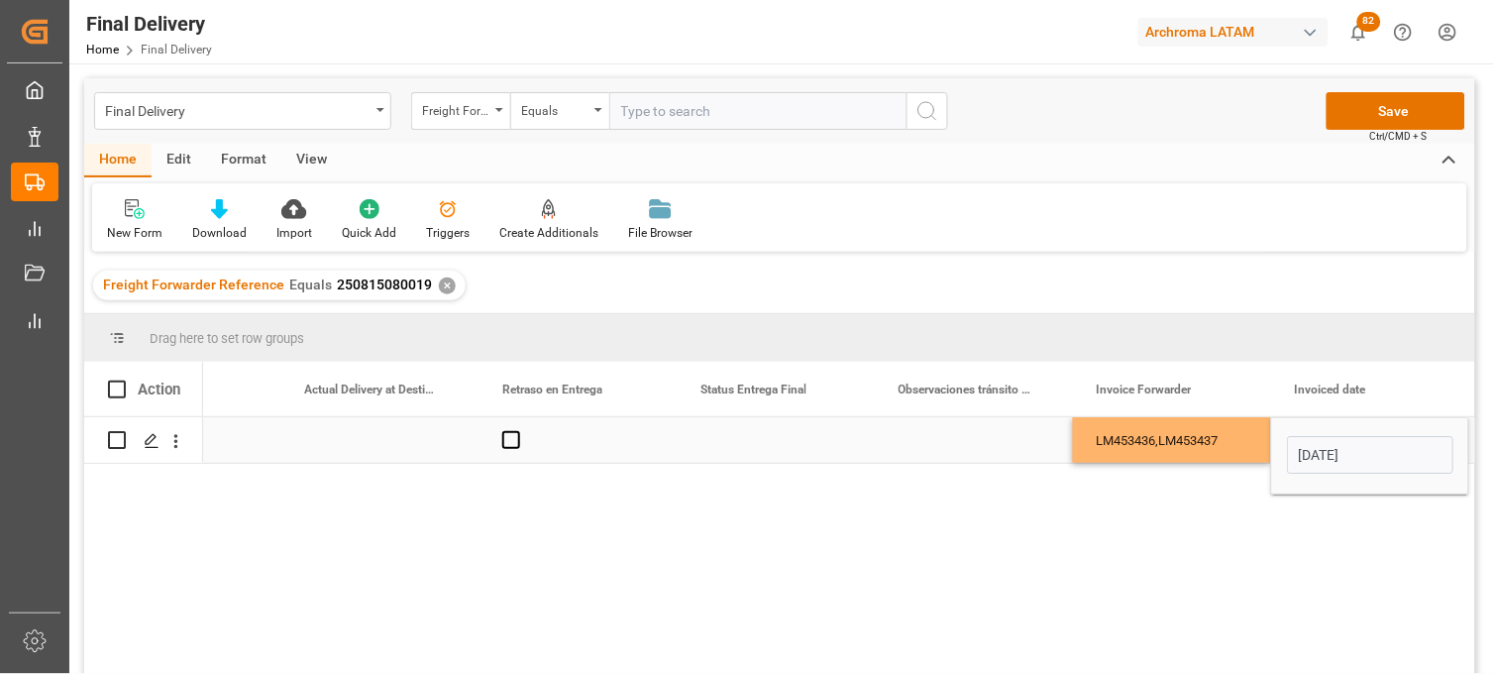
click at [1174, 429] on div "LM453436,LM453437" at bounding box center [1172, 440] width 198 height 46
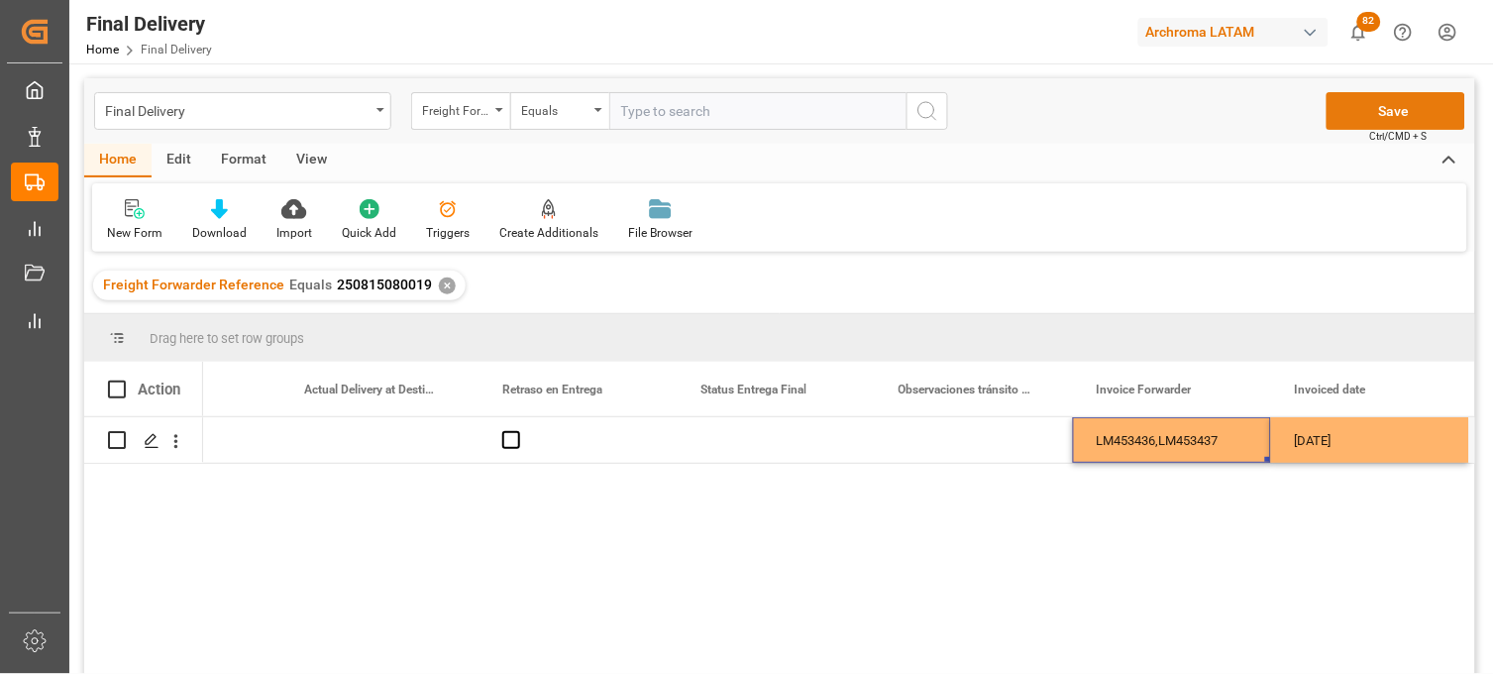
click at [1350, 106] on button "Save" at bounding box center [1396, 111] width 139 height 38
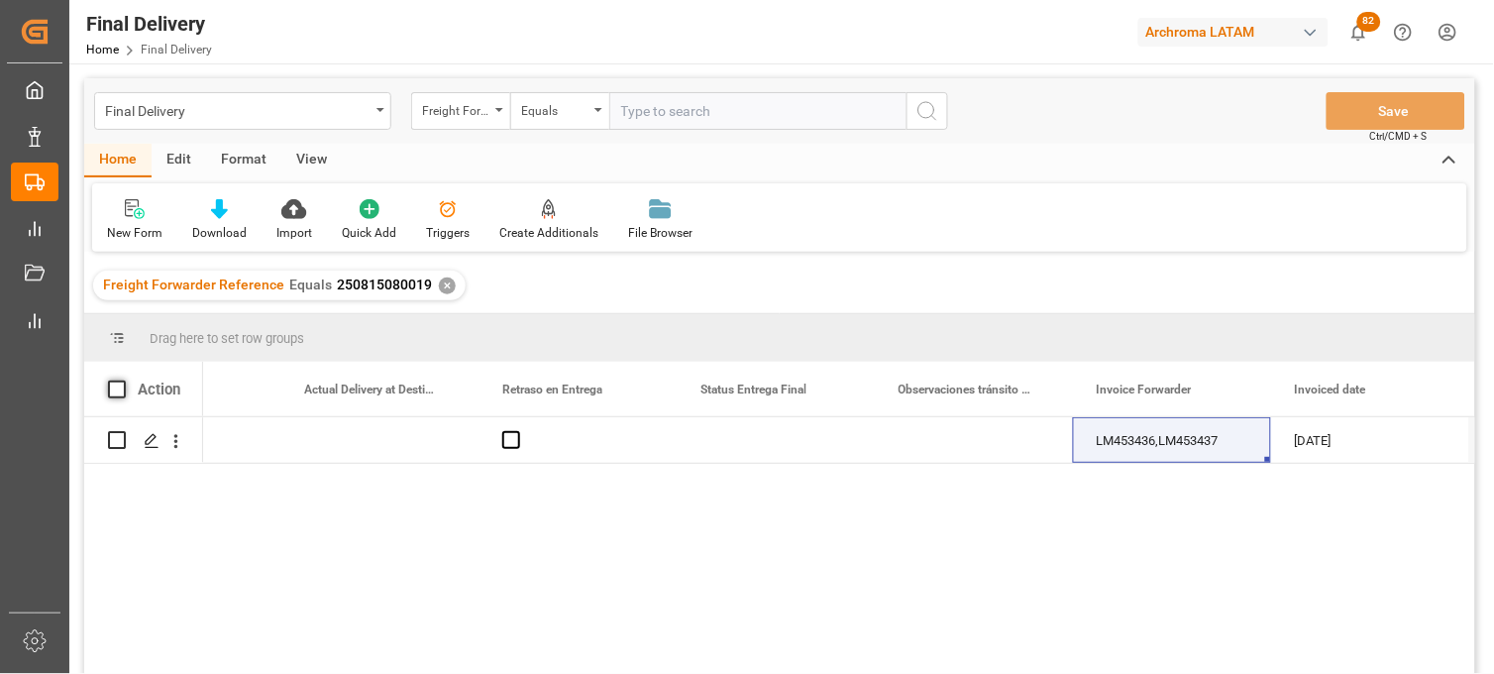
click at [110, 389] on span at bounding box center [117, 389] width 18 height 18
click at [123, 380] on input "checkbox" at bounding box center [123, 380] width 0 height 0
checkbox input "true"
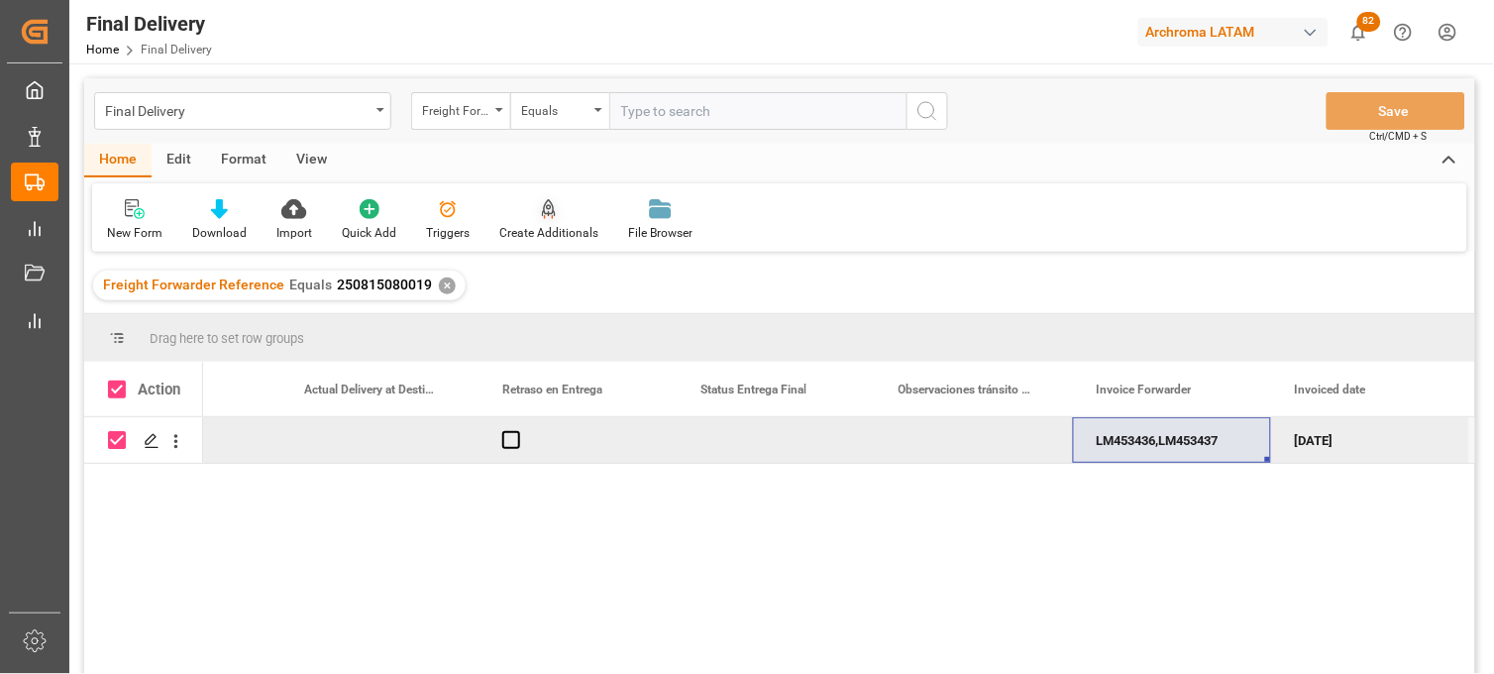
click at [549, 214] on icon at bounding box center [549, 207] width 14 height 17
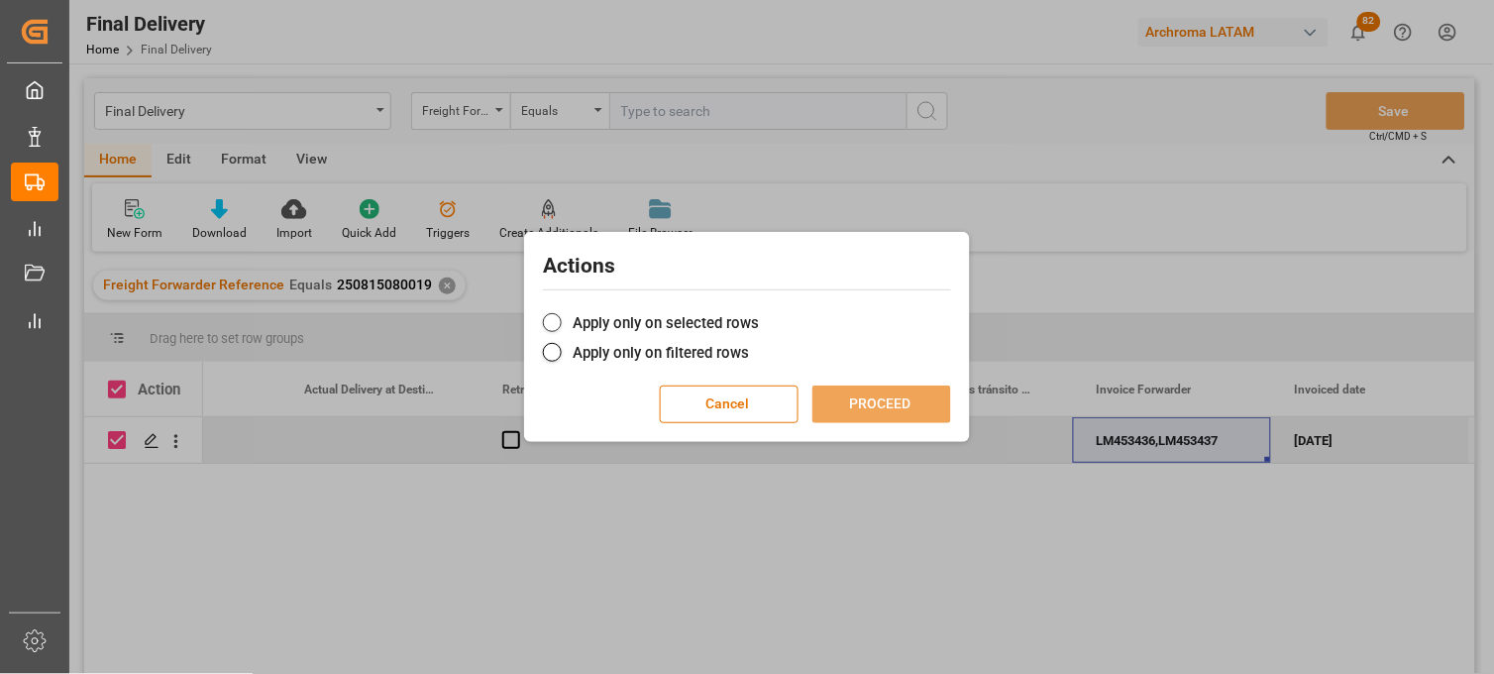
click at [559, 320] on span at bounding box center [552, 322] width 19 height 19
click at [759, 312] on input "Apply only on selected rows" at bounding box center [759, 312] width 0 height 0
click at [884, 417] on button "PROCEED" at bounding box center [881, 404] width 139 height 38
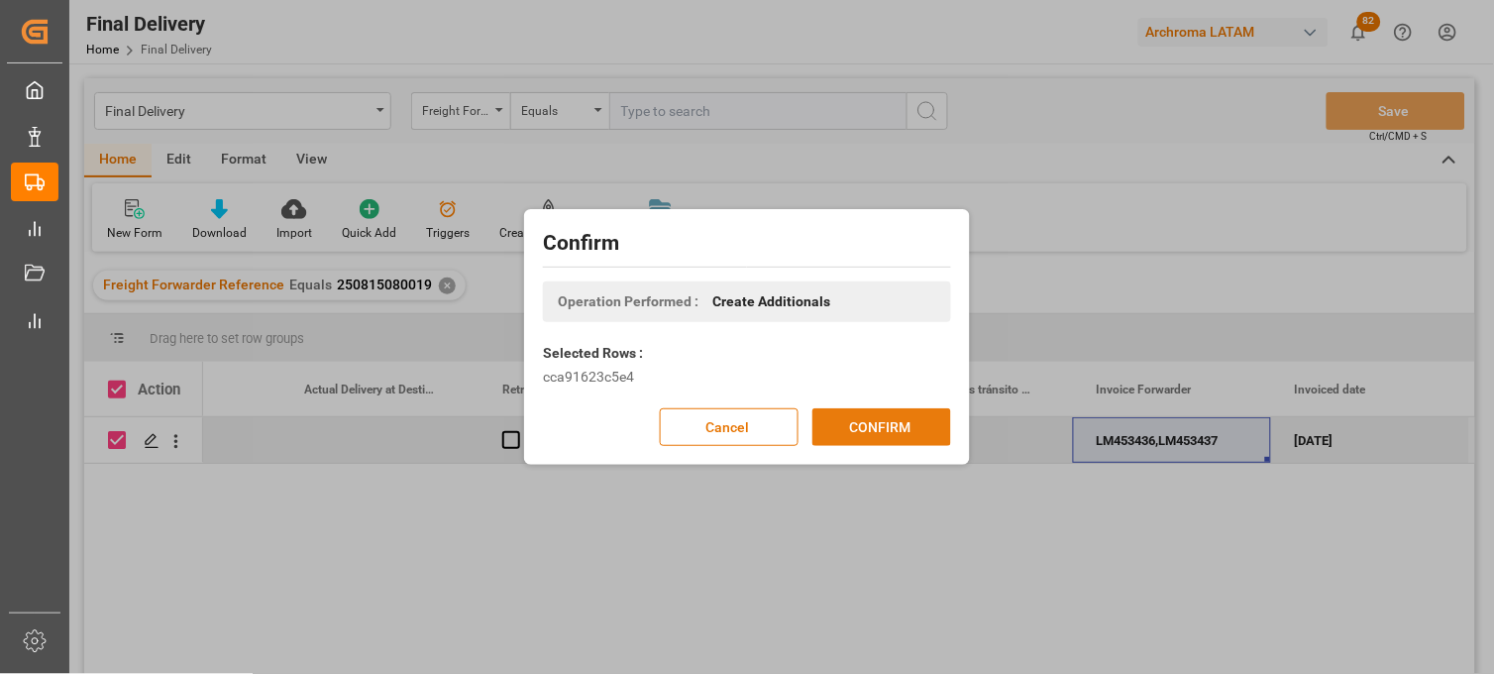
click at [876, 426] on button "CONFIRM" at bounding box center [881, 427] width 139 height 38
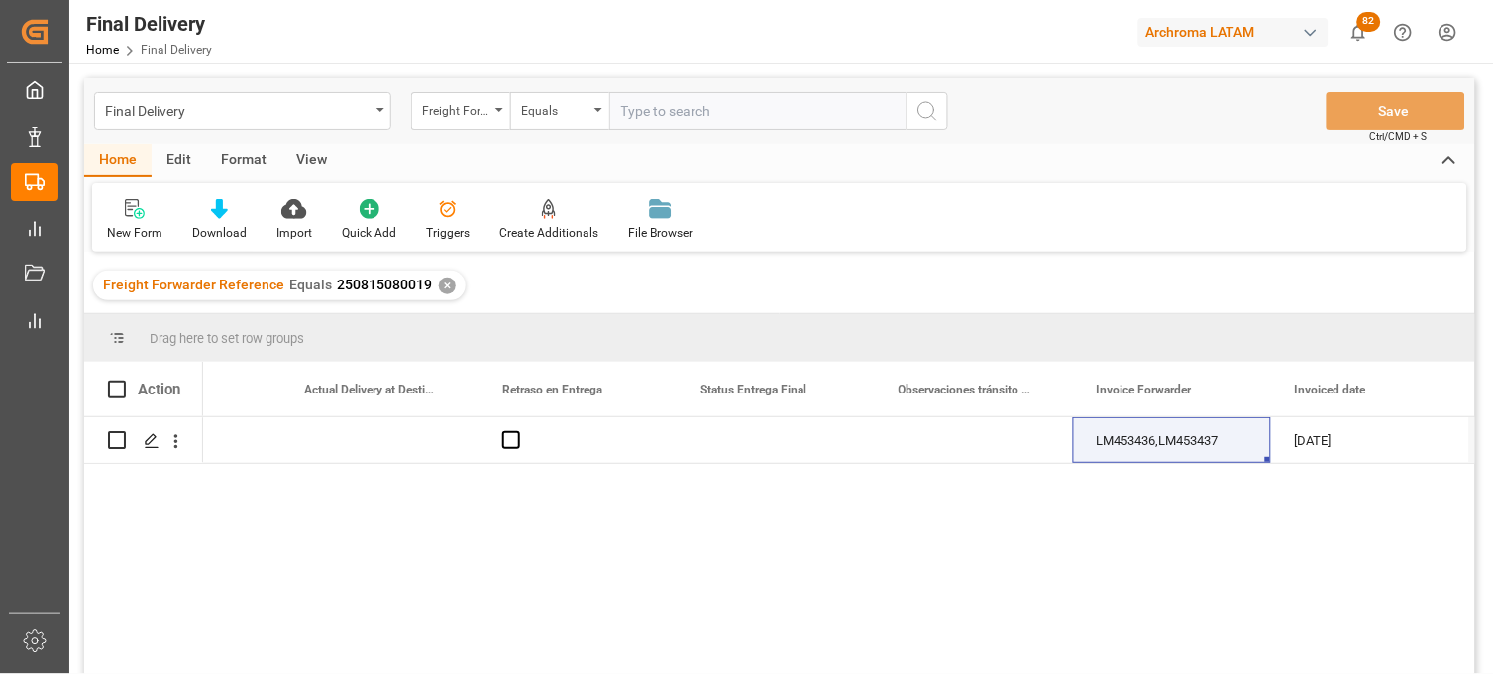
click at [440, 287] on div "✕" at bounding box center [447, 285] width 17 height 17
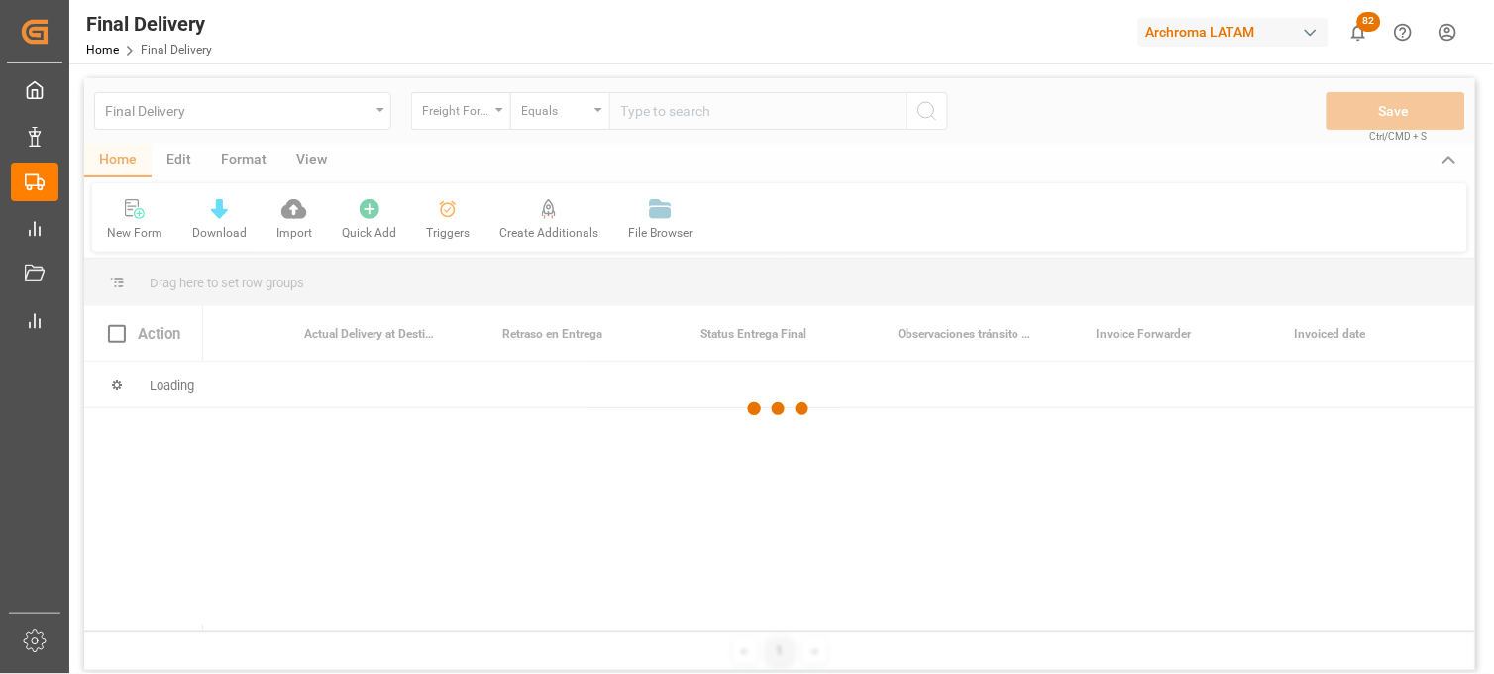
click at [654, 120] on div at bounding box center [779, 409] width 1391 height 662
click at [642, 117] on div at bounding box center [779, 409] width 1391 height 662
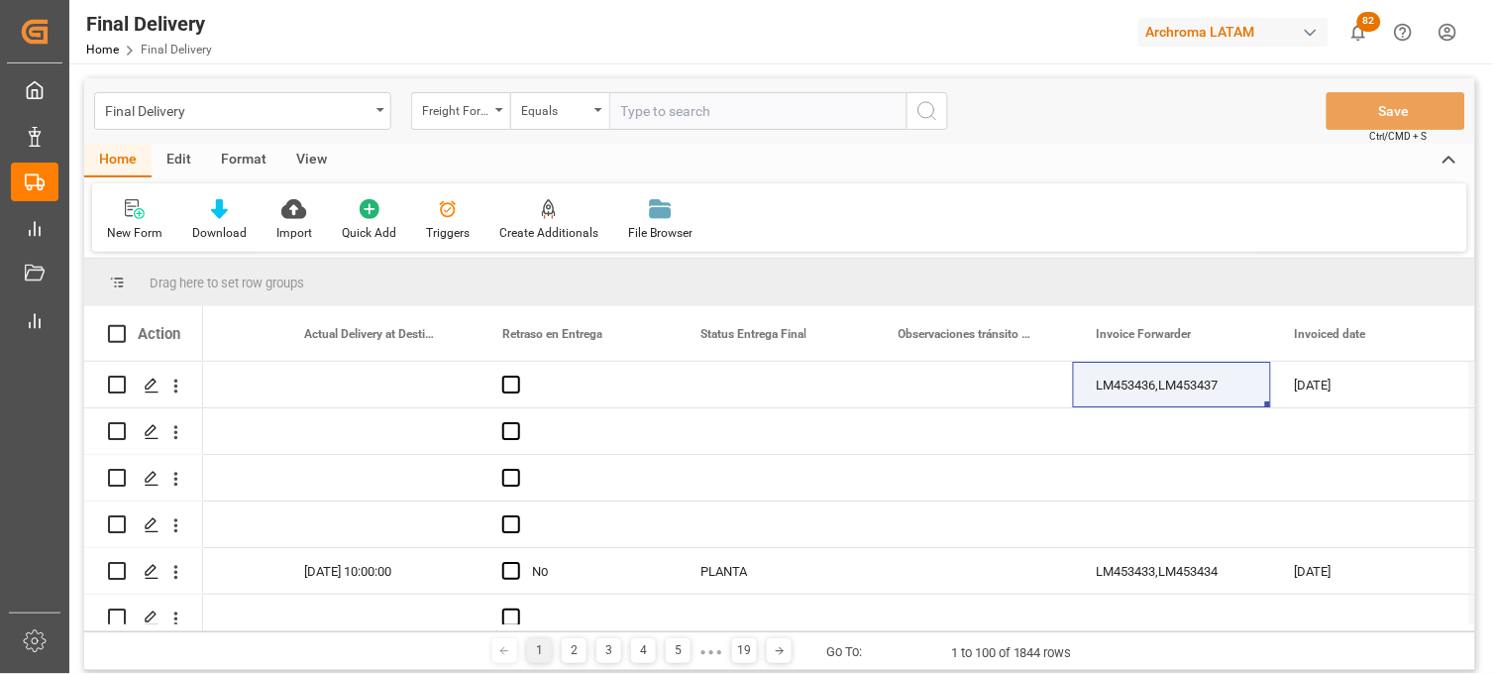
click at [636, 114] on input "text" at bounding box center [757, 111] width 297 height 38
paste input "250815080011"
type input "250815080011"
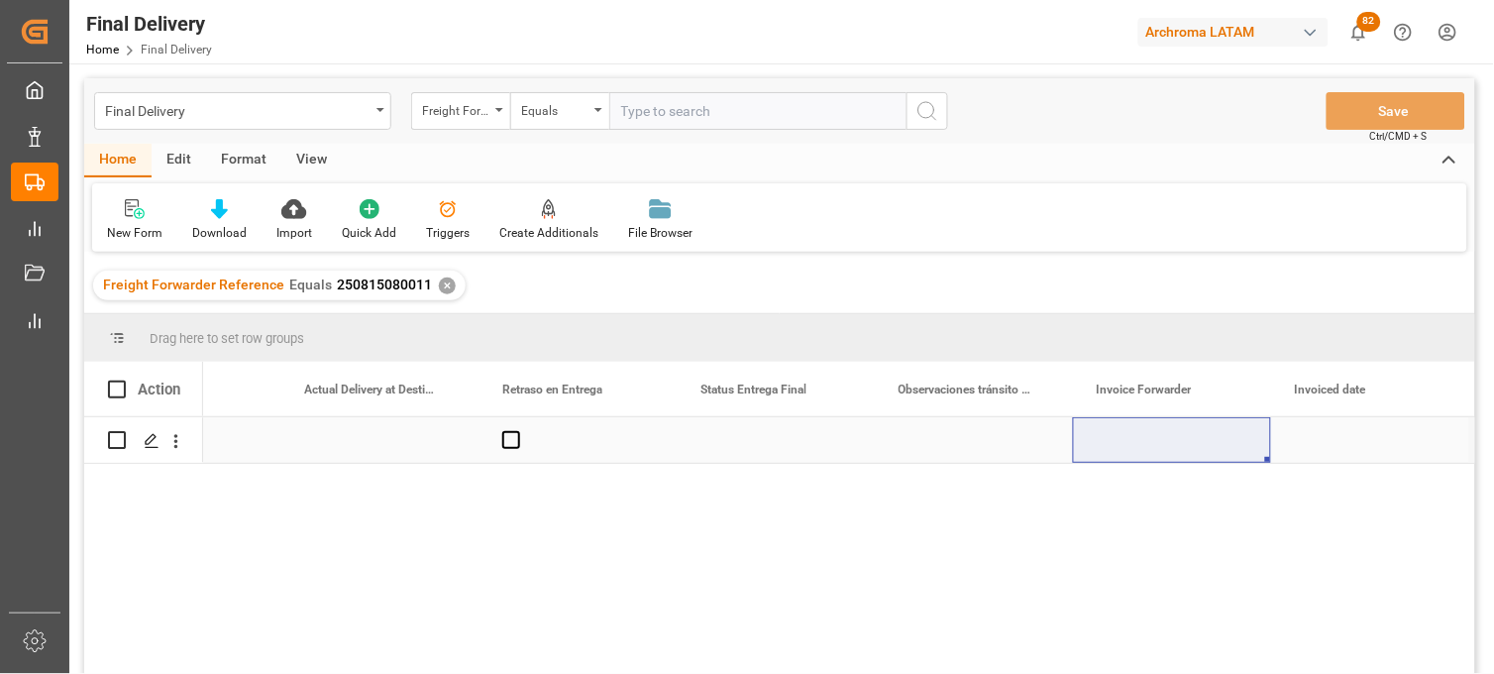
click at [1131, 444] on div "Press SPACE to select this row." at bounding box center [1172, 440] width 198 height 46
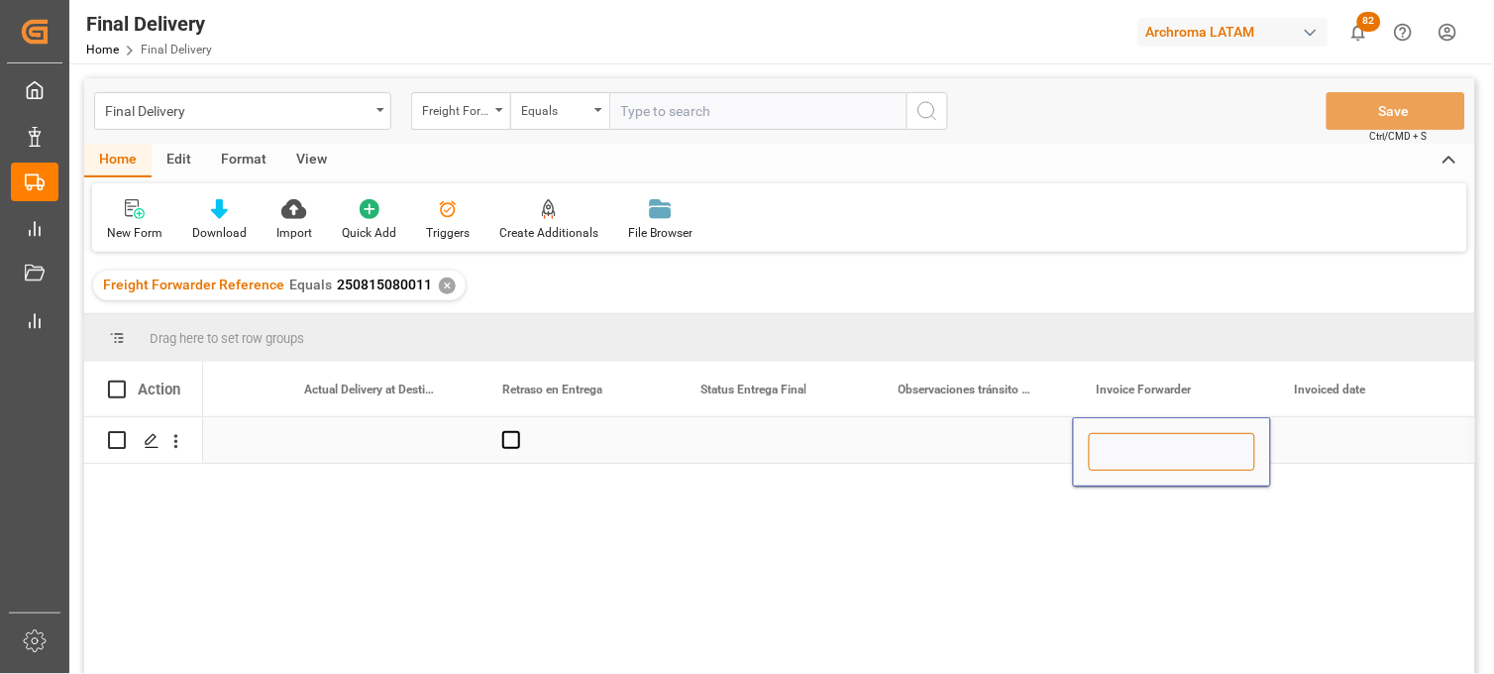
click at [1132, 444] on input "Press SPACE to select this row." at bounding box center [1172, 452] width 166 height 38
paste input "LM453439"
type input "LM453439"
click at [1335, 446] on div "Press SPACE to select this row." at bounding box center [1370, 440] width 198 height 46
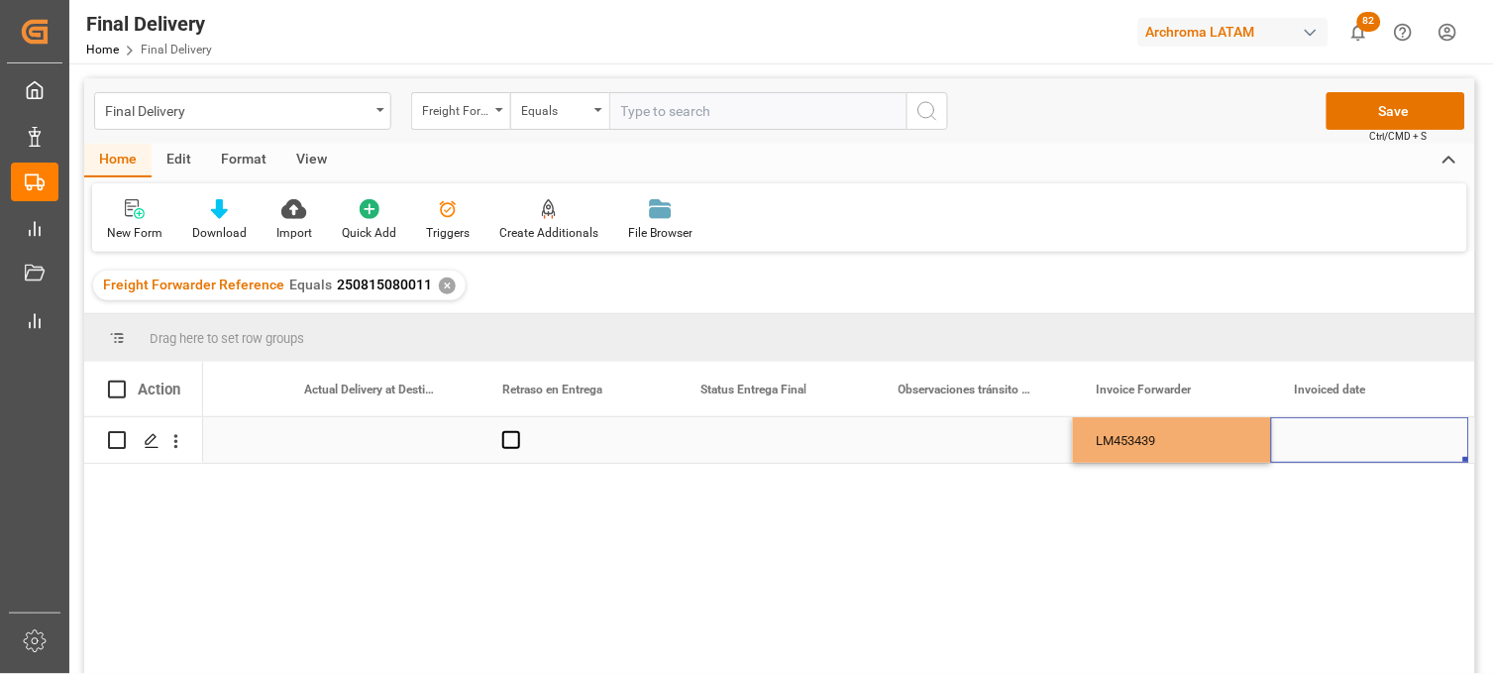
click at [1335, 446] on div "Press SPACE to select this row." at bounding box center [1370, 440] width 198 height 46
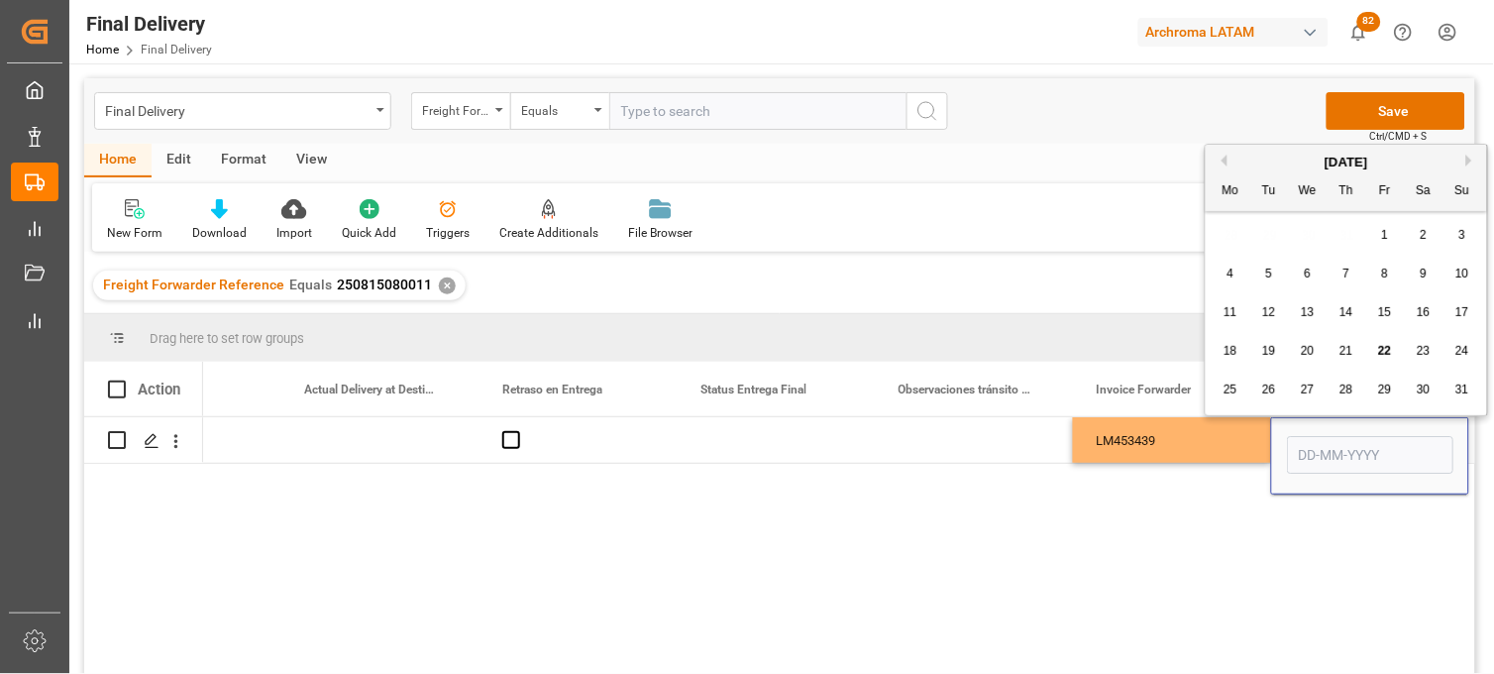
click at [1345, 354] on span "21" at bounding box center [1345, 351] width 13 height 14
type input "[DATE]"
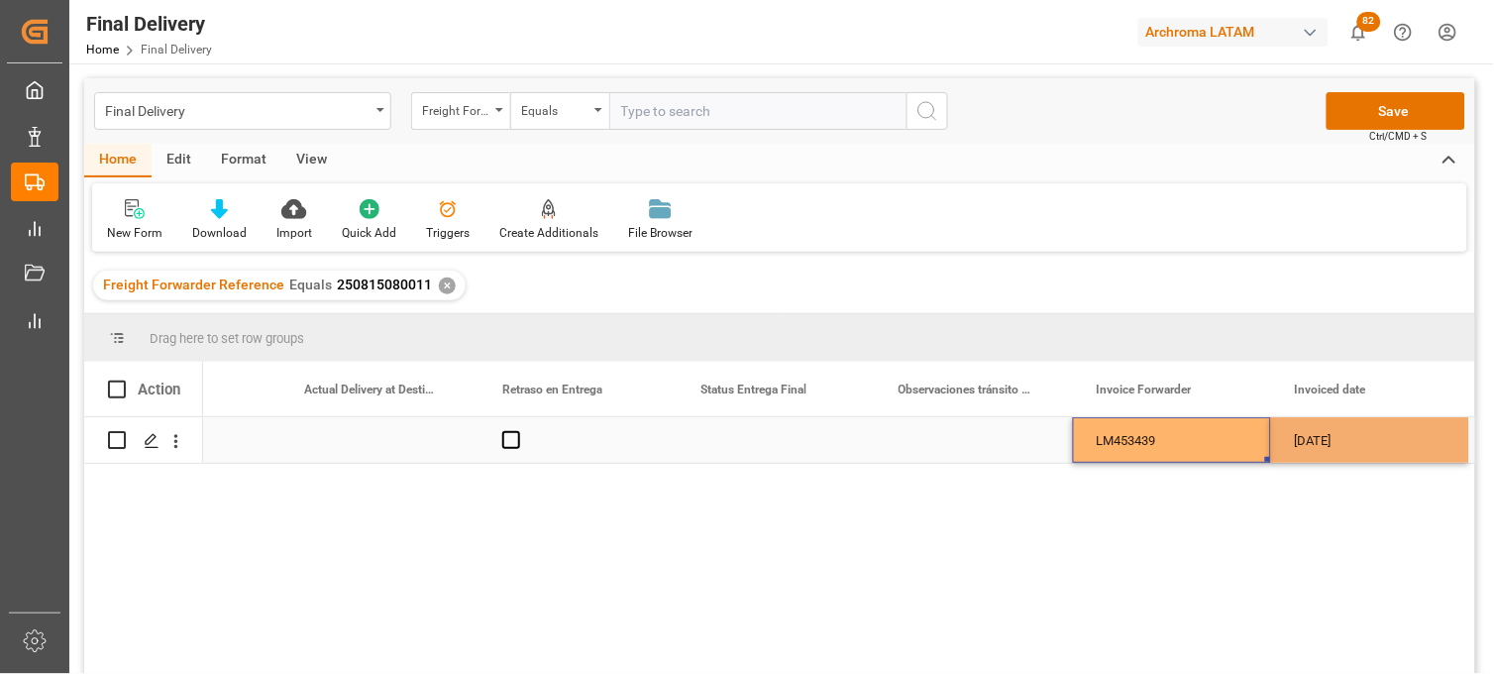
click at [1219, 451] on div "LM453439" at bounding box center [1172, 440] width 198 height 46
click at [1348, 130] on div "Final Delivery Freight Forwarder Reference Equals Save Ctrl/CMD + S" at bounding box center [779, 110] width 1391 height 65
click at [1348, 129] on button "Save" at bounding box center [1396, 111] width 139 height 38
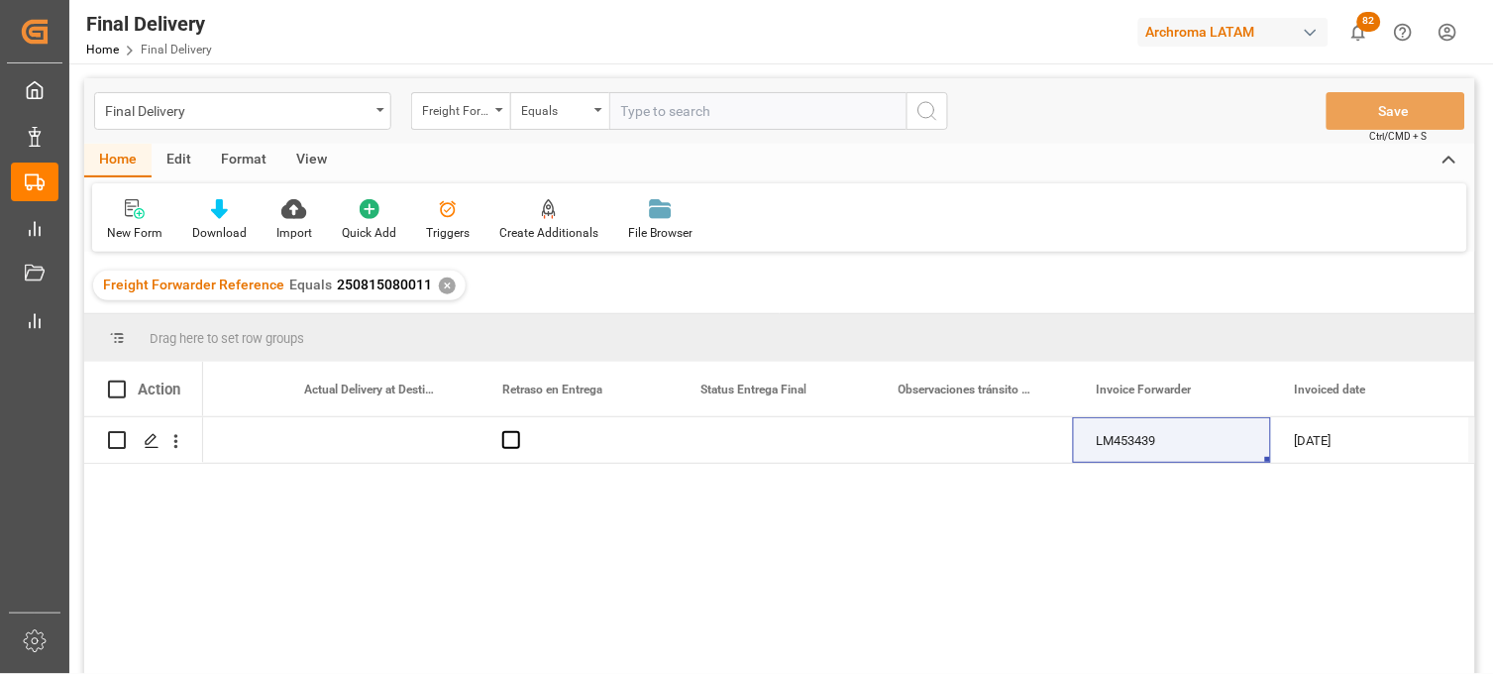
click at [442, 285] on div "✕" at bounding box center [447, 285] width 17 height 17
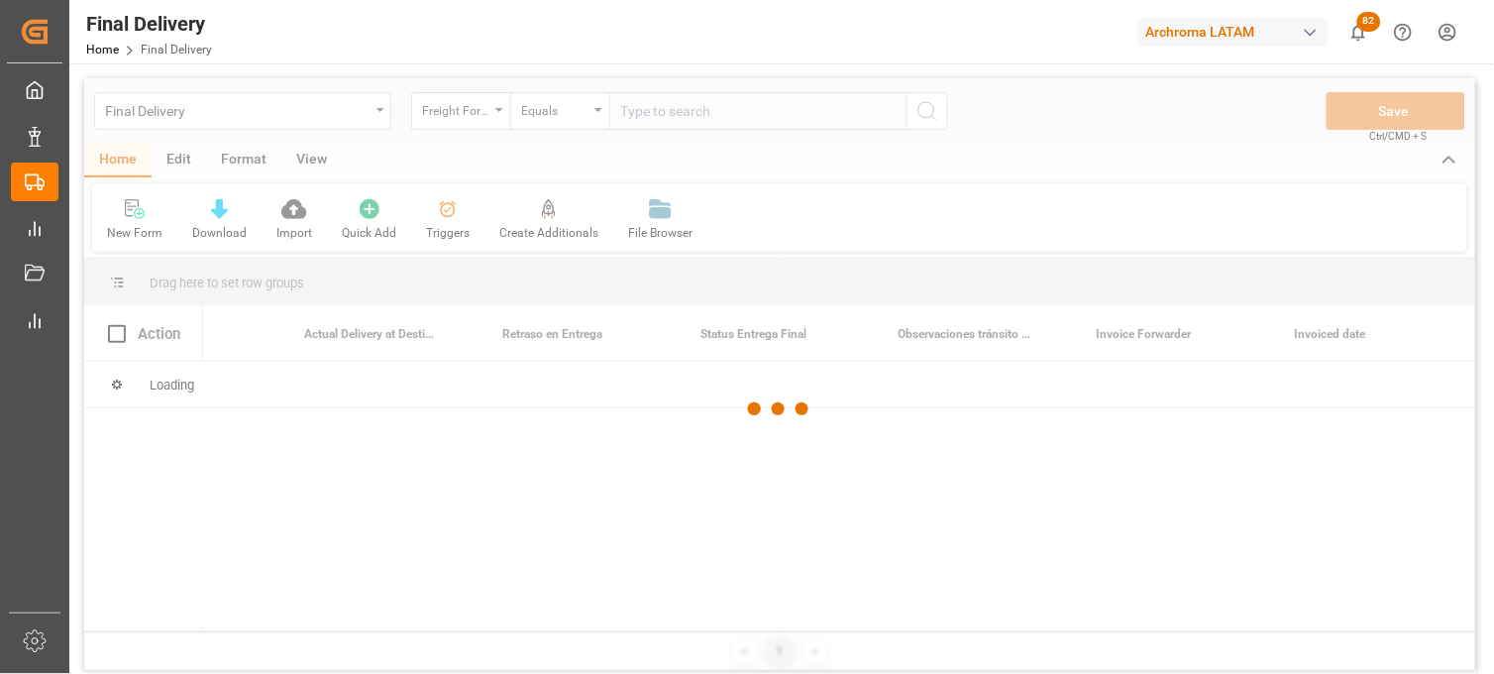
click at [638, 105] on div at bounding box center [779, 409] width 1391 height 662
click at [637, 109] on div at bounding box center [779, 409] width 1391 height 662
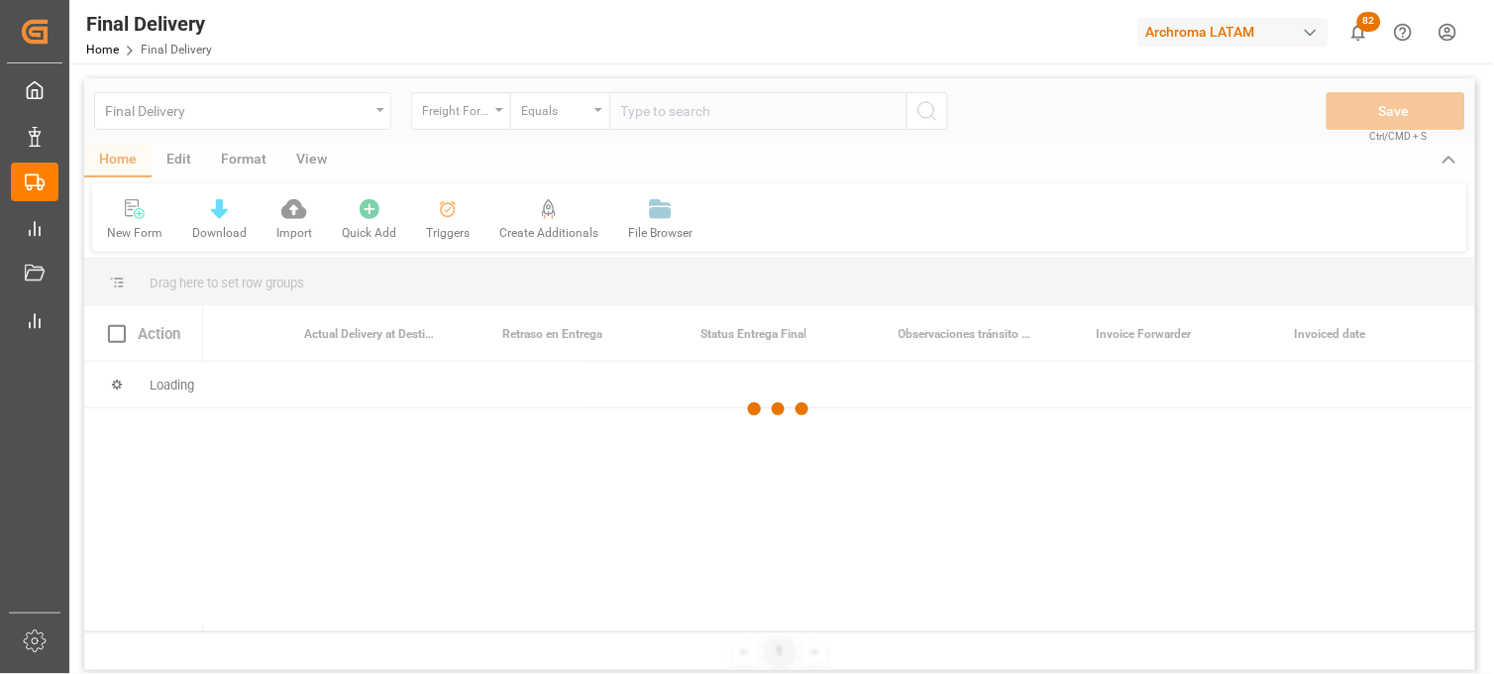
click at [637, 109] on div at bounding box center [779, 409] width 1391 height 662
click at [637, 111] on div at bounding box center [779, 409] width 1391 height 662
click at [641, 111] on div at bounding box center [779, 409] width 1391 height 662
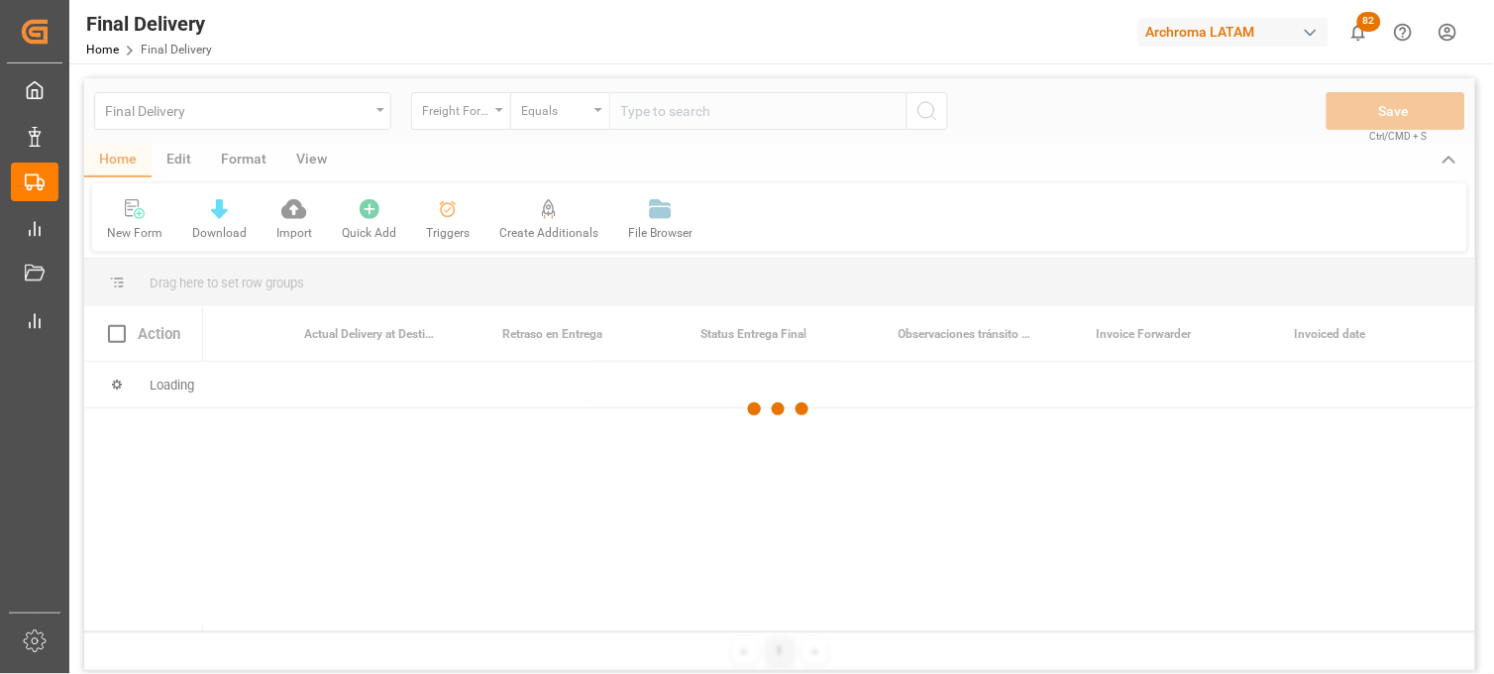
click at [641, 111] on div at bounding box center [779, 409] width 1391 height 662
click at [644, 112] on div at bounding box center [779, 409] width 1391 height 662
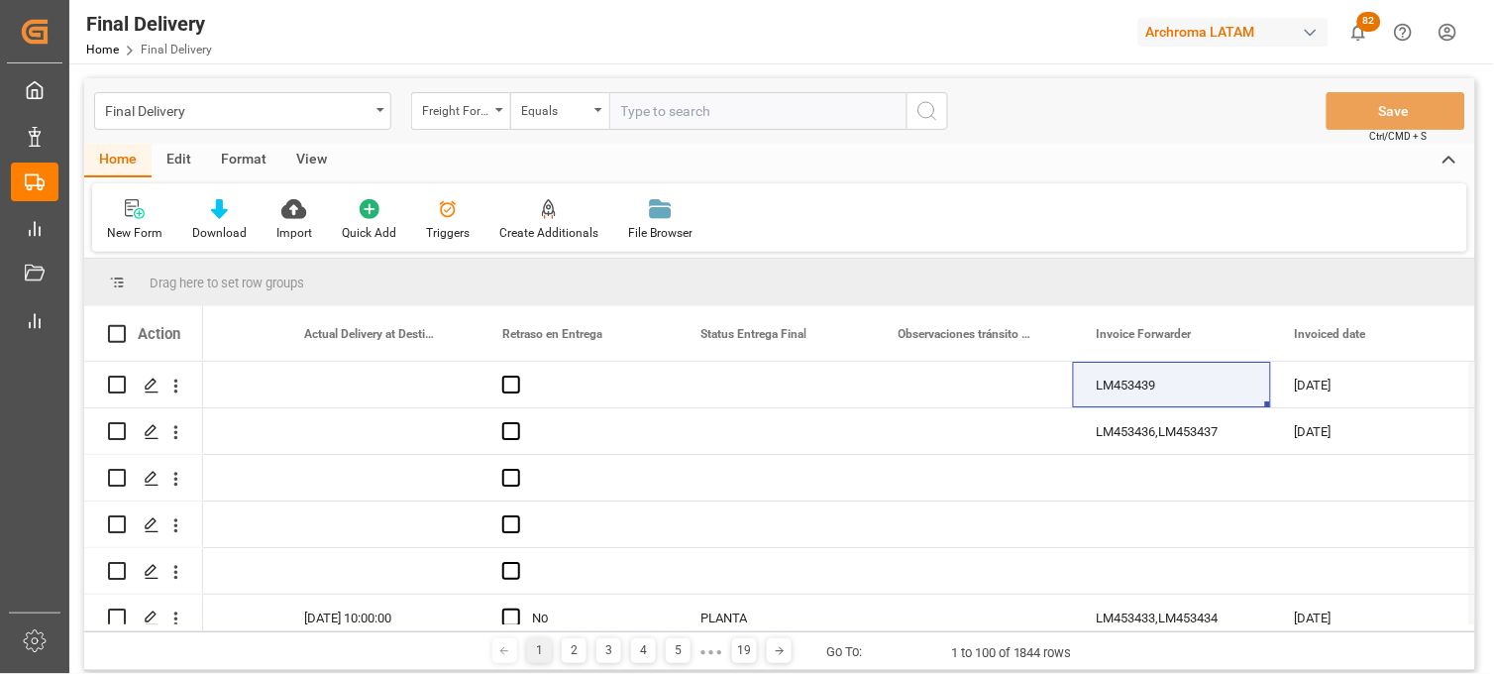
click at [648, 115] on input "text" at bounding box center [757, 111] width 297 height 38
paste input "250806900296"
type input "250806900296"
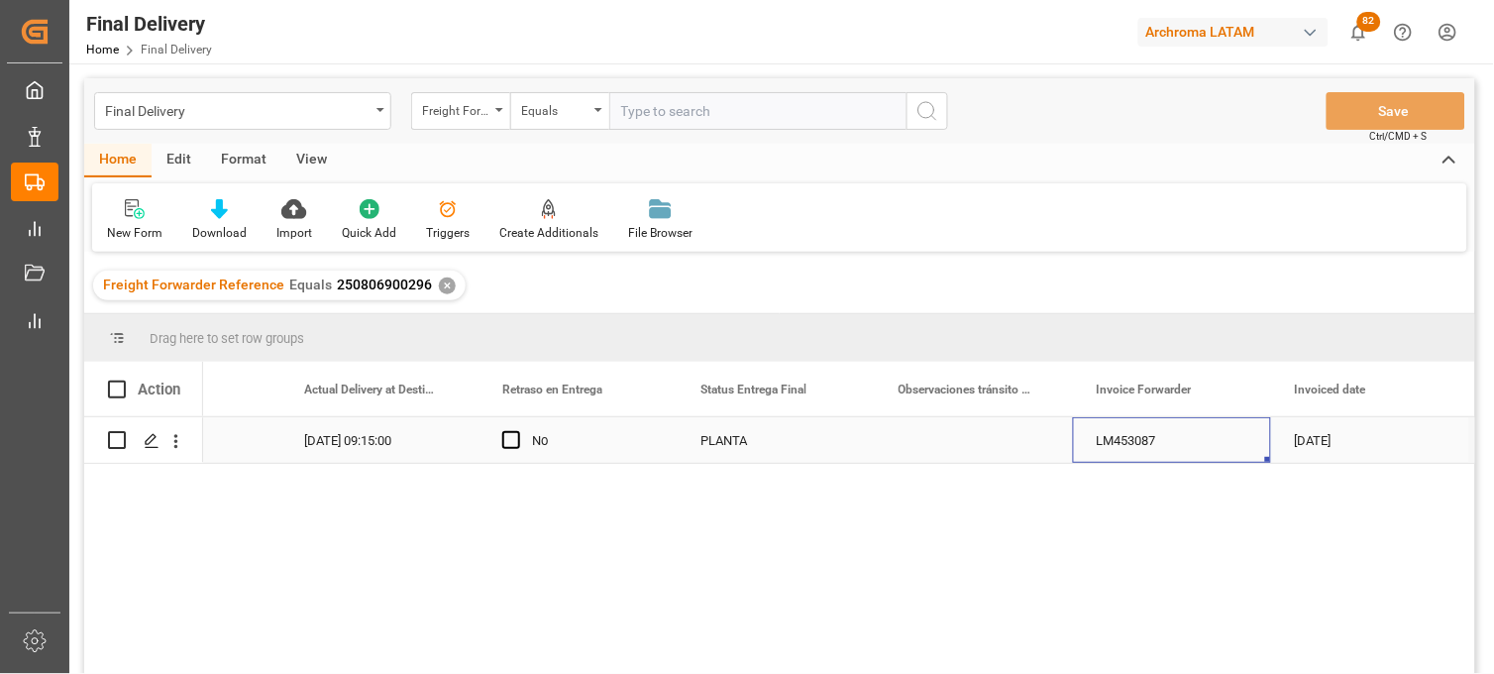
click at [1173, 433] on div "LM453087" at bounding box center [1172, 440] width 198 height 46
click at [1172, 444] on input "LM453087" at bounding box center [1172, 452] width 166 height 38
paste input "LM453445"
type input "LM453087,LM453445"
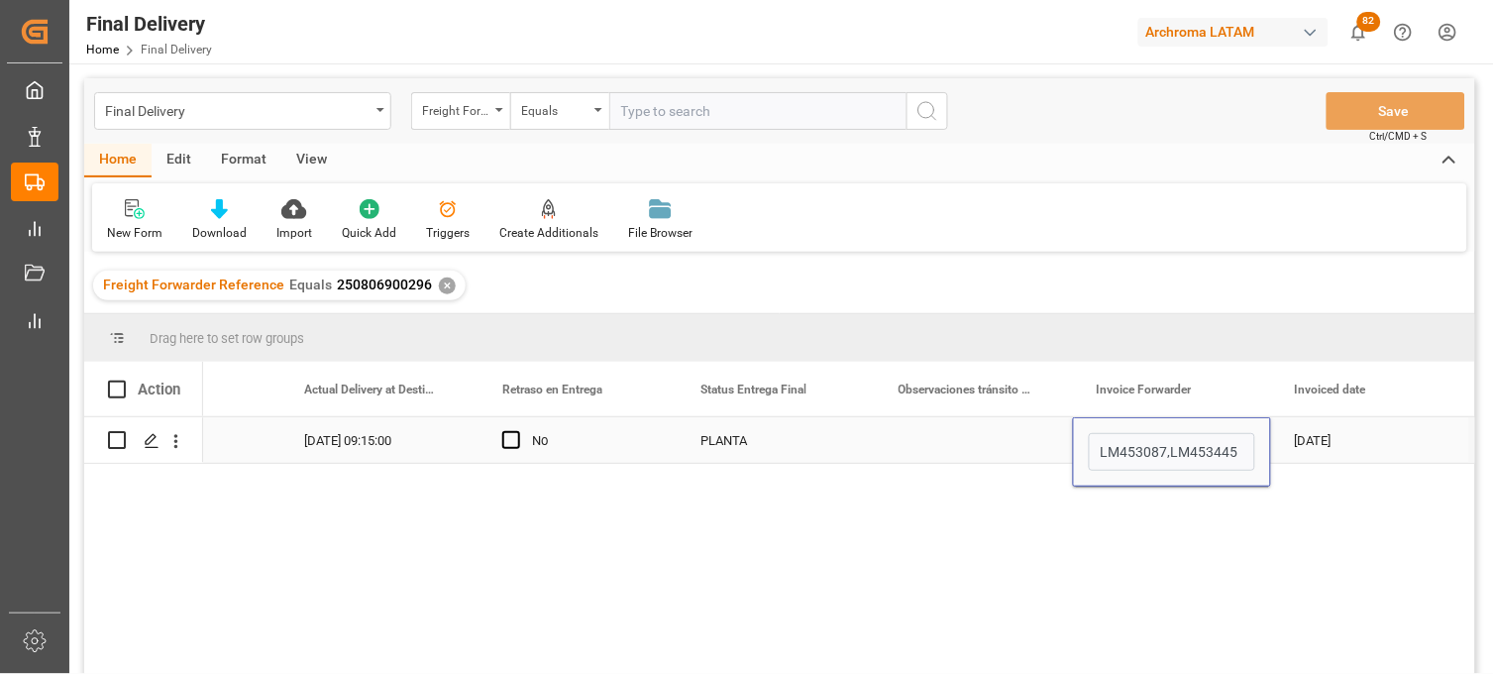
click at [1311, 448] on div "20-08-2025" at bounding box center [1370, 440] width 198 height 46
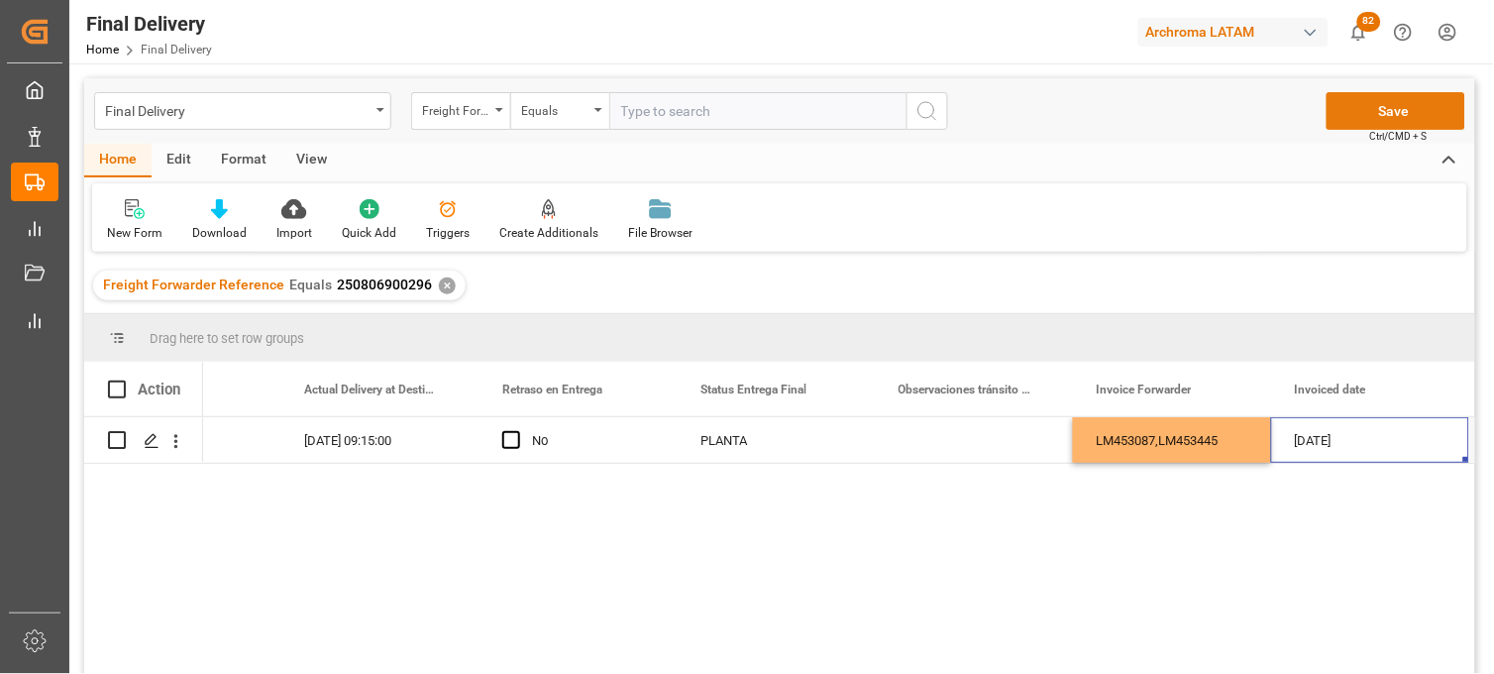
click at [1380, 107] on button "Save" at bounding box center [1396, 111] width 139 height 38
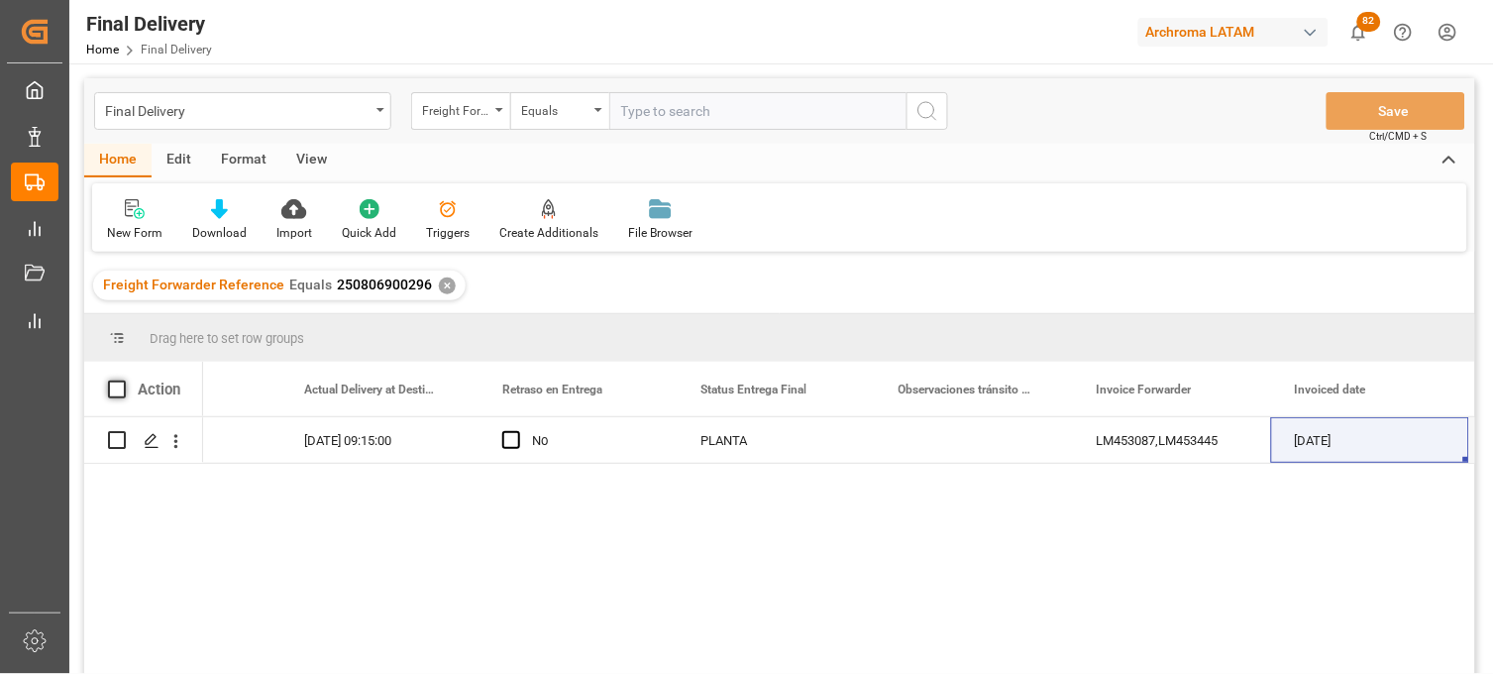
click at [112, 388] on span at bounding box center [117, 389] width 18 height 18
click at [123, 380] on input "checkbox" at bounding box center [123, 380] width 0 height 0
checkbox input "true"
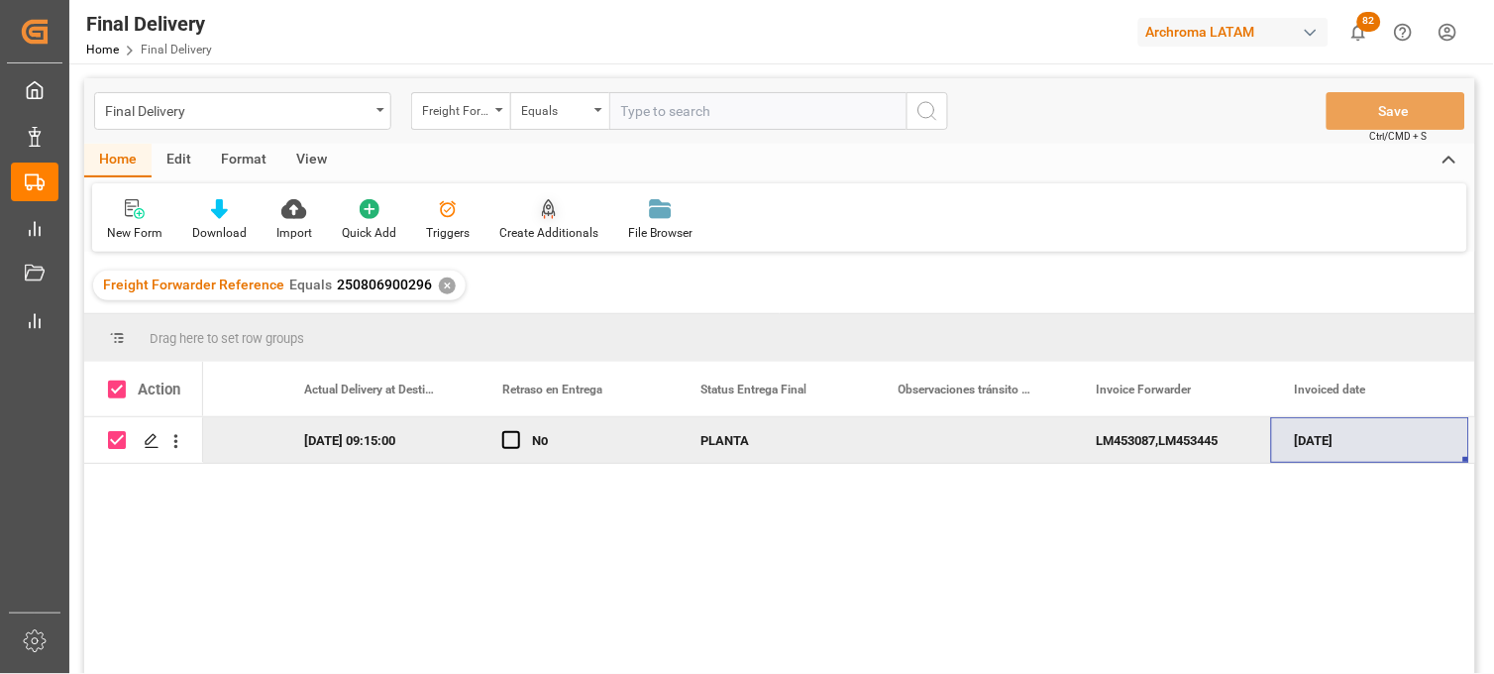
click at [560, 211] on div at bounding box center [548, 208] width 99 height 21
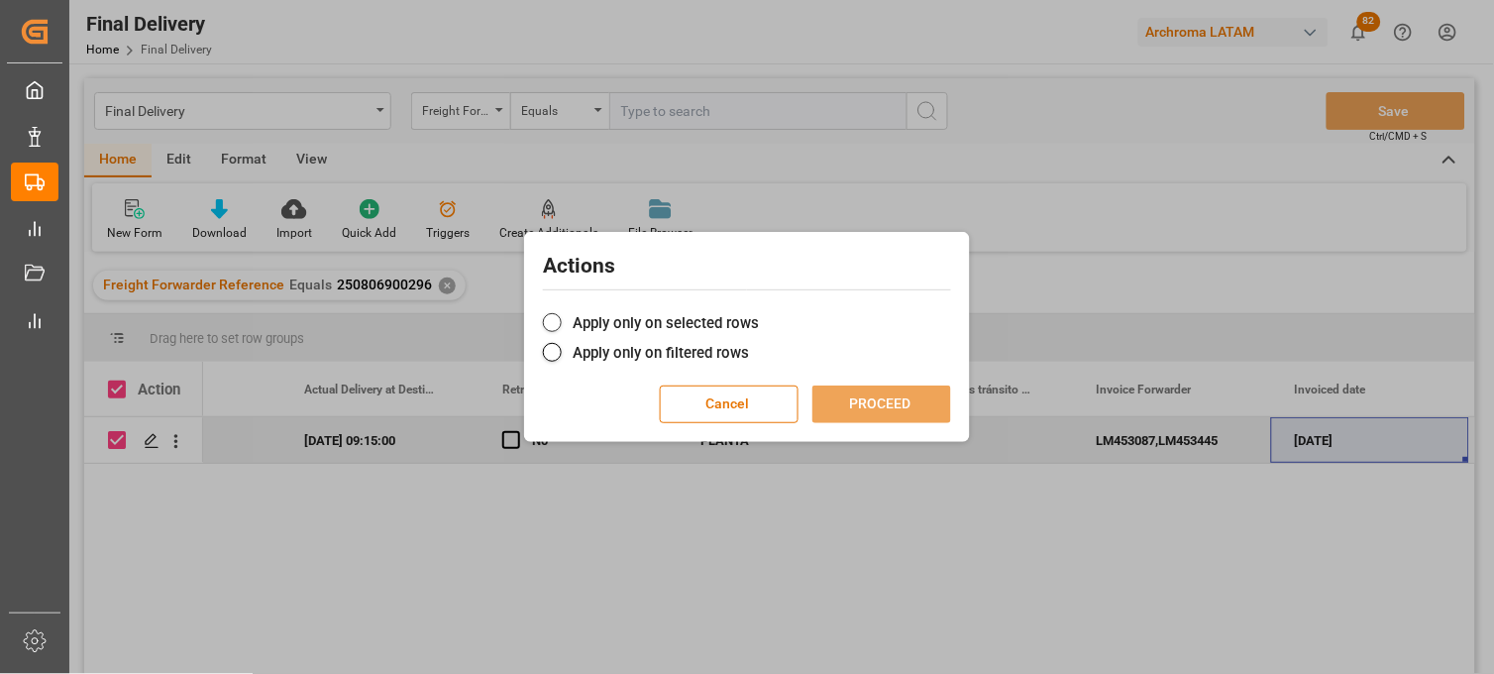
click at [562, 320] on label "Apply only on selected rows" at bounding box center [747, 323] width 408 height 24
click at [759, 312] on input "Apply only on selected rows" at bounding box center [759, 312] width 0 height 0
click at [839, 400] on button "PROCEED" at bounding box center [881, 404] width 139 height 38
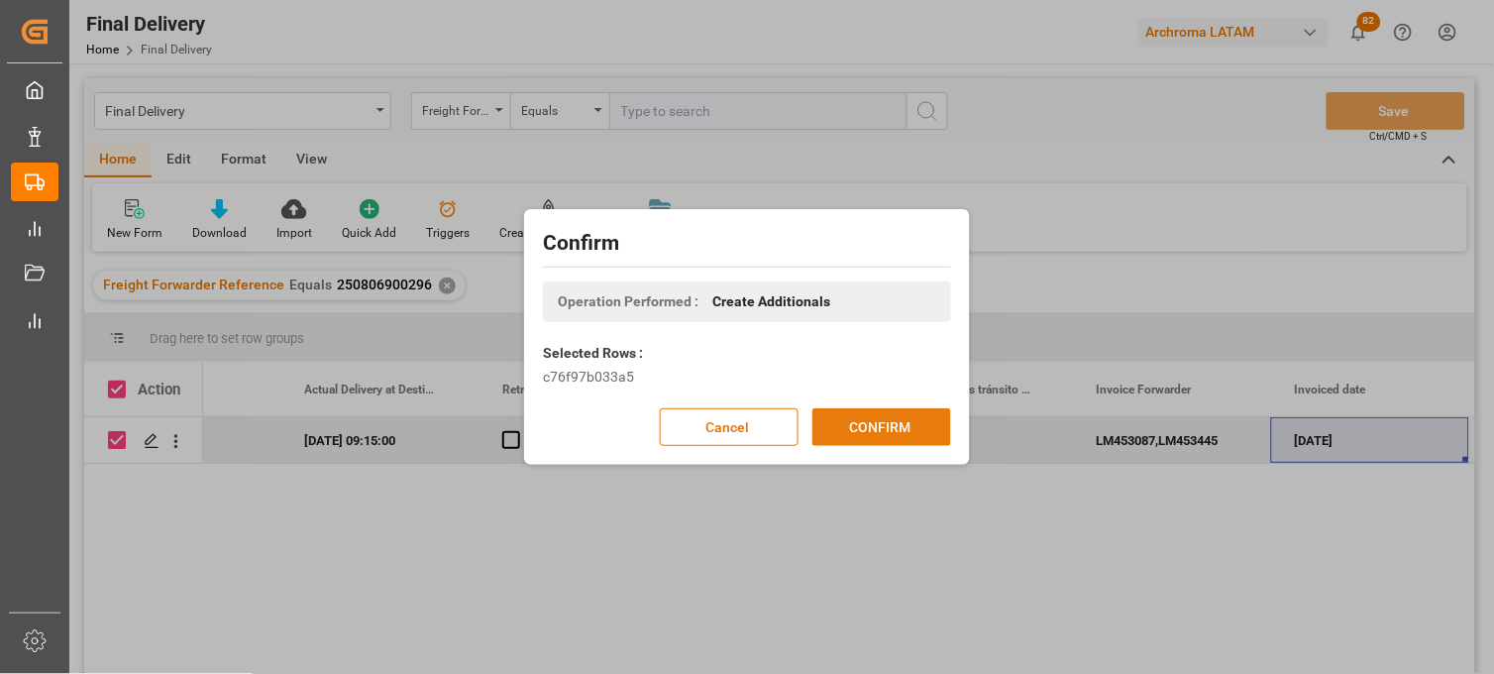
click at [852, 423] on button "CONFIRM" at bounding box center [881, 427] width 139 height 38
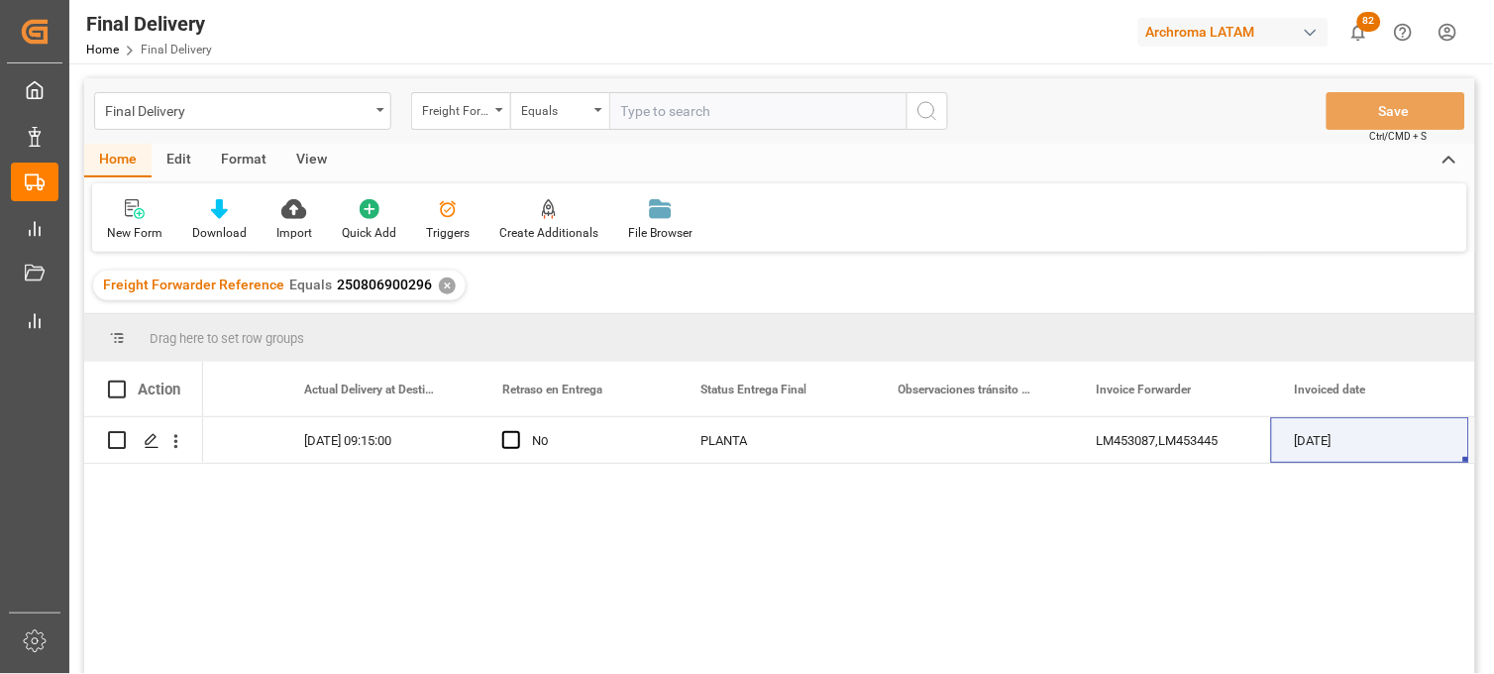
click at [441, 287] on div "✕" at bounding box center [447, 285] width 17 height 17
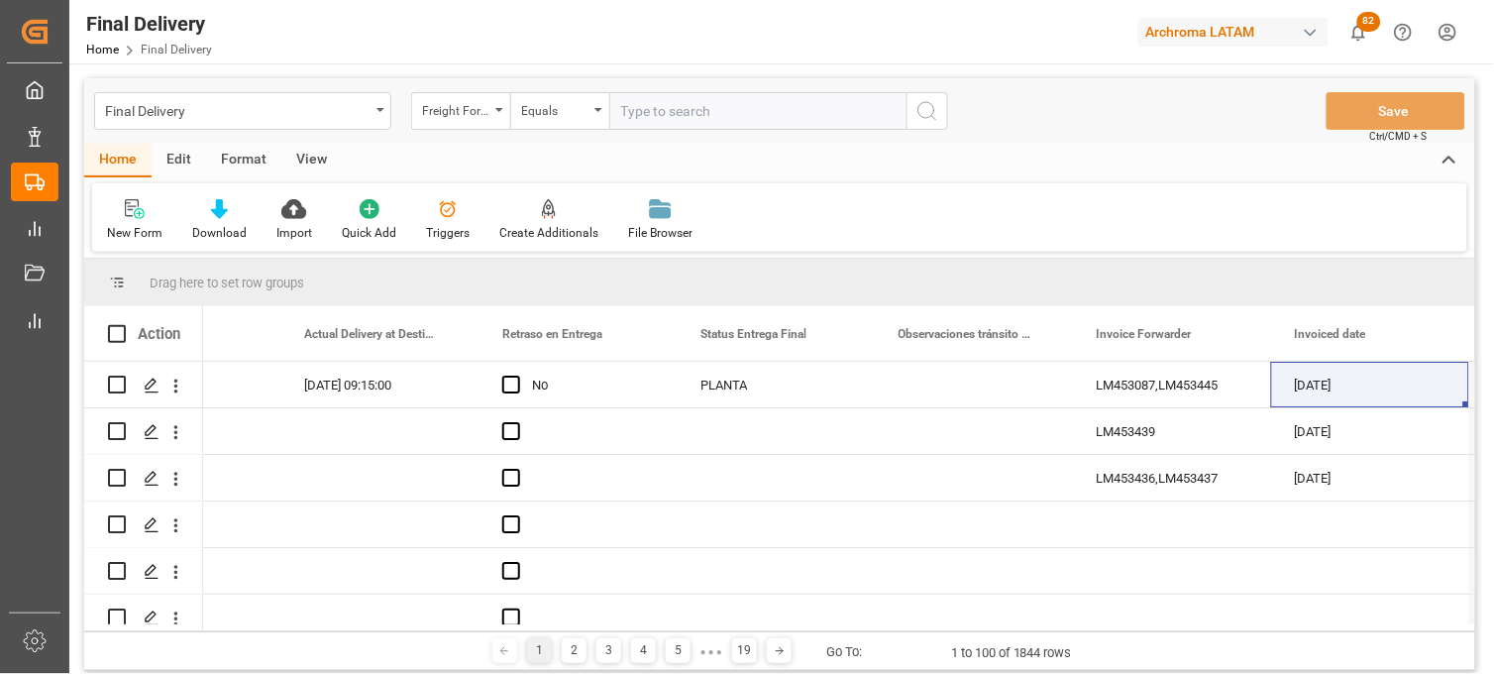
click at [685, 109] on input "text" at bounding box center [757, 111] width 297 height 38
paste input "250815080151"
type input "250815080151"
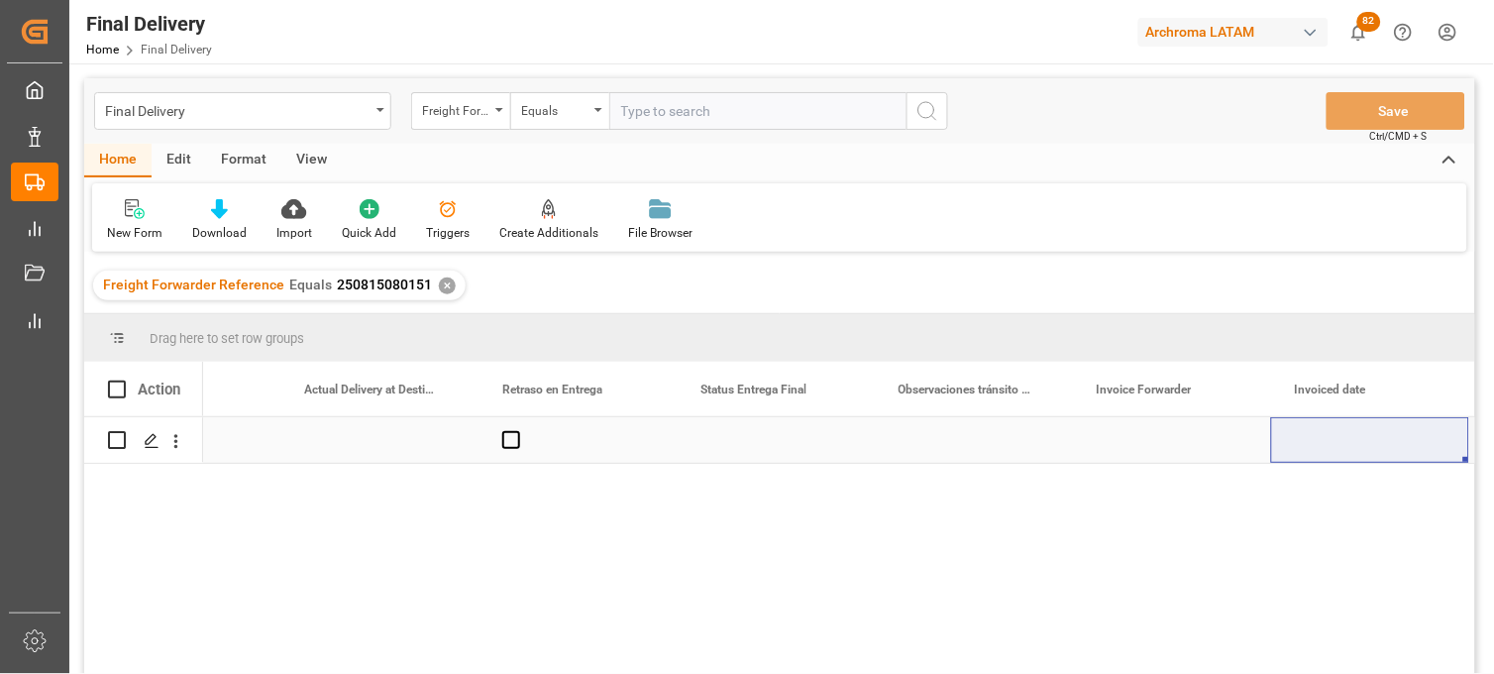
click at [1142, 442] on div "Press SPACE to select this row." at bounding box center [1172, 440] width 198 height 46
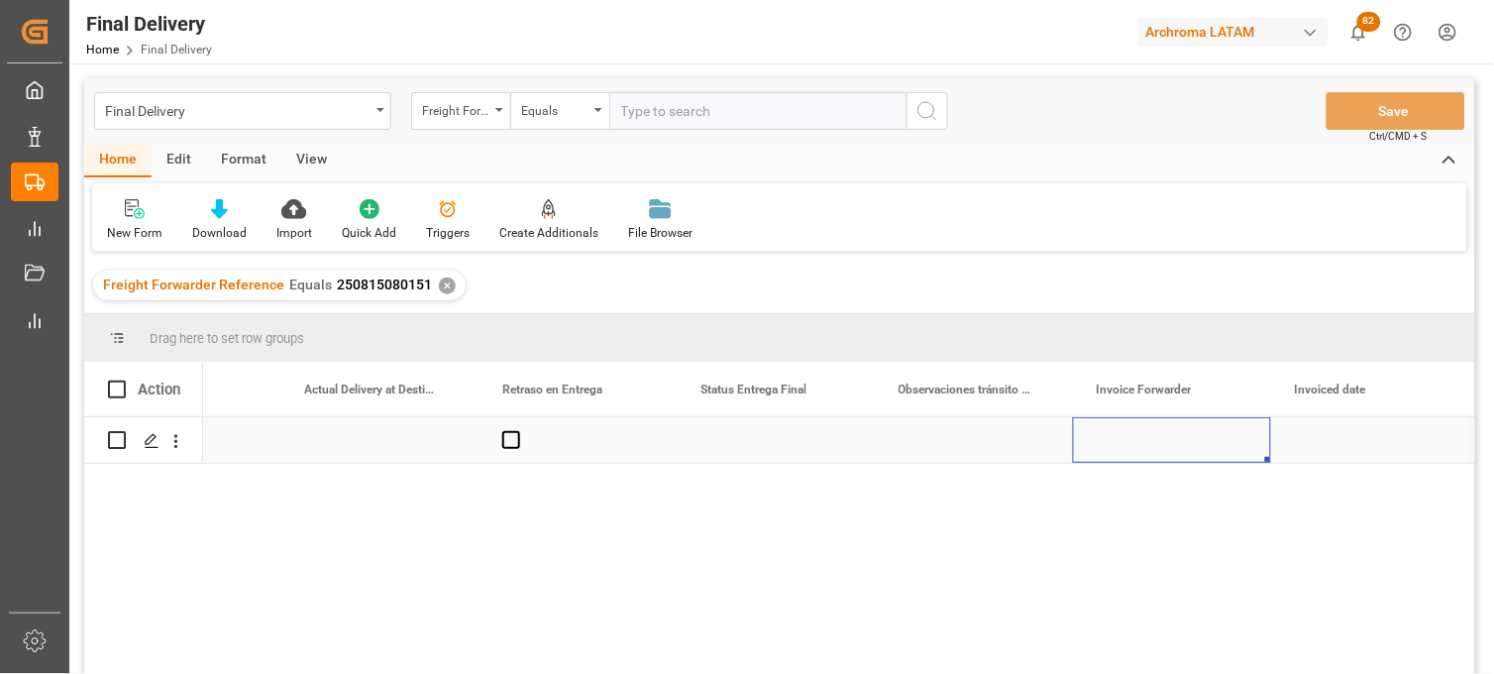
click at [1142, 442] on div "Press SPACE to select this row." at bounding box center [1172, 440] width 198 height 46
click at [1142, 442] on input "Press SPACE to select this row." at bounding box center [1172, 452] width 166 height 38
type input "LM453464"
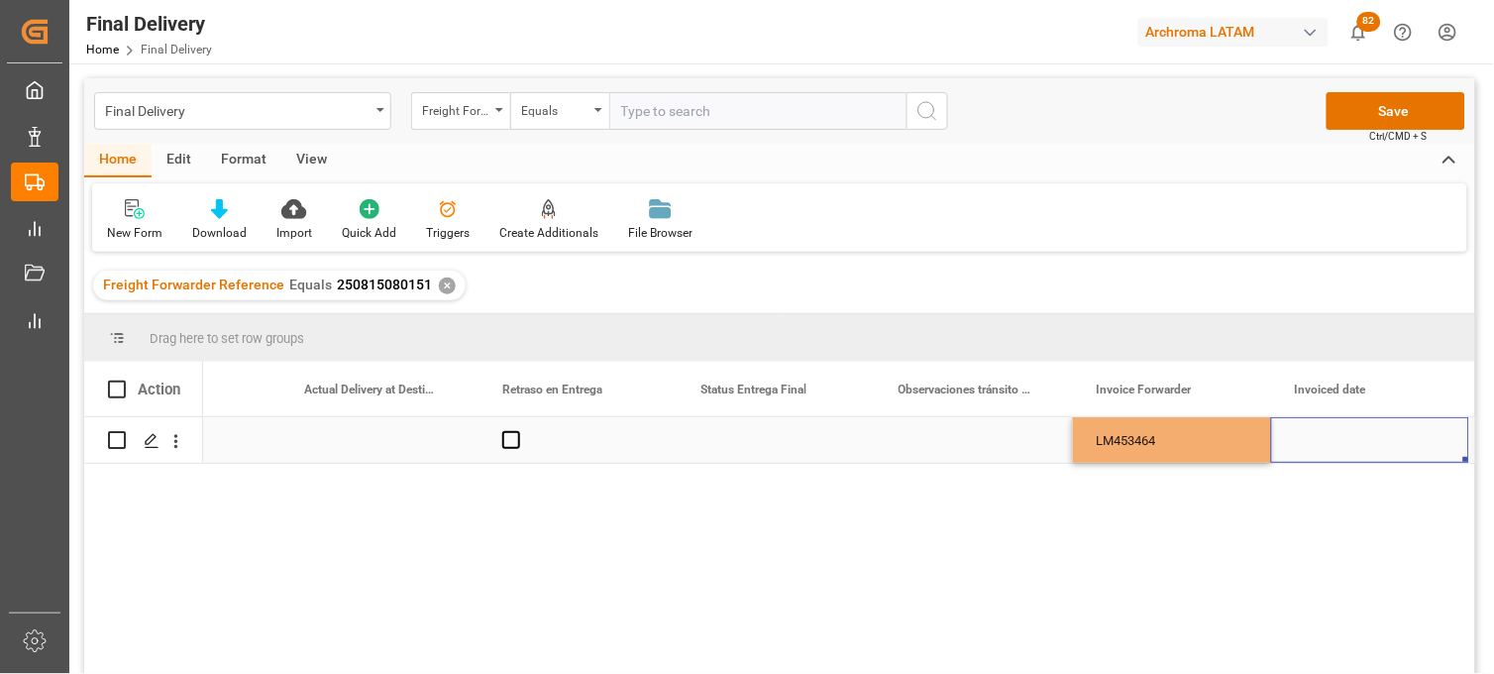
click at [1325, 439] on div "Press SPACE to select this row." at bounding box center [1370, 440] width 198 height 46
click at [1329, 437] on div "Press SPACE to select this row." at bounding box center [1370, 440] width 198 height 46
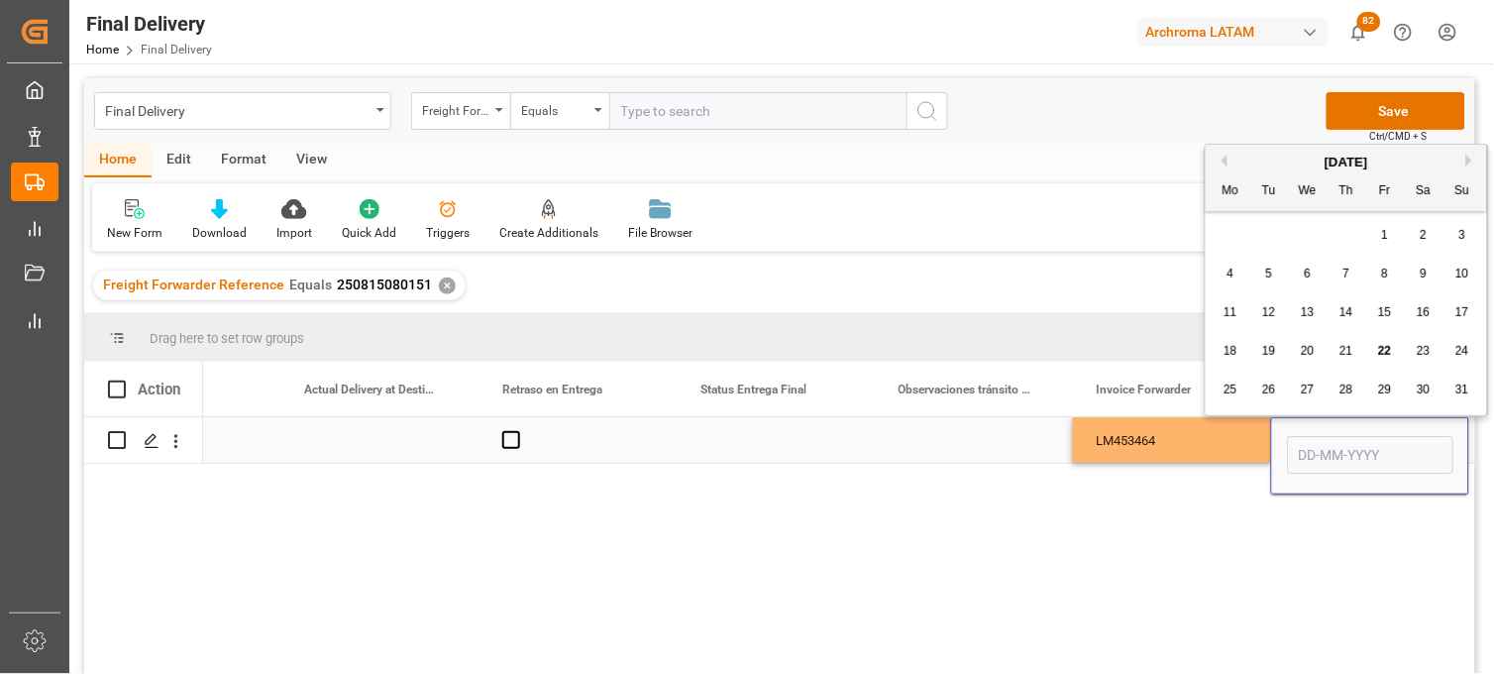
click at [1329, 437] on input "Press SPACE to select this row." at bounding box center [1370, 455] width 166 height 38
click at [1304, 451] on input "Press SPACE to select this row." at bounding box center [1370, 455] width 166 height 38
drag, startPoint x: 1380, startPoint y: 349, endPoint x: 1265, endPoint y: 409, distance: 129.8
click at [1380, 349] on span "22" at bounding box center [1384, 351] width 13 height 14
type input "[DATE]"
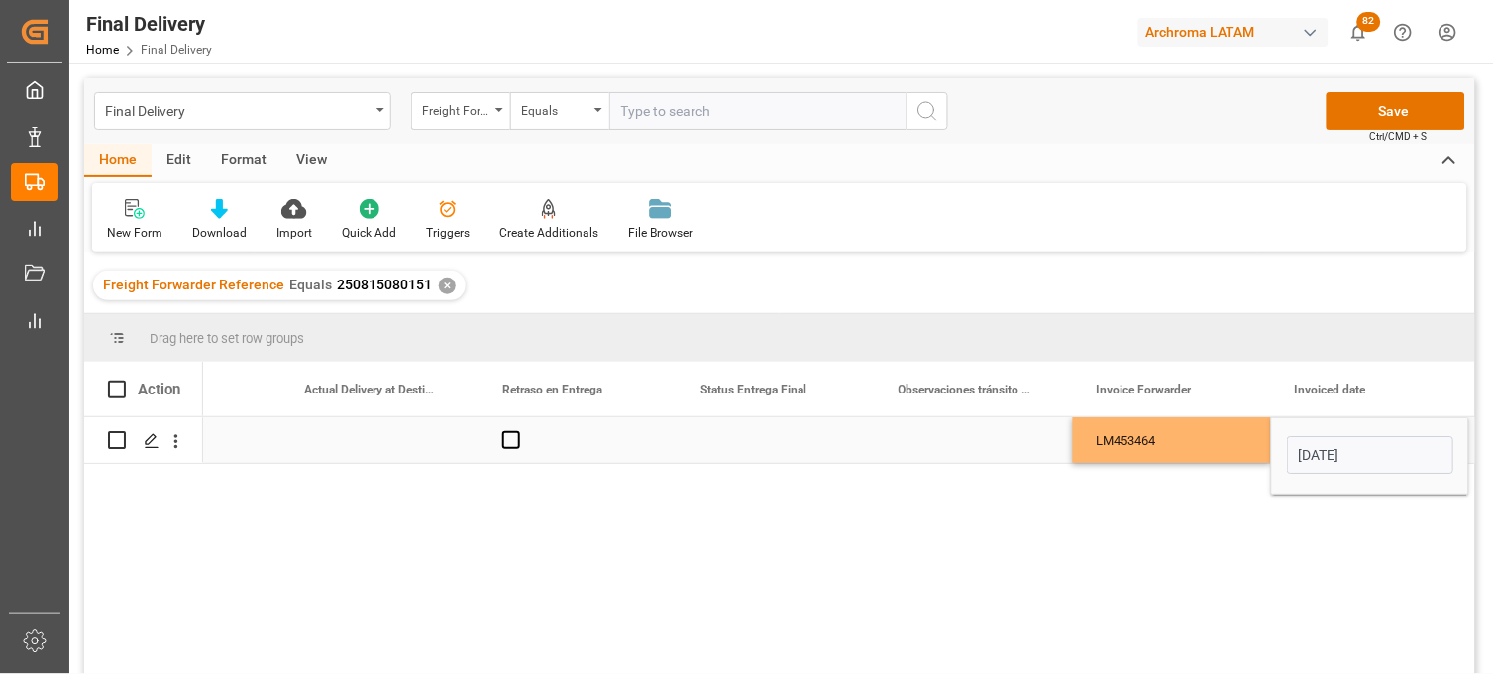
click at [1213, 444] on div "LM453464" at bounding box center [1172, 440] width 198 height 46
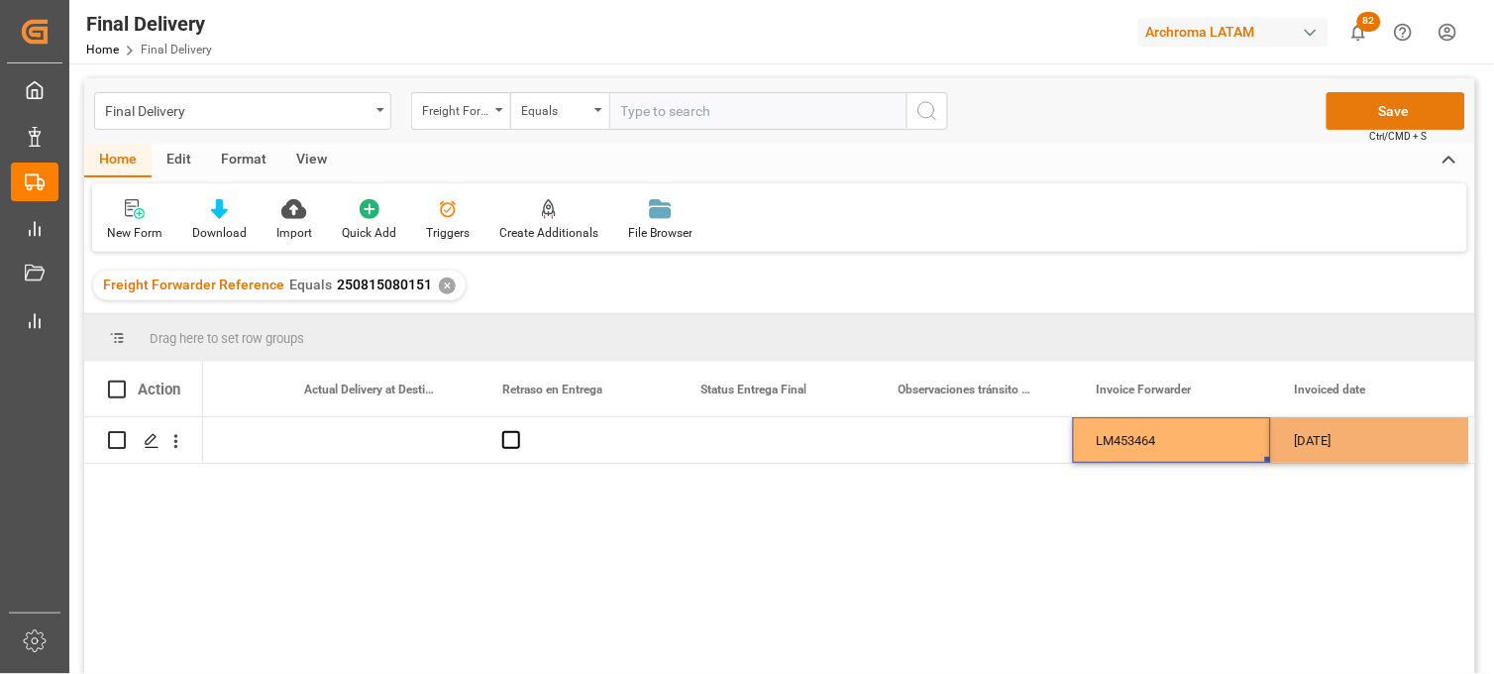
click at [1363, 120] on button "Save" at bounding box center [1396, 111] width 139 height 38
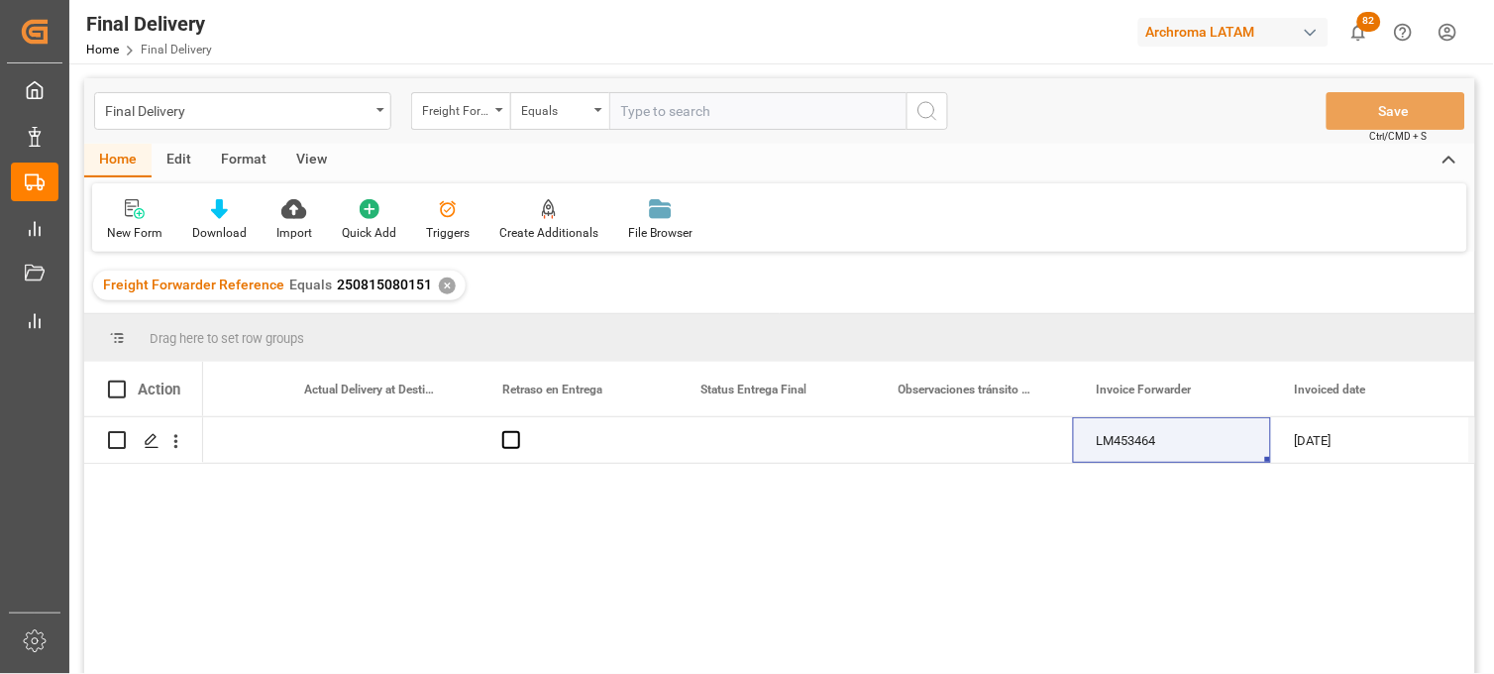
click at [440, 282] on div "✕" at bounding box center [447, 285] width 17 height 17
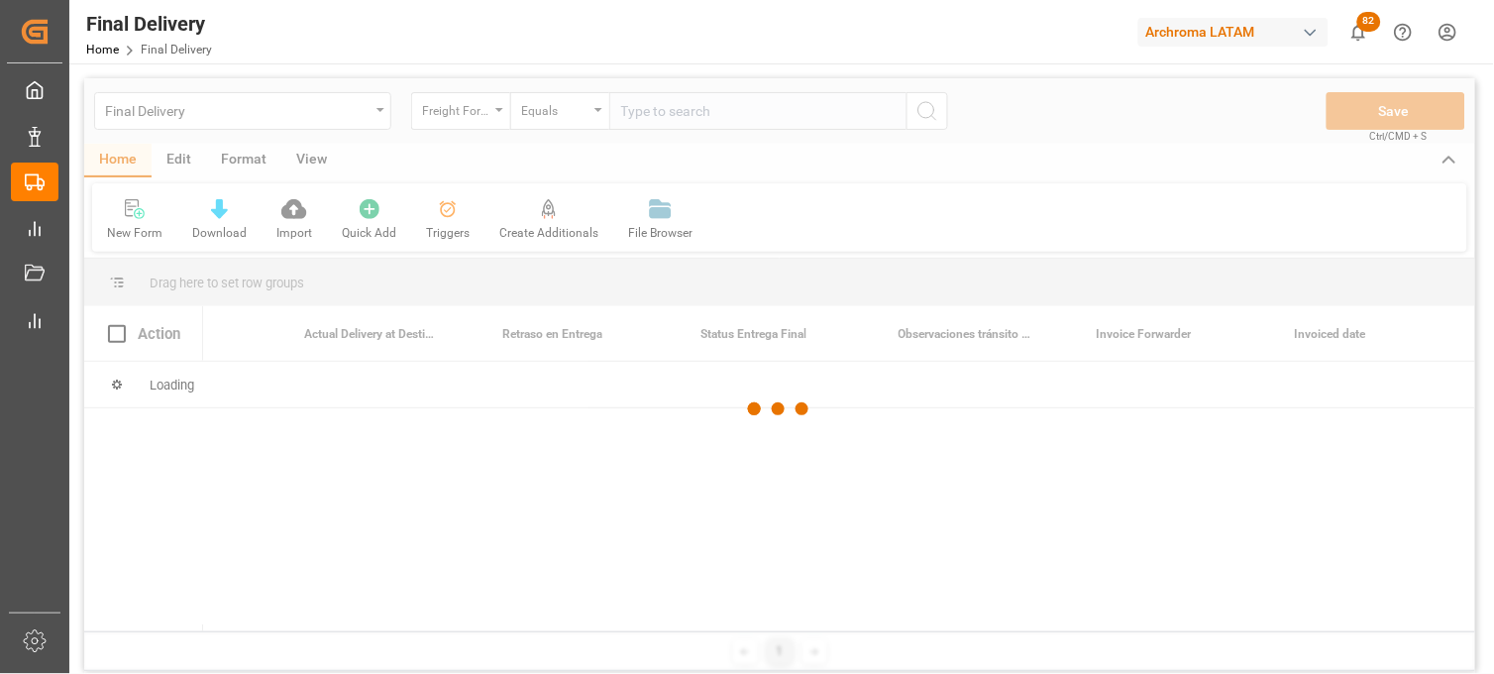
click at [639, 111] on div at bounding box center [779, 409] width 1391 height 662
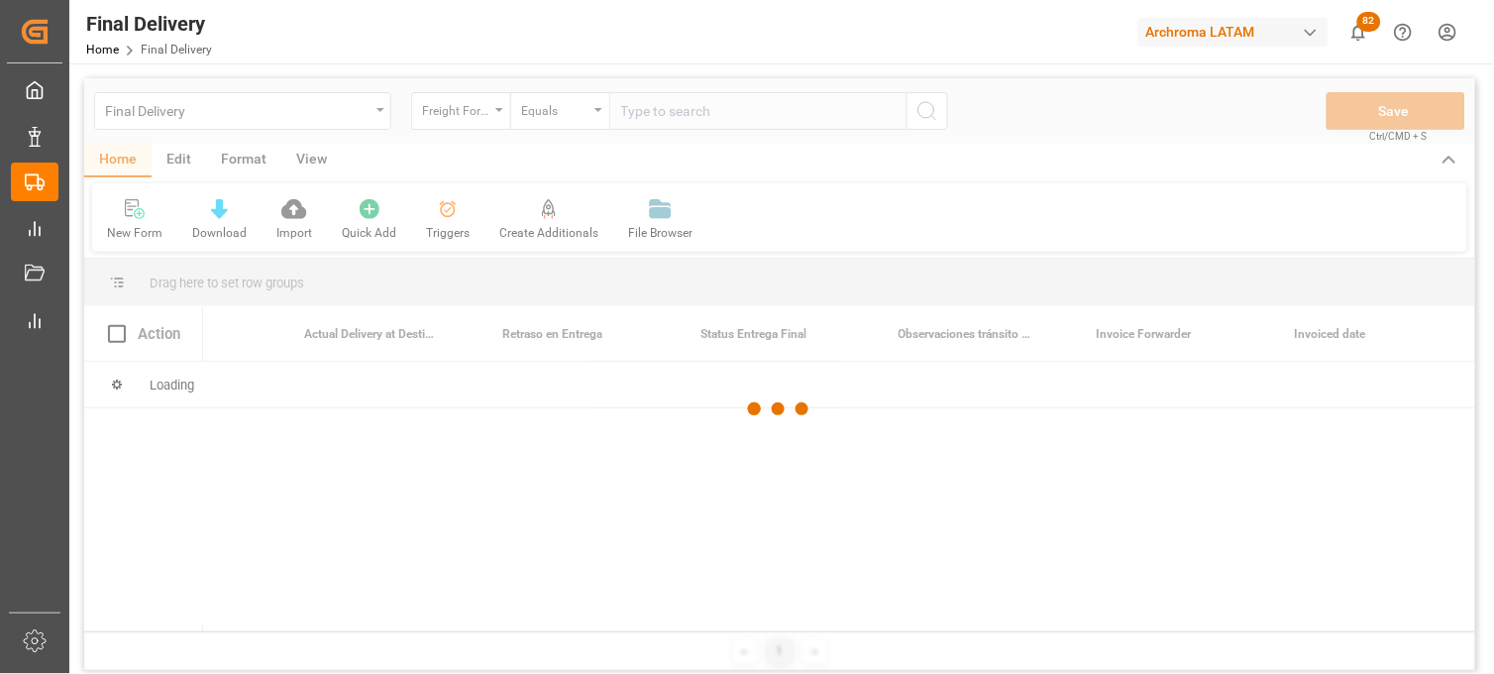
click at [639, 110] on div at bounding box center [779, 409] width 1391 height 662
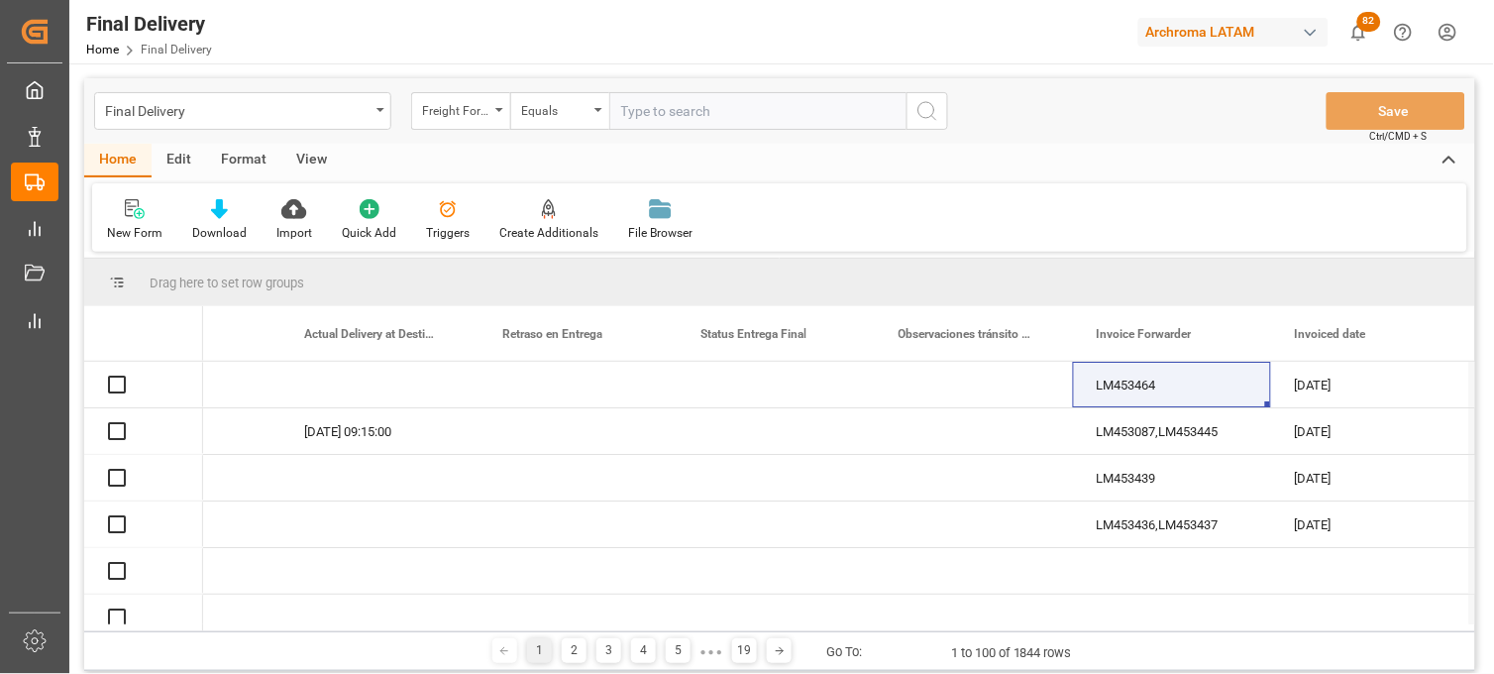
click at [635, 110] on input "text" at bounding box center [757, 111] width 297 height 38
paste input "250806900306"
type input "250806900306"
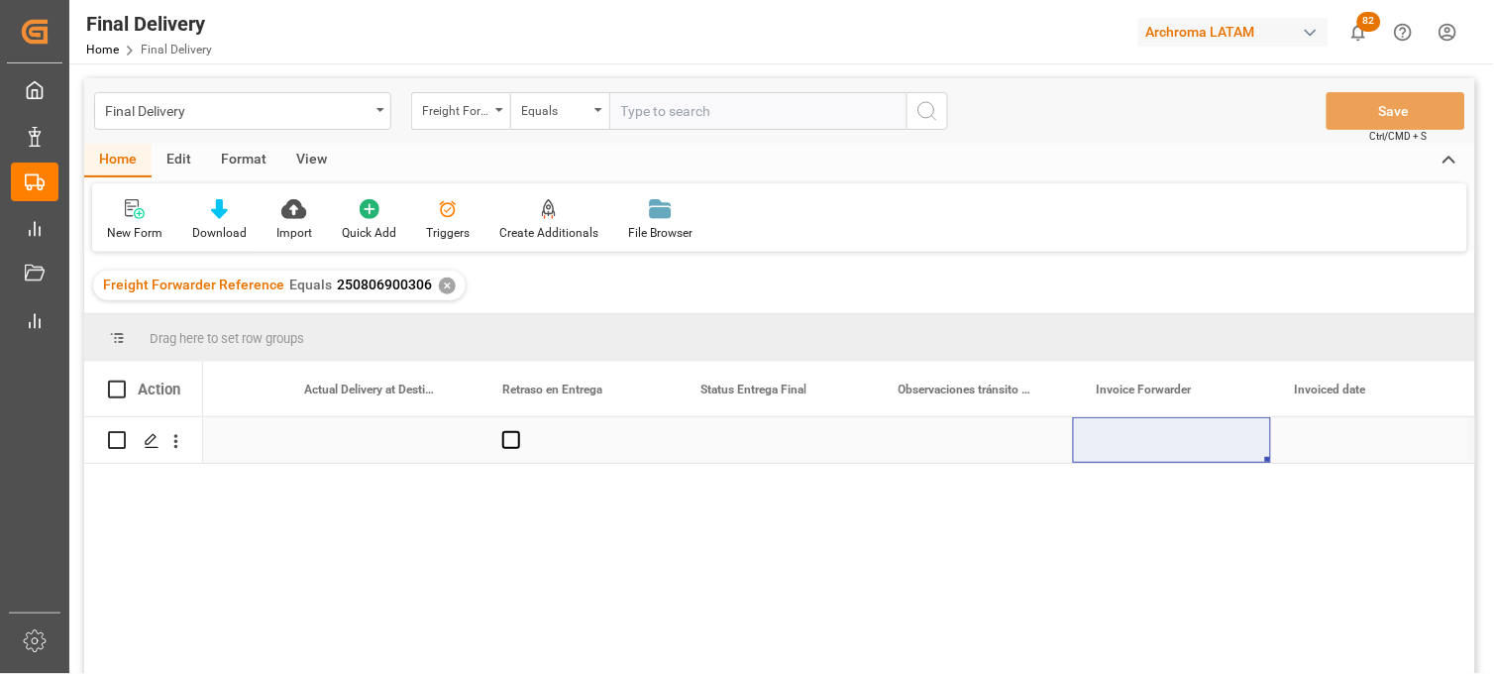
click at [1141, 438] on div "Press SPACE to select this row." at bounding box center [1172, 440] width 198 height 46
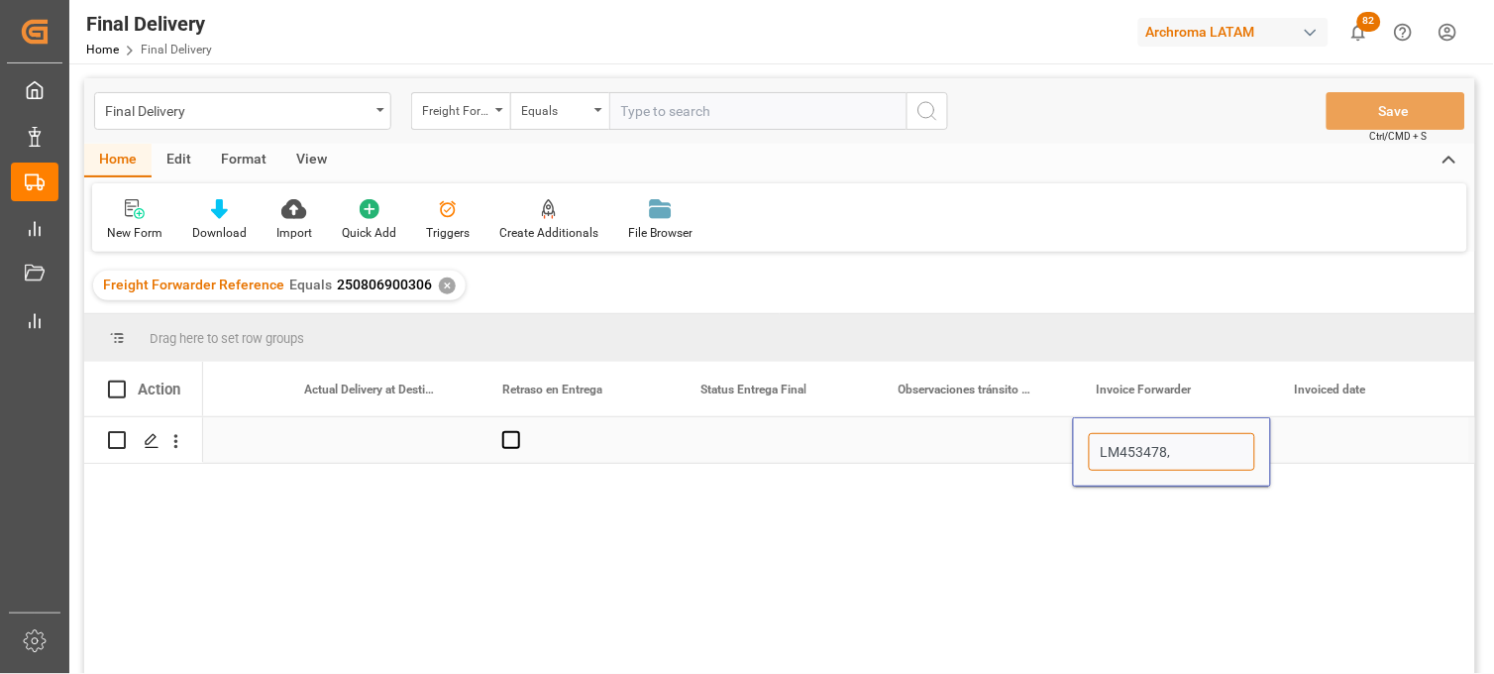
click at [1199, 458] on input "LM453478," at bounding box center [1172, 452] width 166 height 38
paste input "LM453477"
type input "LM453478,LM453477"
click at [1344, 446] on div "Press SPACE to select this row." at bounding box center [1370, 440] width 198 height 46
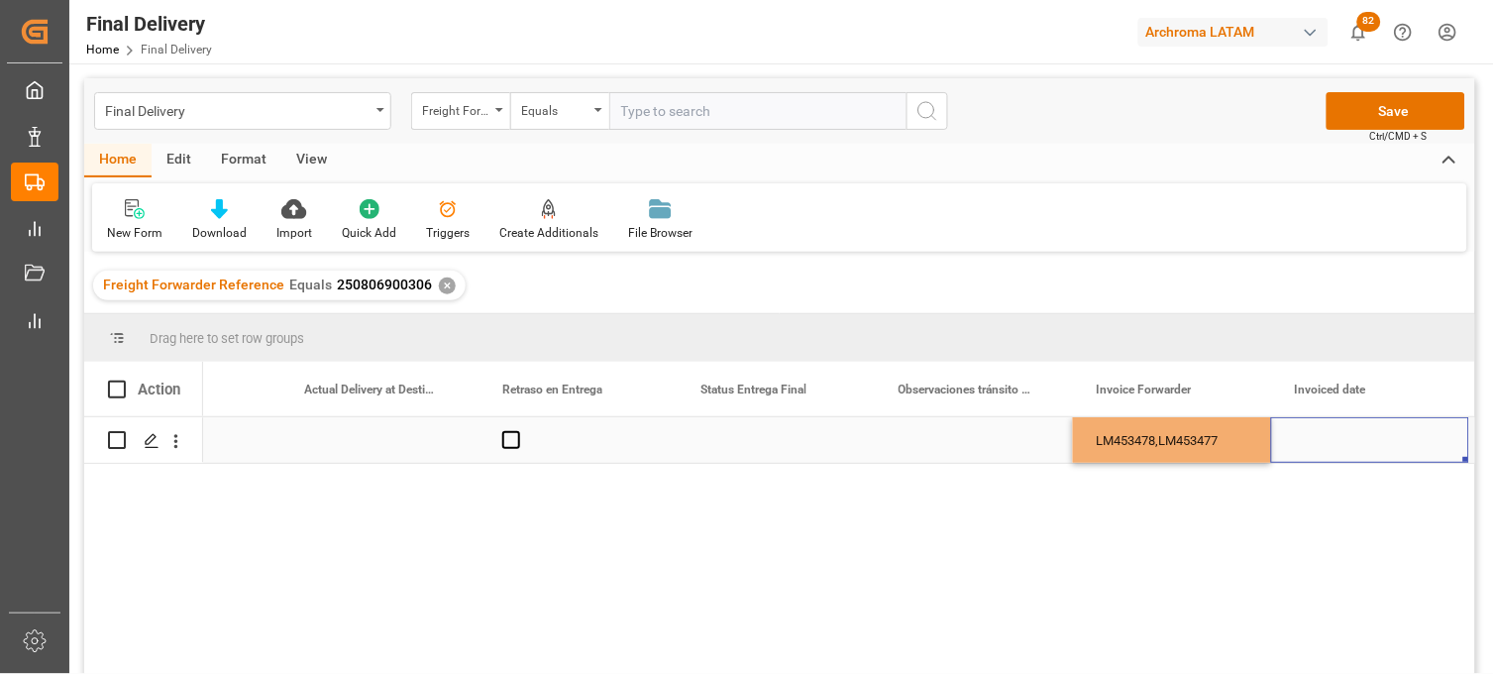
click at [1344, 446] on div "Press SPACE to select this row." at bounding box center [1370, 440] width 198 height 46
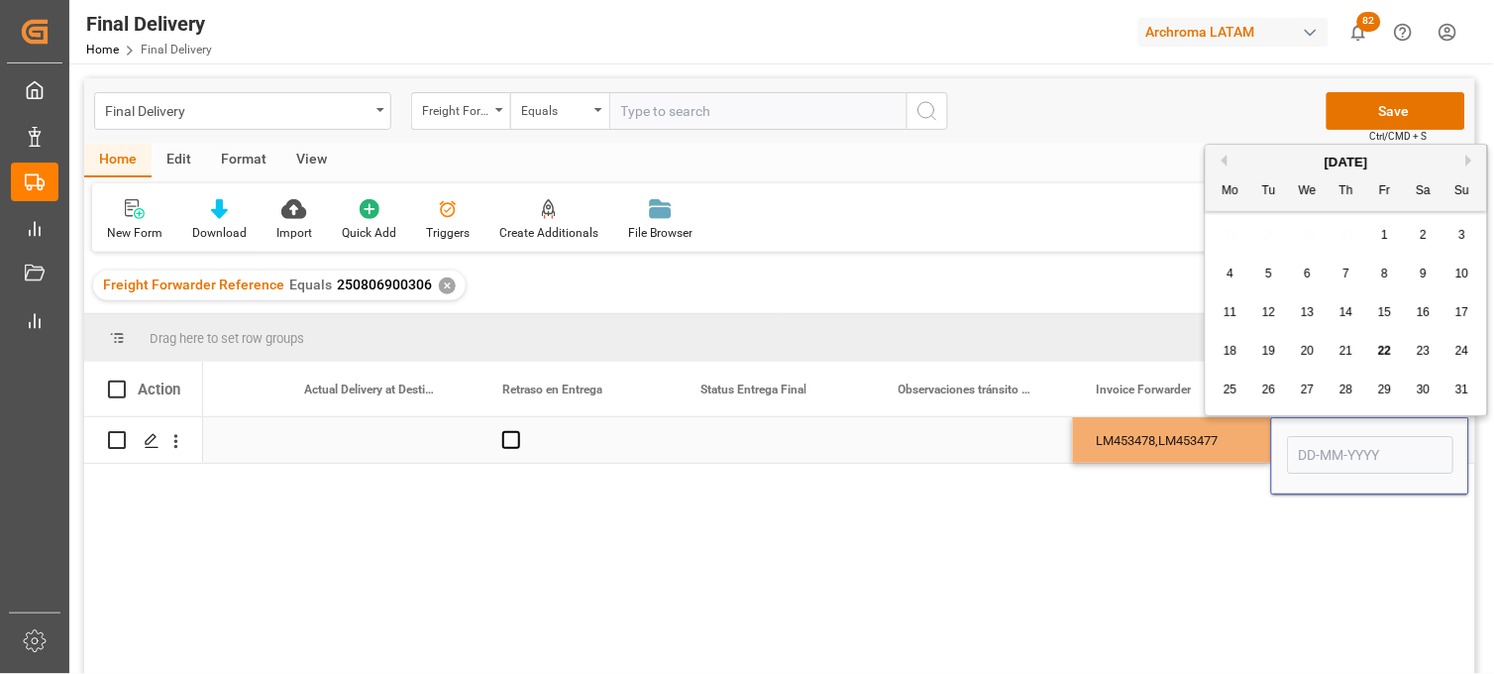
click at [1344, 446] on input "Press SPACE to select this row." at bounding box center [1370, 455] width 166 height 38
click at [1380, 351] on span "22" at bounding box center [1384, 351] width 13 height 14
type input "[DATE]"
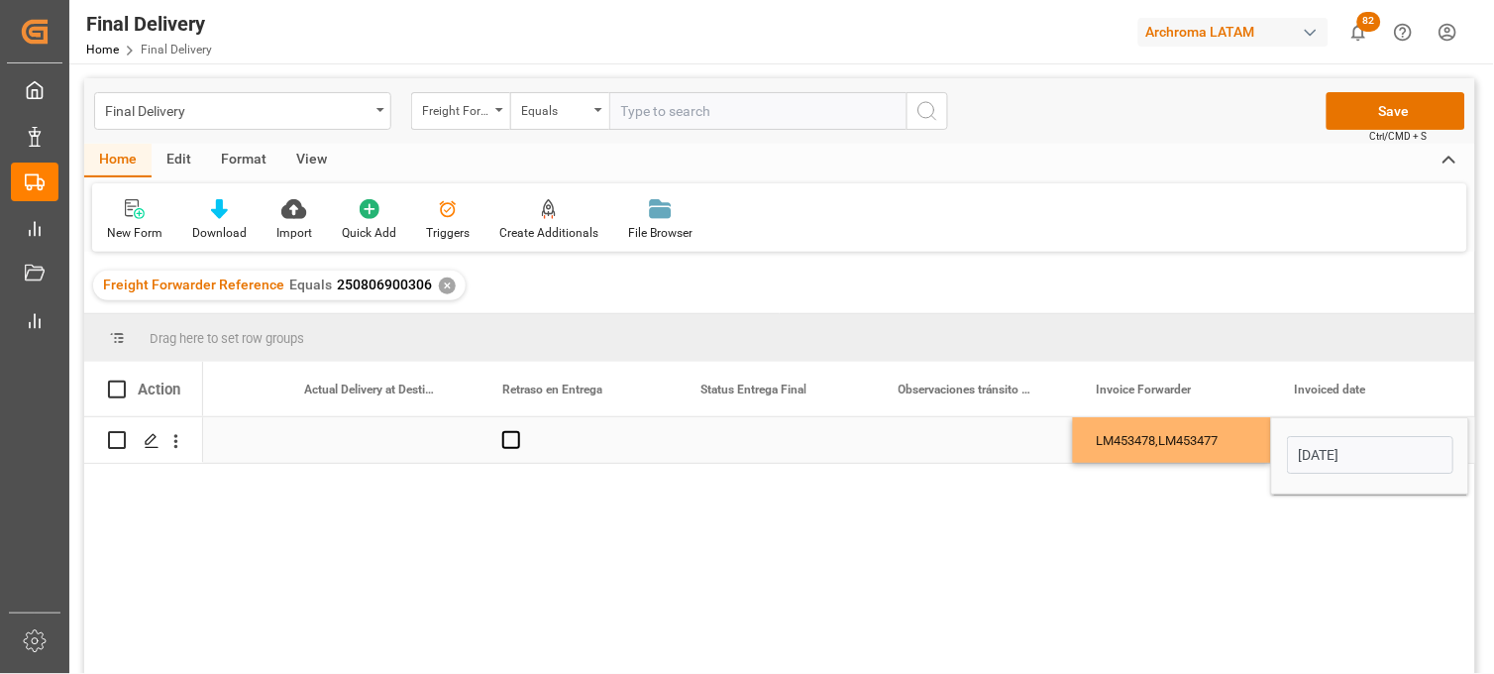
click at [1195, 439] on div "LM453478,LM453477" at bounding box center [1172, 440] width 198 height 46
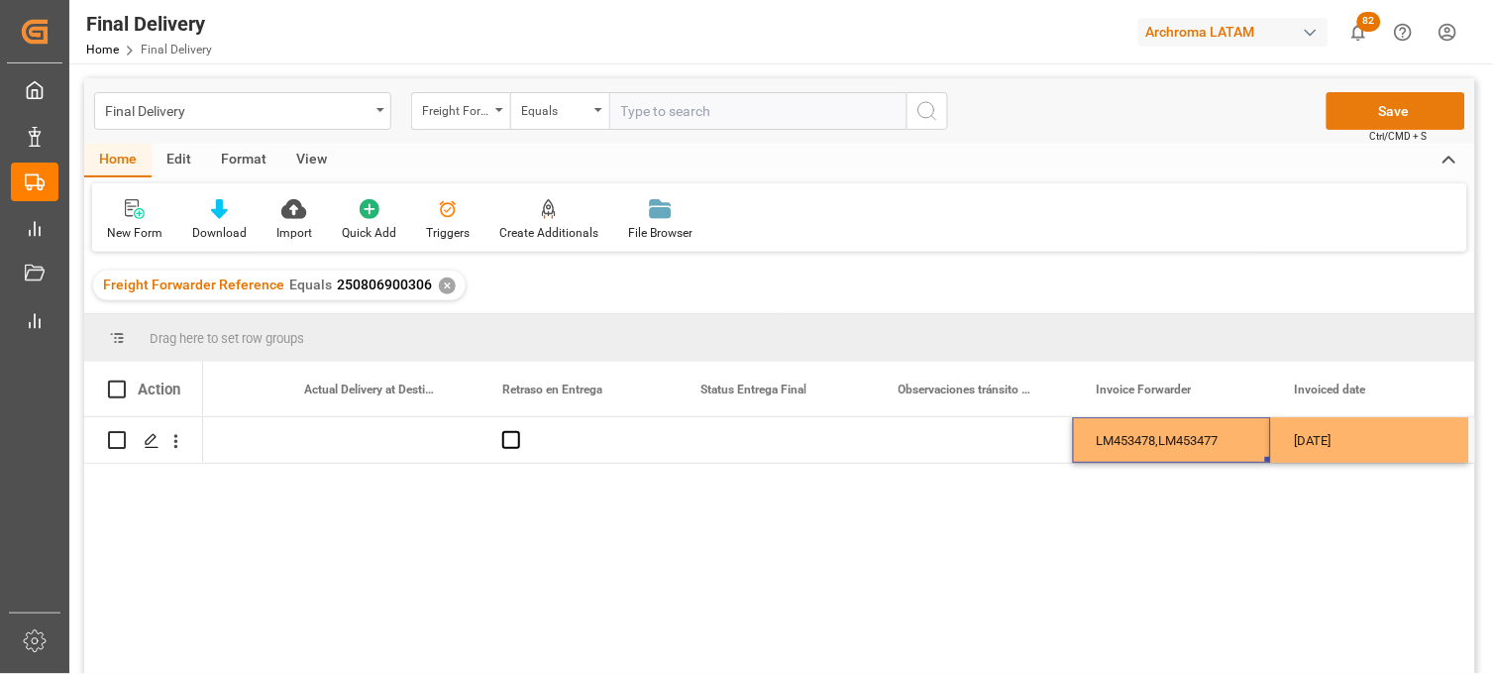
click at [1363, 104] on button "Save" at bounding box center [1396, 111] width 139 height 38
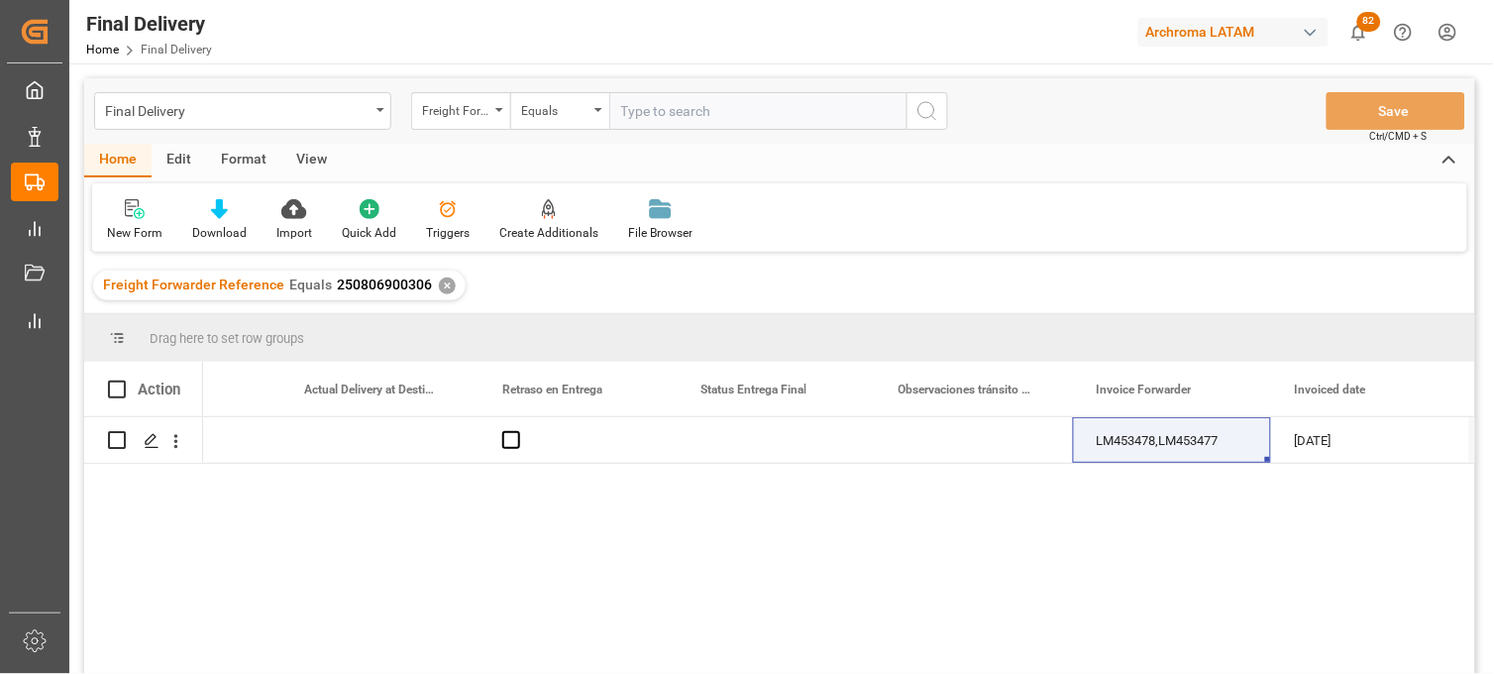
click at [441, 283] on div "✕" at bounding box center [447, 285] width 17 height 17
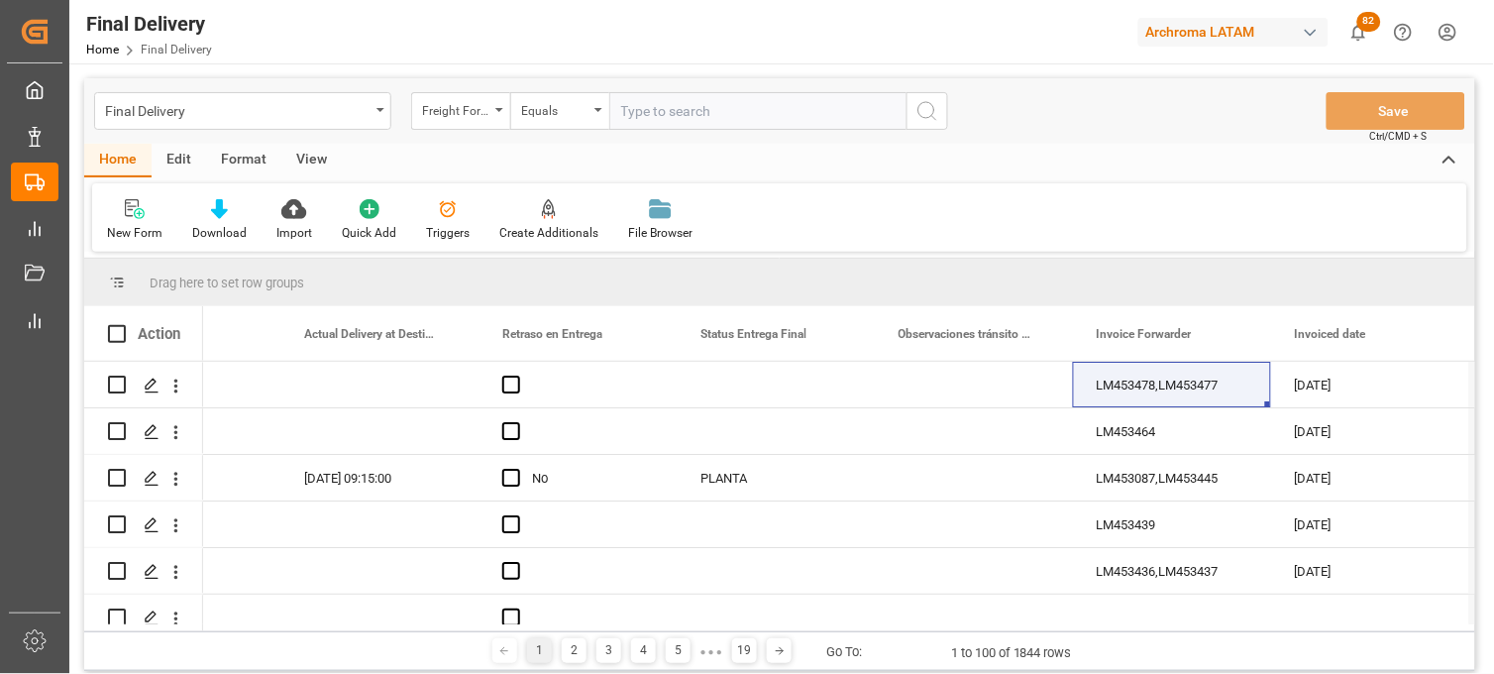
click at [647, 109] on input "text" at bounding box center [757, 111] width 297 height 38
paste input "250806900018"
type input "250806900018"
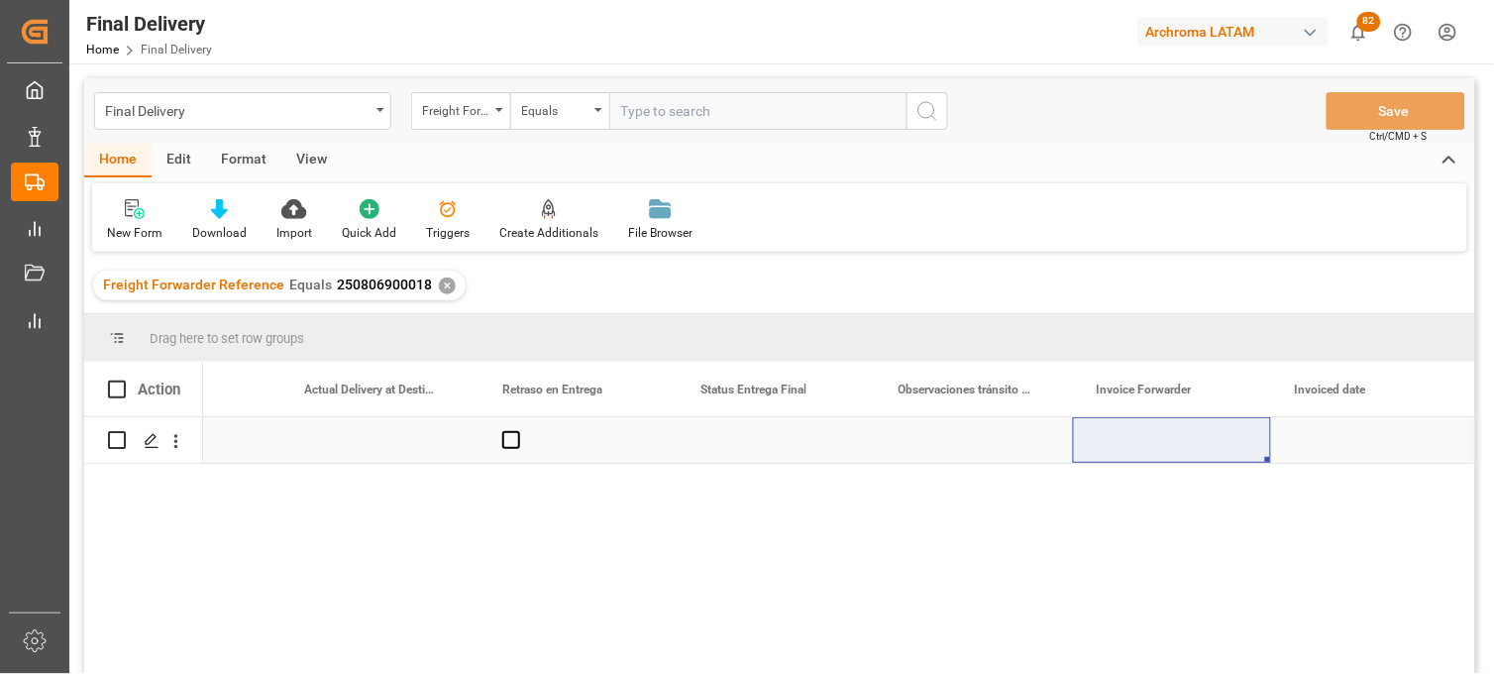
click at [1134, 439] on div "Press SPACE to select this row." at bounding box center [1172, 440] width 198 height 46
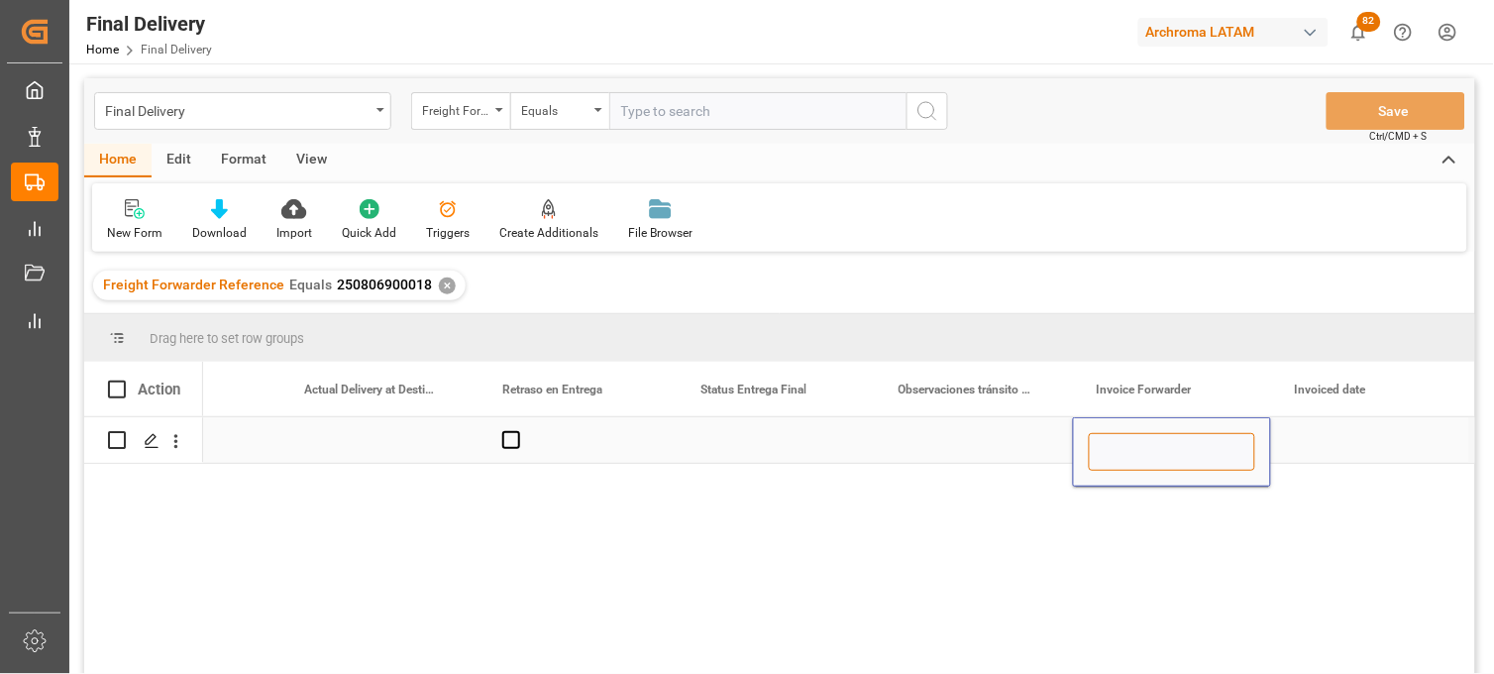
click at [1134, 439] on input "Press SPACE to select this row." at bounding box center [1172, 452] width 166 height 38
paste input "LM453508"
paste input "LM453507"
type input "LM453508,LM453507"
click at [1322, 444] on div "Press SPACE to select this row." at bounding box center [1370, 440] width 198 height 46
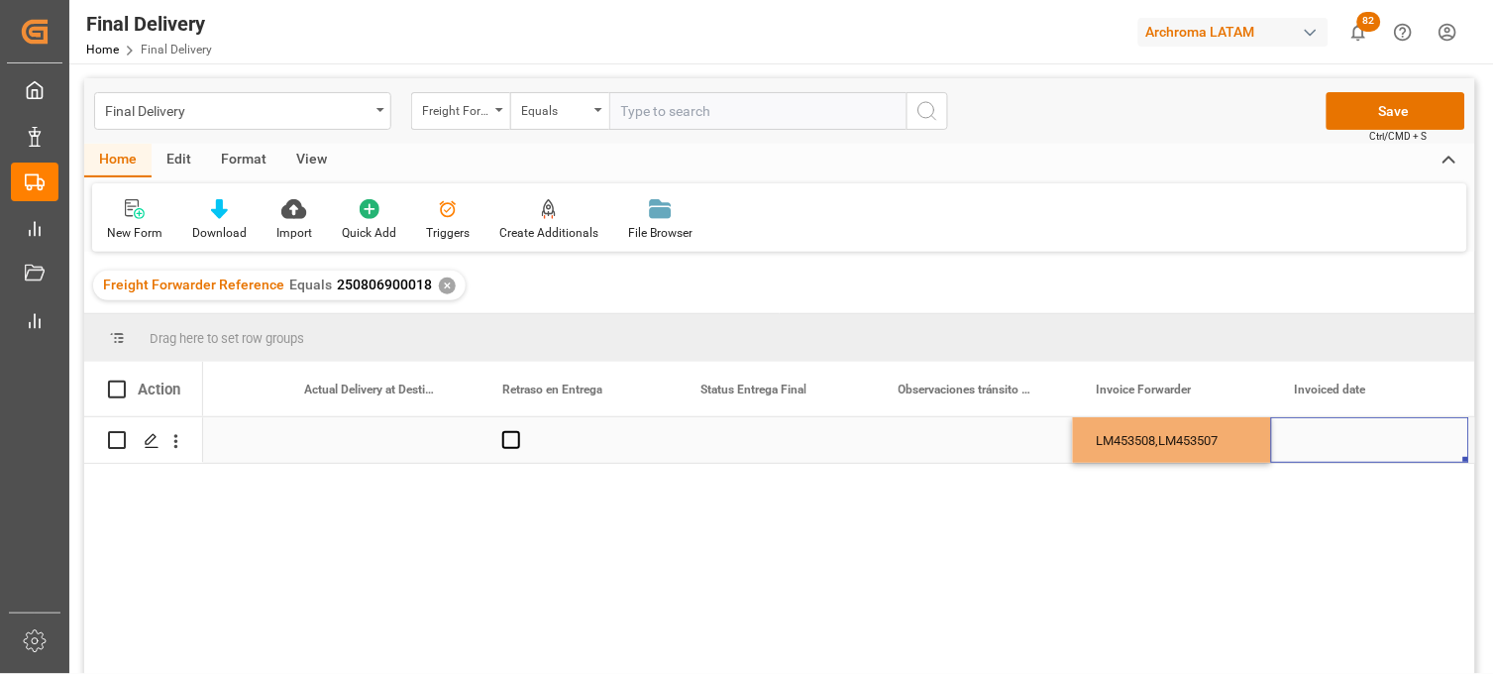
click at [1322, 444] on div "Press SPACE to select this row." at bounding box center [1370, 440] width 198 height 46
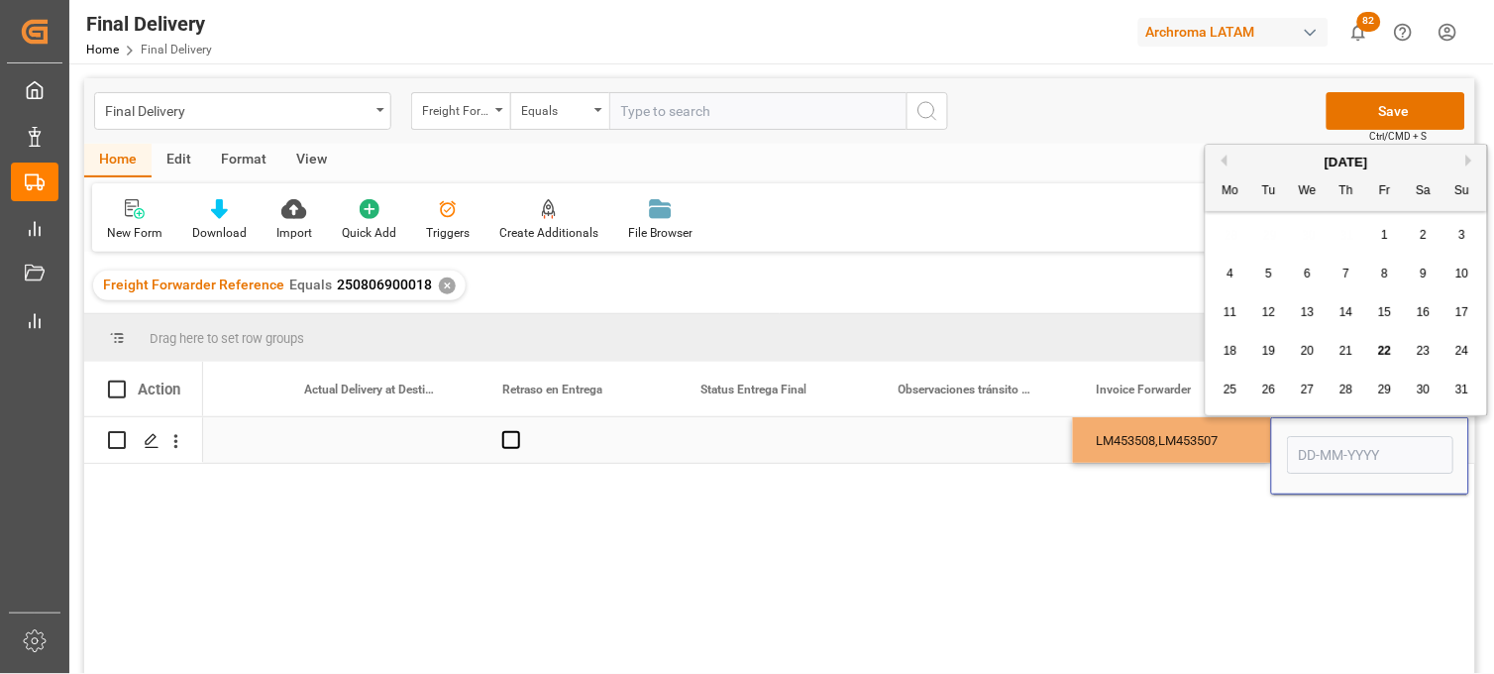
click at [1322, 444] on input "Press SPACE to select this row." at bounding box center [1370, 455] width 166 height 38
click at [1278, 156] on div "[DATE]" at bounding box center [1346, 163] width 281 height 20
click at [1383, 363] on div "22" at bounding box center [1385, 352] width 25 height 24
type input "22-08-2025"
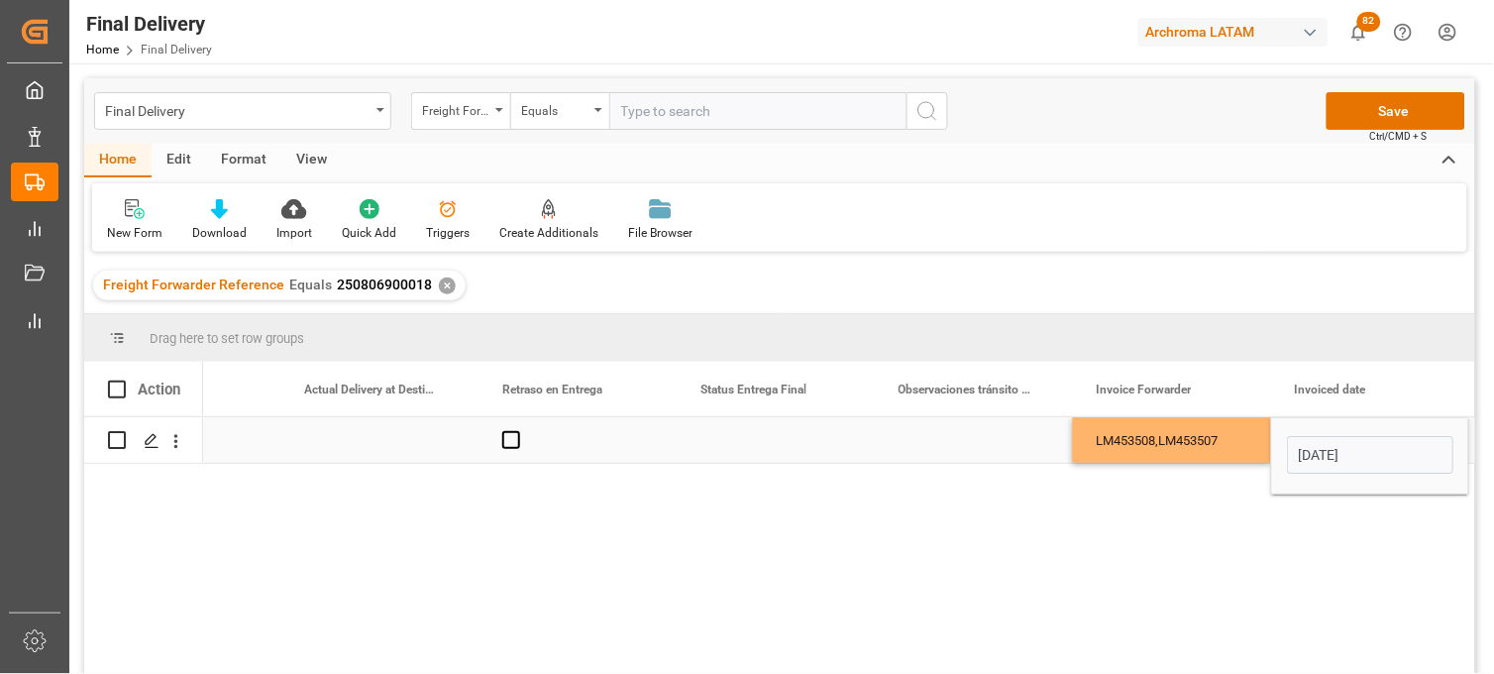
click at [1217, 447] on div "LM453508,LM453507" at bounding box center [1172, 440] width 198 height 46
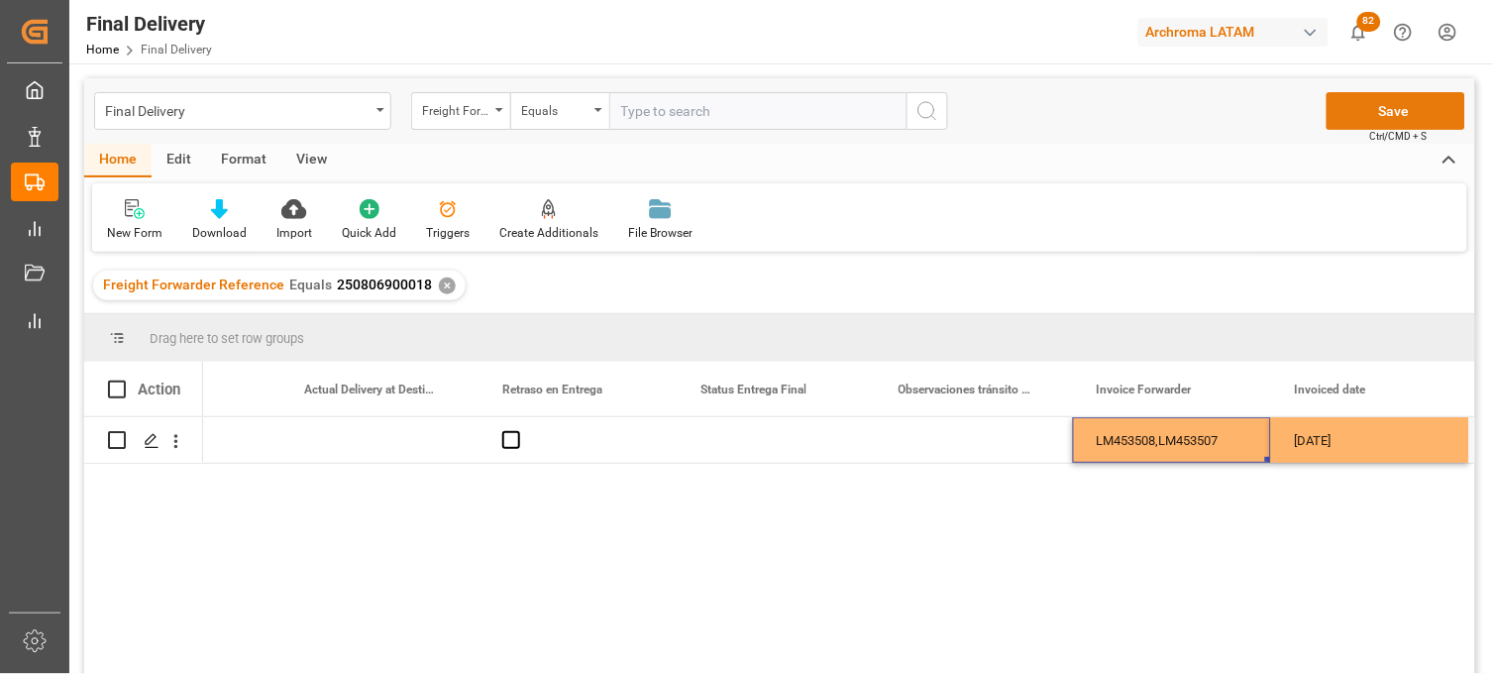
click at [1365, 109] on button "Save" at bounding box center [1396, 111] width 139 height 38
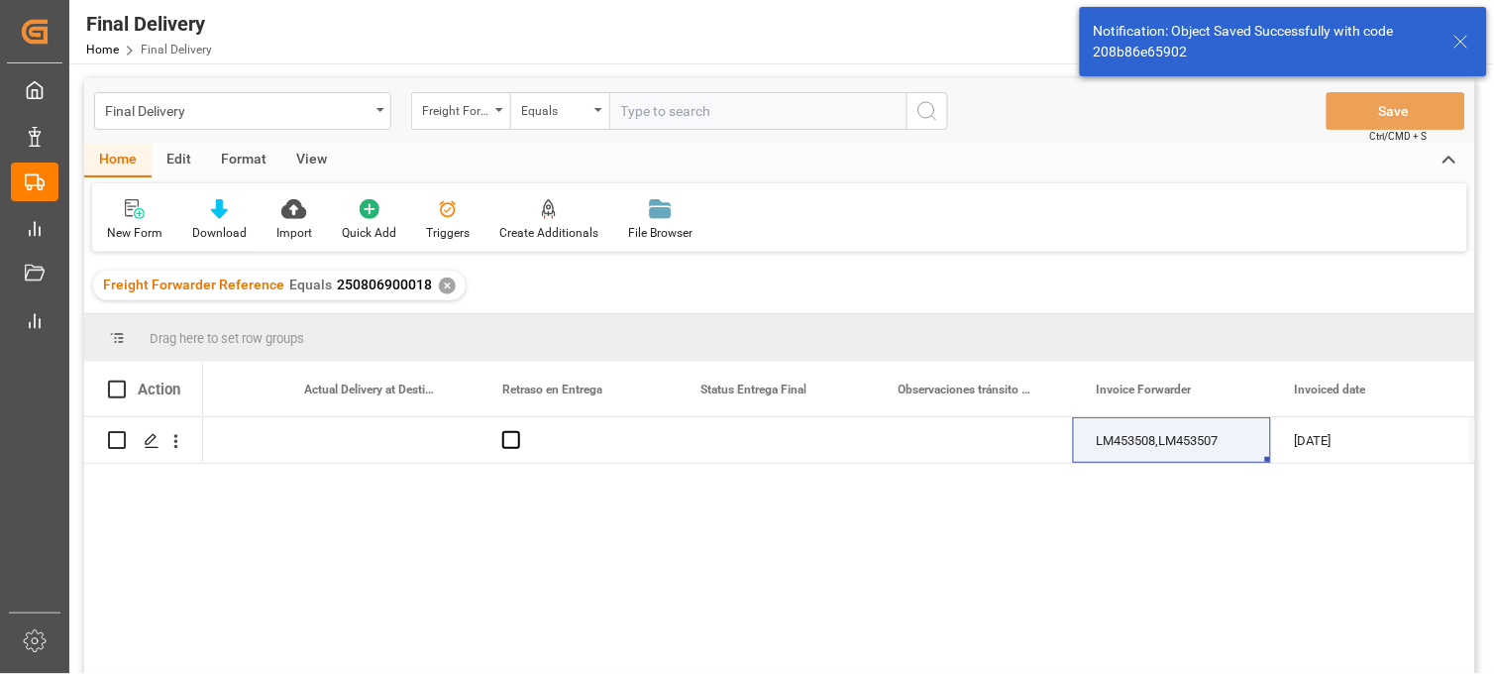
click at [120, 387] on span at bounding box center [117, 389] width 18 height 18
click at [123, 380] on input "checkbox" at bounding box center [123, 380] width 0 height 0
checkbox input "true"
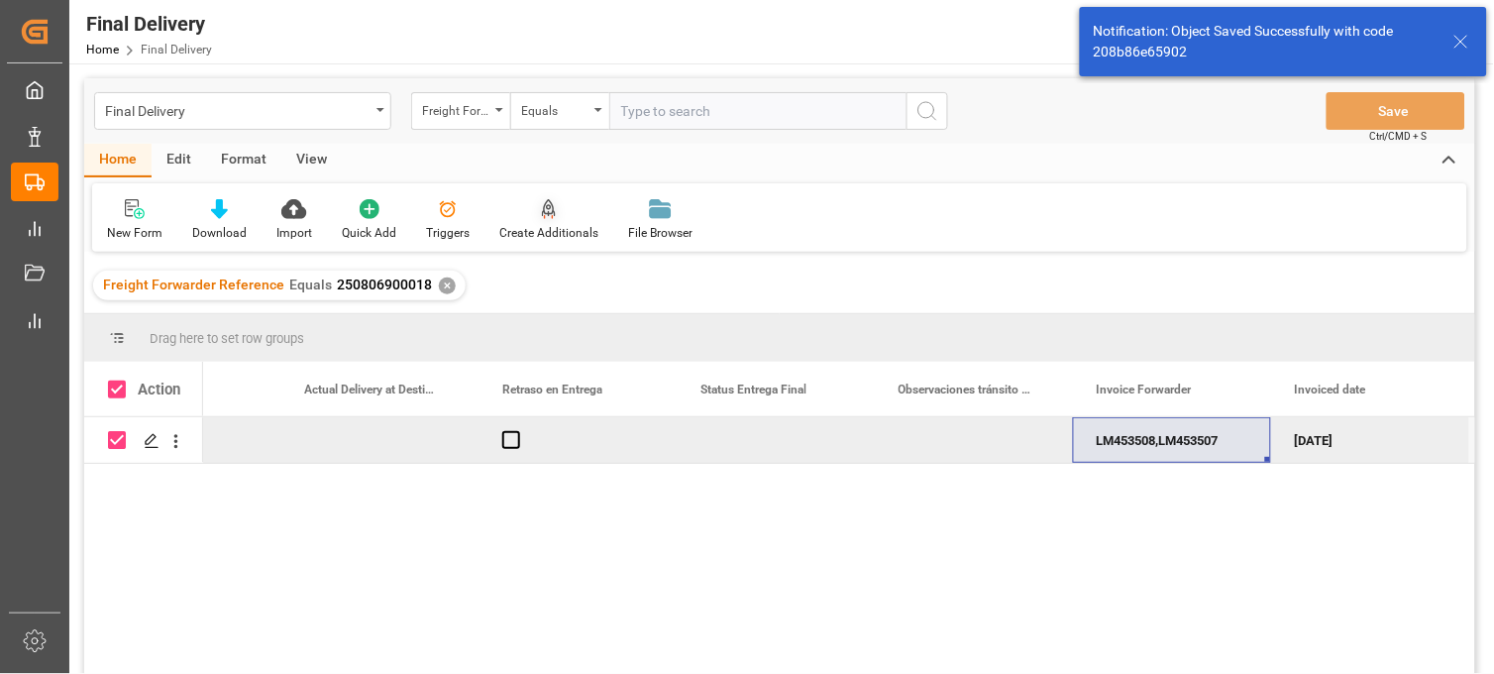
click at [566, 230] on div "Create Additionals" at bounding box center [548, 233] width 99 height 18
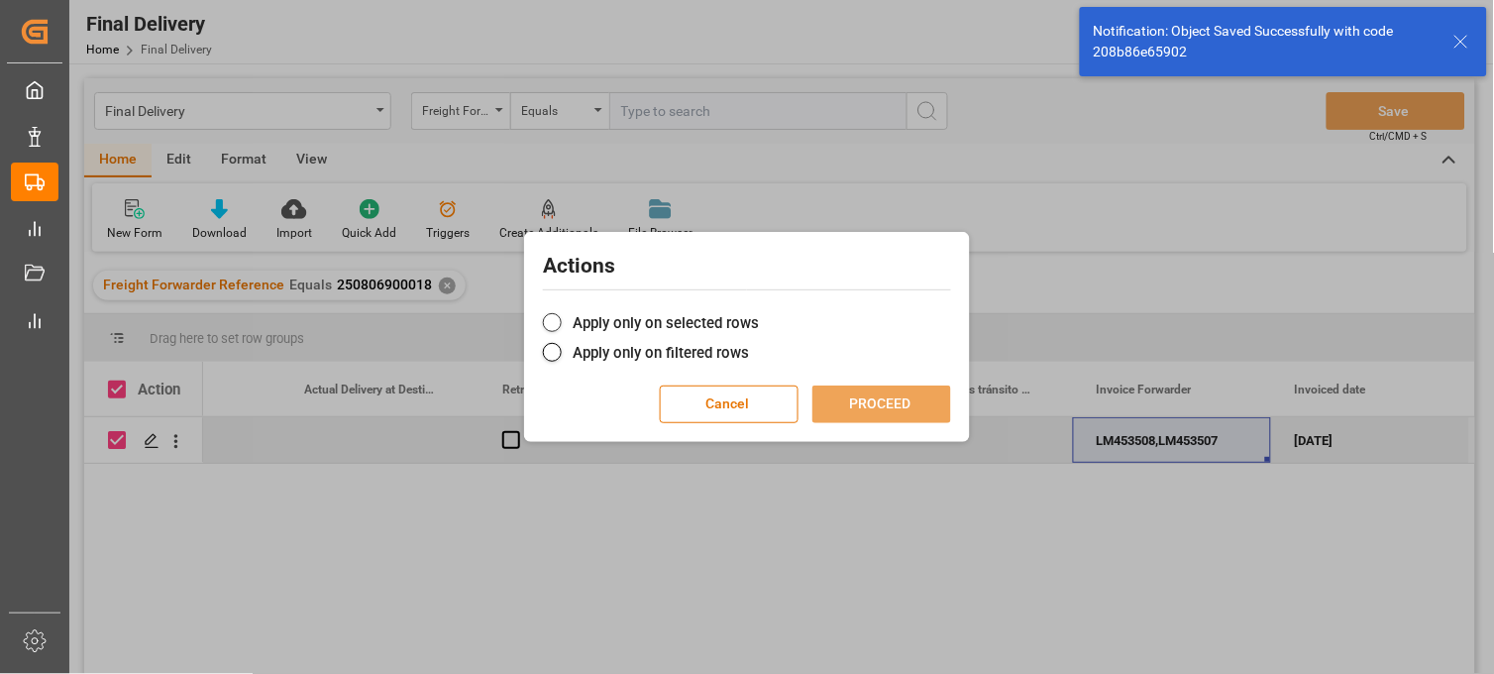
click at [585, 327] on label "Apply only on selected rows" at bounding box center [747, 323] width 408 height 24
click at [759, 312] on input "Apply only on selected rows" at bounding box center [759, 312] width 0 height 0
click at [852, 402] on button "PROCEED" at bounding box center [881, 404] width 139 height 38
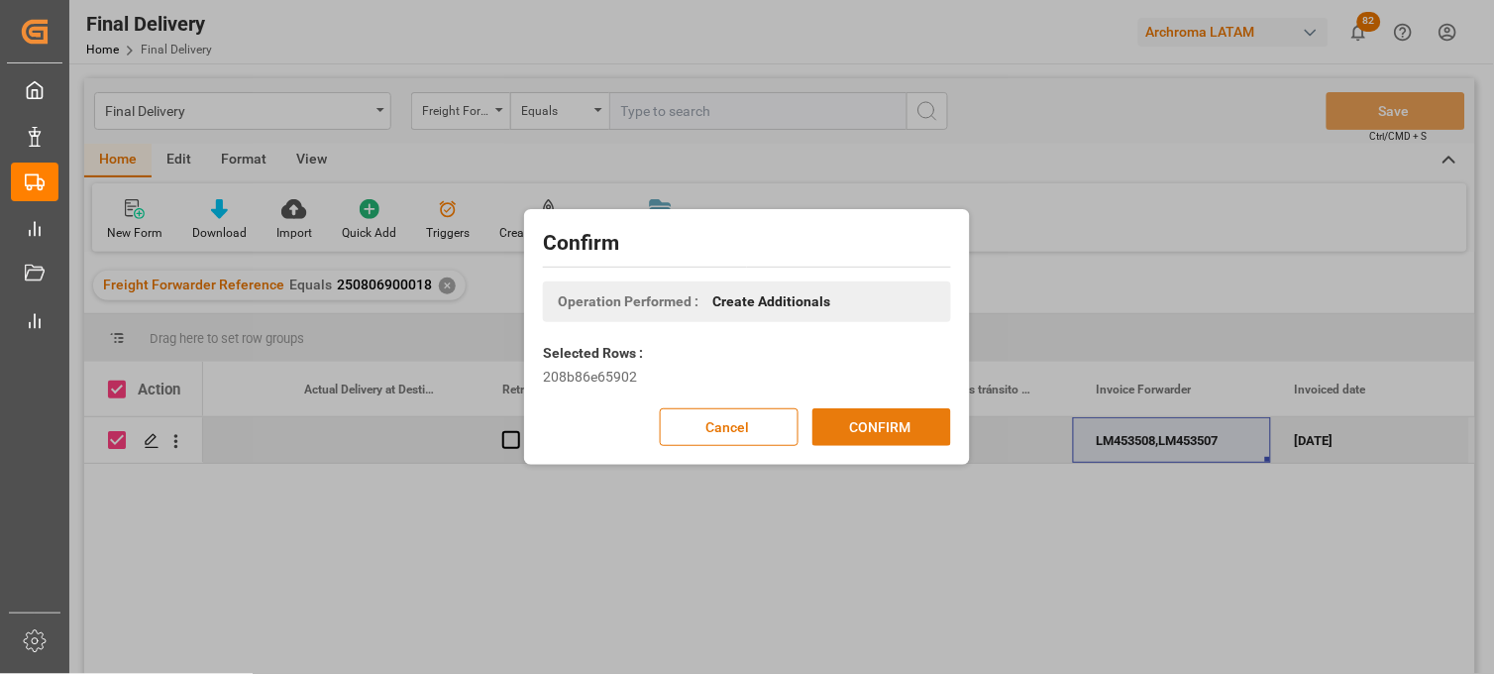
click at [890, 429] on button "CONFIRM" at bounding box center [881, 427] width 139 height 38
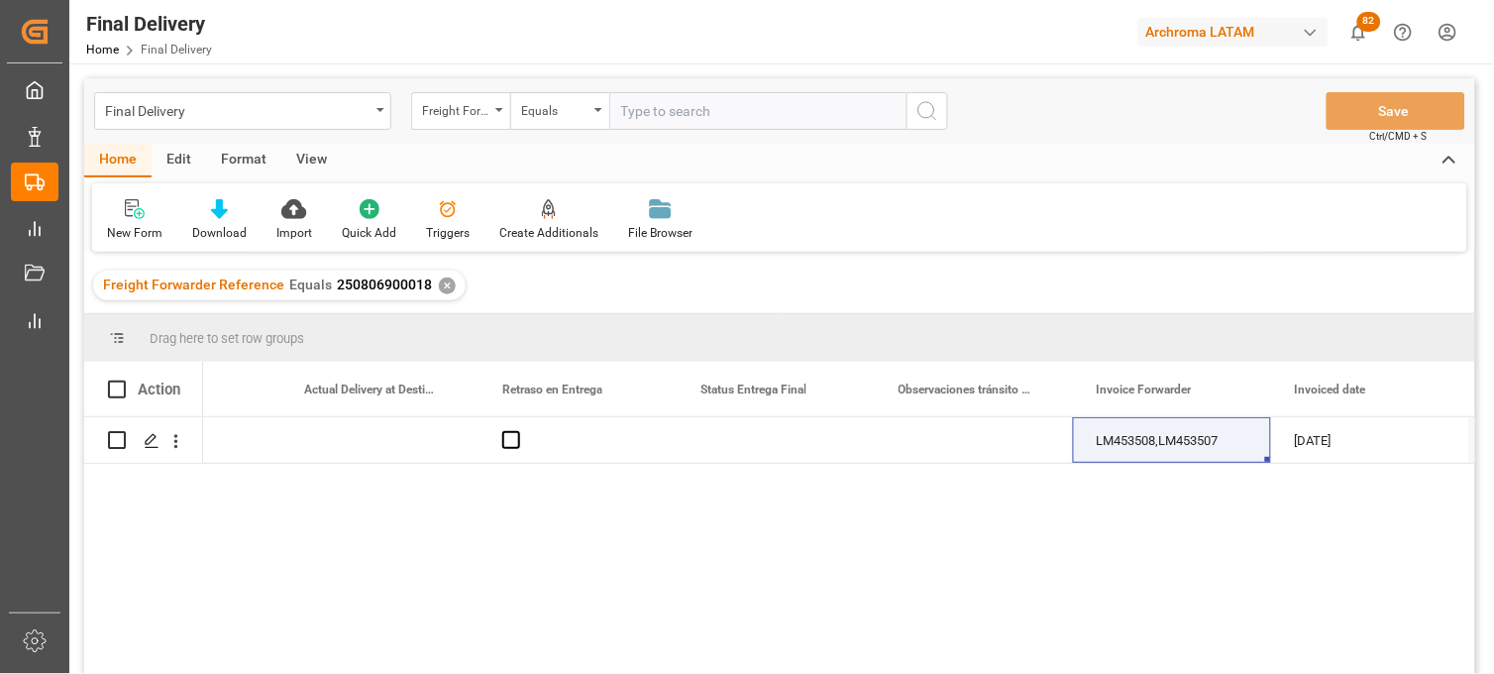
click at [439, 285] on div "✕" at bounding box center [447, 285] width 17 height 17
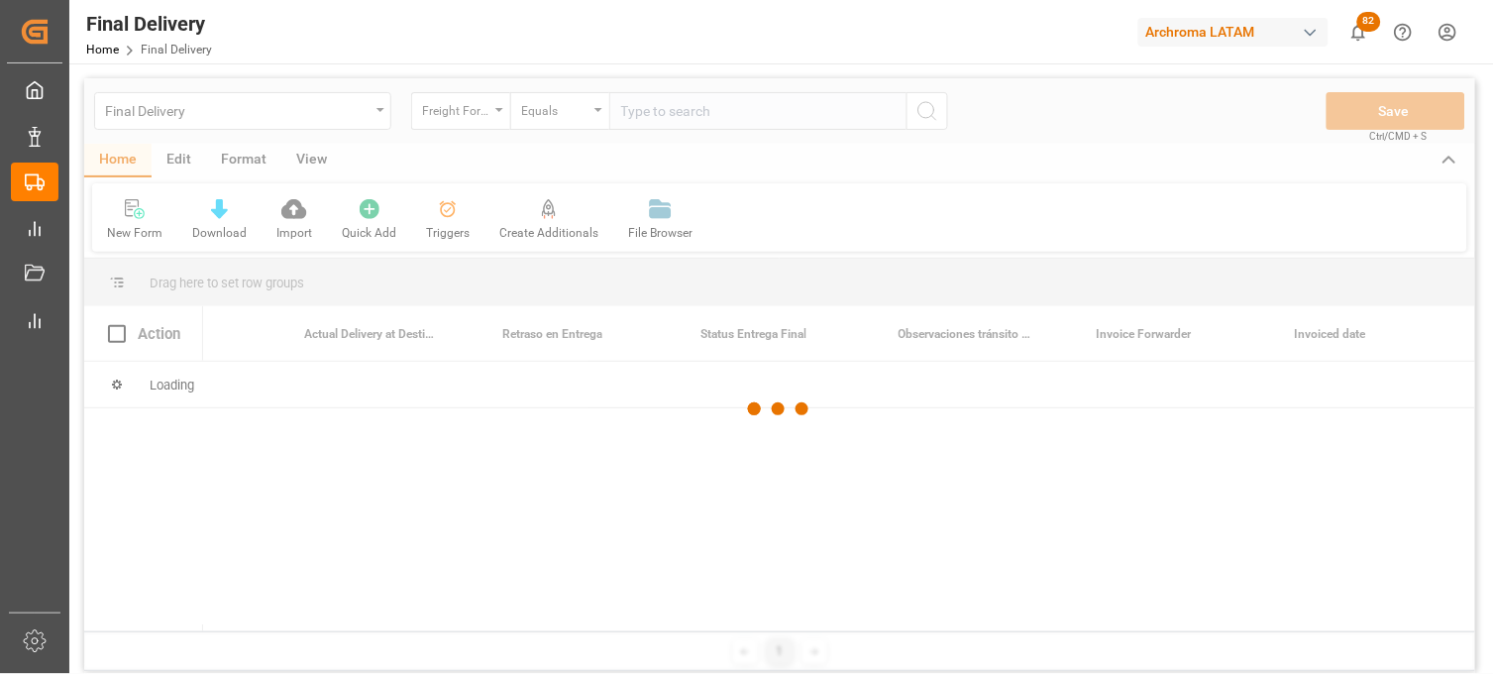
click at [629, 107] on div at bounding box center [779, 409] width 1391 height 662
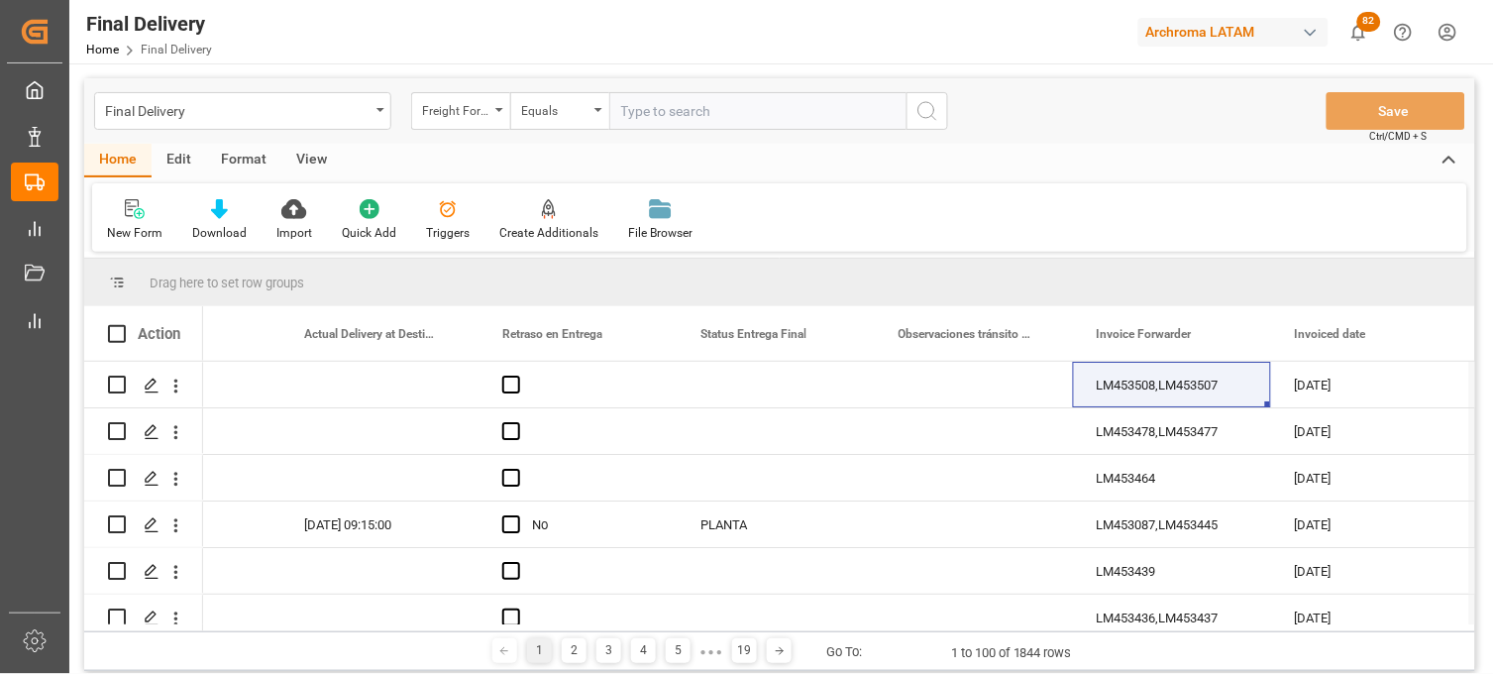
click at [631, 107] on input "text" at bounding box center [757, 111] width 297 height 38
paste input "250806900778"
type input "250806900778"
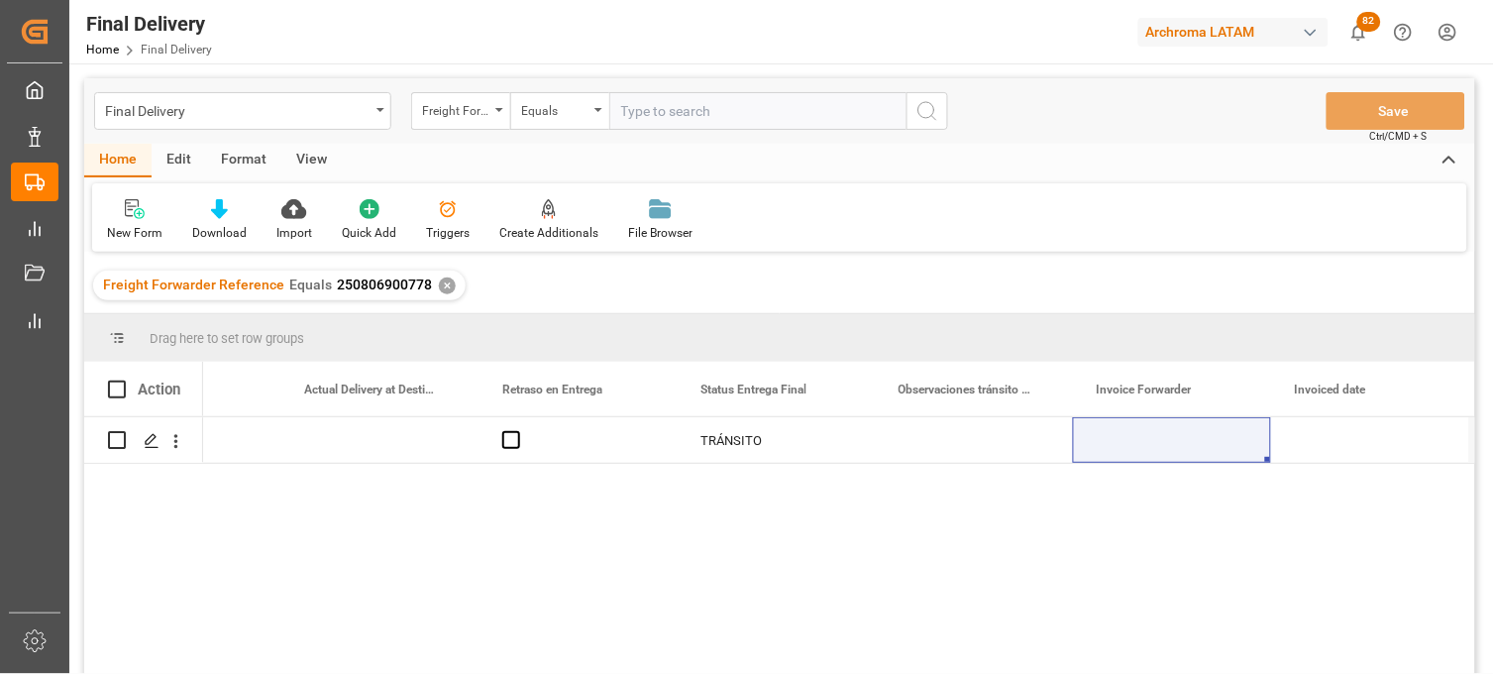
click at [1122, 451] on div "Press SPACE to select this row." at bounding box center [1172, 440] width 198 height 46
click at [1122, 451] on input "Press SPACE to select this row." at bounding box center [1172, 452] width 166 height 38
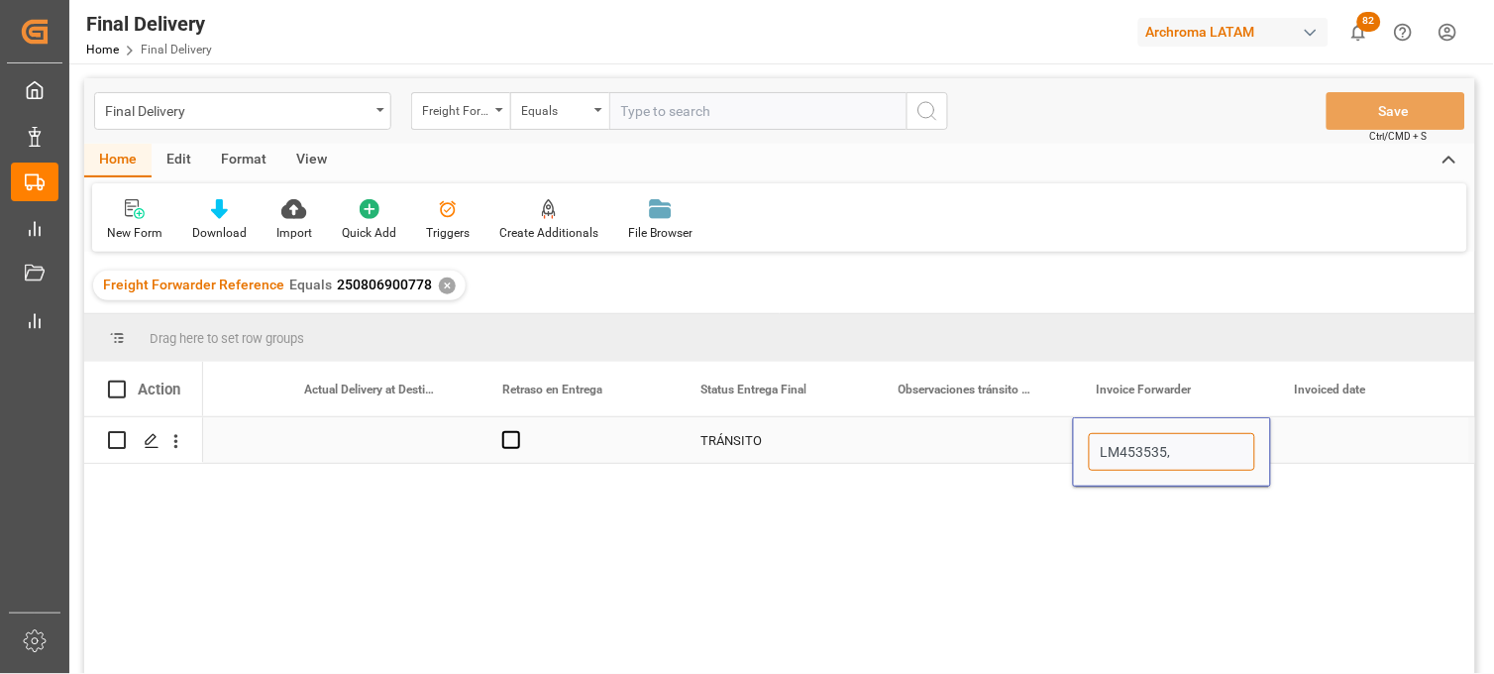
paste input "LM453537"
type input "LM453535,LM453537"
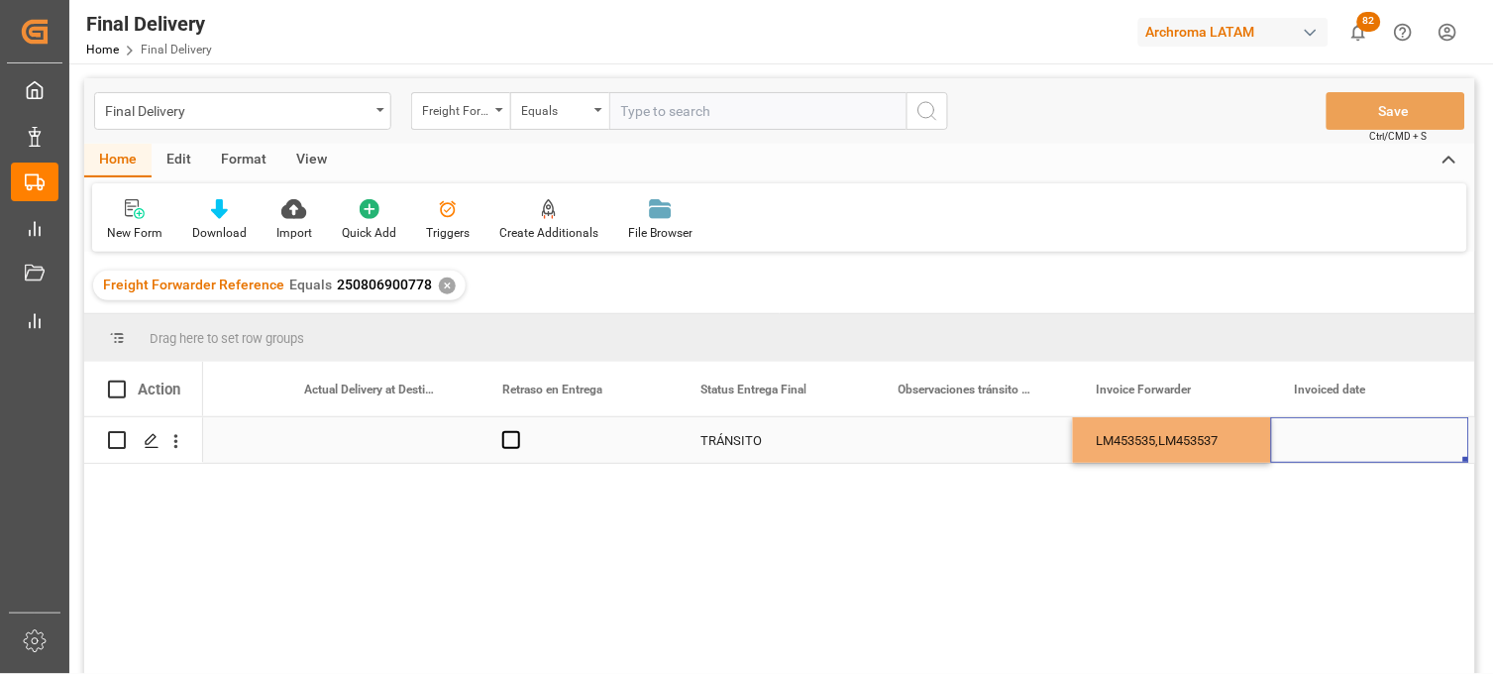
click at [1324, 439] on div "Press SPACE to select this row." at bounding box center [1370, 440] width 198 height 46
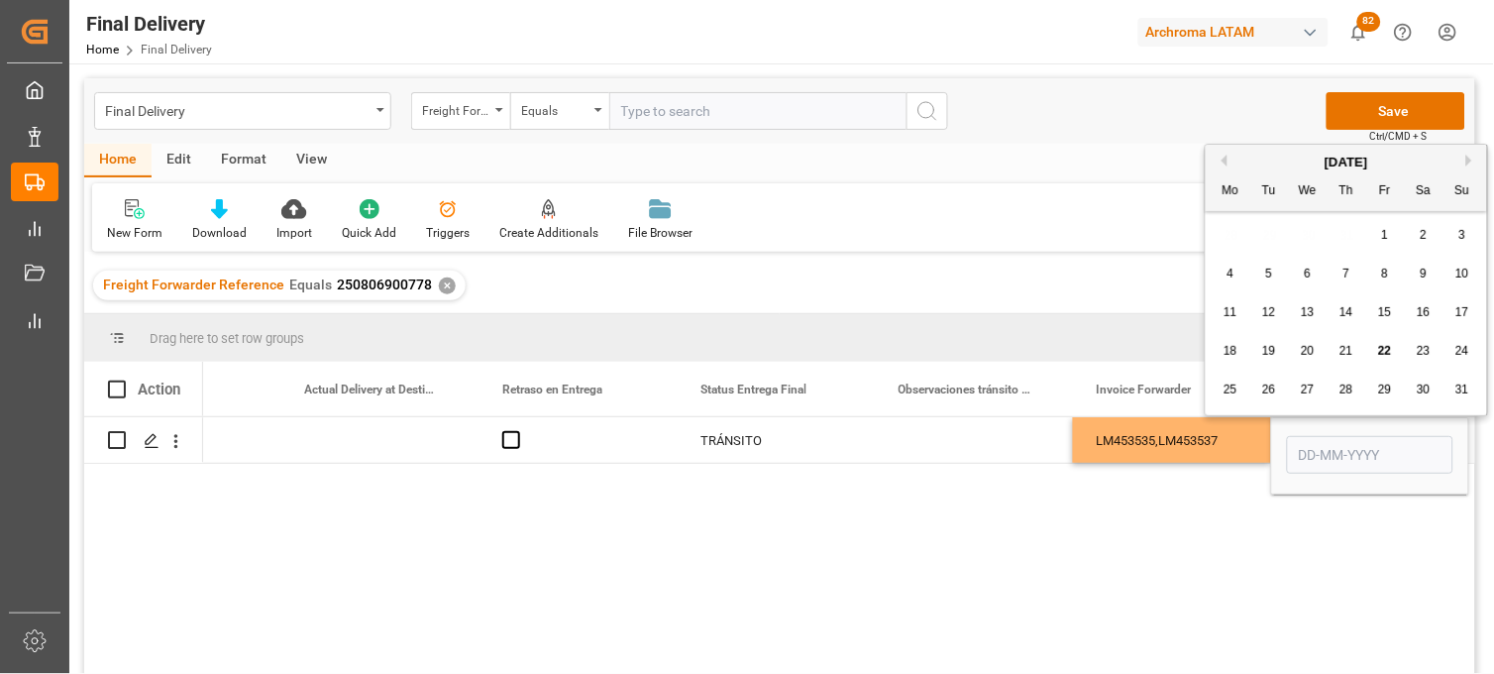
drag, startPoint x: 1273, startPoint y: 152, endPoint x: 1278, endPoint y: 160, distance: 10.2
click at [1273, 153] on div "[DATE]" at bounding box center [1346, 163] width 281 height 20
drag, startPoint x: 1384, startPoint y: 348, endPoint x: 1338, endPoint y: 354, distance: 46.0
click at [1385, 348] on span "22" at bounding box center [1384, 351] width 13 height 14
type input "22-08-2025"
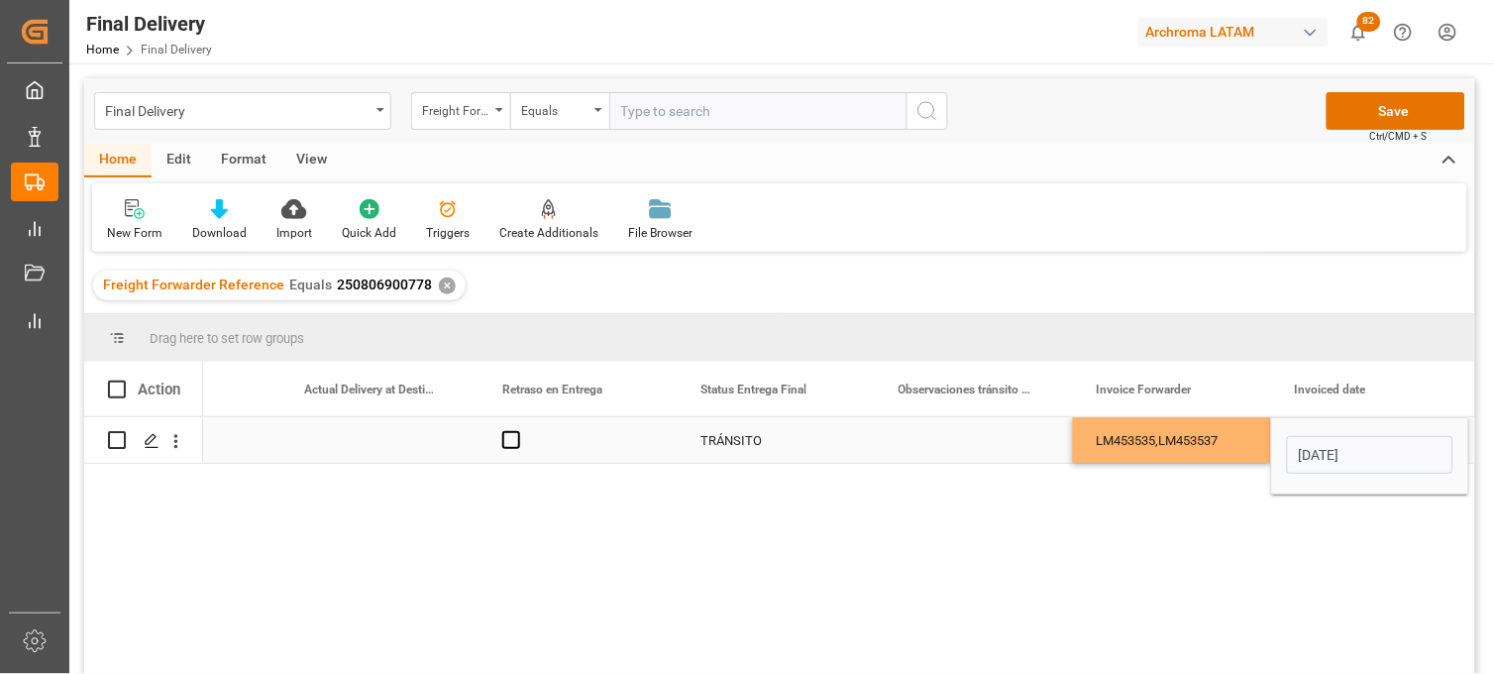
drag, startPoint x: 1174, startPoint y: 436, endPoint x: 1291, endPoint y: 359, distance: 140.1
click at [1174, 434] on div "LM453535,LM453537" at bounding box center [1172, 440] width 198 height 46
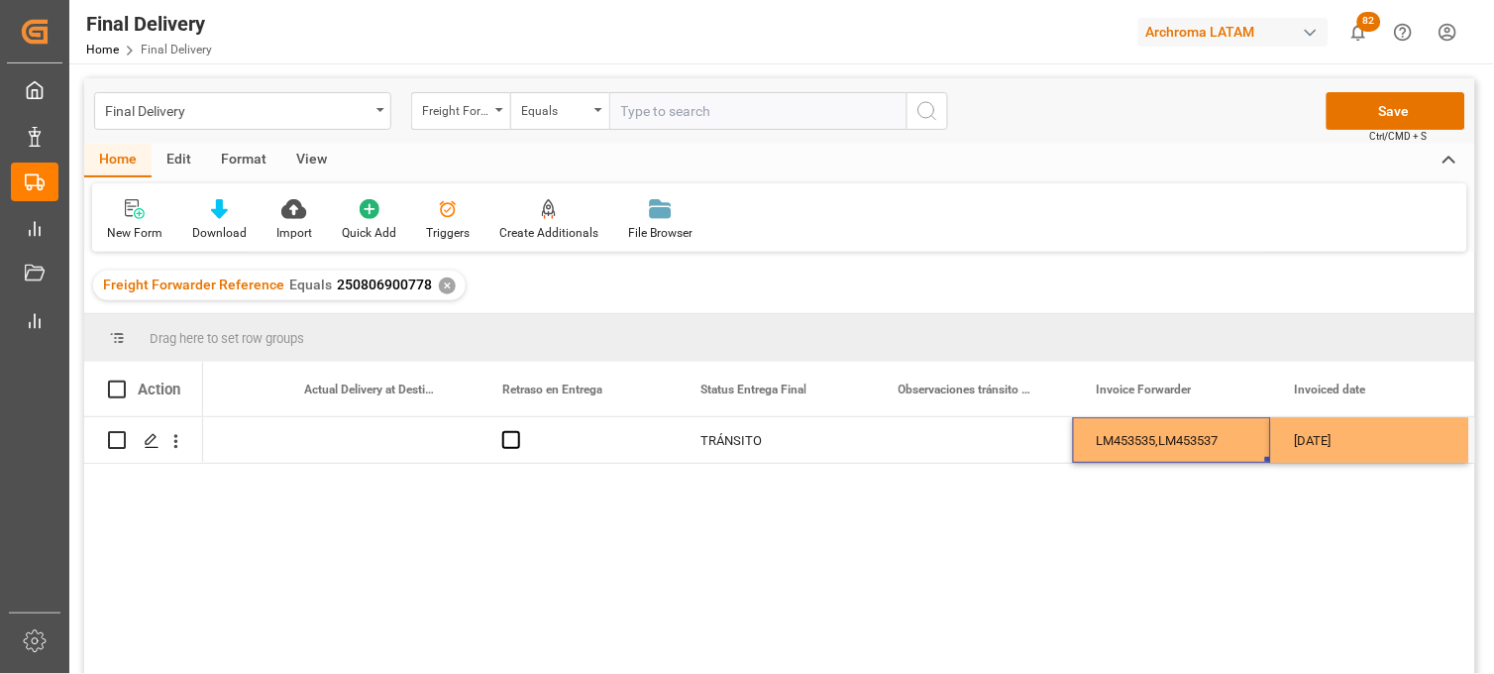
click at [1371, 89] on div "Final Delivery Freight Forwarder Reference Equals Save Ctrl/CMD + S" at bounding box center [779, 110] width 1391 height 65
click at [1368, 105] on button "Save" at bounding box center [1396, 111] width 139 height 38
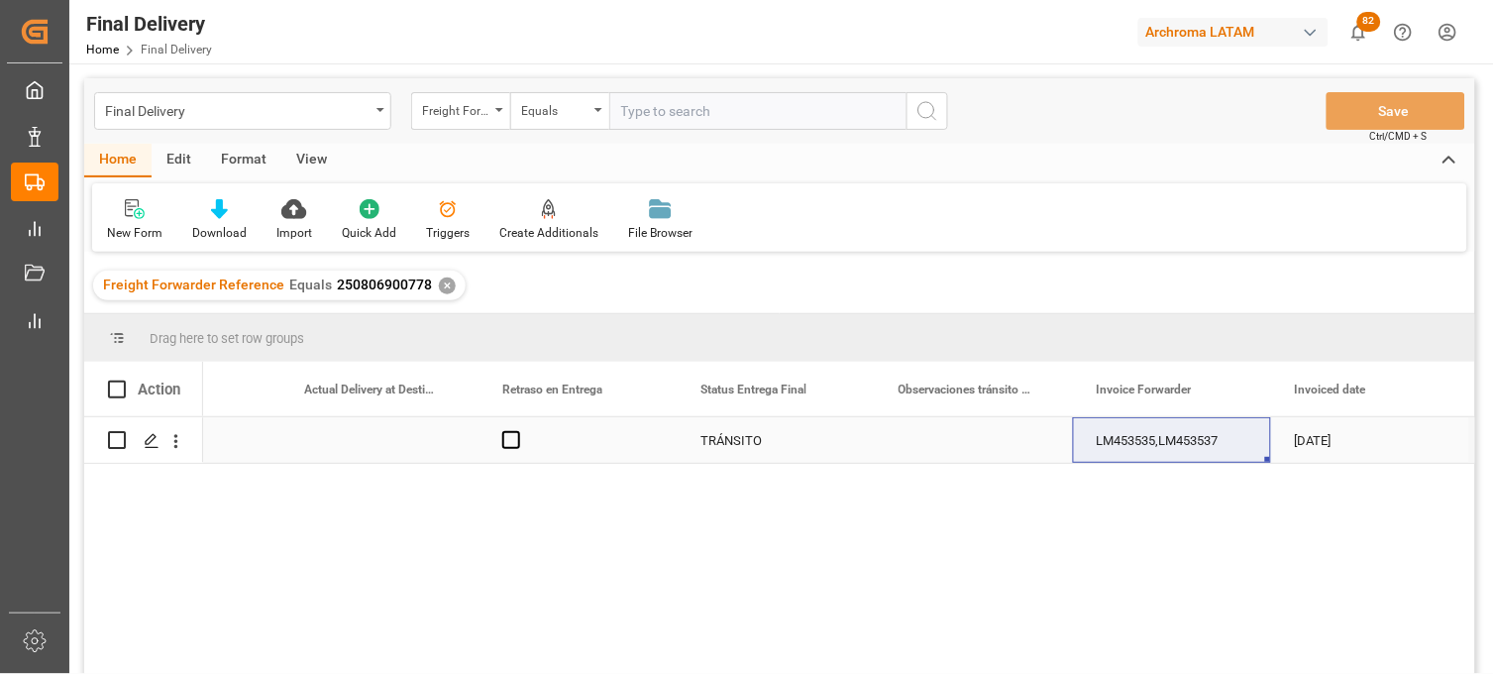
click at [108, 440] on input "Press Space to toggle row selection (unchecked)" at bounding box center [117, 440] width 18 height 18
checkbox input "true"
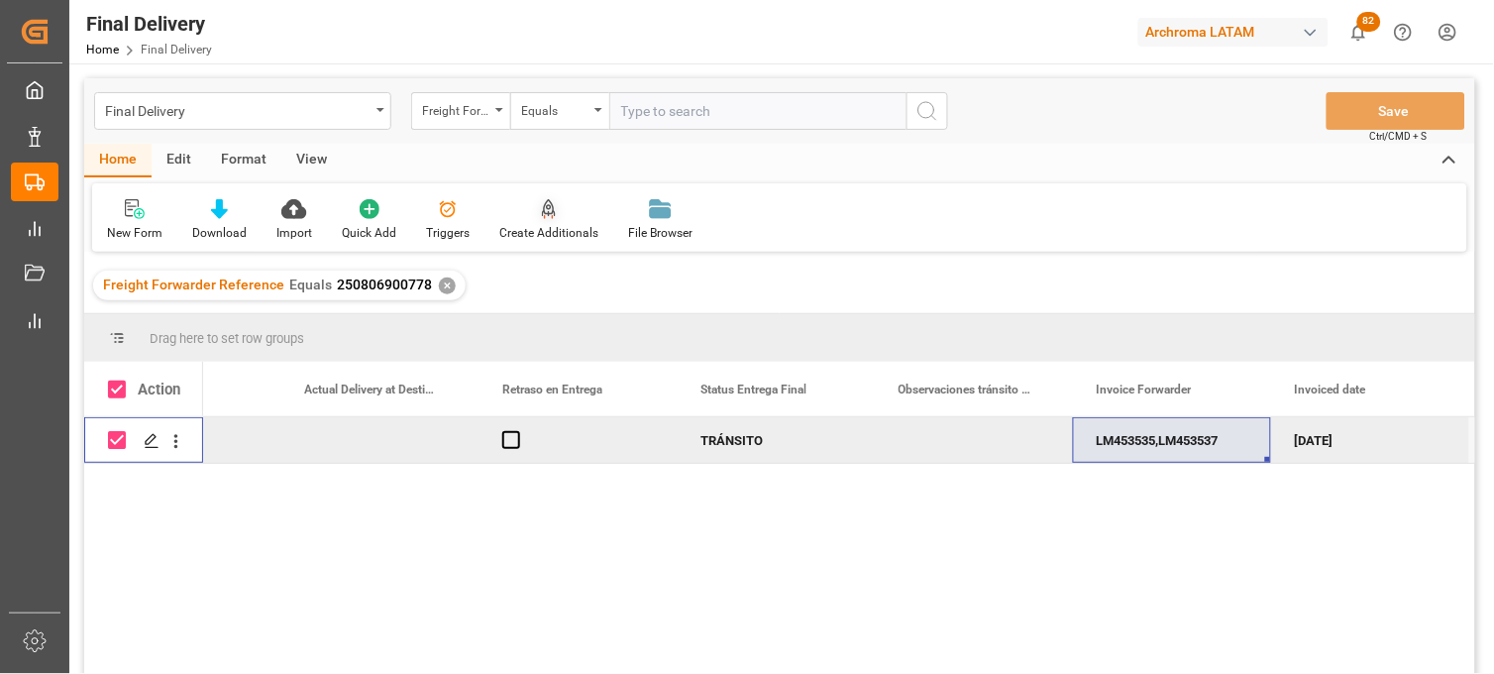
click at [569, 203] on div at bounding box center [548, 208] width 99 height 21
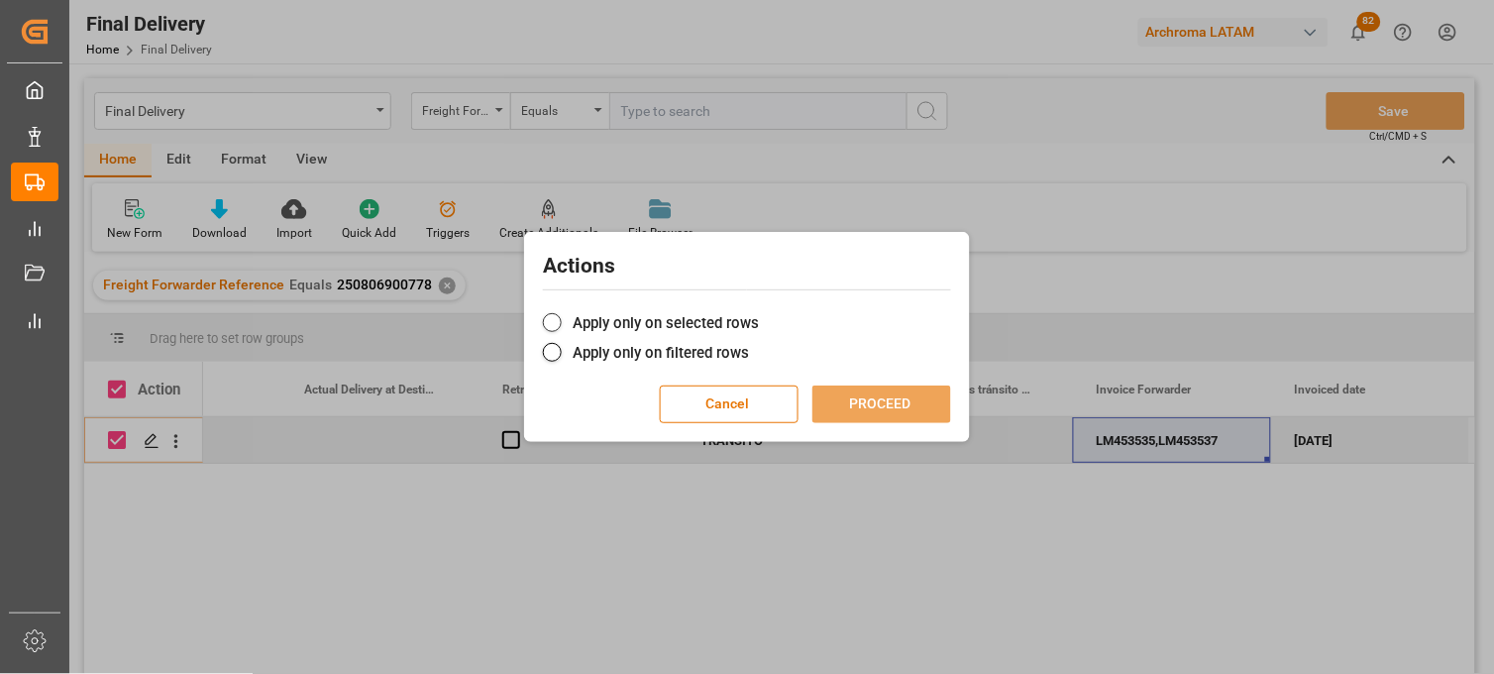
click at [579, 312] on label "Apply only on selected rows" at bounding box center [747, 323] width 408 height 24
click at [759, 312] on input "Apply only on selected rows" at bounding box center [759, 312] width 0 height 0
click at [865, 406] on button "PROCEED" at bounding box center [881, 404] width 139 height 38
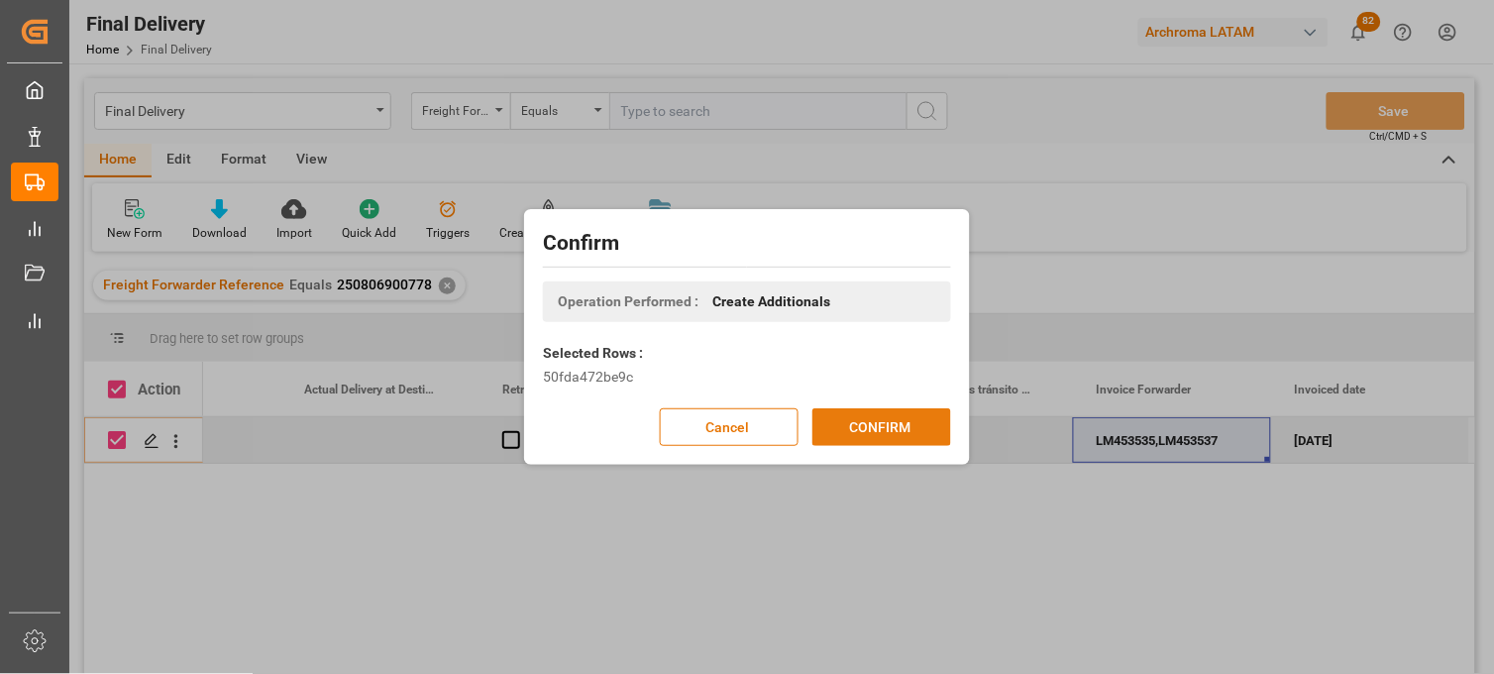
click at [838, 421] on button "CONFIRM" at bounding box center [881, 427] width 139 height 38
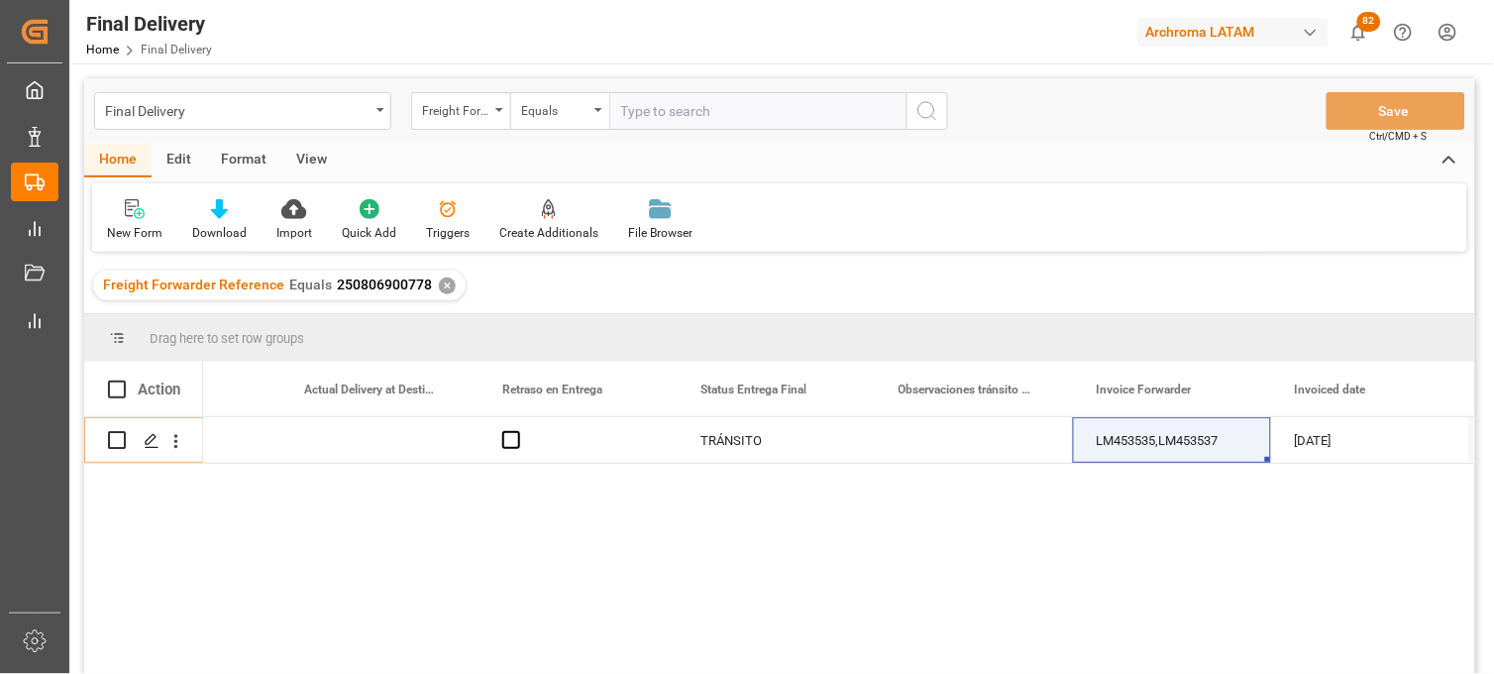
click at [439, 282] on div "✕" at bounding box center [447, 285] width 17 height 17
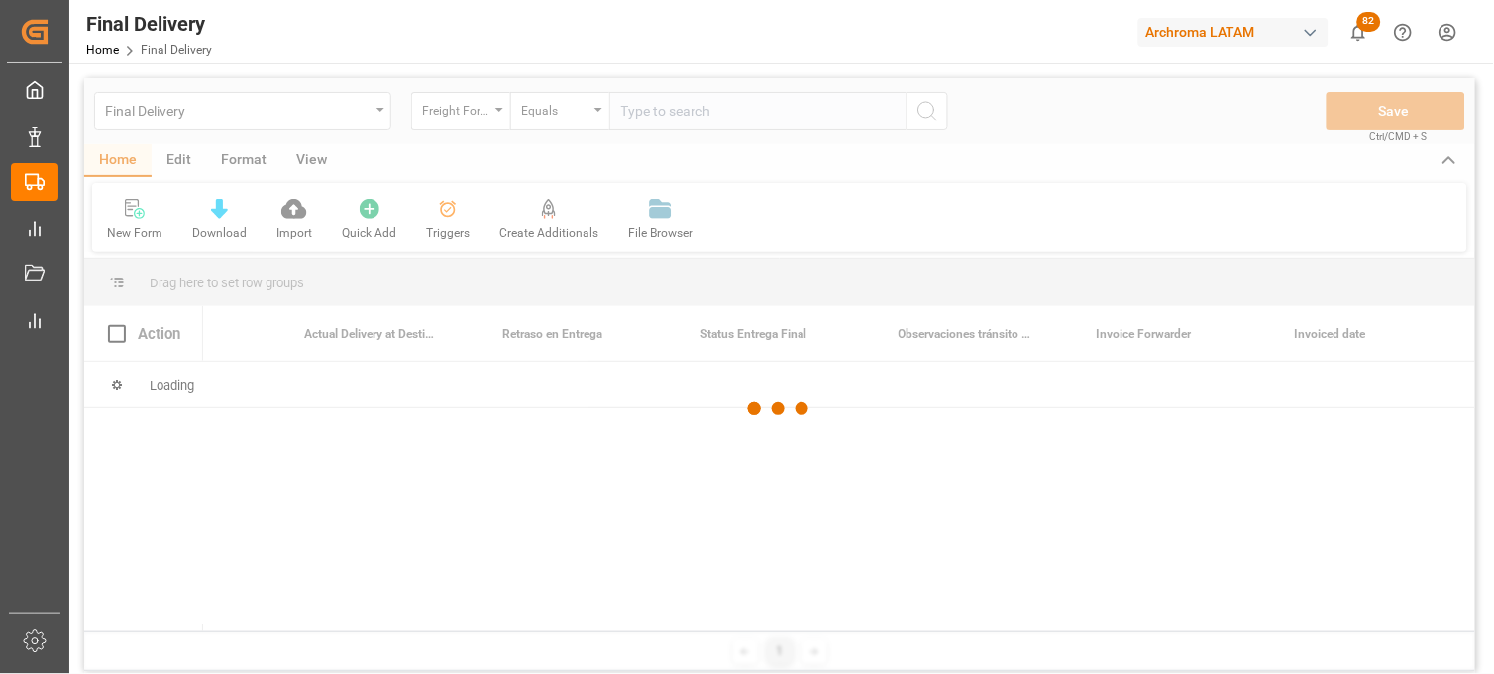
click at [636, 120] on div at bounding box center [779, 409] width 1391 height 662
click at [639, 116] on div at bounding box center [779, 409] width 1391 height 662
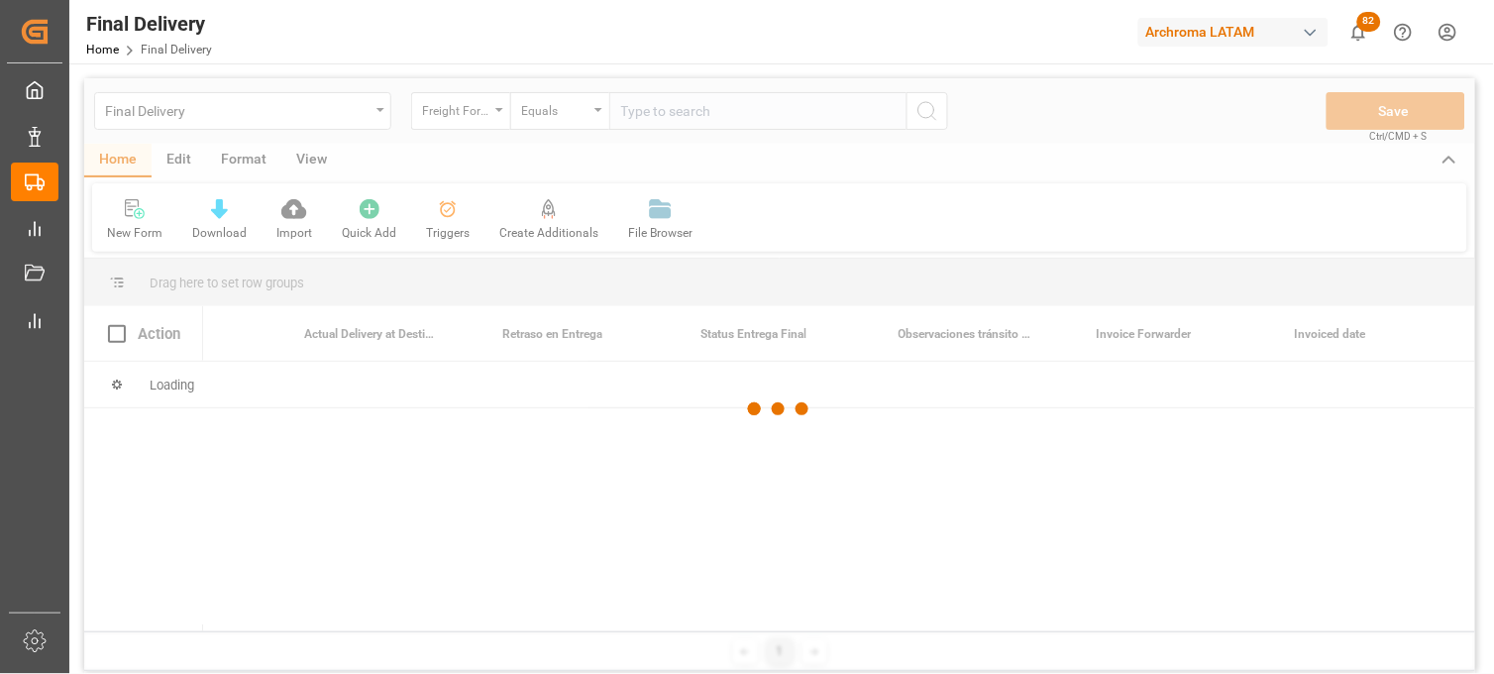
click at [639, 116] on div at bounding box center [779, 409] width 1391 height 662
click at [626, 113] on div at bounding box center [779, 409] width 1391 height 662
click at [632, 110] on div at bounding box center [779, 409] width 1391 height 662
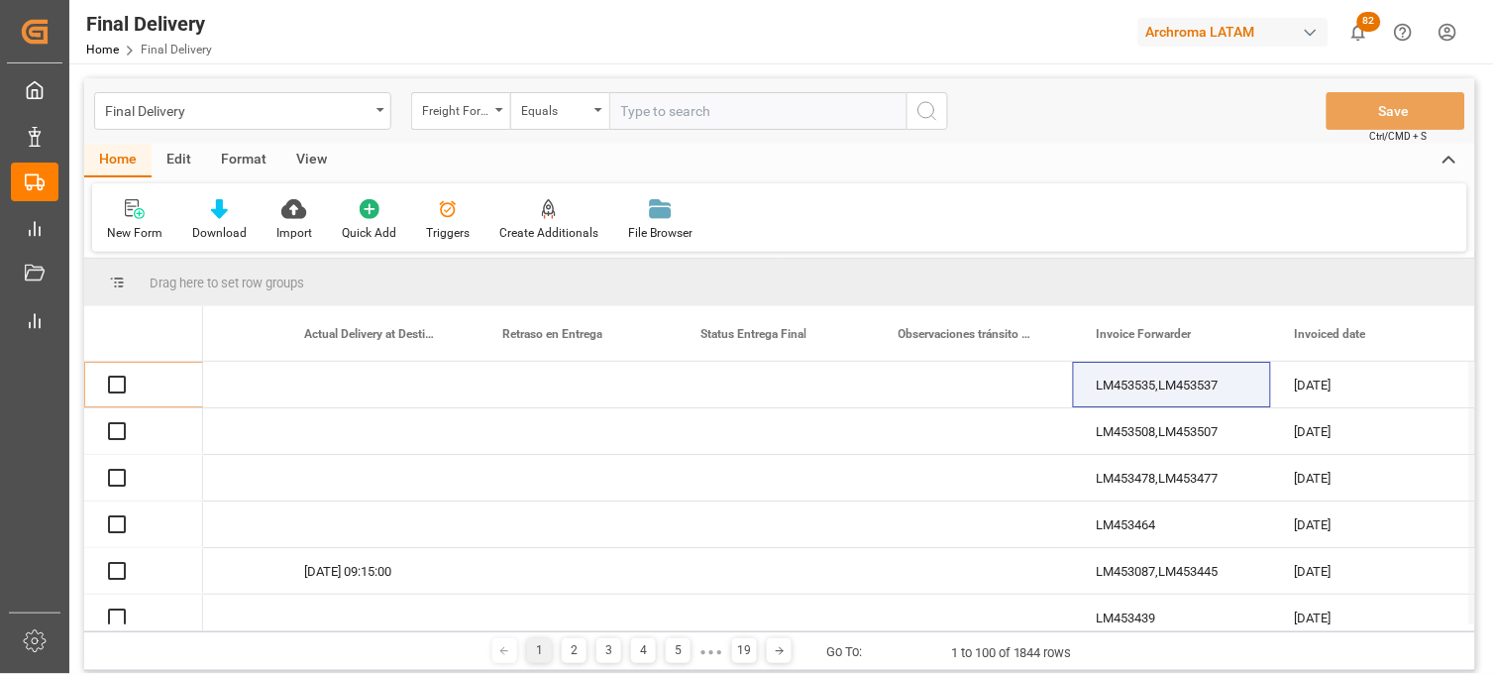
click at [632, 110] on input "text" at bounding box center [757, 111] width 297 height 38
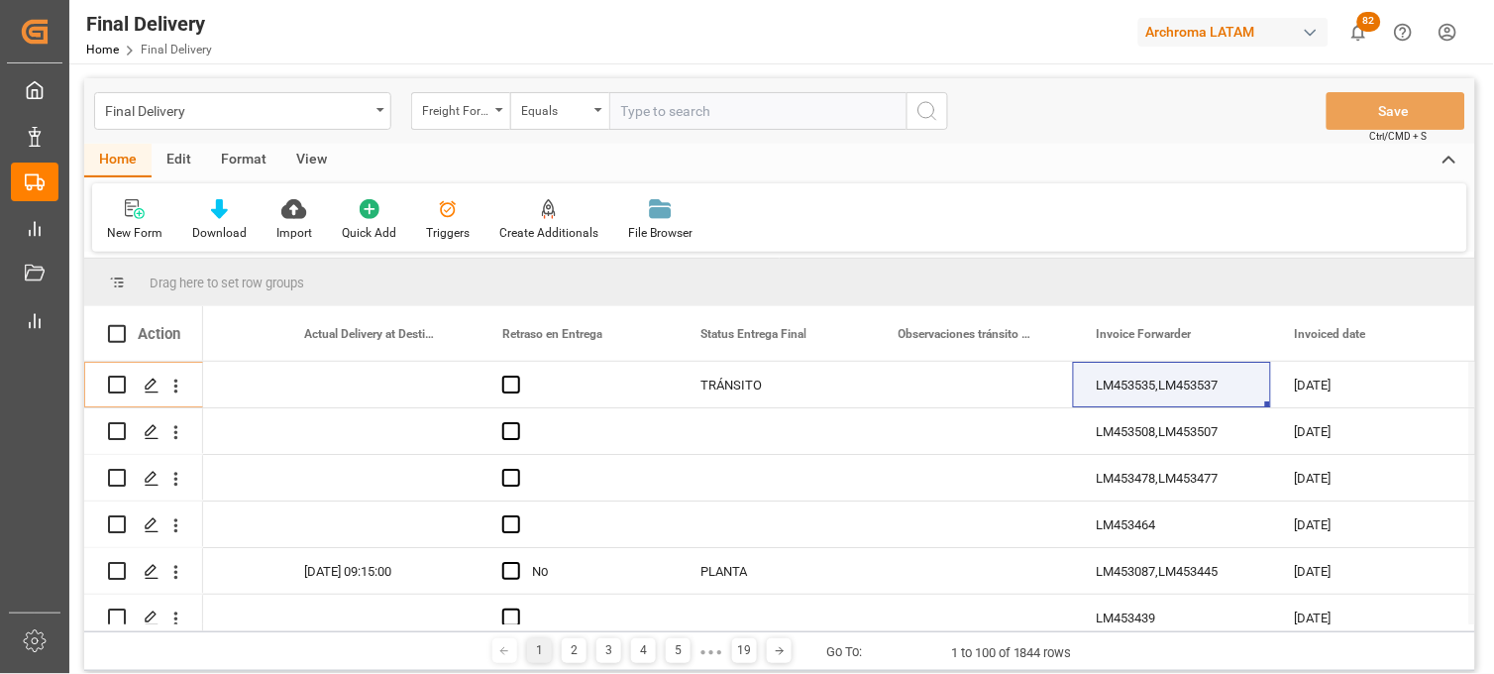
paste input "250806900095"
type input "250806900095"
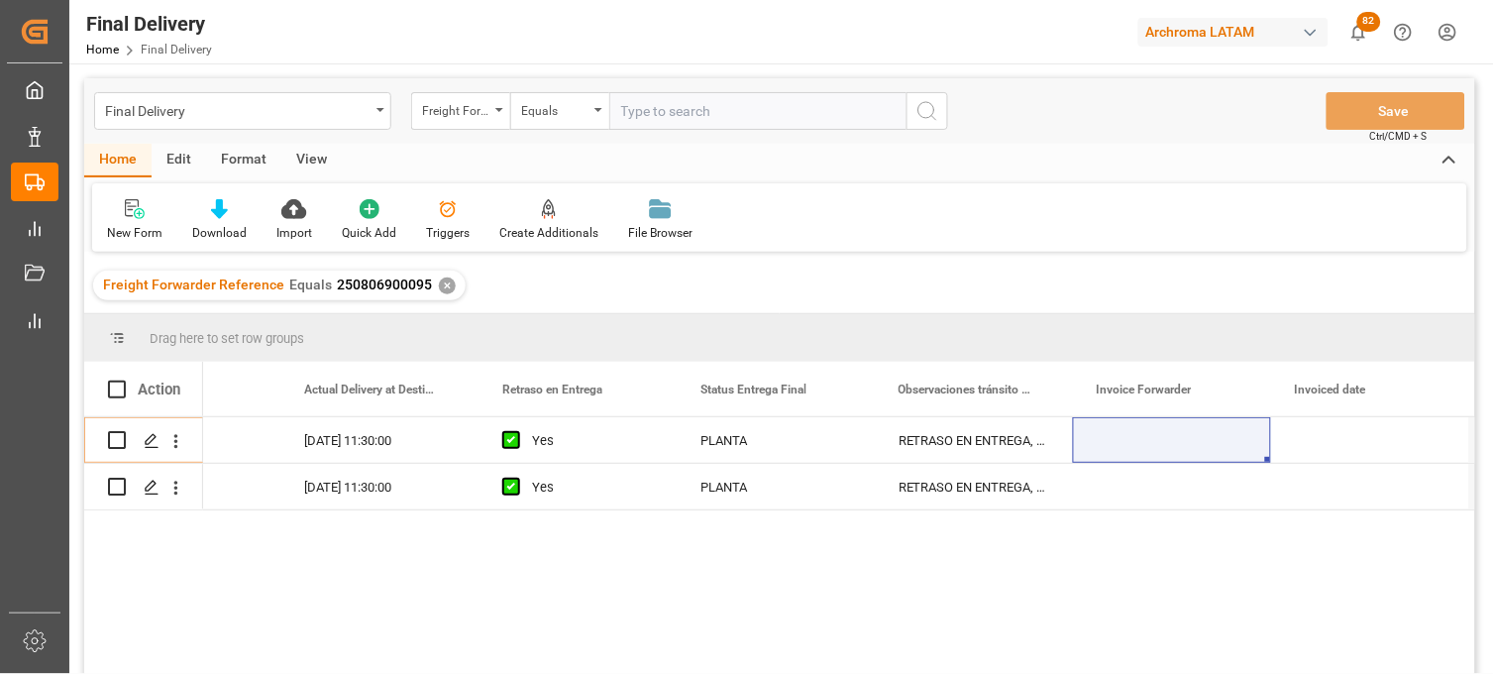
click at [440, 280] on div "✕" at bounding box center [447, 285] width 17 height 17
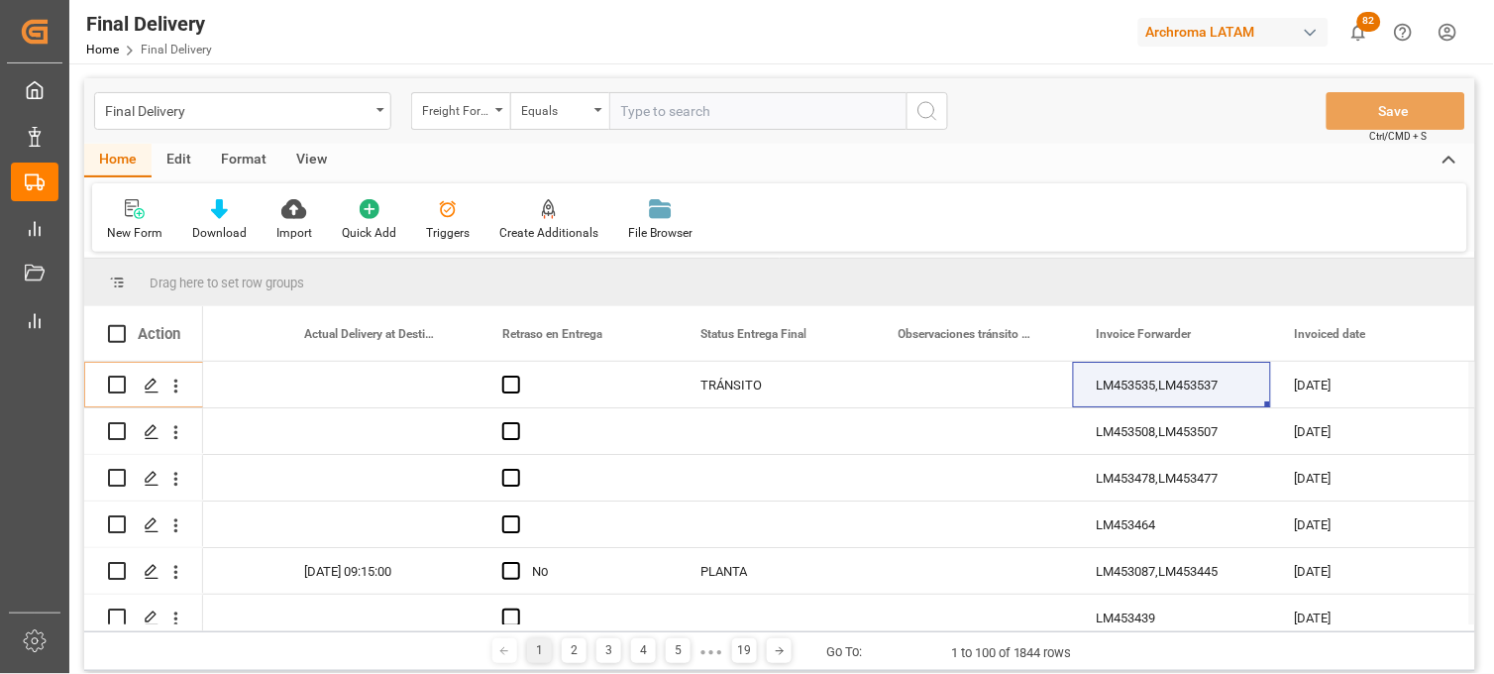
click at [645, 103] on input "text" at bounding box center [757, 111] width 297 height 38
paste input "250806900095"
type input "250806900095"
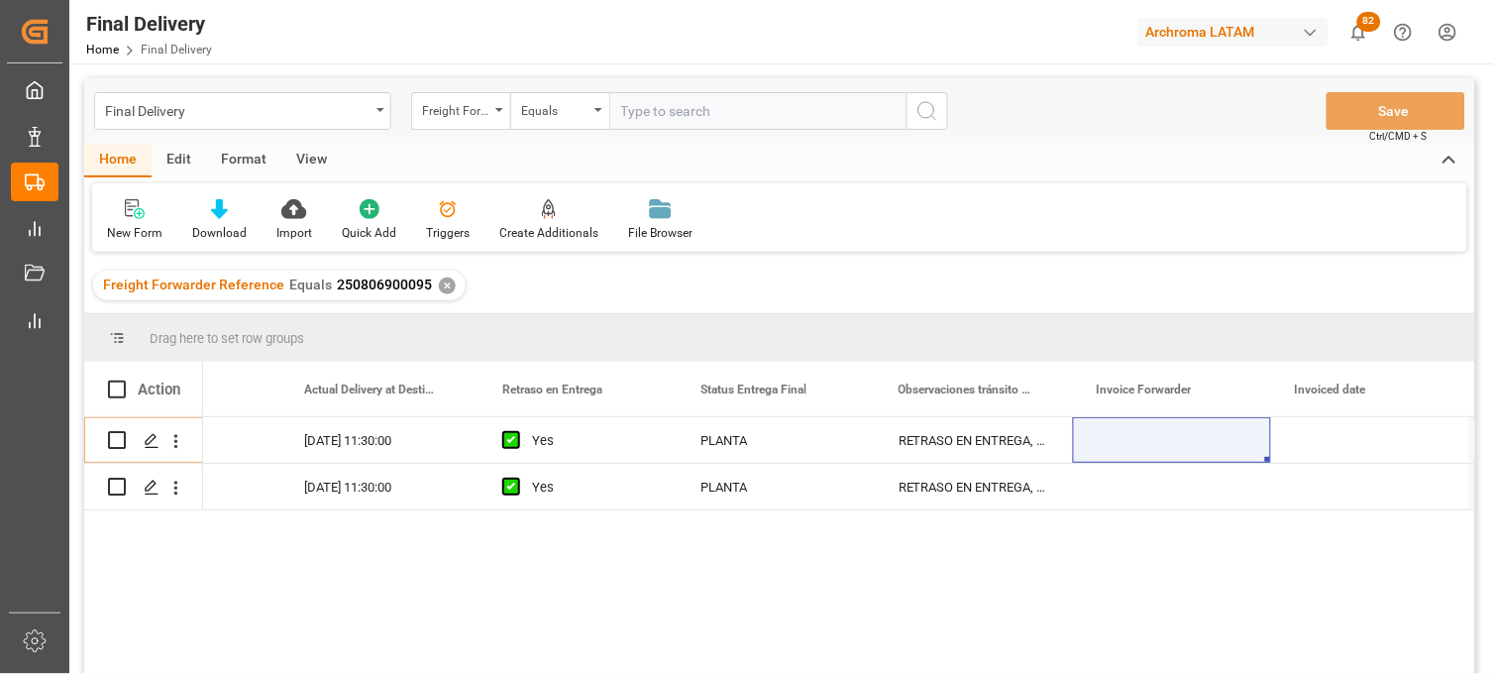
click at [439, 285] on div "✕" at bounding box center [447, 285] width 17 height 17
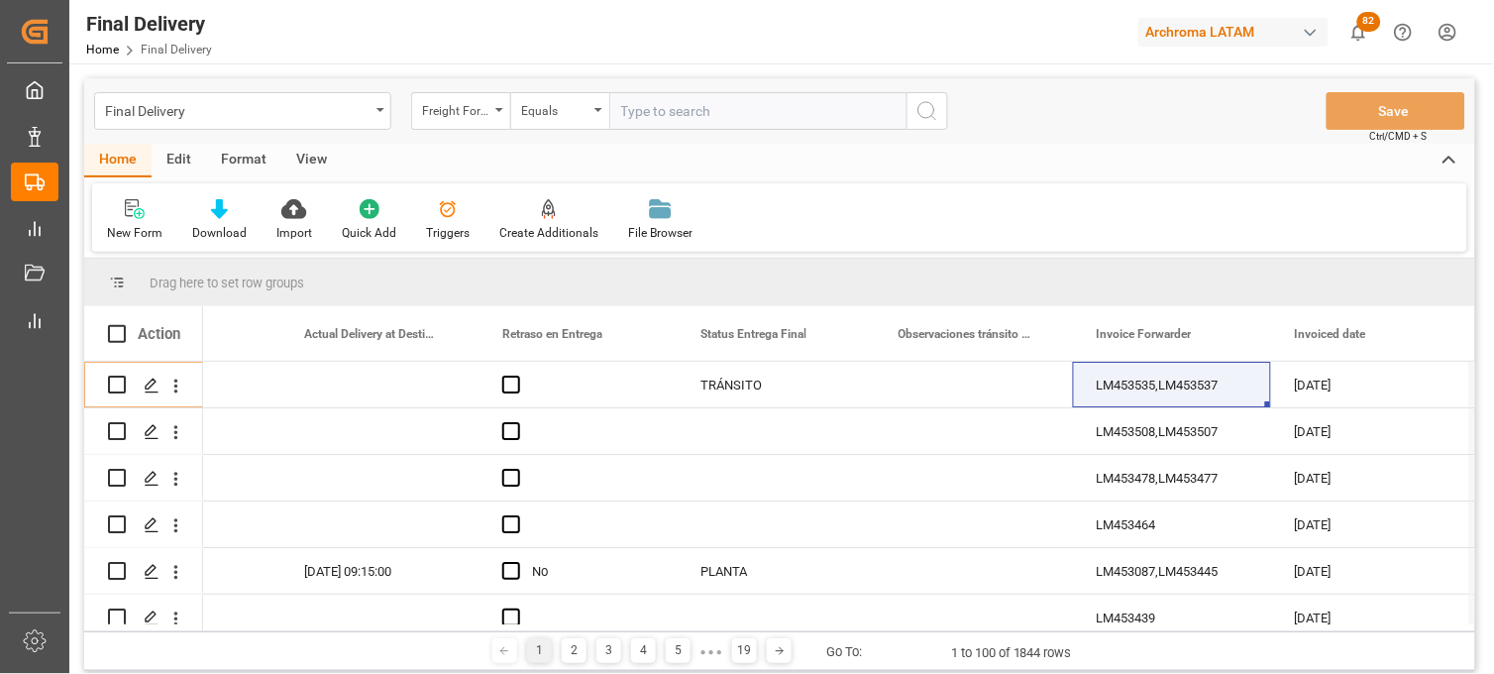
click at [635, 106] on input "text" at bounding box center [757, 111] width 297 height 38
paste input "250806900095"
type input "250806900095"
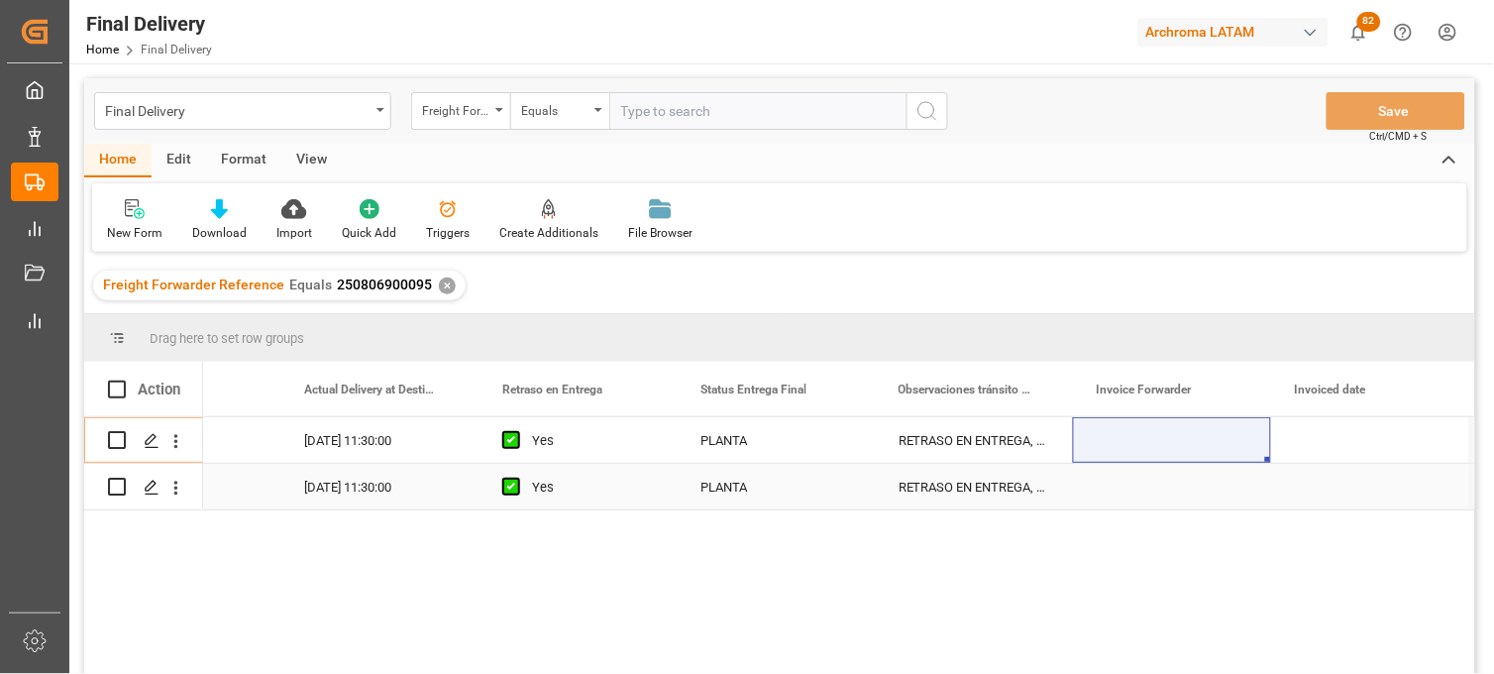
click at [917, 490] on div "RETRASO EN ENTREGA, DEBIDO A QUE LA UNIDAD NO SALIO EL DIA DE DESPACHO POR SATU…" at bounding box center [974, 487] width 198 height 46
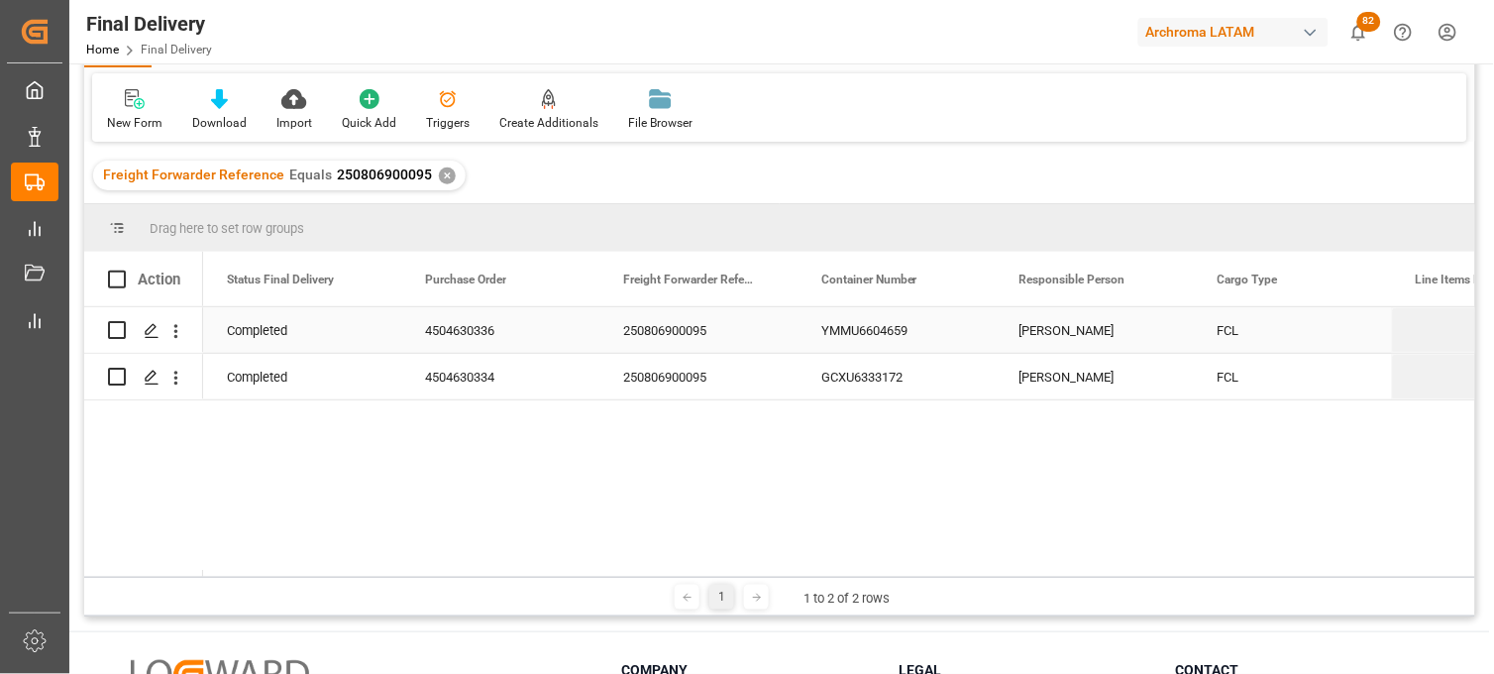
click at [872, 335] on div "YMMU6604659" at bounding box center [897, 330] width 198 height 46
click at [889, 372] on div "GCXU6333172" at bounding box center [897, 377] width 198 height 46
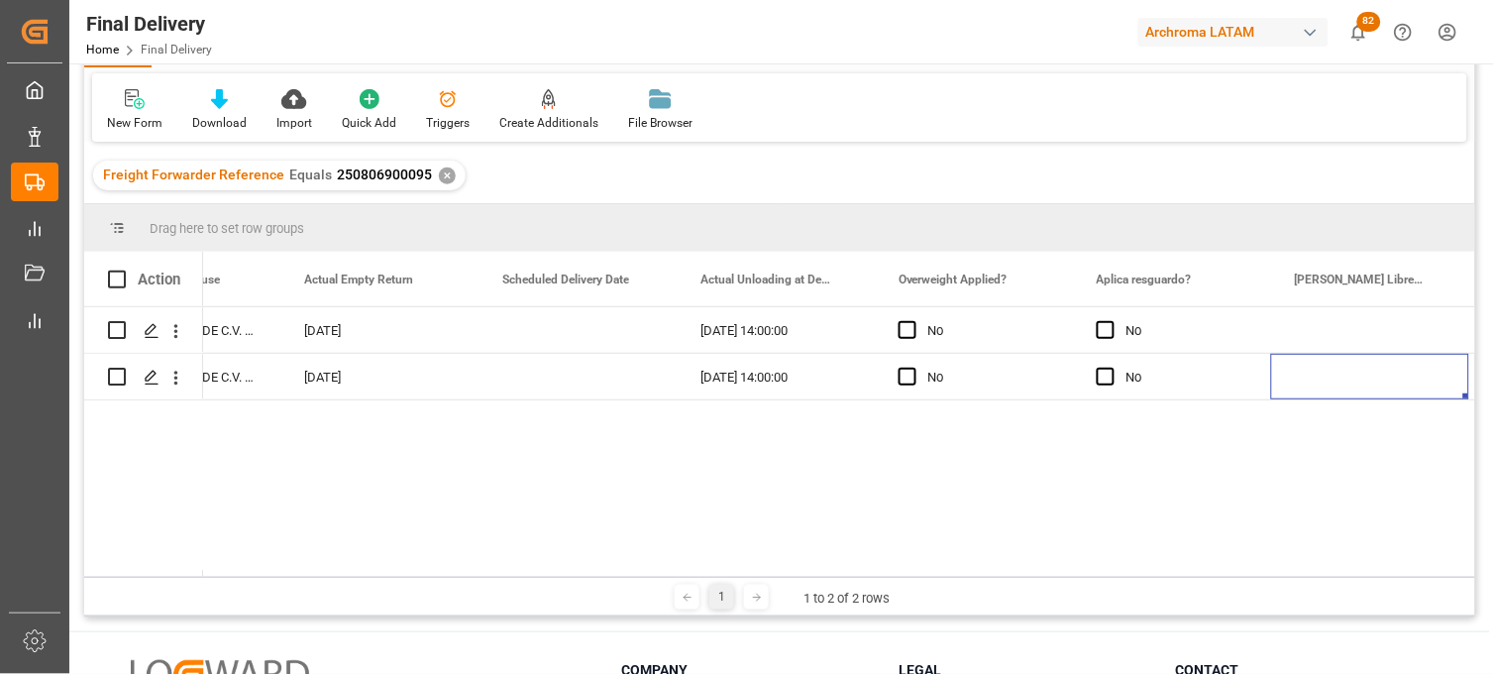
scroll to position [0, 3489]
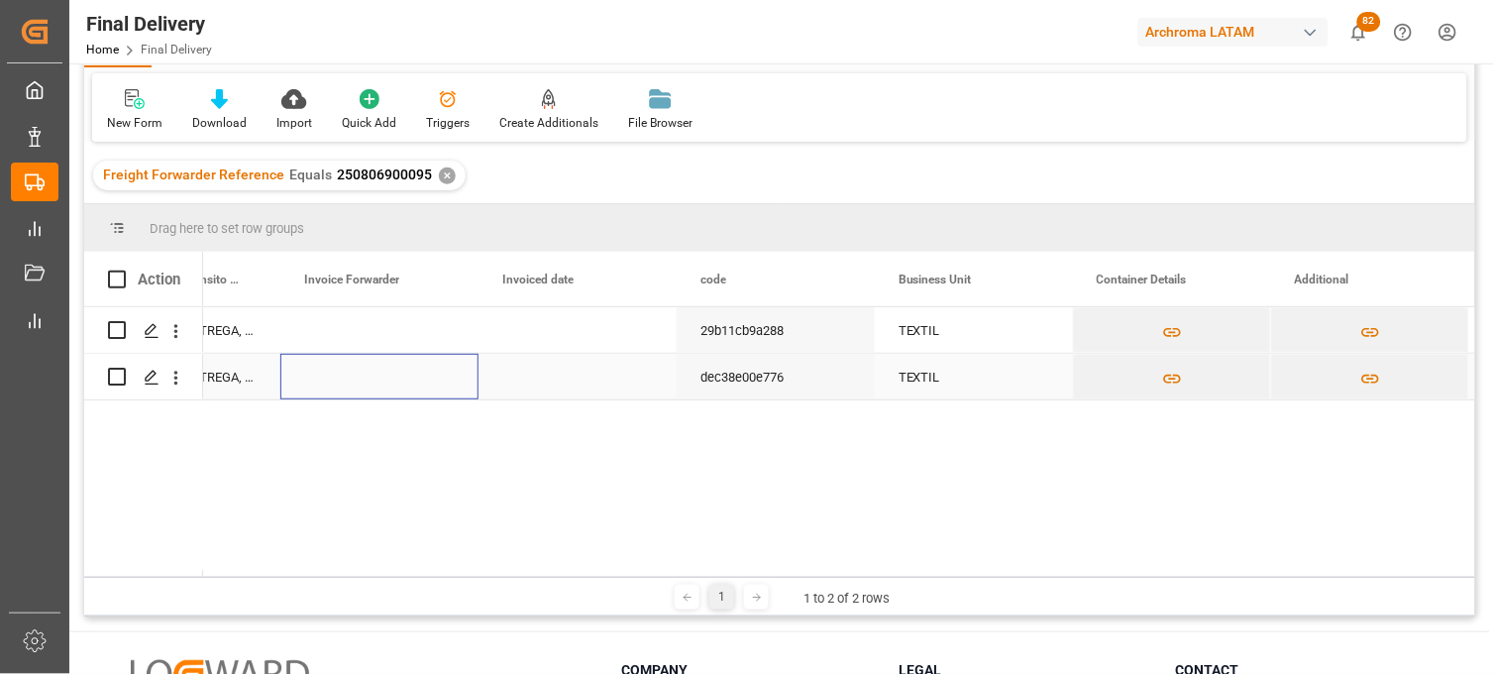
click at [348, 373] on div "Press SPACE to select this row." at bounding box center [379, 377] width 198 height 46
click at [348, 373] on input "Press SPACE to select this row." at bounding box center [379, 365] width 166 height 38
paste input "LM453557"
type input "LM453557"
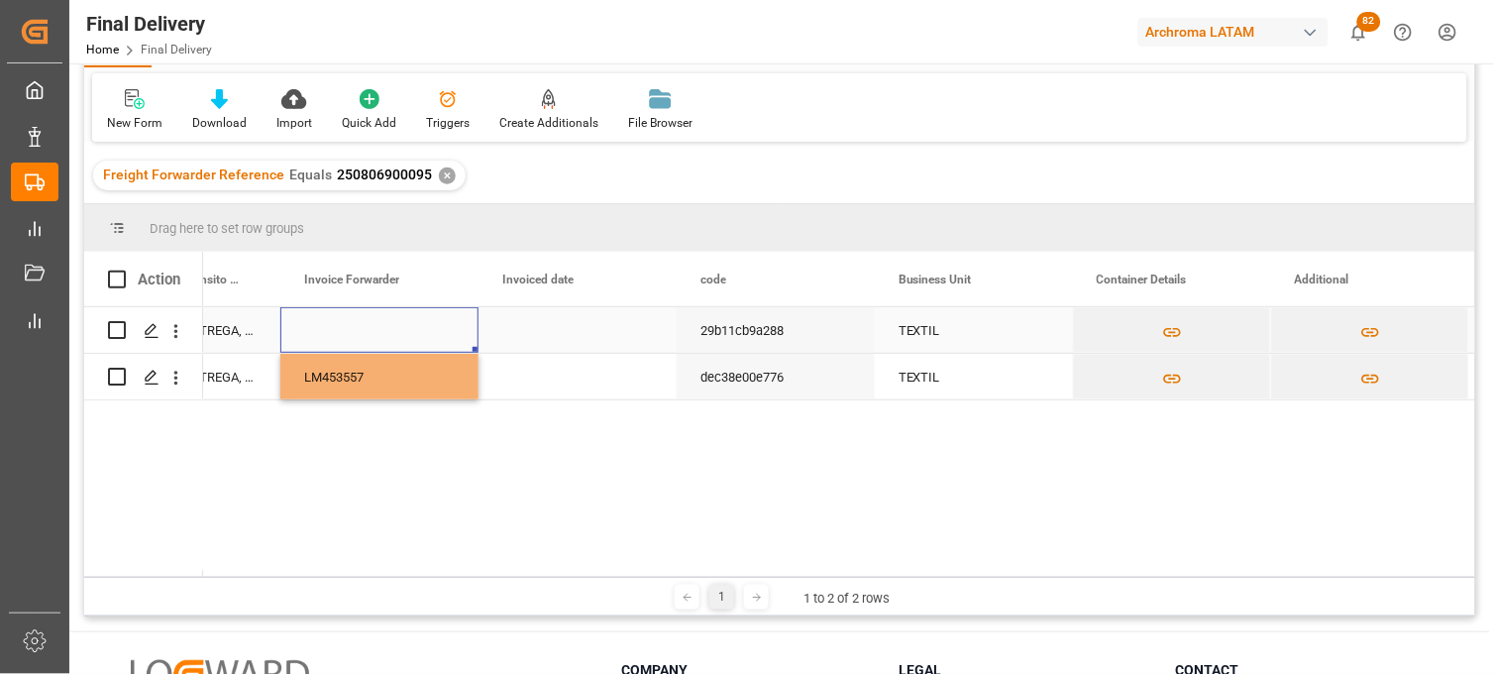
click at [345, 321] on div "Press SPACE to select this row." at bounding box center [379, 330] width 198 height 46
click at [340, 333] on div "Press SPACE to select this row." at bounding box center [379, 330] width 198 height 46
click at [340, 333] on input "Press SPACE to select this row." at bounding box center [379, 342] width 166 height 38
type input "LM453558"
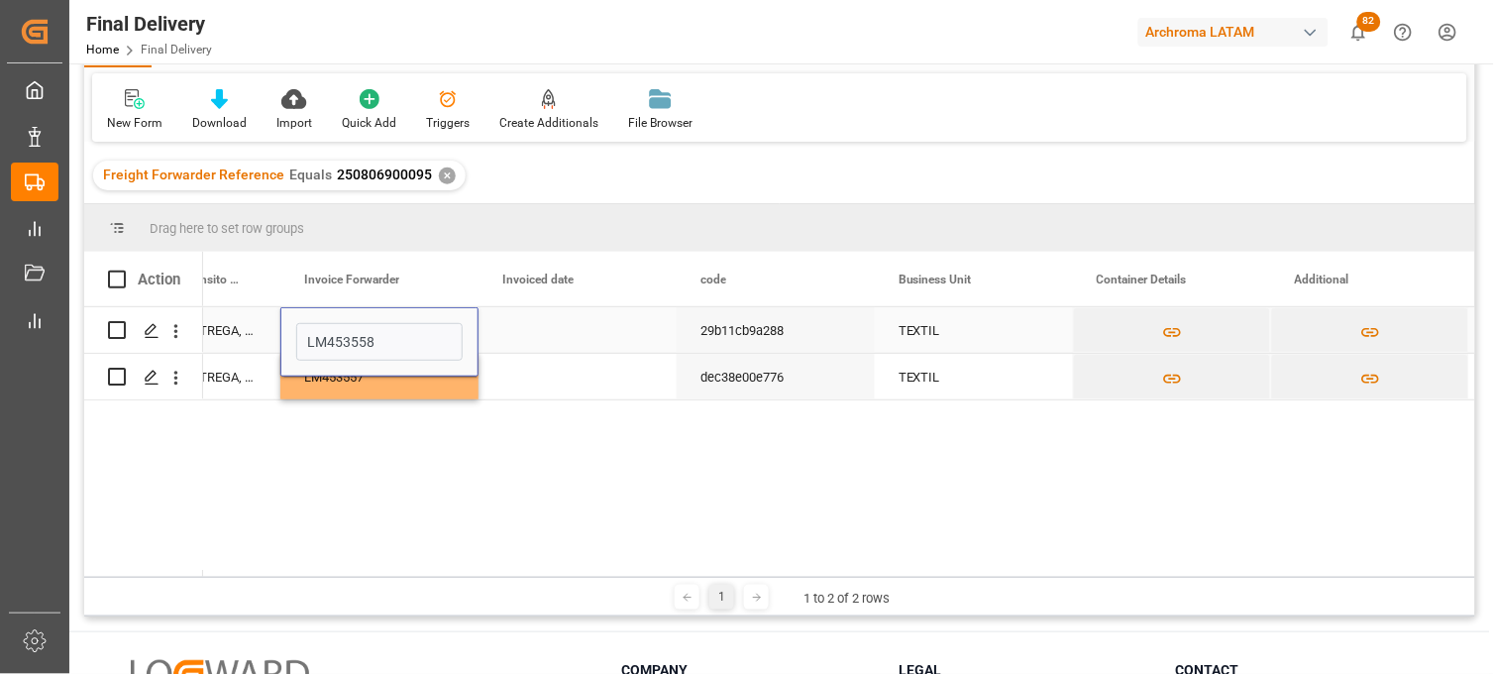
click at [583, 324] on div "Press SPACE to select this row." at bounding box center [578, 330] width 198 height 46
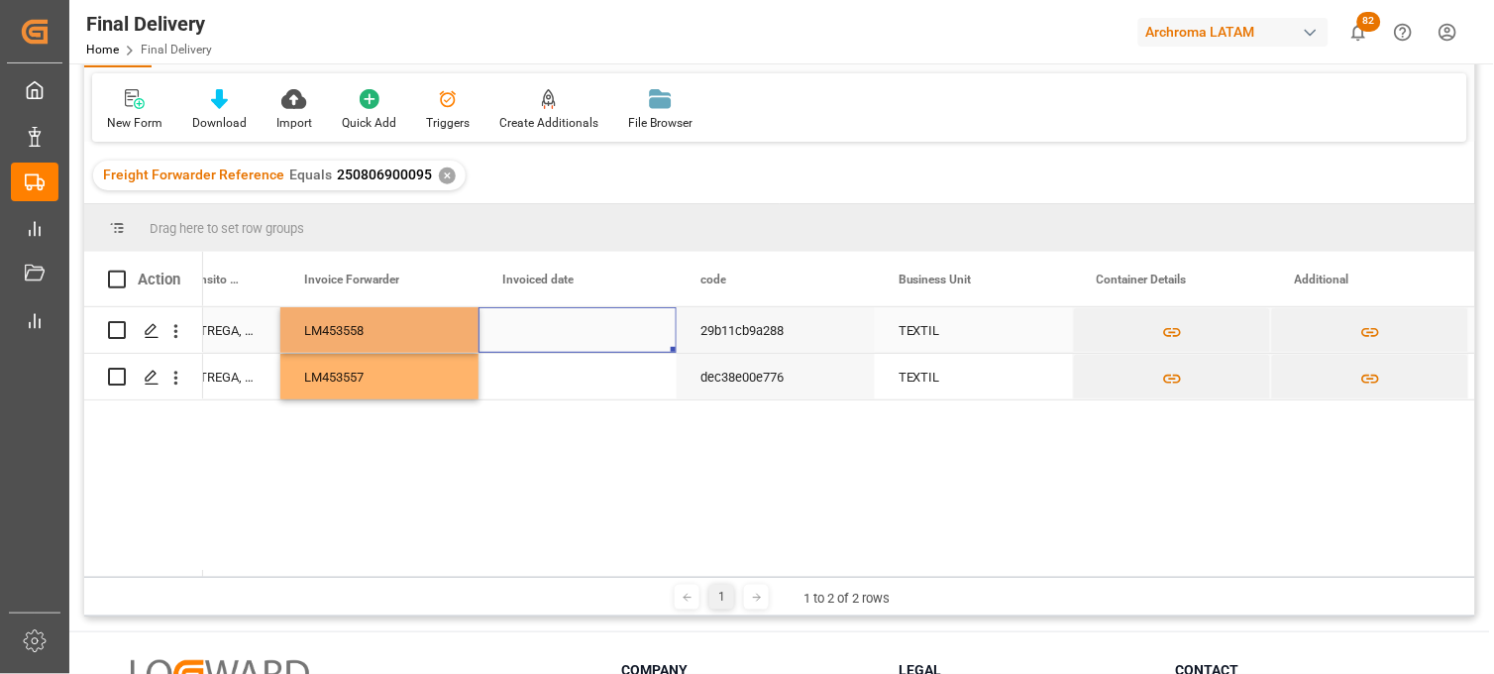
click at [583, 324] on div "Press SPACE to select this row." at bounding box center [578, 330] width 198 height 46
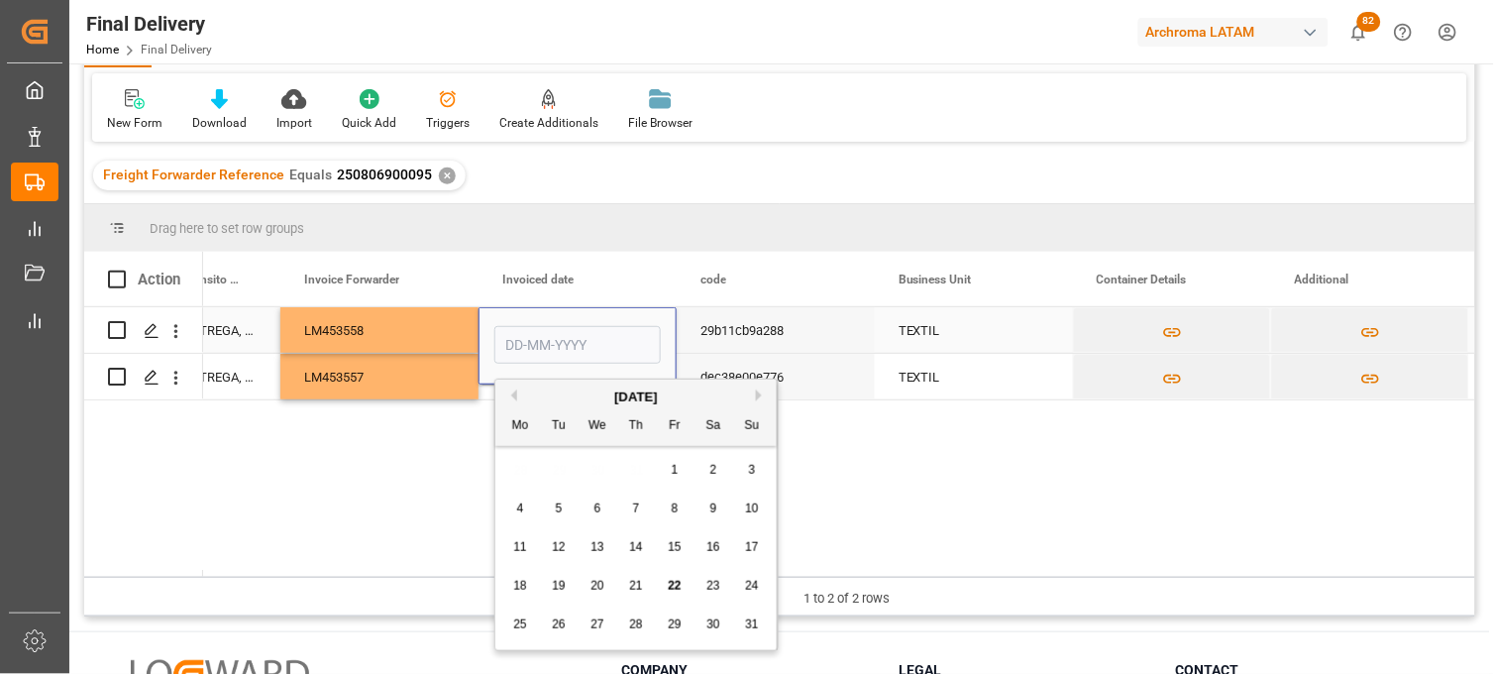
click at [570, 329] on input "Press SPACE to select this row." at bounding box center [577, 345] width 166 height 38
type input "[DATE]"
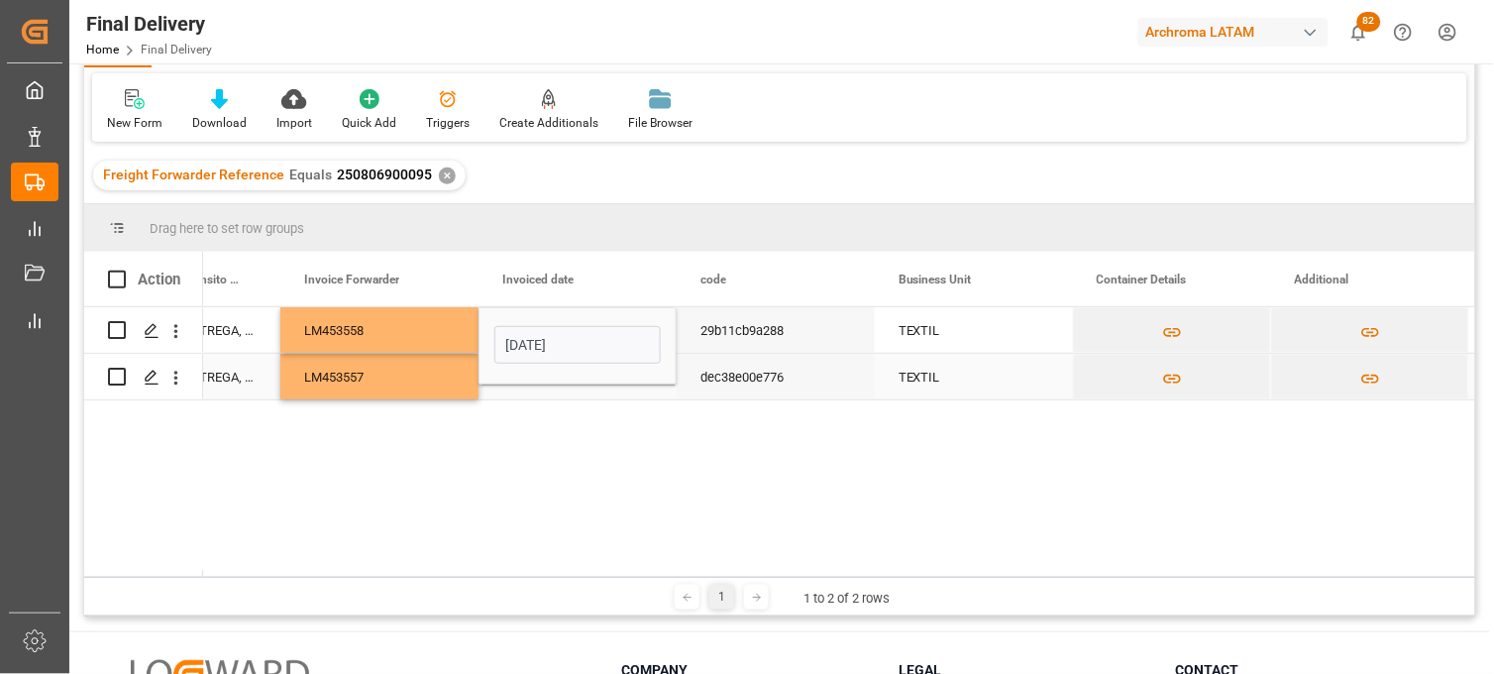
click at [543, 387] on div "Press SPACE to select this row." at bounding box center [578, 377] width 198 height 46
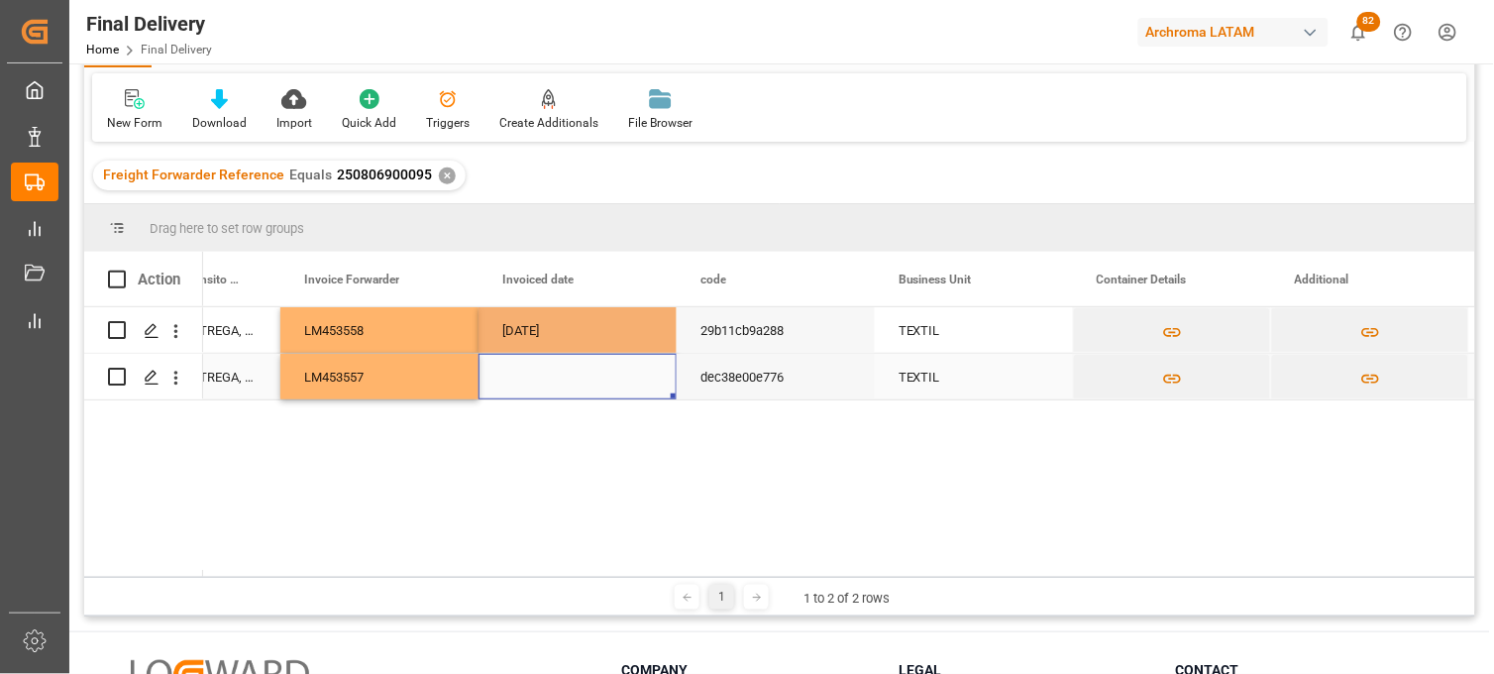
click at [528, 372] on div "Press SPACE to select this row." at bounding box center [578, 377] width 198 height 46
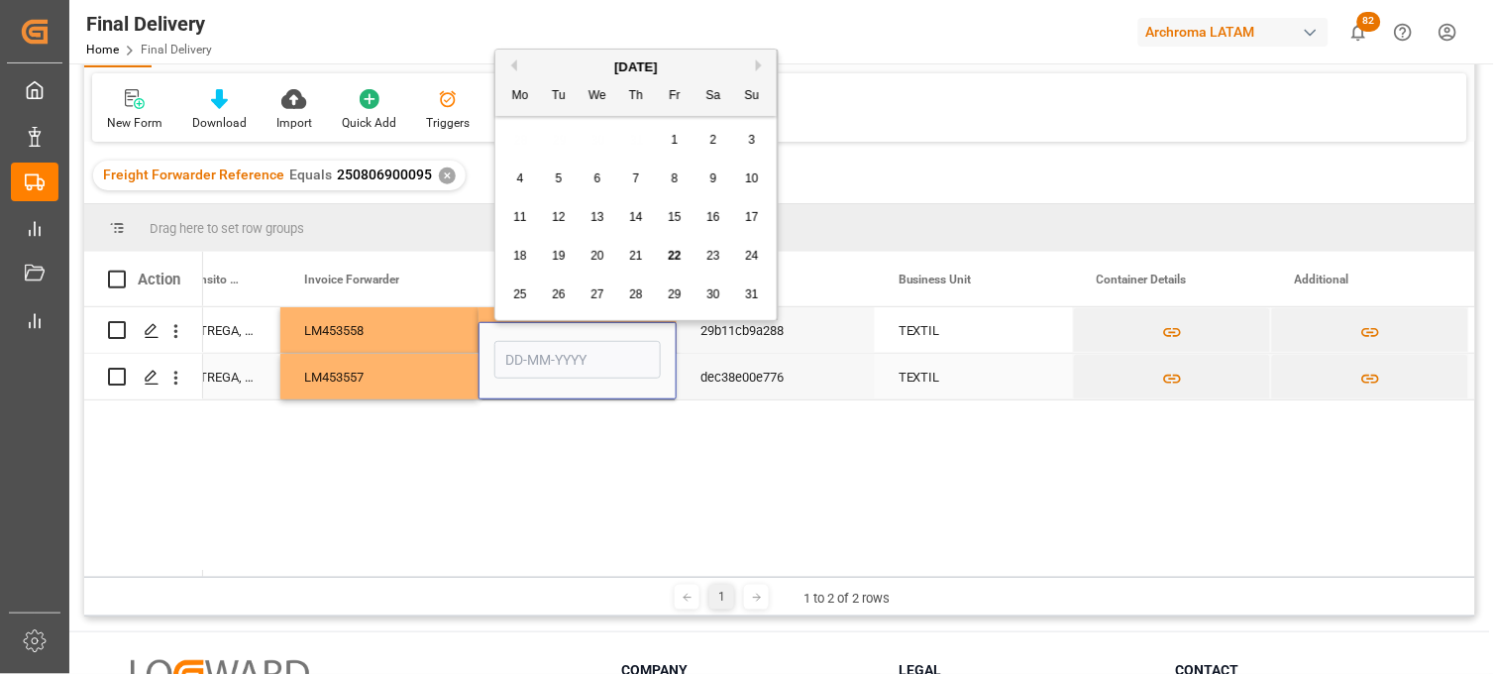
click at [528, 372] on input "Press SPACE to select this row." at bounding box center [577, 360] width 166 height 38
type input "[DATE]"
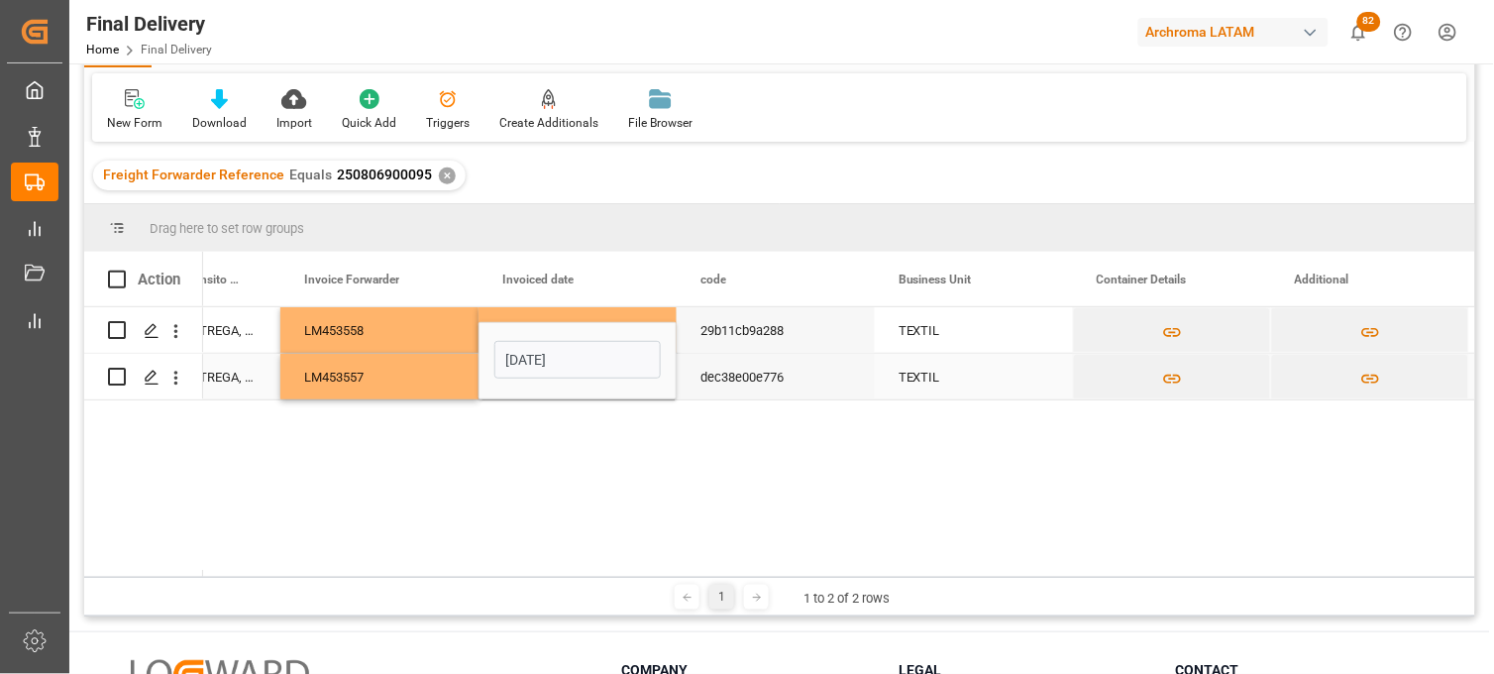
click at [730, 383] on div "dec38e00e776" at bounding box center [776, 377] width 198 height 46
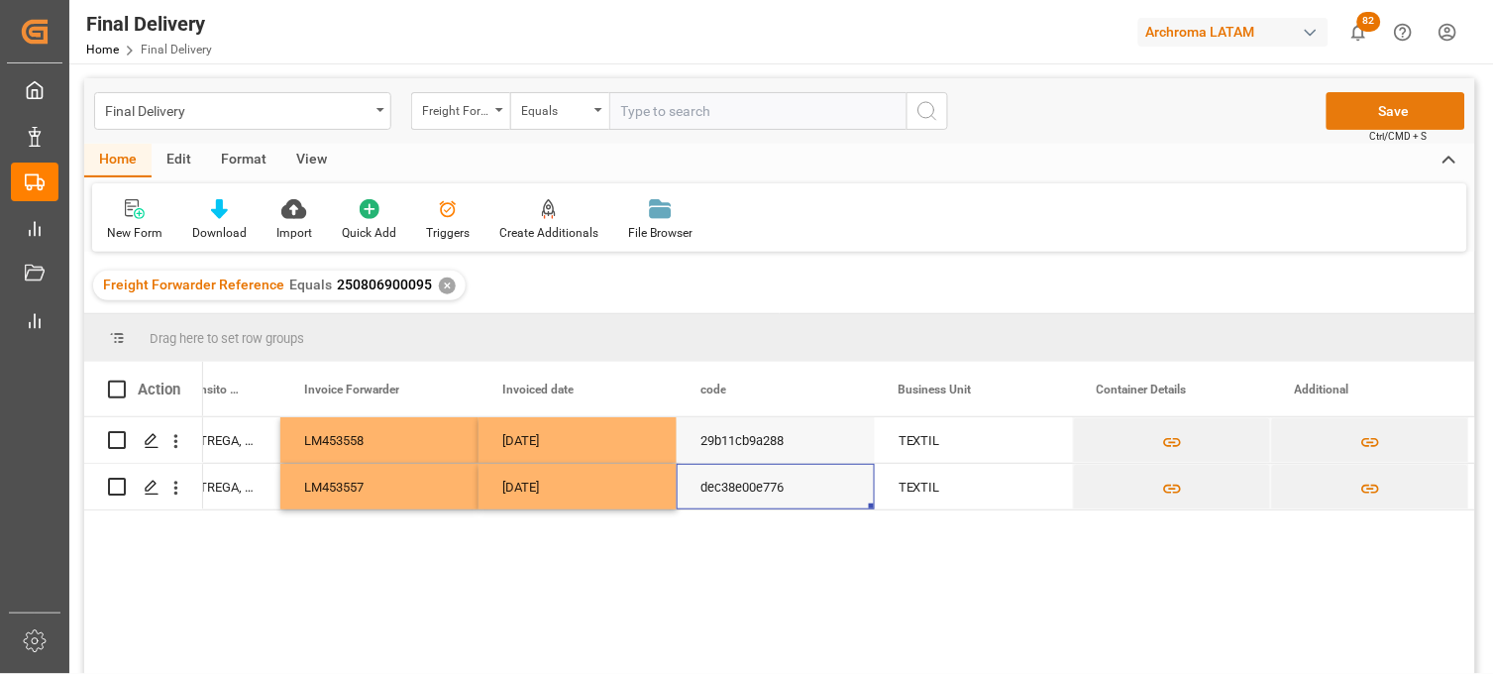
click at [1401, 119] on button "Save" at bounding box center [1396, 111] width 139 height 38
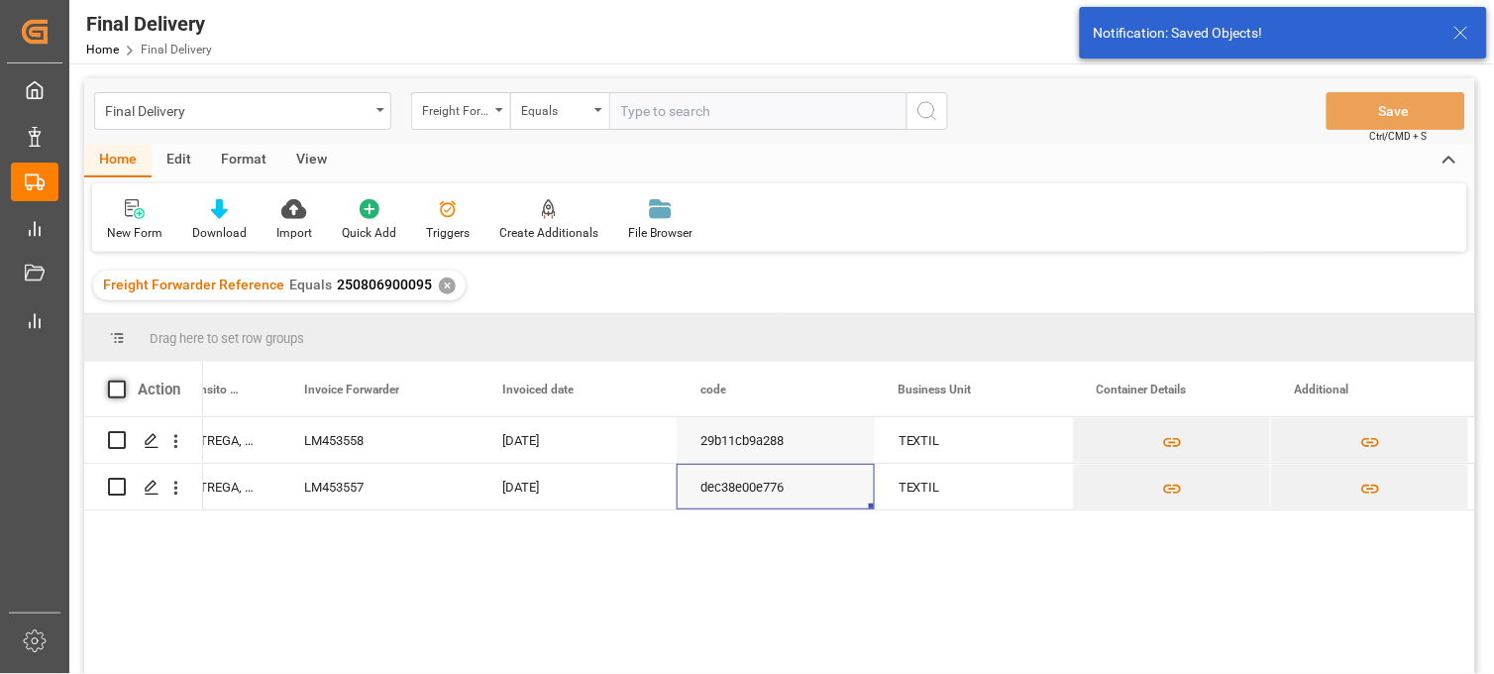
click at [120, 389] on span at bounding box center [117, 389] width 18 height 18
click at [123, 380] on input "checkbox" at bounding box center [123, 380] width 0 height 0
checkbox input "true"
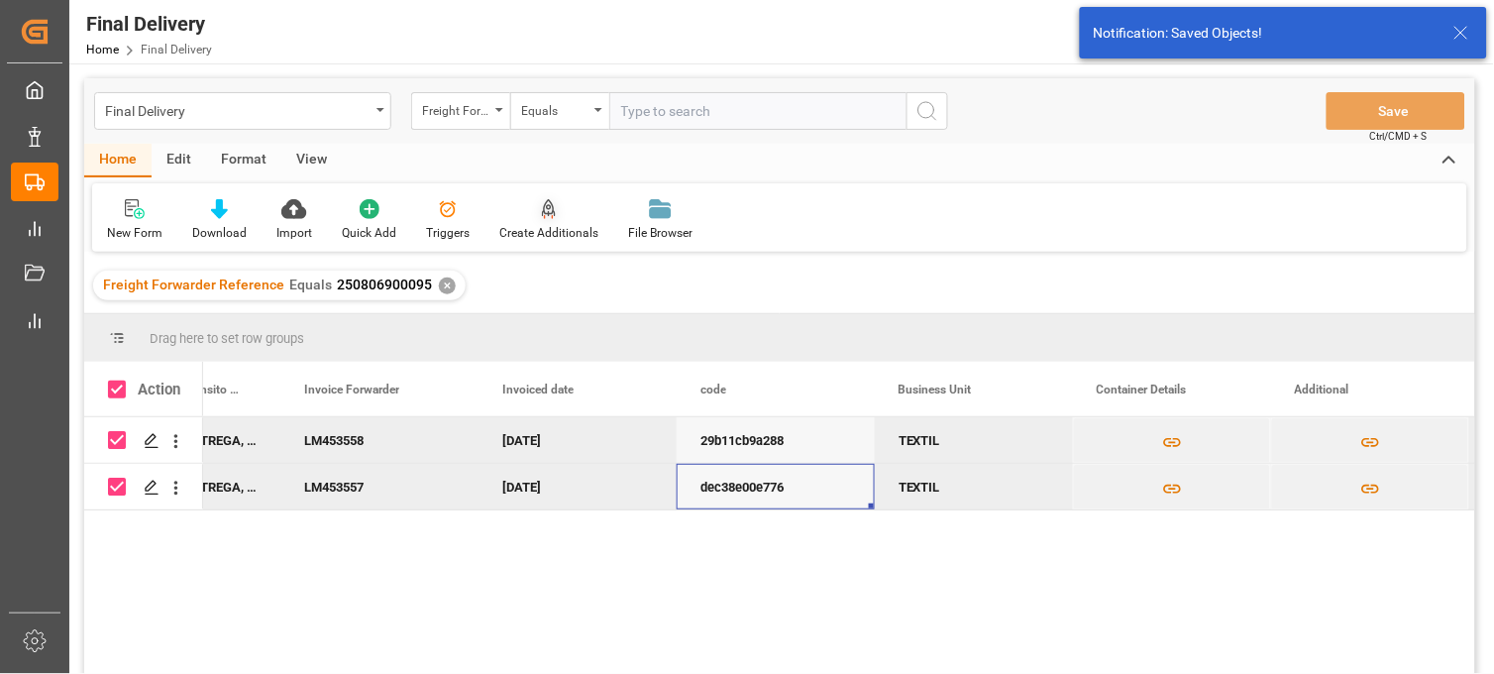
click at [543, 206] on icon at bounding box center [549, 209] width 14 height 20
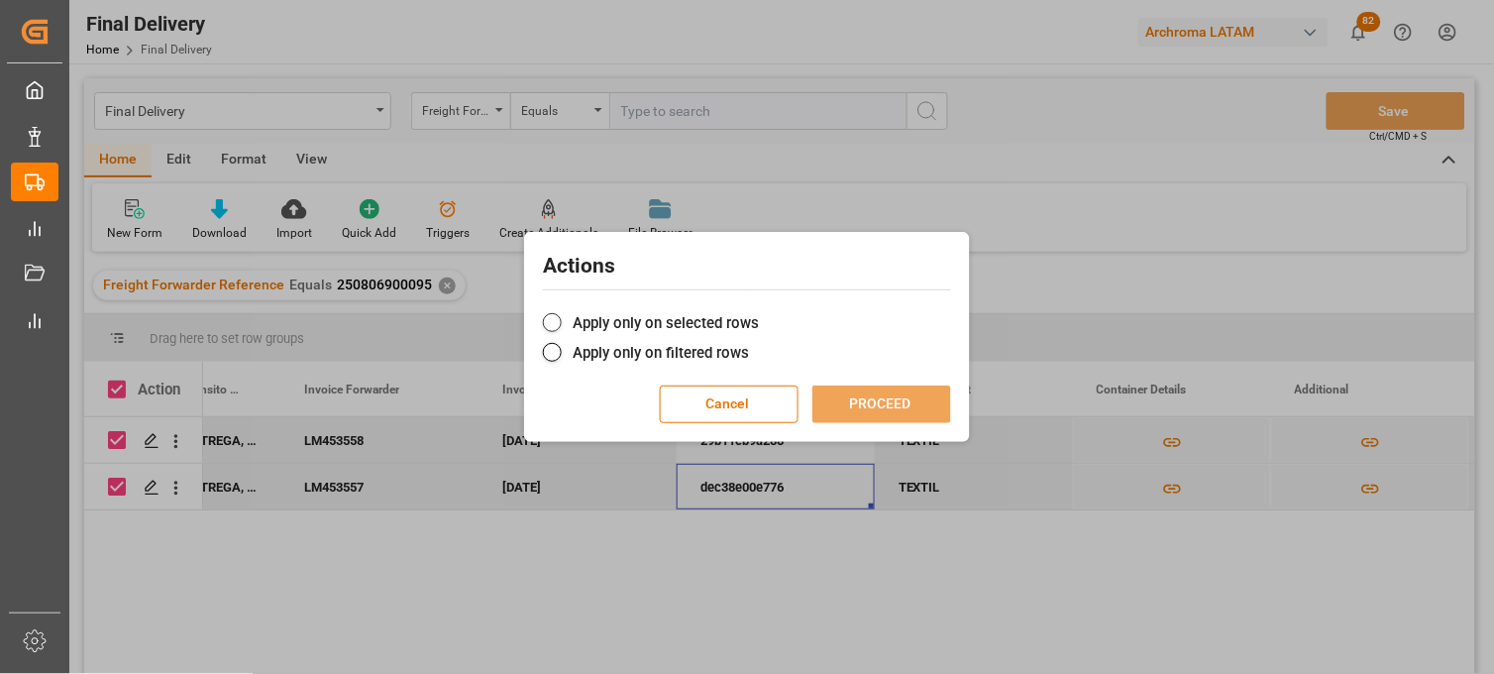
click at [556, 319] on span at bounding box center [552, 322] width 19 height 19
click at [759, 312] on input "Apply only on selected rows" at bounding box center [759, 312] width 0 height 0
click at [847, 409] on button "PROCEED" at bounding box center [881, 404] width 139 height 38
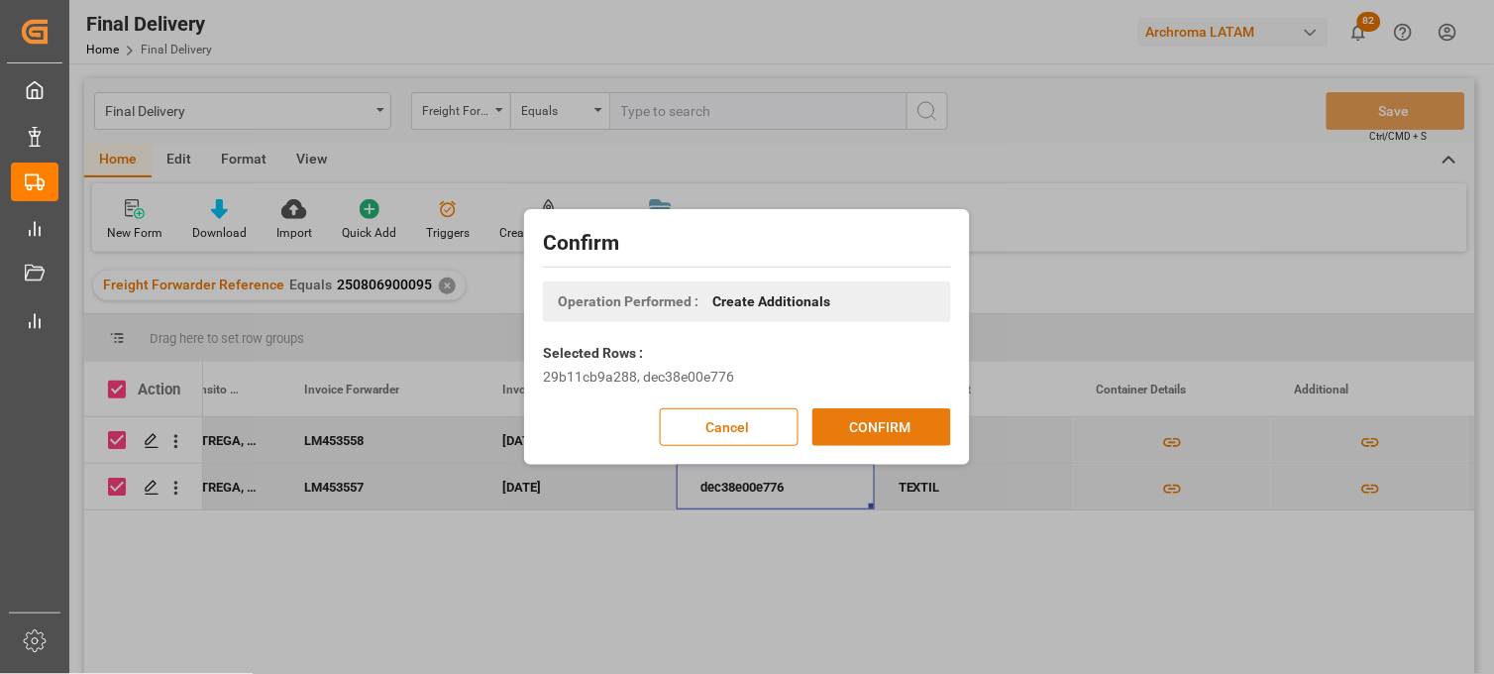
click at [904, 434] on button "CONFIRM" at bounding box center [881, 427] width 139 height 38
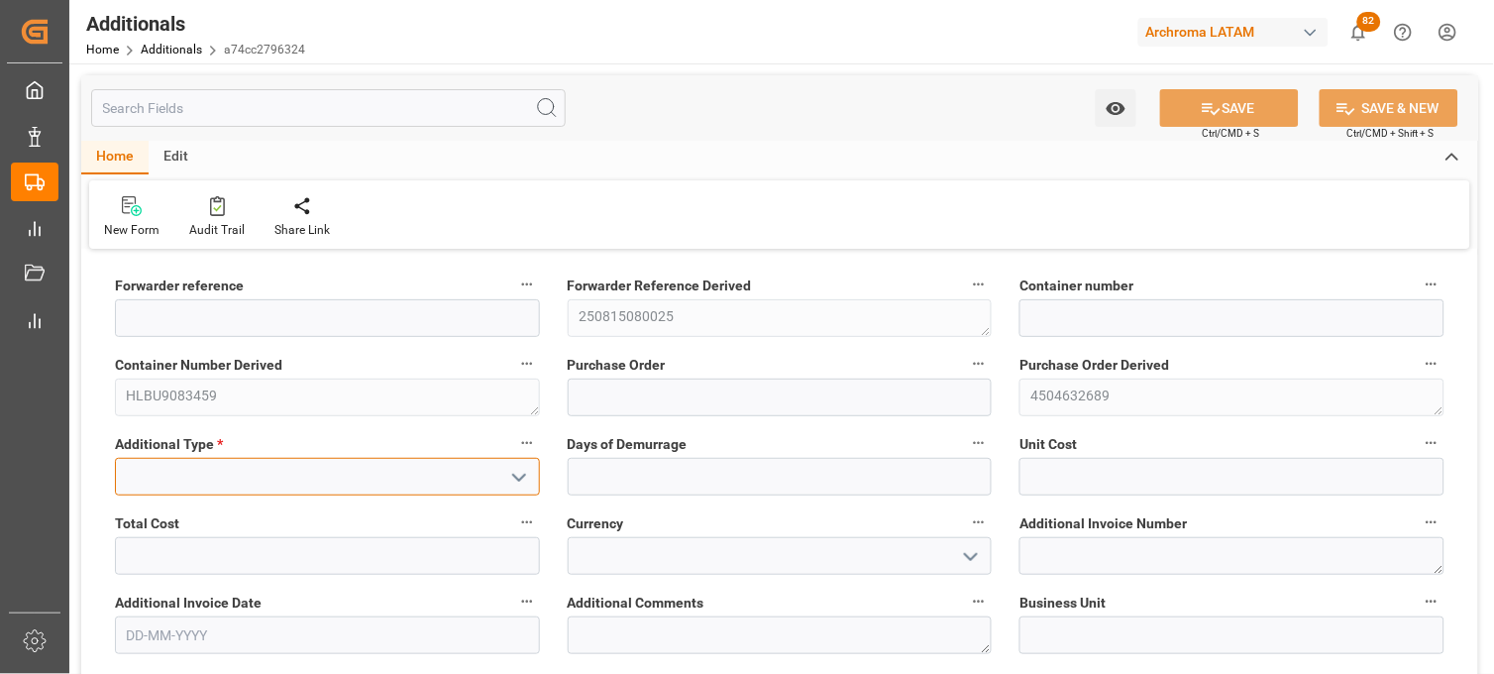
click at [473, 476] on input at bounding box center [327, 477] width 425 height 38
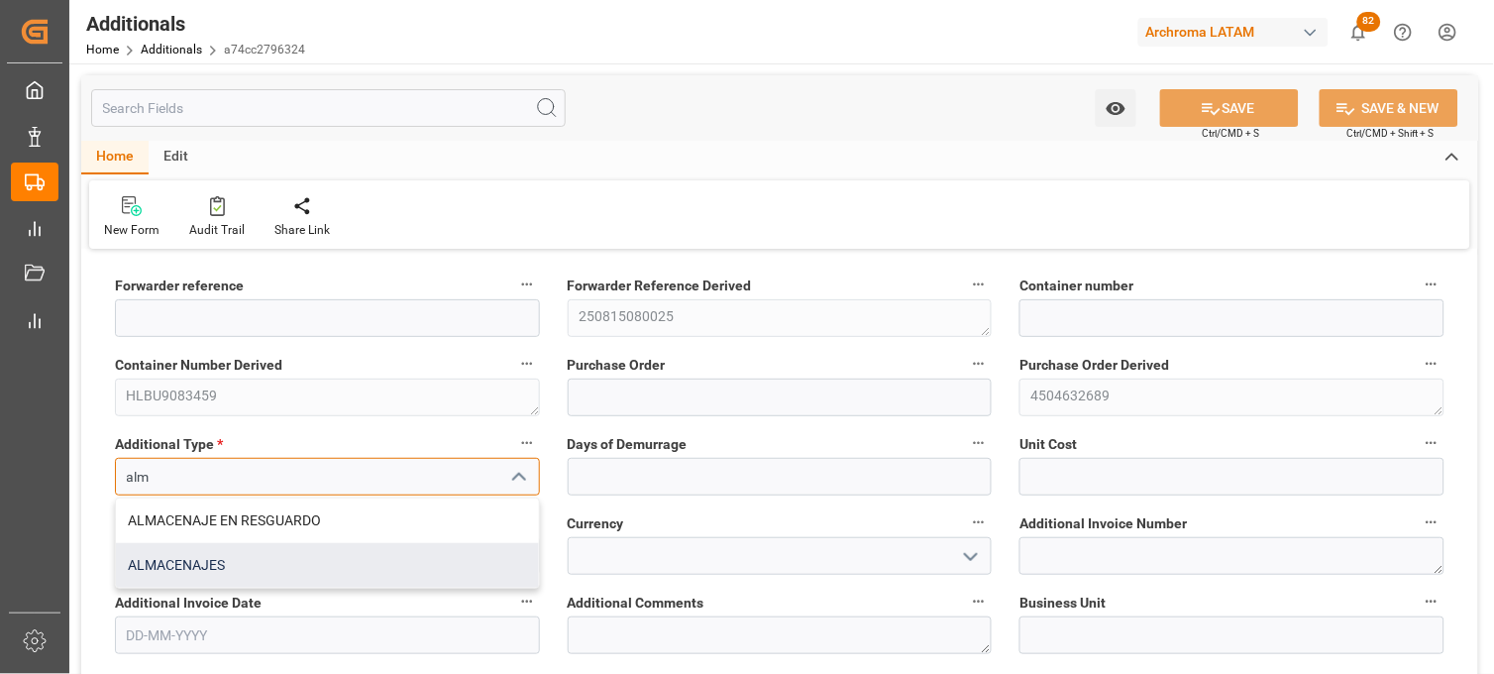
click at [236, 560] on div "ALMACENAJES" at bounding box center [327, 565] width 423 height 45
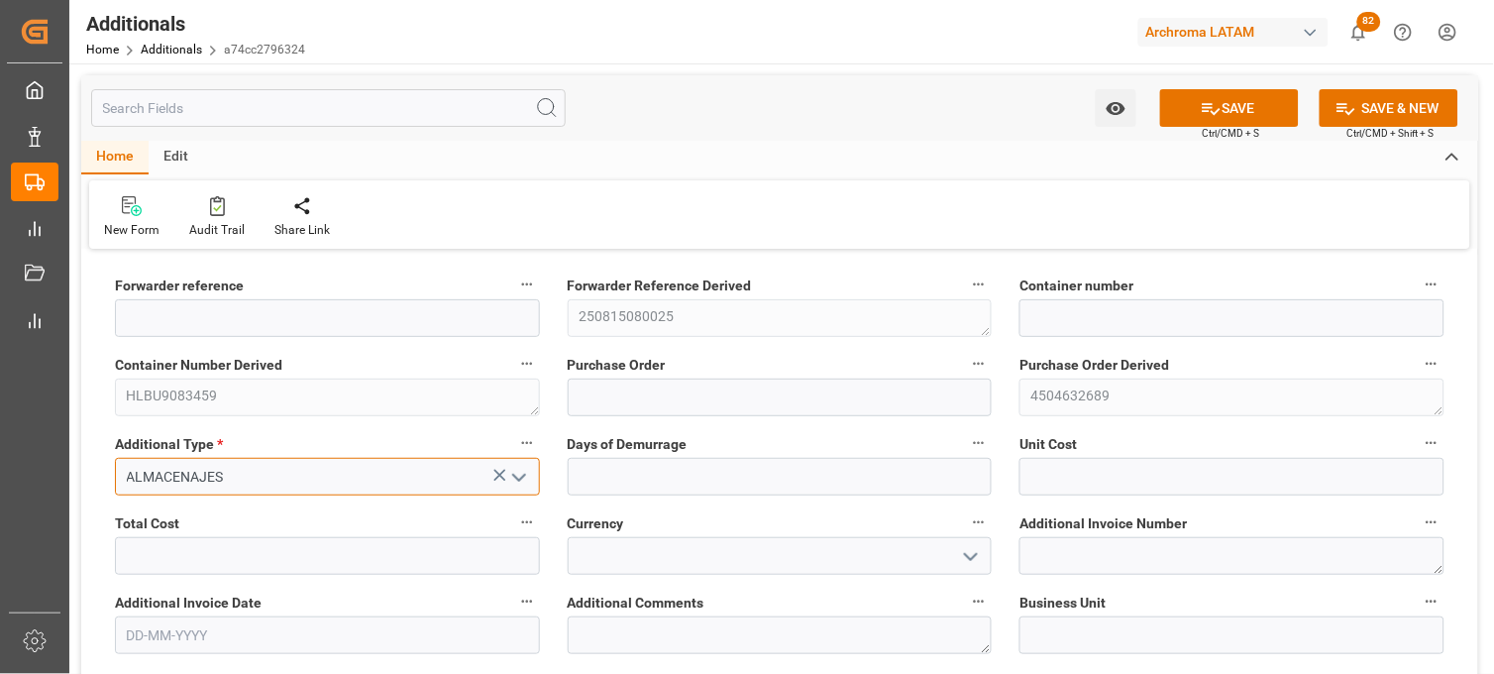
type input "ALMACENAJES"
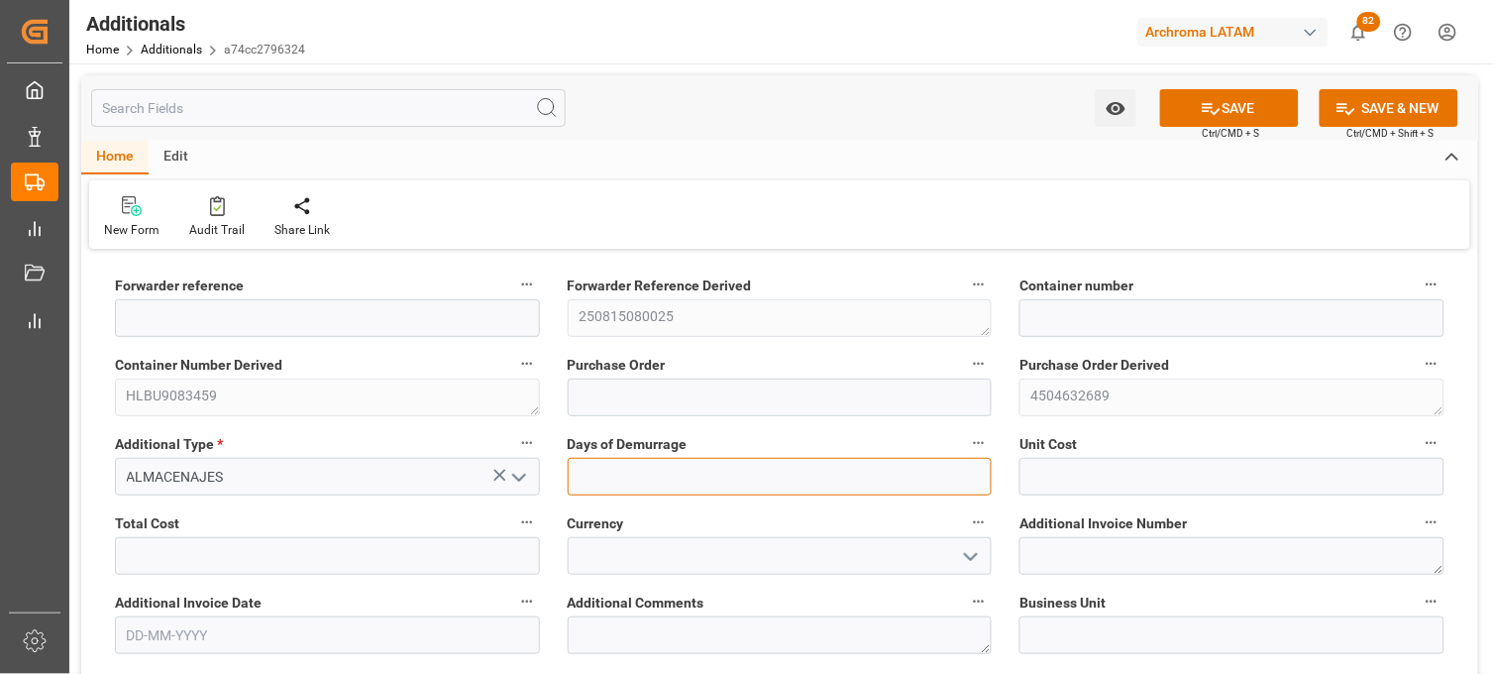
click at [585, 464] on input "text" at bounding box center [780, 477] width 425 height 38
type input "6"
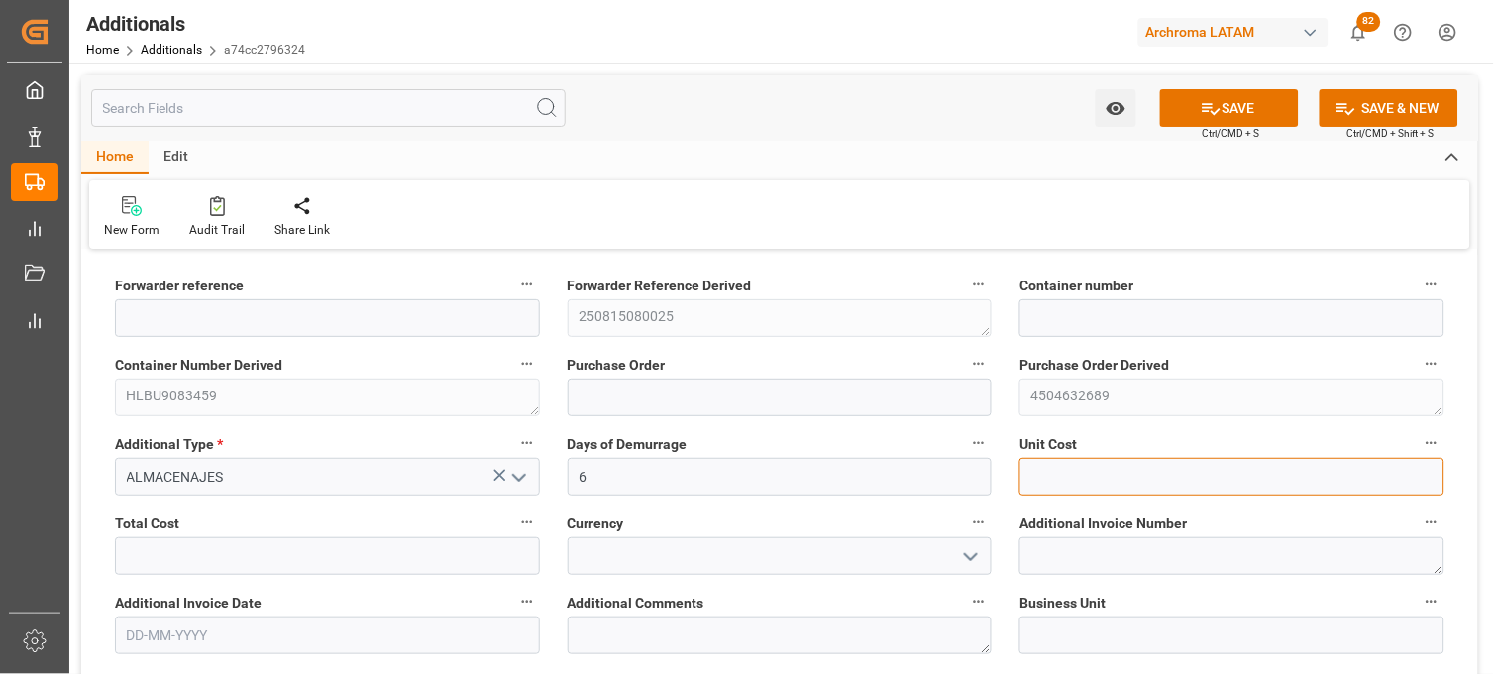
click at [1064, 488] on input "text" at bounding box center [1231, 477] width 425 height 38
click at [1150, 487] on input "text" at bounding box center [1231, 477] width 425 height 38
type input "1497.96"
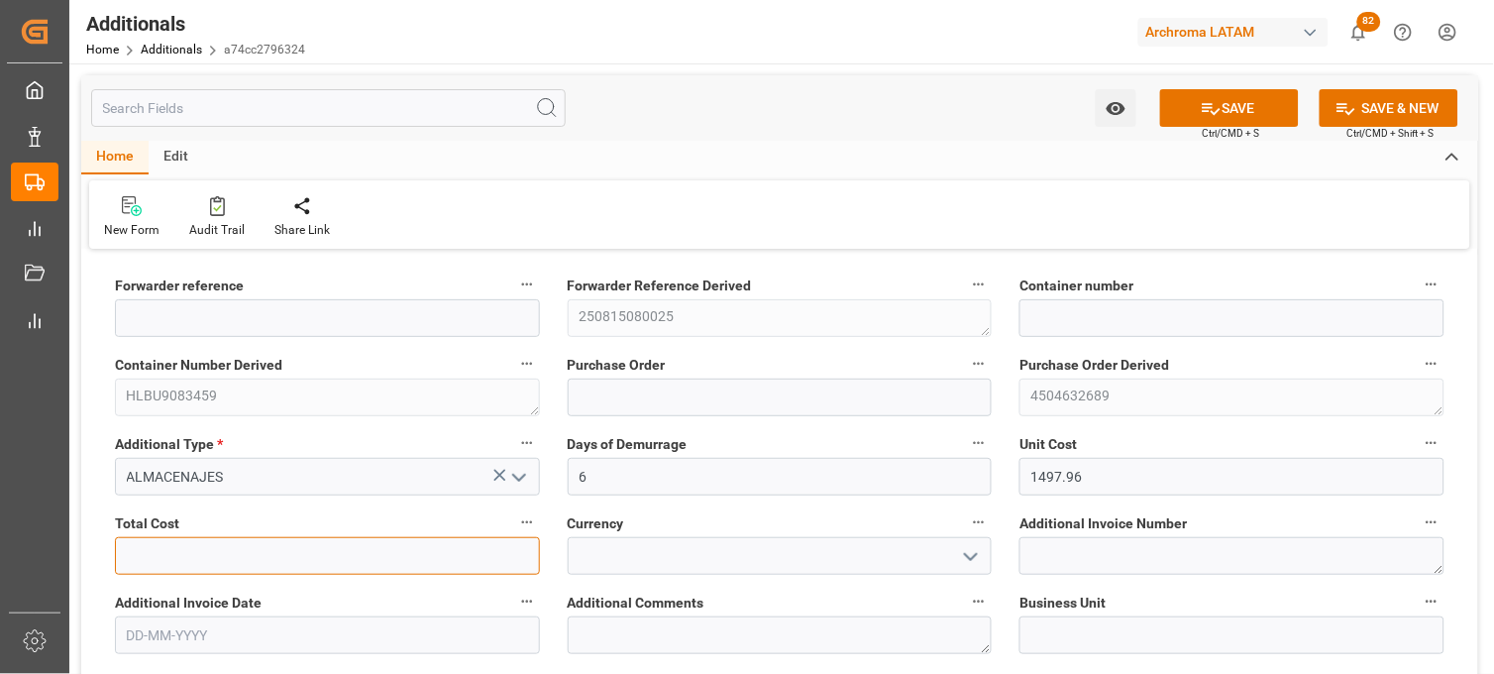
click at [248, 548] on input "text" at bounding box center [327, 556] width 425 height 38
type input "8987.76"
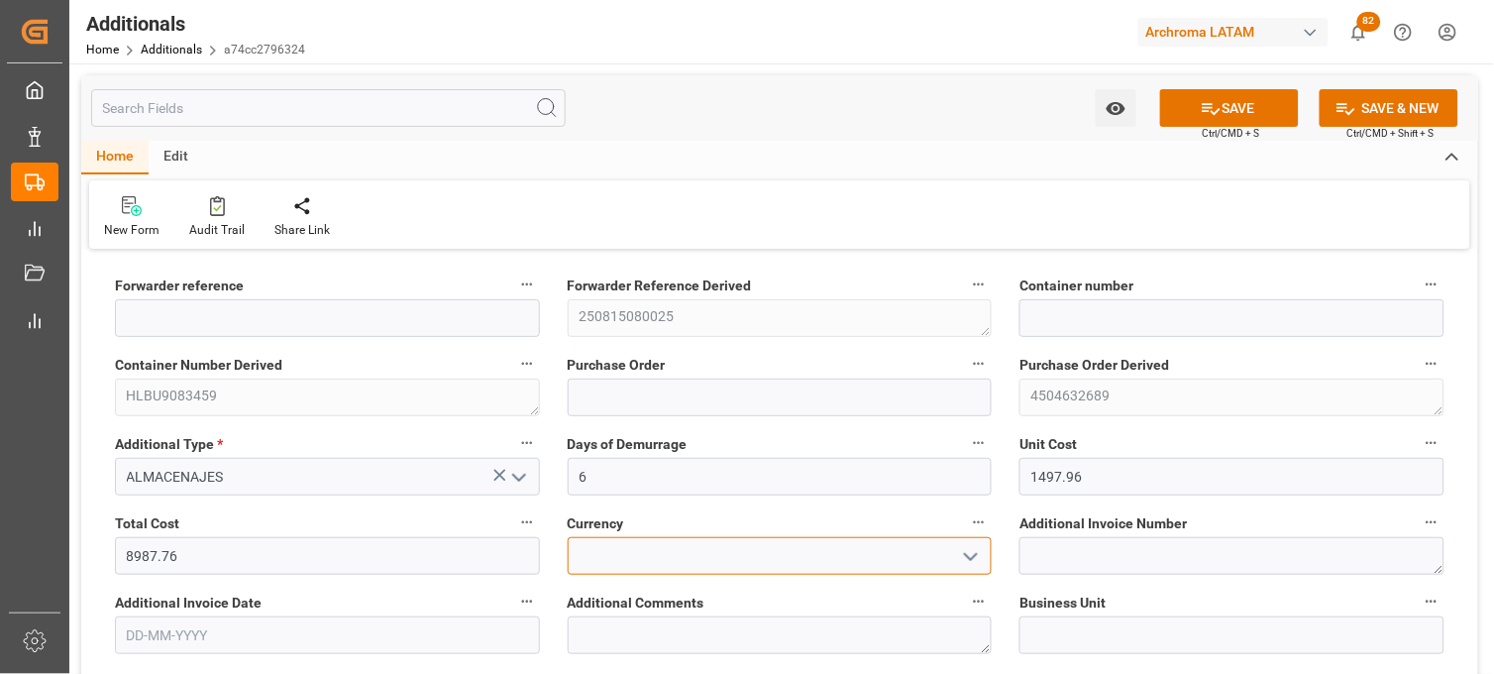
click at [620, 563] on input at bounding box center [780, 556] width 425 height 38
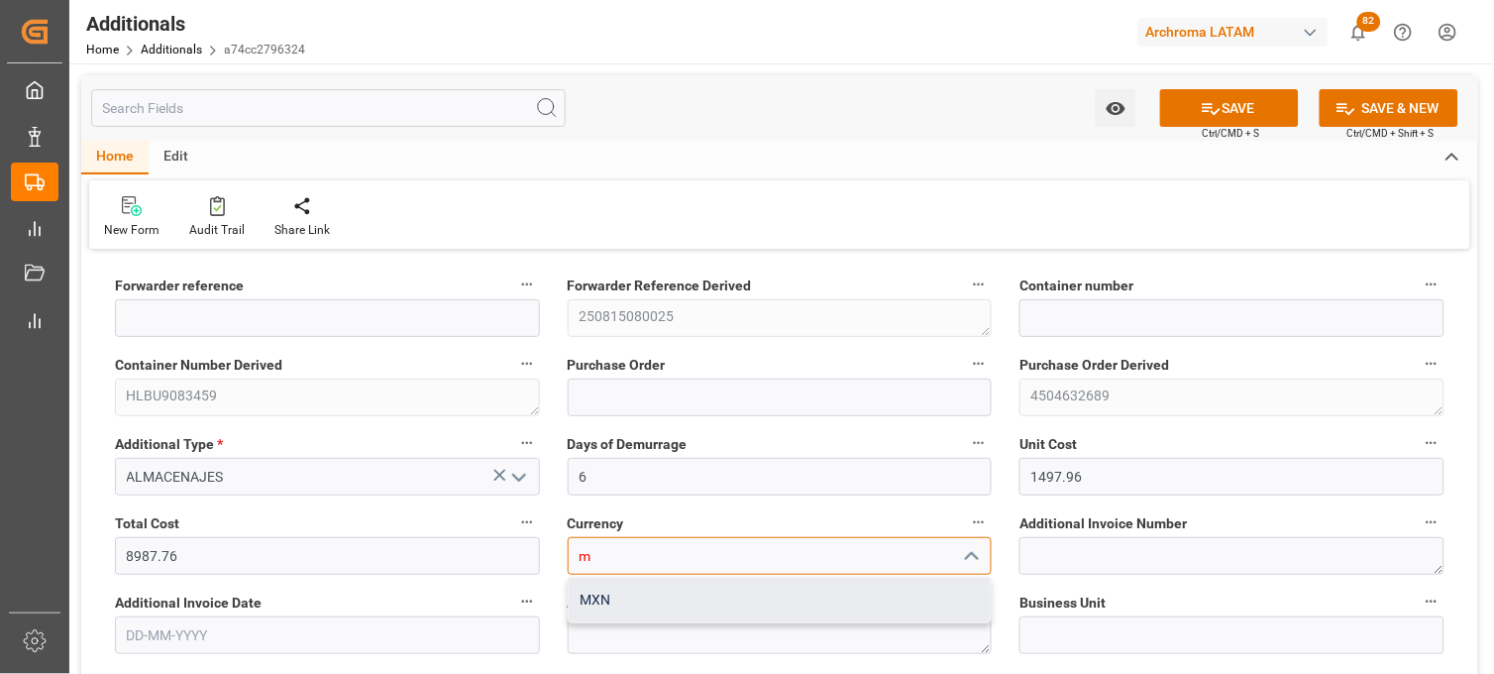
click at [602, 600] on div "MXN" at bounding box center [780, 600] width 423 height 45
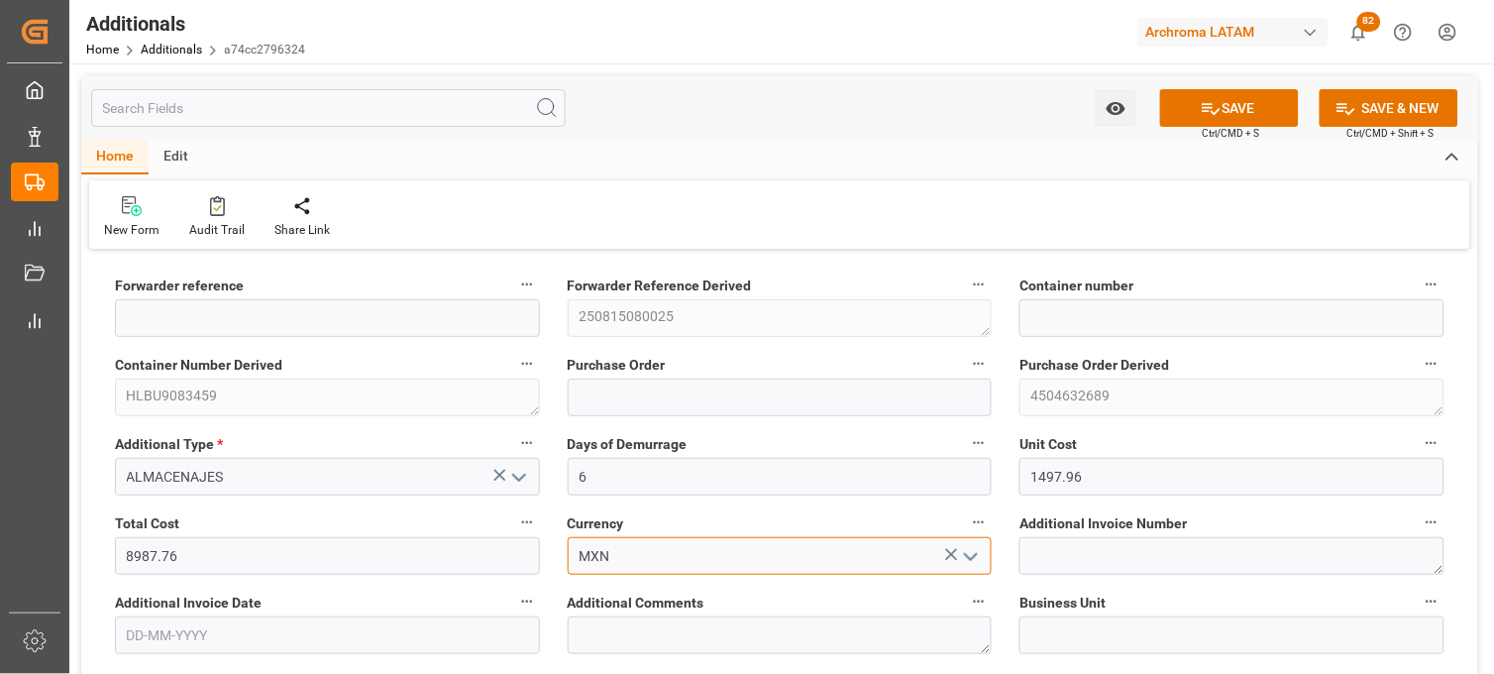
type input "MXN"
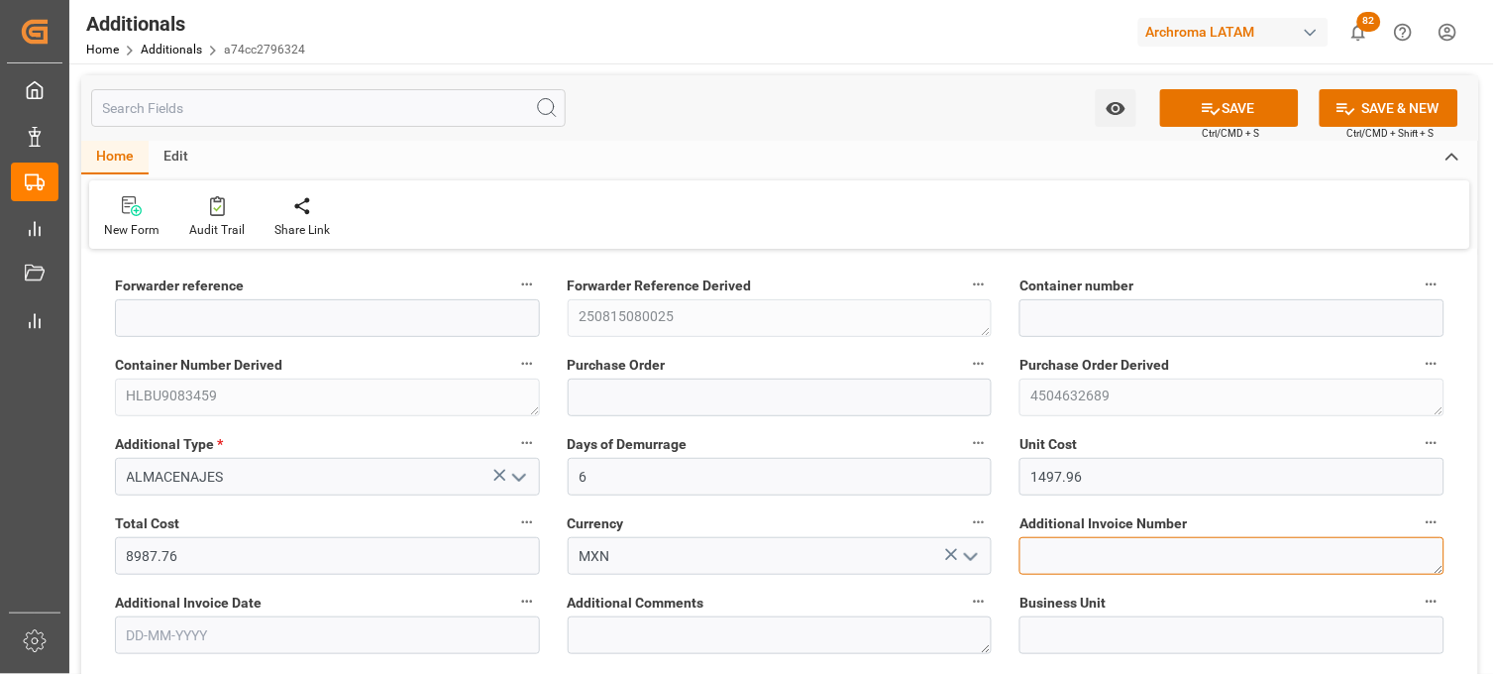
click at [1058, 545] on textarea at bounding box center [1231, 556] width 425 height 38
paste textarea "LM453434"
type textarea "LM453434"
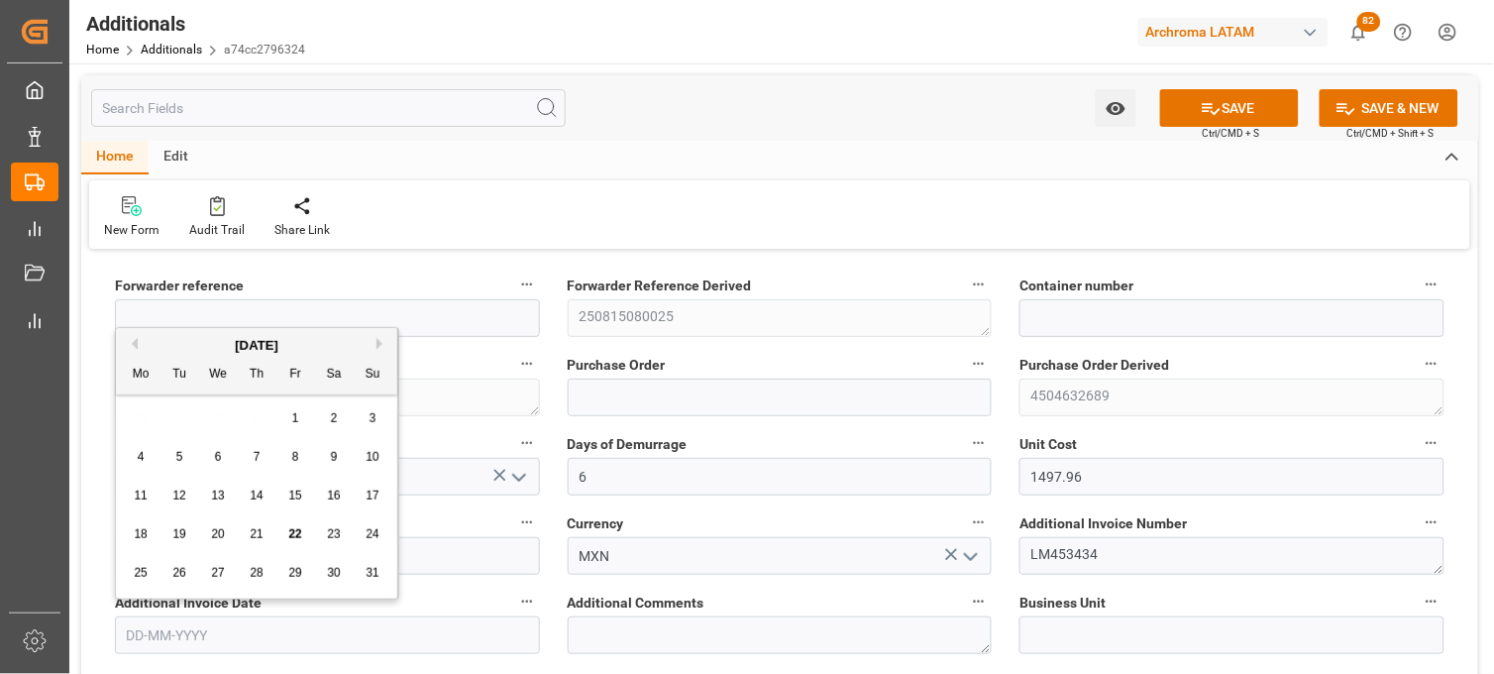
click at [253, 635] on input "text" at bounding box center [327, 635] width 425 height 38
click at [141, 418] on div "28 29 30 31 1 2 3" at bounding box center [257, 418] width 270 height 39
drag, startPoint x: 252, startPoint y: 530, endPoint x: 264, endPoint y: 552, distance: 24.8
click at [253, 530] on span "21" at bounding box center [256, 534] width 13 height 14
type input "[DATE]"
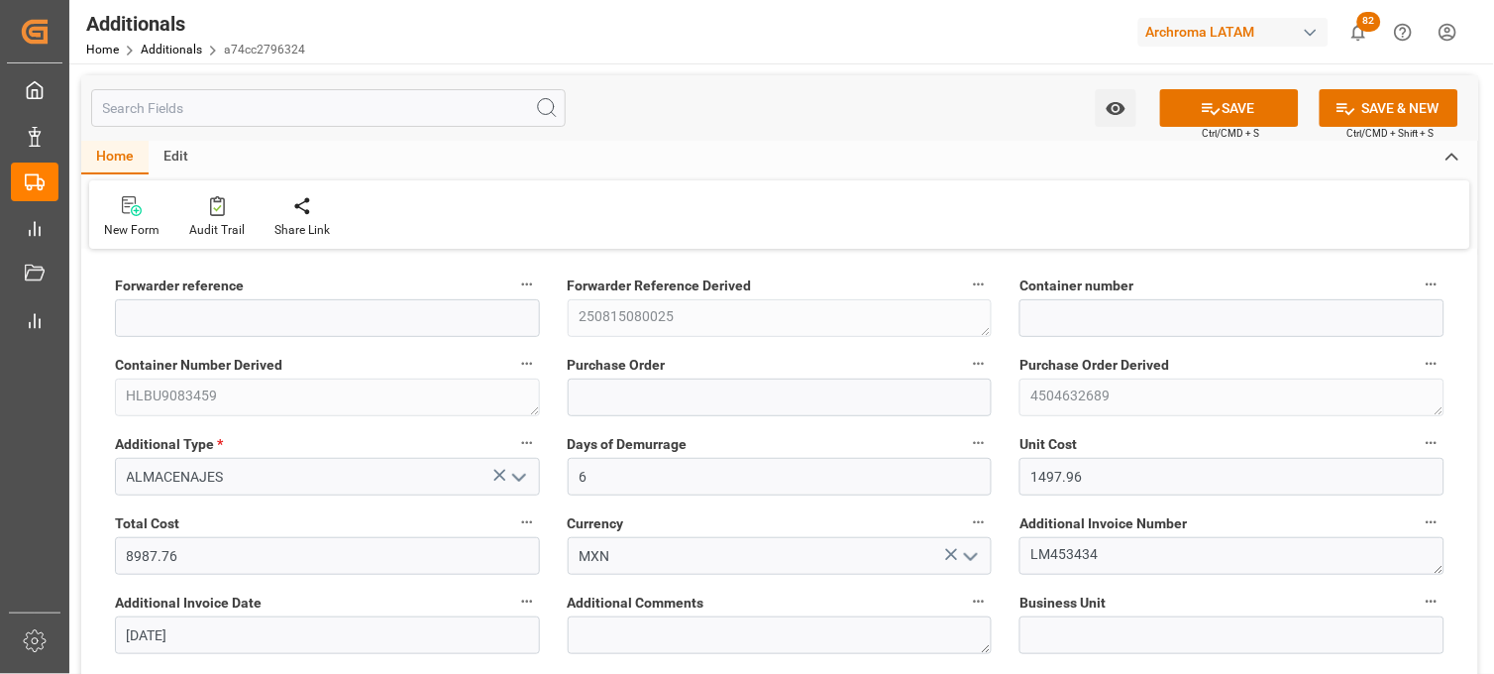
scroll to position [550, 0]
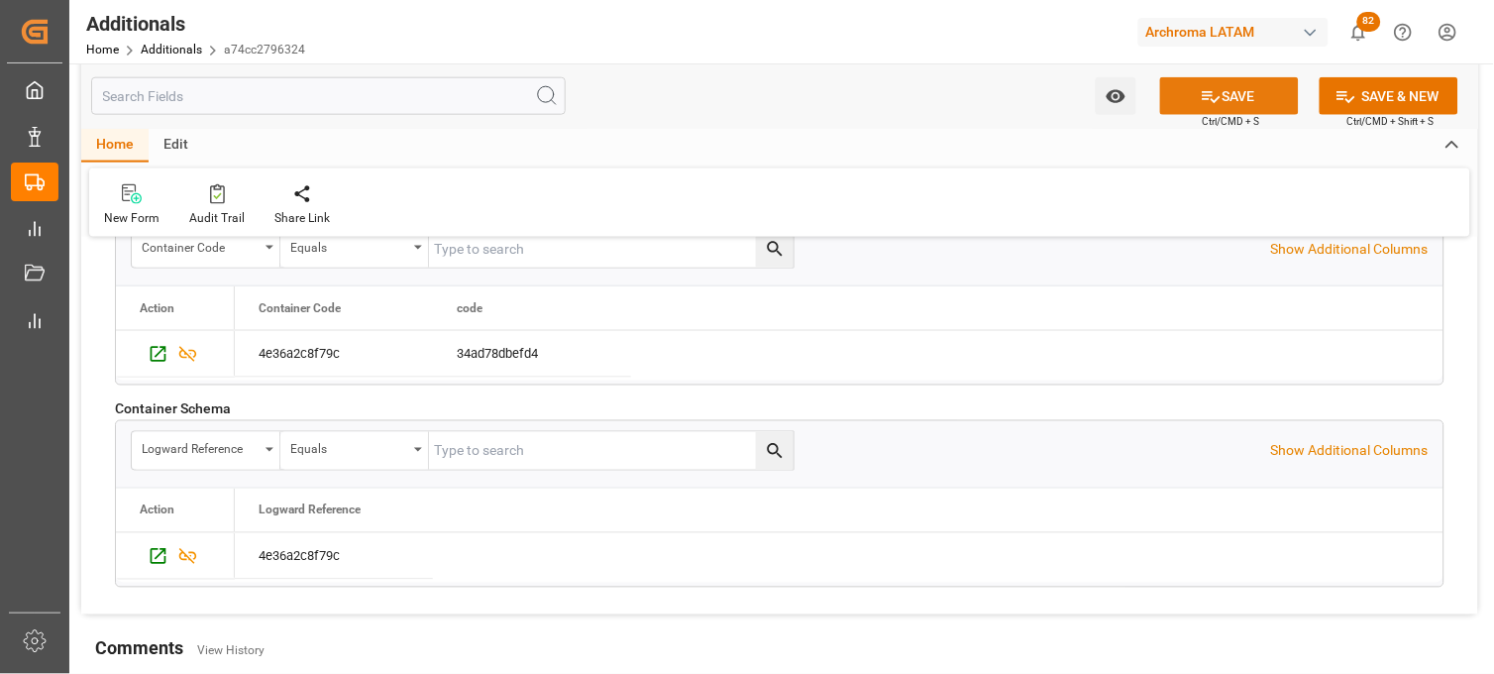
click at [1187, 109] on button "SAVE" at bounding box center [1229, 96] width 139 height 38
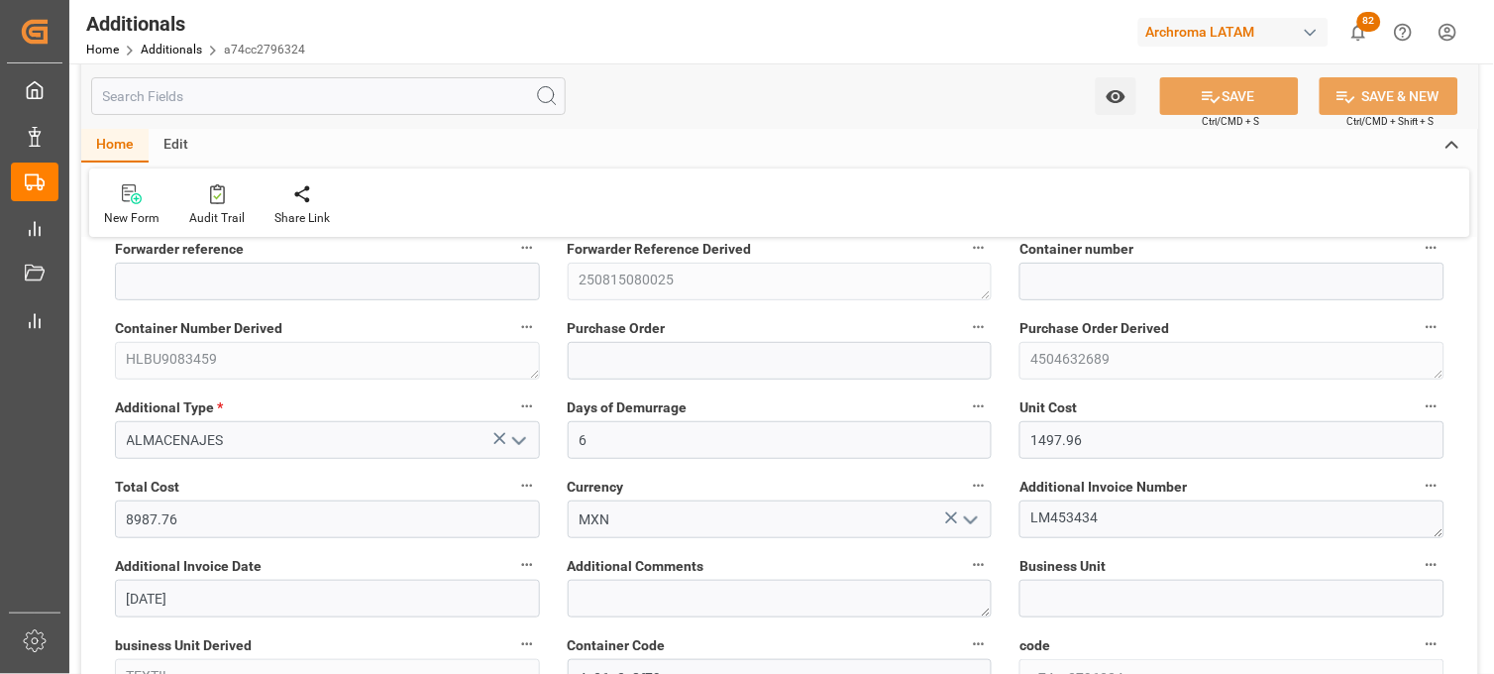
scroll to position [0, 0]
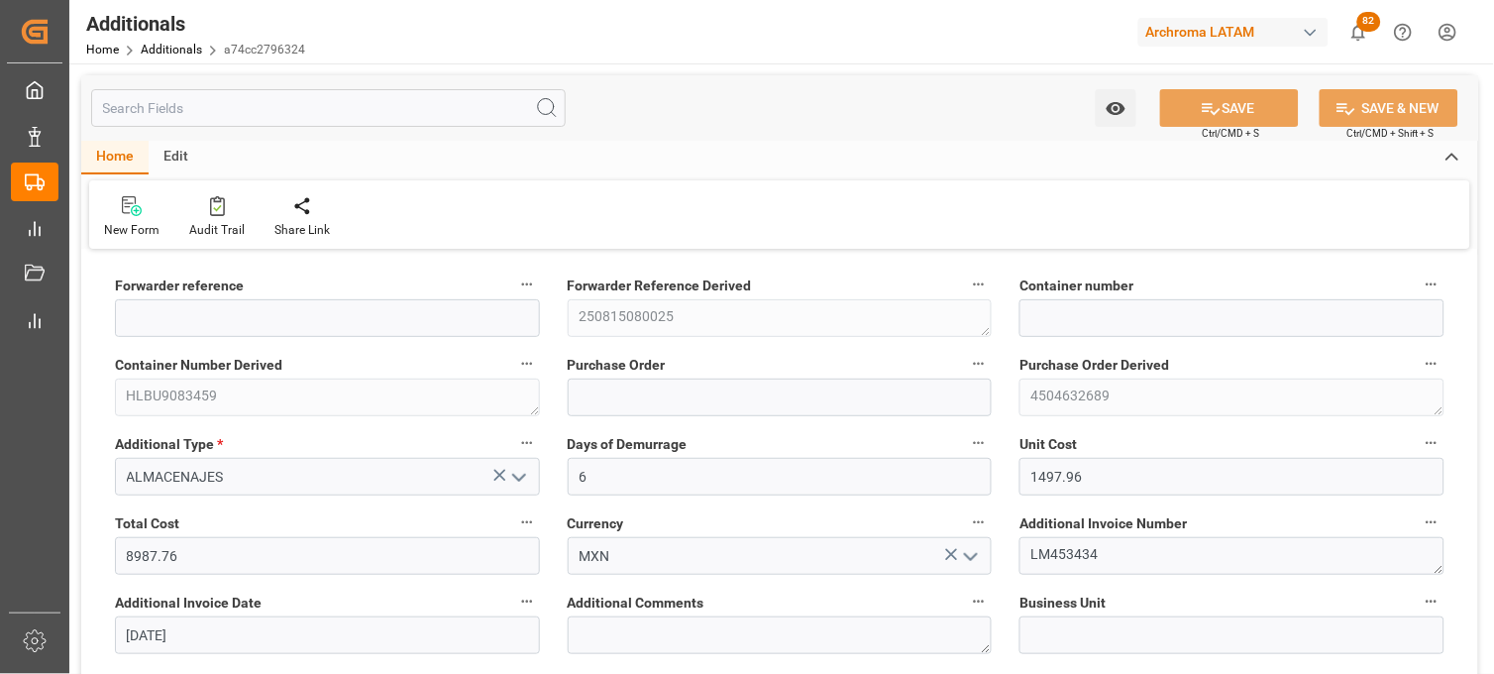
type input "250815080025"
type input "HLBU9083459"
type input "4504632689"
type input "TEXTIL"
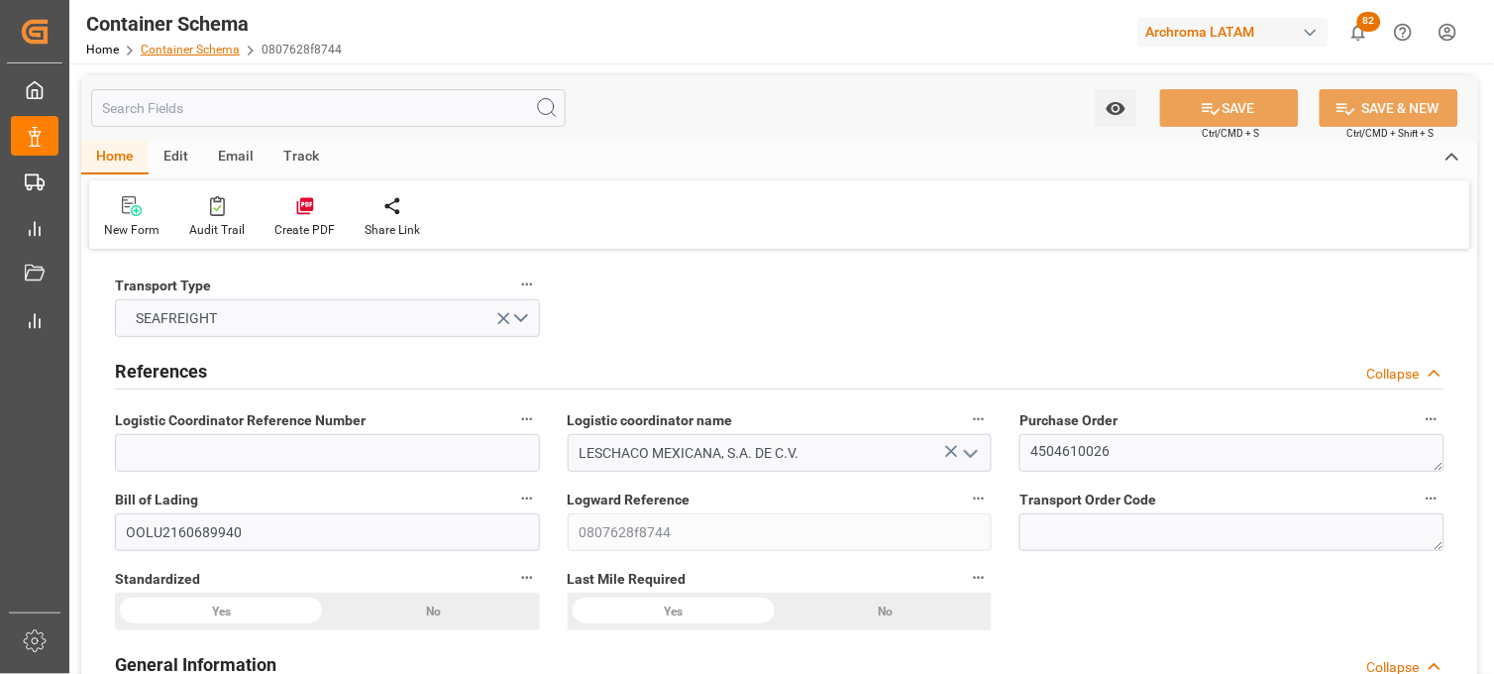
type input "10"
type input "7"
type input "1"
type input "18"
type input "17640"
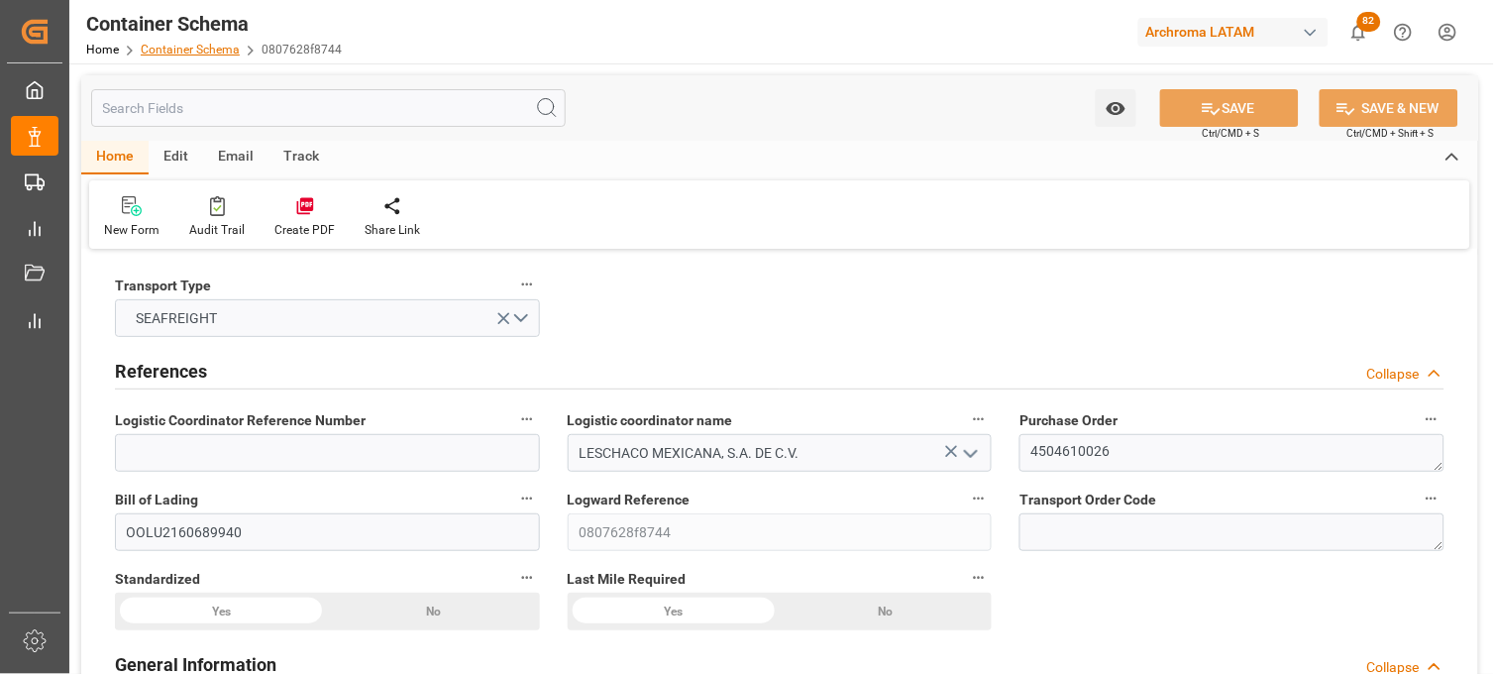
type input "18666"
type input "OOCL"
type input "Orient Overseas Container Line Ltd"
type input "GBSOU"
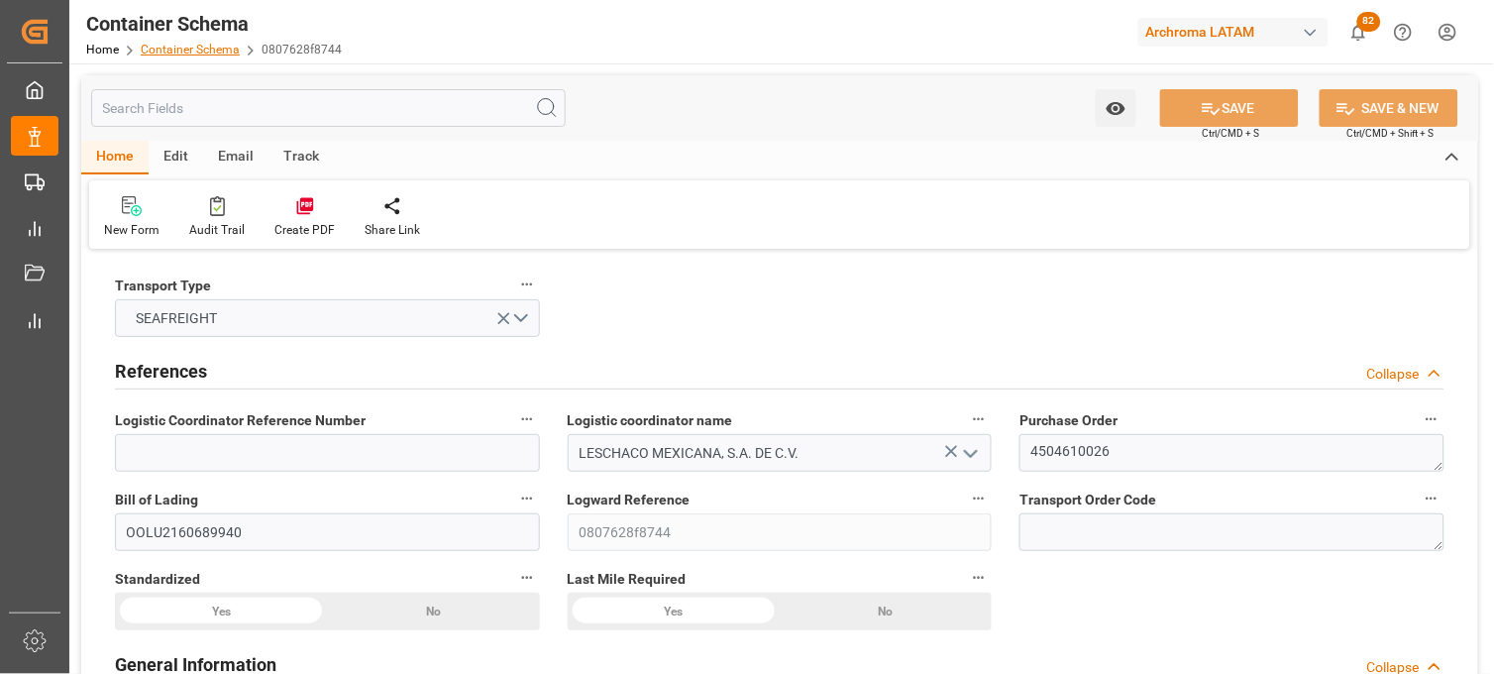
type input "MXVER"
type input "9401099"
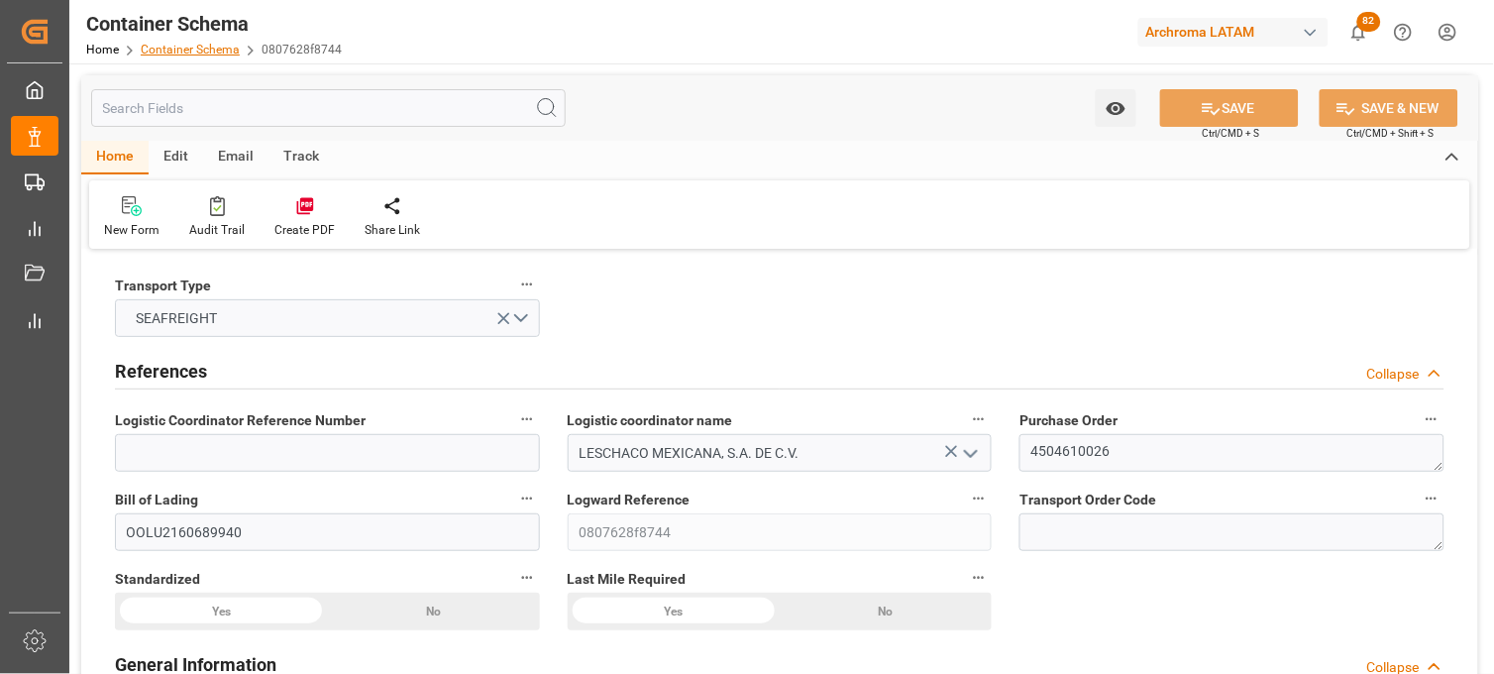
type input "9401099"
type input "[DATE] 20:15"
type input "[DATE]"
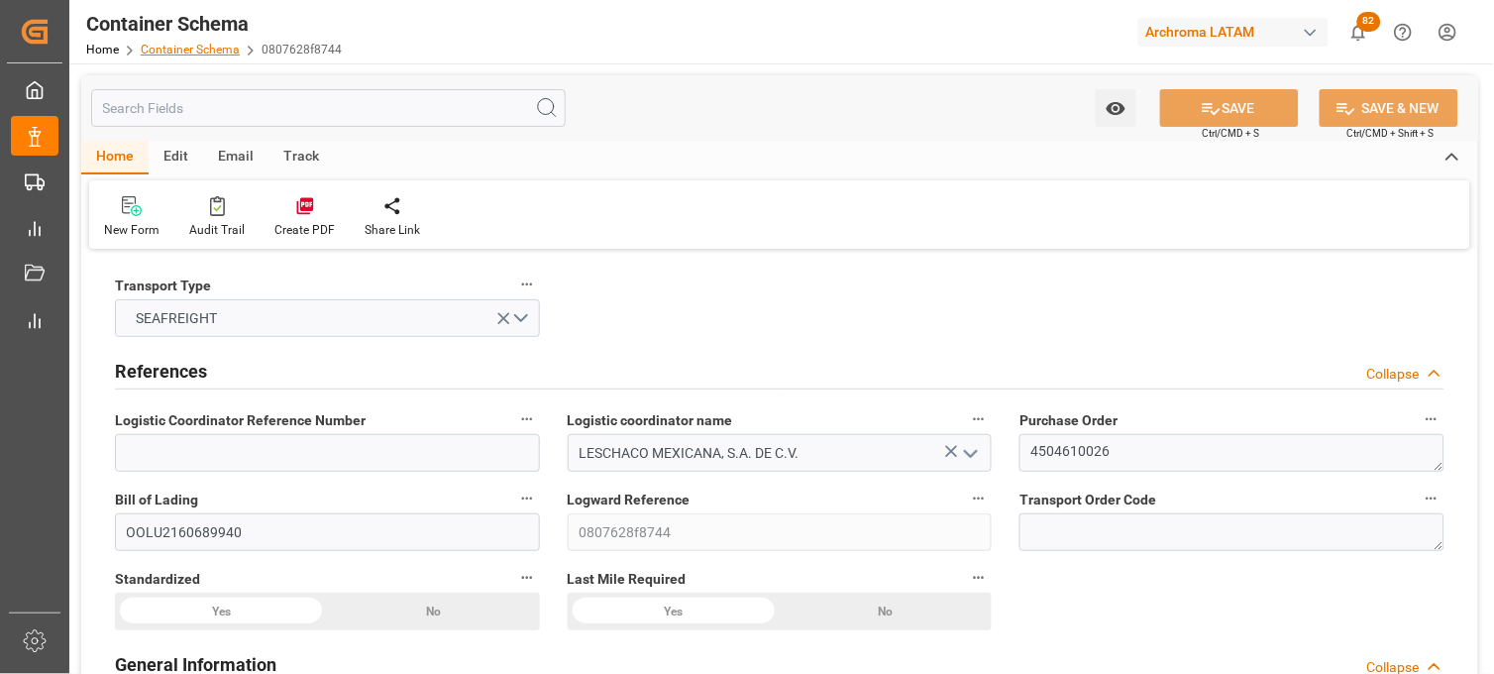
type input "[DATE] 20:00"
type input "[DATE] 00:00"
type input "[DATE] 20:30"
type input "[DATE] 00:00"
click at [172, 52] on link "Container Schema" at bounding box center [190, 50] width 99 height 14
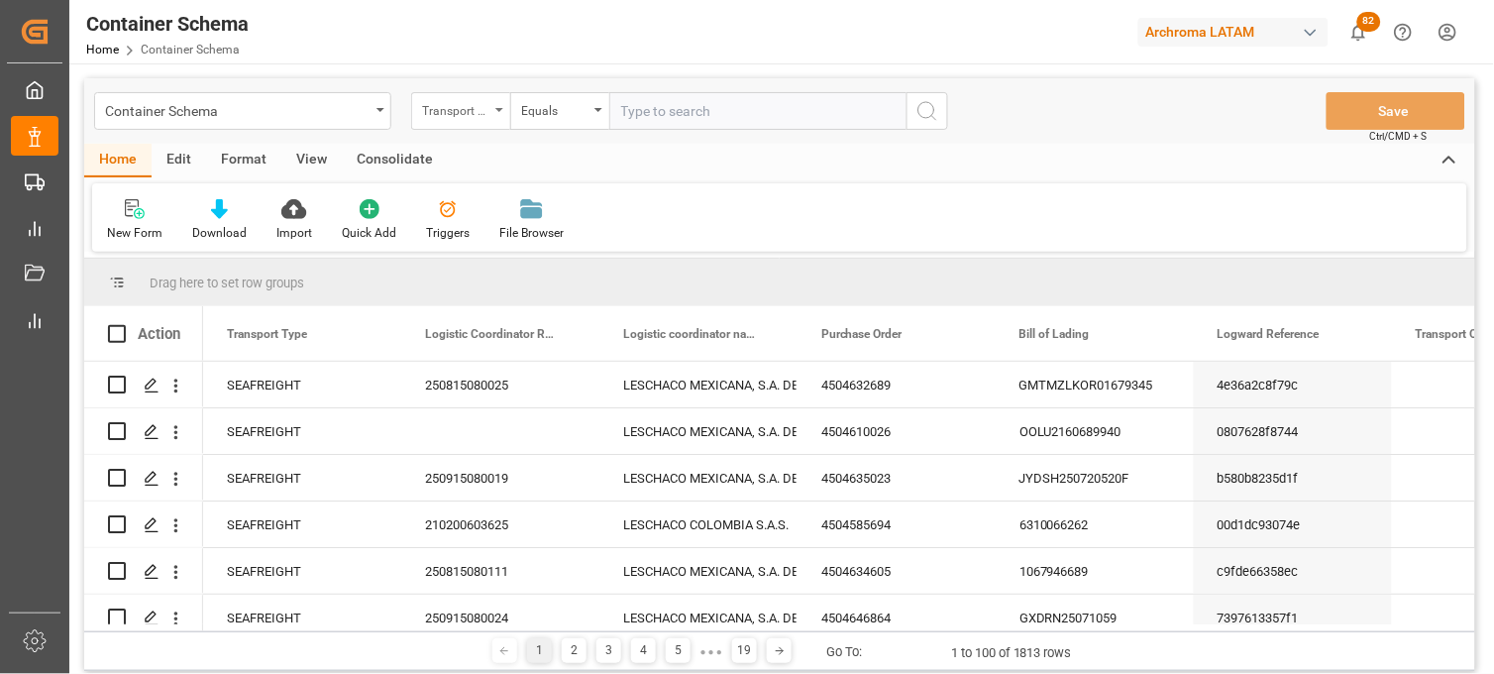
click at [481, 123] on div "Transport Type" at bounding box center [460, 111] width 99 height 38
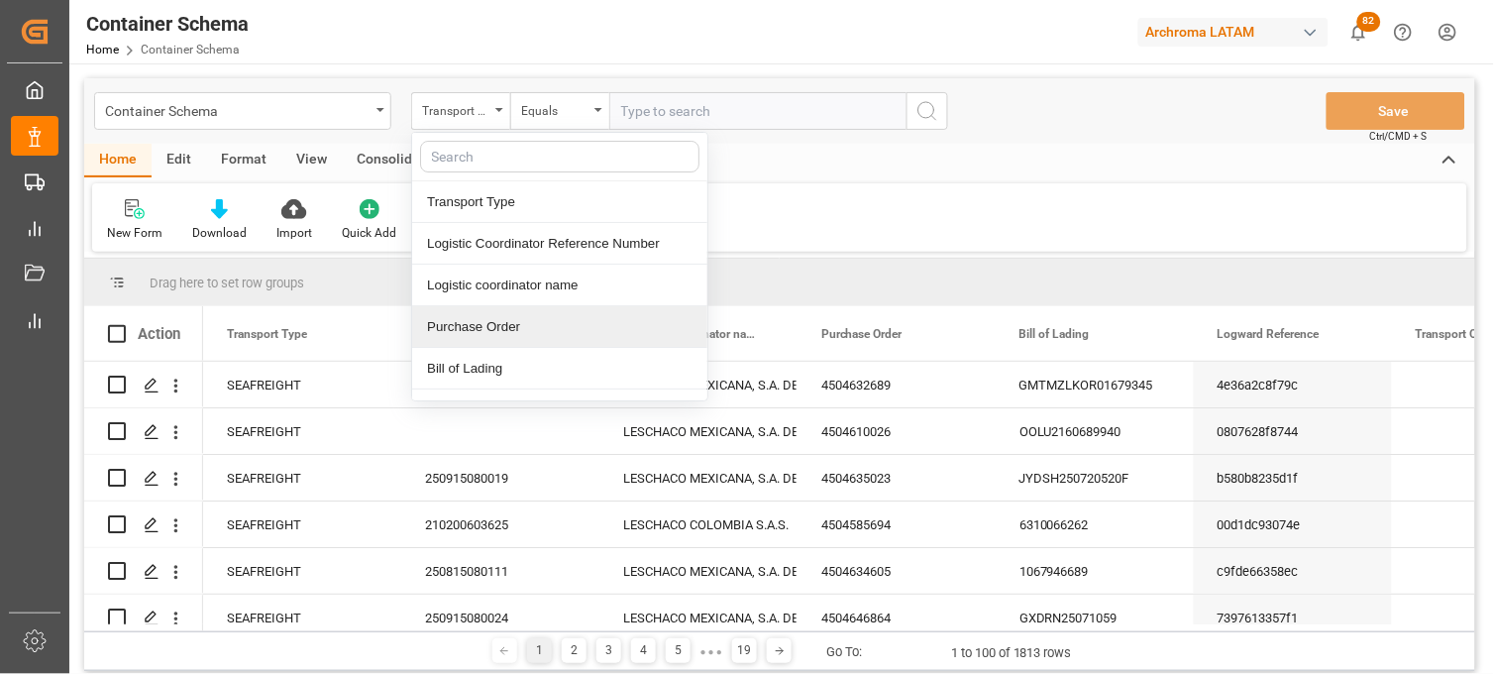
click at [495, 318] on div "Purchase Order" at bounding box center [559, 327] width 295 height 42
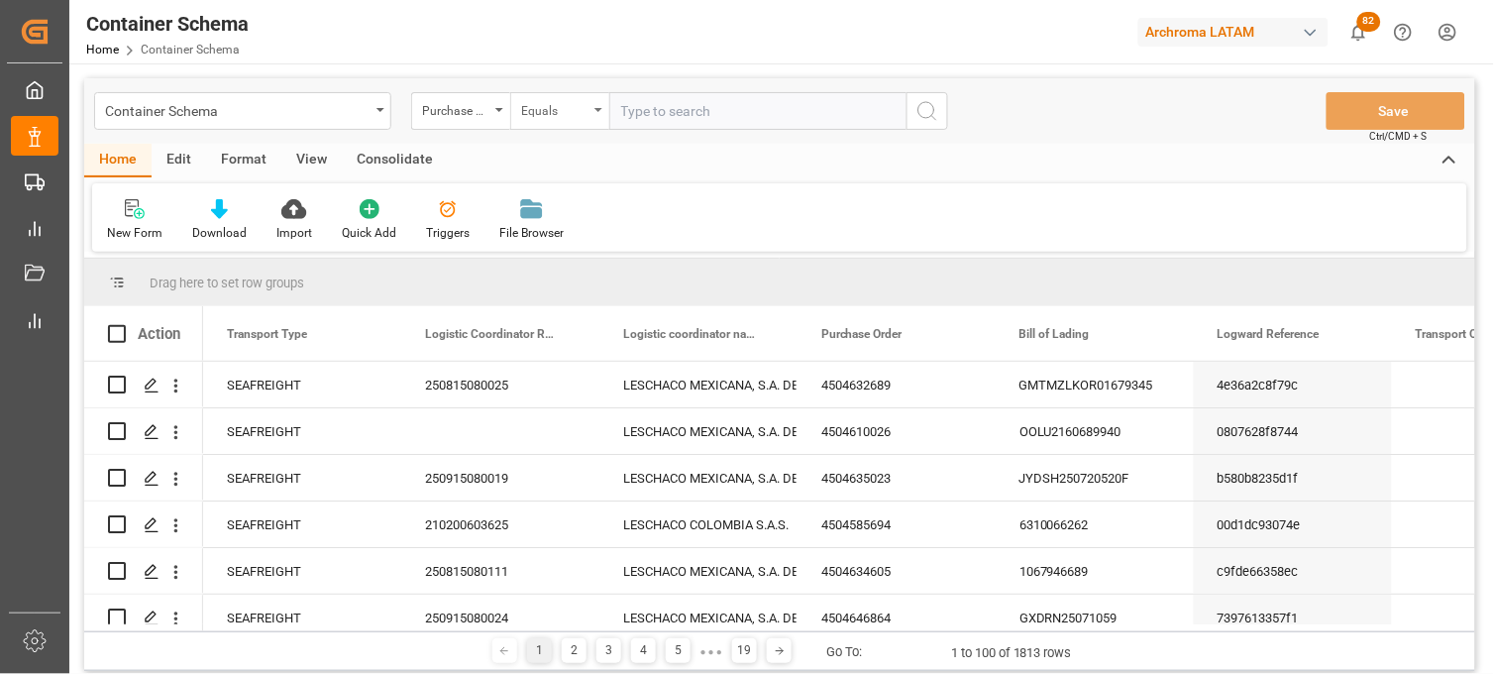
click at [595, 116] on div "Equals" at bounding box center [559, 111] width 99 height 38
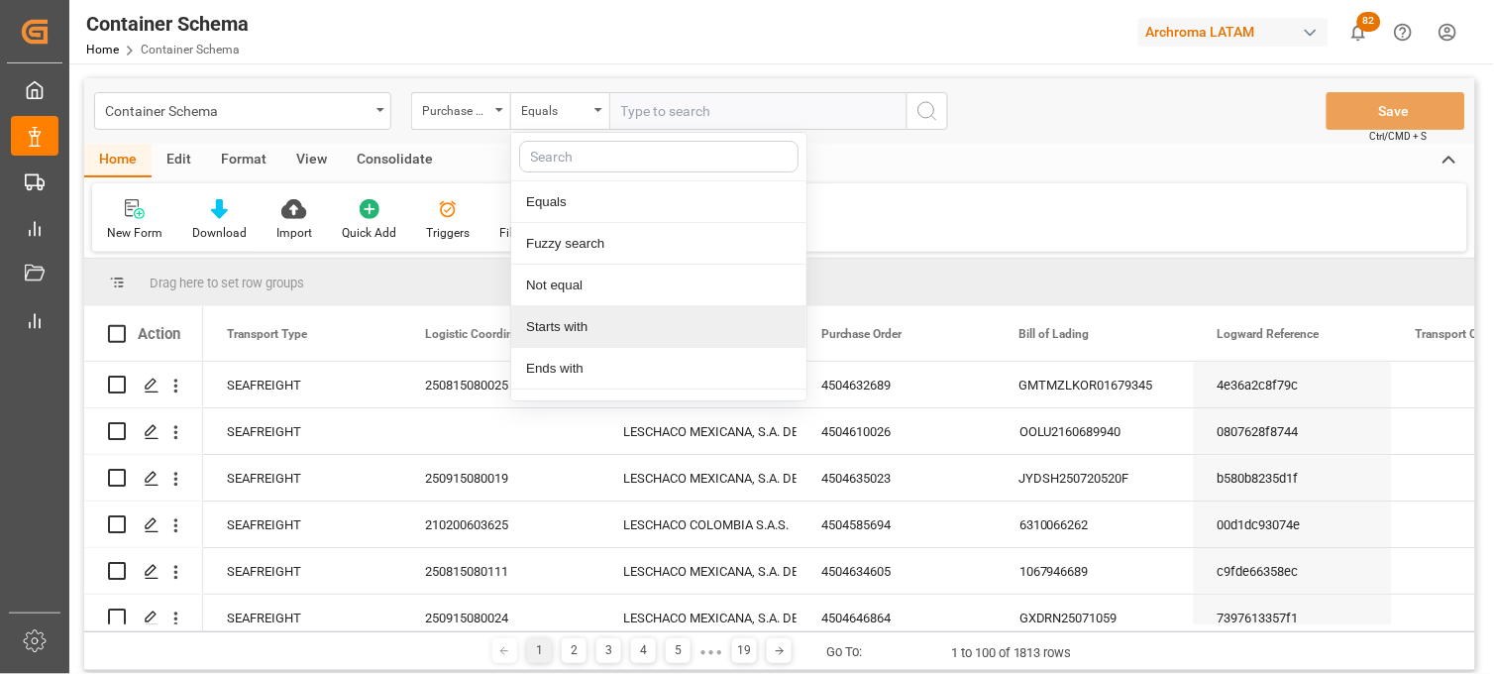
click at [583, 320] on div "Starts with" at bounding box center [658, 327] width 295 height 42
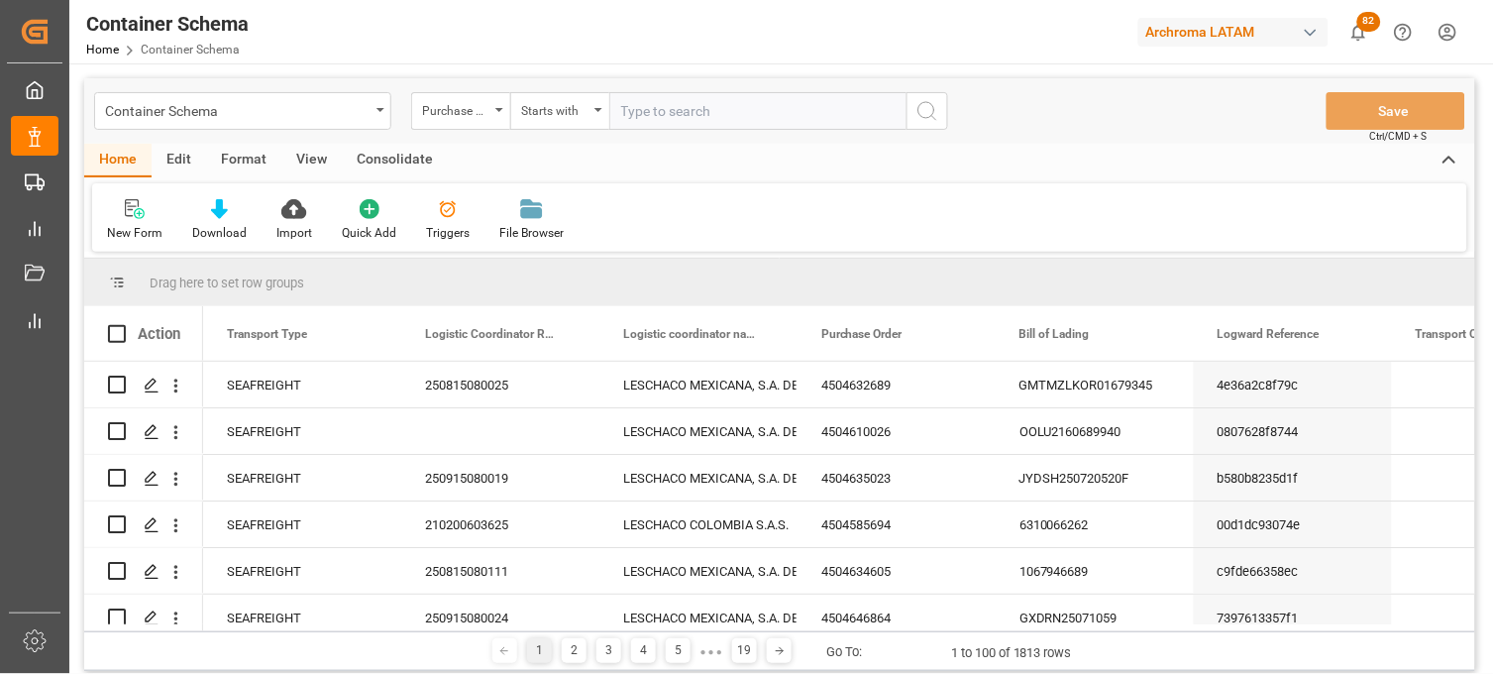
click at [660, 129] on input "text" at bounding box center [757, 111] width 297 height 38
paste input "4504632239"
type input "4504632239"
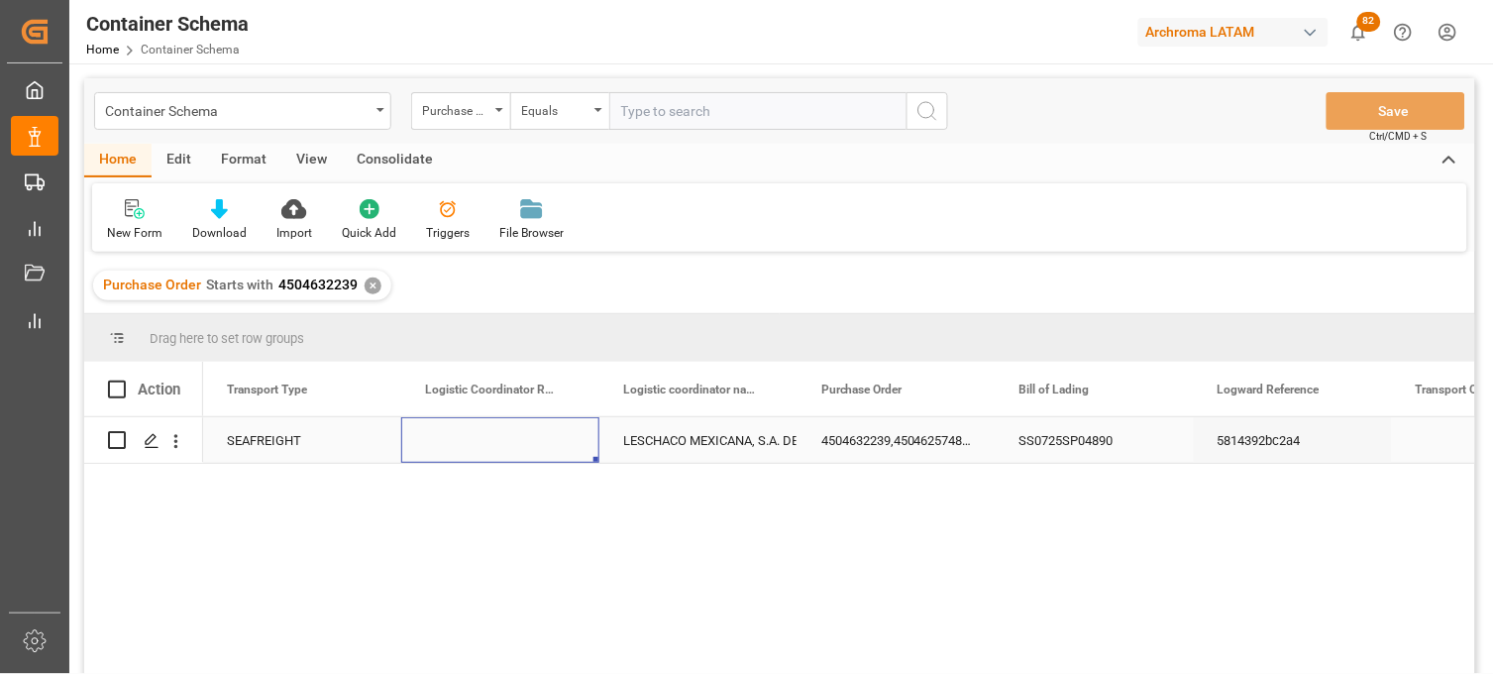
click at [516, 442] on div "Press SPACE to select this row." at bounding box center [500, 440] width 198 height 46
click at [516, 442] on input "Press SPACE to select this row." at bounding box center [500, 452] width 166 height 38
paste input "250915080054"
type input "250915080054"
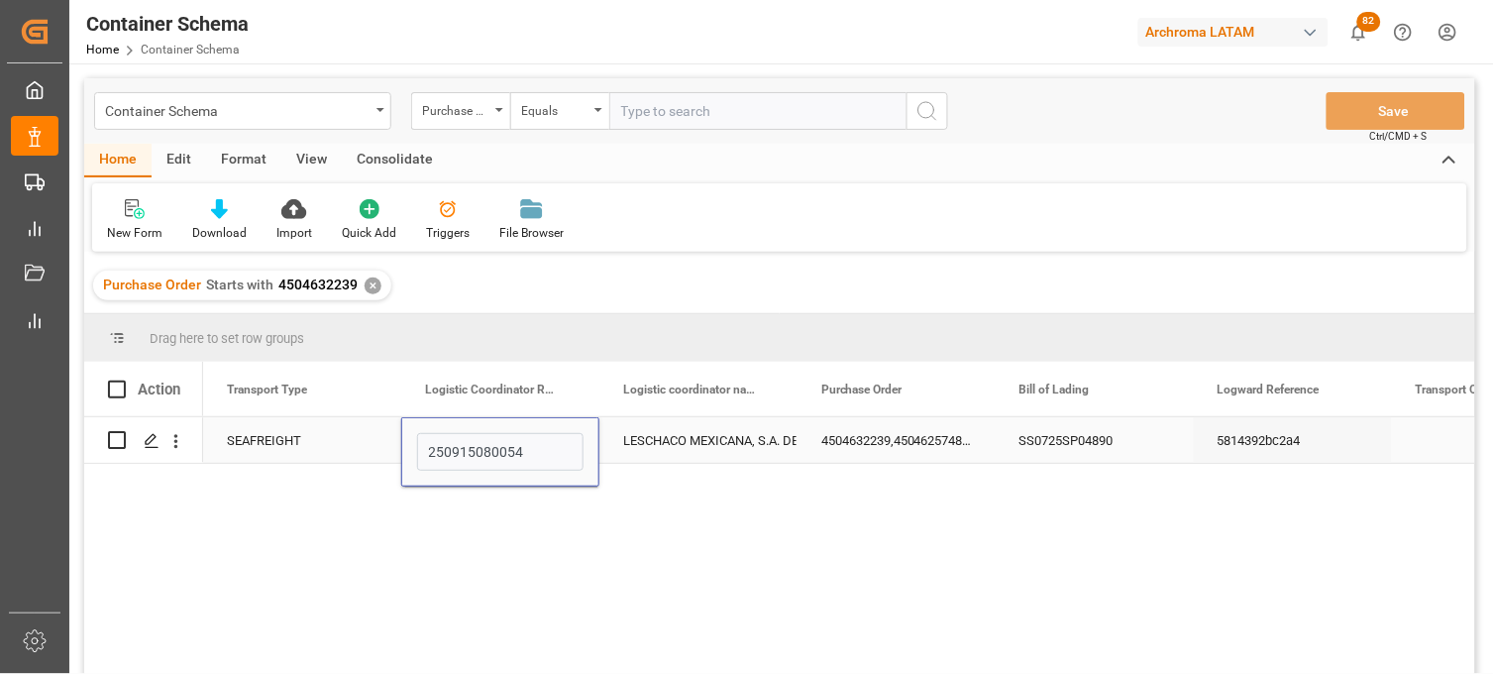
click at [657, 437] on div "LESCHACO MEXICANA, S.A. DE C.V." at bounding box center [698, 441] width 151 height 46
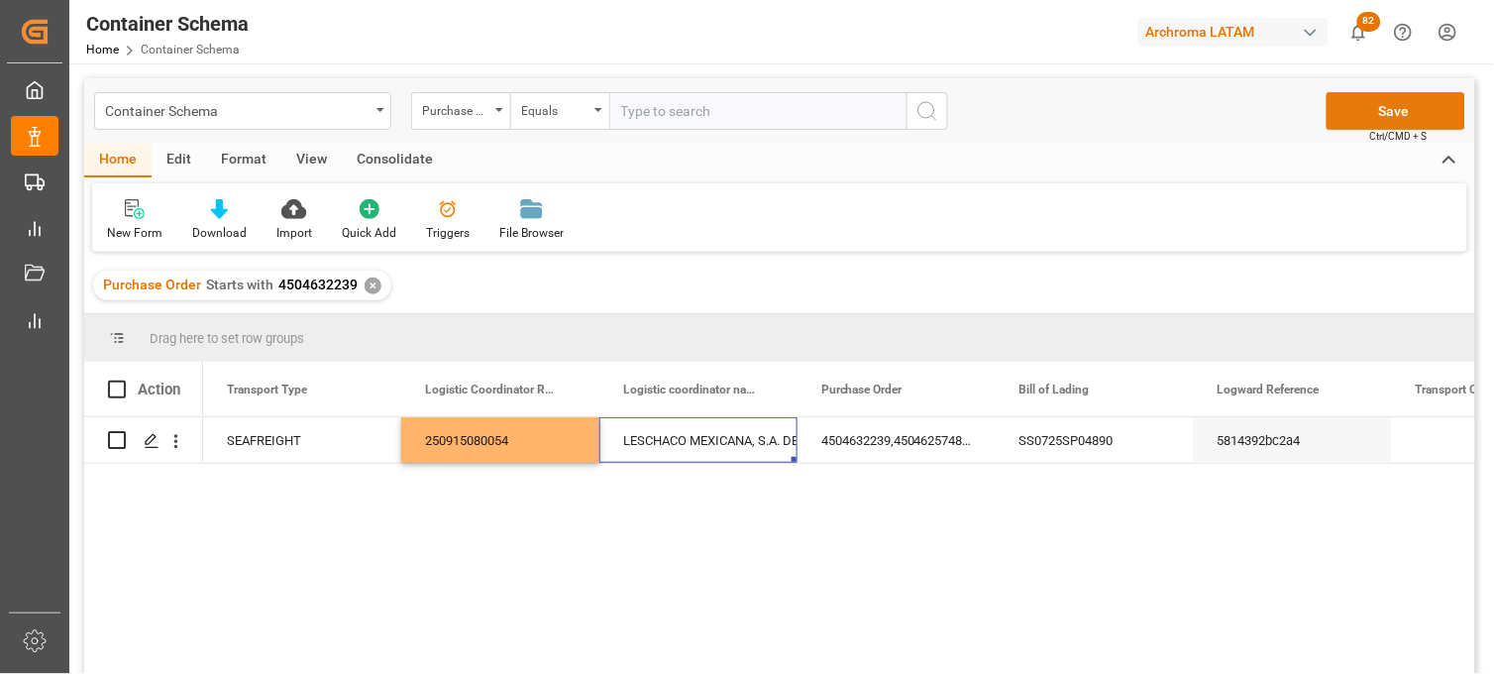
click at [1364, 110] on button "Save" at bounding box center [1396, 111] width 139 height 38
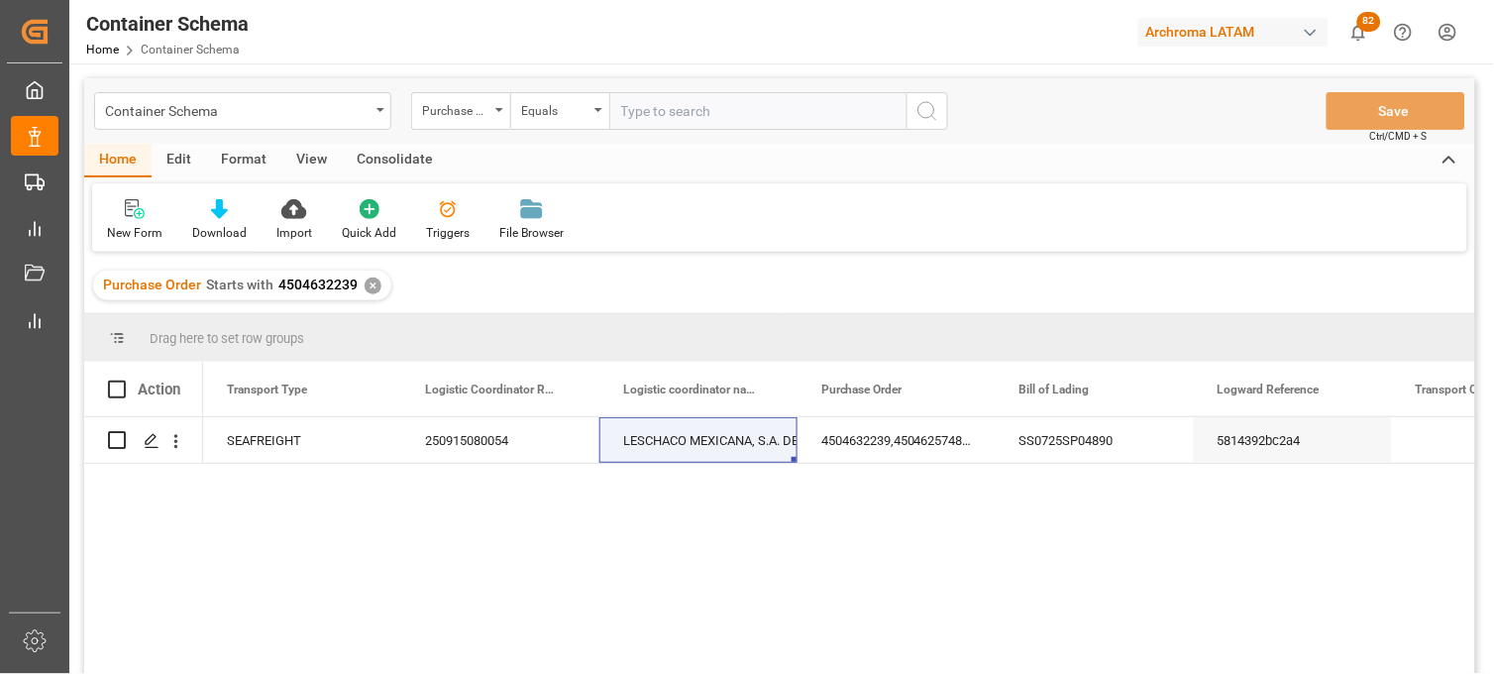
click at [501, 452] on div "250915080054" at bounding box center [500, 440] width 198 height 46
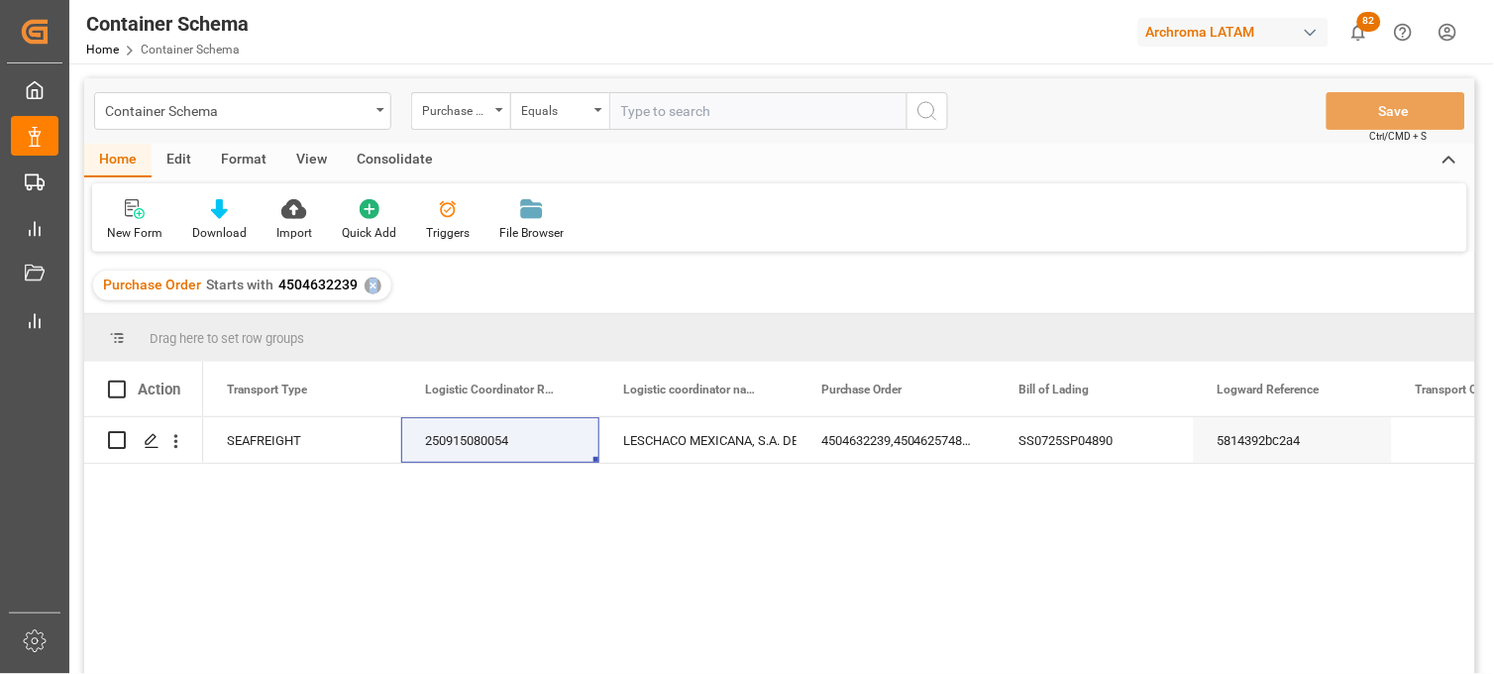
click at [370, 281] on div "✕" at bounding box center [373, 285] width 17 height 17
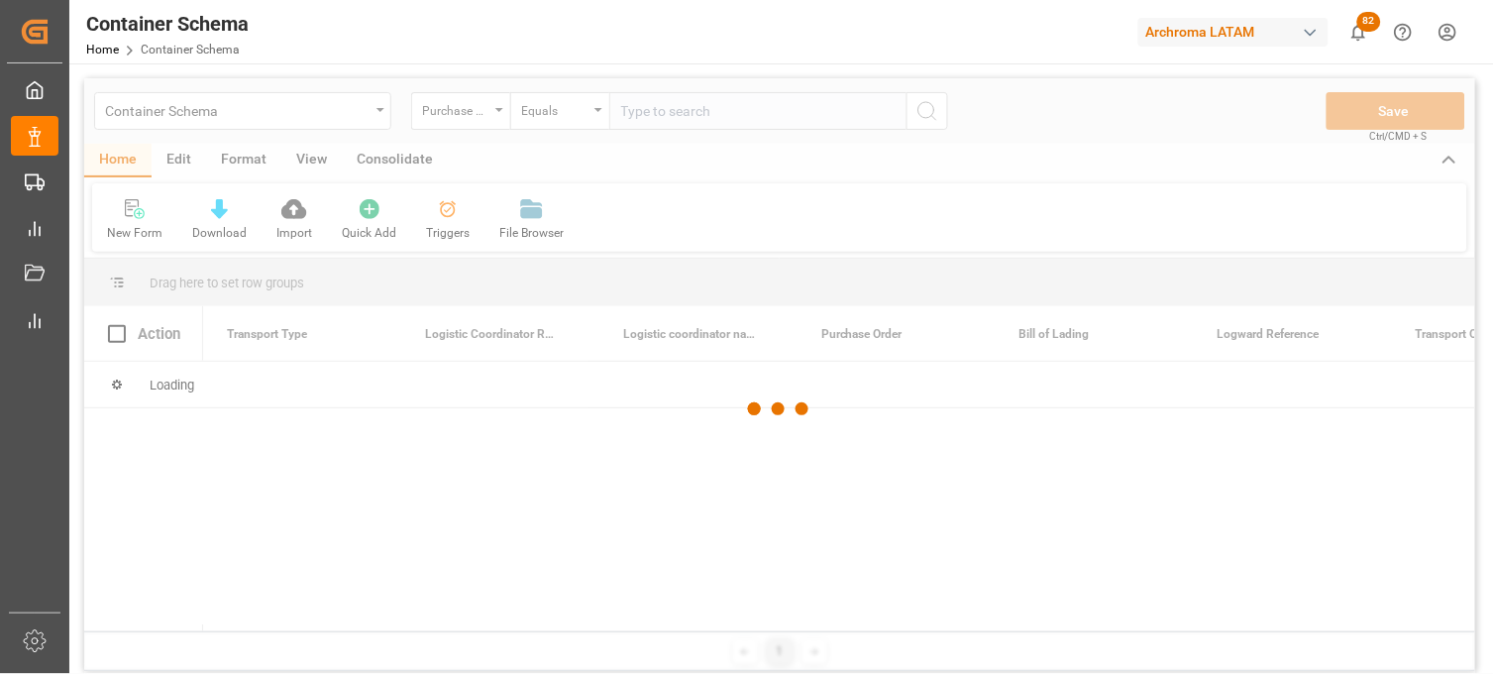
click at [645, 104] on div at bounding box center [779, 409] width 1391 height 662
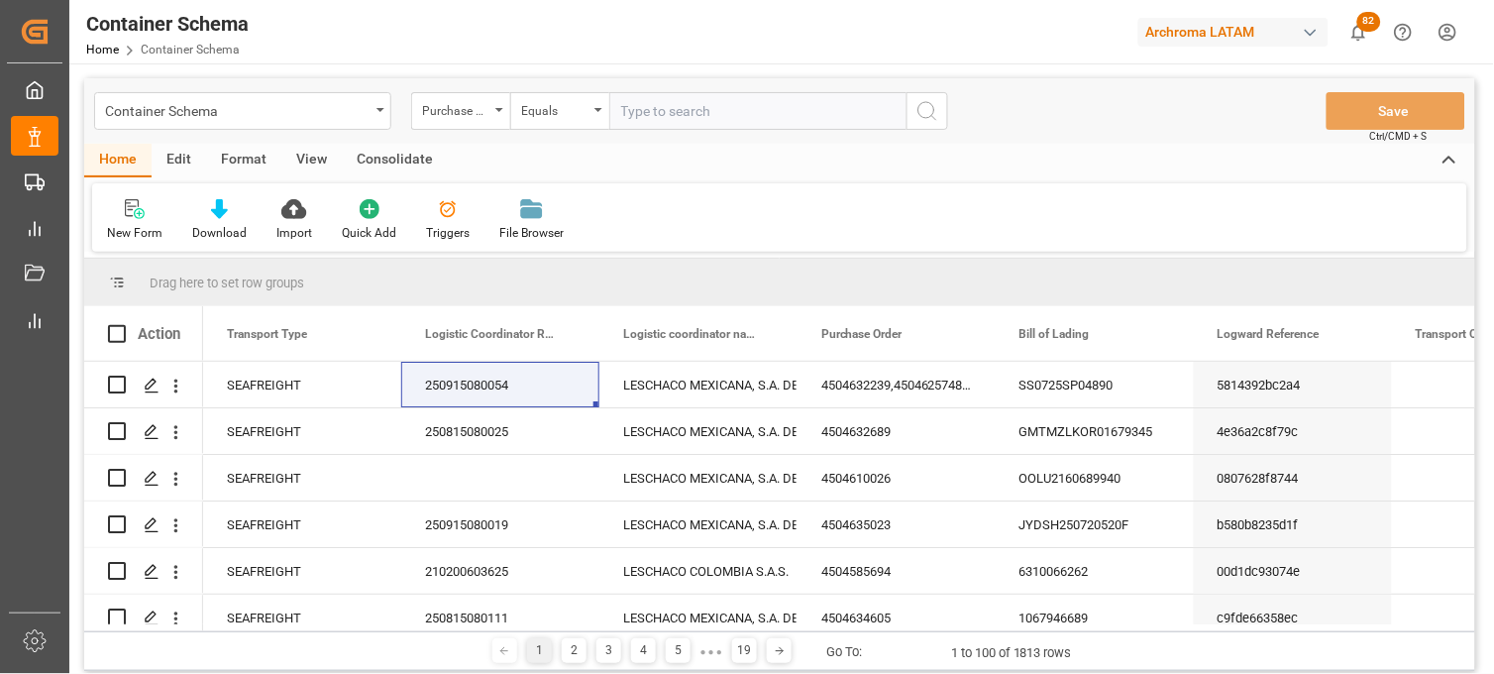
click at [644, 117] on input "text" at bounding box center [757, 111] width 297 height 38
paste input "4504632695"
type input "4504632695"
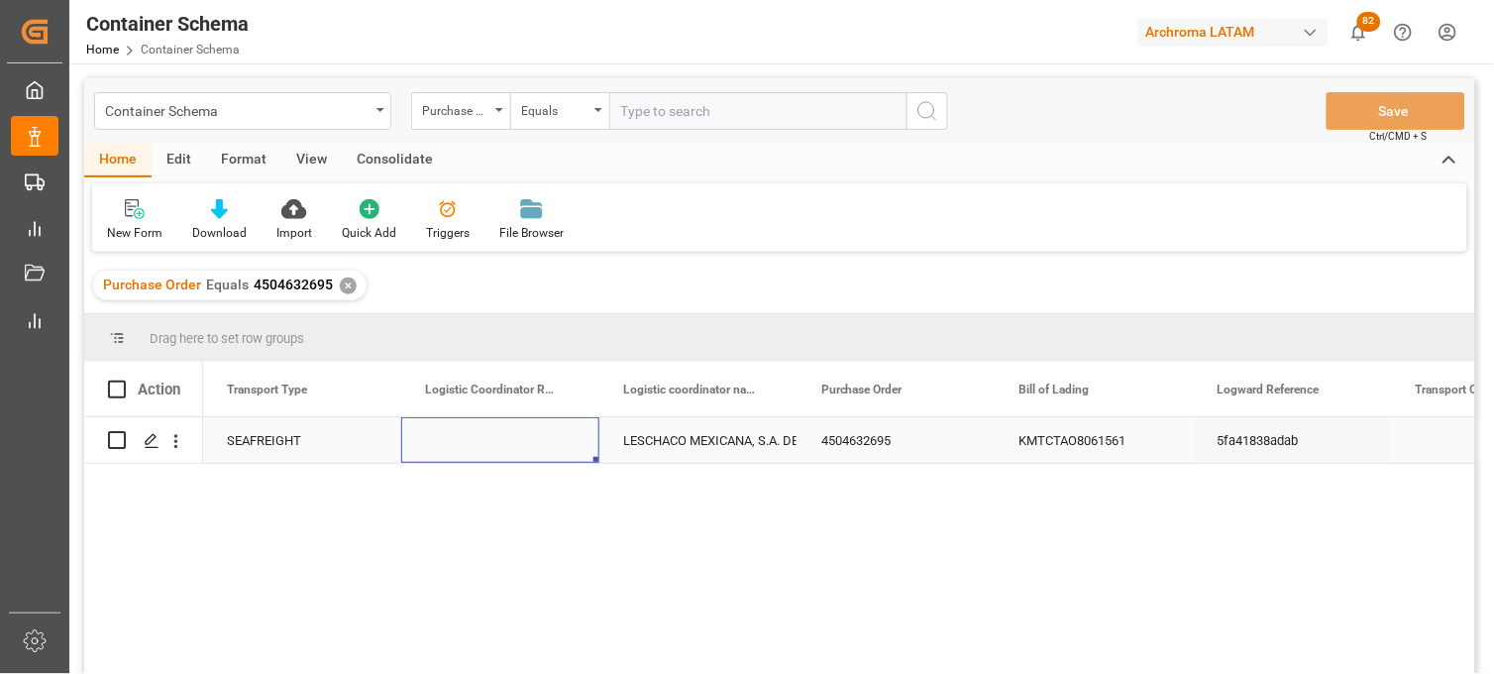
click at [487, 451] on div "Press SPACE to select this row." at bounding box center [500, 440] width 198 height 46
click at [486, 449] on div "Press SPACE to select this row." at bounding box center [500, 440] width 198 height 46
click at [486, 448] on input "Press SPACE to select this row." at bounding box center [500, 452] width 166 height 38
paste input "250906900314"
type input "250906900314"
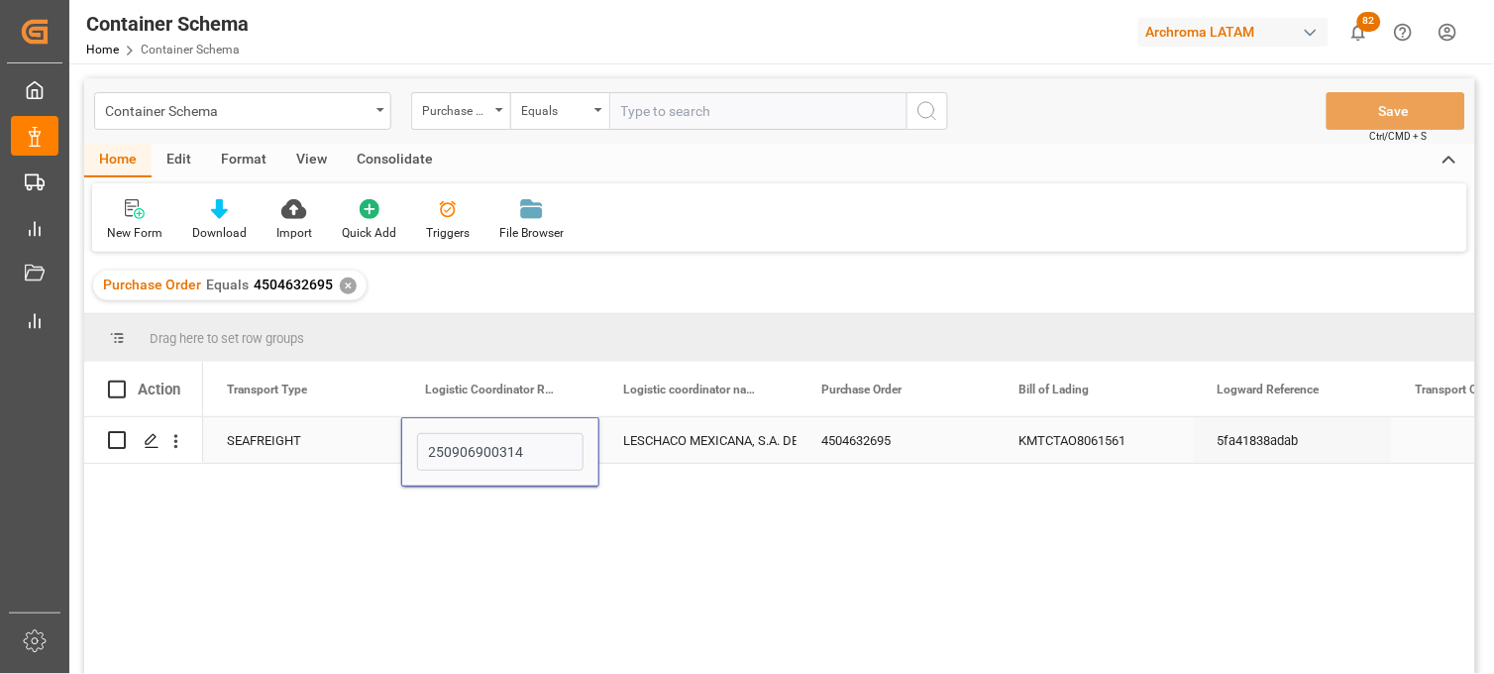
click at [729, 447] on div "LESCHACO MEXICANA, S.A. DE C.V." at bounding box center [698, 441] width 151 height 46
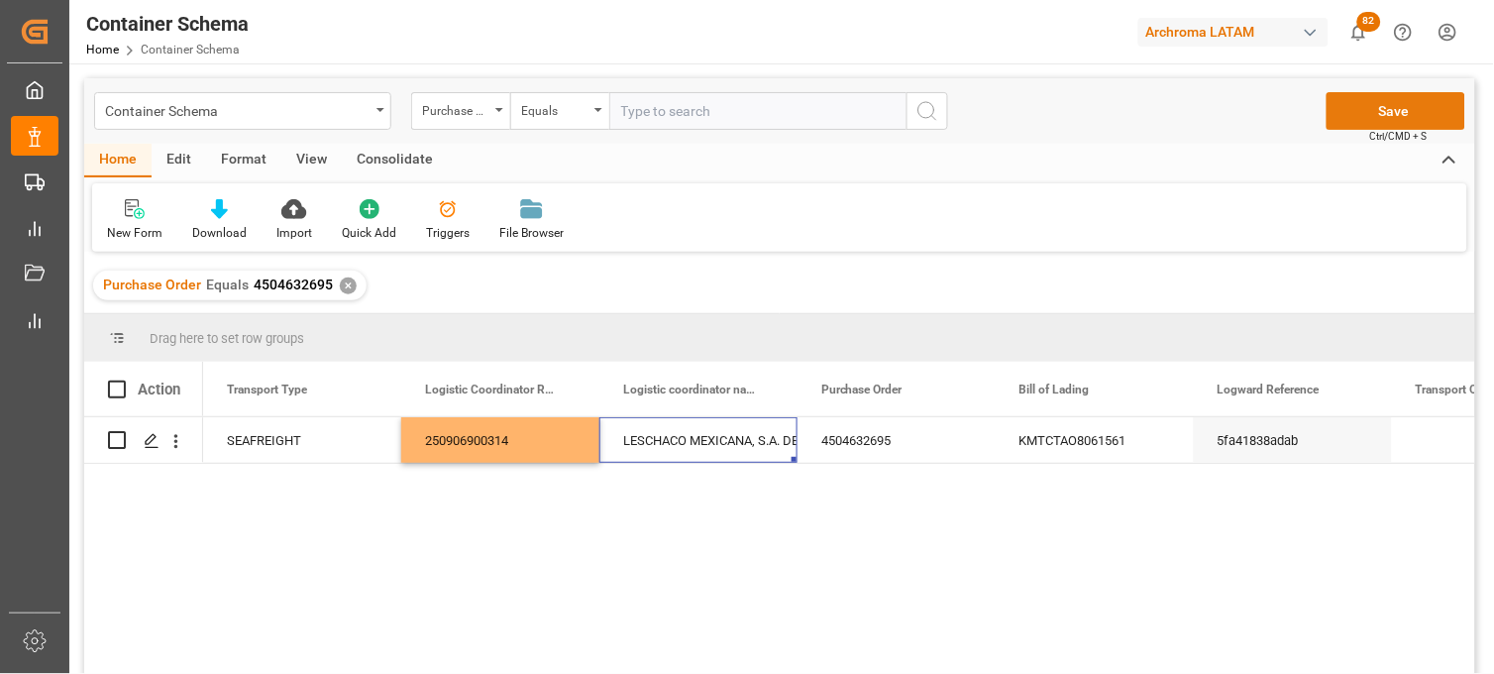
click at [1403, 109] on button "Save" at bounding box center [1396, 111] width 139 height 38
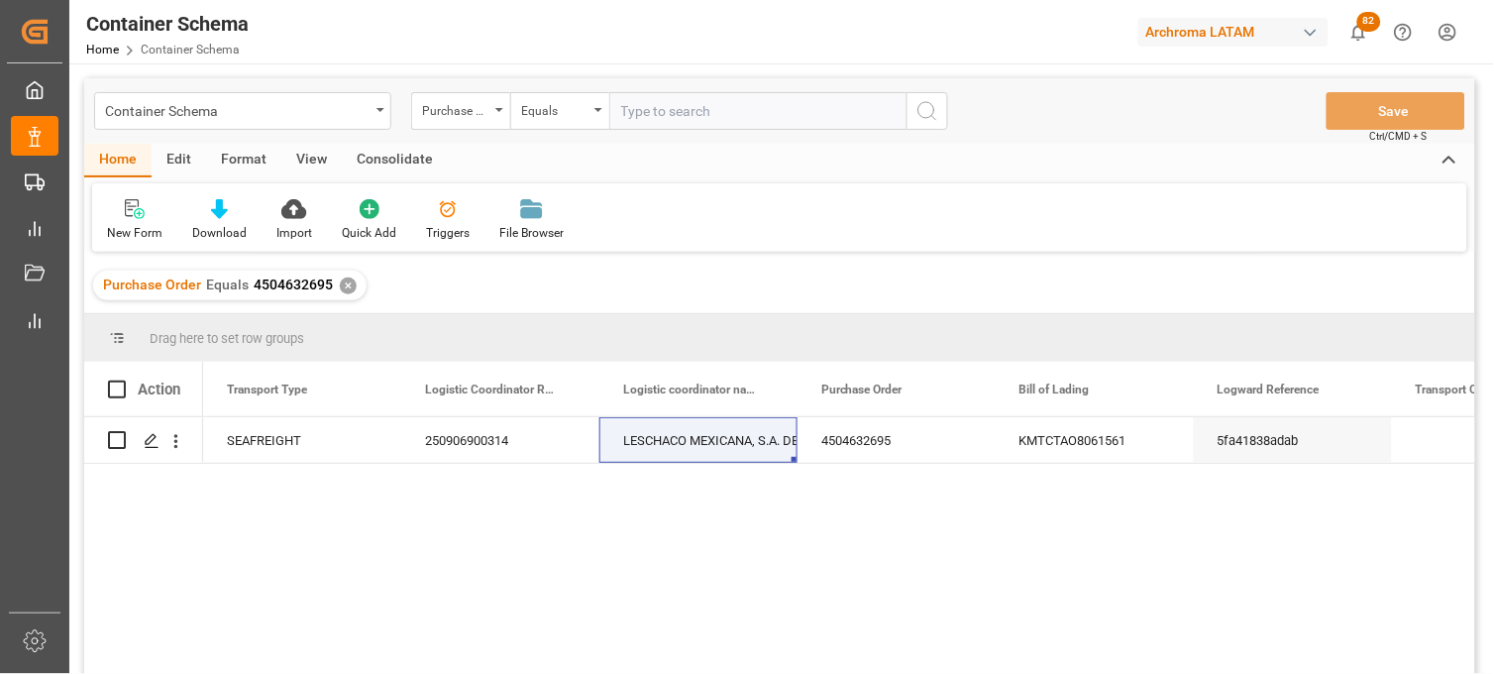
click at [343, 284] on div "✕" at bounding box center [348, 285] width 17 height 17
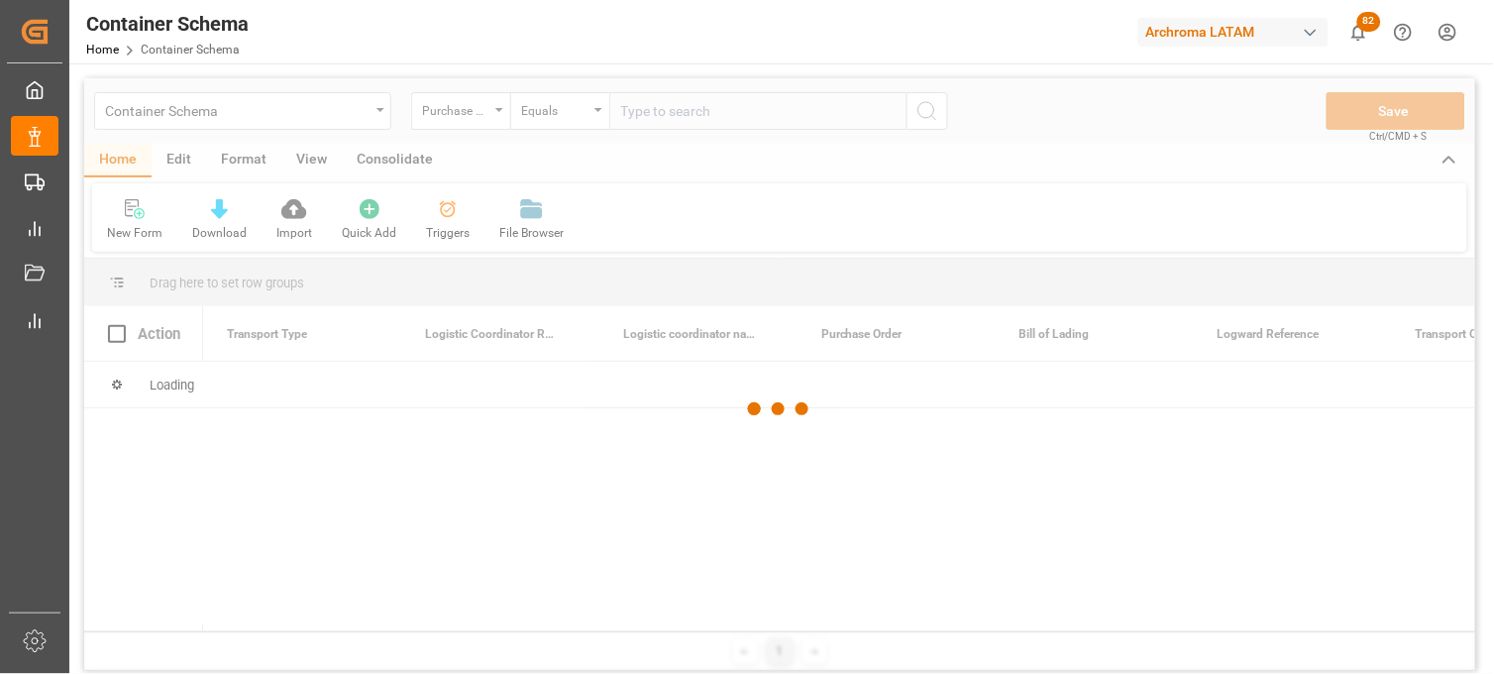
click at [641, 116] on div at bounding box center [779, 409] width 1391 height 662
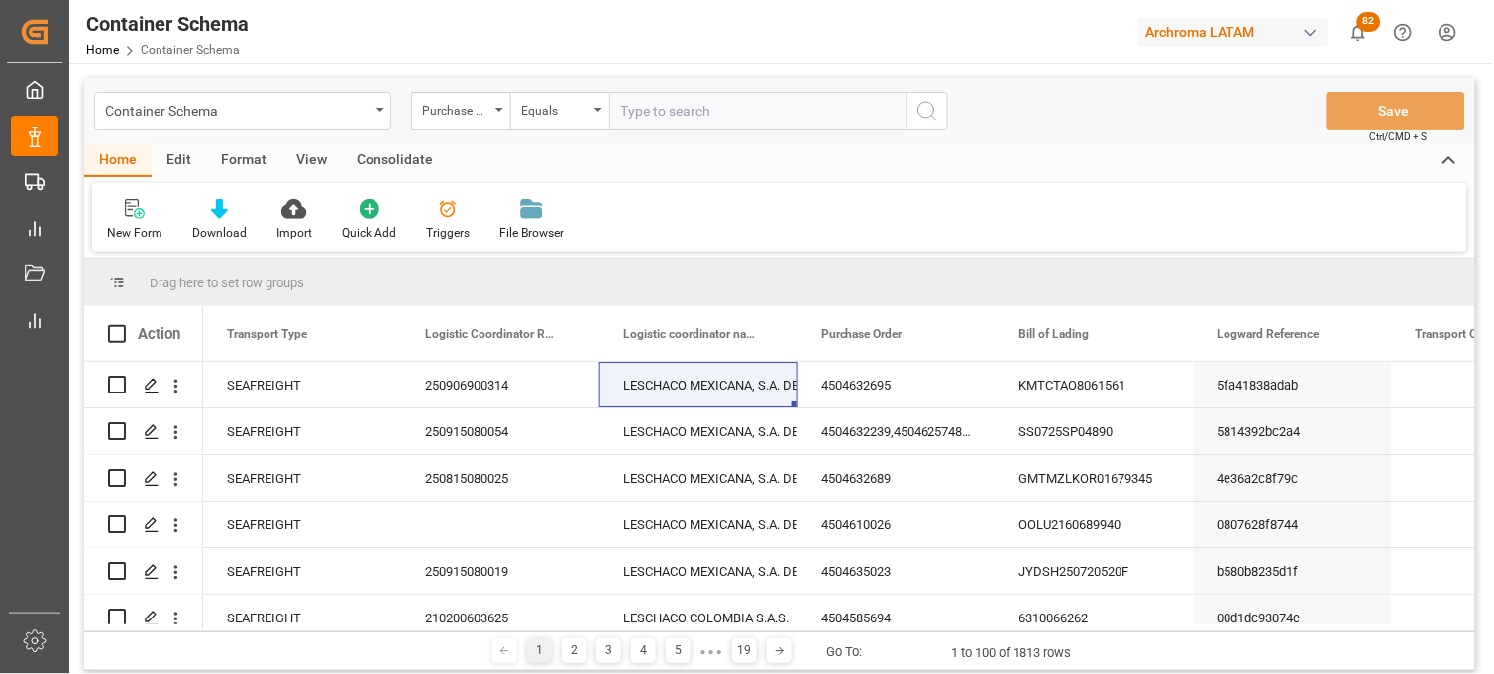
click at [637, 113] on input "text" at bounding box center [757, 111] width 297 height 38
paste input "4504634549"
type input "4504634549"
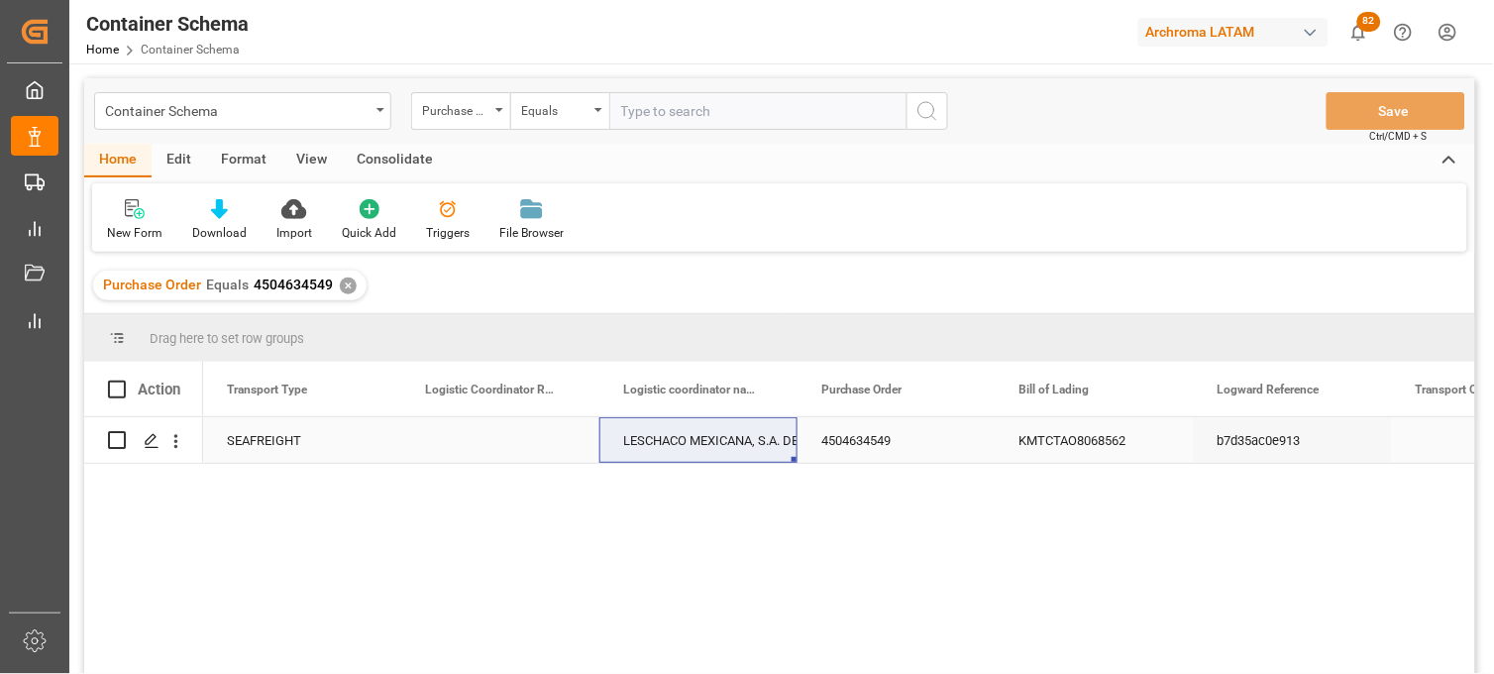
click at [468, 439] on div "Press SPACE to select this row." at bounding box center [500, 440] width 198 height 46
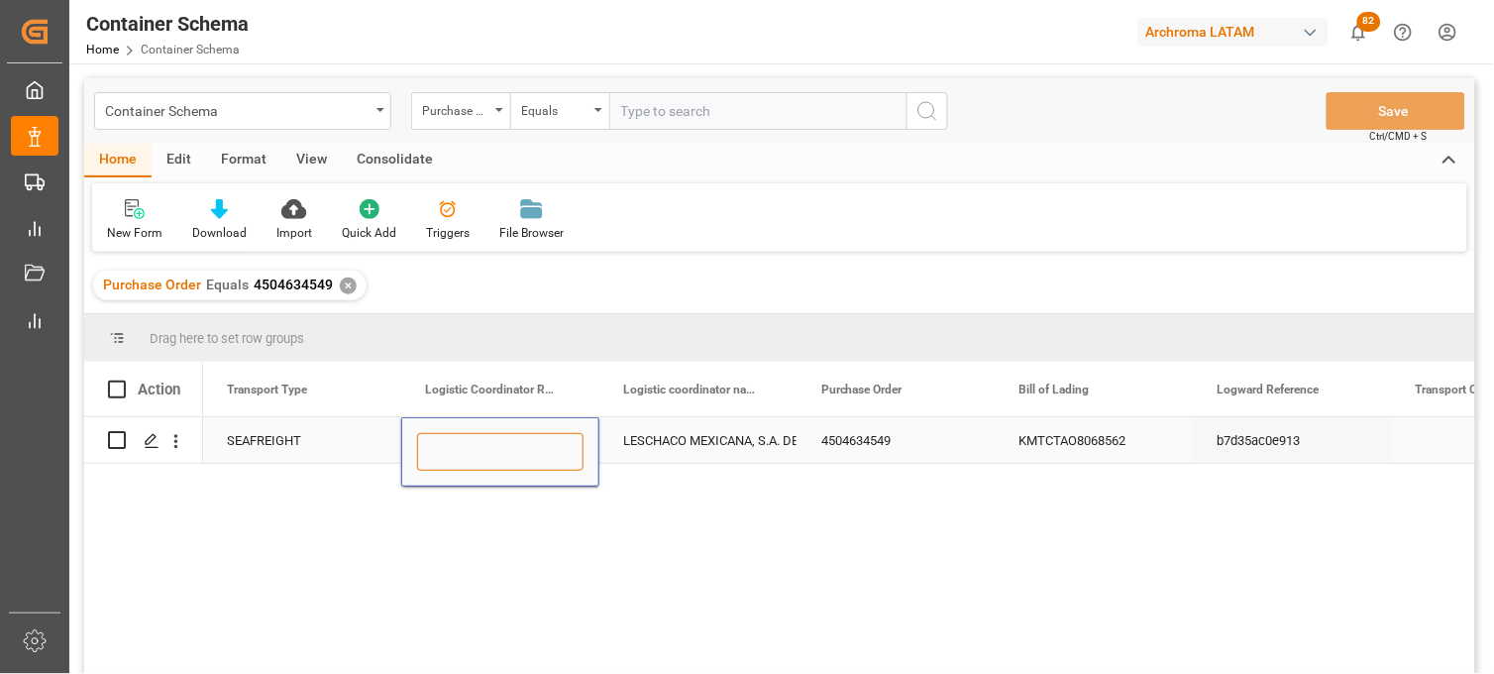
click at [469, 439] on input "Press SPACE to select this row." at bounding box center [500, 452] width 166 height 38
paste input "250906900315"
type input "250906900315"
click at [698, 443] on div "LESCHACO MEXICANA, S.A. DE C.V." at bounding box center [698, 441] width 151 height 46
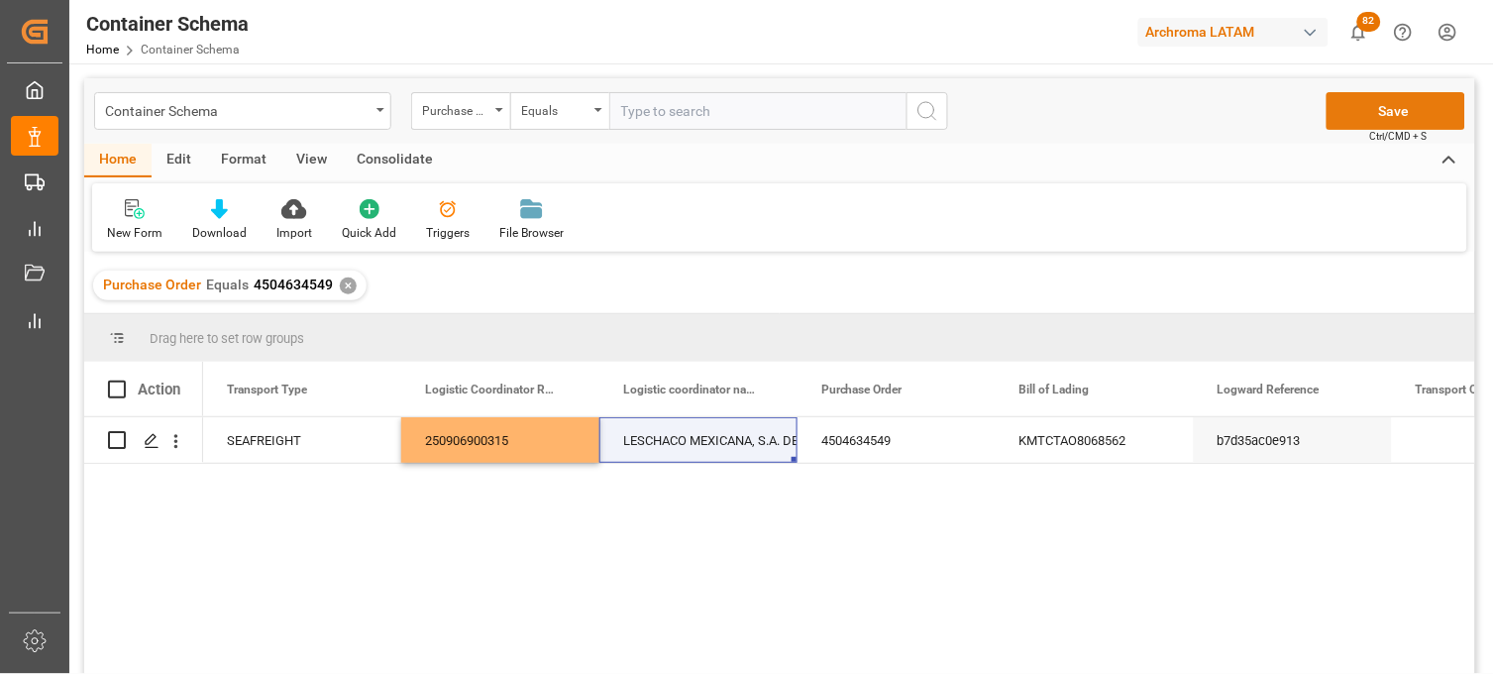
click at [1341, 110] on button "Save" at bounding box center [1396, 111] width 139 height 38
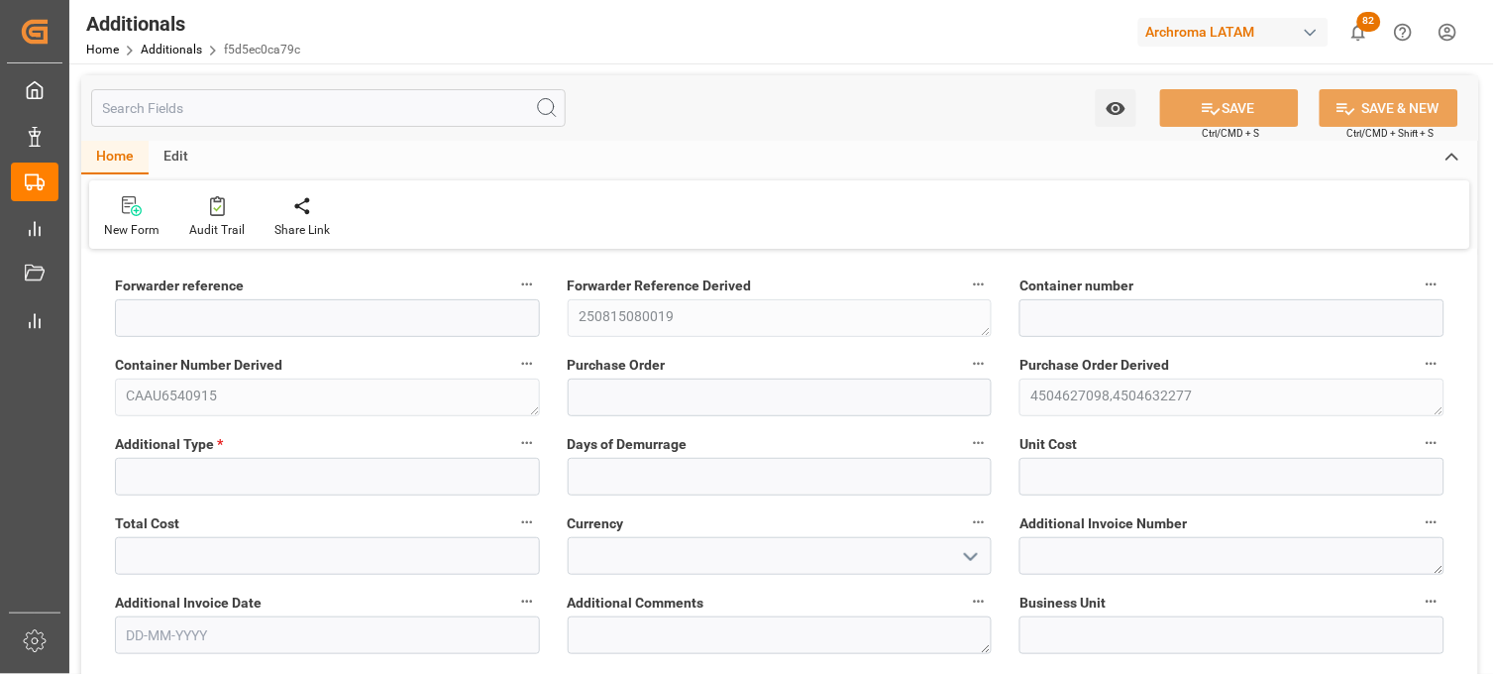
type textarea "250815080019"
type textarea "CAAU6540915"
type textarea "4504627098,4504632277"
type textarea "TEXTIL"
type input "cf08ffd38ad0"
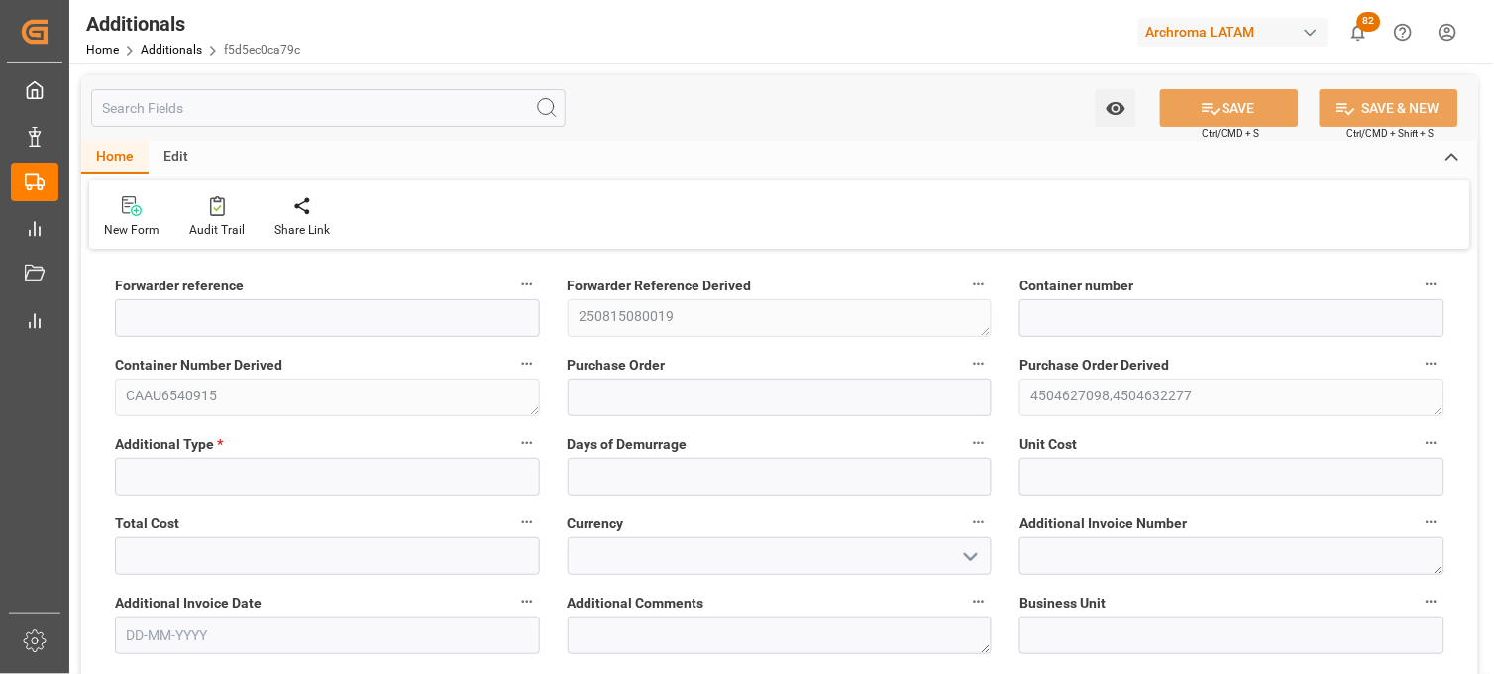
type input "f5d5ec0ca79c"
click at [341, 476] on input at bounding box center [327, 477] width 425 height 38
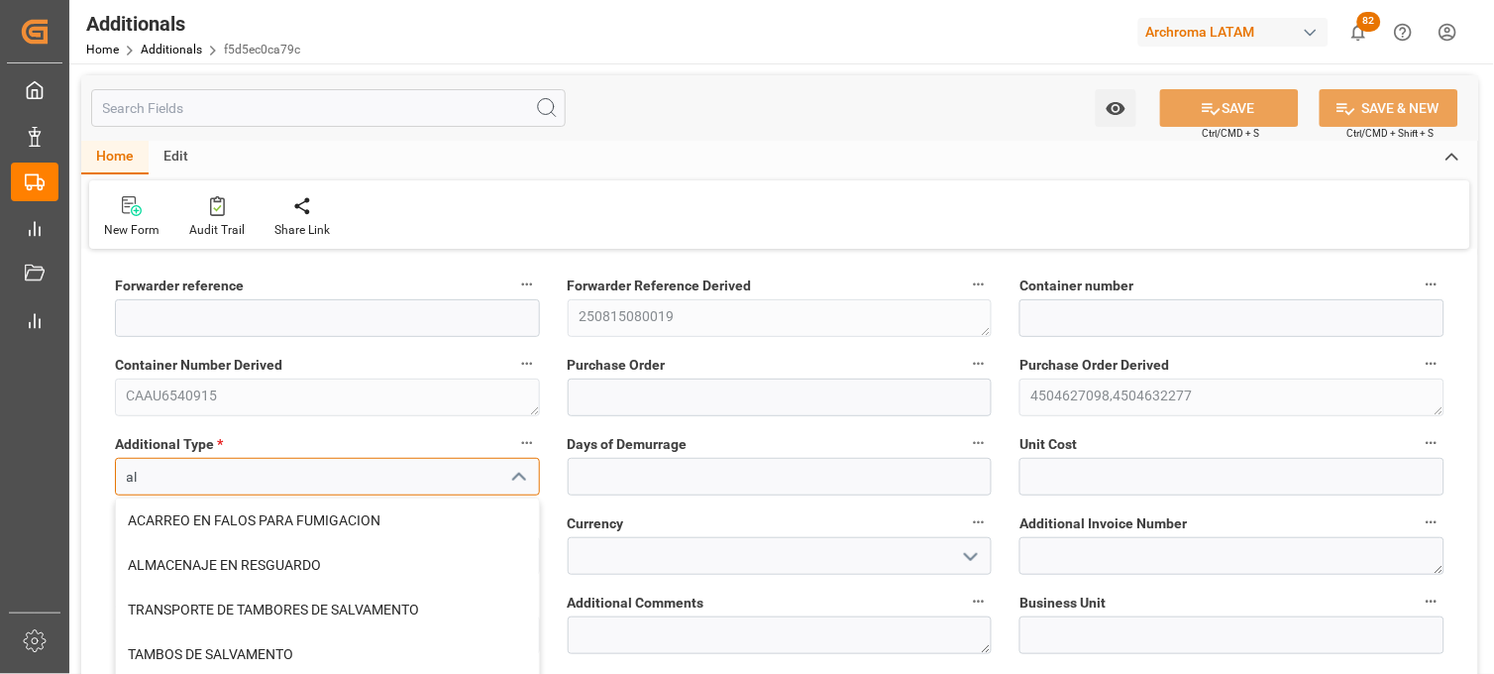
type input "a"
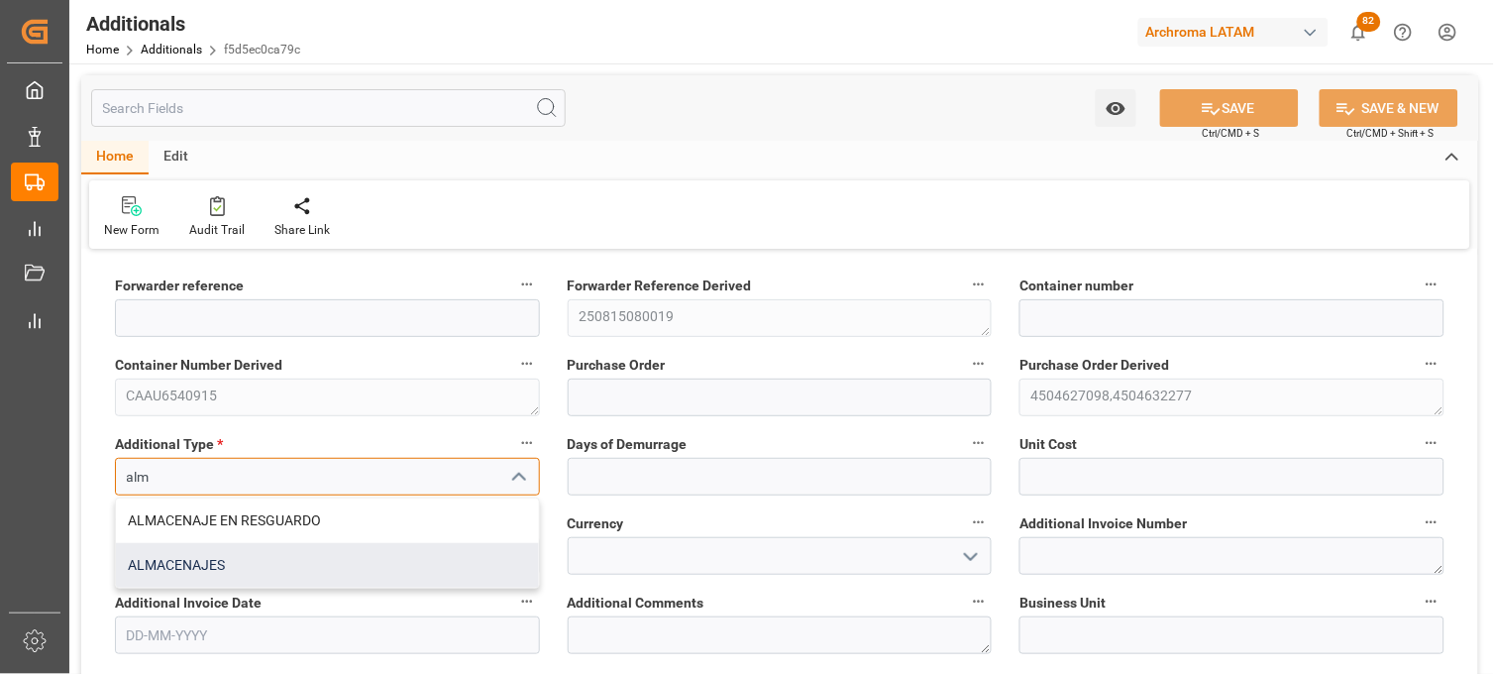
click at [235, 571] on div "ALMACENAJES" at bounding box center [327, 565] width 423 height 45
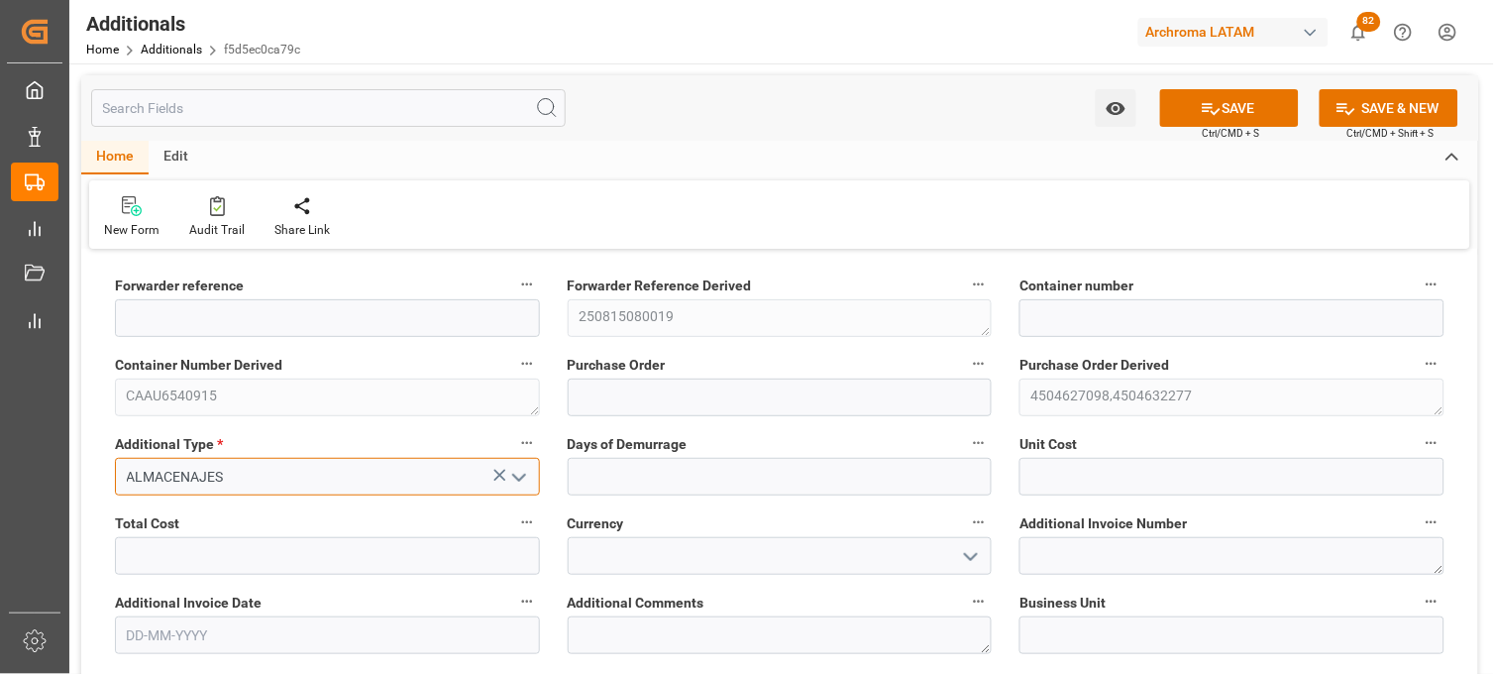
type input "ALMACENAJES"
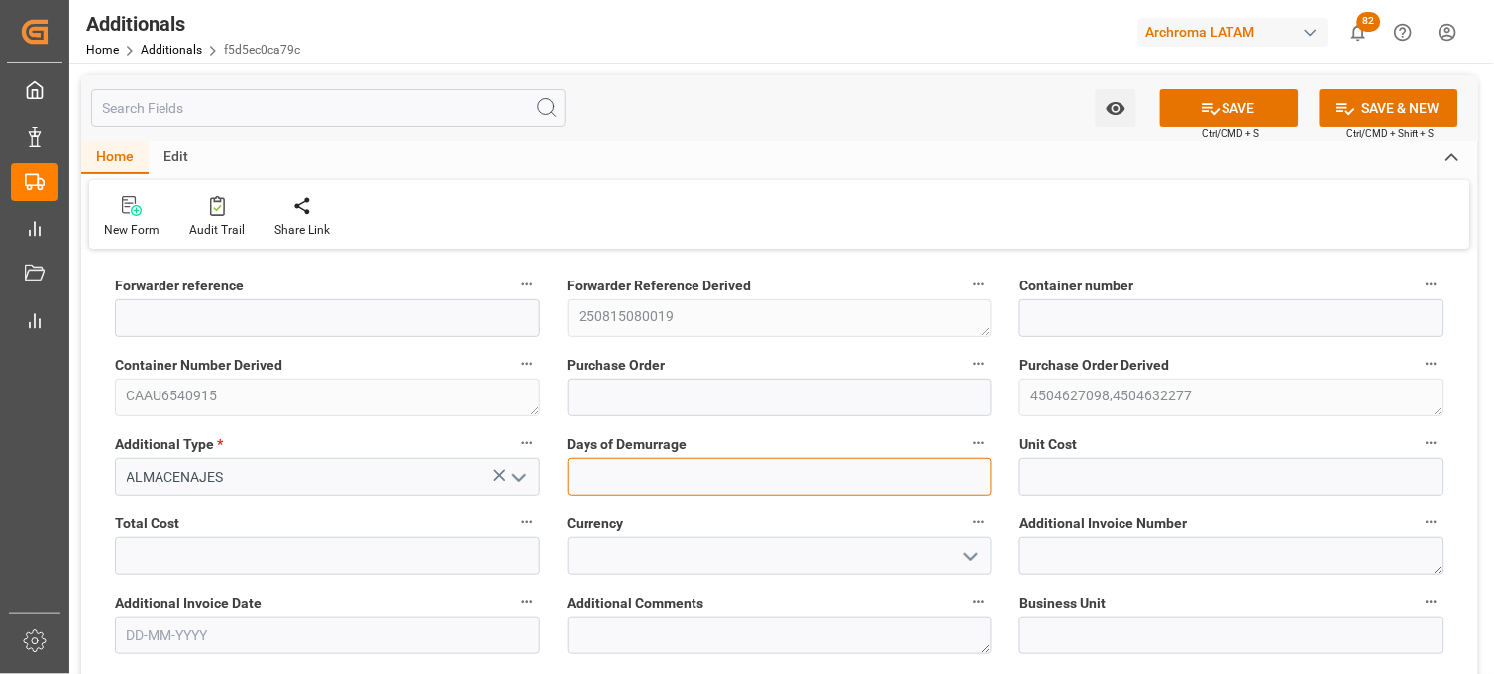
click at [591, 459] on input "text" at bounding box center [780, 477] width 425 height 38
click at [809, 481] on input "text" at bounding box center [780, 477] width 425 height 38
click at [656, 479] on input "text" at bounding box center [780, 477] width 425 height 38
type input "2"
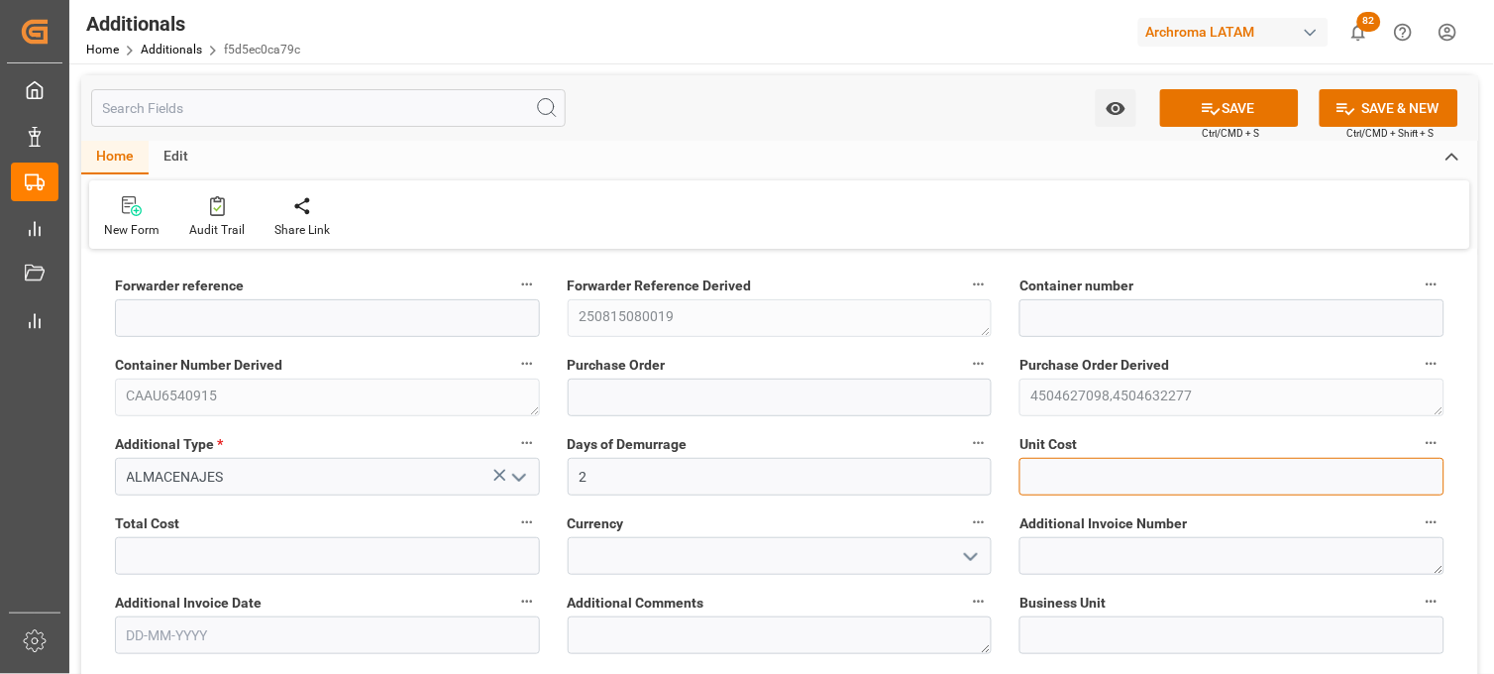
click at [1093, 470] on input "text" at bounding box center [1231, 477] width 425 height 38
type input "1538.19"
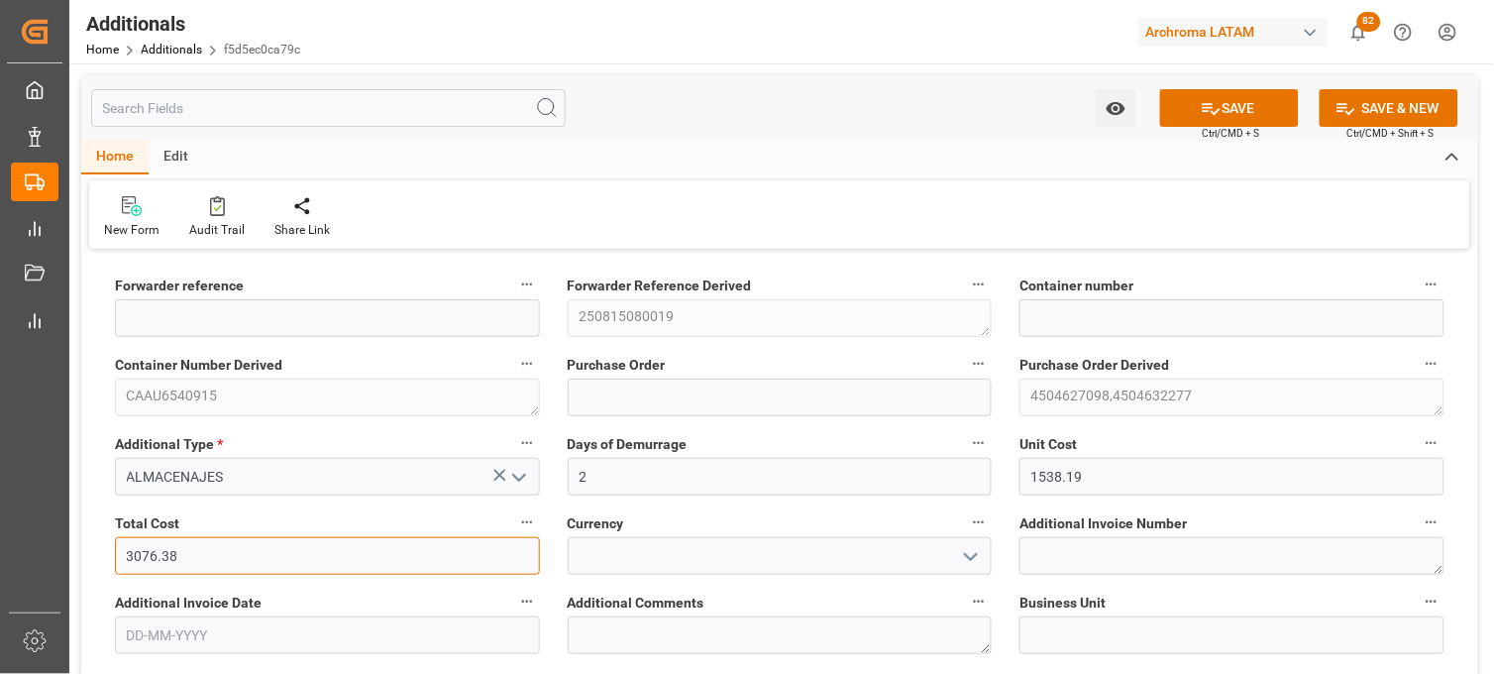
type input "3076.38"
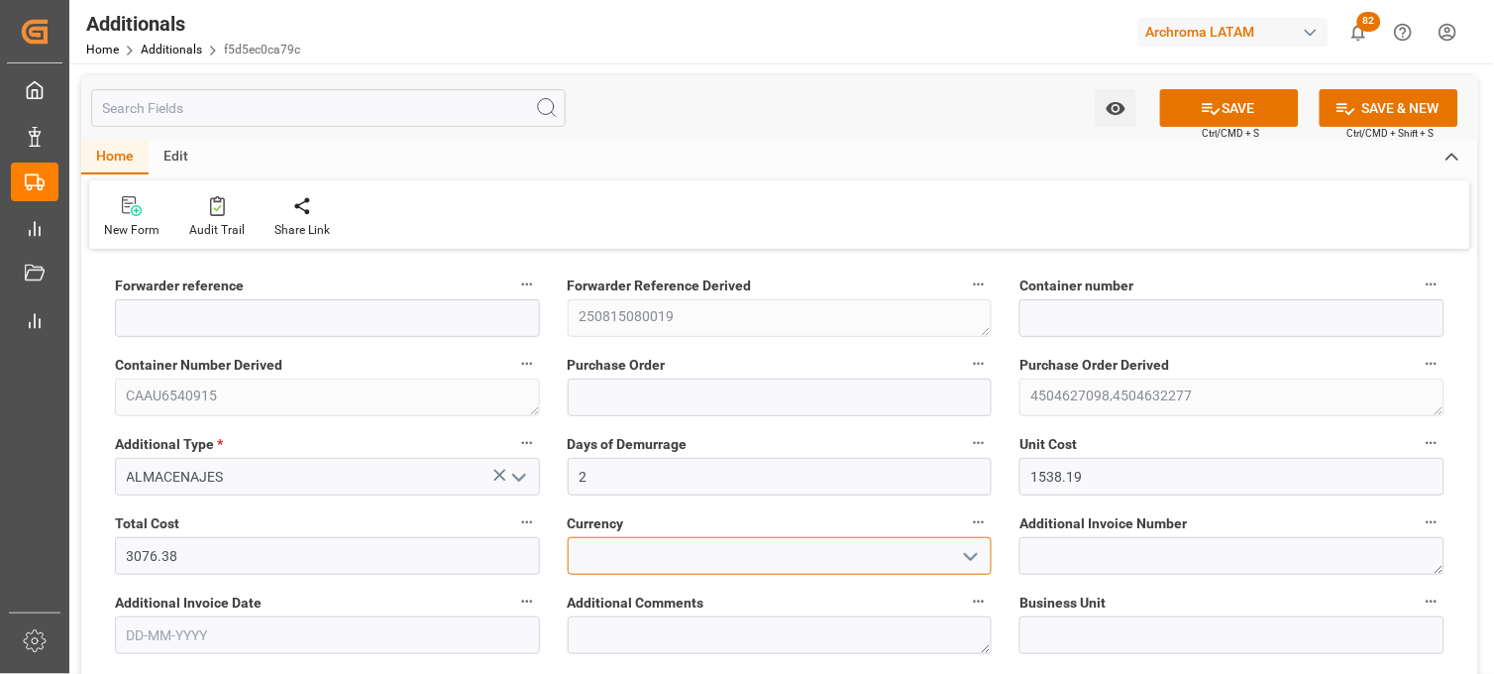
click at [591, 561] on input at bounding box center [780, 556] width 425 height 38
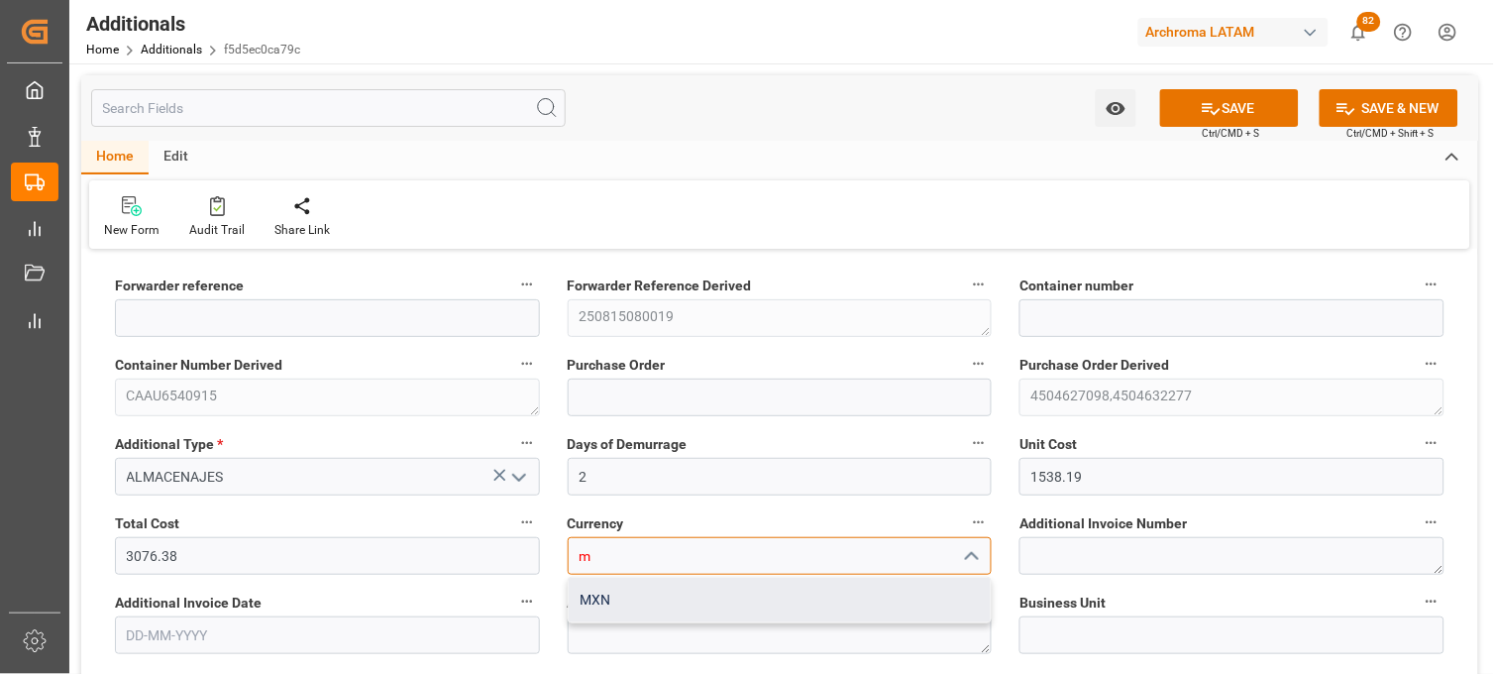
click at [607, 591] on div "MXN" at bounding box center [780, 600] width 423 height 45
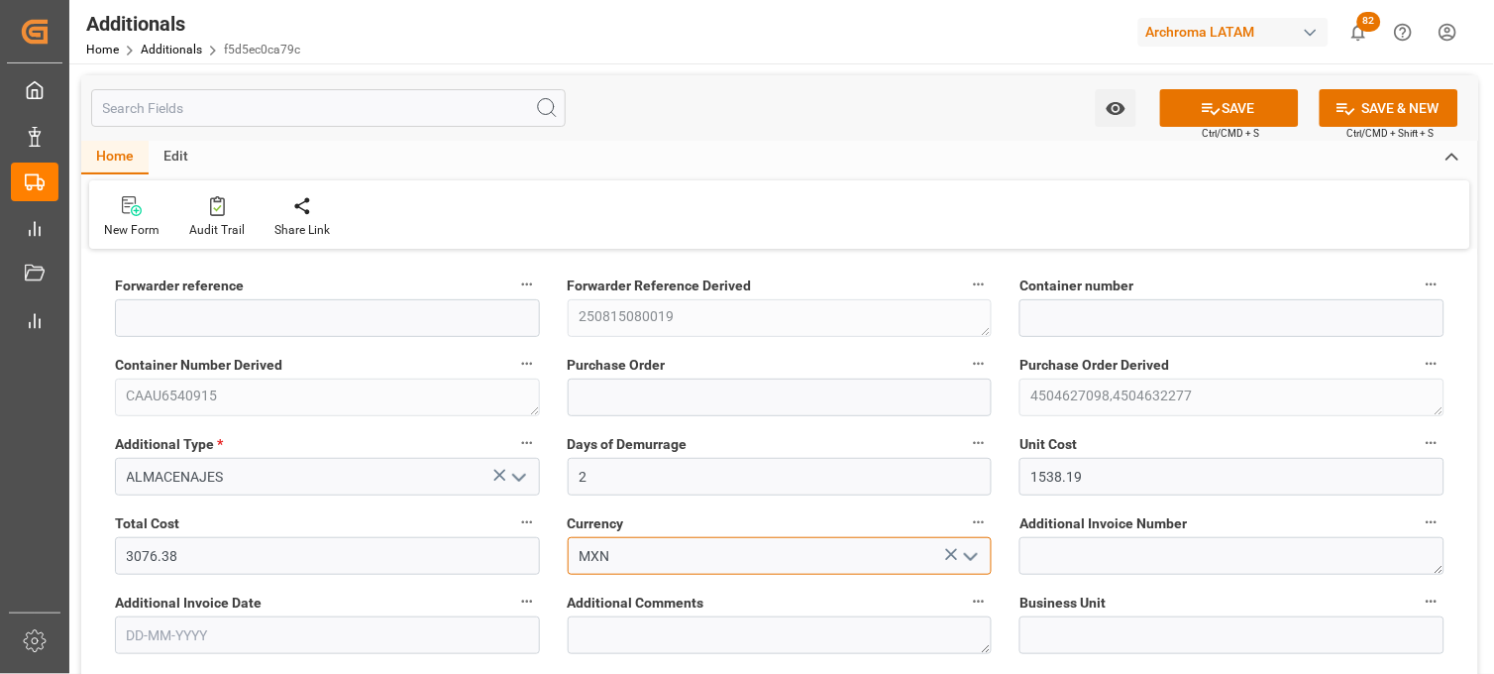
type input "MXN"
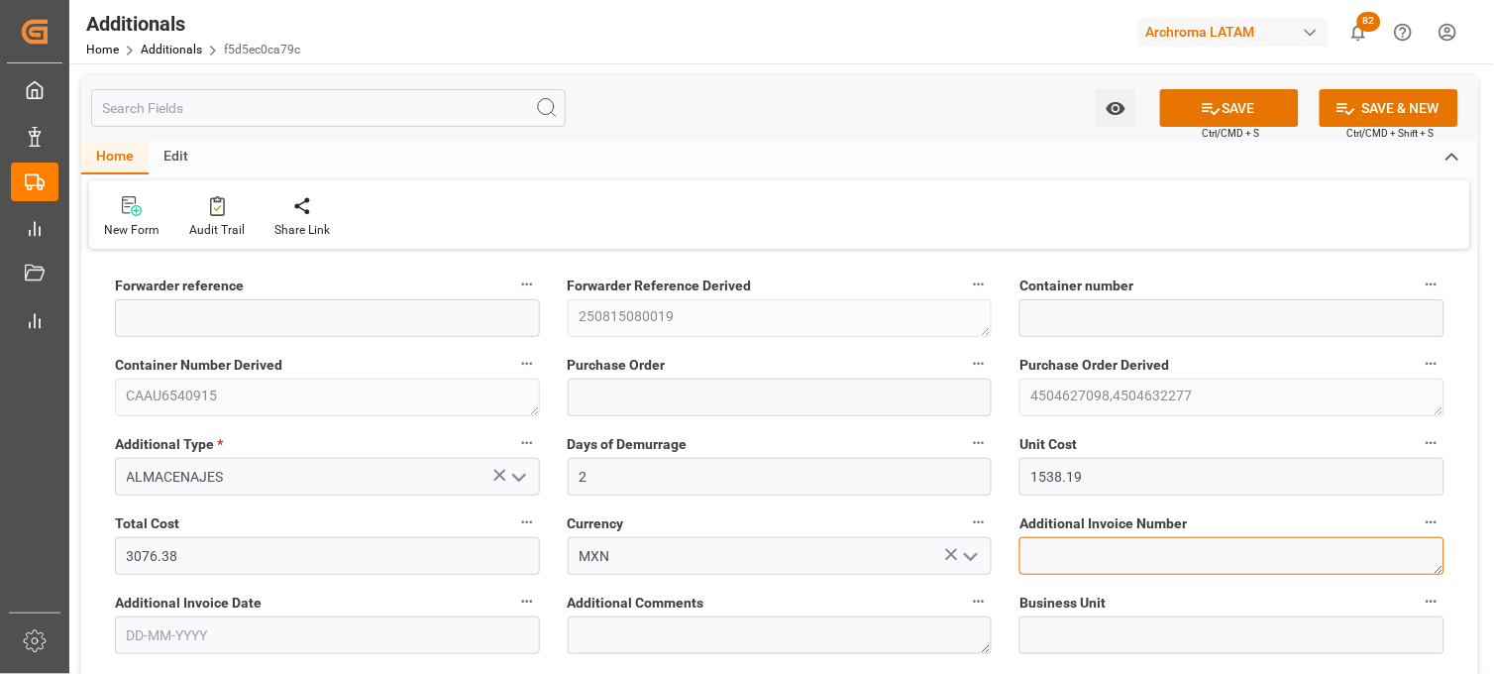
click at [1070, 548] on textarea at bounding box center [1231, 556] width 425 height 38
paste textarea "LM453437"
type textarea "LM453437"
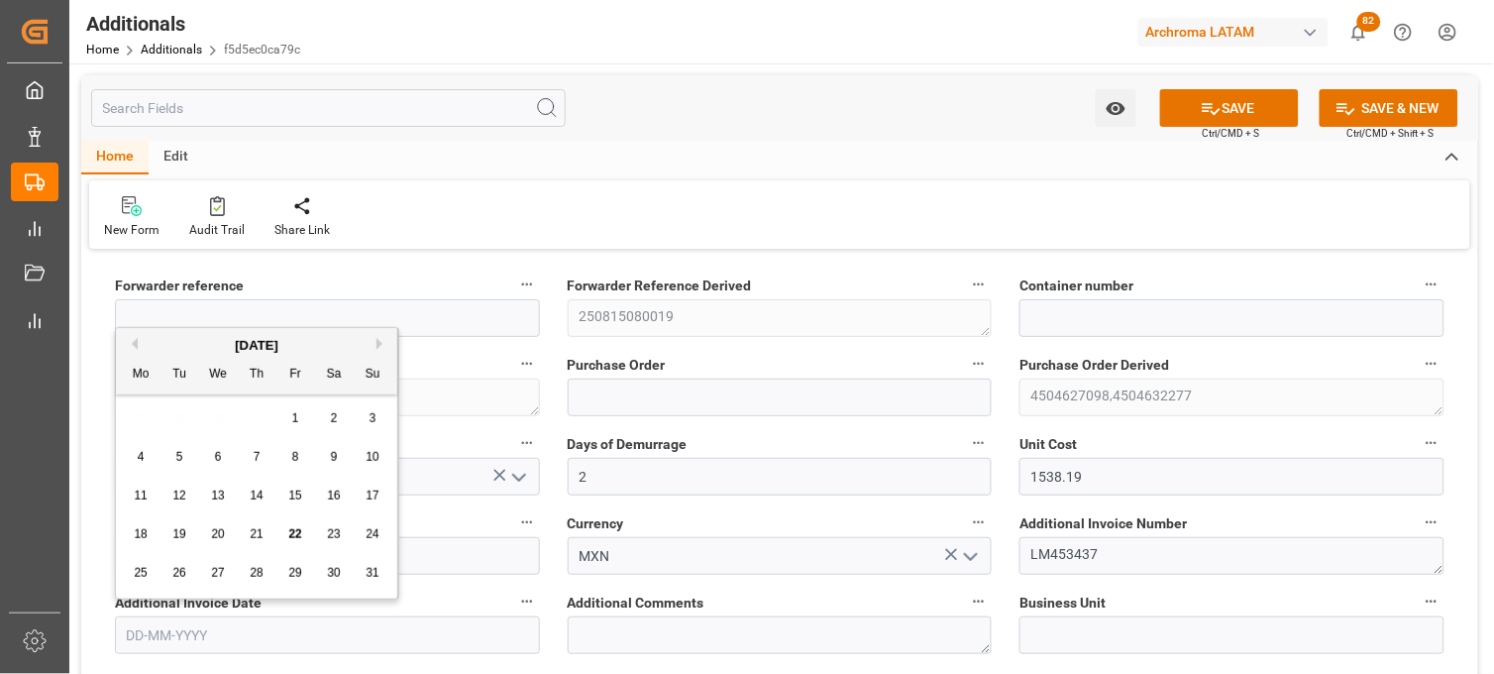
click at [240, 627] on input "text" at bounding box center [327, 635] width 425 height 38
click at [141, 426] on div "28 29 30 31 1 2 3" at bounding box center [257, 418] width 270 height 39
click at [263, 535] on span "21" at bounding box center [256, 534] width 13 height 14
type input "[DATE]"
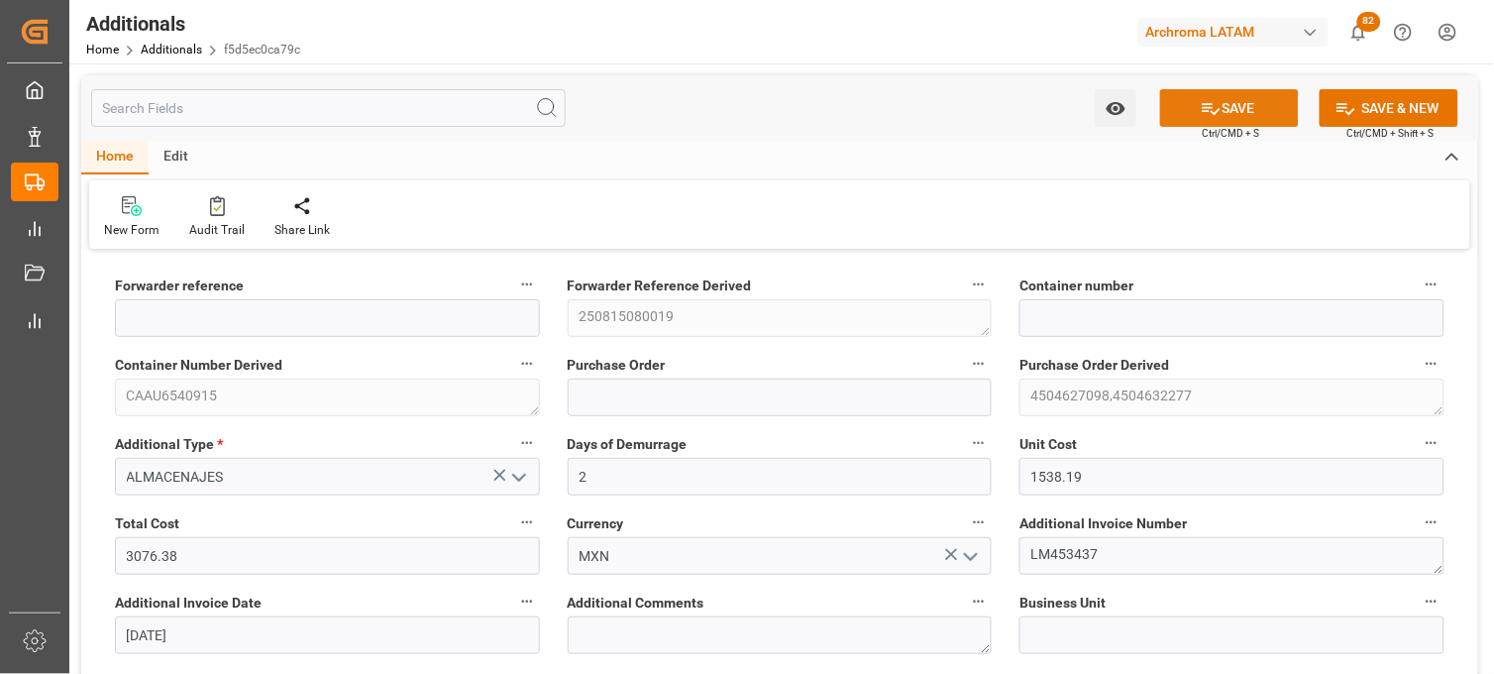
click at [1232, 112] on button "SAVE" at bounding box center [1229, 108] width 139 height 38
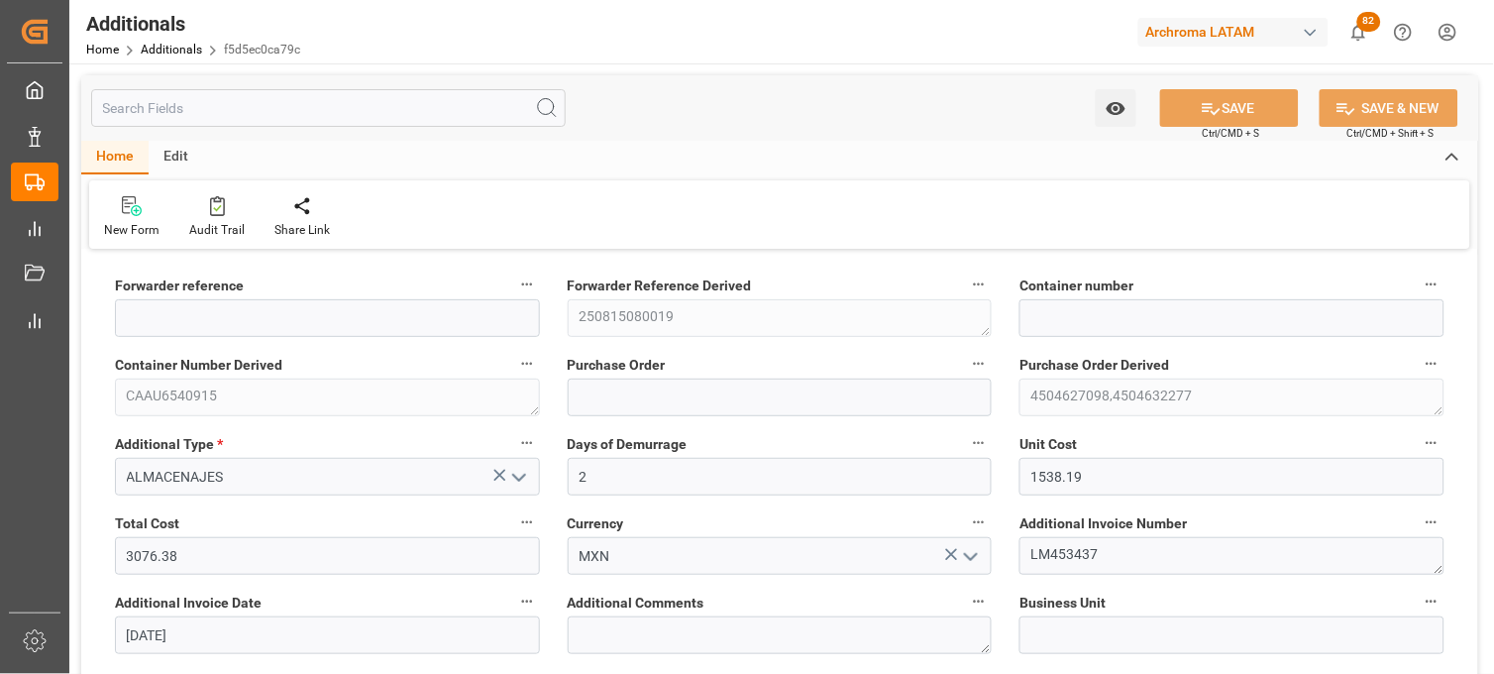
type input "250815080019"
type input "CAAU6540915"
type input "4504627098,4504632277"
type input "TEXTIL"
click at [505, 467] on button "open menu" at bounding box center [517, 477] width 30 height 31
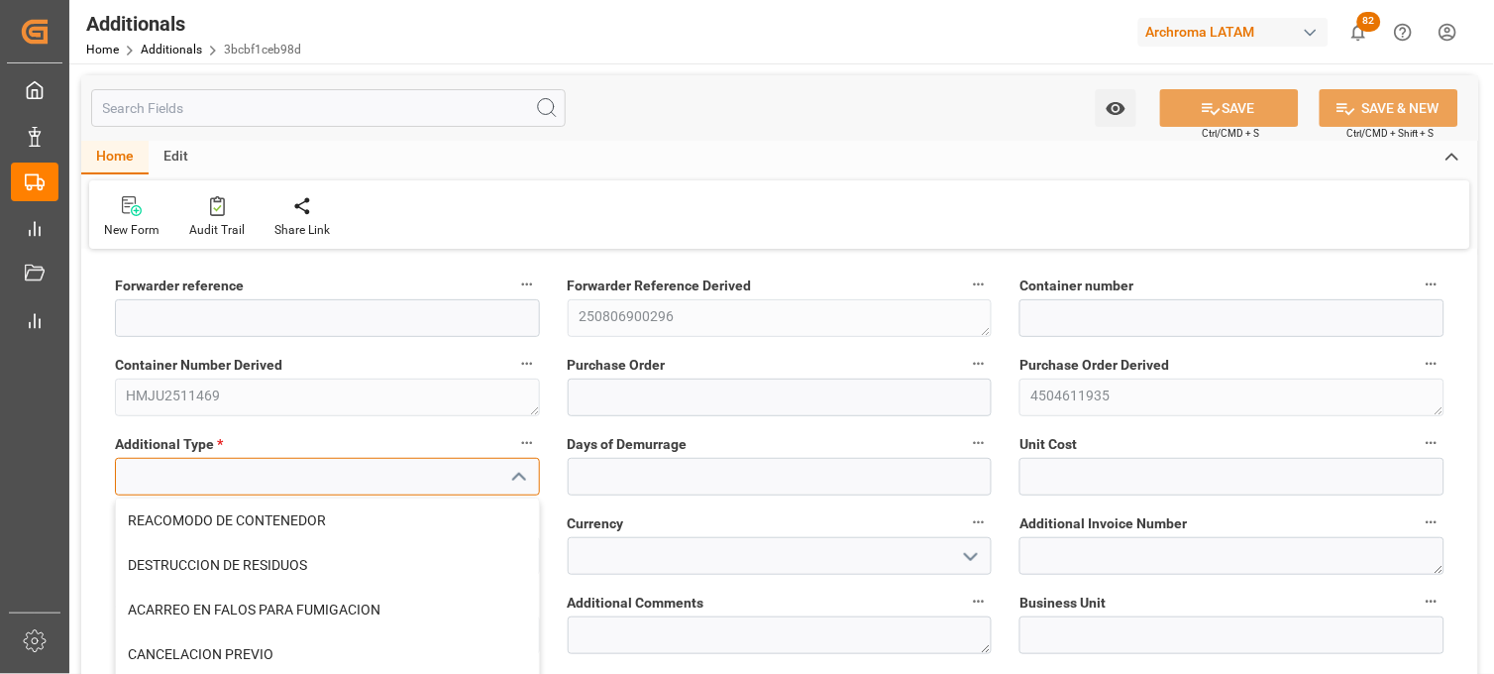
click at [347, 472] on input at bounding box center [327, 477] width 425 height 38
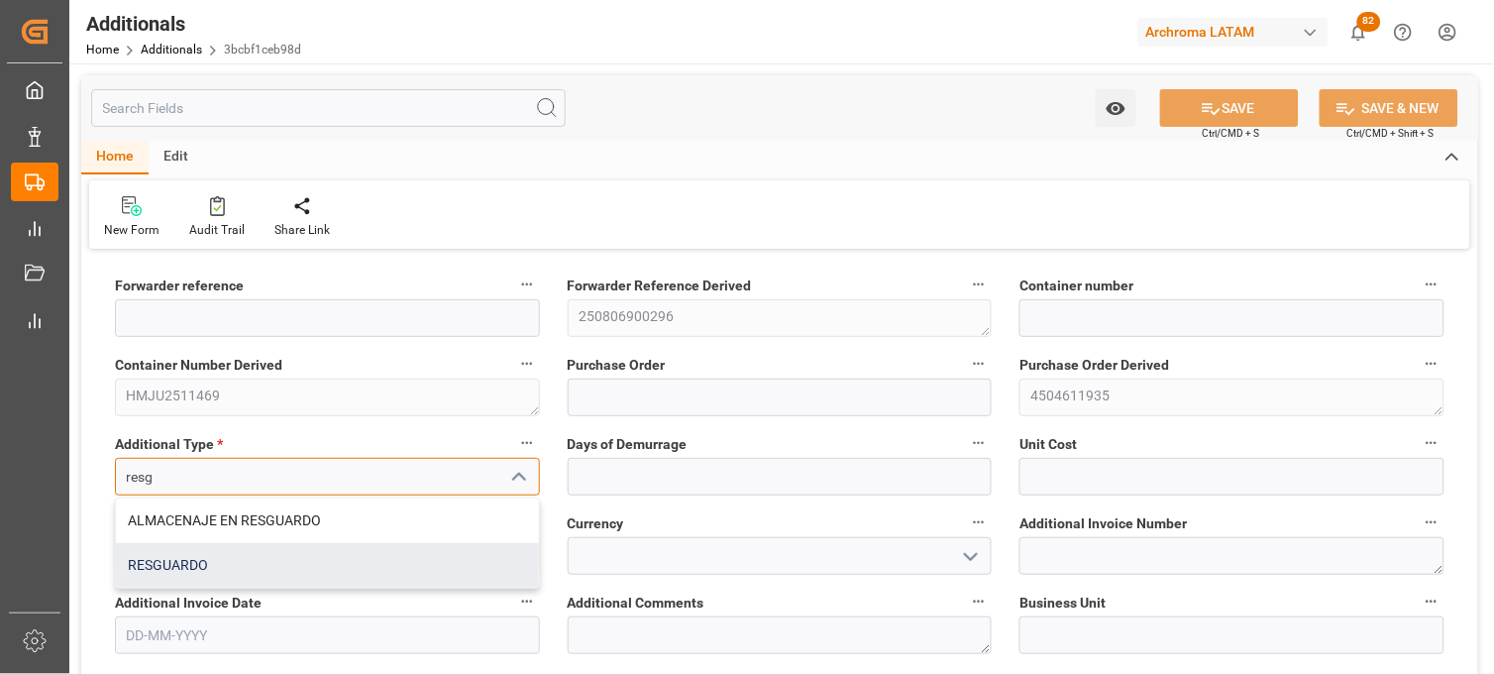
click at [218, 558] on div "RESGUARDO" at bounding box center [327, 565] width 423 height 45
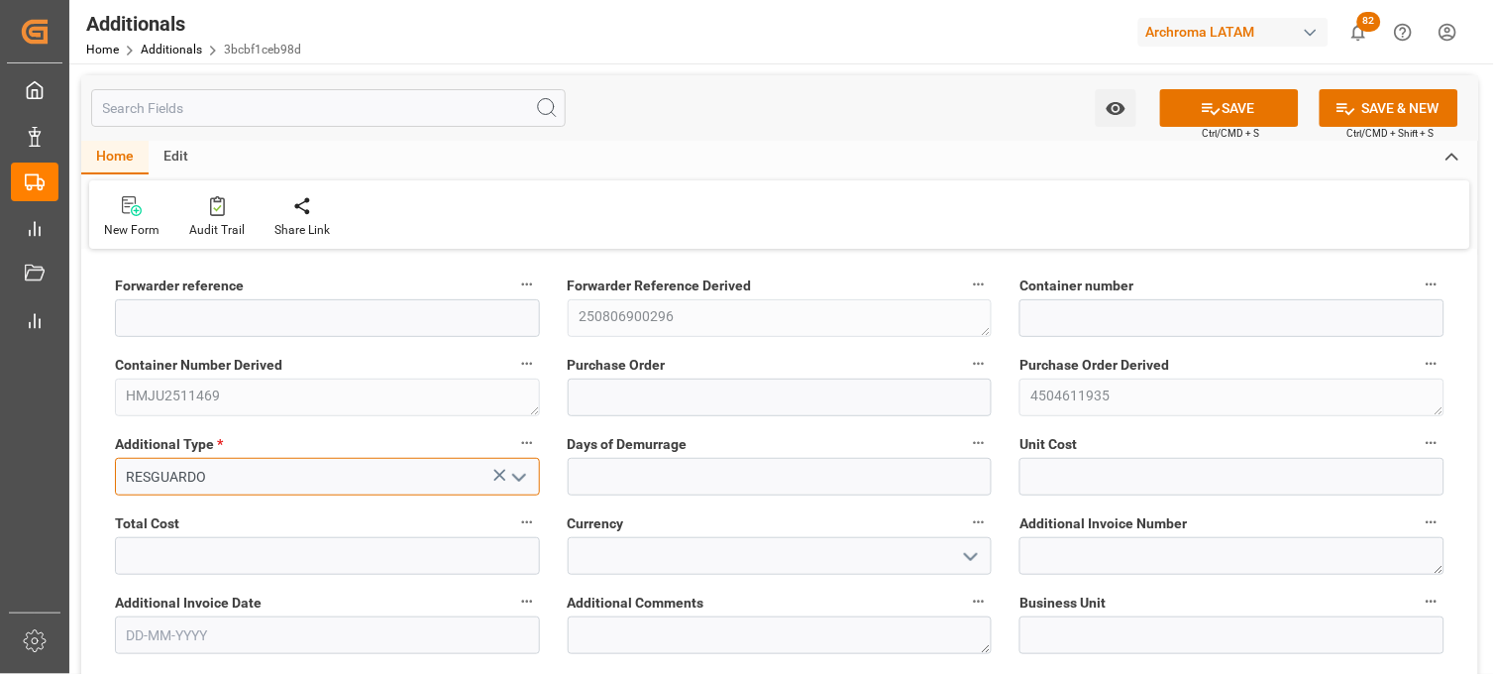
type input "RESGUARDO"
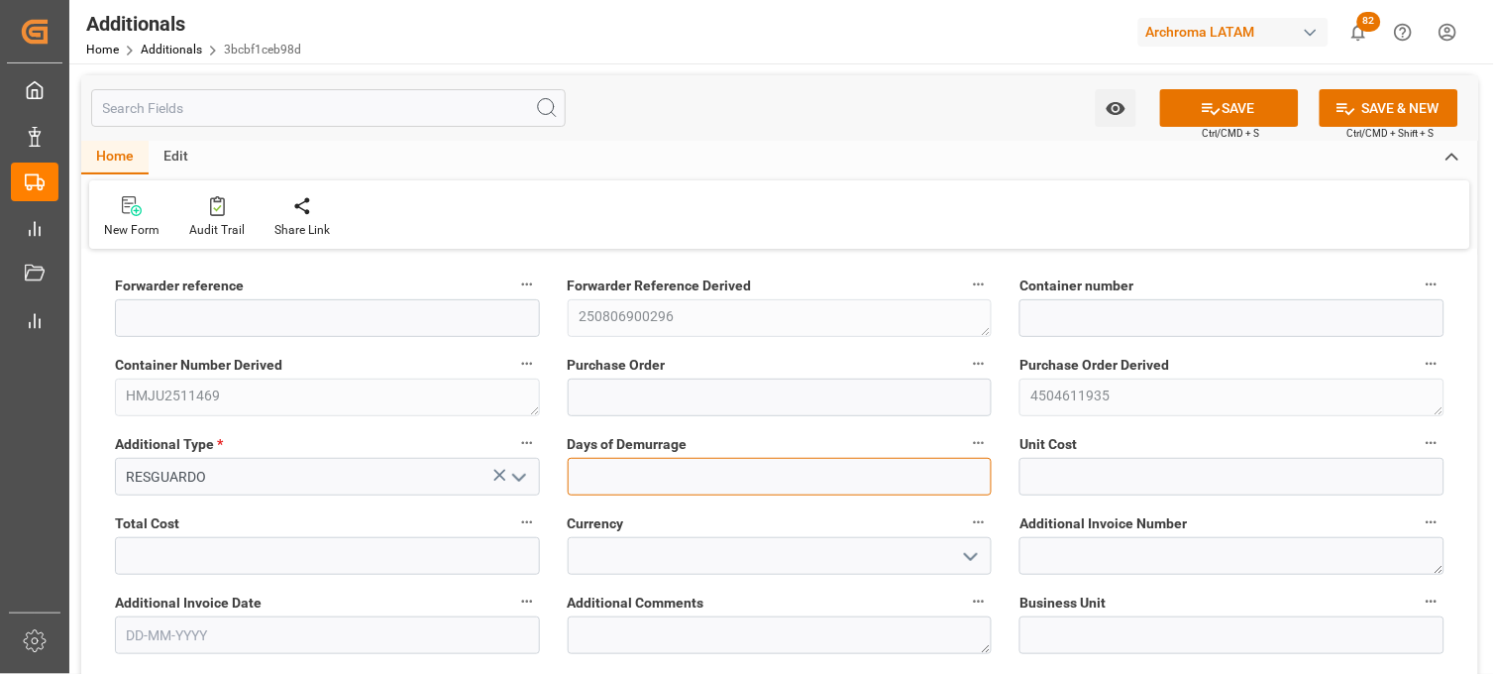
click at [585, 472] on input "text" at bounding box center [780, 477] width 425 height 38
type input "1"
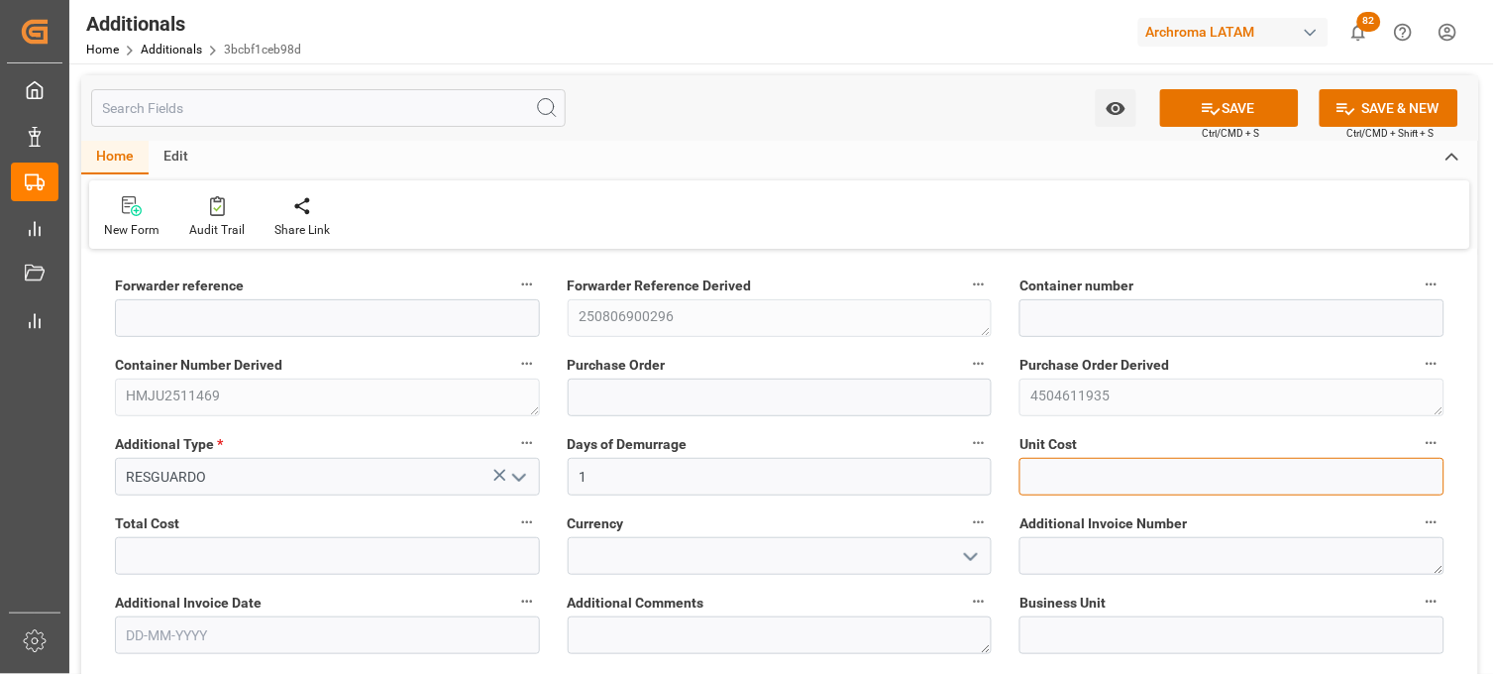
click at [1063, 480] on input "text" at bounding box center [1231, 477] width 425 height 38
click at [1083, 479] on input "text" at bounding box center [1231, 477] width 425 height 38
type input "20626"
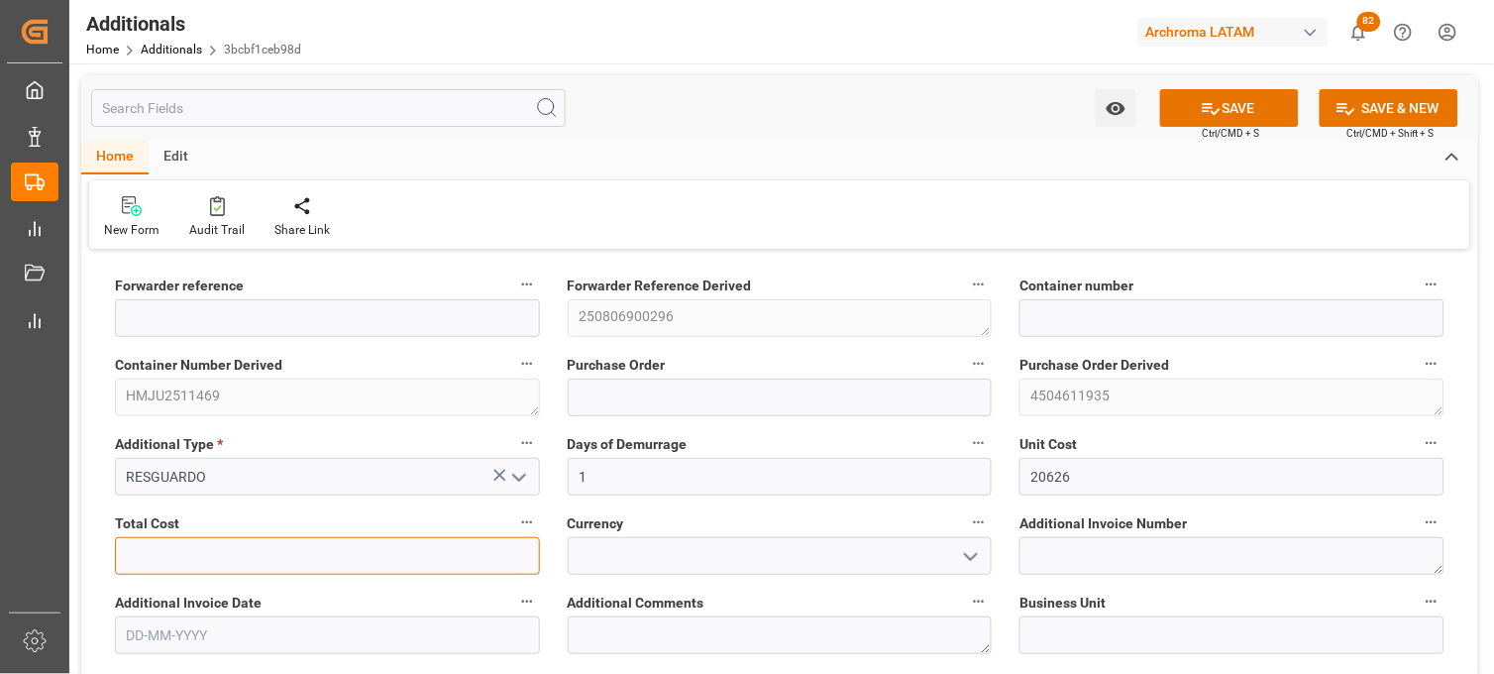
click at [459, 558] on input "text" at bounding box center [327, 556] width 425 height 38
click at [434, 548] on input "text" at bounding box center [327, 556] width 425 height 38
type input "20626"
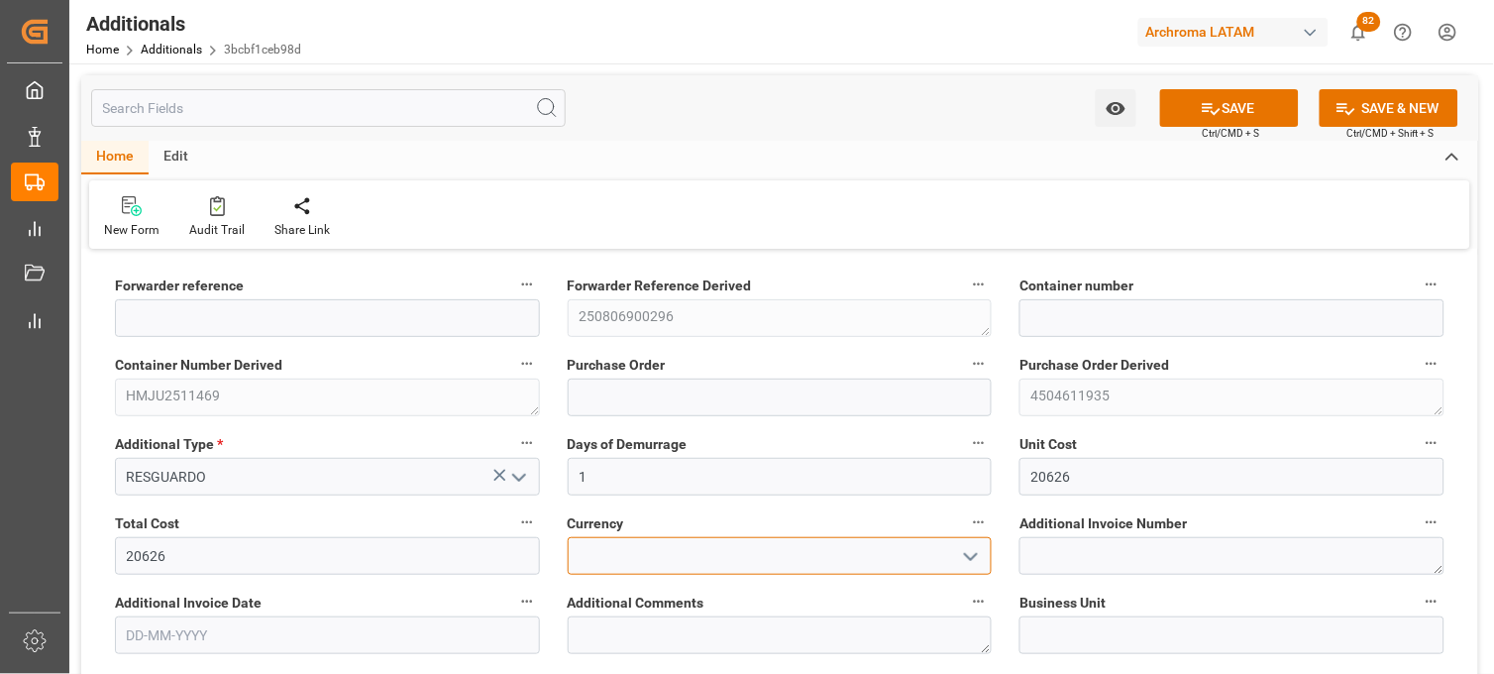
click at [635, 565] on input at bounding box center [780, 556] width 425 height 38
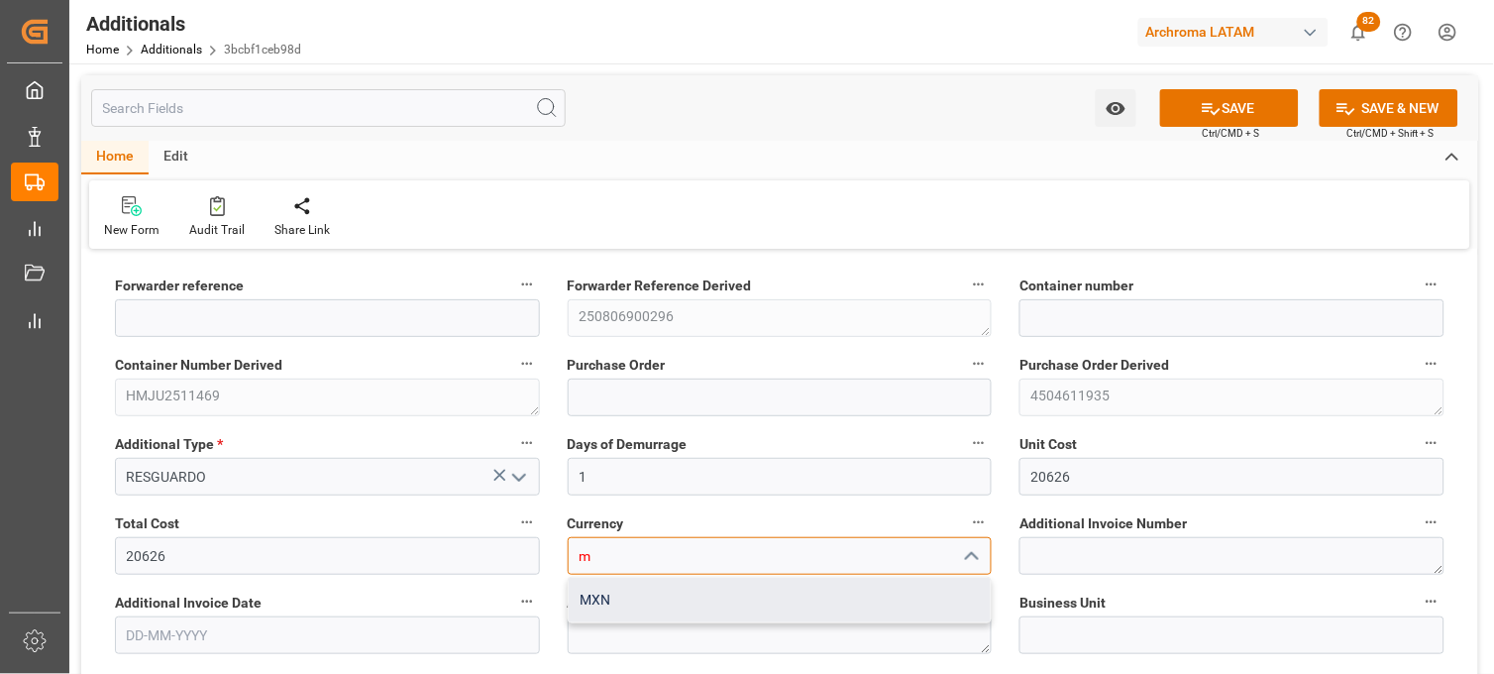
click at [628, 599] on div "MXN" at bounding box center [780, 600] width 423 height 45
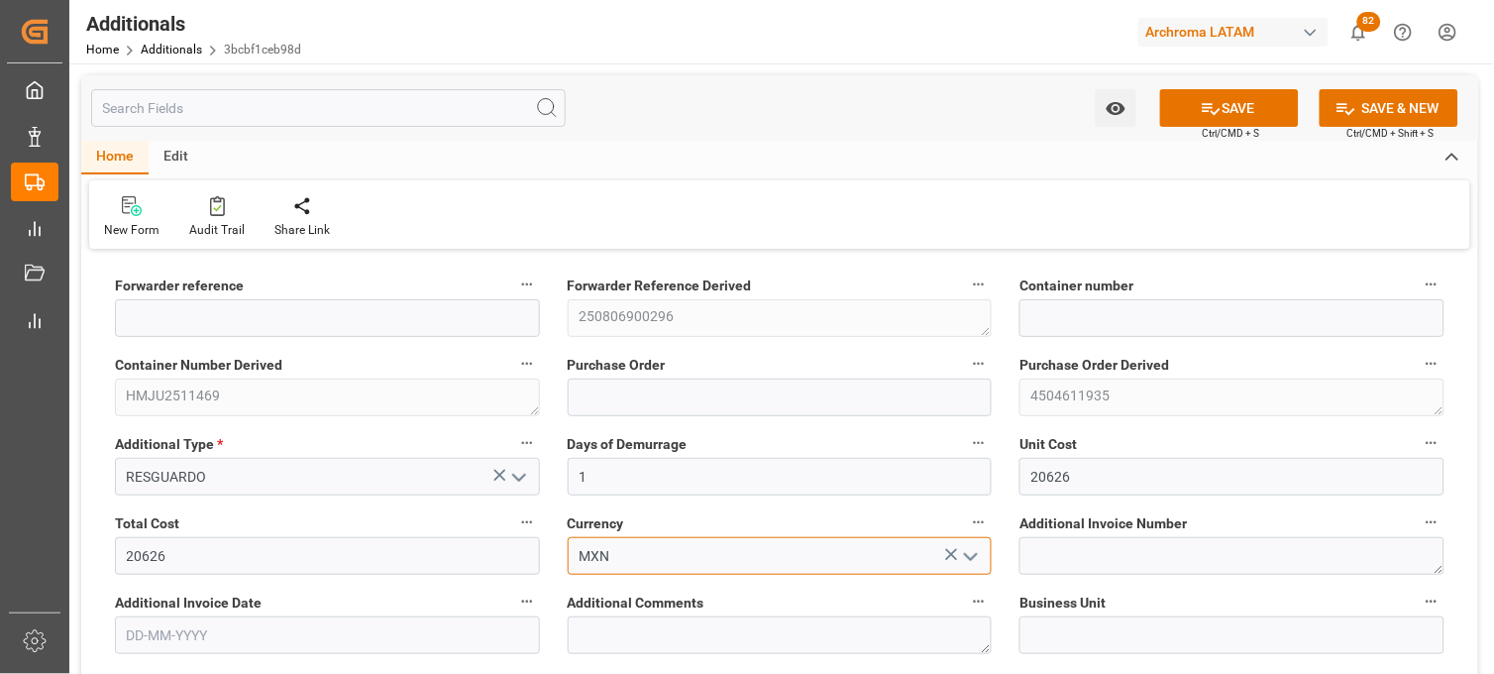
type input "MXN"
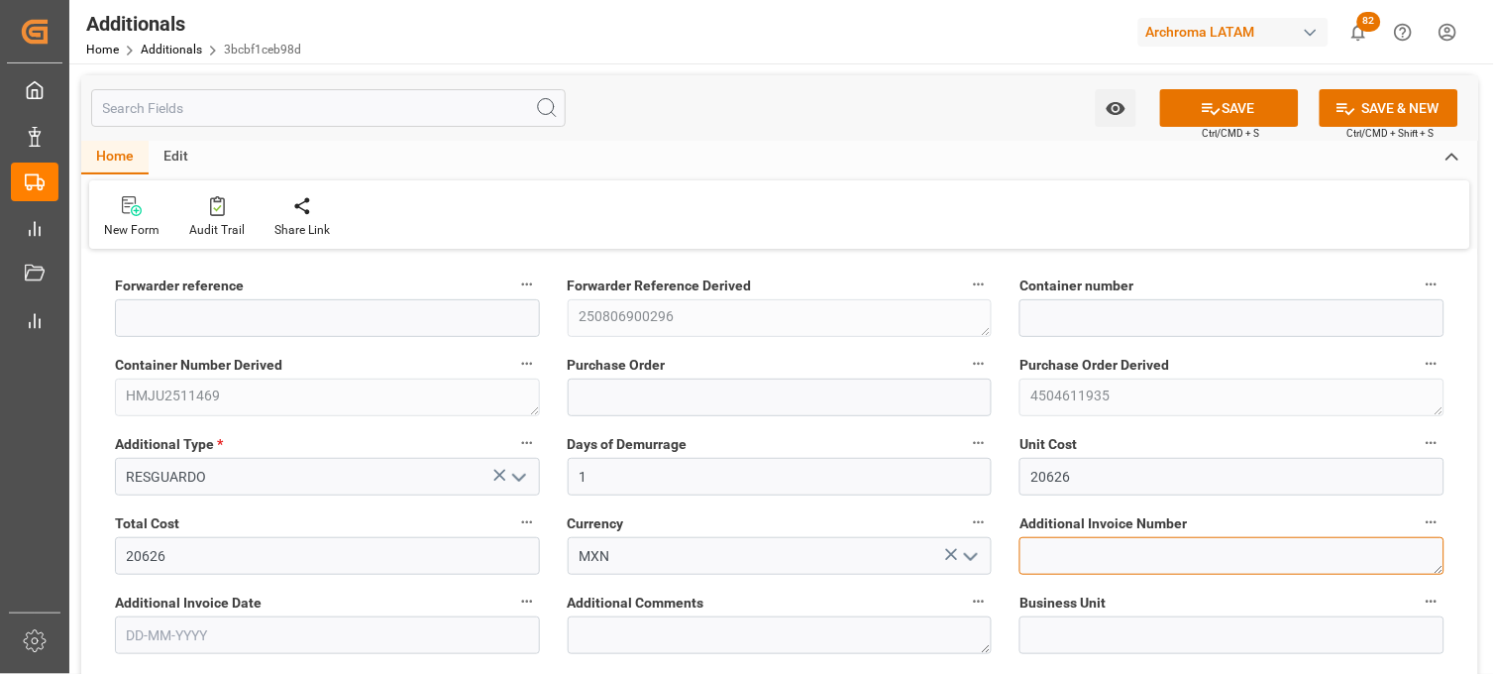
click at [1065, 547] on textarea at bounding box center [1231, 556] width 425 height 38
click at [1135, 570] on textarea at bounding box center [1231, 556] width 425 height 38
paste textarea "LM453445"
type textarea "LM453445"
click at [280, 644] on input "text" at bounding box center [327, 635] width 425 height 38
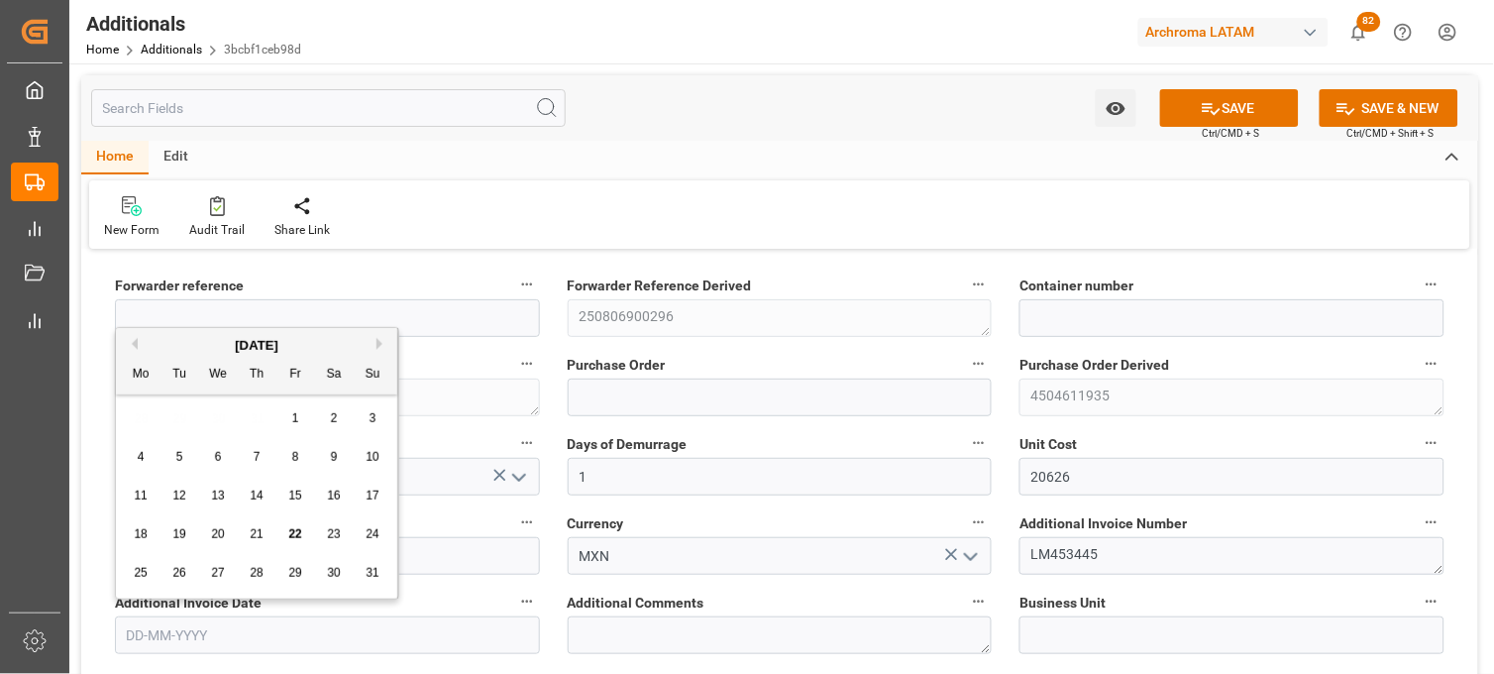
drag, startPoint x: 123, startPoint y: 417, endPoint x: 153, endPoint y: 436, distance: 35.2
click at [123, 417] on div "28 29 30 31 1 2 3" at bounding box center [257, 418] width 270 height 39
click at [246, 529] on div "21" at bounding box center [257, 535] width 25 height 24
type input "[DATE]"
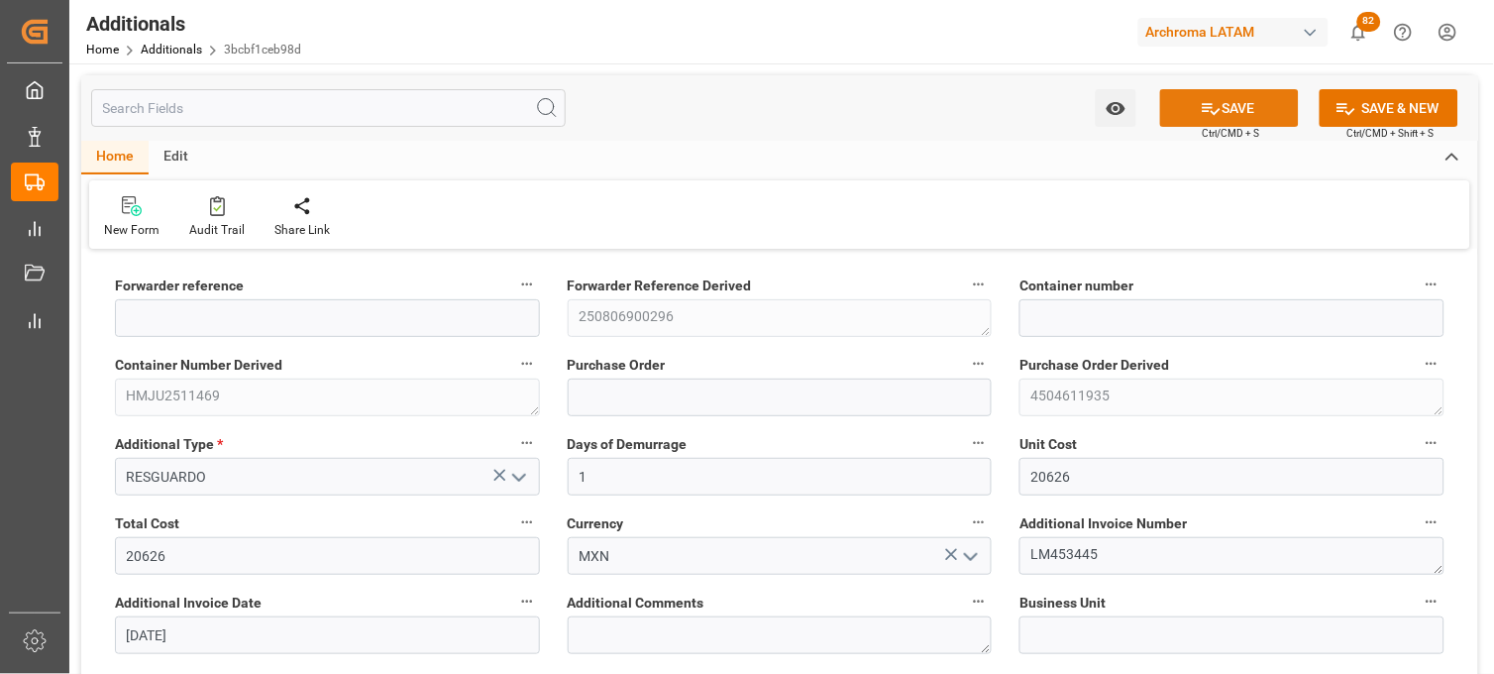
click at [1216, 99] on icon at bounding box center [1211, 108] width 21 height 21
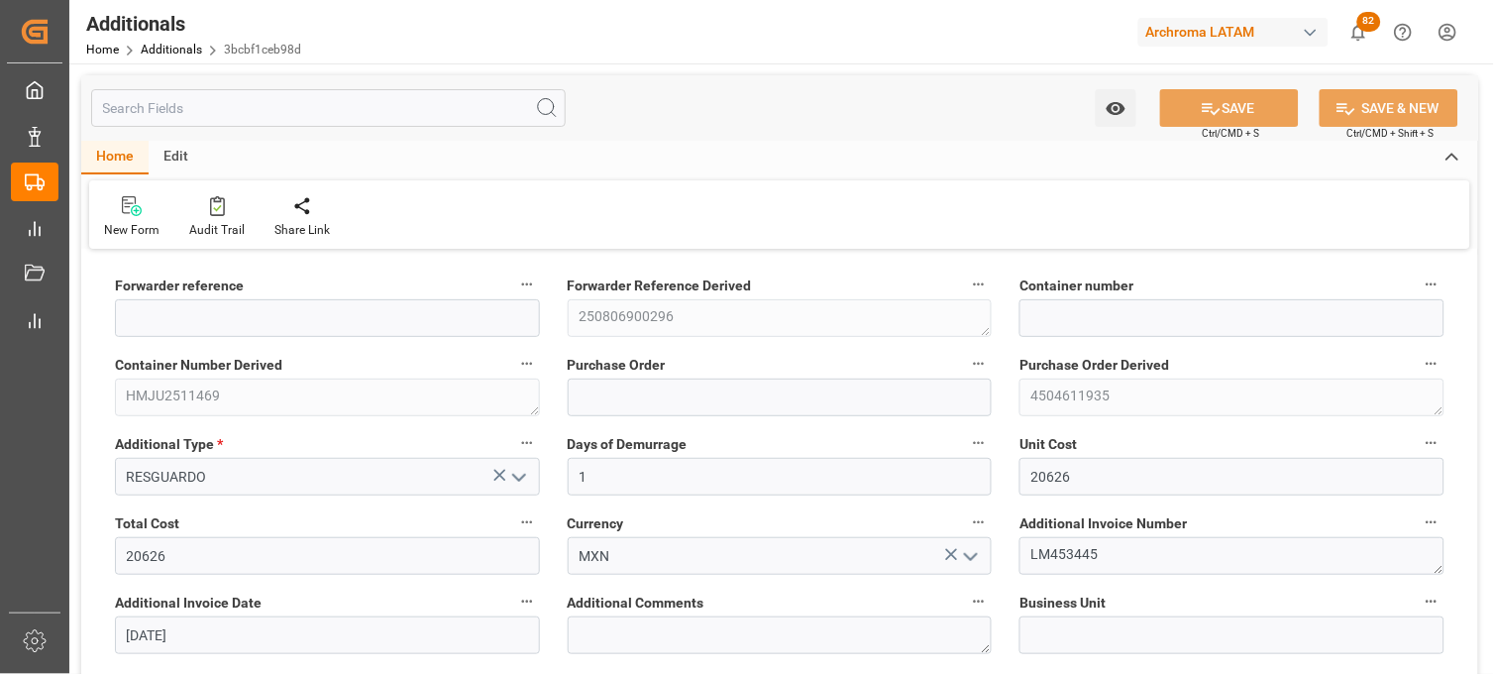
type input "250806900296"
type input "HMJU2511469"
type input "4504611935"
type input "PT"
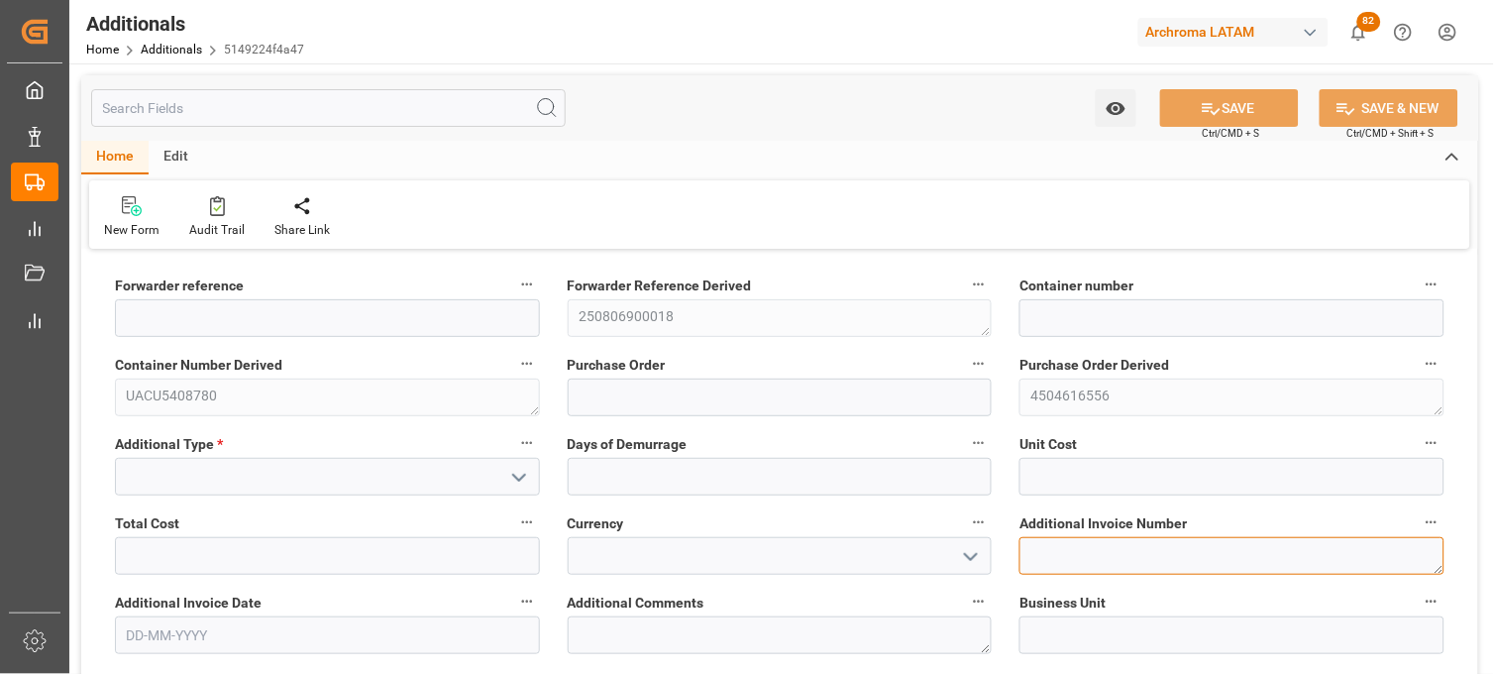
click at [1068, 561] on textarea at bounding box center [1231, 556] width 425 height 38
paste textarea "LM453508"
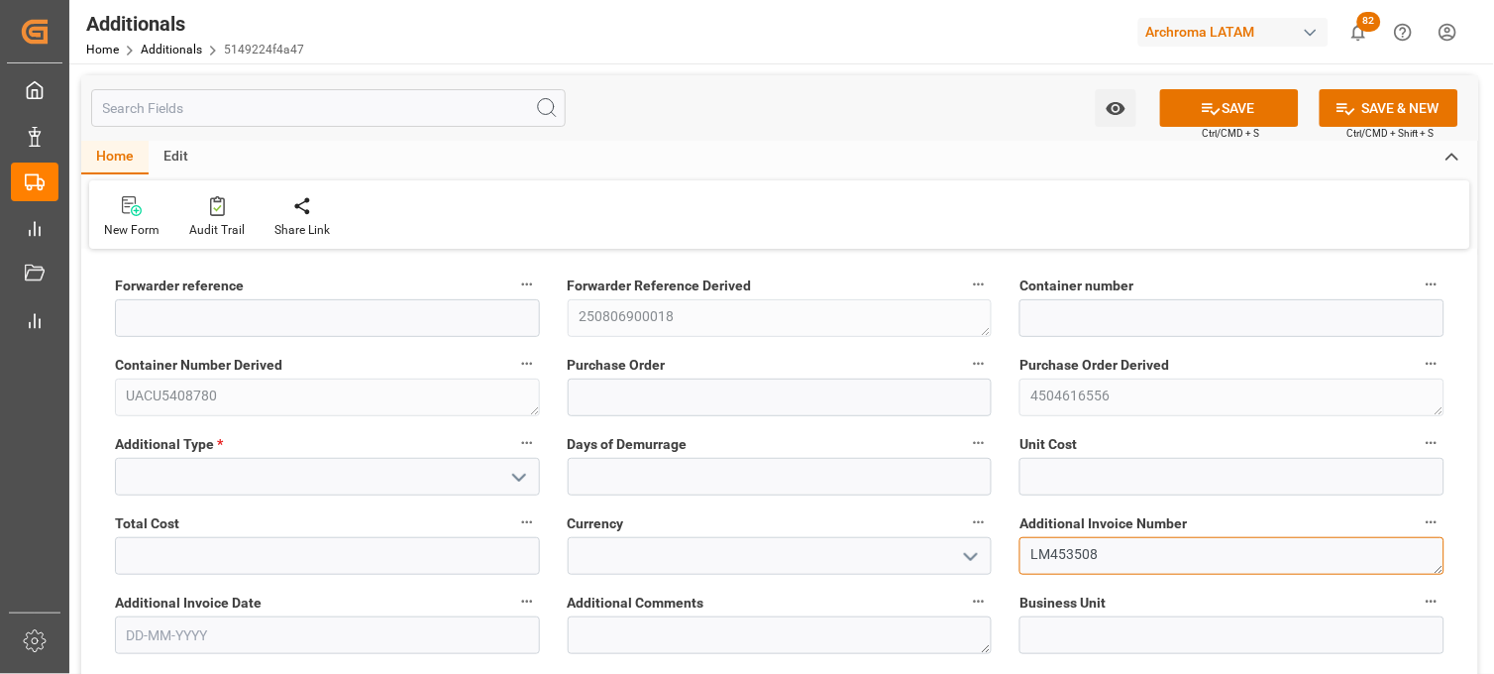
type textarea "LM453508"
click at [274, 631] on input "text" at bounding box center [327, 635] width 425 height 38
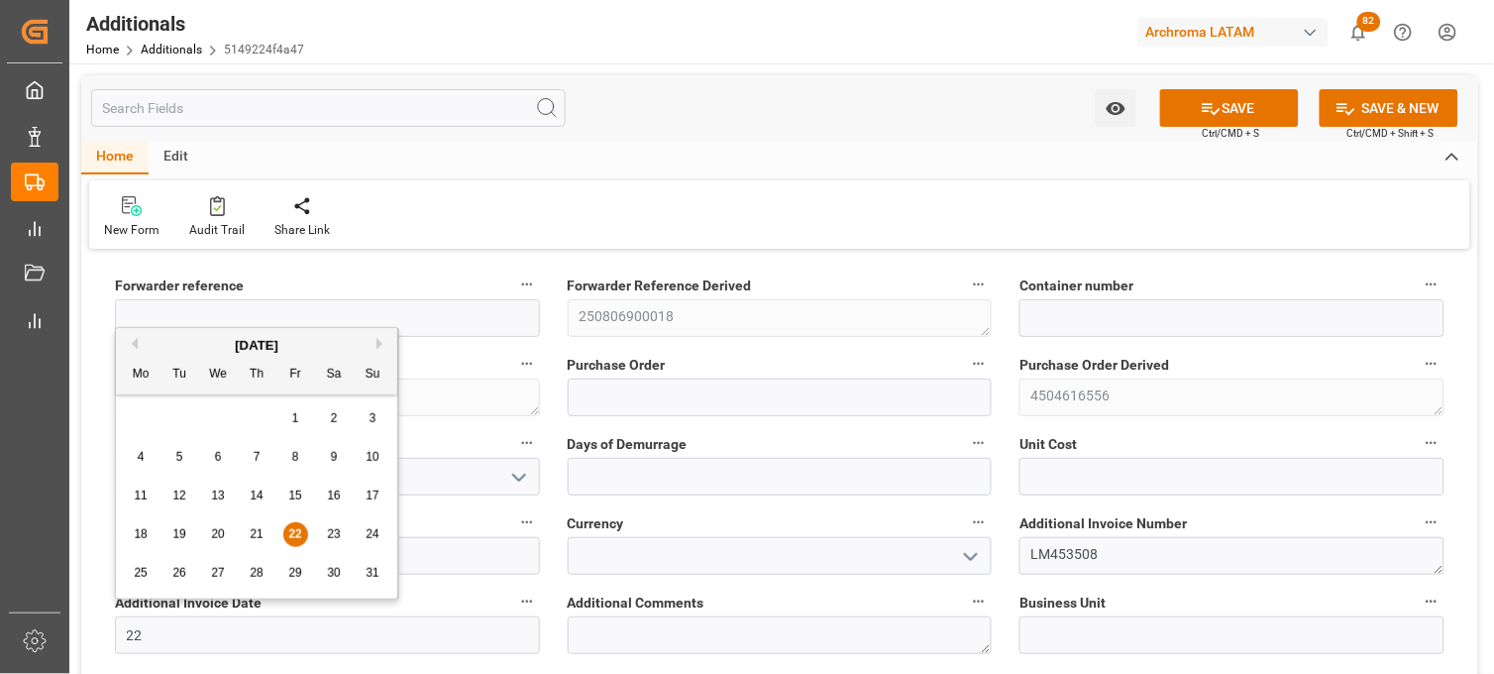
type input "[DATE]"
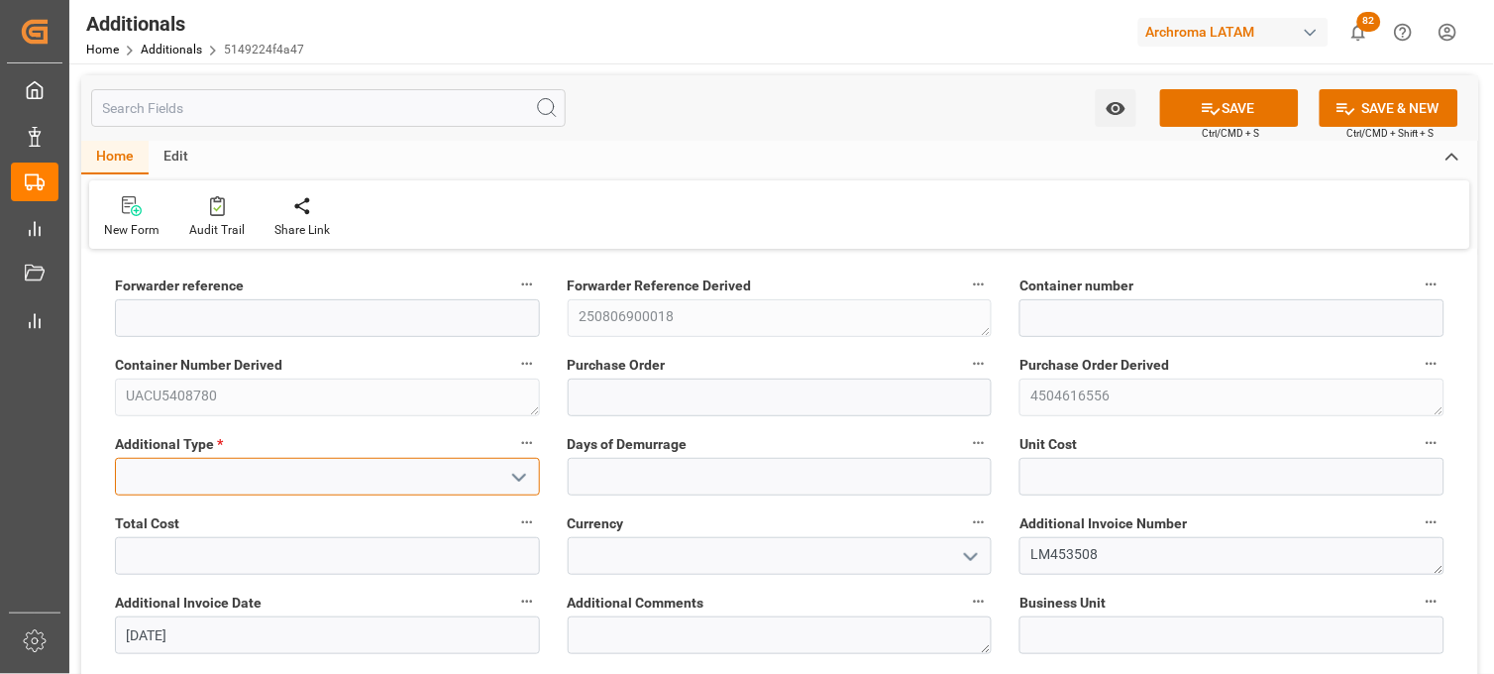
click at [198, 478] on input at bounding box center [327, 477] width 425 height 38
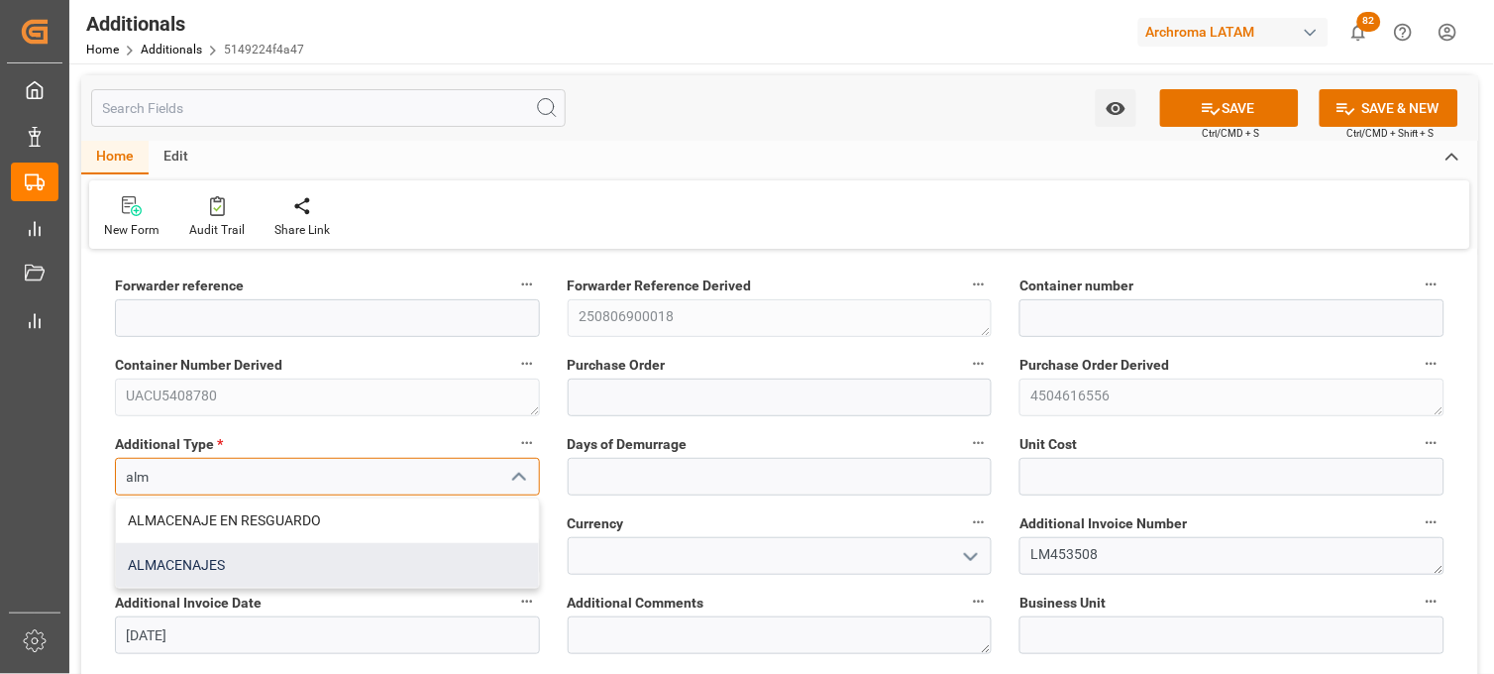
click at [191, 559] on div "ALMACENAJES" at bounding box center [327, 565] width 423 height 45
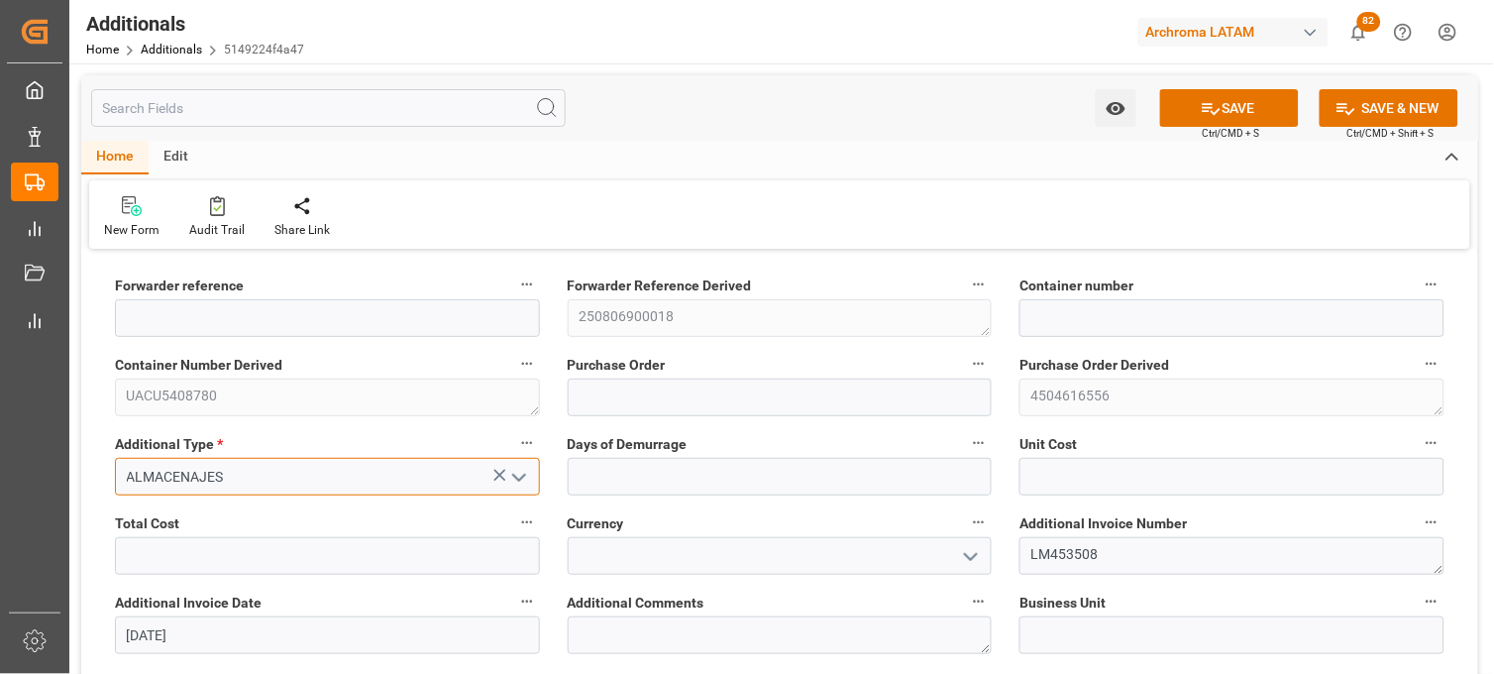
type input "ALMACENAJES"
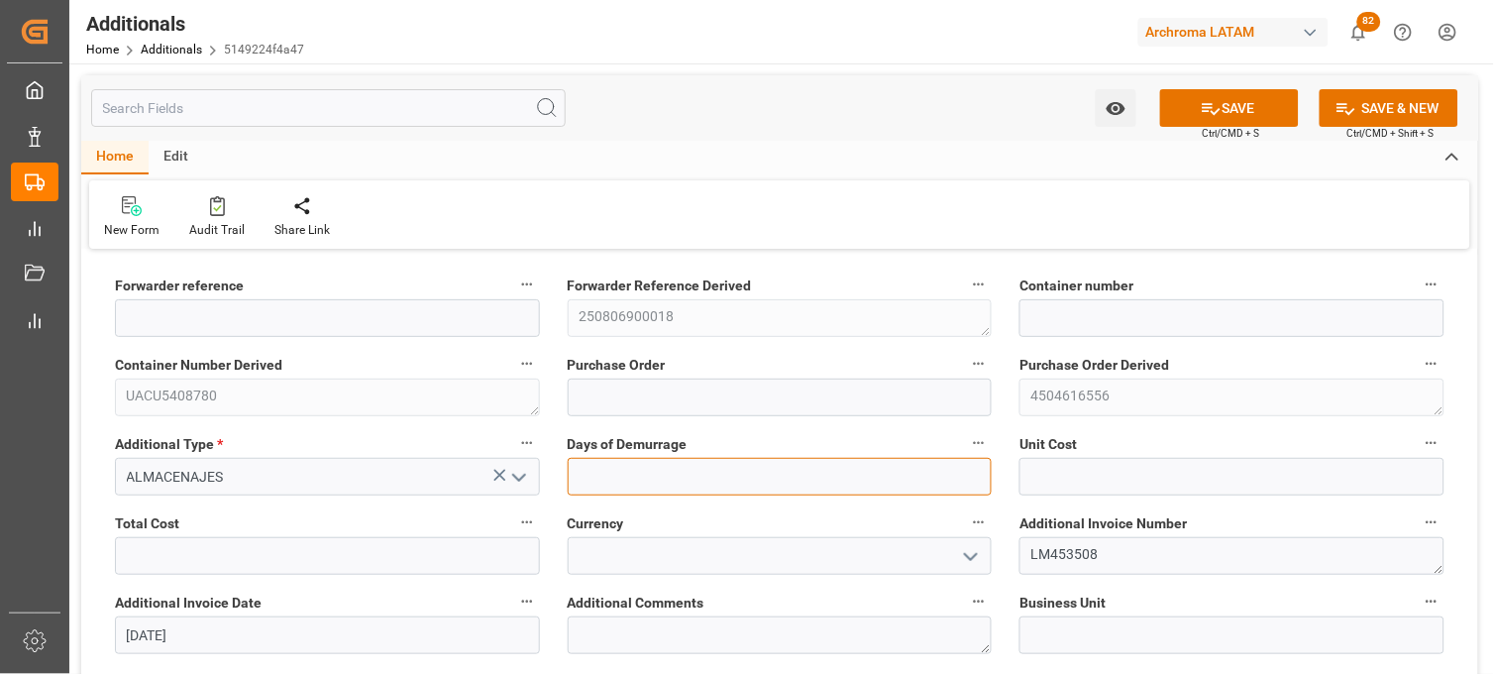
click at [600, 480] on input "text" at bounding box center [780, 477] width 425 height 38
type input "4"
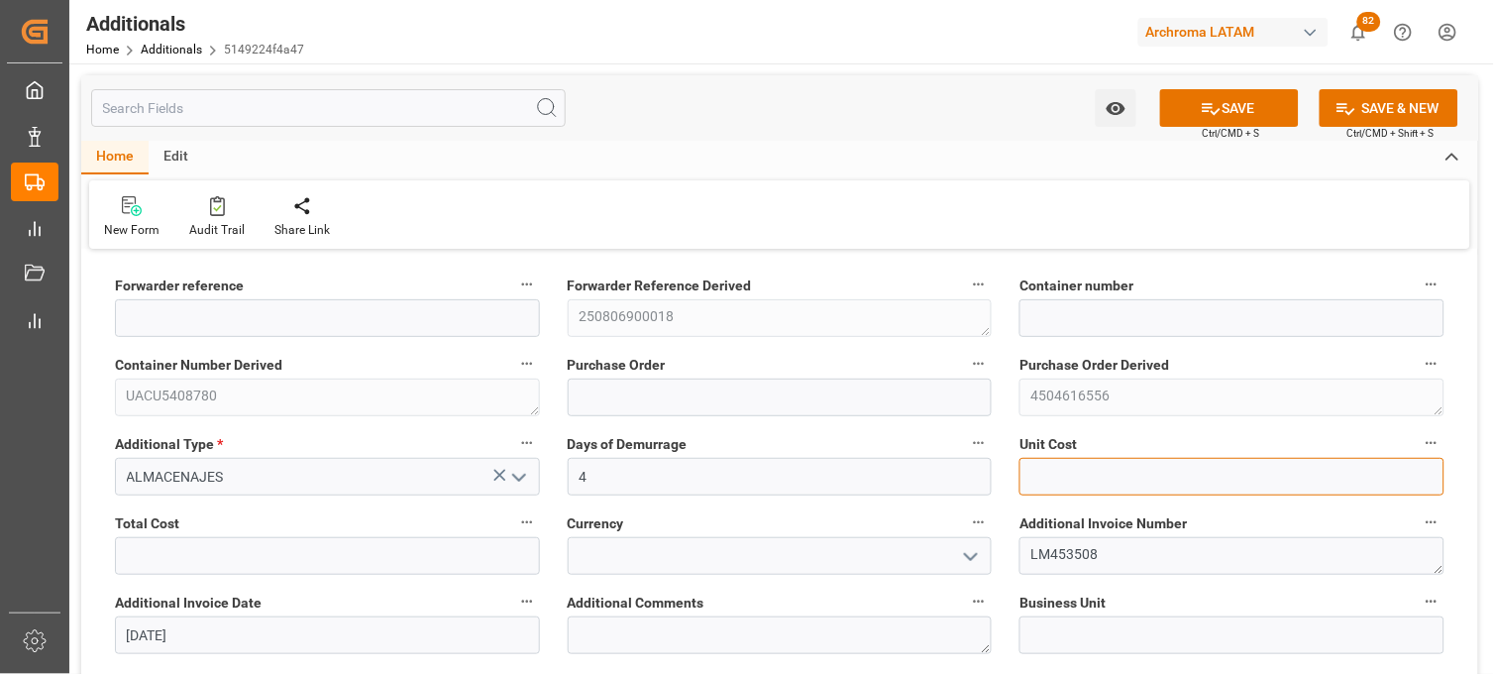
click at [1075, 479] on input "text" at bounding box center [1231, 477] width 425 height 38
paste input "text"
type input "10312"
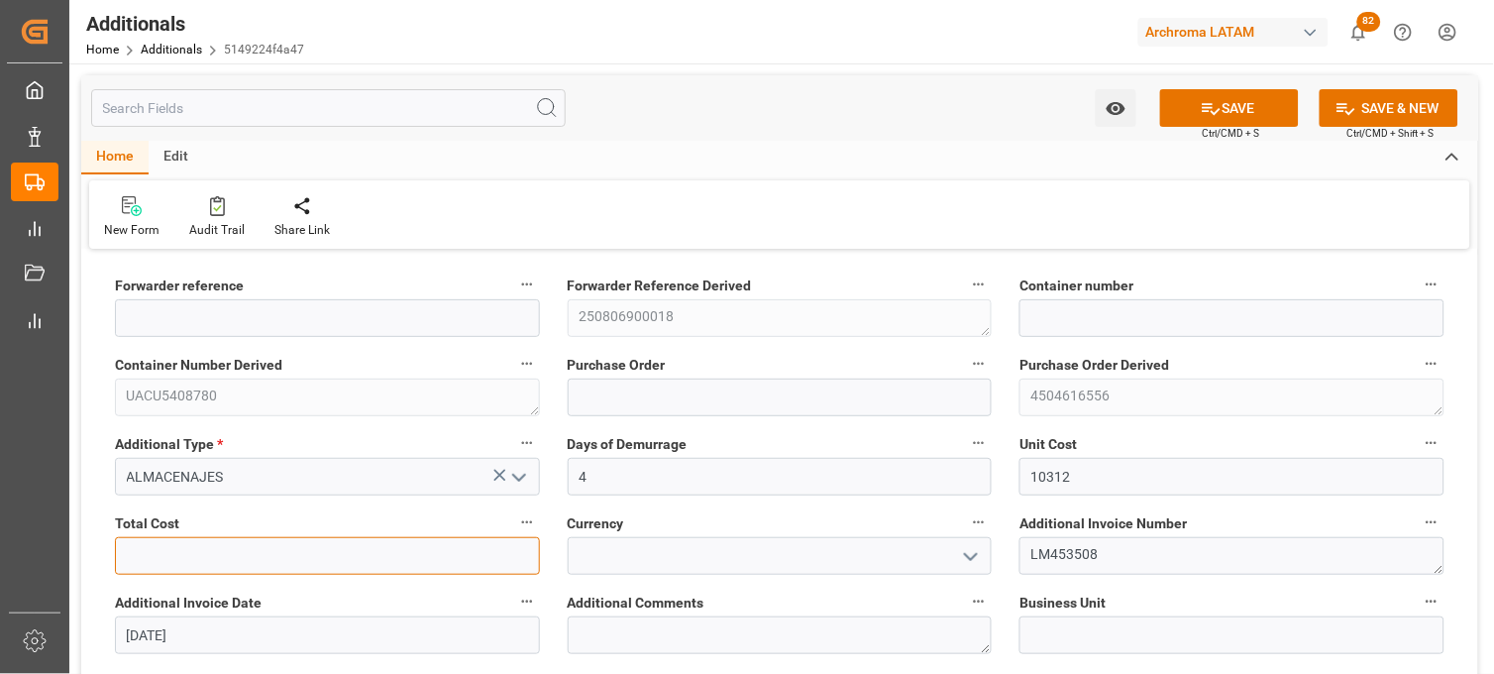
click at [221, 557] on input "text" at bounding box center [327, 556] width 425 height 38
type input "10312"
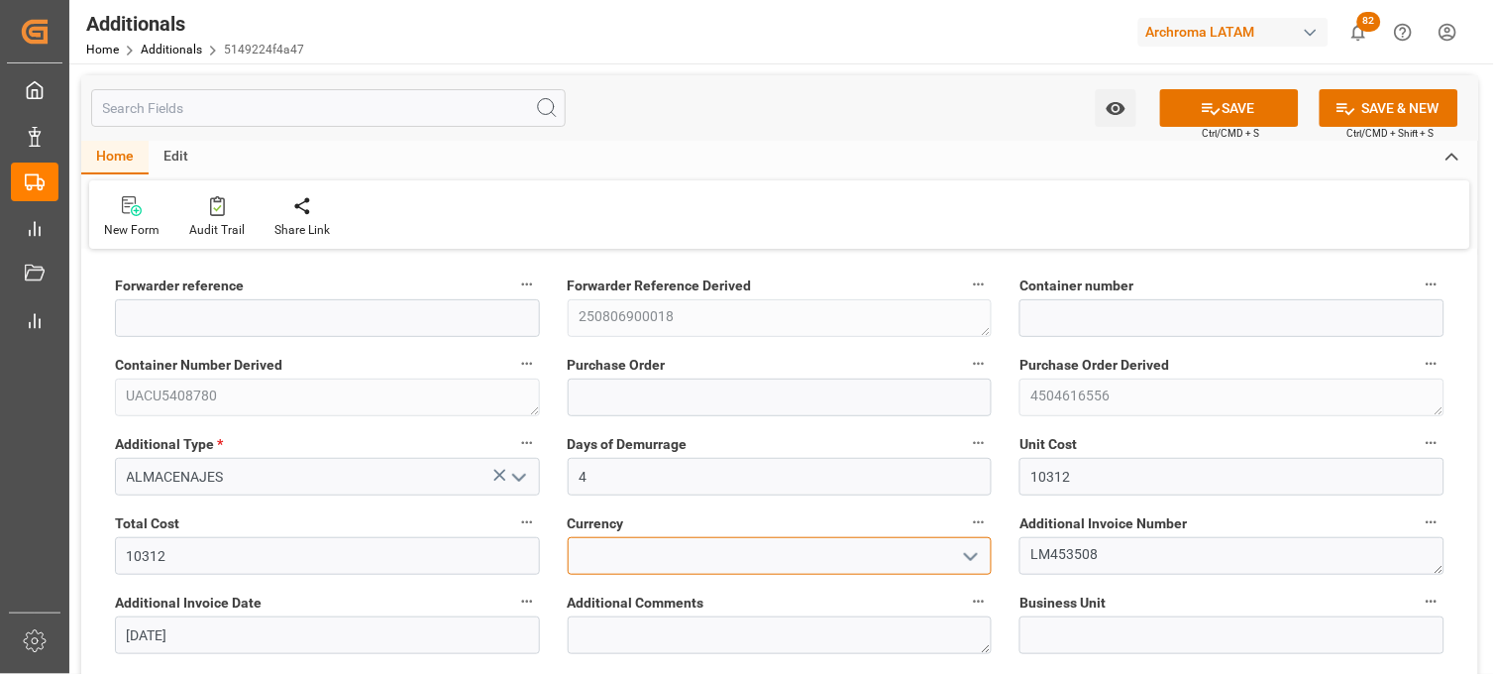
click at [670, 548] on input at bounding box center [780, 556] width 425 height 38
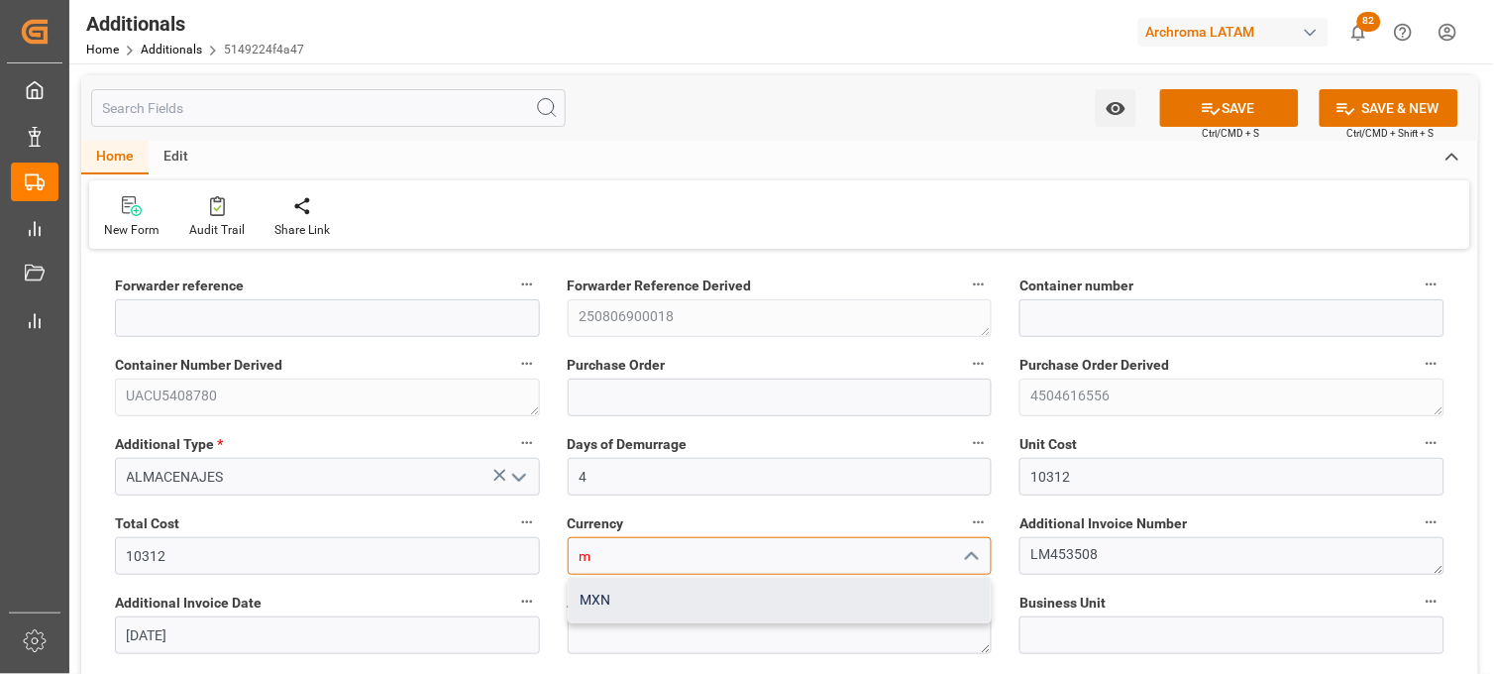
click at [650, 585] on div "MXN" at bounding box center [780, 600] width 423 height 45
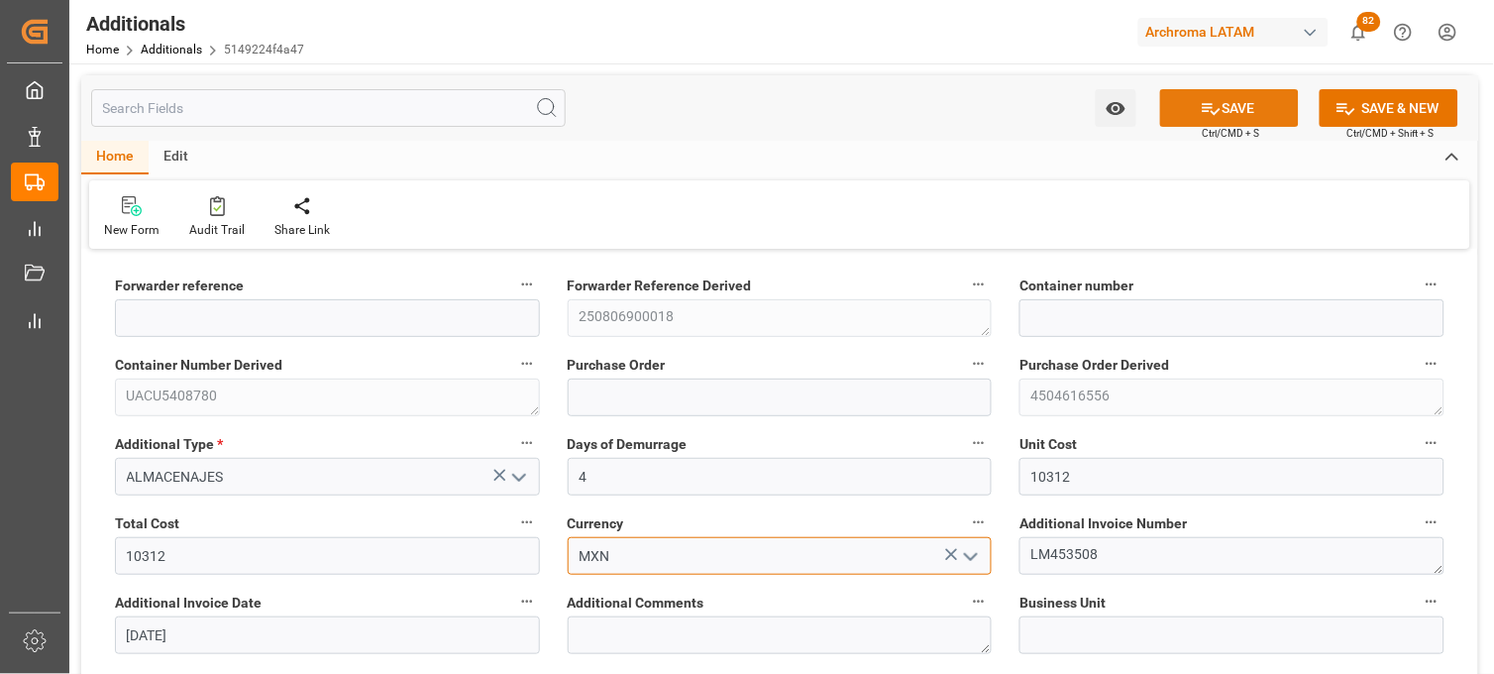
type input "MXN"
click at [1226, 107] on button "SAVE" at bounding box center [1229, 108] width 139 height 38
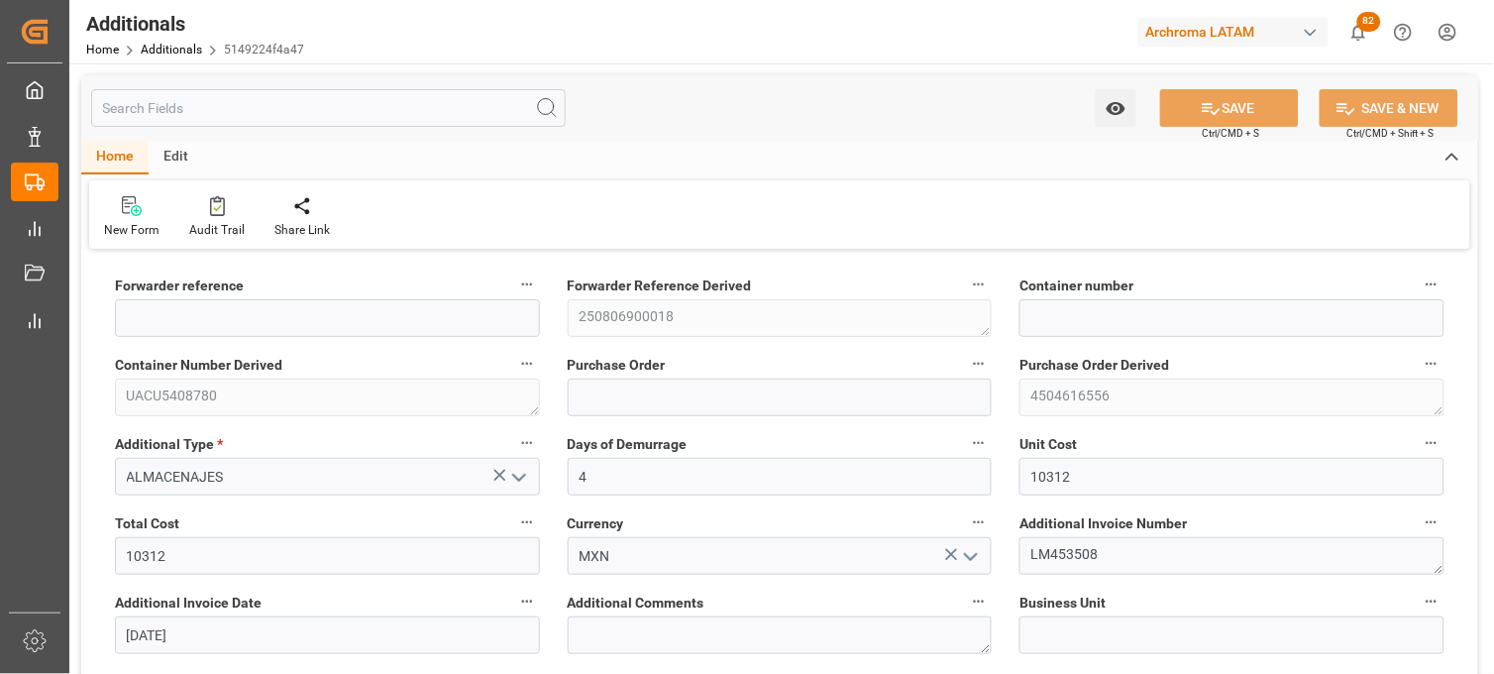
type input "250806900018"
type input "UACU5408780"
type input "4504616556"
type input "TEXTIL"
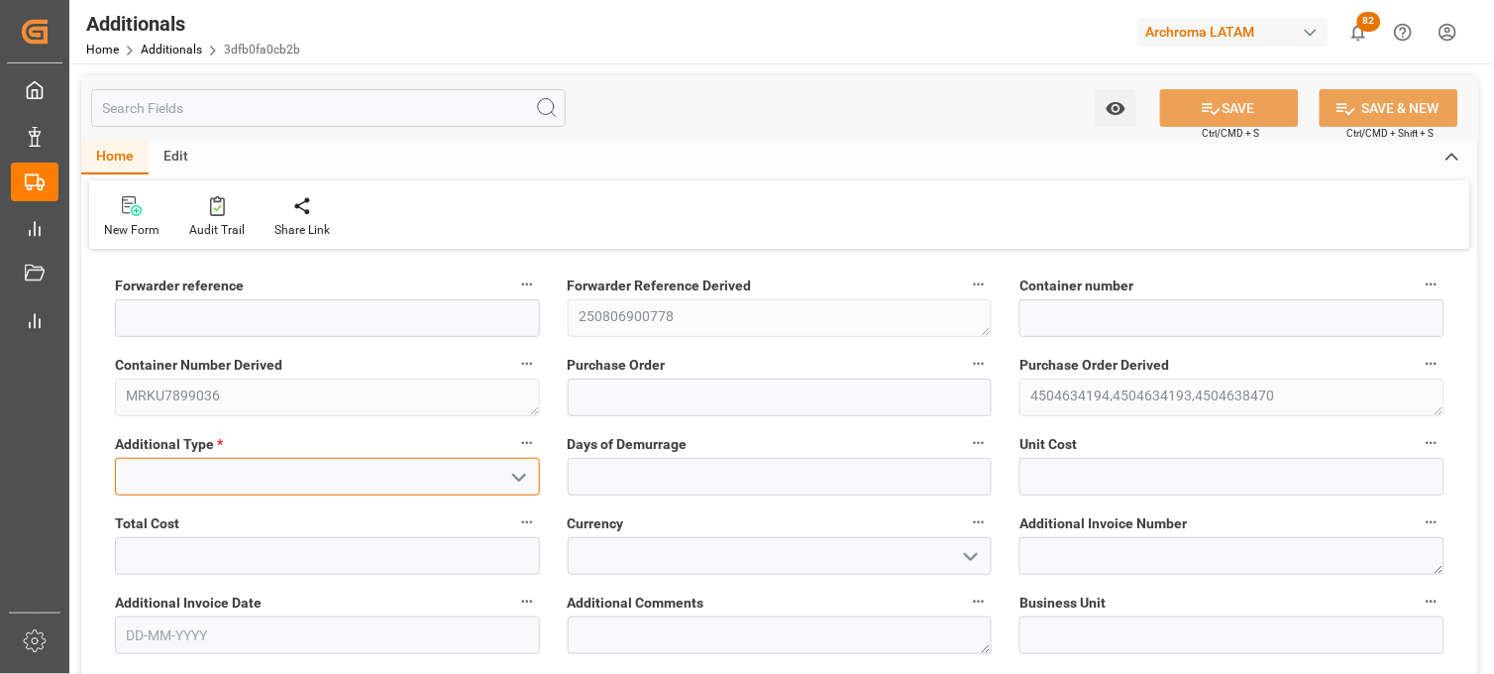
click at [244, 480] on input at bounding box center [327, 477] width 425 height 38
click at [246, 510] on div "REACOMODO DE CONTENEDOR" at bounding box center [327, 520] width 423 height 45
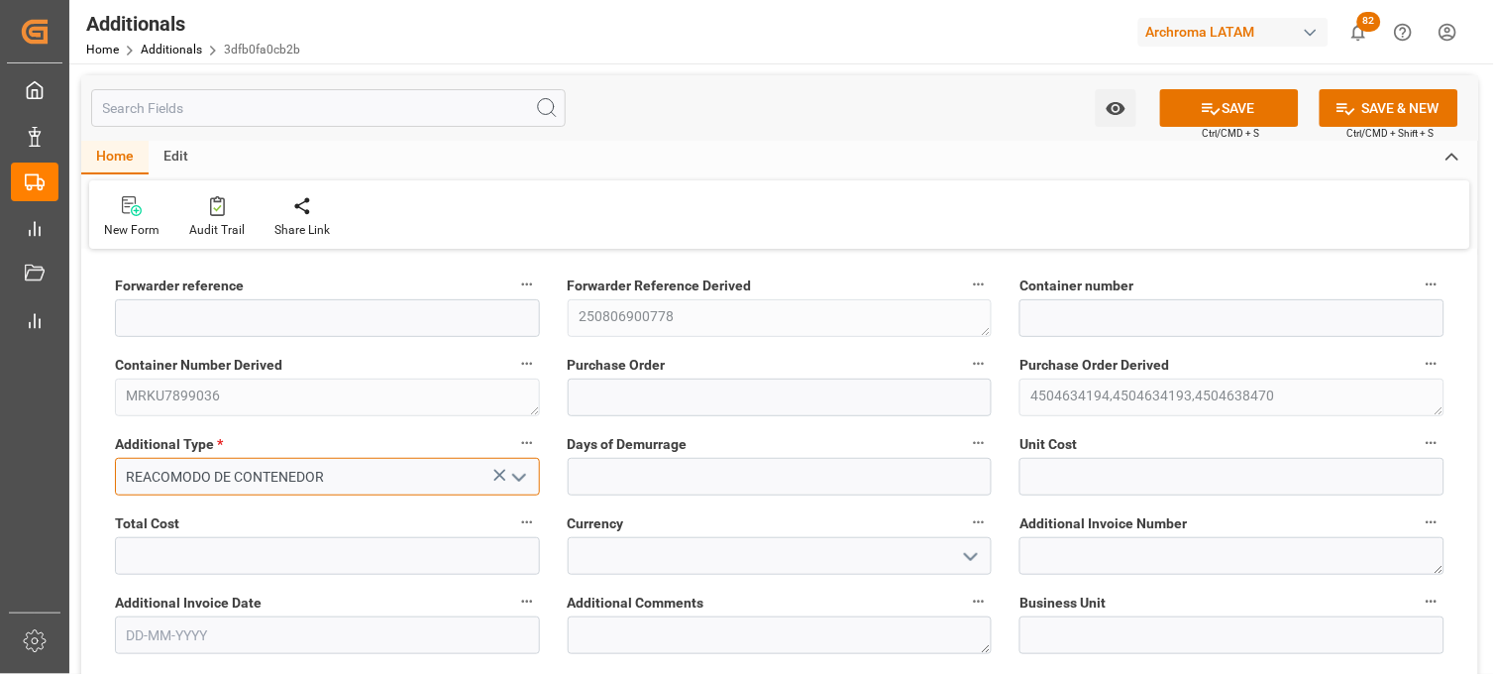
type input "REACOMODO DE CONTENEDOR"
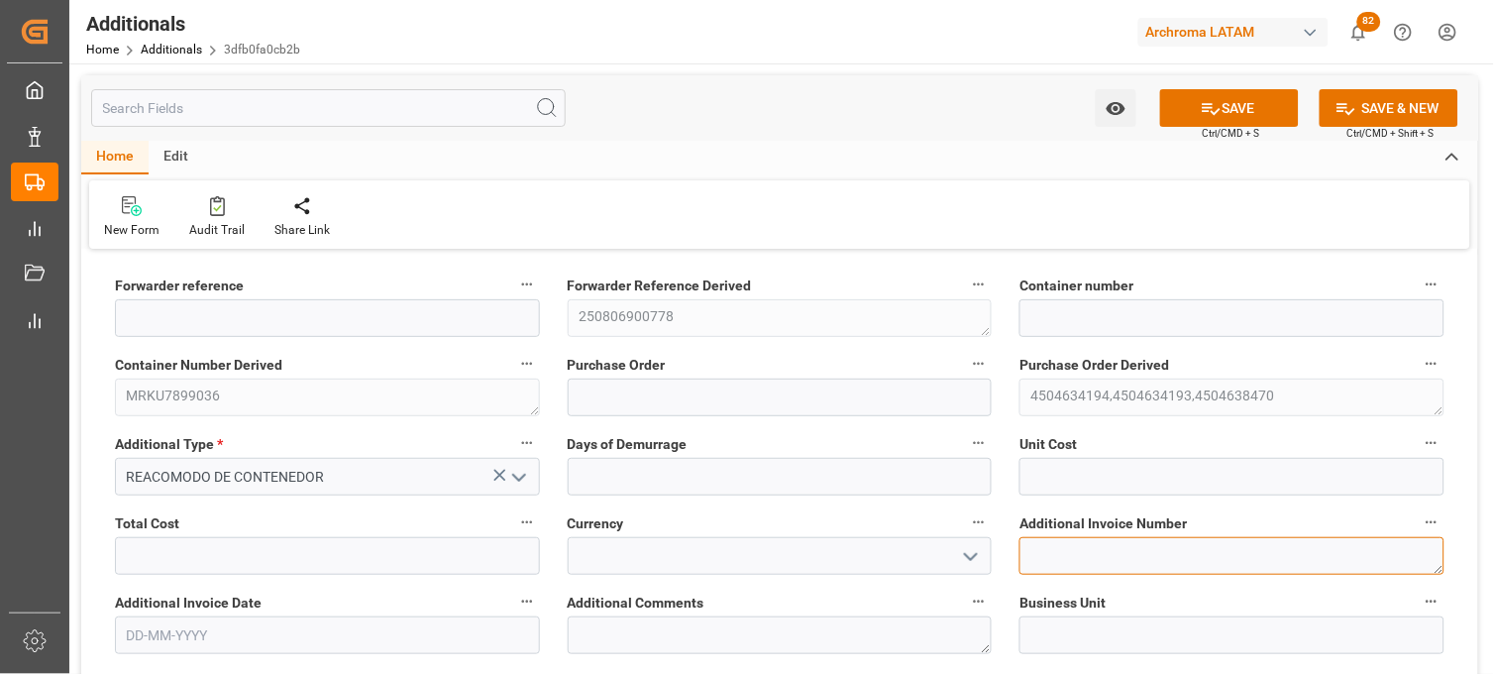
click at [1061, 552] on textarea at bounding box center [1231, 556] width 425 height 38
paste textarea "LM453537"
type textarea "LM453537"
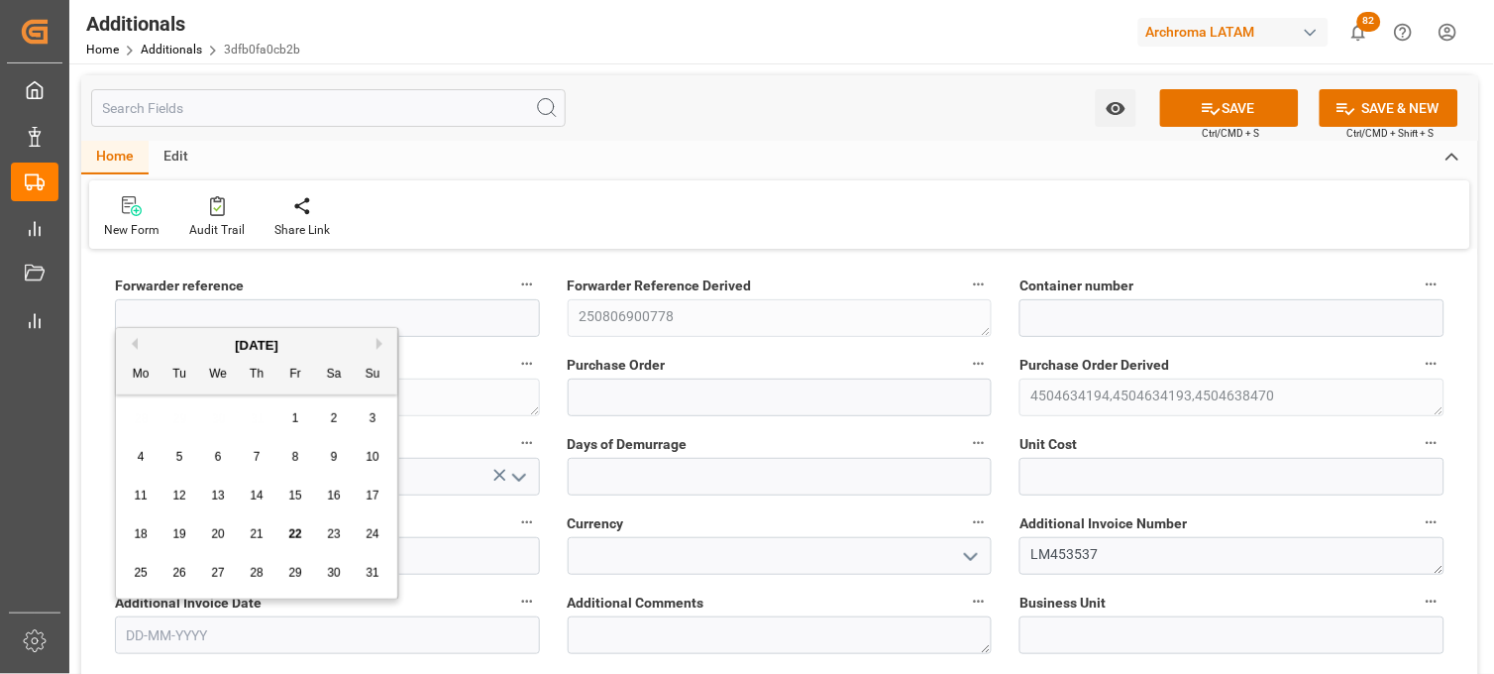
drag, startPoint x: 180, startPoint y: 640, endPoint x: 179, endPoint y: 622, distance: 17.9
click at [180, 640] on input "text" at bounding box center [327, 635] width 425 height 38
drag, startPoint x: 147, startPoint y: 427, endPoint x: 156, endPoint y: 450, distance: 24.5
click at [147, 427] on div "28 29 30 31 1 2 3" at bounding box center [257, 418] width 270 height 39
click at [289, 543] on div "22" at bounding box center [295, 535] width 25 height 24
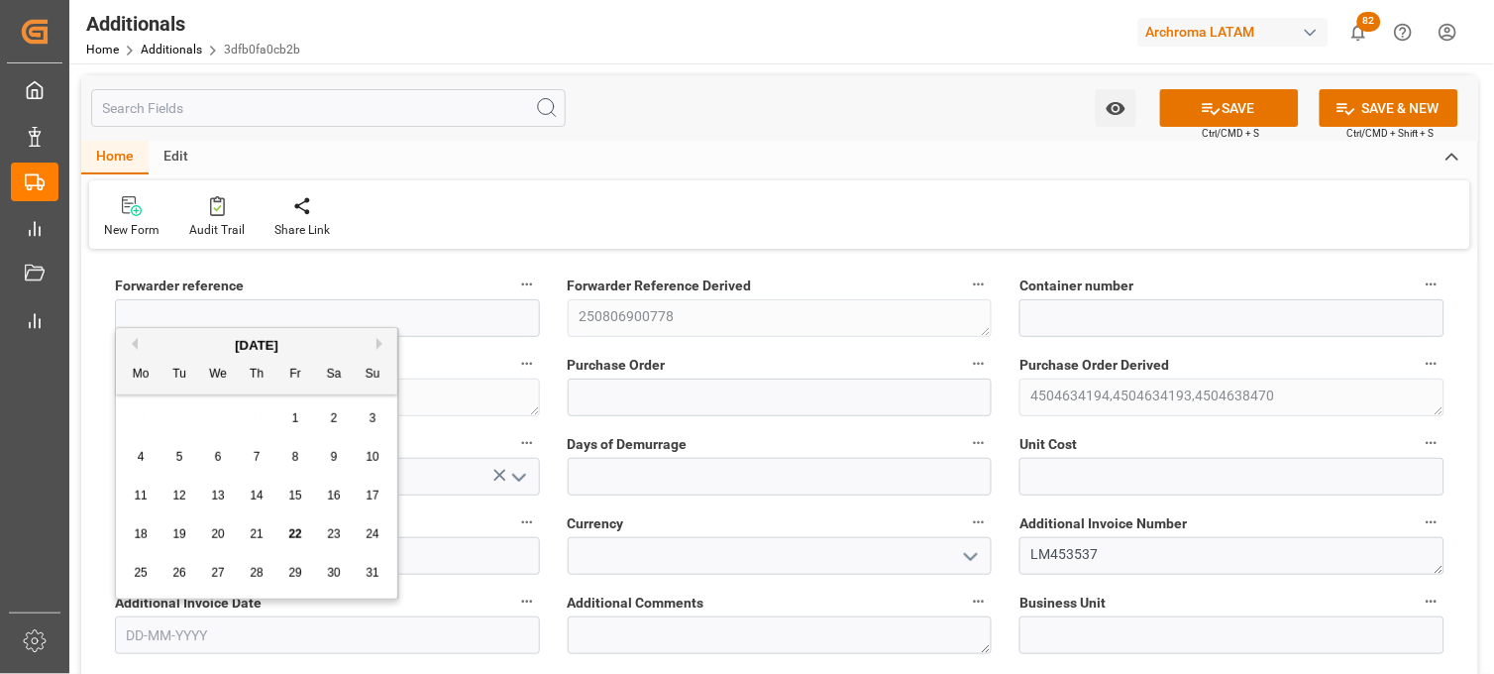
type input "[DATE]"
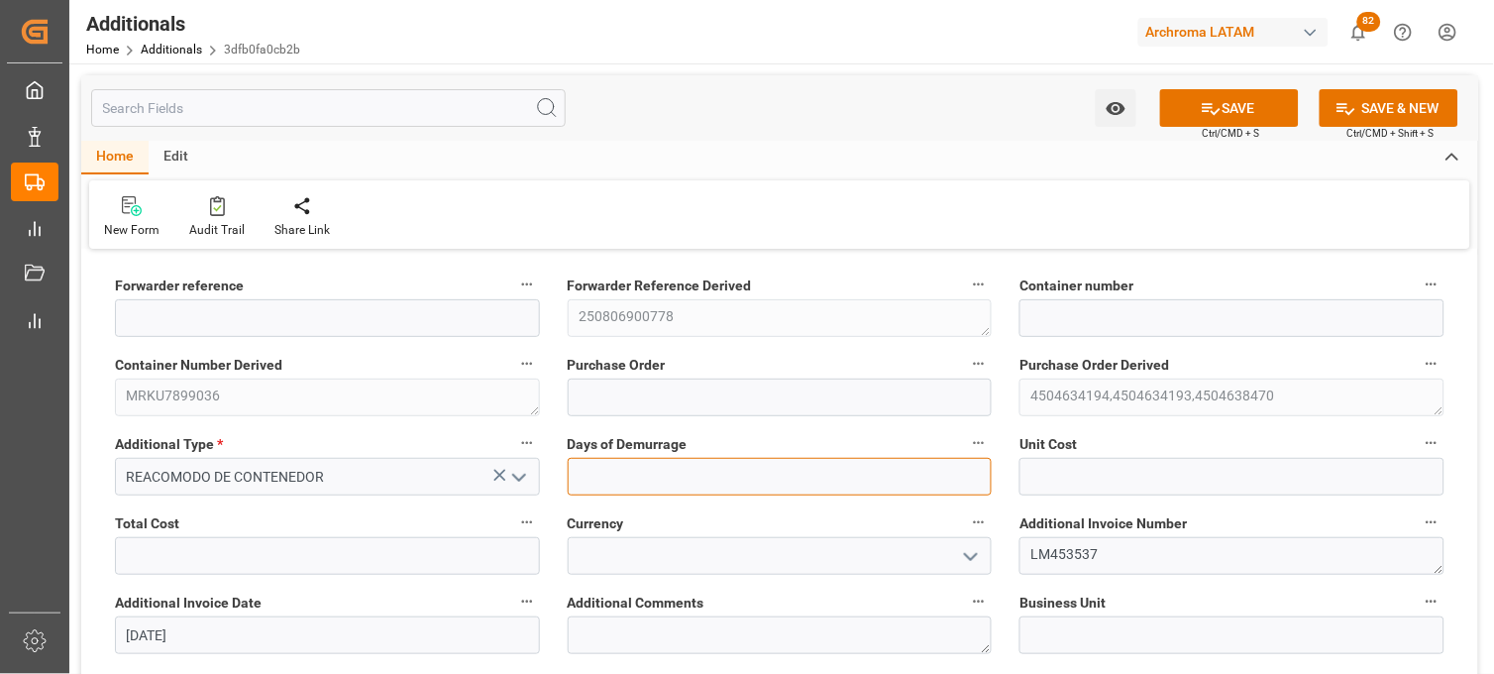
click at [602, 478] on input "text" at bounding box center [780, 477] width 425 height 38
type input "1"
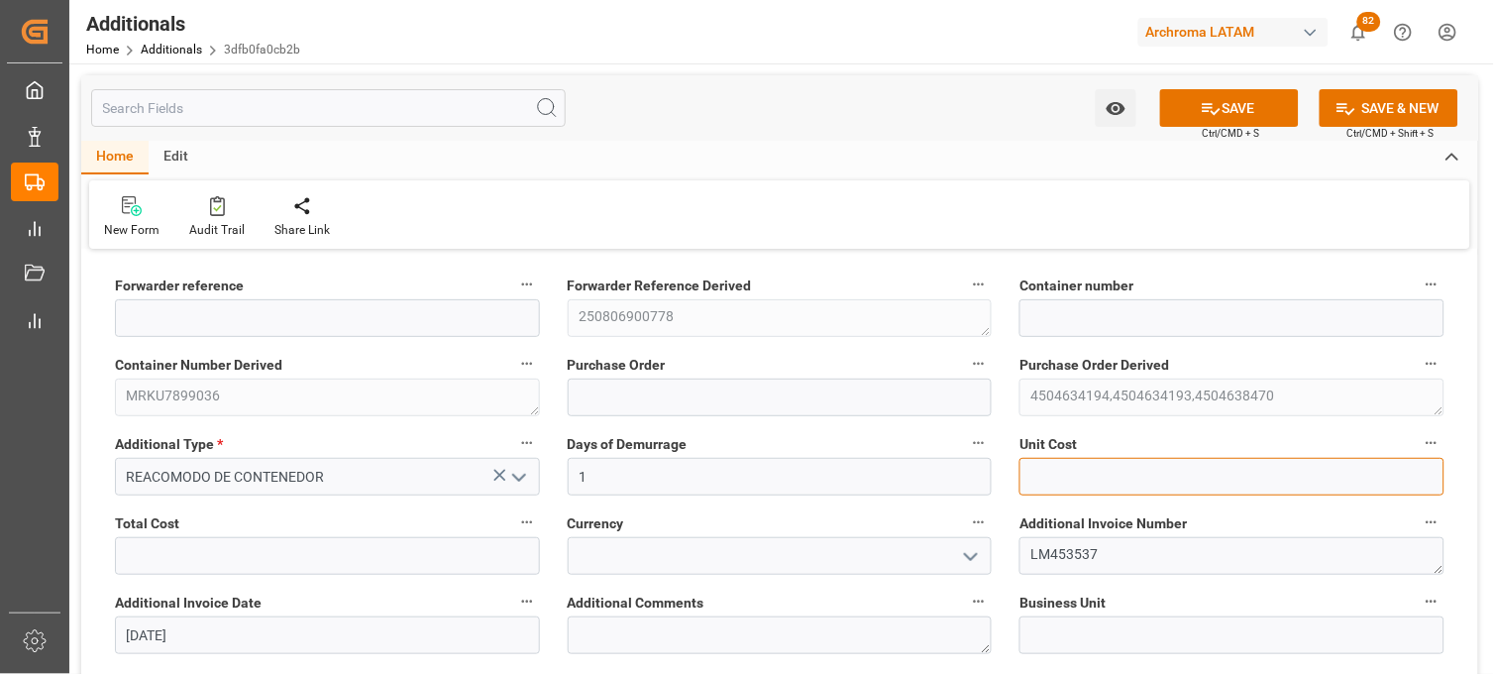
click at [1048, 478] on input "text" at bounding box center [1231, 477] width 425 height 38
type input "4095.55"
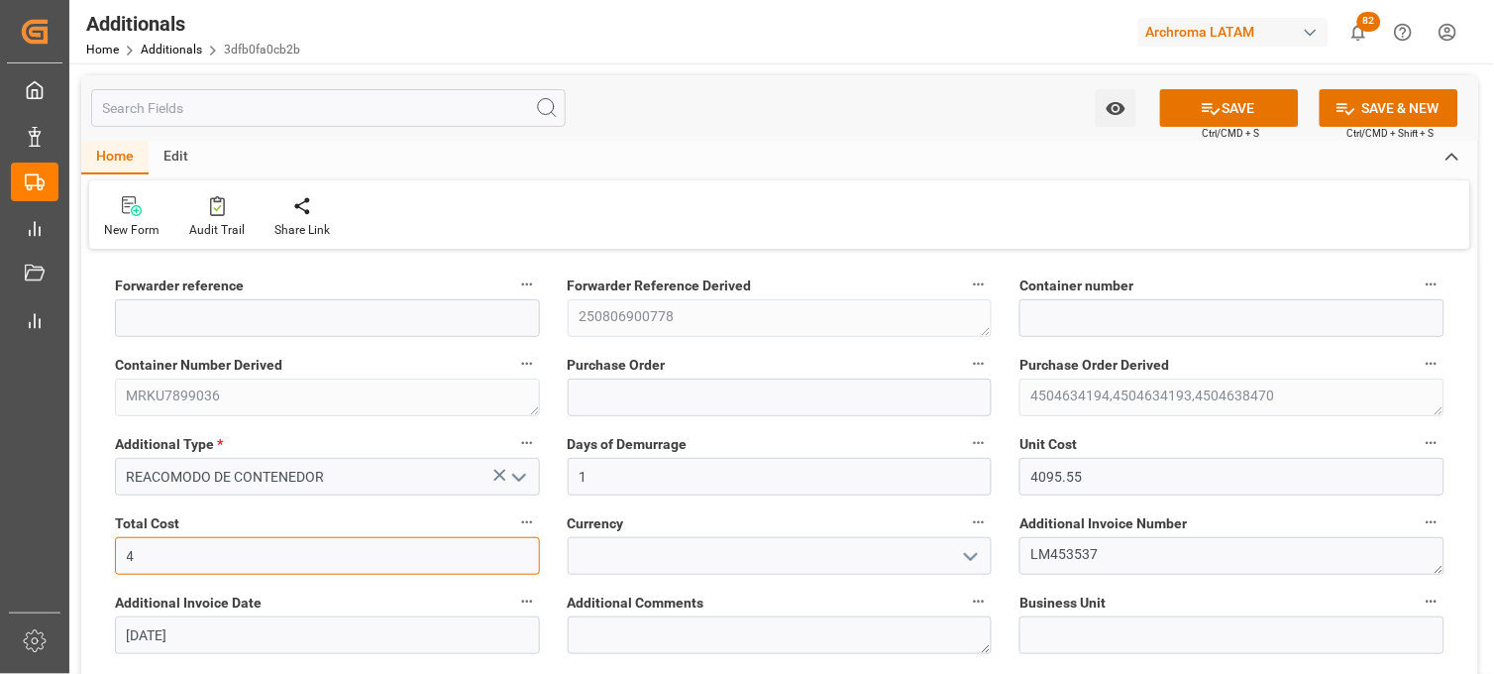
type input "4095.55"
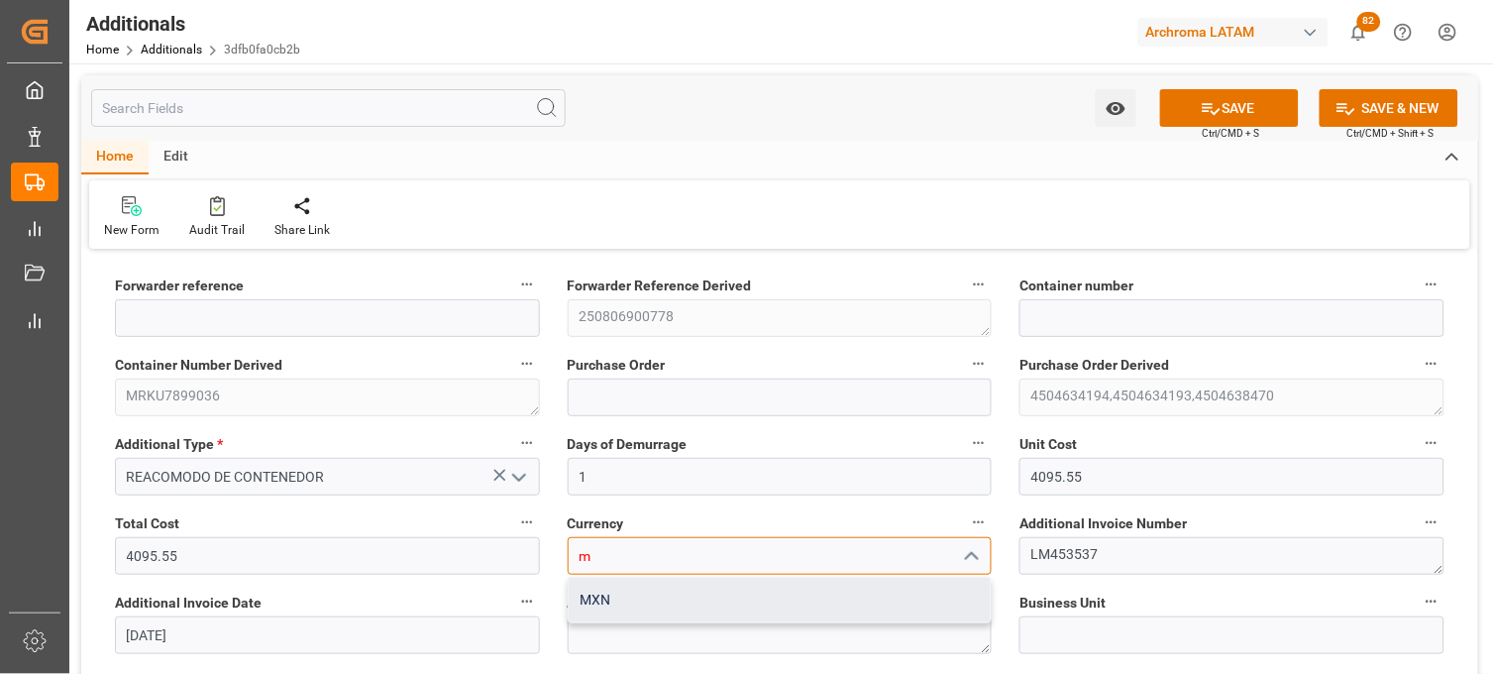
click at [774, 599] on div "MXN" at bounding box center [780, 600] width 423 height 45
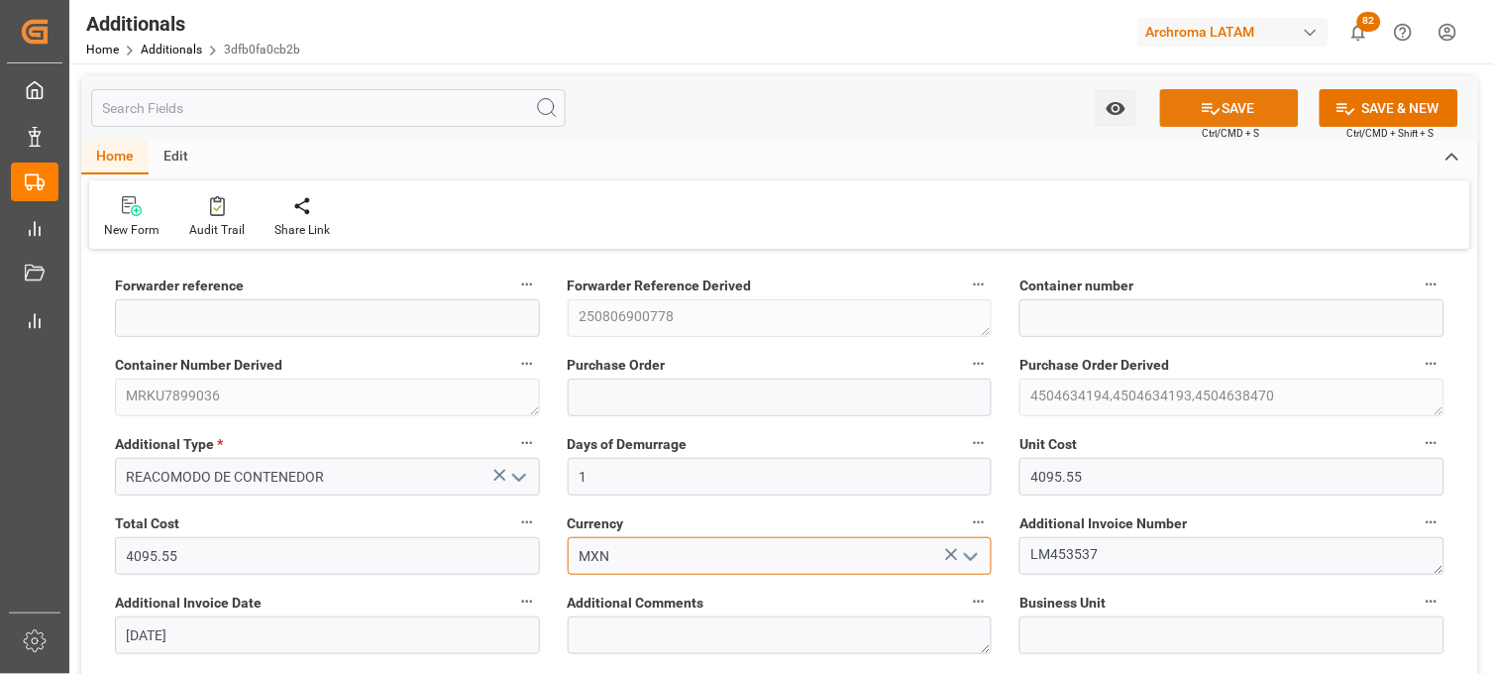
type input "MXN"
click at [1241, 117] on button "SAVE" at bounding box center [1229, 108] width 139 height 38
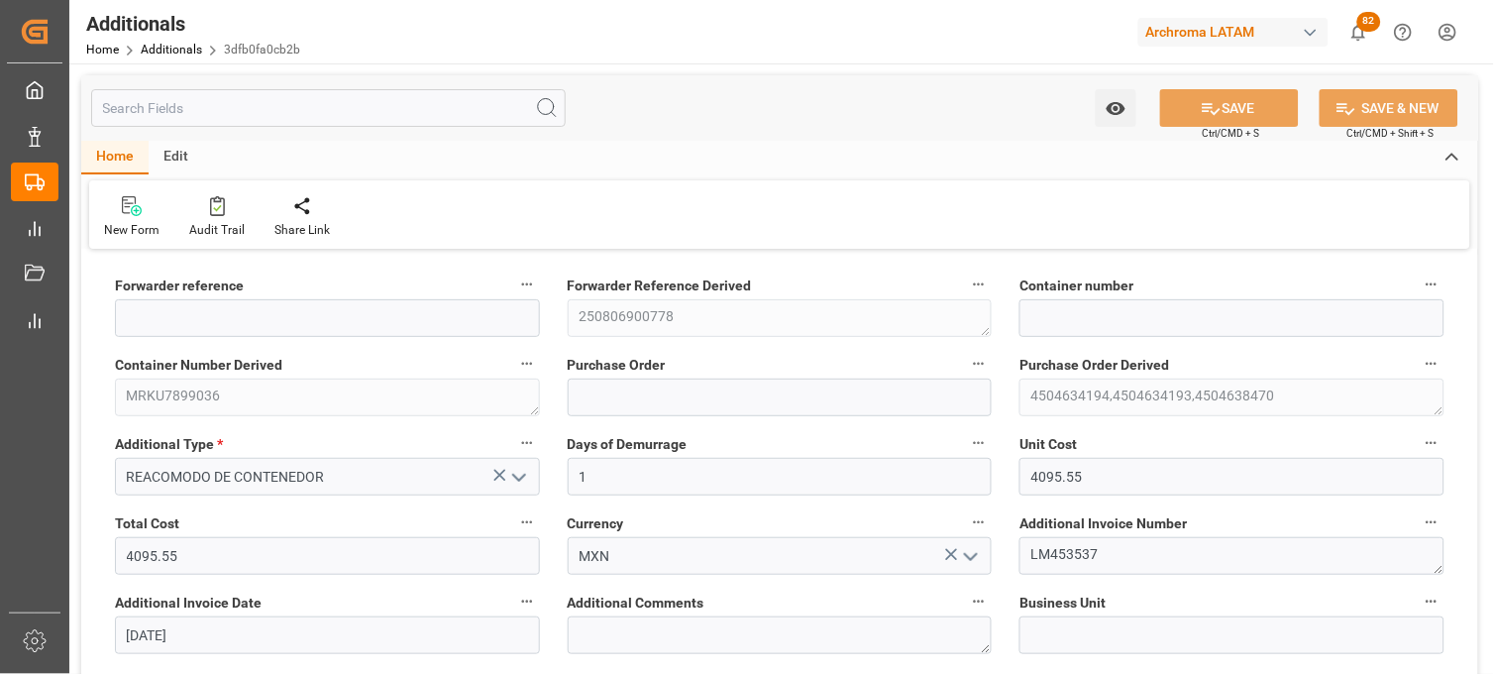
type input "250806900778"
type input "MRKU7899036"
type input "4504634194,4504634193,4504638470"
type input "TEXTIL"
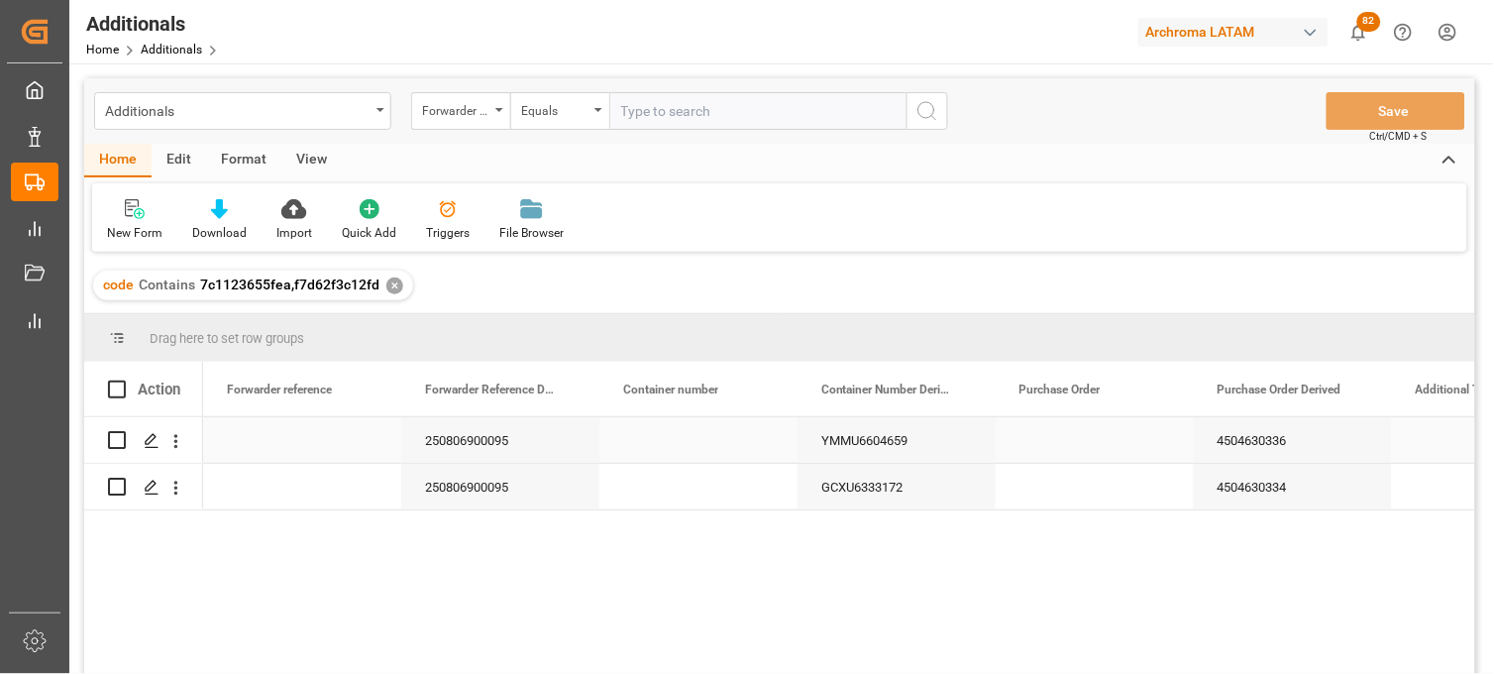
click at [1047, 451] on div "Press SPACE to select this row." at bounding box center [1095, 440] width 198 height 46
click at [933, 451] on div "YMMU6604659" at bounding box center [897, 440] width 198 height 46
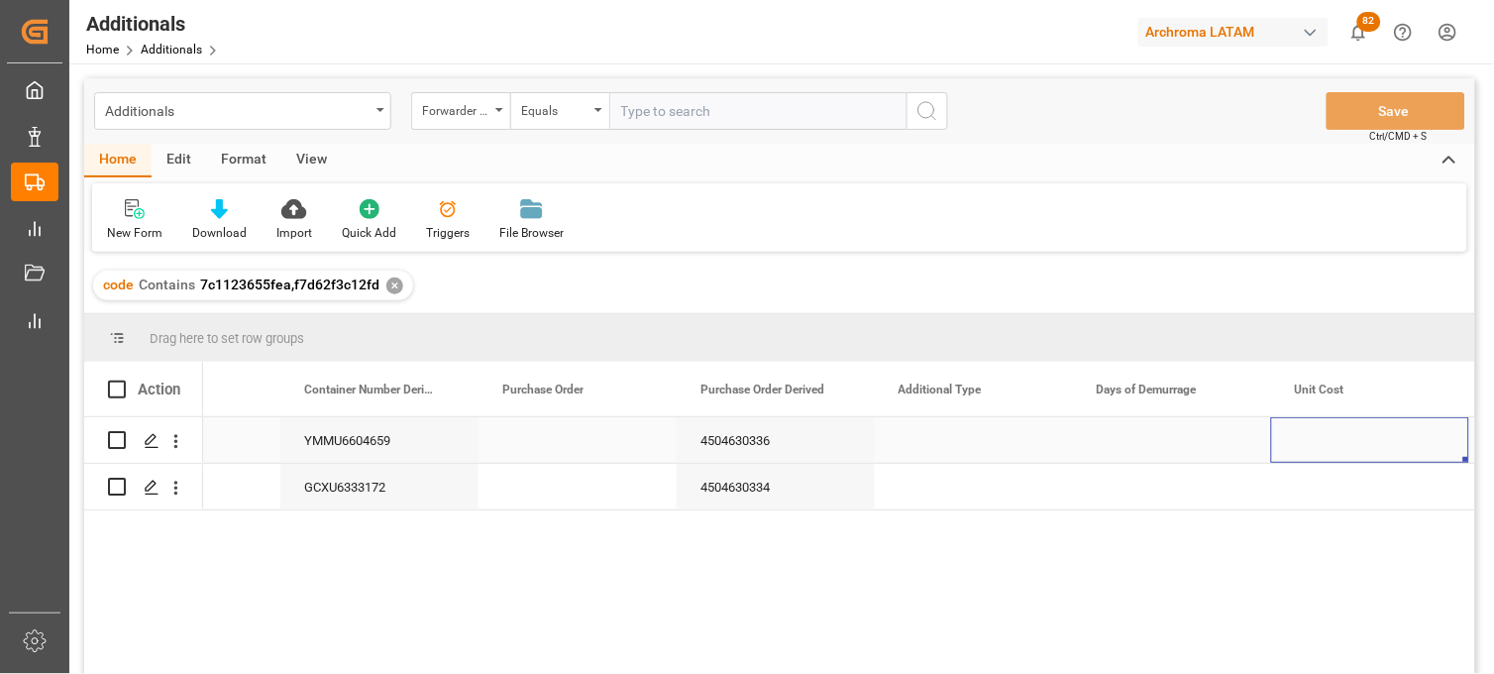
scroll to position [0, 715]
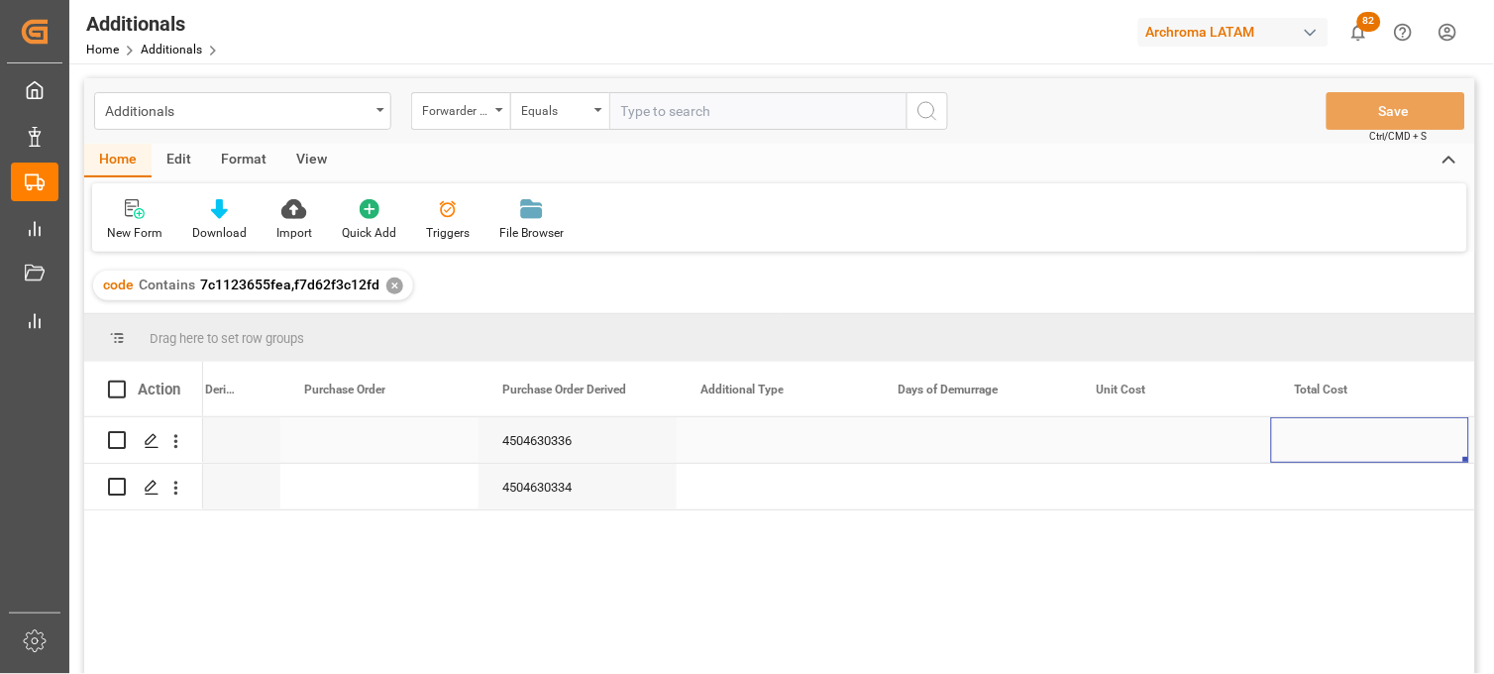
click at [709, 450] on div "Press SPACE to select this row." at bounding box center [776, 440] width 198 height 46
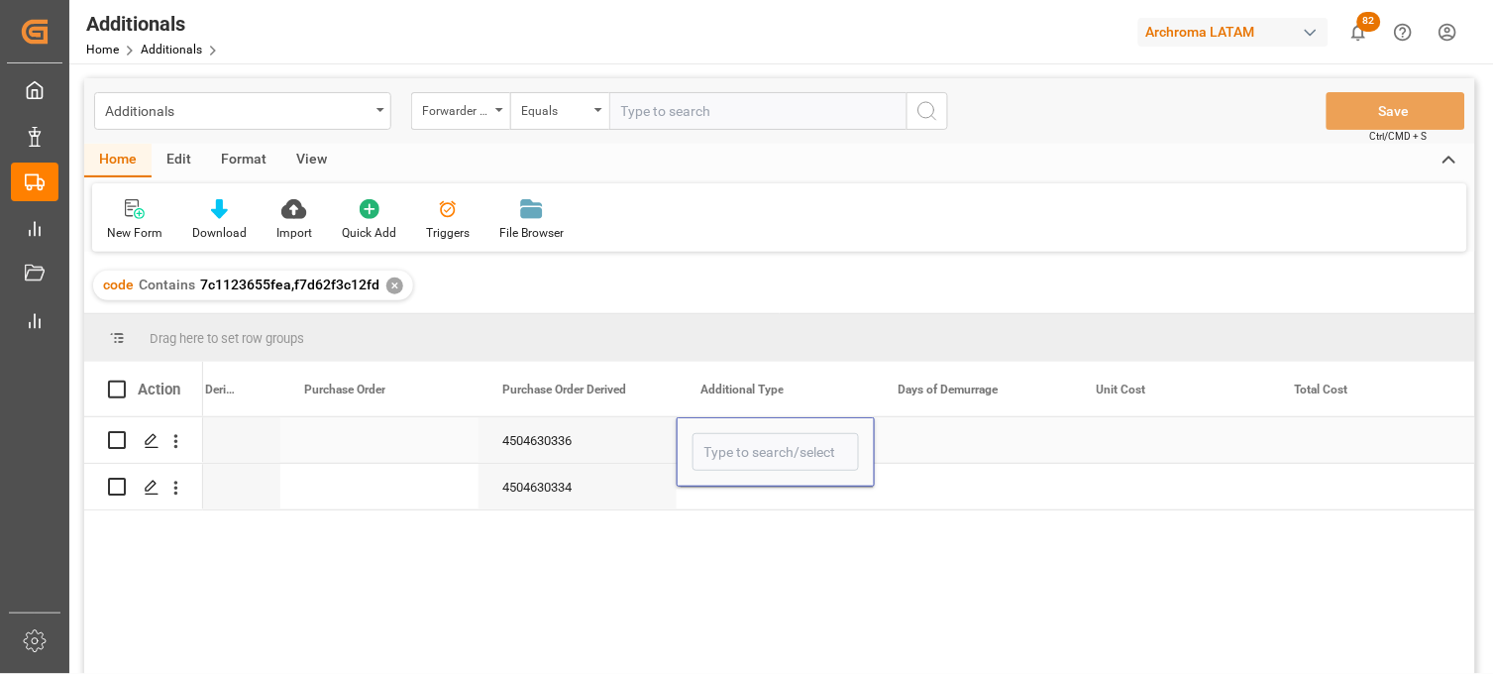
click at [709, 450] on input "Press SPACE to select this row." at bounding box center [775, 452] width 166 height 38
click at [728, 488] on div "DEMORAS" at bounding box center [775, 508] width 164 height 69
type input "DEMORAS"
click at [723, 486] on div "Press SPACE to select this row." at bounding box center [776, 487] width 198 height 46
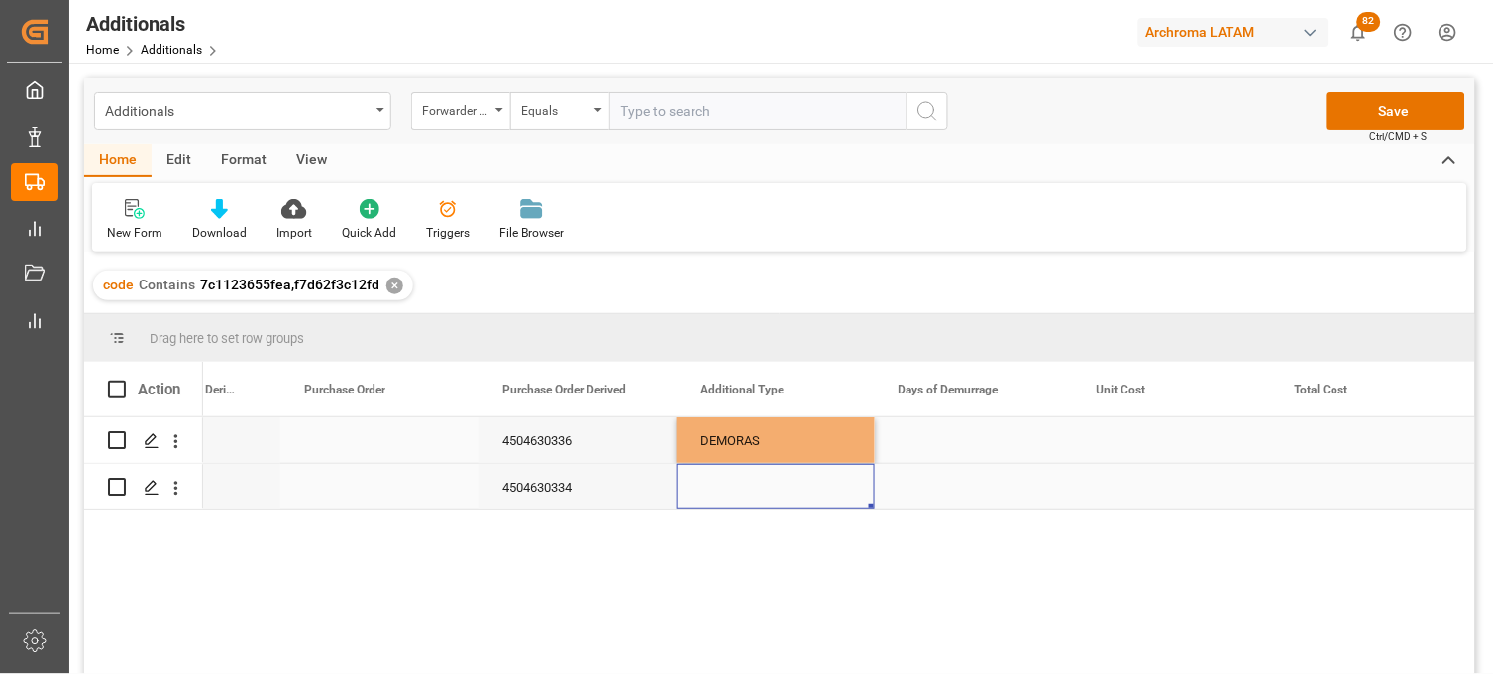
click at [723, 486] on div "Press SPACE to select this row." at bounding box center [776, 487] width 198 height 46
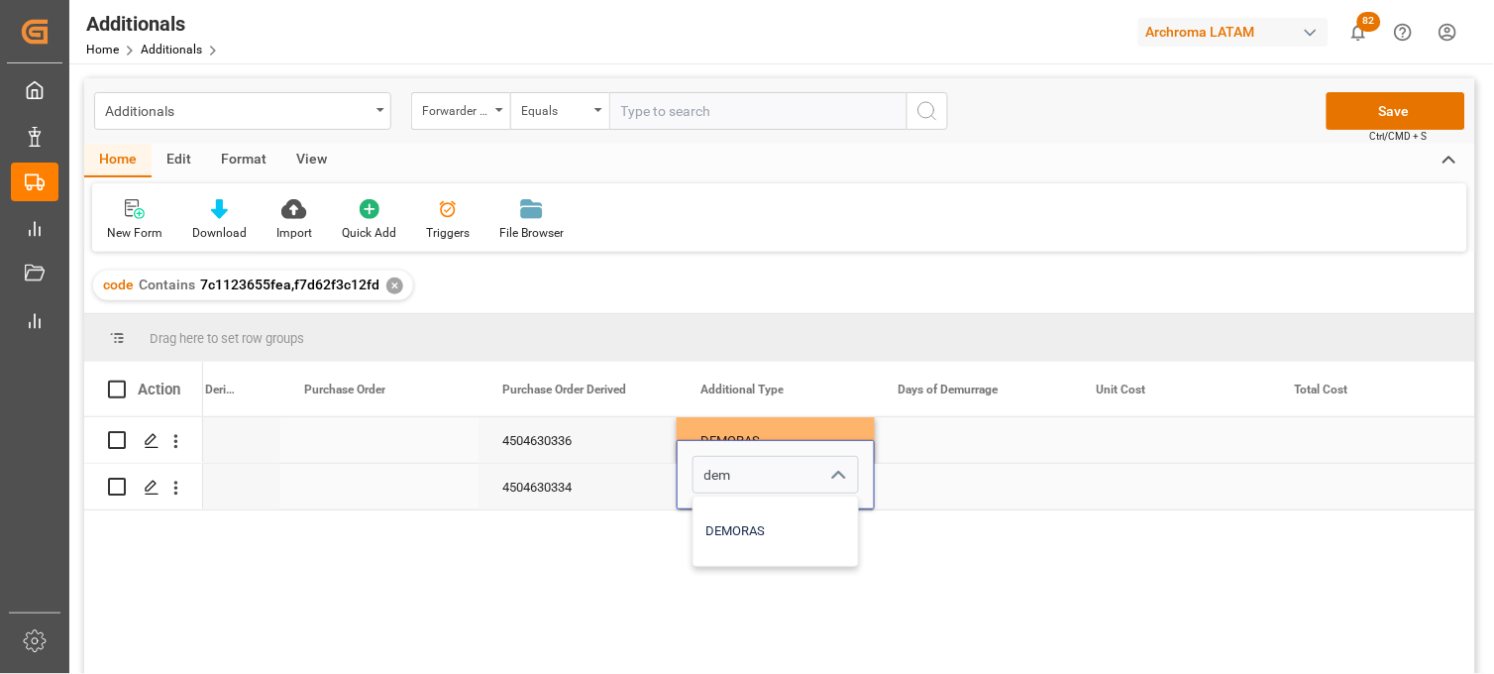
click at [728, 518] on div "DEMORAS" at bounding box center [775, 530] width 164 height 69
type input "DEMORAS"
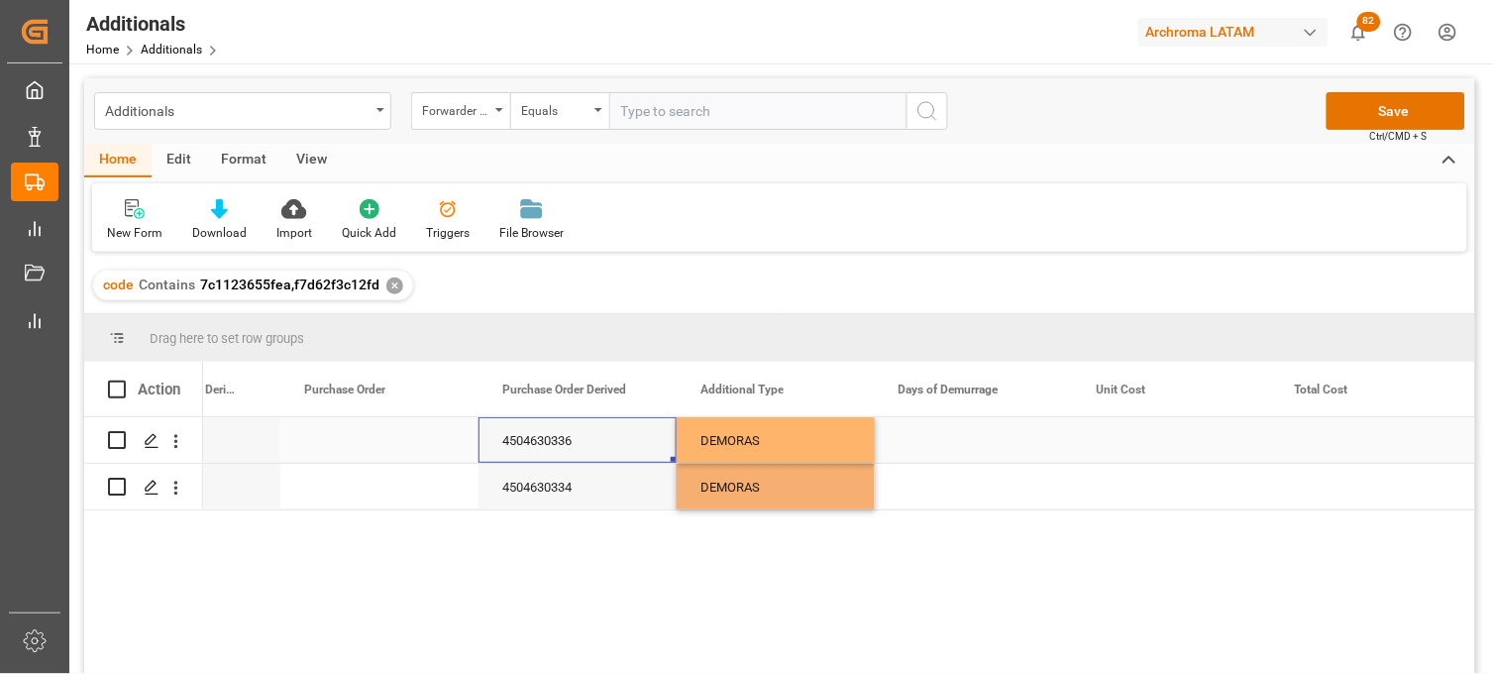
click at [561, 443] on div "4504630336" at bounding box center [578, 440] width 198 height 46
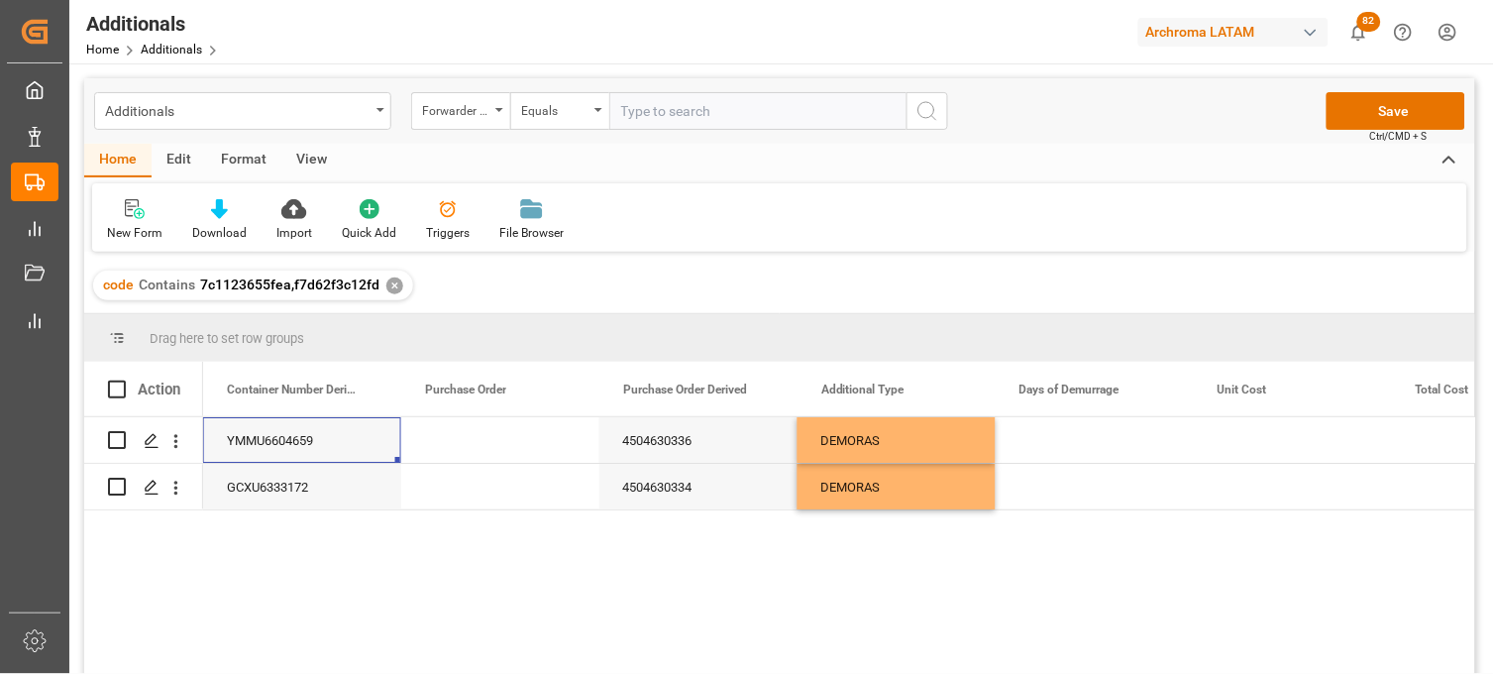
scroll to position [0, 396]
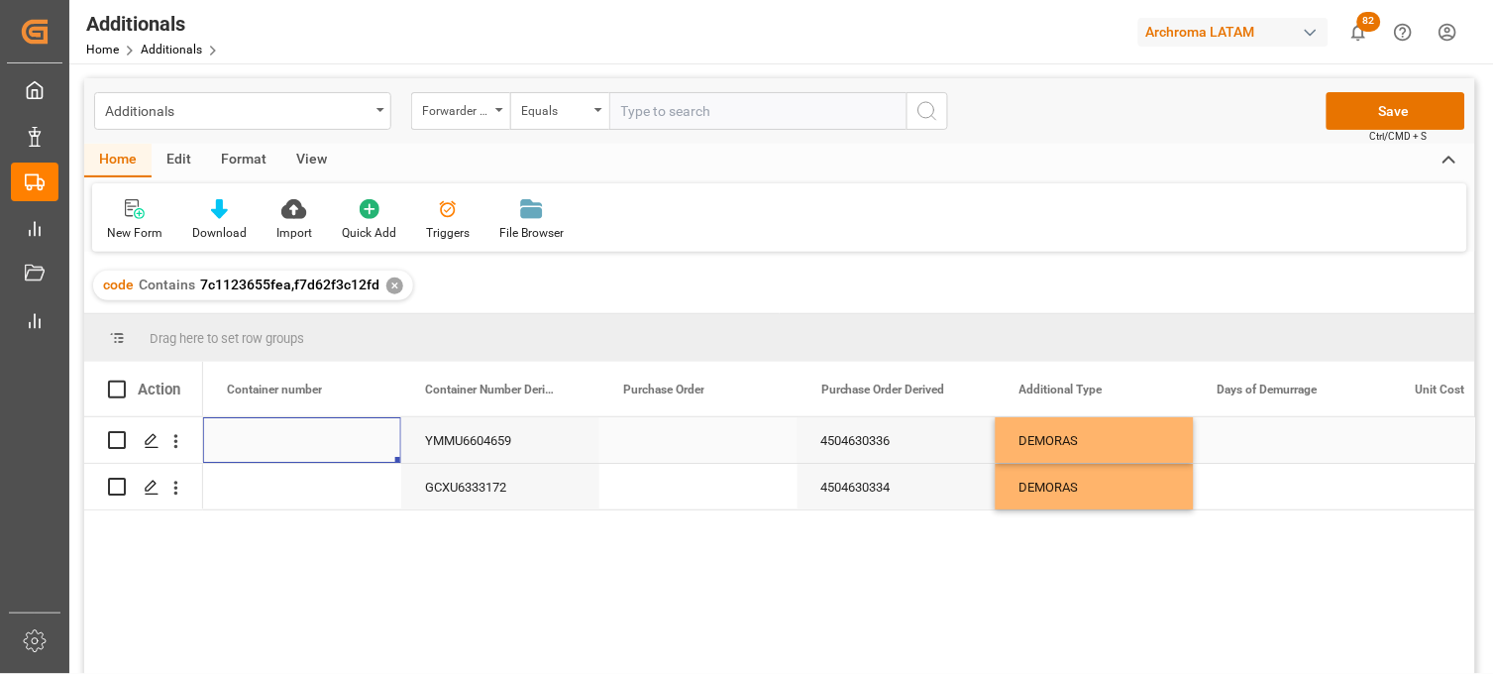
click at [1250, 441] on div "Press SPACE to select this row." at bounding box center [1293, 440] width 198 height 46
click at [1232, 440] on div "Press SPACE to select this row." at bounding box center [1293, 440] width 198 height 46
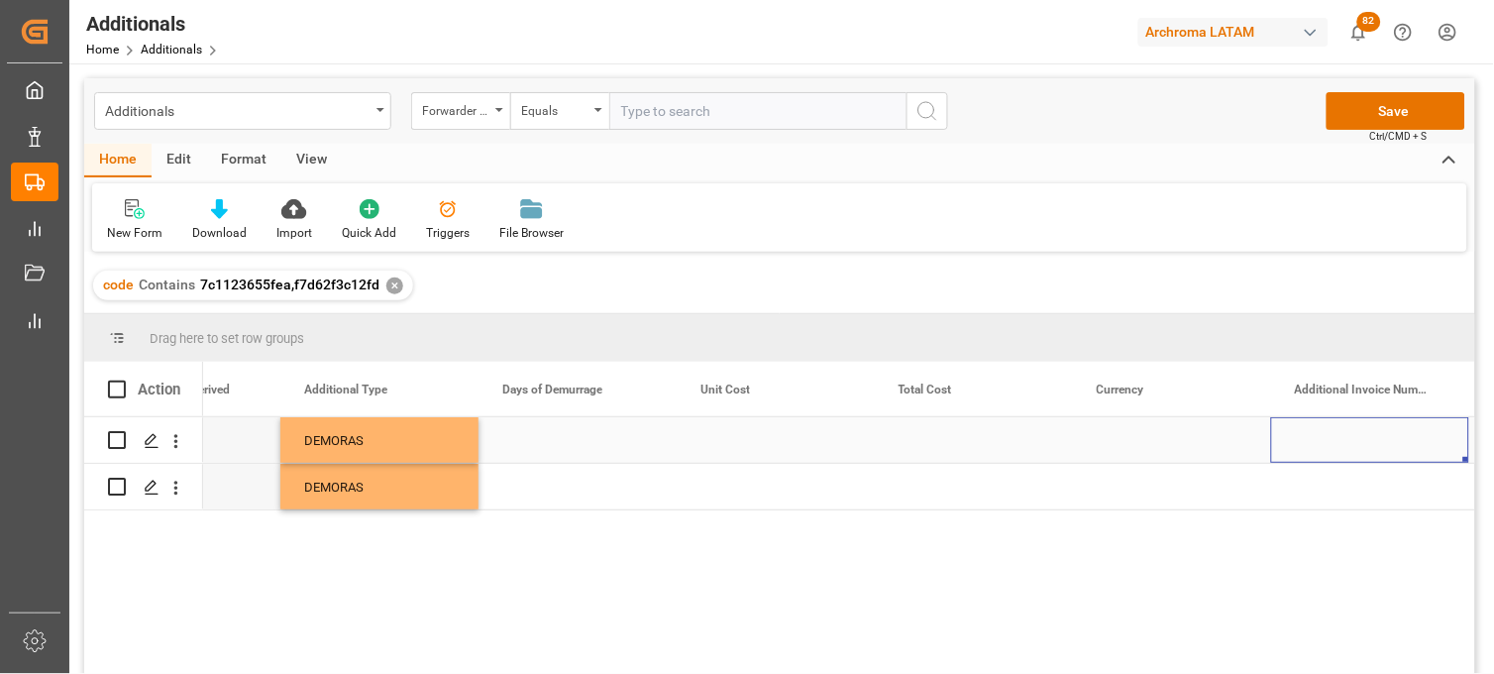
scroll to position [0, 1310]
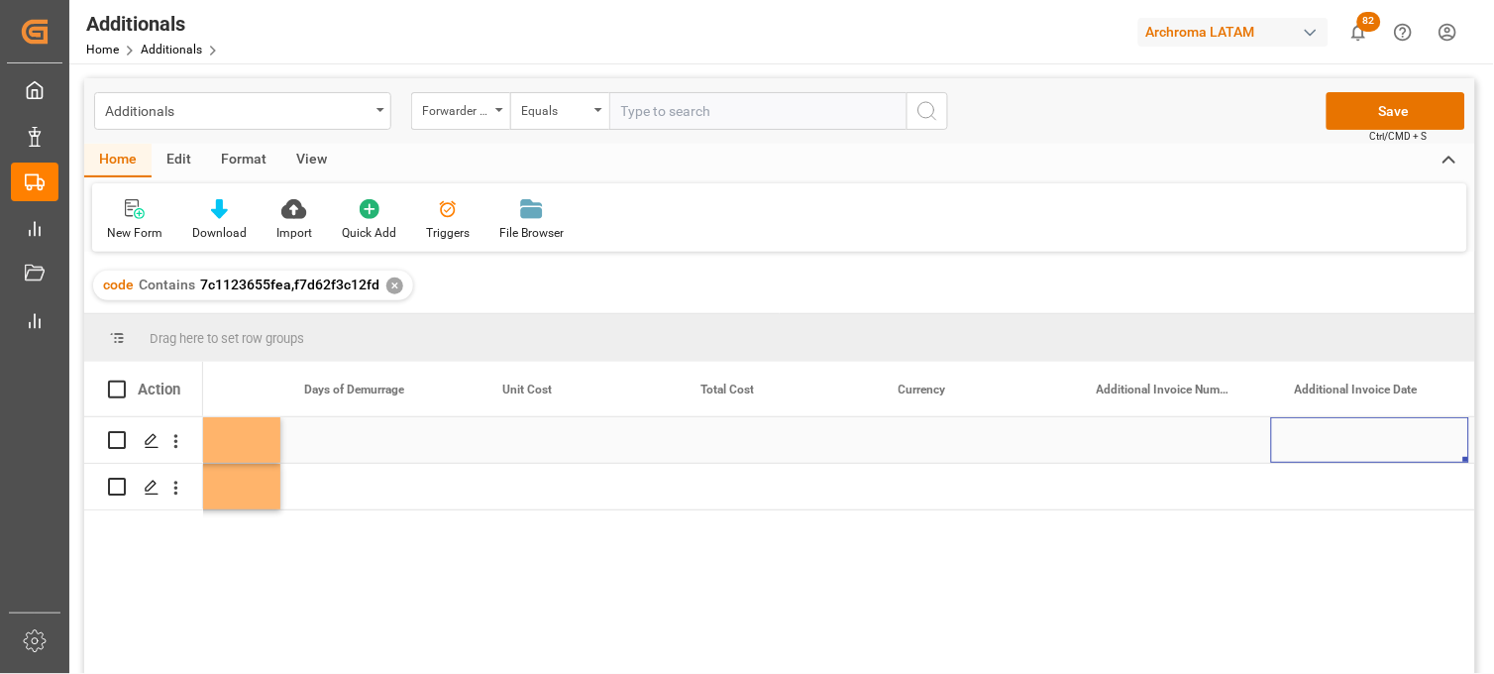
click at [1133, 440] on div "Press SPACE to select this row." at bounding box center [1172, 440] width 198 height 46
click at [1133, 440] on input "Press SPACE to select this row." at bounding box center [1172, 452] width 166 height 38
type input "LM453558"
click at [941, 442] on div "Press SPACE to select this row." at bounding box center [974, 440] width 198 height 46
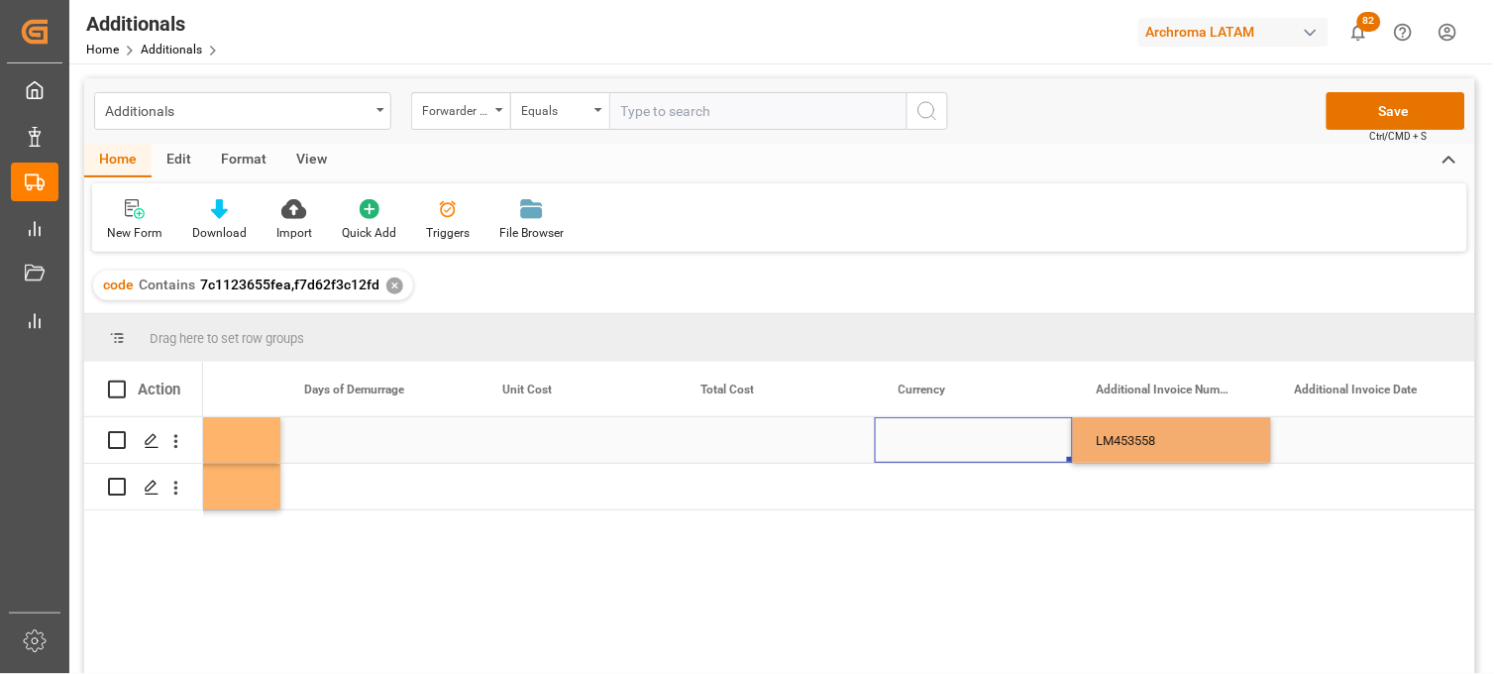
click at [941, 442] on div "Press SPACE to select this row." at bounding box center [974, 440] width 198 height 46
click at [941, 442] on input "Press SPACE to select this row." at bounding box center [974, 452] width 166 height 38
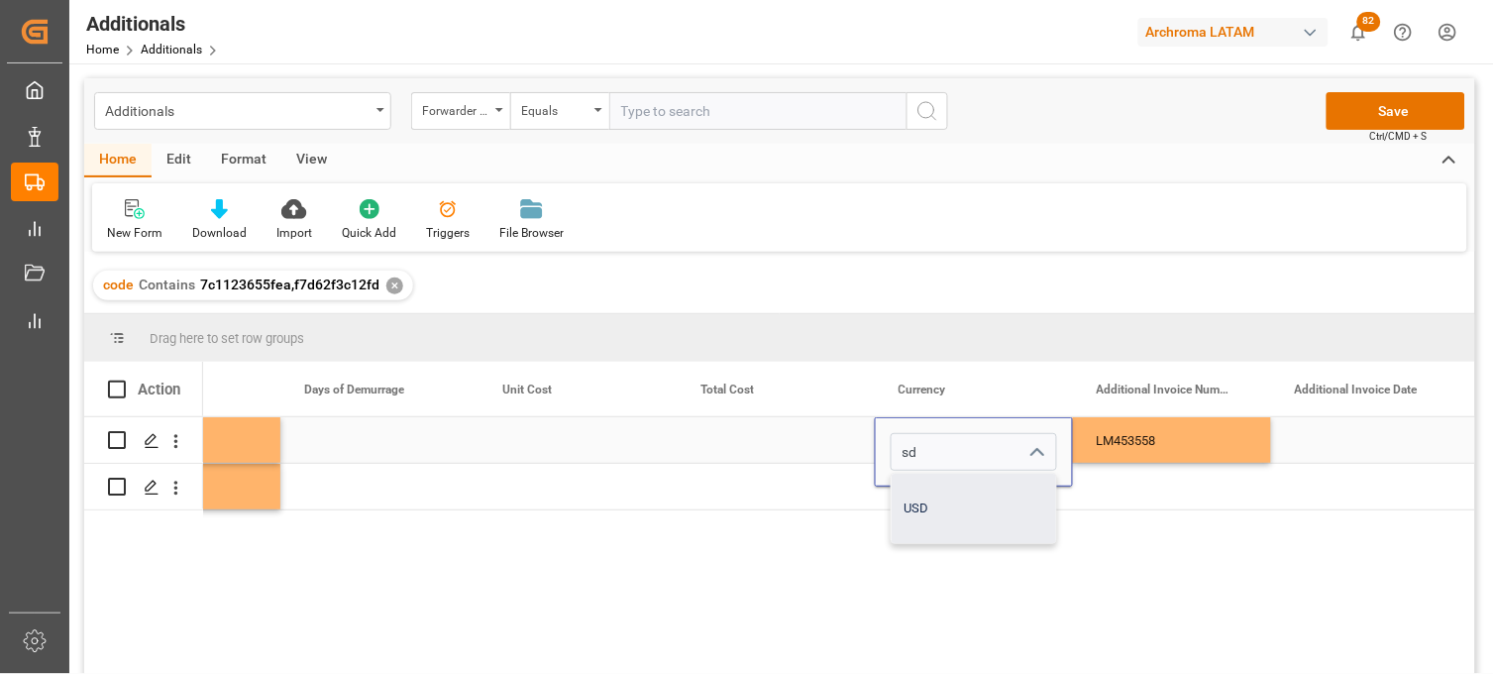
click at [939, 492] on div "USD" at bounding box center [974, 508] width 164 height 69
type input "USD"
click at [937, 491] on div "Press SPACE to select this row." at bounding box center [974, 487] width 198 height 46
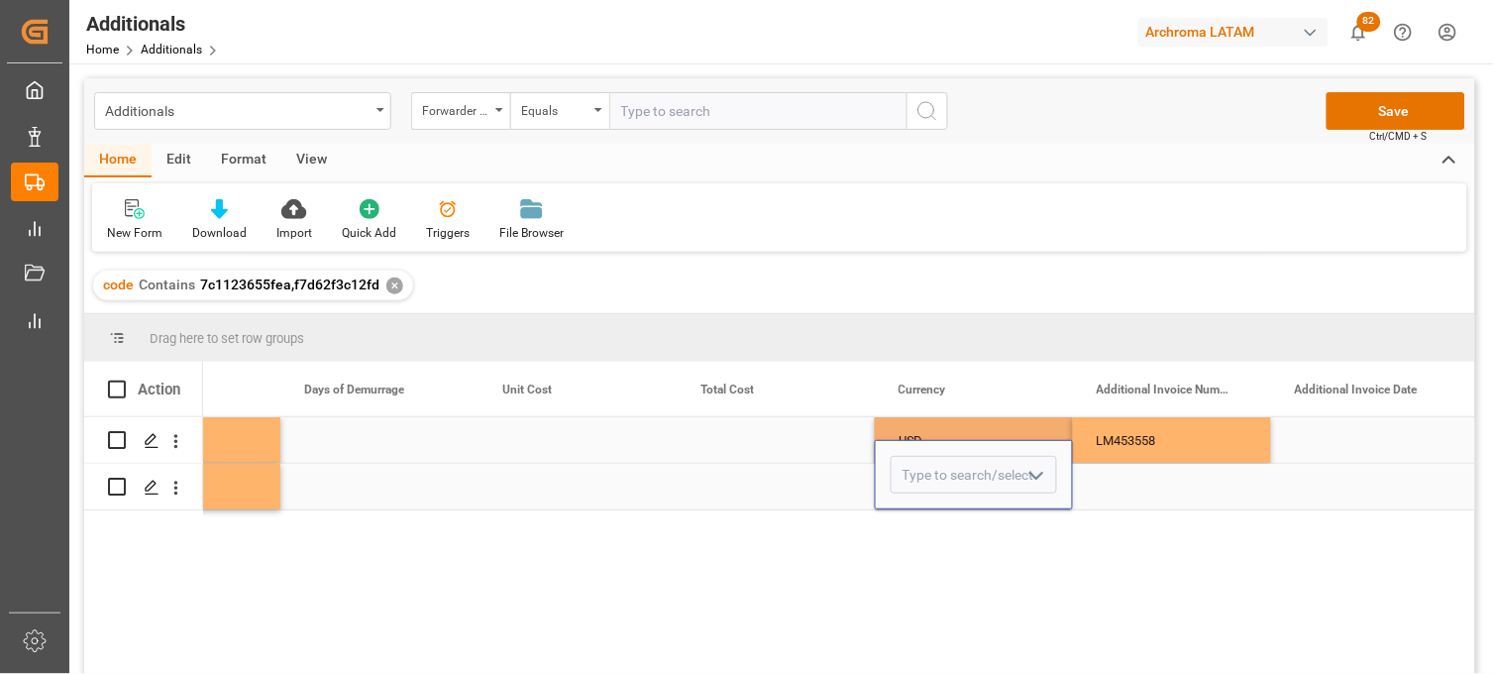
click at [937, 491] on input "Press SPACE to select this row." at bounding box center [974, 475] width 166 height 38
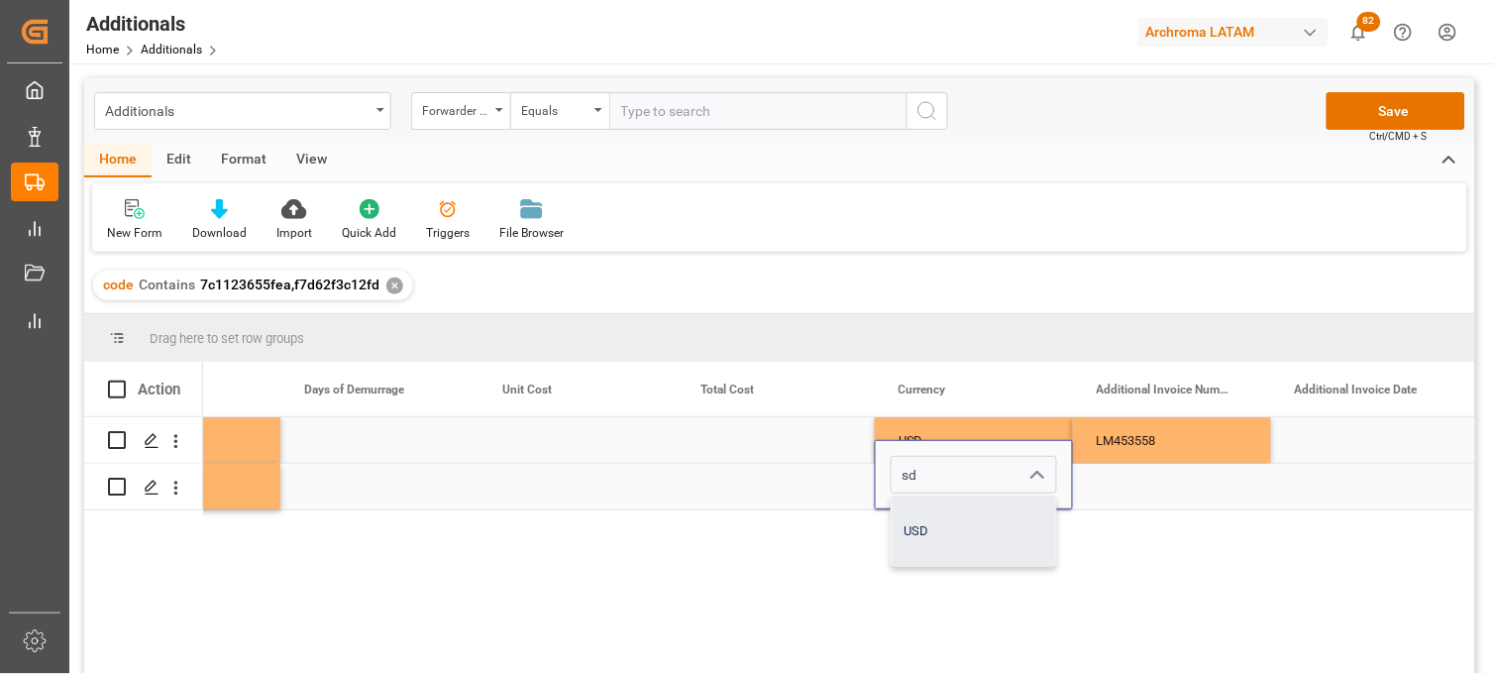
click at [933, 523] on div "USD" at bounding box center [974, 530] width 164 height 69
type input "USD"
click at [1124, 480] on div "Press SPACE to select this row." at bounding box center [1172, 487] width 198 height 46
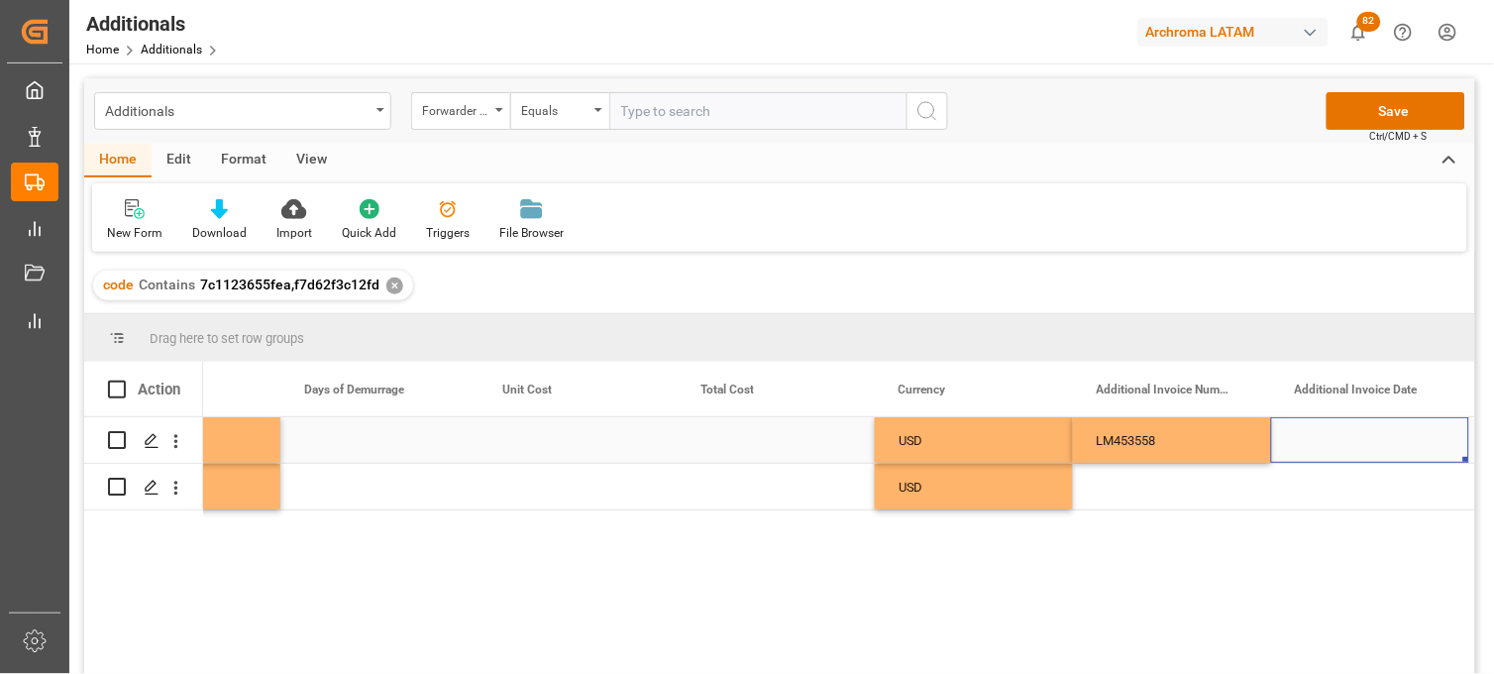
click at [1330, 440] on div "Press SPACE to select this row." at bounding box center [1370, 440] width 198 height 46
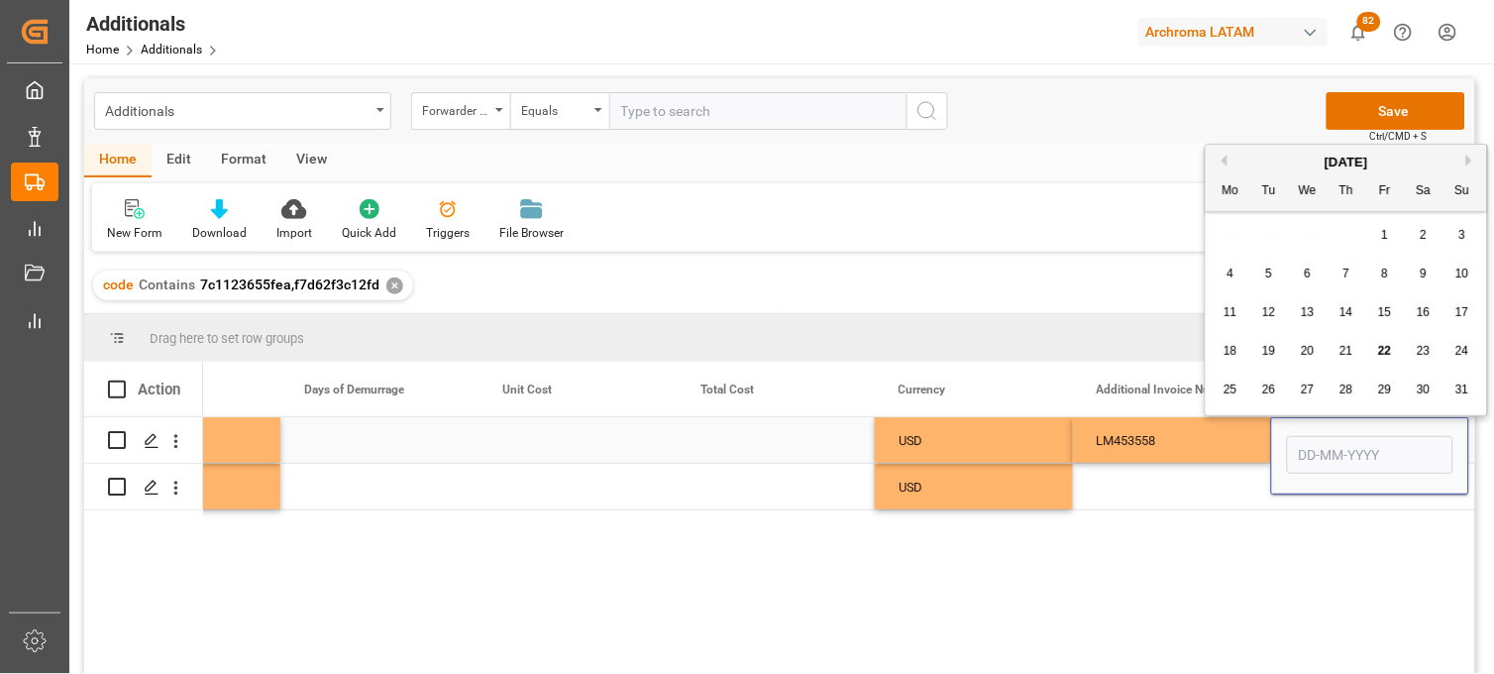
click at [1330, 440] on input "Press SPACE to select this row." at bounding box center [1370, 455] width 166 height 38
type input "[DATE]"
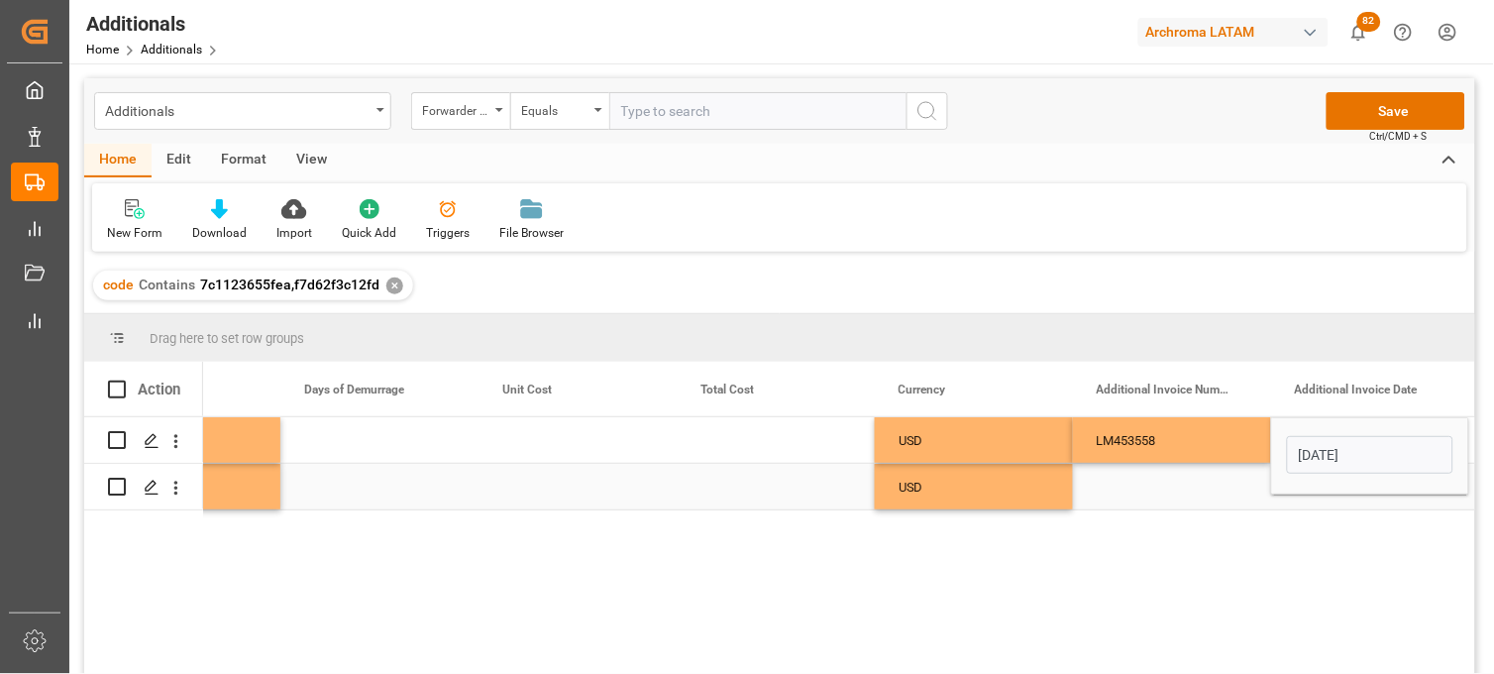
click at [1323, 500] on div "Press SPACE to select this row." at bounding box center [1370, 487] width 198 height 46
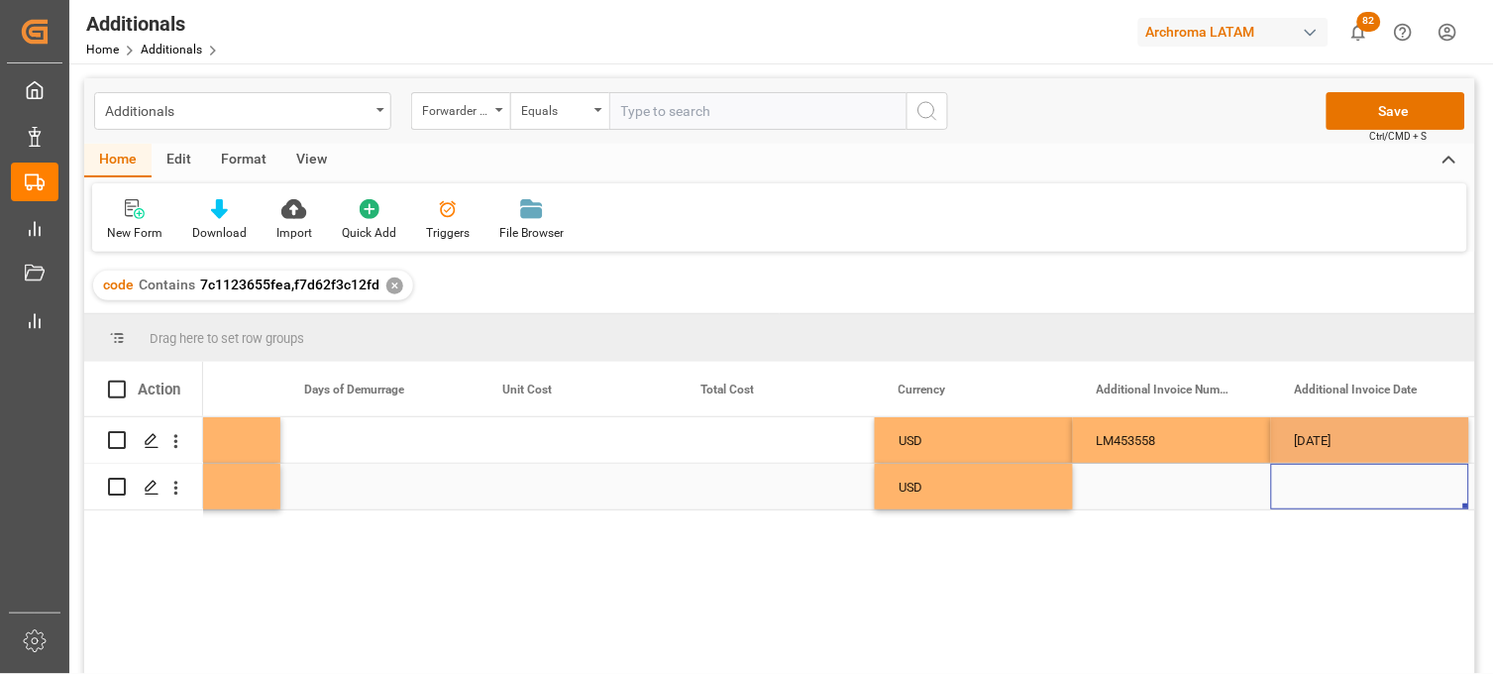
click at [1319, 485] on div "Press SPACE to select this row." at bounding box center [1370, 487] width 198 height 46
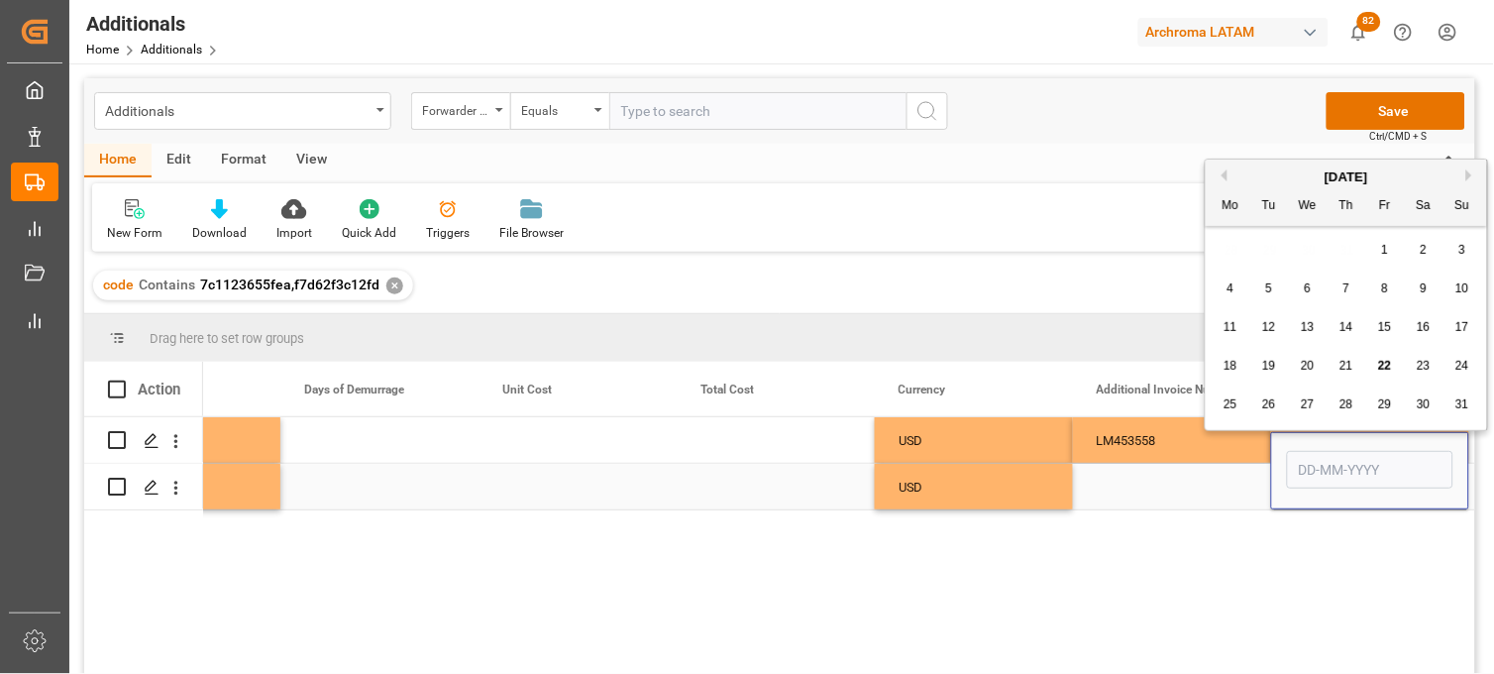
click at [1319, 485] on input "Press SPACE to select this row." at bounding box center [1370, 470] width 166 height 38
type input "[DATE]"
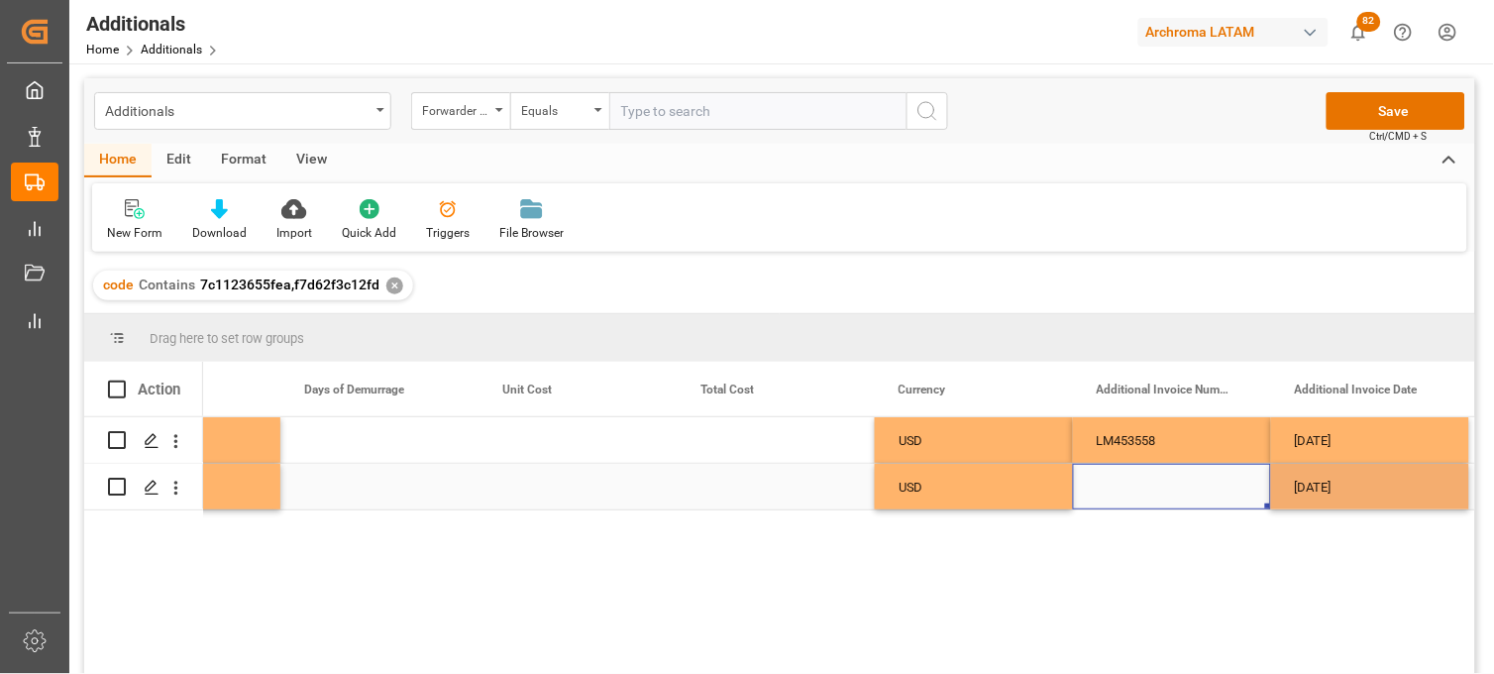
click at [1162, 485] on div "Press SPACE to select this row." at bounding box center [1172, 487] width 198 height 46
click at [535, 439] on div "Press SPACE to select this row." at bounding box center [578, 440] width 198 height 46
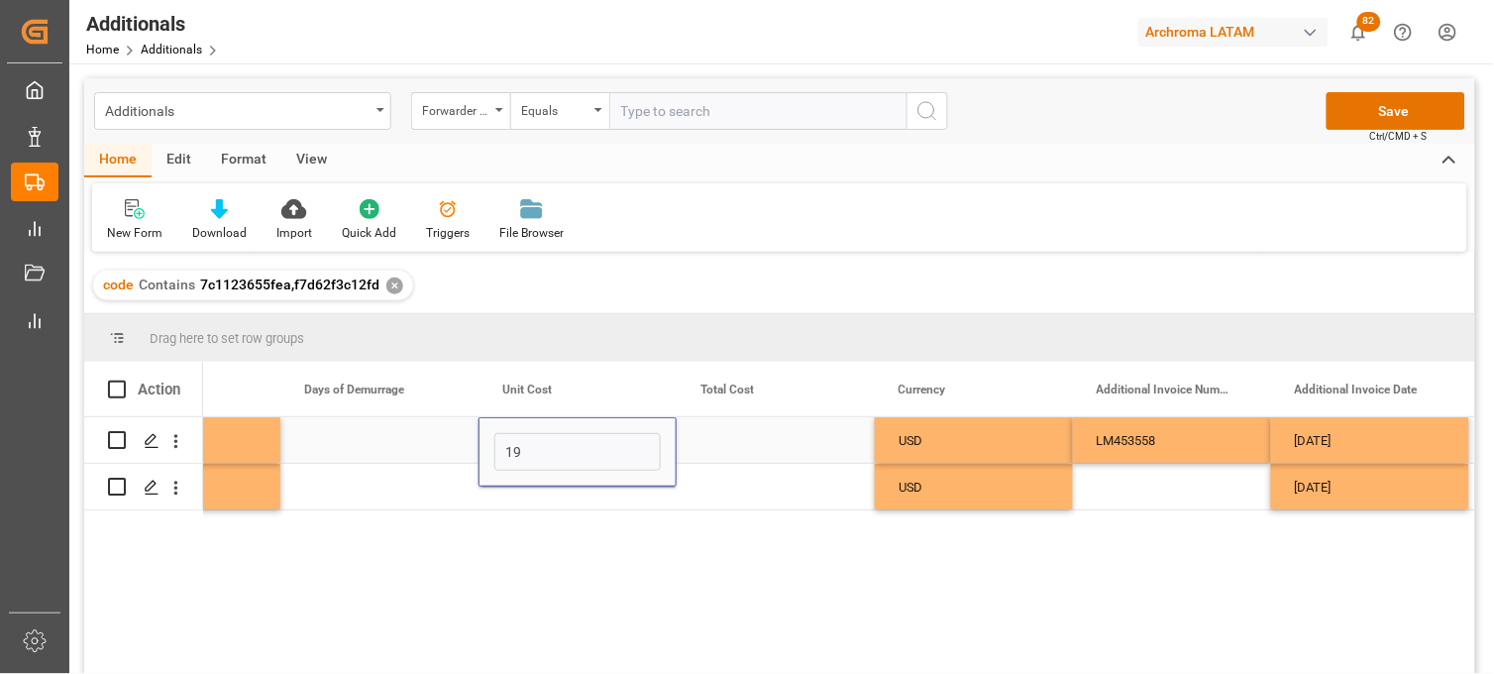
type input "195"
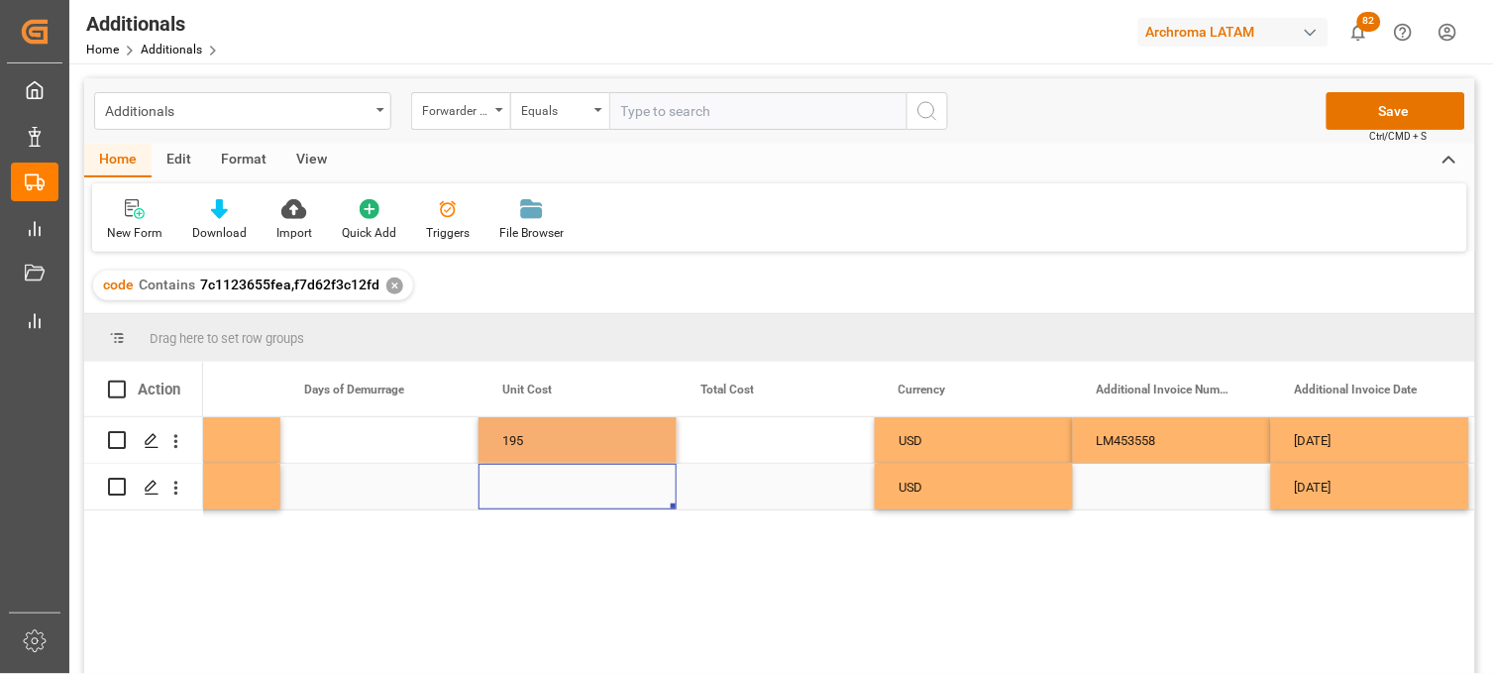
click at [527, 490] on div "Press SPACE to select this row." at bounding box center [578, 487] width 198 height 46
click at [731, 446] on div "Press SPACE to select this row." at bounding box center [776, 440] width 198 height 46
click at [1108, 487] on div "Press SPACE to select this row." at bounding box center [1172, 487] width 198 height 46
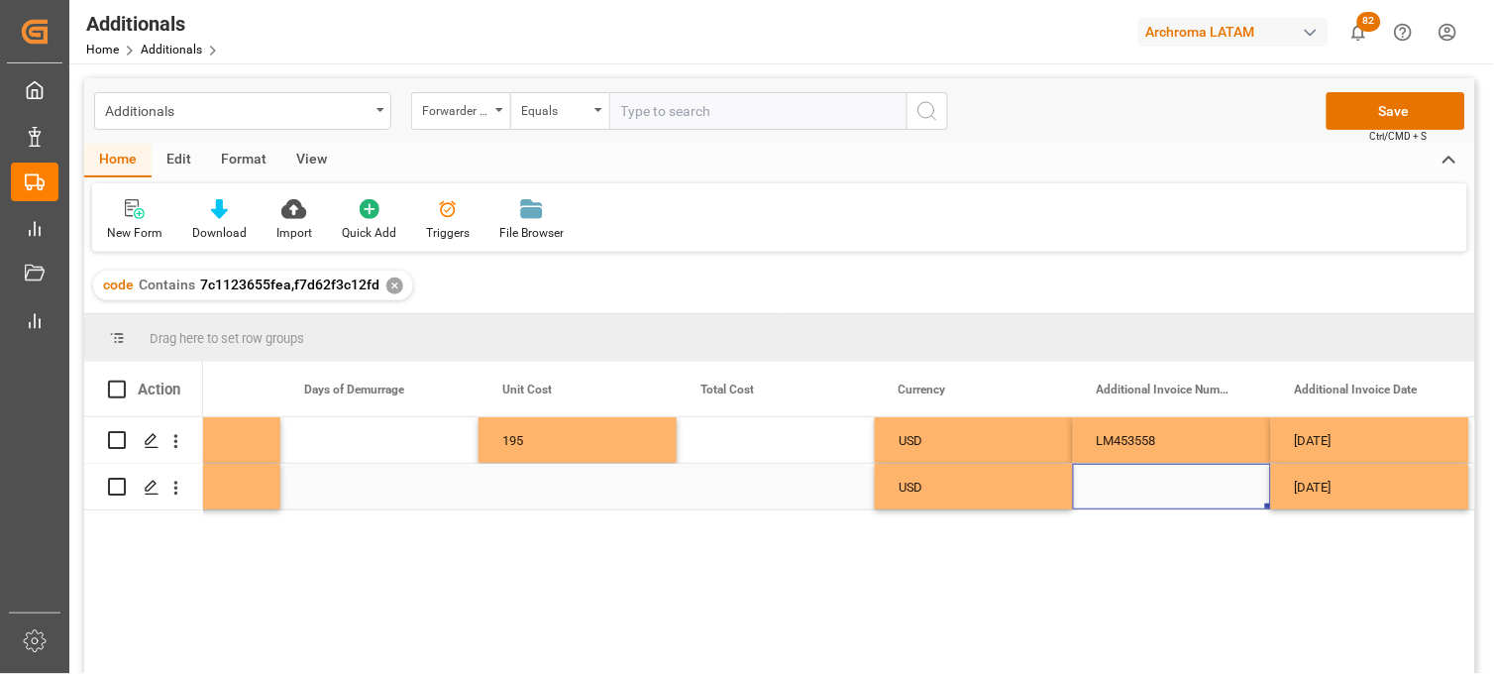
click at [1108, 487] on div "Press SPACE to select this row." at bounding box center [1172, 487] width 198 height 46
click at [1108, 486] on input "Press SPACE to select this row." at bounding box center [1172, 475] width 166 height 38
type input "LM453557"
click at [751, 483] on div "Press SPACE to select this row." at bounding box center [776, 487] width 198 height 46
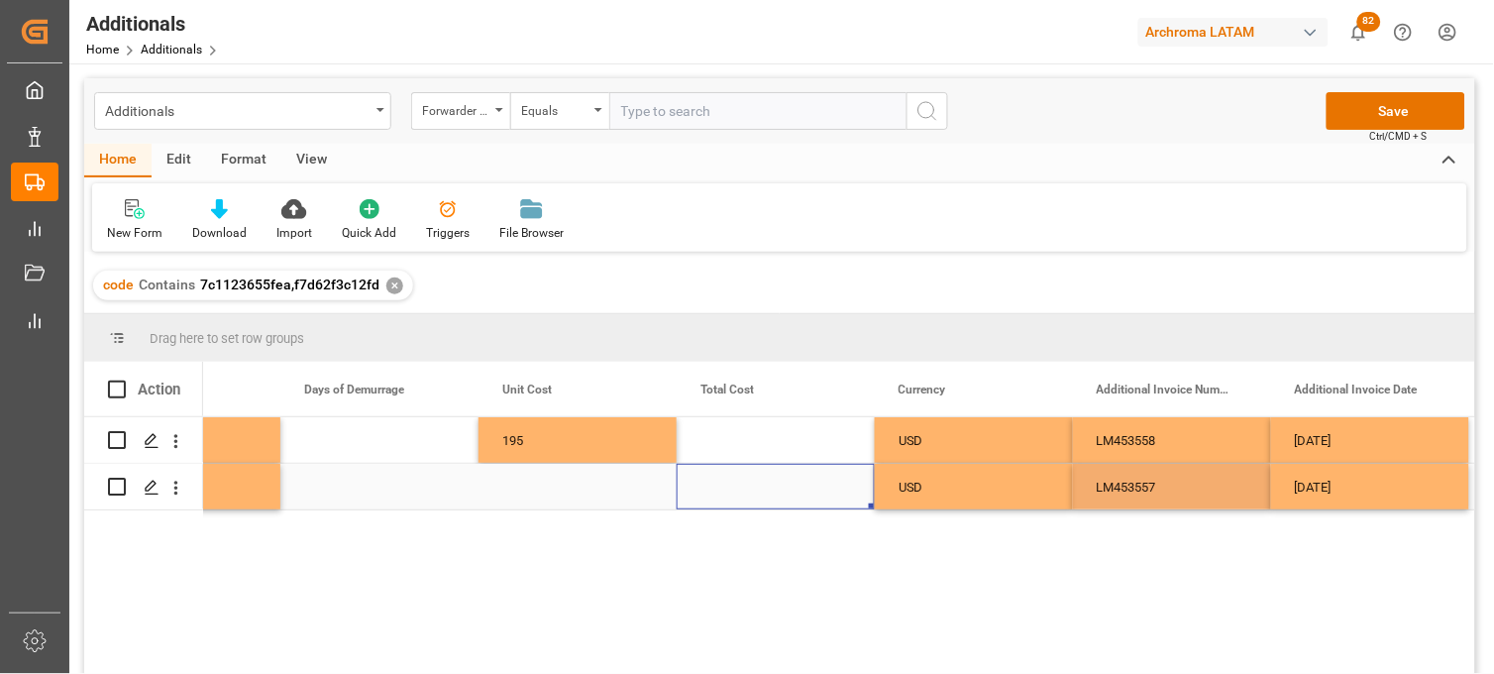
click at [724, 486] on div "Press SPACE to select this row." at bounding box center [776, 487] width 198 height 46
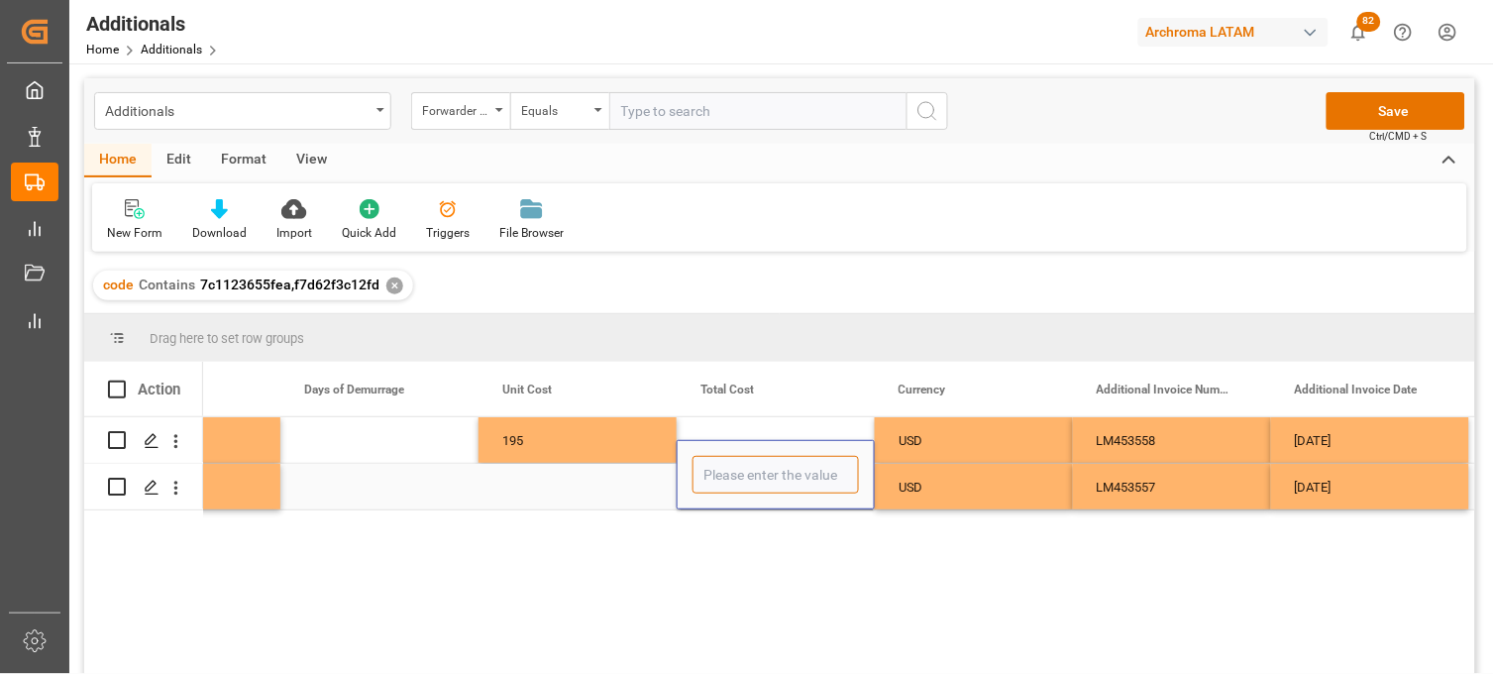
click at [724, 486] on input "Press SPACE to select this row." at bounding box center [775, 475] width 166 height 38
type input "195"
click at [718, 430] on div "Press SPACE to select this row." at bounding box center [776, 440] width 198 height 46
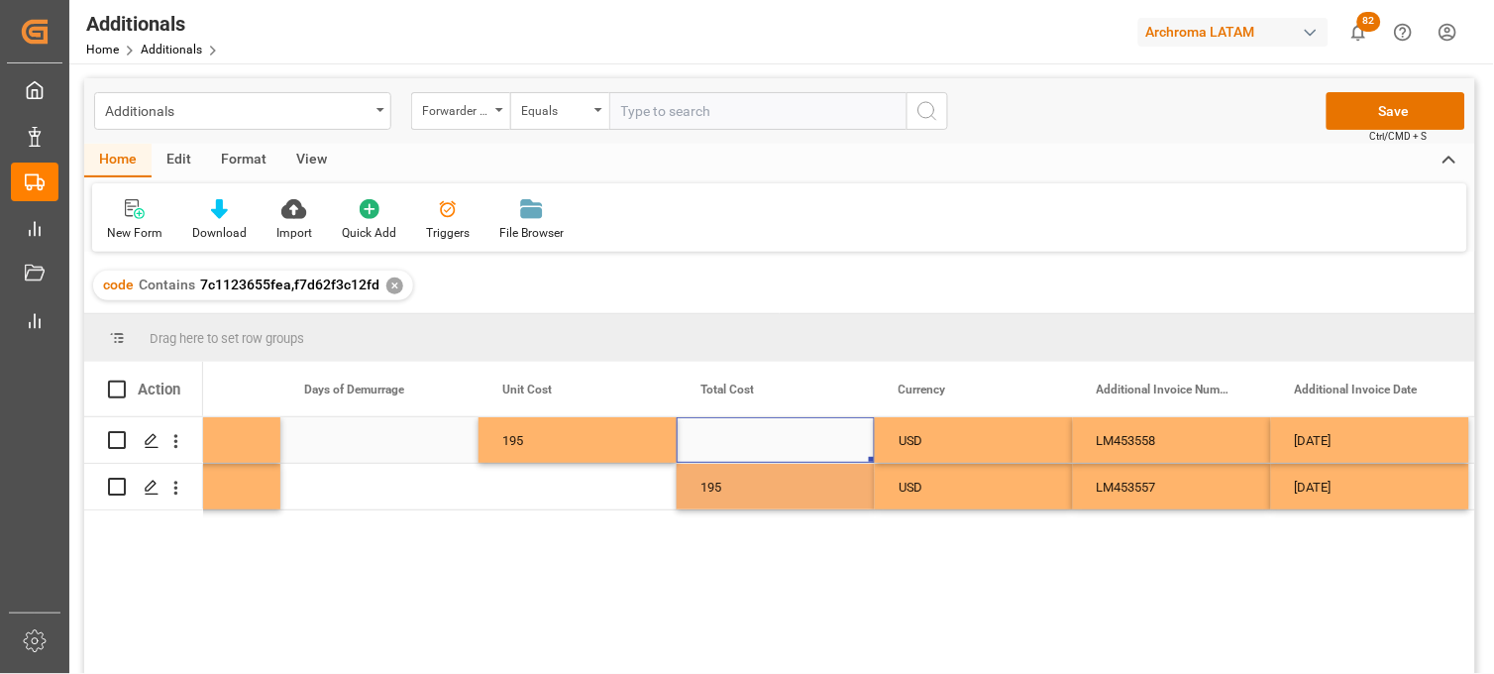
click at [720, 438] on div "Press SPACE to select this row." at bounding box center [776, 440] width 198 height 46
click at [720, 438] on input "Press SPACE to select this row." at bounding box center [775, 452] width 166 height 38
type input "195"
click at [549, 485] on div "Press SPACE to select this row." at bounding box center [578, 487] width 198 height 46
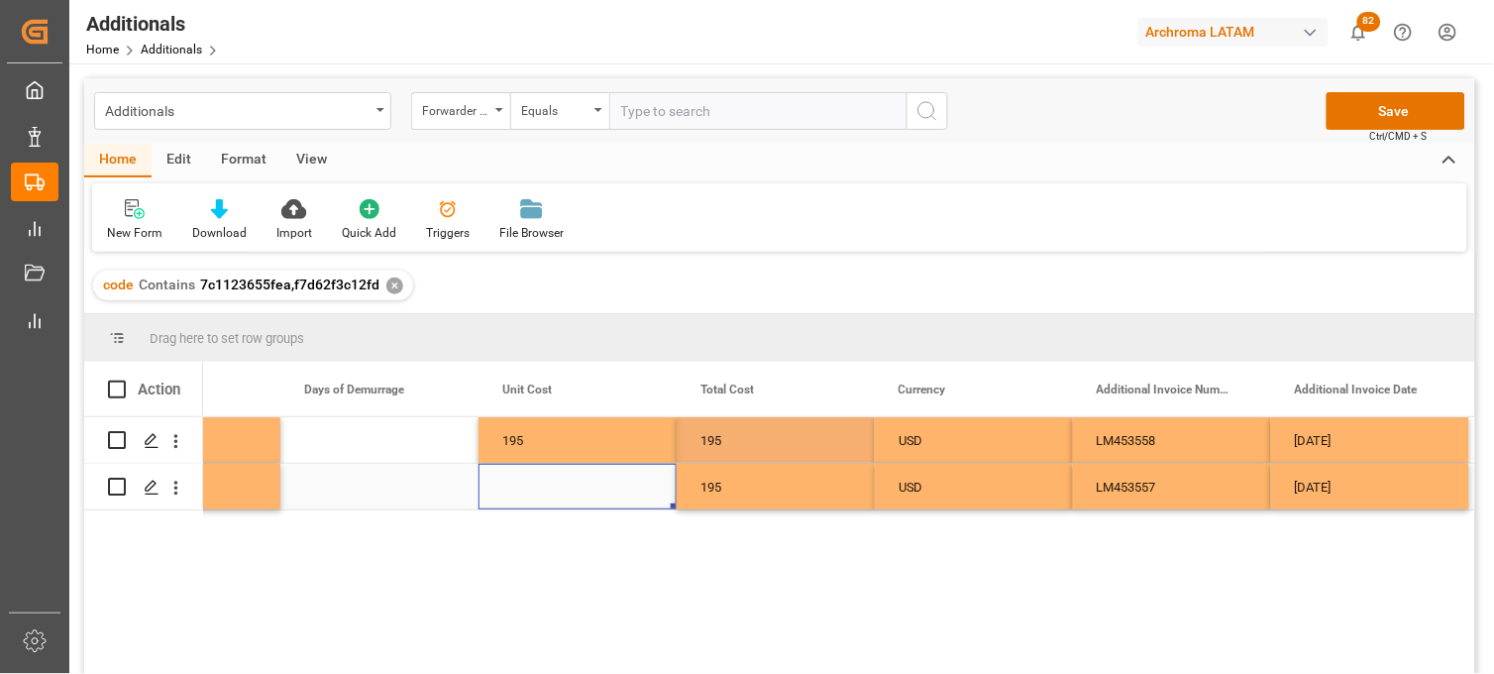
click at [549, 485] on div "Press SPACE to select this row." at bounding box center [578, 487] width 198 height 46
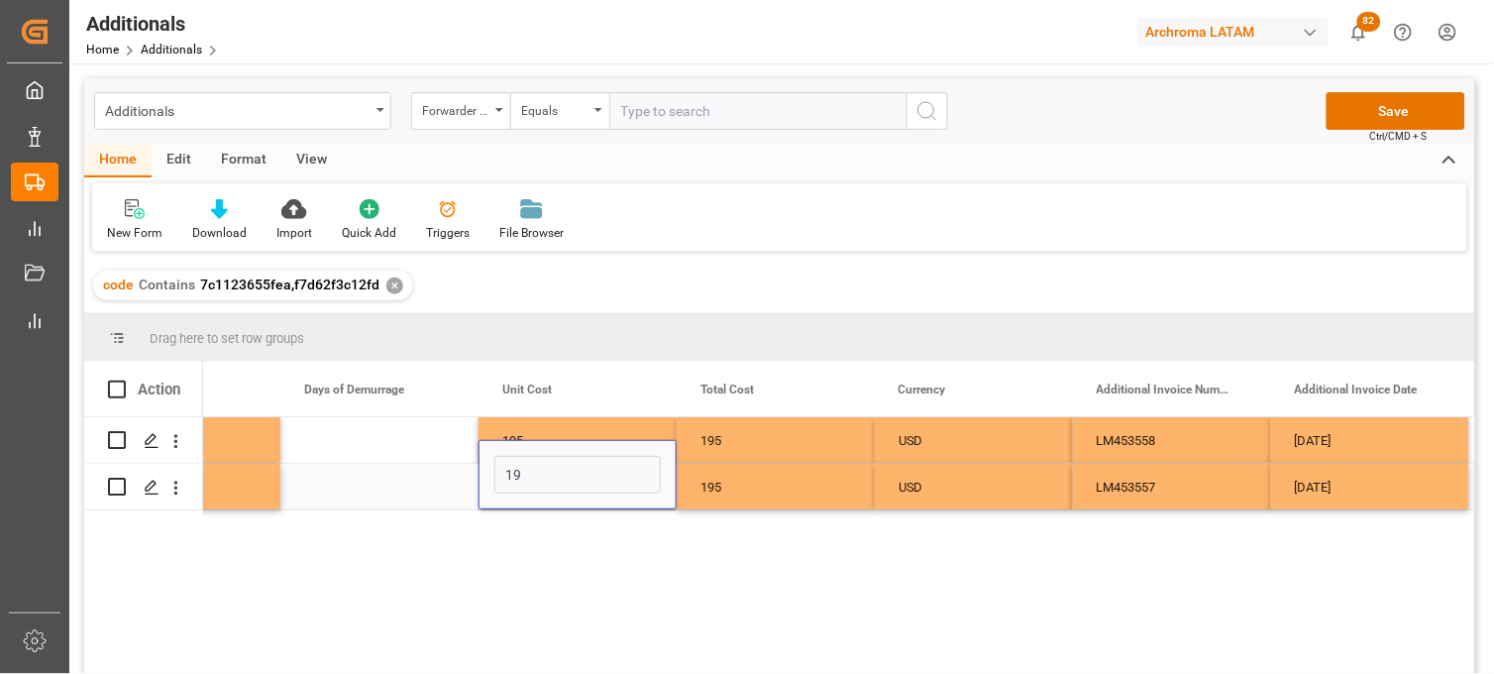
type input "195"
click at [369, 483] on div "Press SPACE to select this row." at bounding box center [379, 487] width 198 height 46
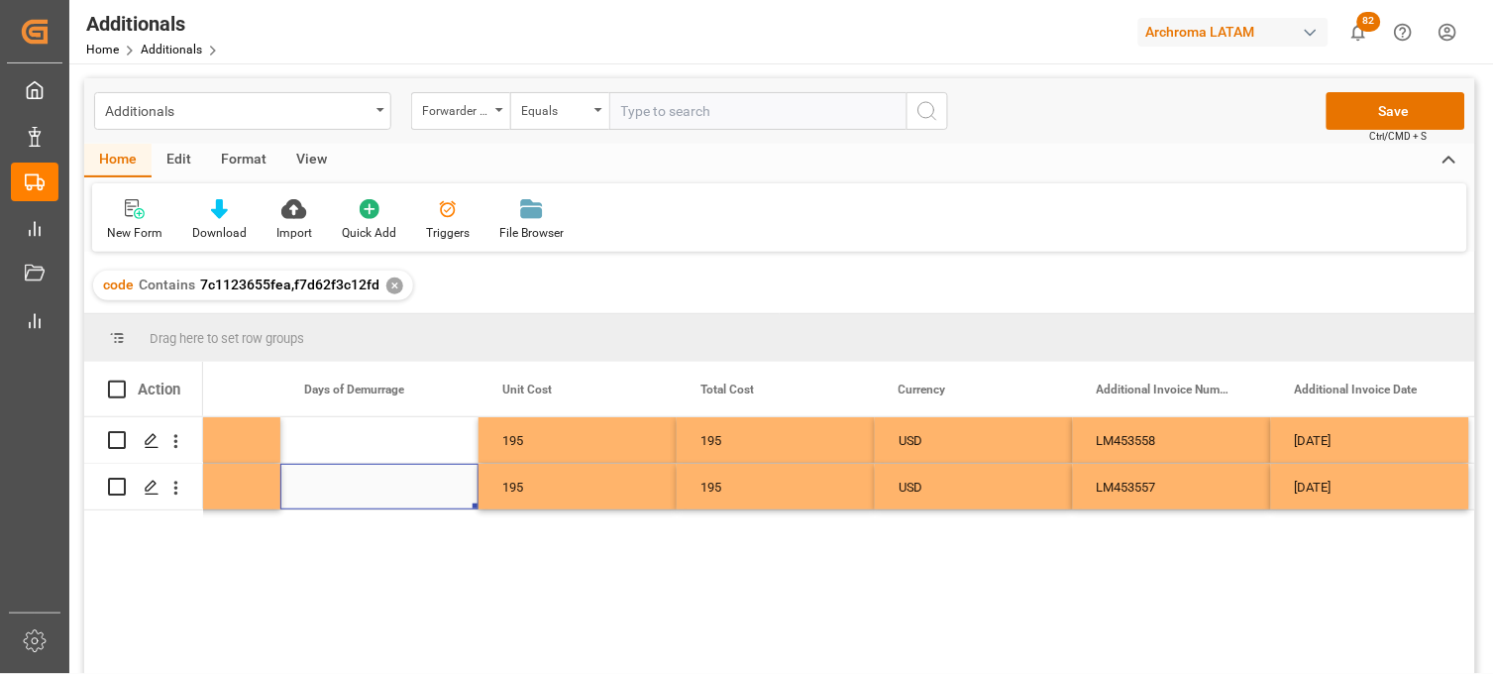
click at [600, 502] on div "195" at bounding box center [578, 487] width 198 height 46
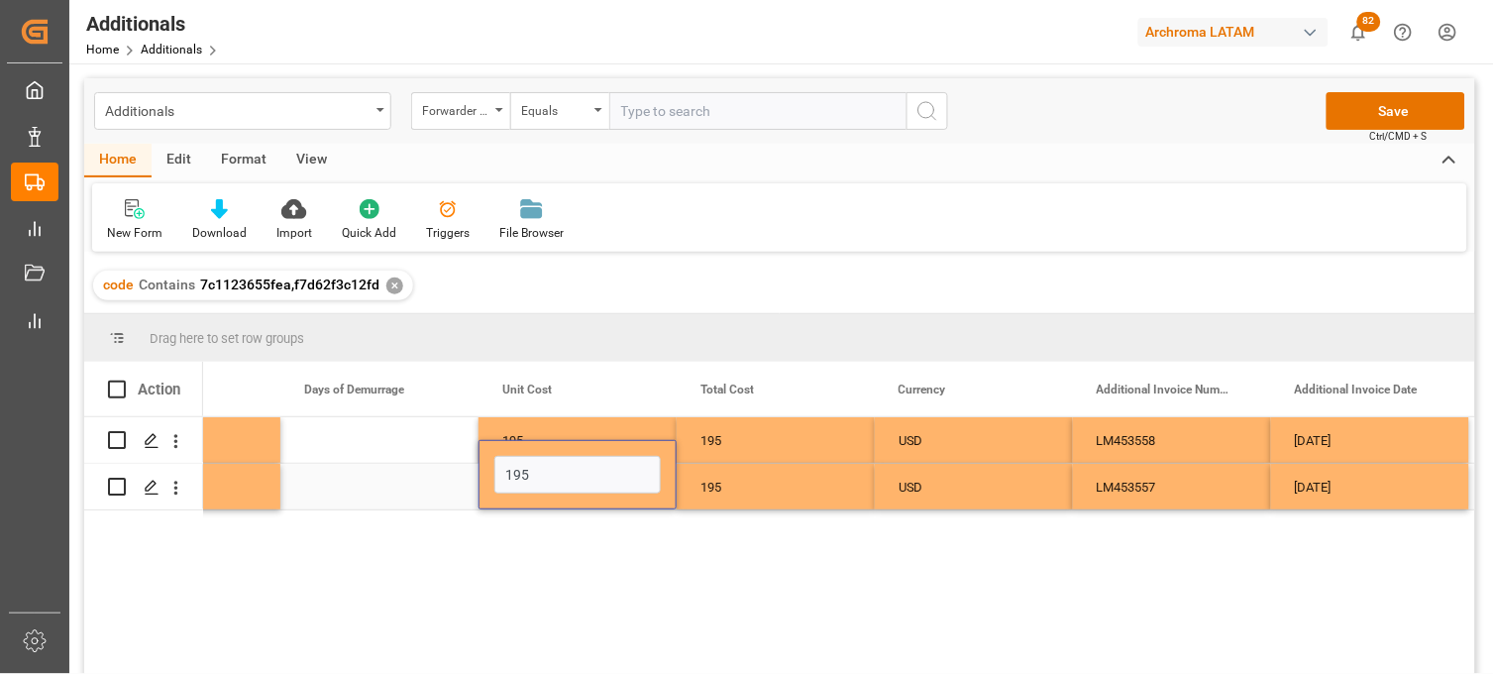
click at [576, 487] on input "195" at bounding box center [577, 475] width 166 height 38
type input "1"
type input "3"
type input "135"
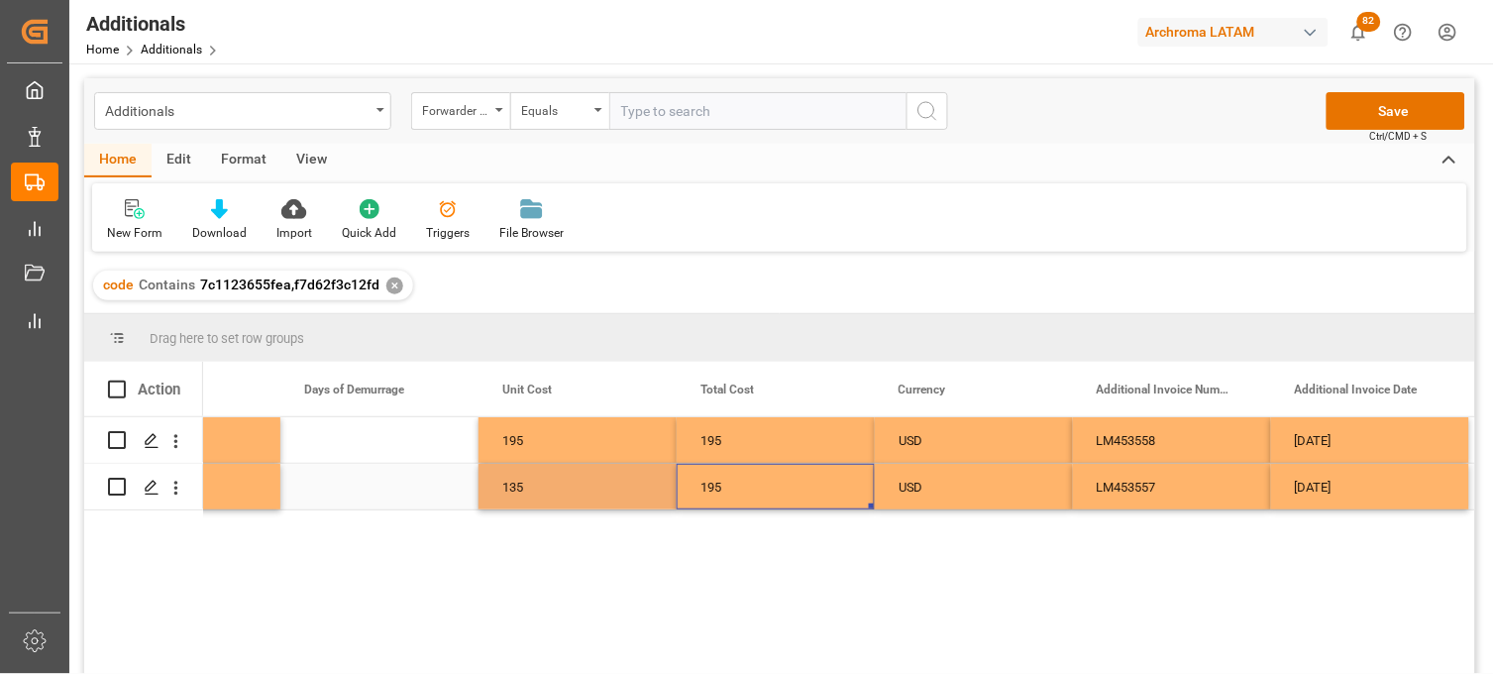
click at [794, 490] on div "195" at bounding box center [776, 487] width 198 height 46
click at [744, 490] on div "195" at bounding box center [776, 487] width 198 height 46
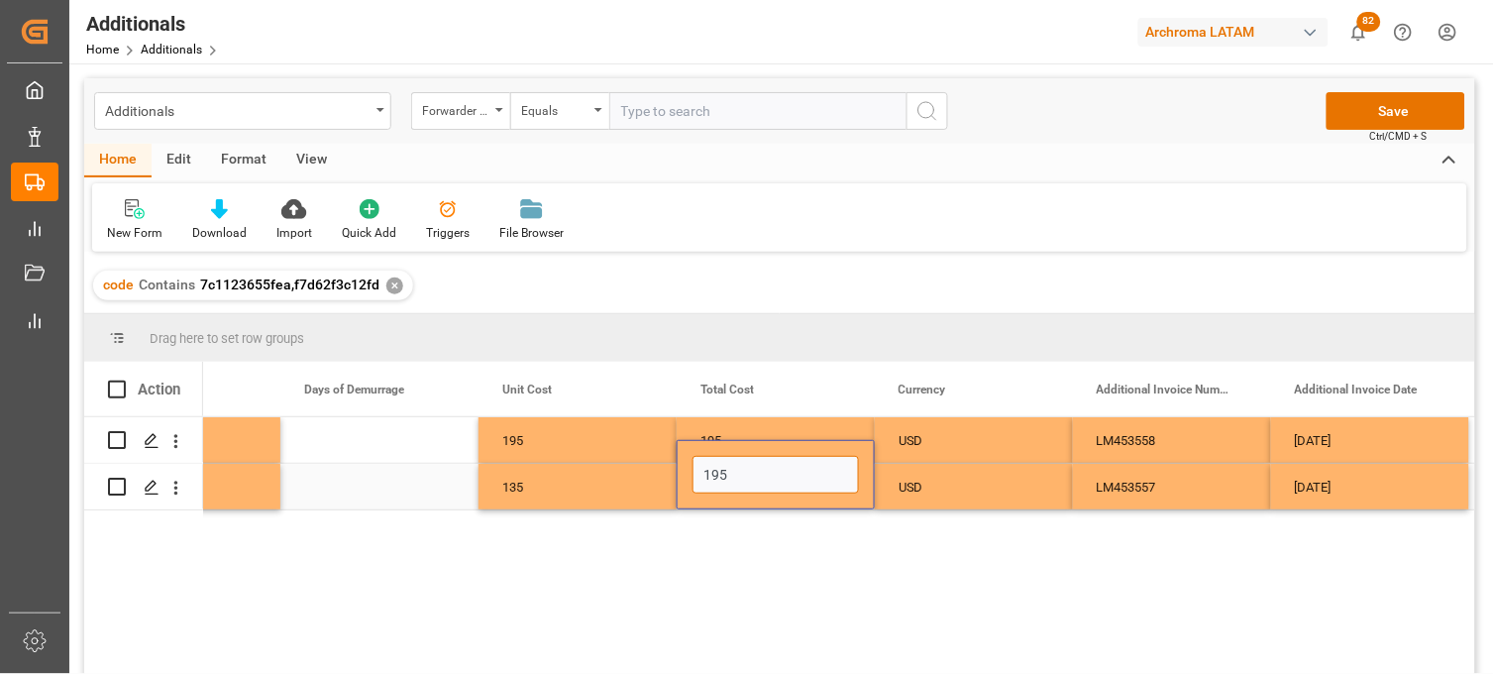
click at [740, 490] on input "195" at bounding box center [775, 475] width 166 height 38
drag, startPoint x: 711, startPoint y: 476, endPoint x: 751, endPoint y: 474, distance: 39.7
click at [751, 474] on input "195" at bounding box center [775, 475] width 166 height 38
type input "135"
click at [328, 483] on div "Press SPACE to select this row." at bounding box center [379, 487] width 198 height 46
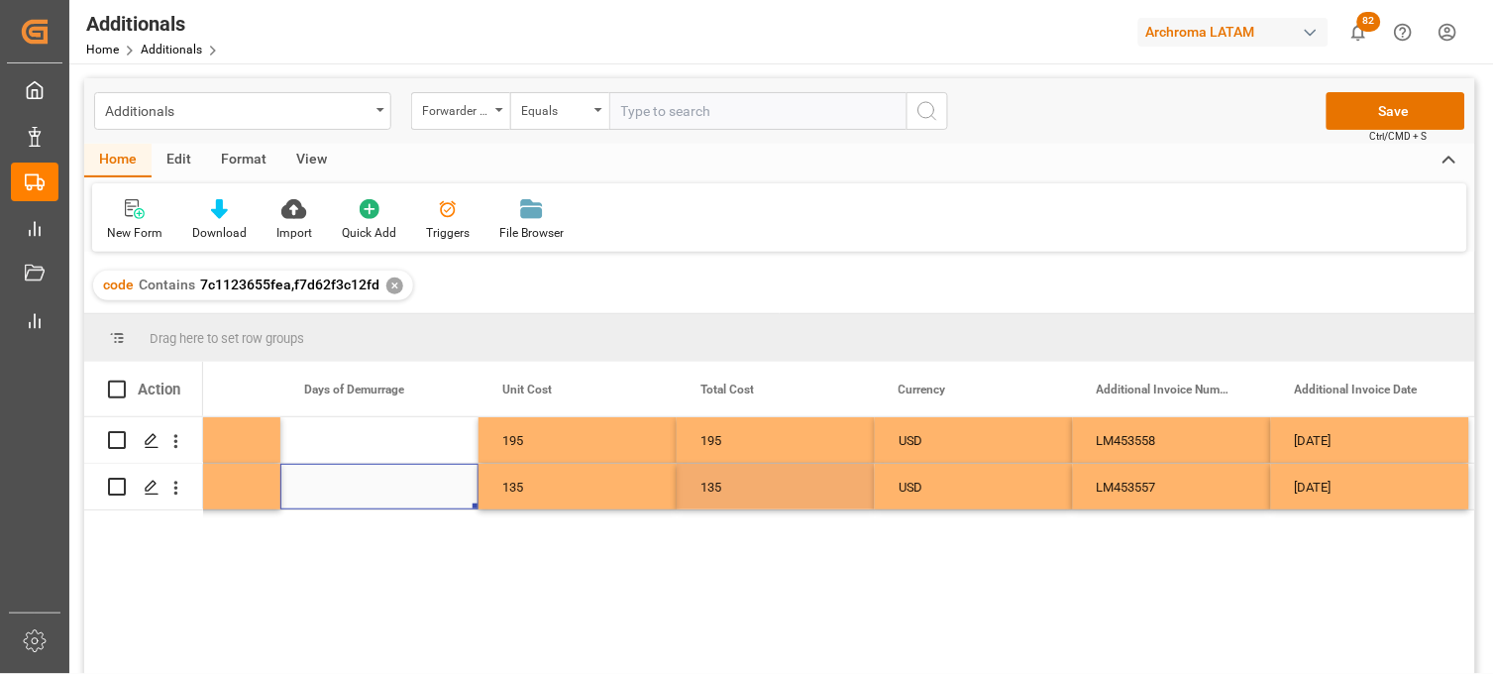
click at [329, 482] on div "Press SPACE to select this row." at bounding box center [379, 487] width 198 height 46
click at [330, 482] on input "Press SPACE to select this row." at bounding box center [379, 475] width 166 height 38
type input "1"
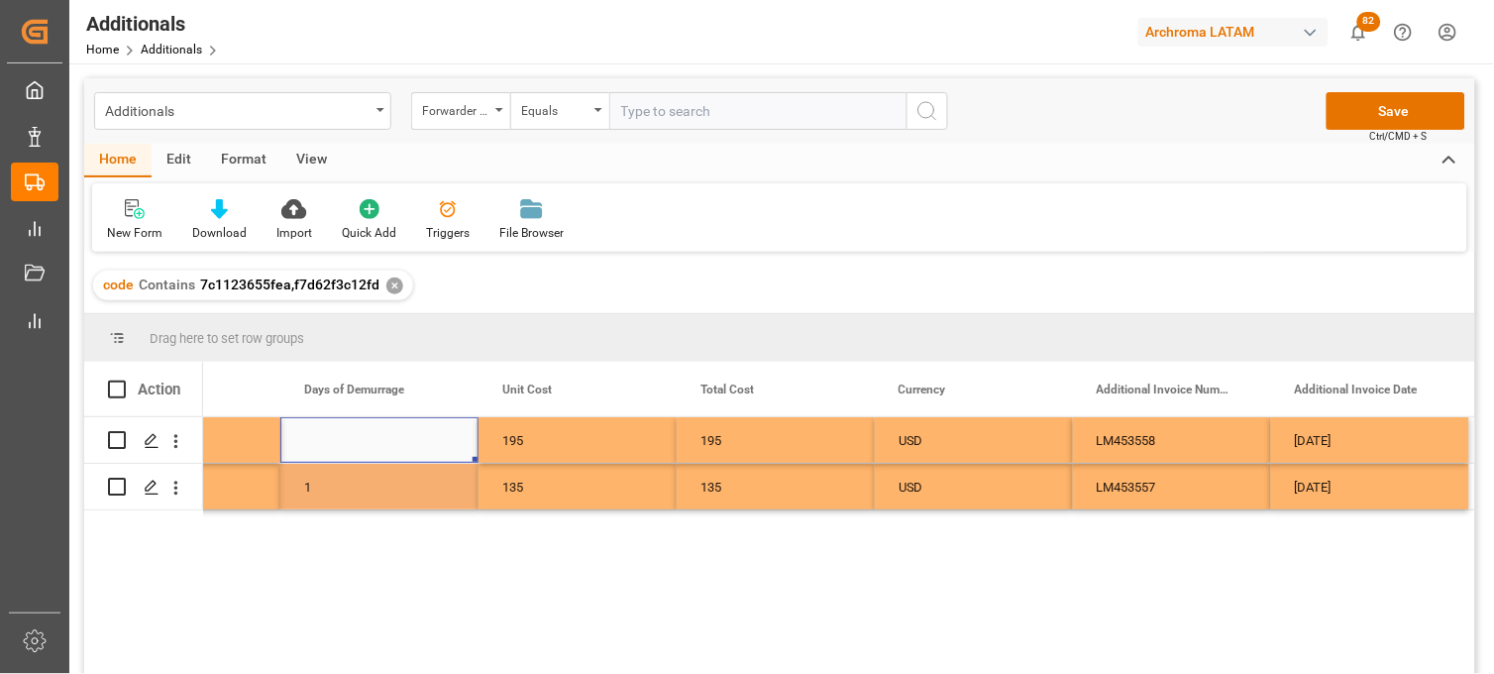
click at [330, 433] on div "Press SPACE to select this row." at bounding box center [379, 440] width 198 height 46
click at [333, 450] on div "Press SPACE to select this row." at bounding box center [379, 440] width 198 height 46
click at [333, 450] on input "Press SPACE to select this row." at bounding box center [379, 452] width 166 height 38
type input "1"
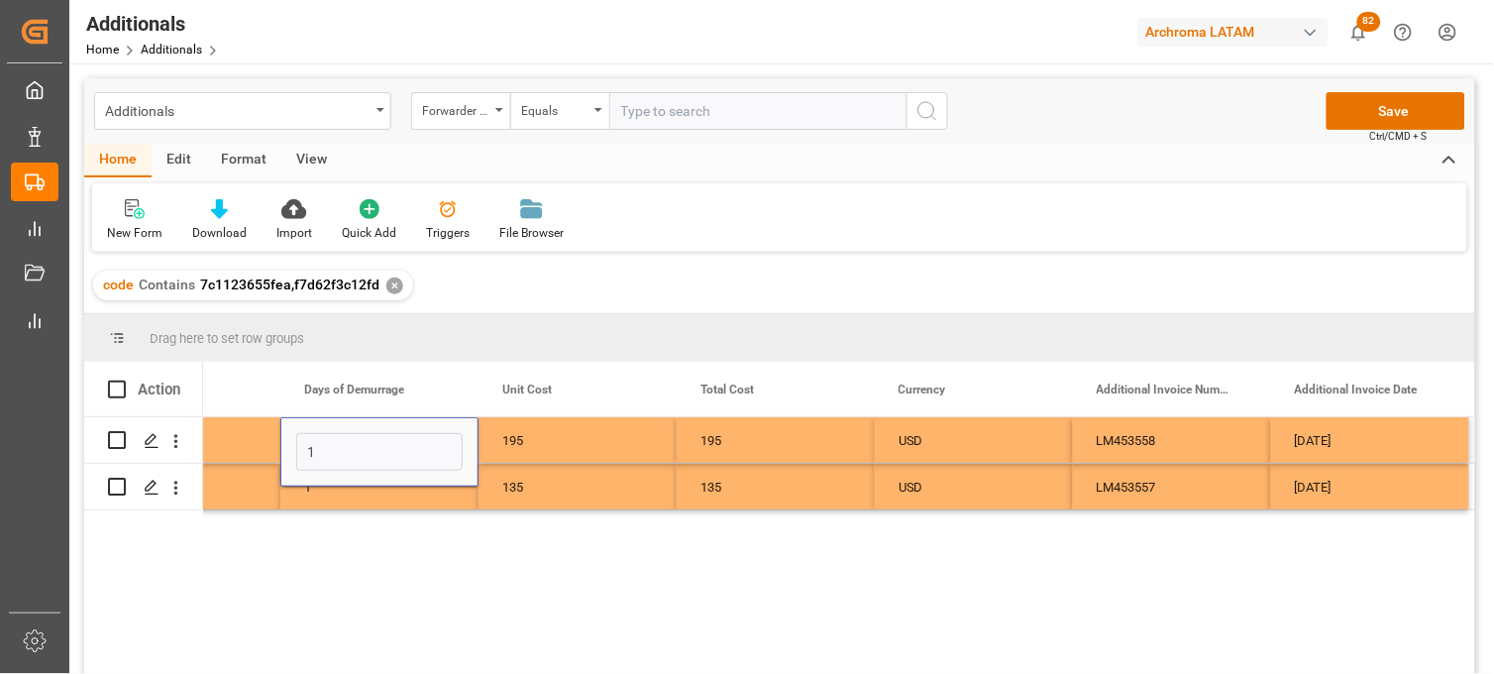
click at [541, 450] on div "195" at bounding box center [578, 440] width 198 height 46
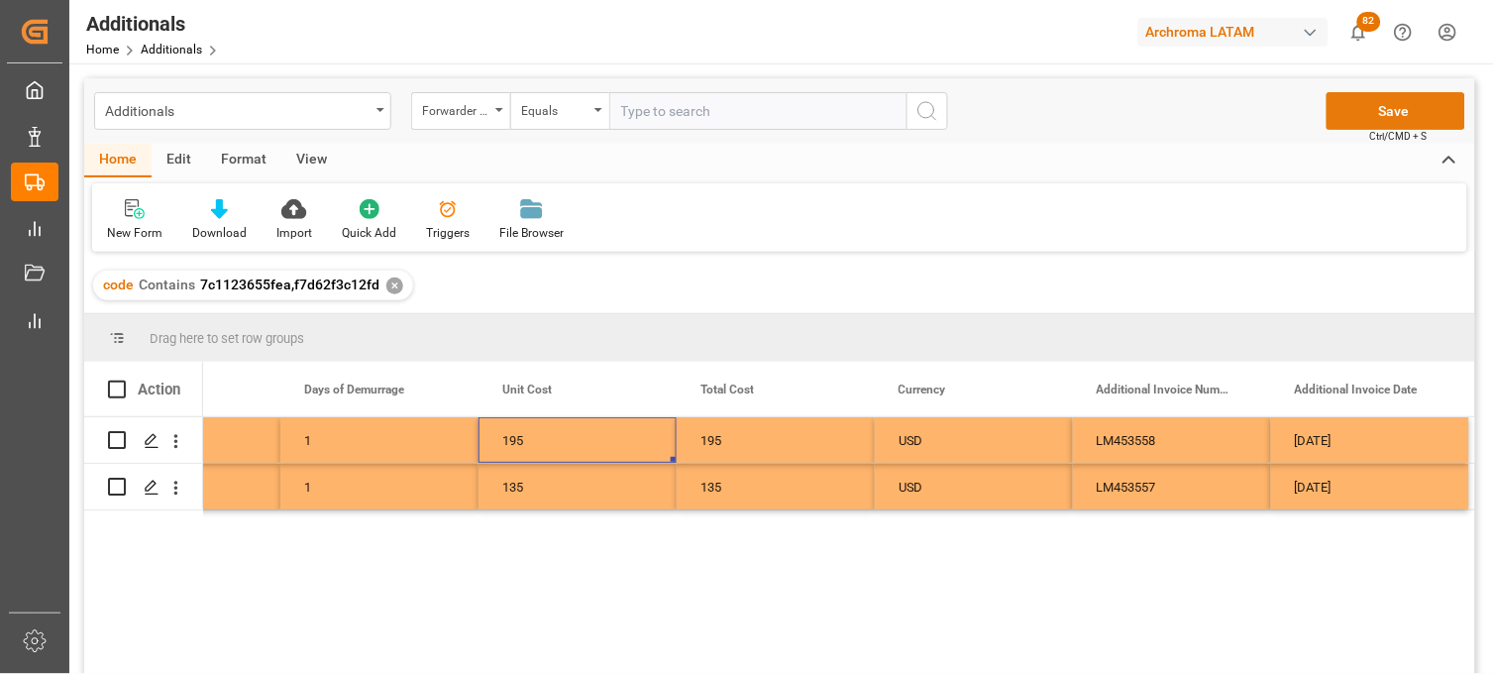
click at [1371, 112] on button "Save" at bounding box center [1396, 111] width 139 height 38
